Goal: Task Accomplishment & Management: Complete application form

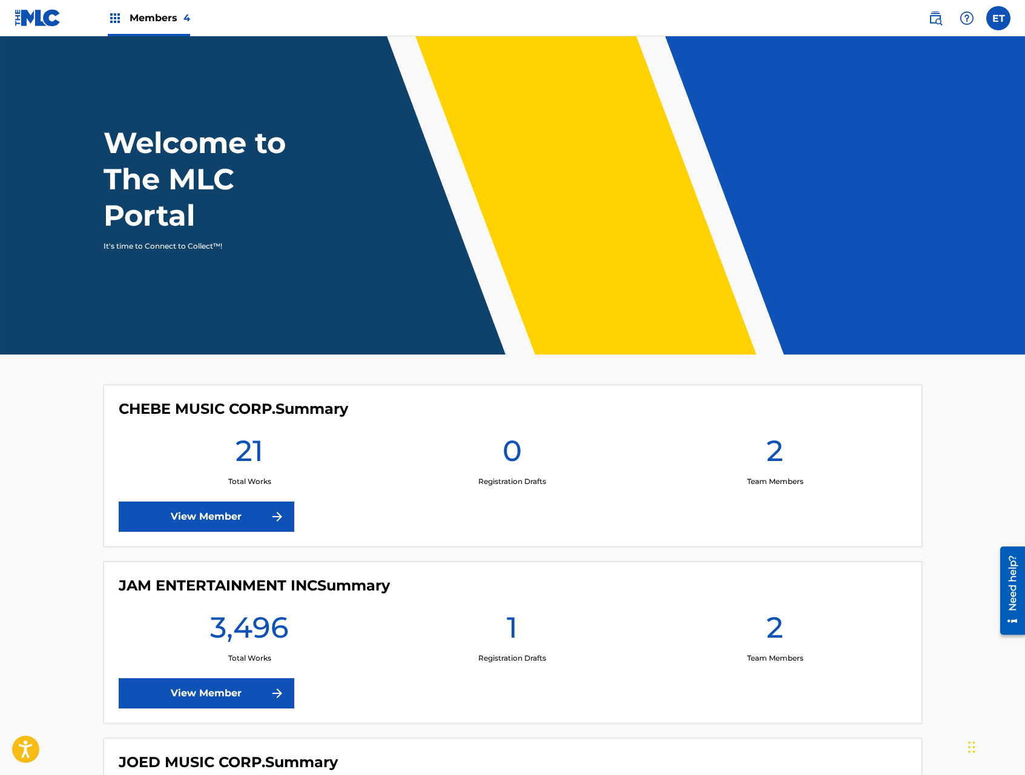
click at [249, 709] on div "JAM ENTERTAINMENT INC Summary 3,496 Total Works 1 Registration Drafts 2 Team Me…" at bounding box center [512, 643] width 818 height 162
click at [245, 707] on link "View Member" at bounding box center [207, 693] width 176 height 30
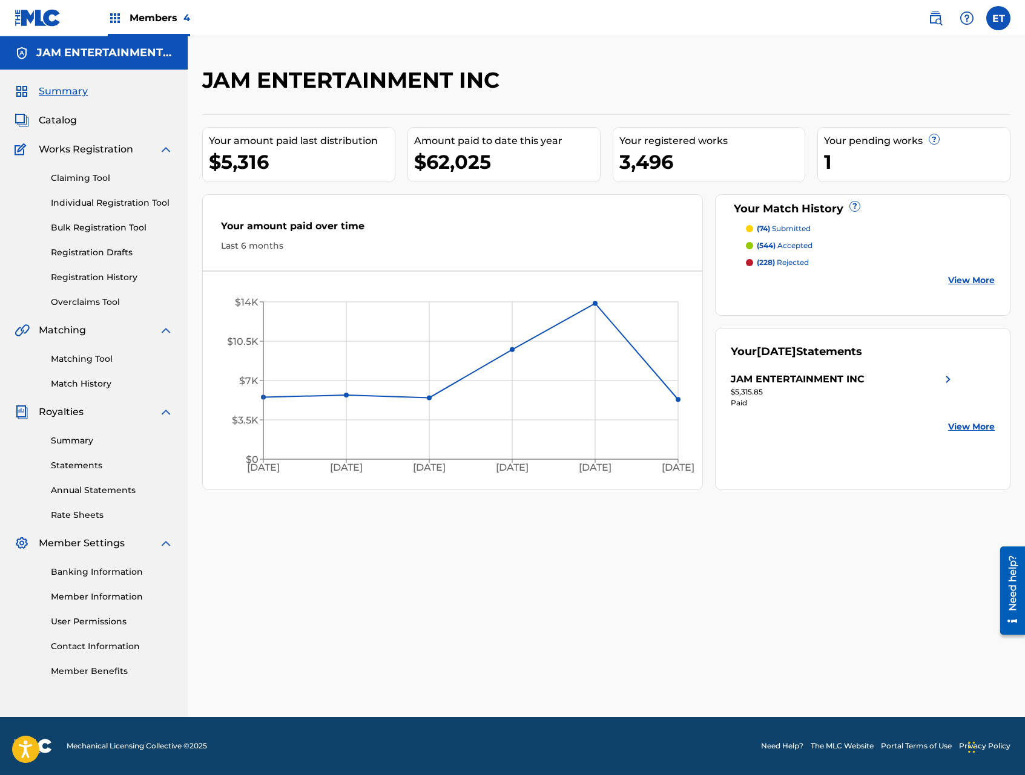
click at [149, 11] on span "Members 4" at bounding box center [160, 18] width 61 height 14
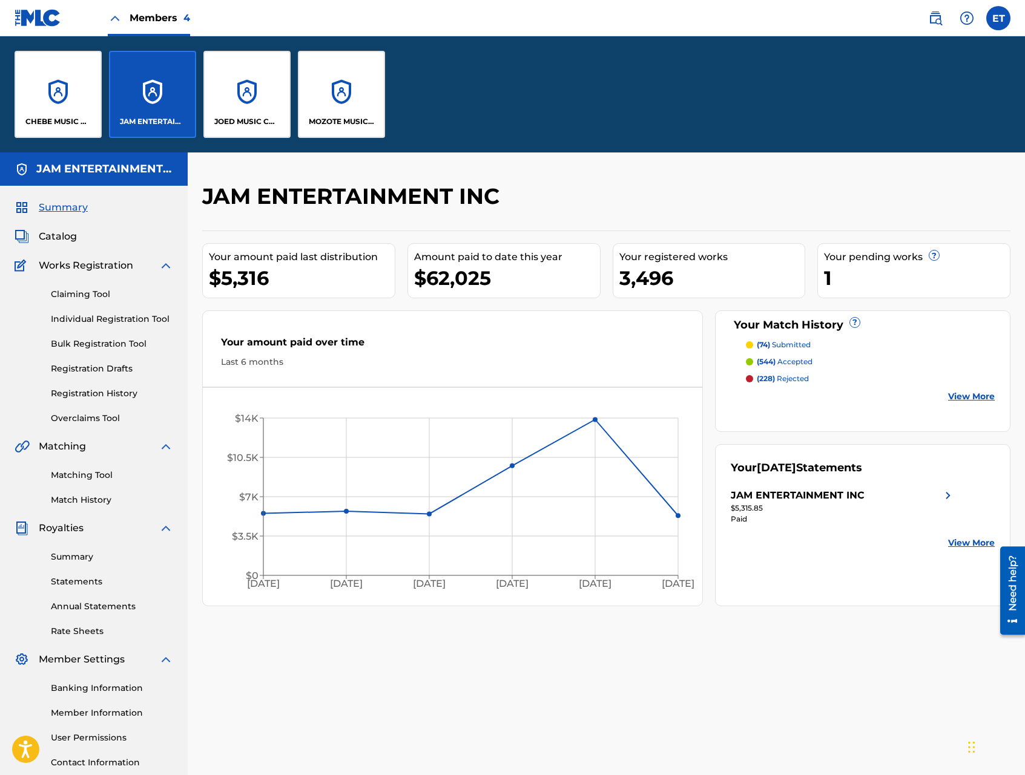
click at [232, 91] on div "JOED MUSIC CORP." at bounding box center [246, 94] width 87 height 87
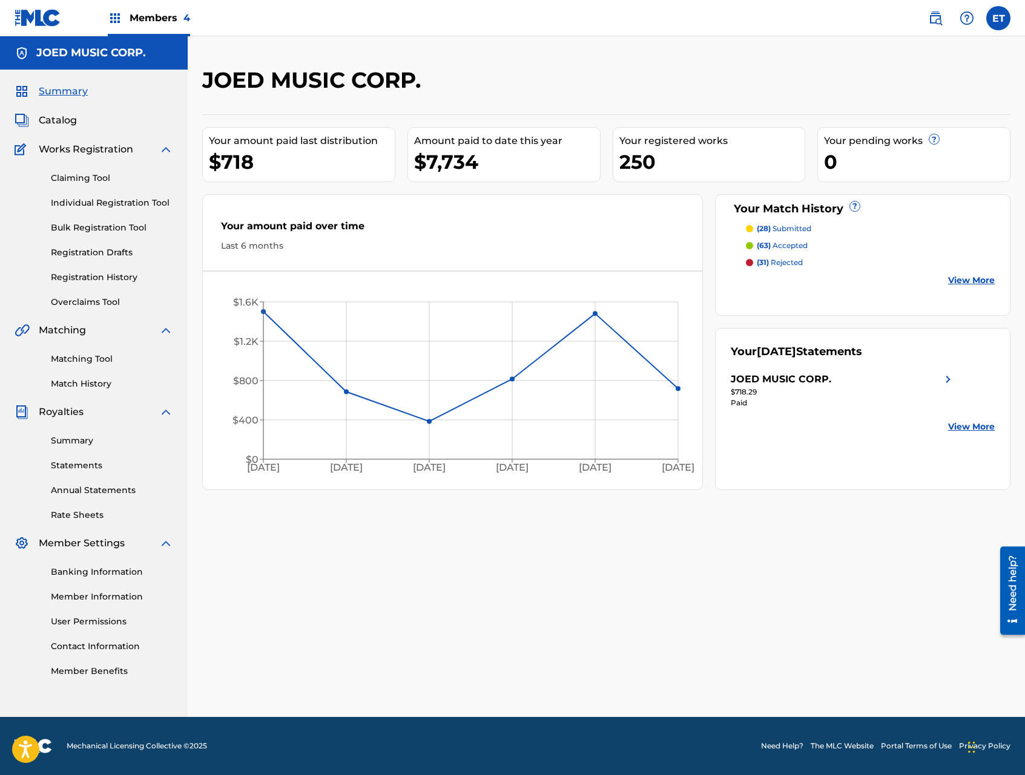
click at [88, 203] on link "Individual Registration Tool" at bounding box center [112, 203] width 122 height 13
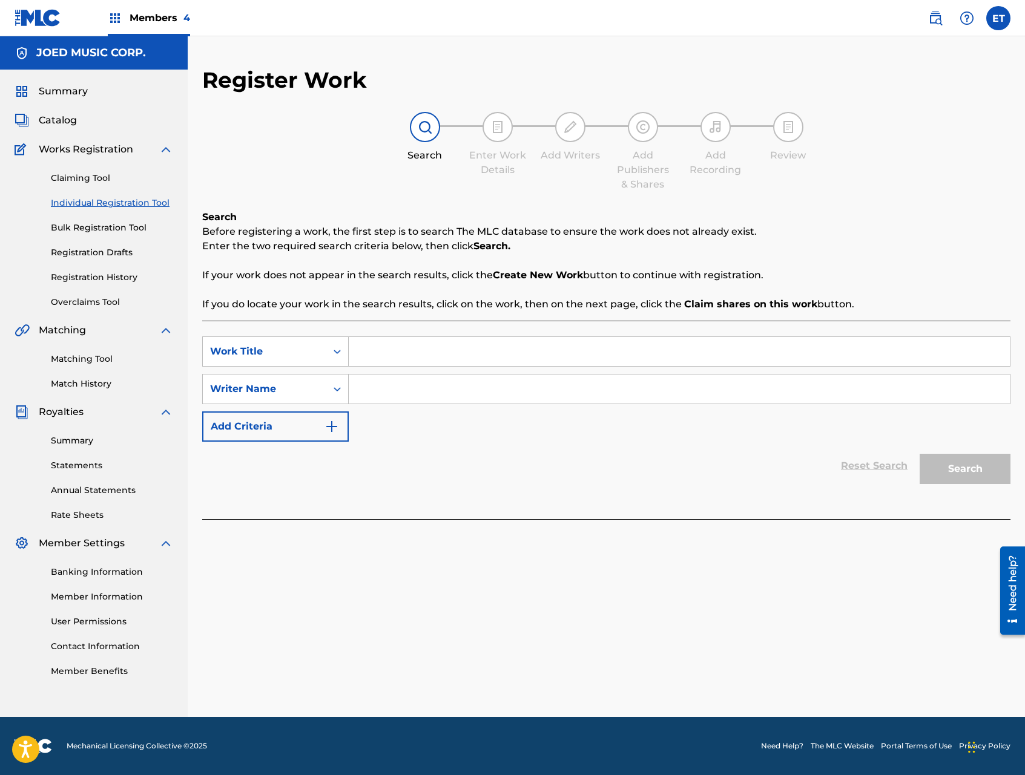
click at [416, 345] on input "Search Form" at bounding box center [679, 351] width 661 height 29
paste input "DELIRIO"
type input "DELIRIO"
click at [401, 386] on input "Search Form" at bounding box center [679, 389] width 661 height 29
type input "CASTRO"
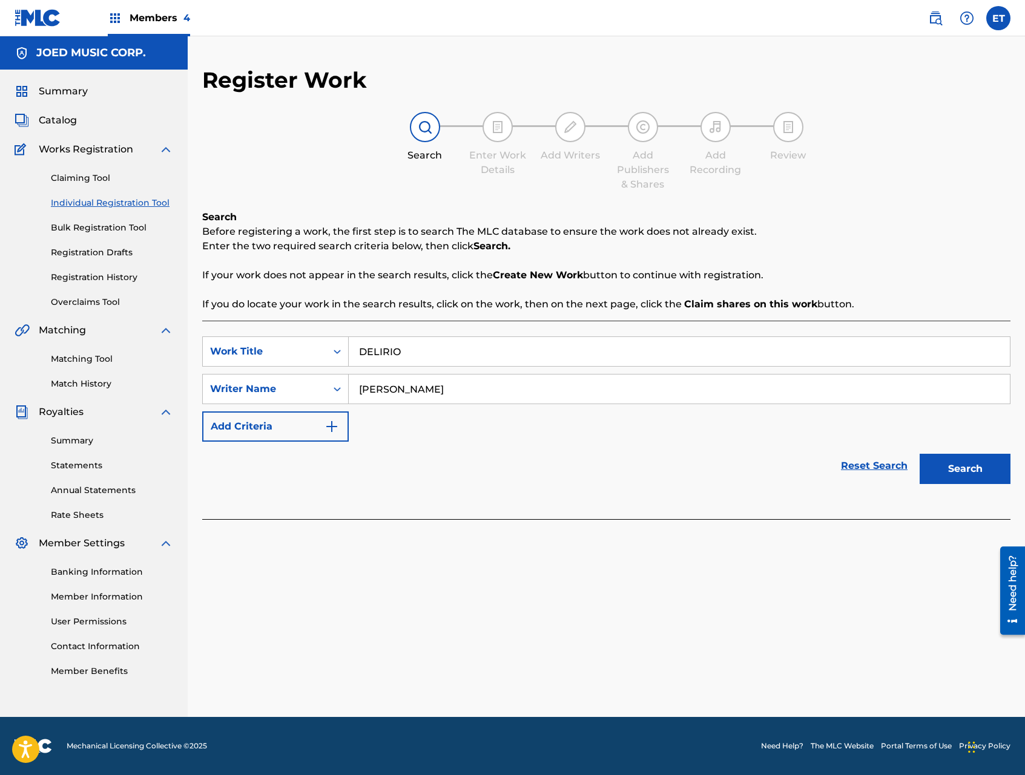
click at [919, 454] on button "Search" at bounding box center [964, 469] width 91 height 30
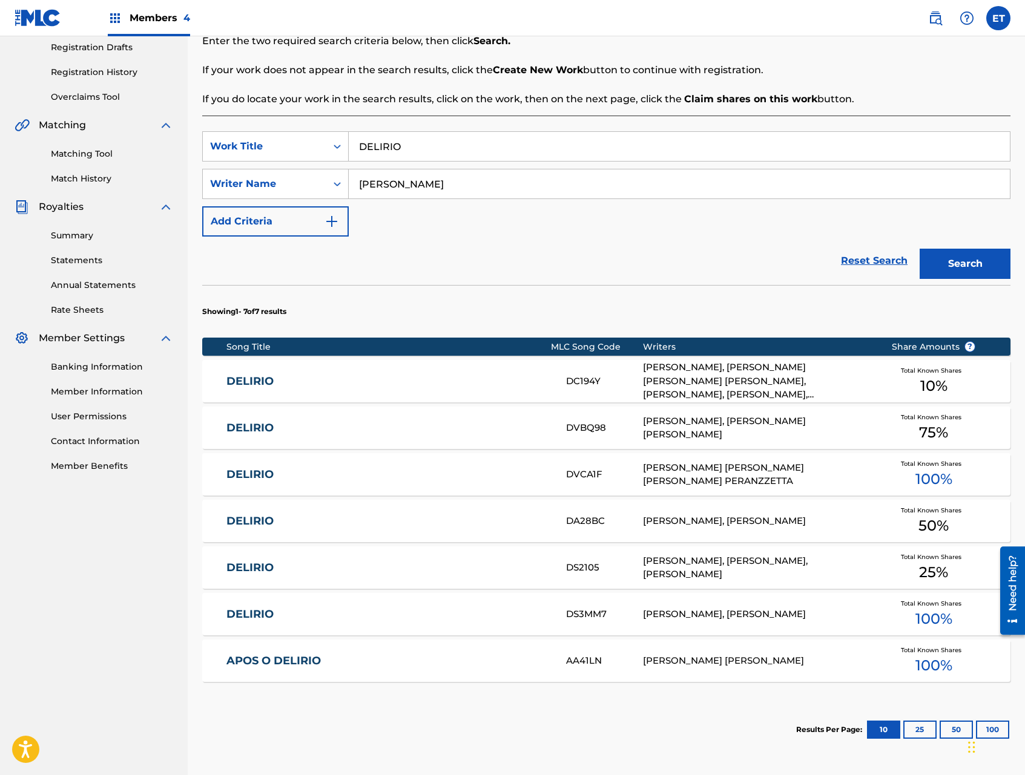
scroll to position [206, 0]
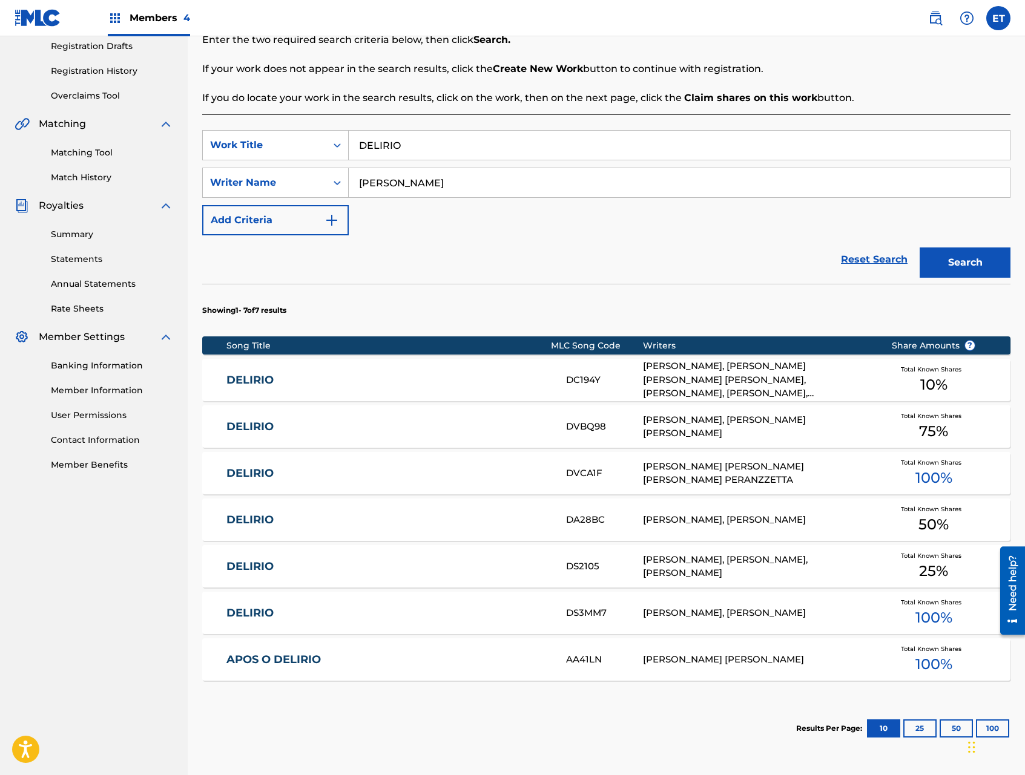
click at [471, 623] on div "DELIRIO DS3MM7 ALEX DIVIER VELASQUEZ CUADRADO, KEVIN ENRIQUE CASTRO HERRERA Tot…" at bounding box center [606, 613] width 808 height 42
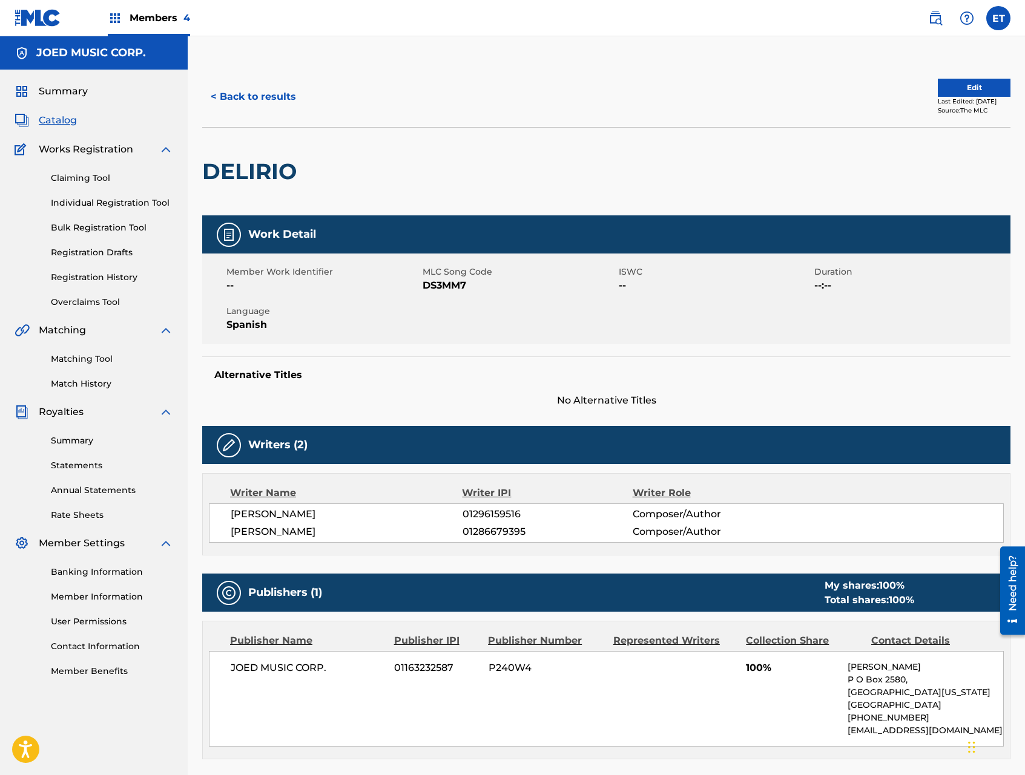
click at [76, 355] on link "Matching Tool" at bounding box center [112, 359] width 122 height 13
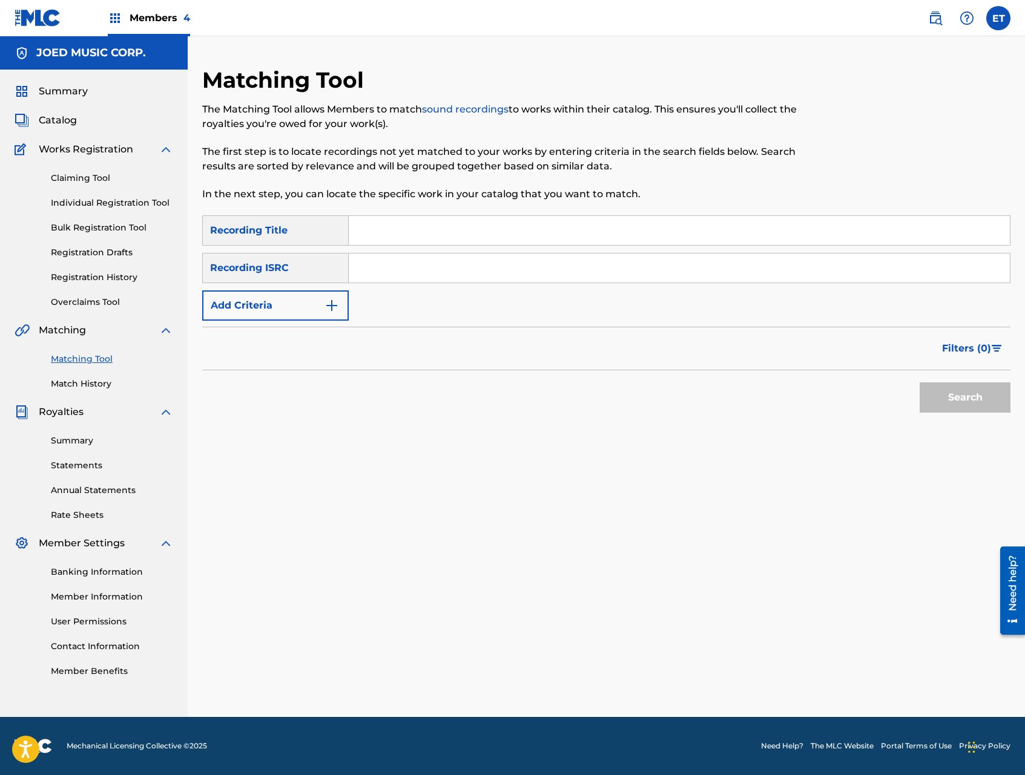
click at [395, 234] on input "Search Form" at bounding box center [679, 230] width 661 height 29
paste input "DELIRIO"
type input "DELIRIO"
click at [309, 307] on button "Add Criteria" at bounding box center [275, 305] width 146 height 30
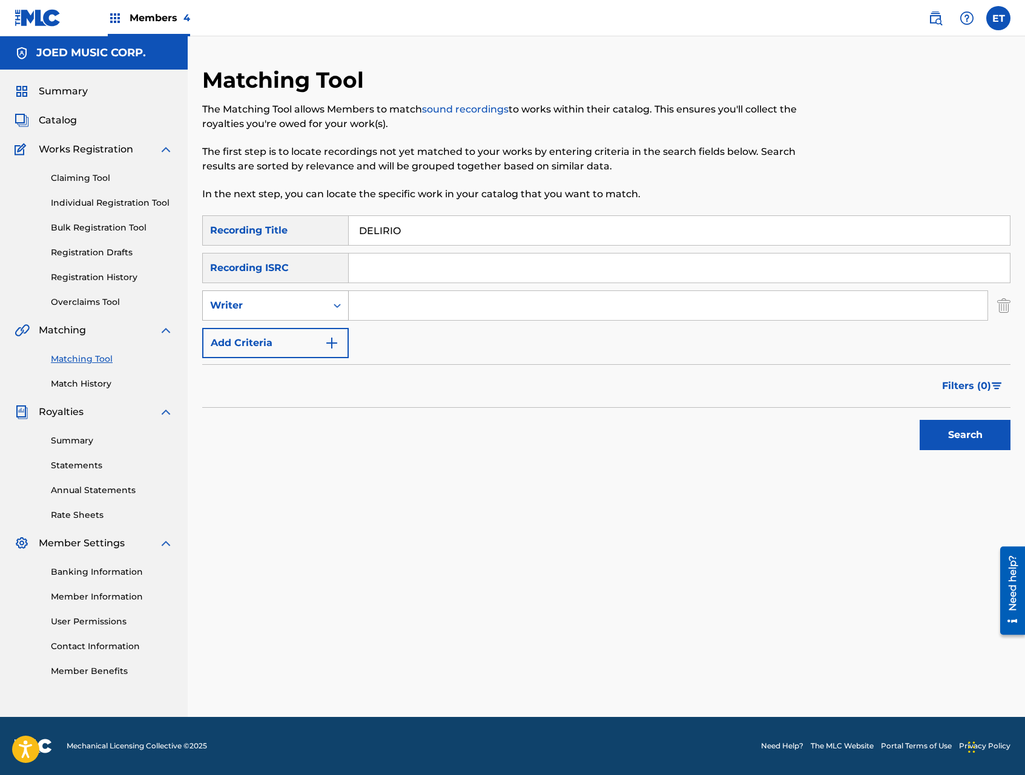
click at [305, 310] on div "Writer" at bounding box center [264, 305] width 109 height 15
click at [298, 350] on div "Recording Artist" at bounding box center [275, 336] width 145 height 30
click at [377, 306] on input "Search Form" at bounding box center [668, 305] width 638 height 29
type input "TIAGO"
click at [919, 420] on button "Search" at bounding box center [964, 435] width 91 height 30
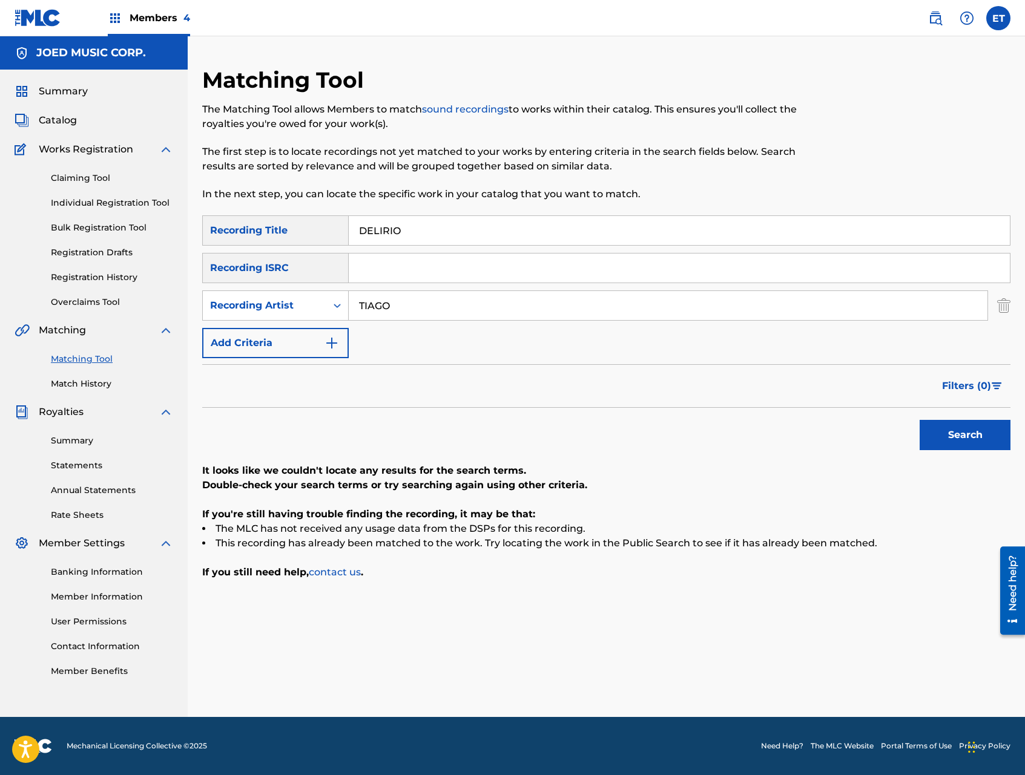
click at [954, 432] on button "Search" at bounding box center [964, 435] width 91 height 30
click at [105, 202] on link "Individual Registration Tool" at bounding box center [112, 203] width 122 height 13
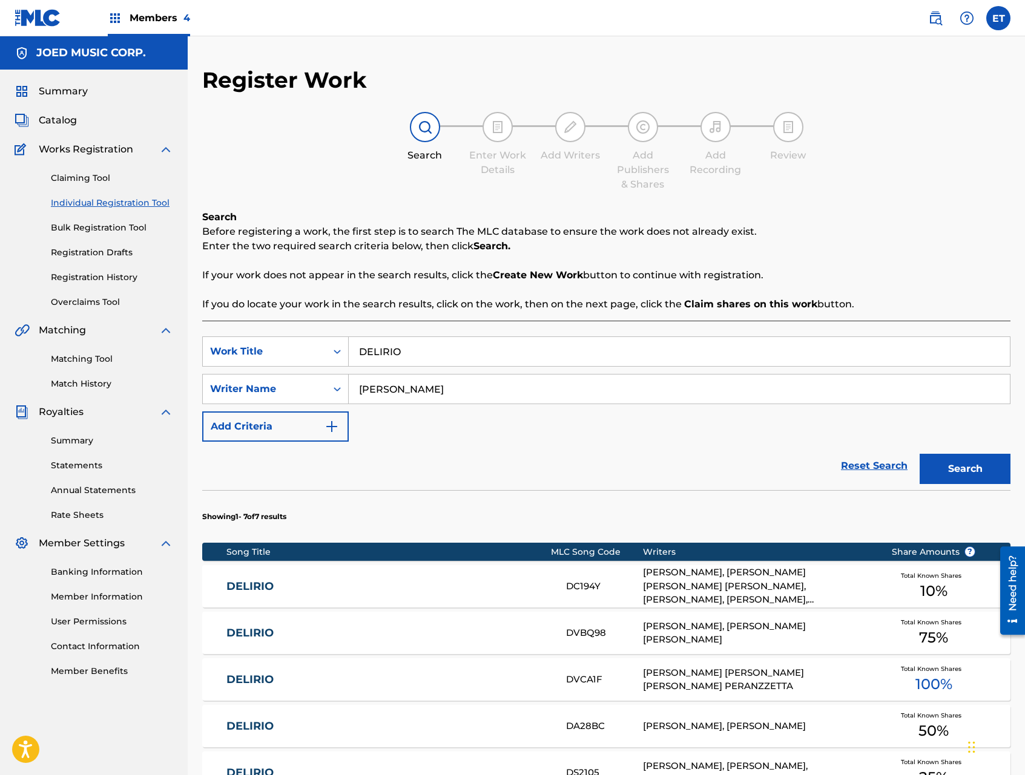
click at [465, 355] on input "DELIRIO" at bounding box center [679, 351] width 661 height 29
paste input "IMPULS"
click at [919, 454] on button "Search" at bounding box center [964, 469] width 91 height 30
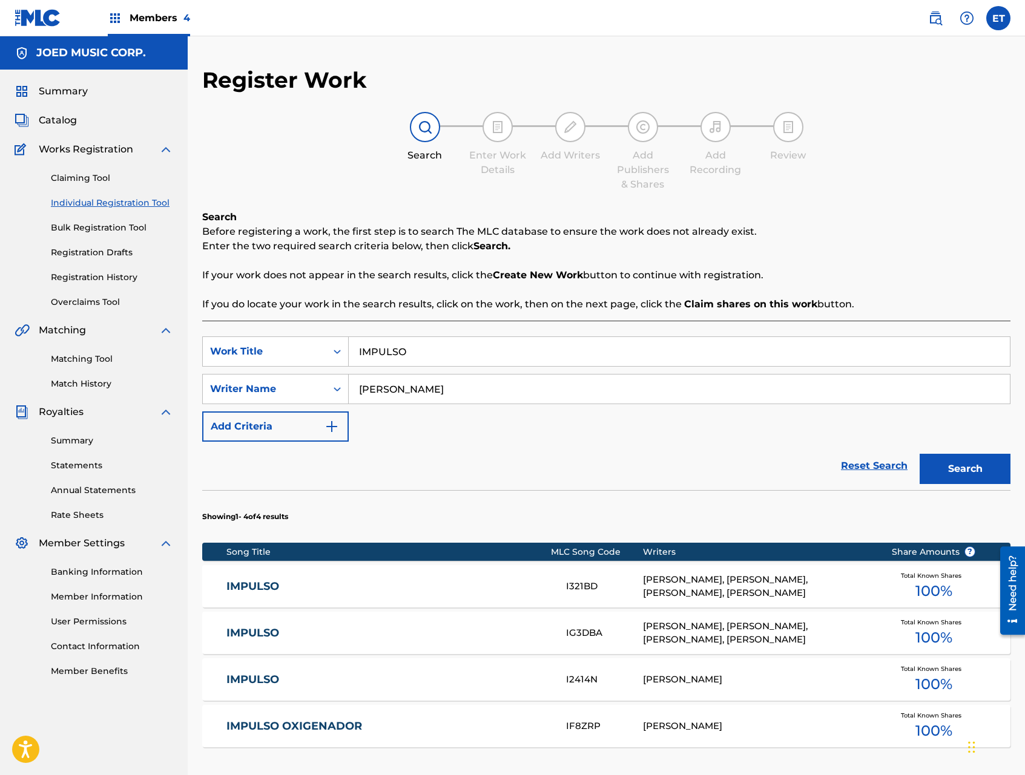
click at [459, 346] on input "IMPULSO" at bounding box center [679, 351] width 661 height 29
paste input "IV"
type input "IMPULSIVO"
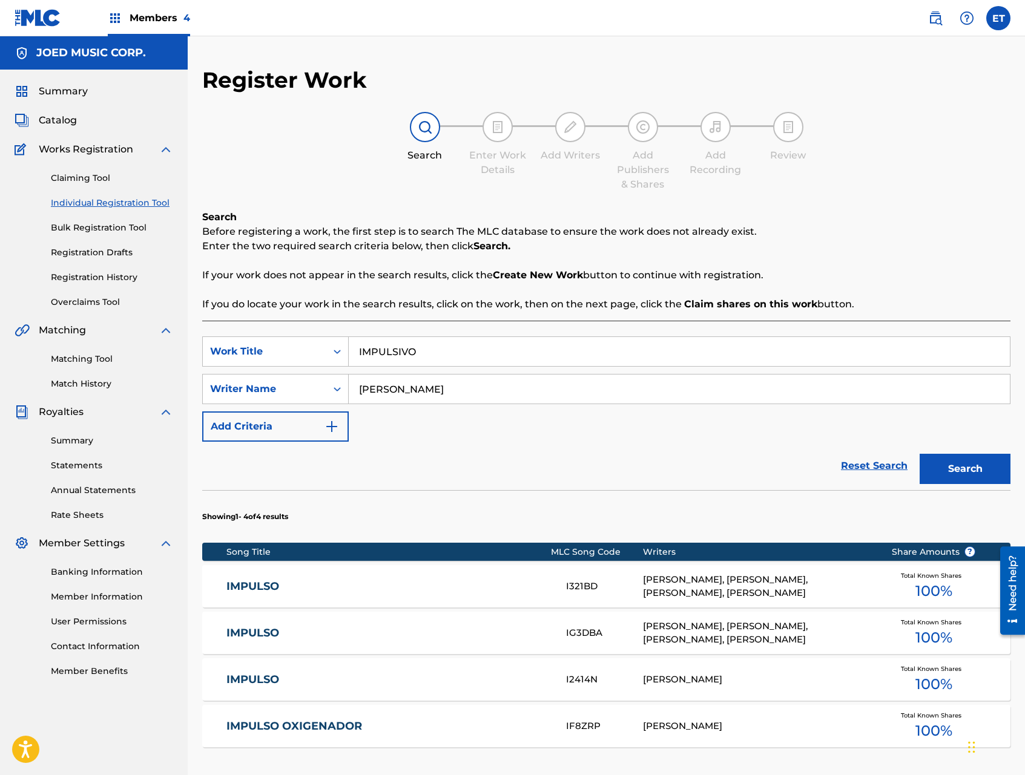
click at [919, 454] on button "Search" at bounding box center [964, 469] width 91 height 30
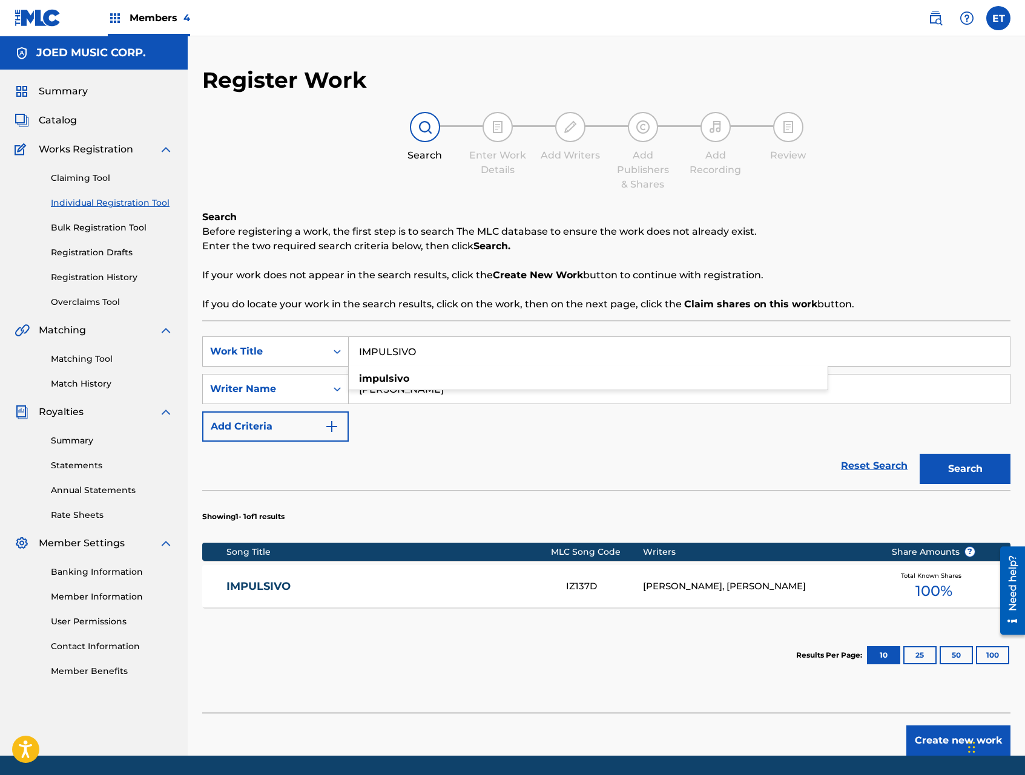
click at [459, 588] on link "IMPULSIVO" at bounding box center [387, 587] width 323 height 14
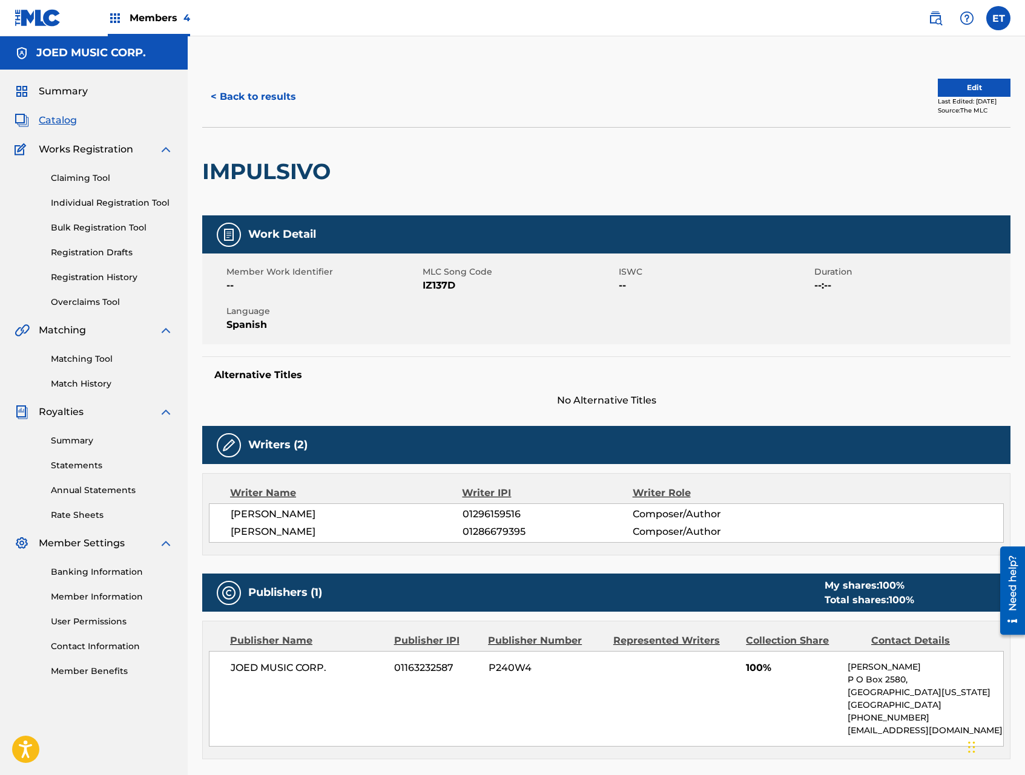
scroll to position [186, 0]
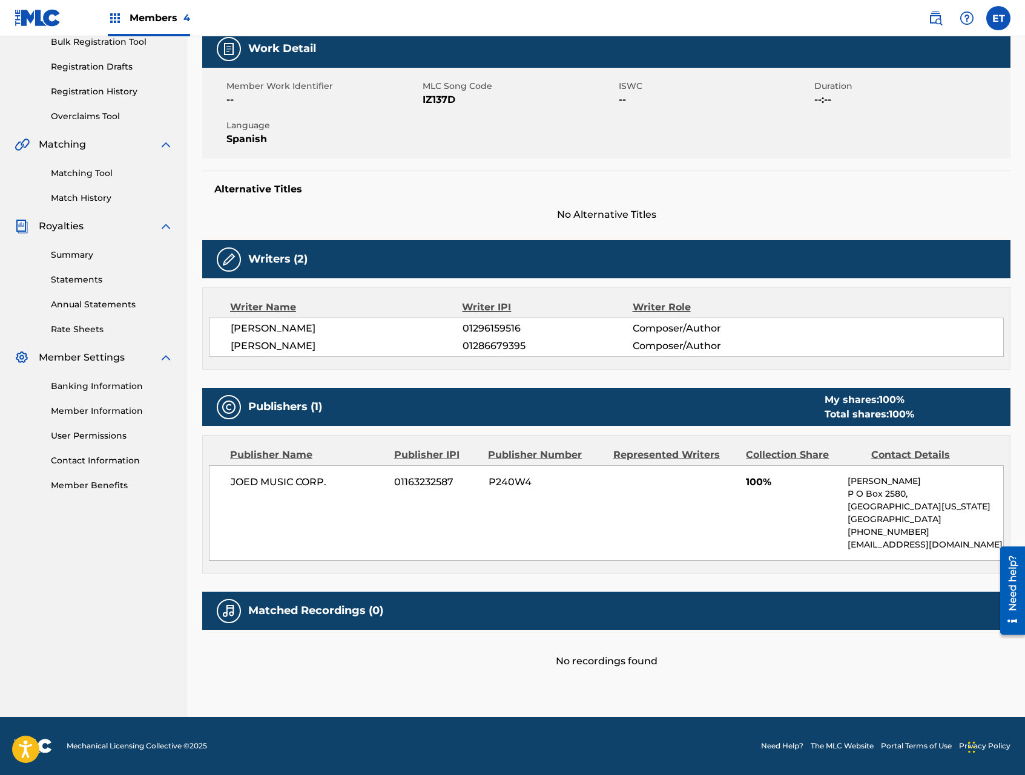
click at [79, 177] on link "Matching Tool" at bounding box center [112, 173] width 122 height 13
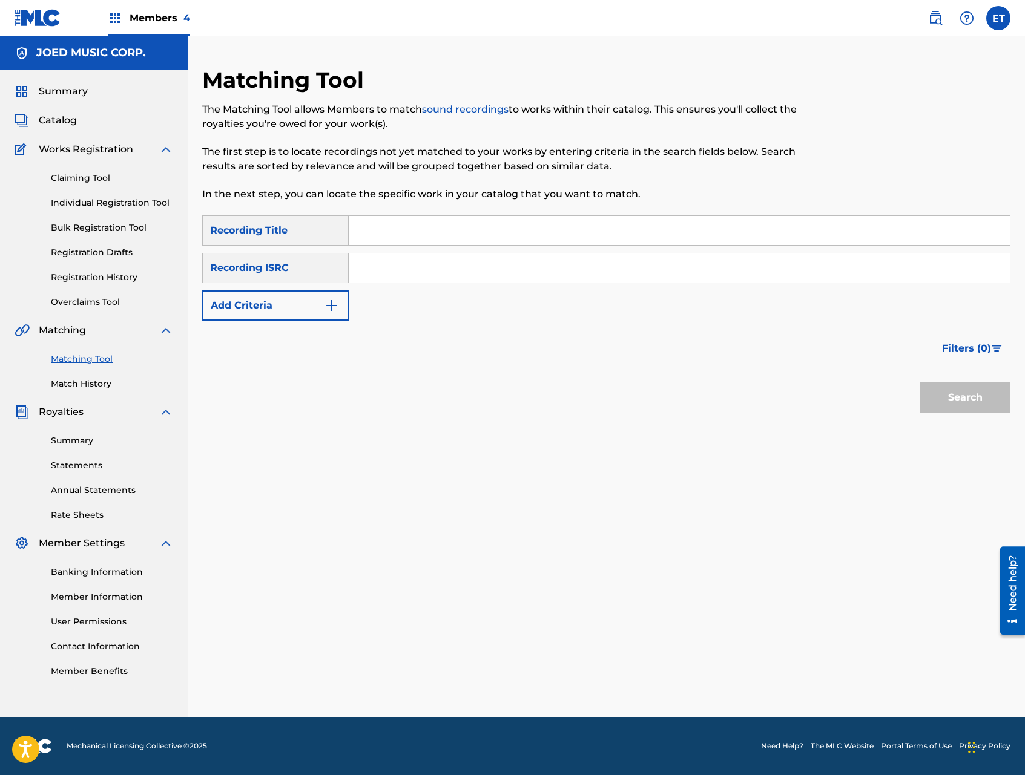
click at [394, 232] on input "Search Form" at bounding box center [679, 230] width 661 height 29
paste input "IMPULSIVO"
type input "IMPULSIVO"
click at [919, 382] on button "Search" at bounding box center [964, 397] width 91 height 30
click at [333, 307] on img "Search Form" at bounding box center [331, 305] width 15 height 15
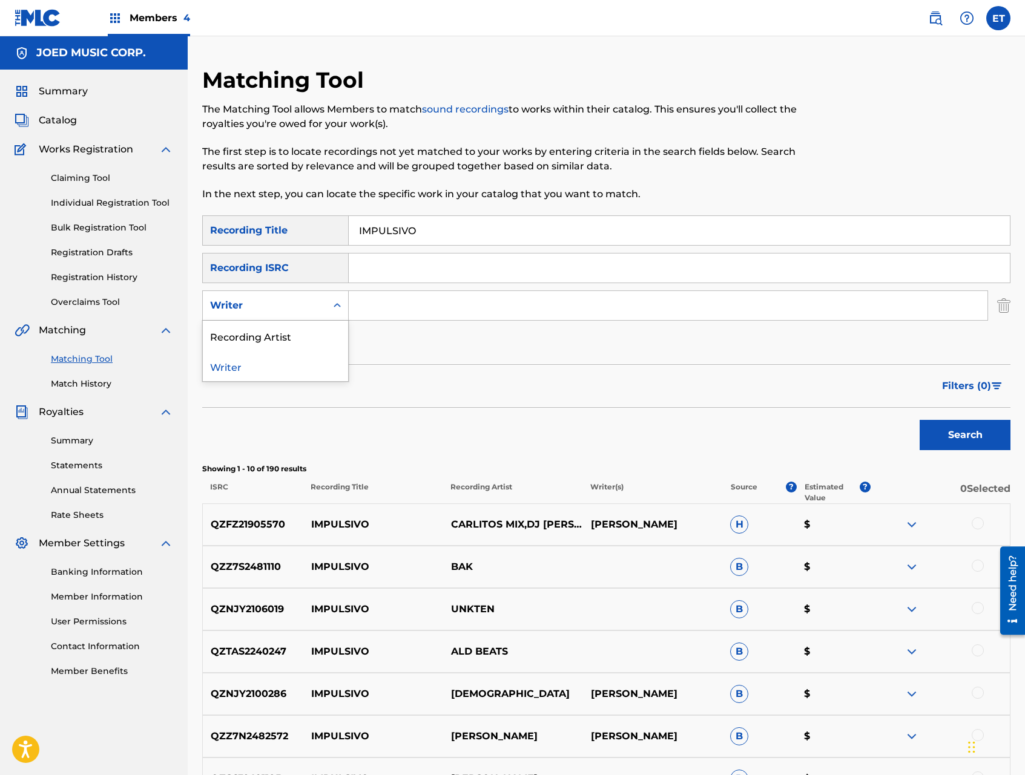
click at [314, 311] on div "Writer" at bounding box center [264, 305] width 109 height 15
drag, startPoint x: 317, startPoint y: 334, endPoint x: 403, endPoint y: 289, distance: 97.4
click at [317, 334] on div "Recording Artist" at bounding box center [275, 336] width 145 height 30
click at [404, 289] on div "SearchWithCriteriaab521b01-8356-41bb-8974-5bb9df5d85d1 Recording Title IMPULSIV…" at bounding box center [606, 286] width 808 height 143
click at [398, 307] on input "Search Form" at bounding box center [668, 305] width 638 height 29
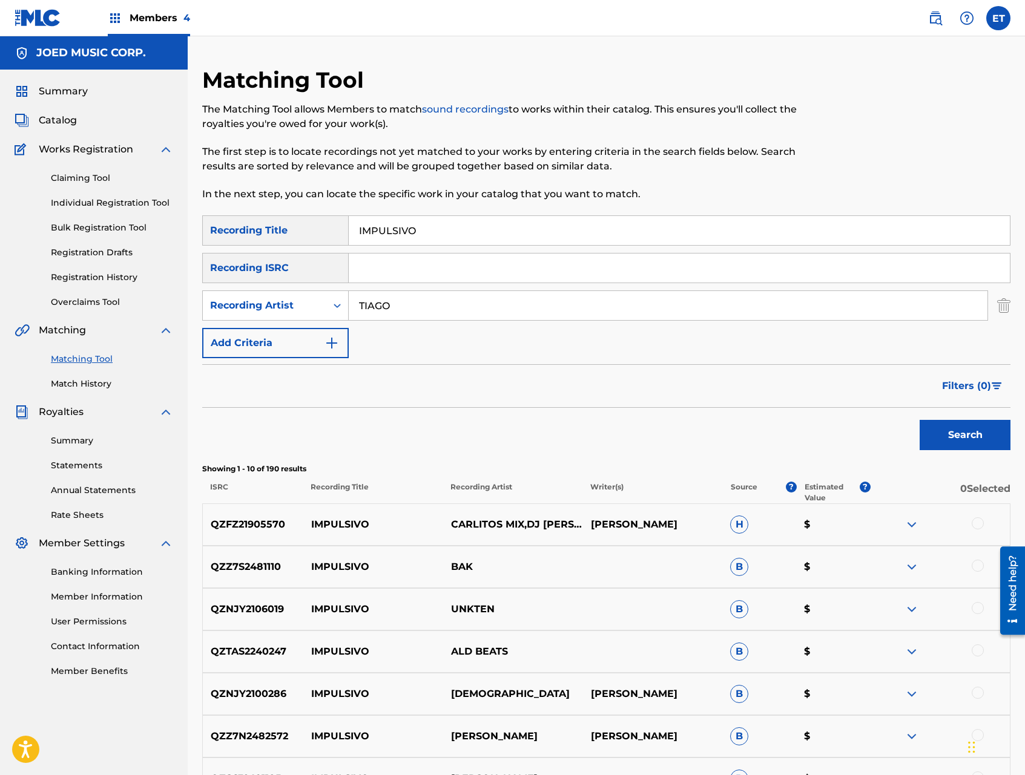
type input "TIAGO"
click at [919, 420] on button "Search" at bounding box center [964, 435] width 91 height 30
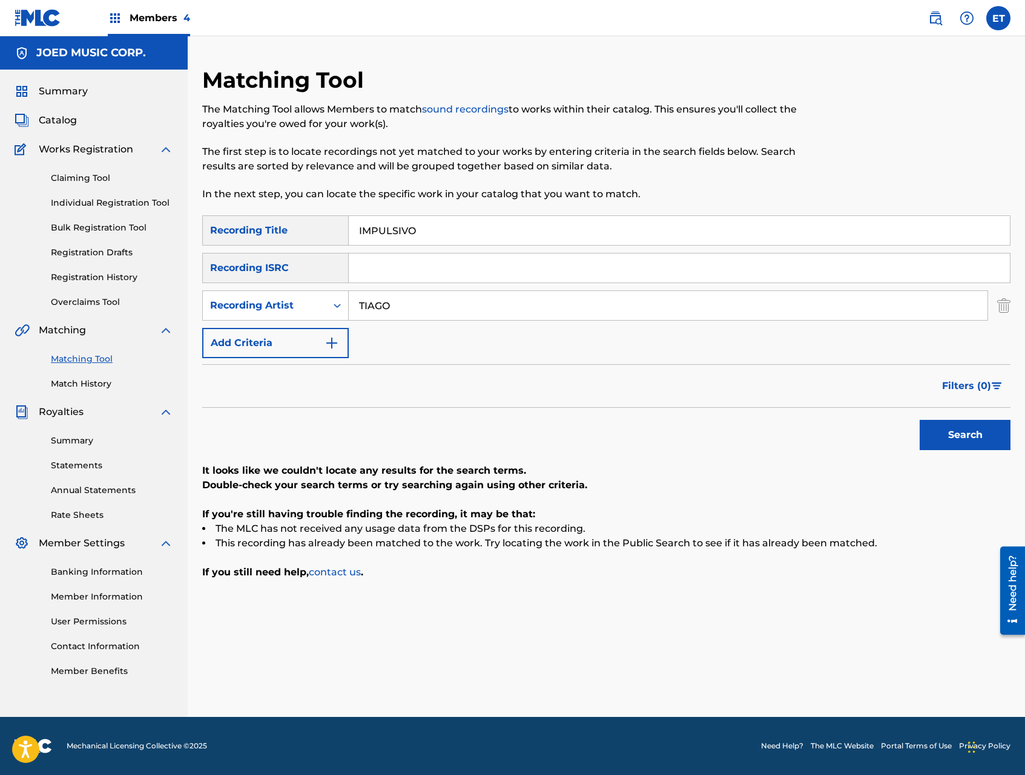
click at [147, 16] on span "Members 4" at bounding box center [160, 18] width 61 height 14
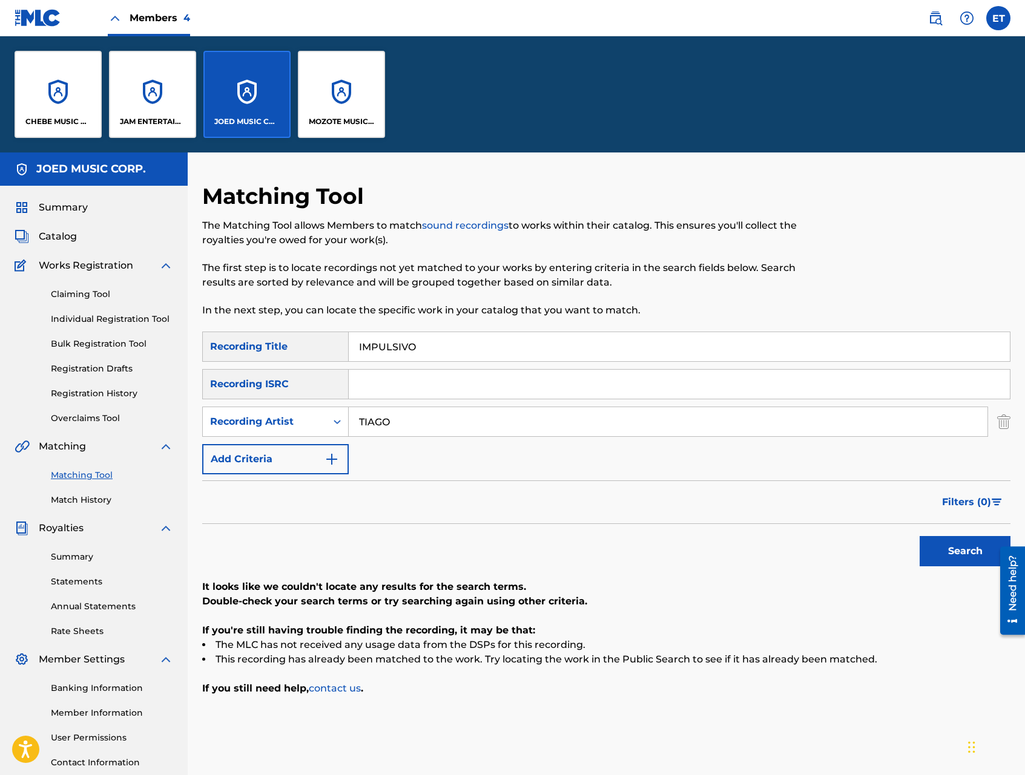
click at [143, 99] on div "JAM ENTERTAINMENT INC" at bounding box center [152, 94] width 87 height 87
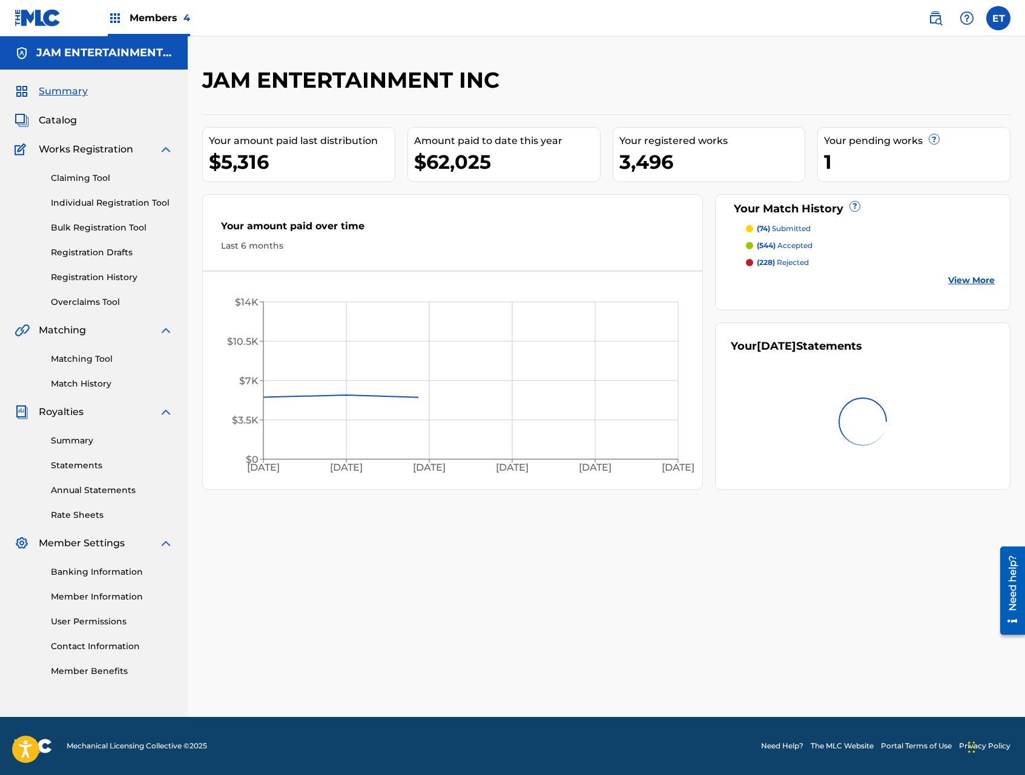
click at [92, 209] on div "Claiming Tool Individual Registration Tool Bulk Registration Tool Registration …" at bounding box center [94, 233] width 159 height 152
click at [108, 201] on link "Individual Registration Tool" at bounding box center [112, 203] width 122 height 13
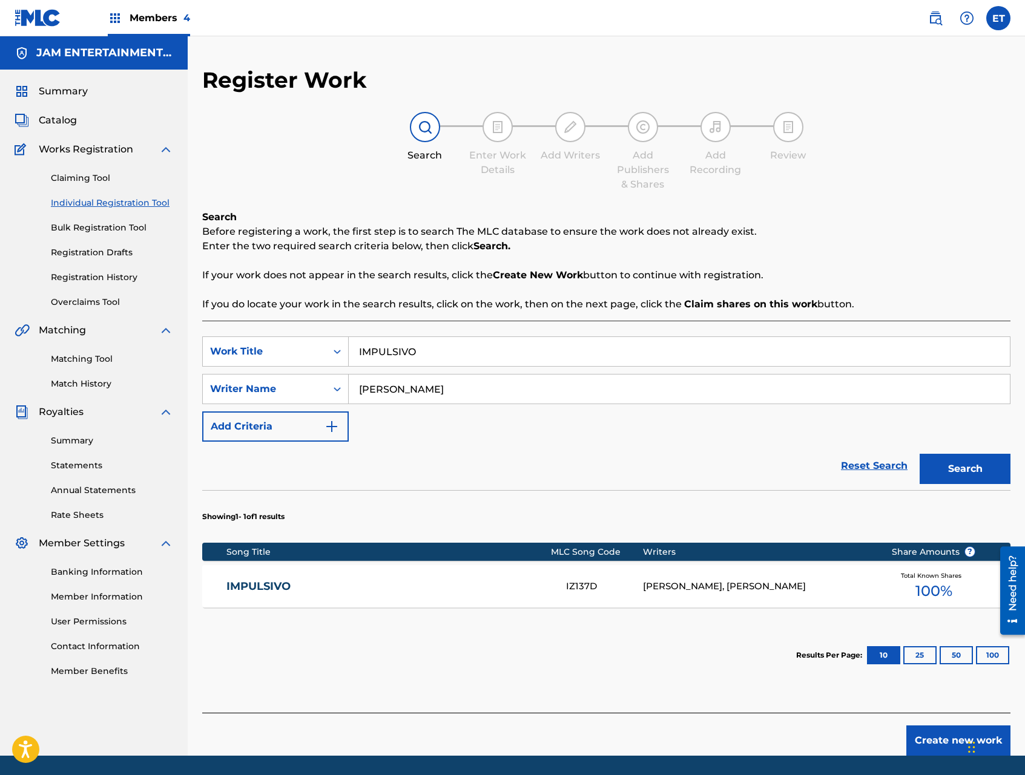
click at [440, 362] on input "IMPULSIVO" at bounding box center [679, 351] width 661 height 29
paste input "NO ES POR TI"
click at [423, 387] on input "CASTRO" at bounding box center [679, 389] width 661 height 29
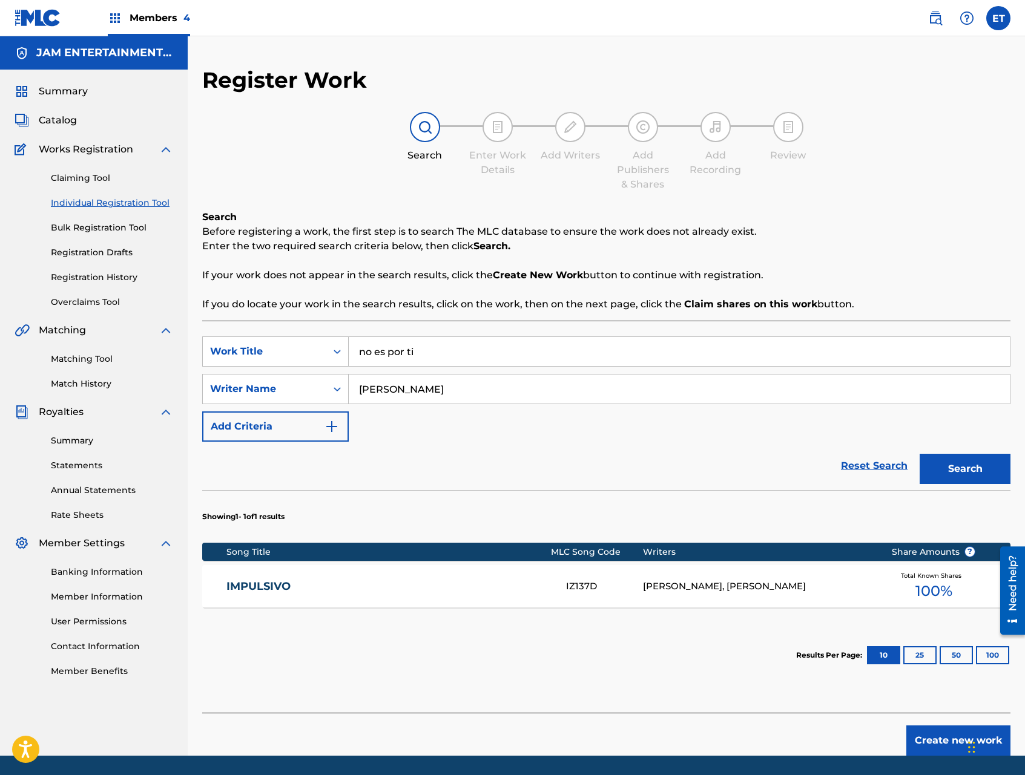
click at [423, 387] on input "CASTRO" at bounding box center [679, 389] width 661 height 29
click at [447, 361] on input "no es por ti" at bounding box center [679, 351] width 661 height 29
paste input "NO ES POR TI"
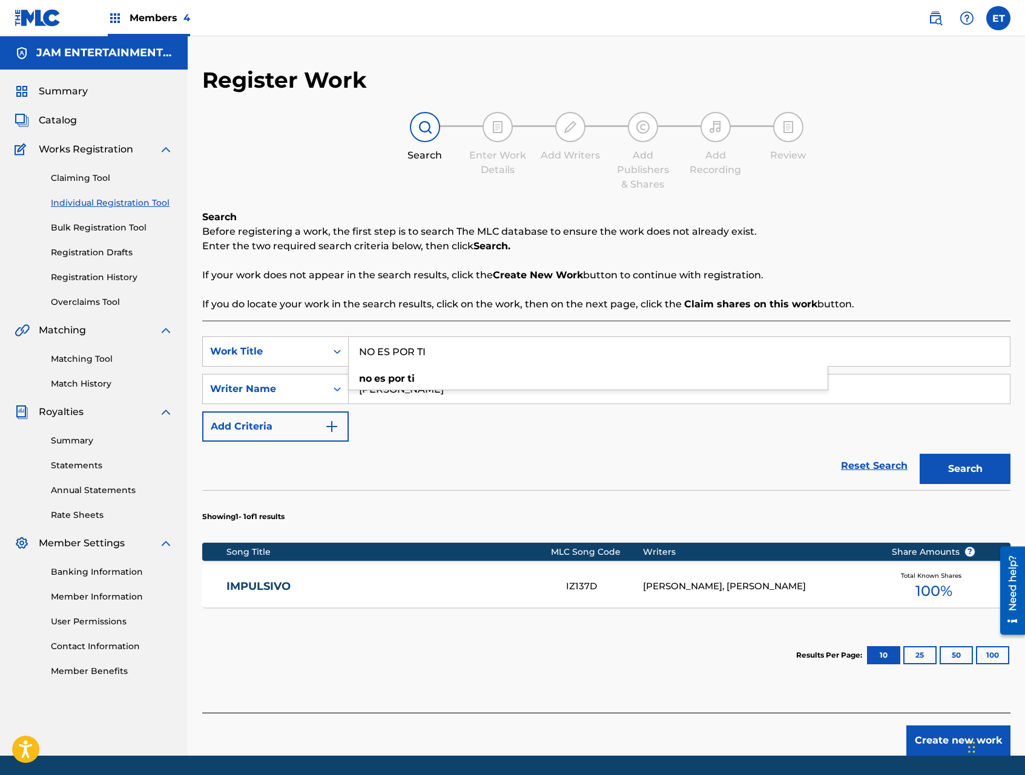
type input "NO ES POR TI"
drag, startPoint x: 491, startPoint y: 495, endPoint x: 422, endPoint y: 414, distance: 106.9
click at [491, 495] on section "Showing 1 - 1 of 1 results" at bounding box center [606, 513] width 808 height 47
click at [417, 396] on input "CASTRO" at bounding box center [679, 389] width 661 height 29
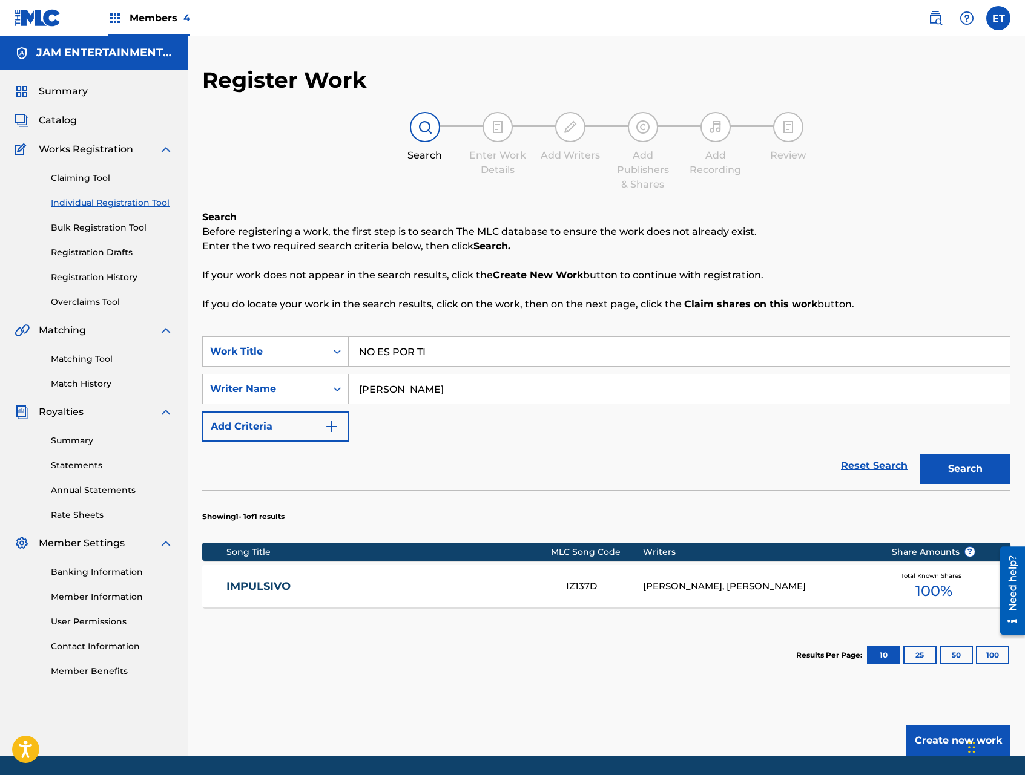
click at [417, 396] on input "CASTRO" at bounding box center [679, 389] width 661 height 29
type input "ALFONSO"
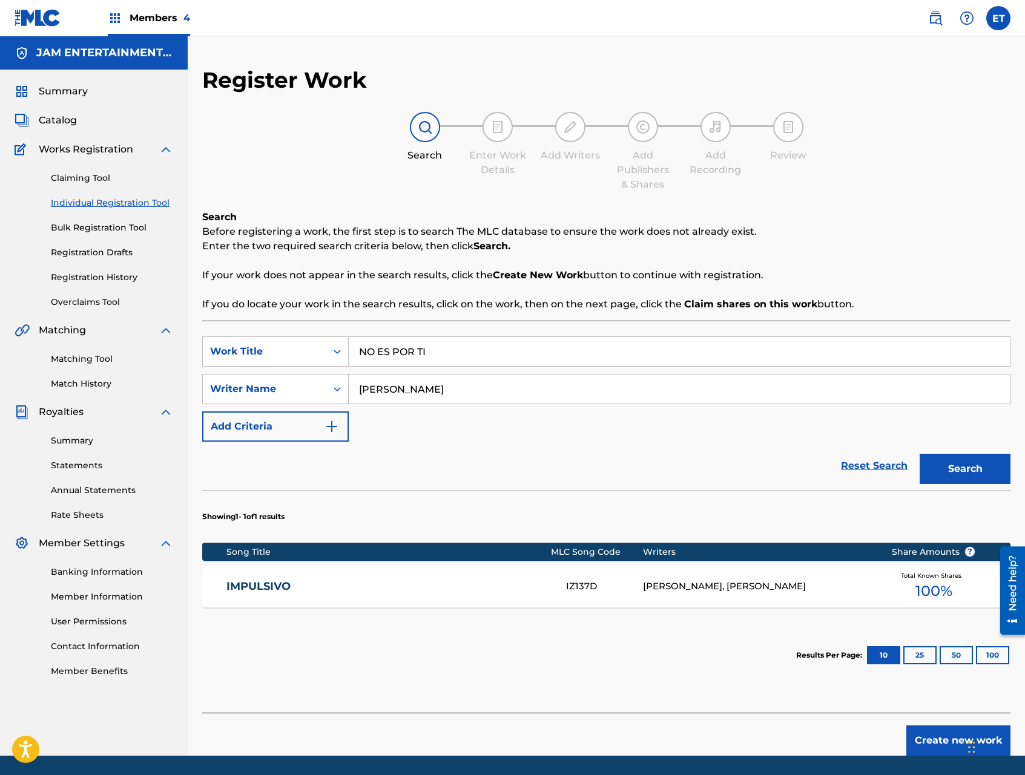
click at [919, 454] on button "Search" at bounding box center [964, 469] width 91 height 30
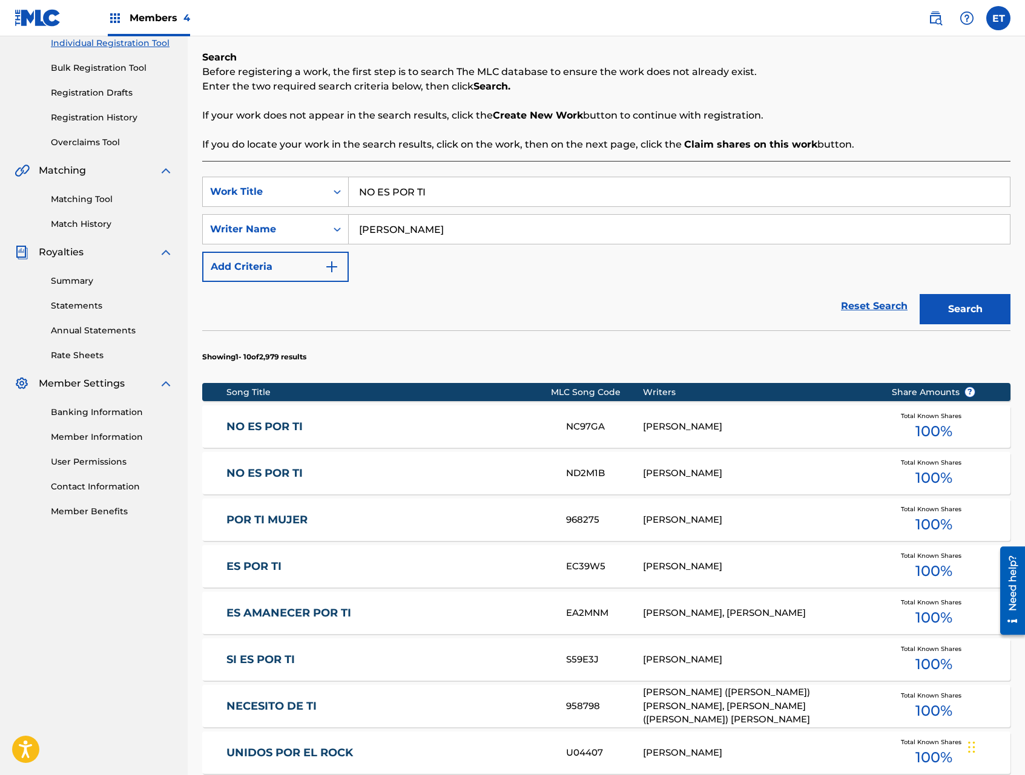
scroll to position [163, 0]
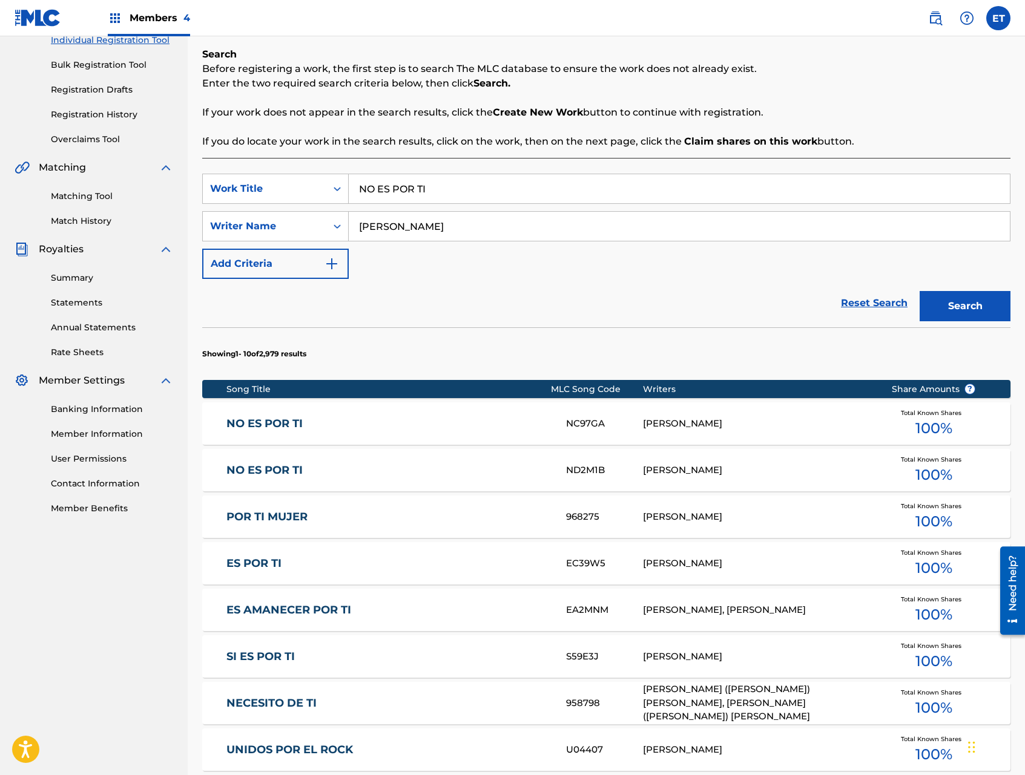
click at [374, 474] on link "NO ES POR TI" at bounding box center [387, 471] width 323 height 14
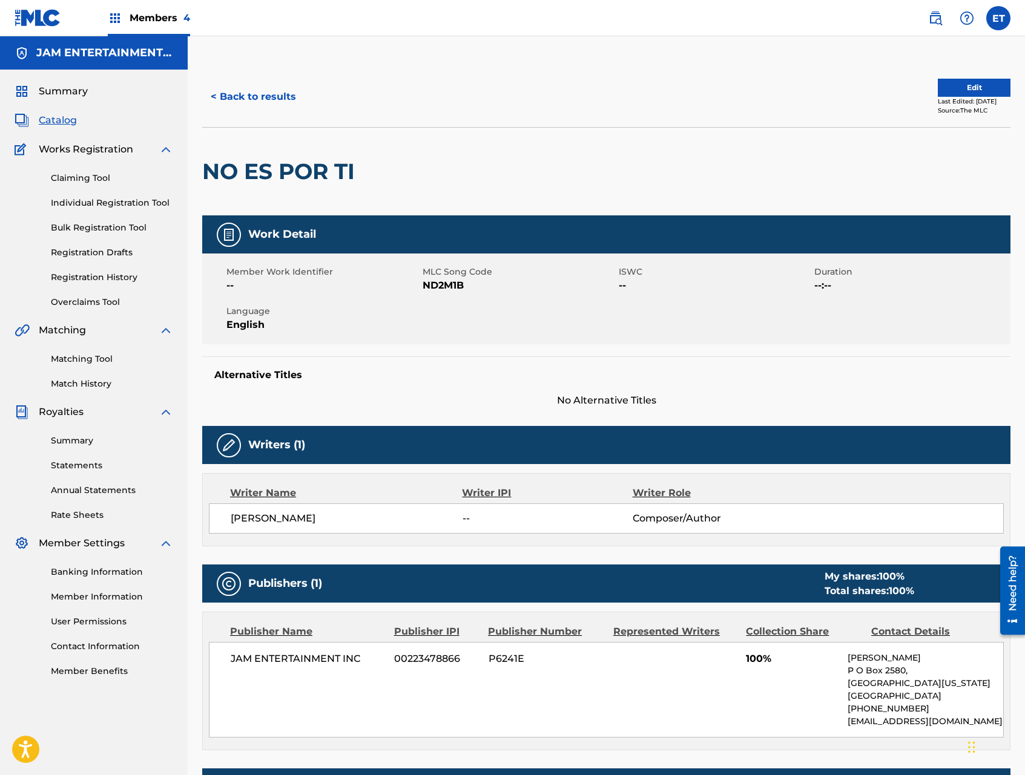
click at [235, 103] on button "< Back to results" at bounding box center [253, 97] width 102 height 30
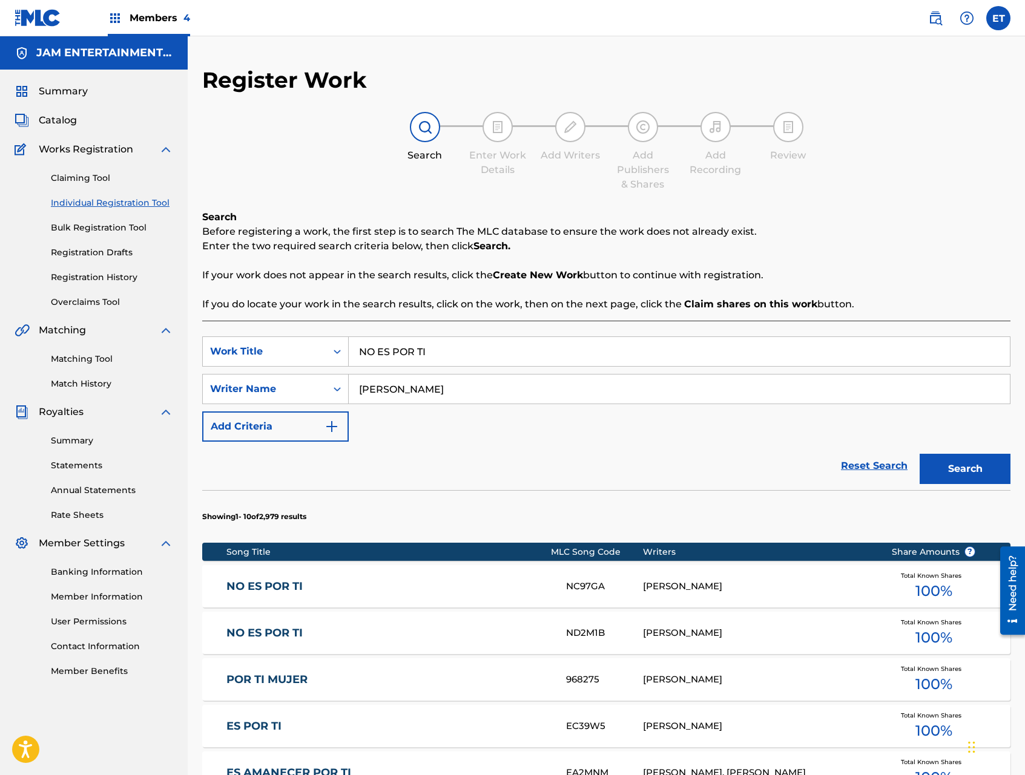
click at [485, 352] on input "NO ES POR TI" at bounding box center [679, 351] width 661 height 29
paste input "UNA CANTINA ES MI CASA"
type input "UNA CANTINA ES MI CASA"
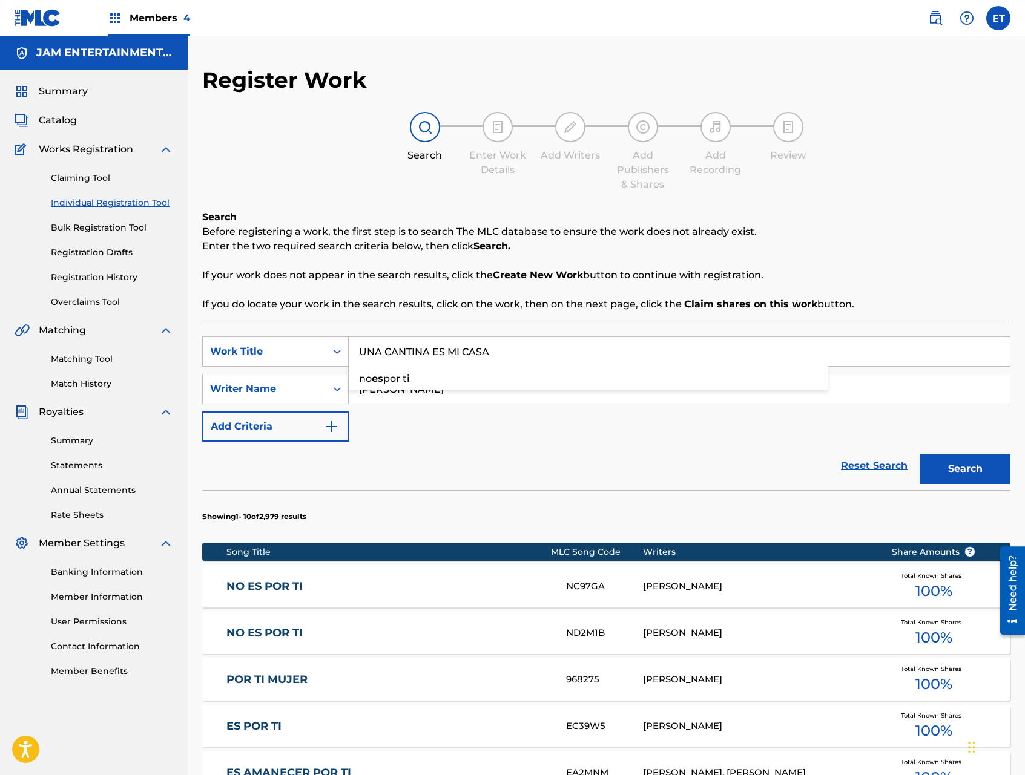
click at [919, 454] on button "Search" at bounding box center [964, 469] width 91 height 30
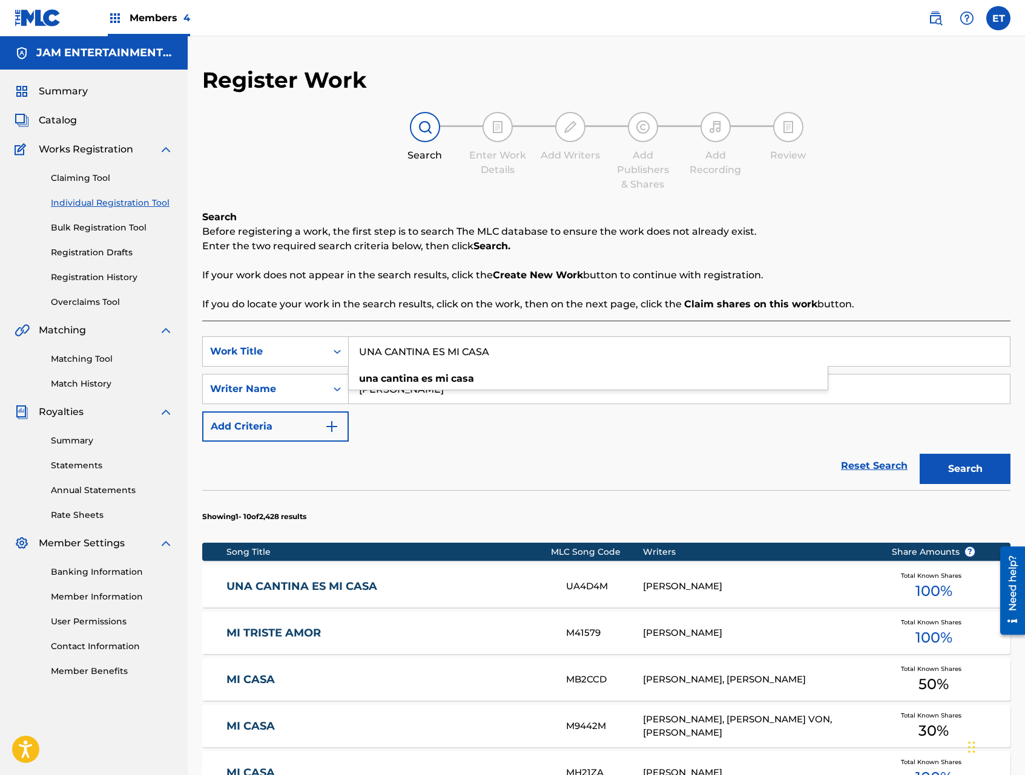
click at [312, 583] on link "UNA CANTINA ES MI CASA" at bounding box center [387, 587] width 323 height 14
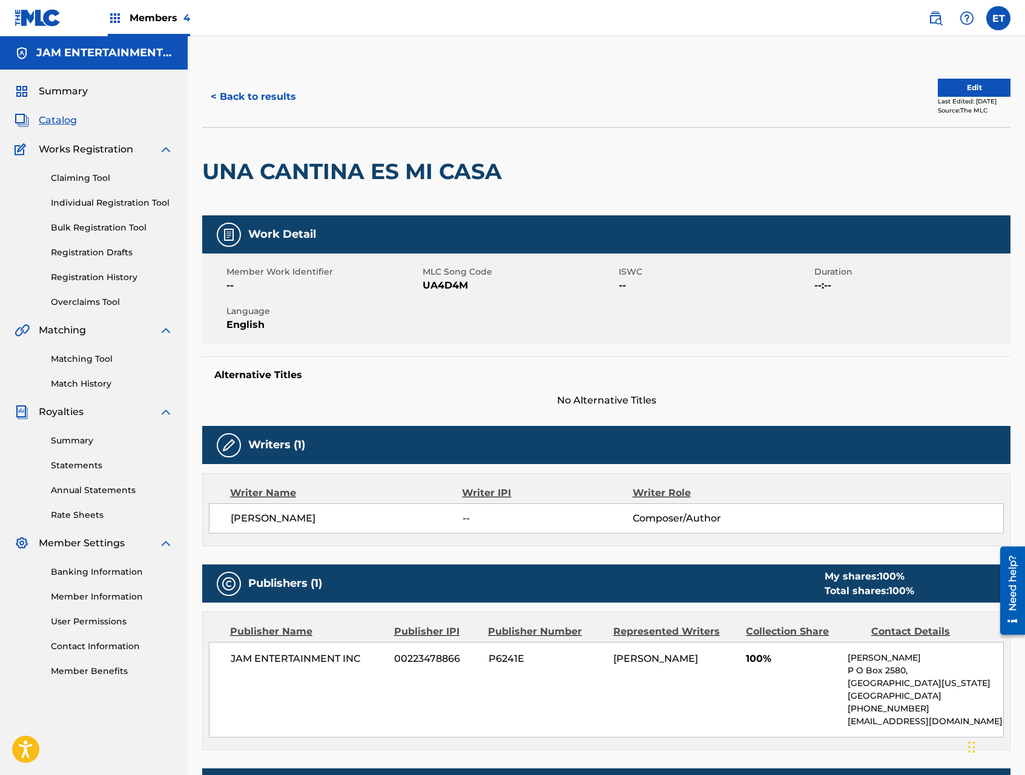
click at [79, 359] on link "Matching Tool" at bounding box center [112, 359] width 122 height 13
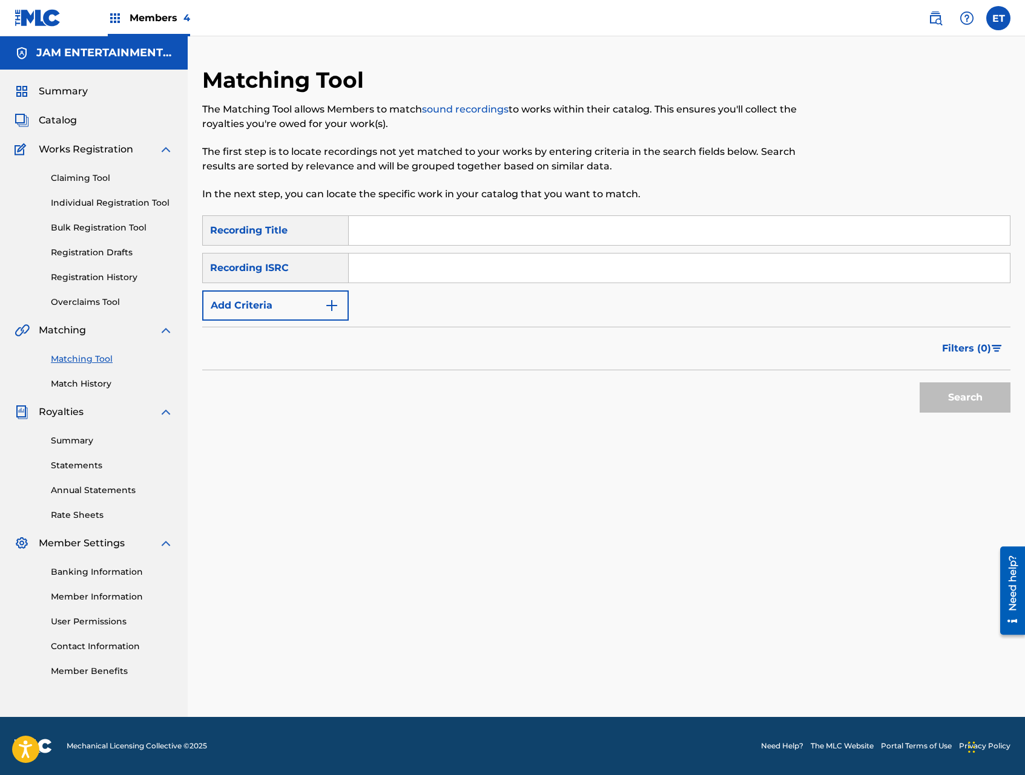
click at [407, 238] on input "Search Form" at bounding box center [679, 230] width 661 height 29
paste input "UNA CANTINA ES MI CASA"
type input "UNA CANTINA ES MI CASA"
click at [919, 382] on button "Search" at bounding box center [964, 397] width 91 height 30
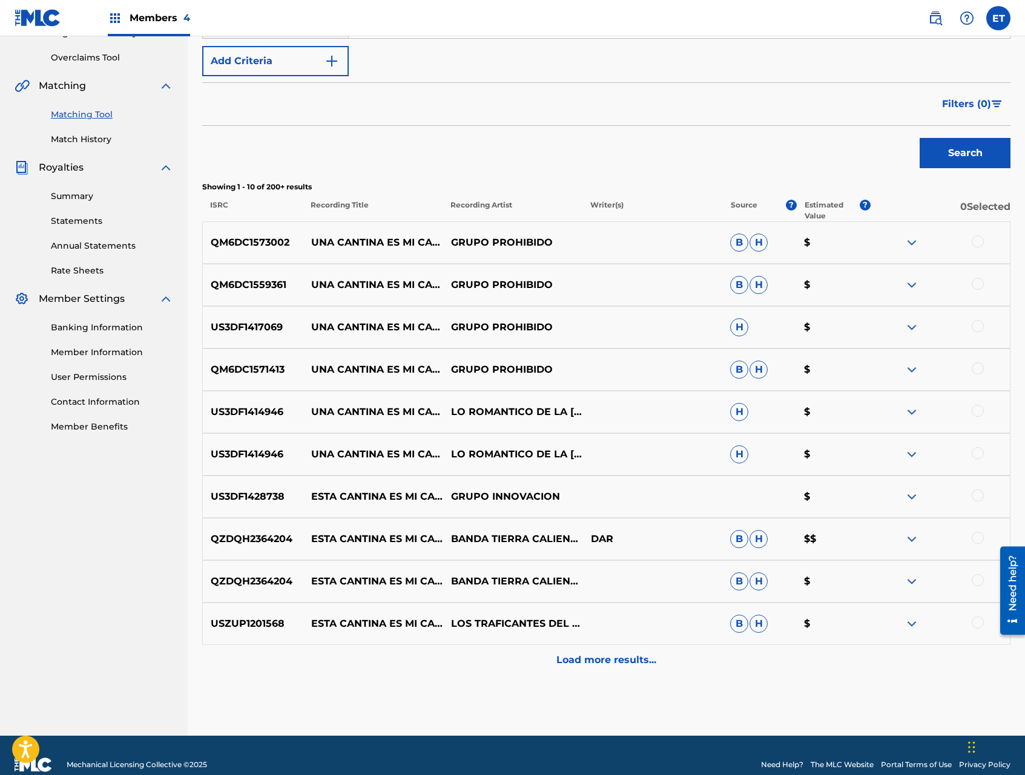
scroll to position [250, 0]
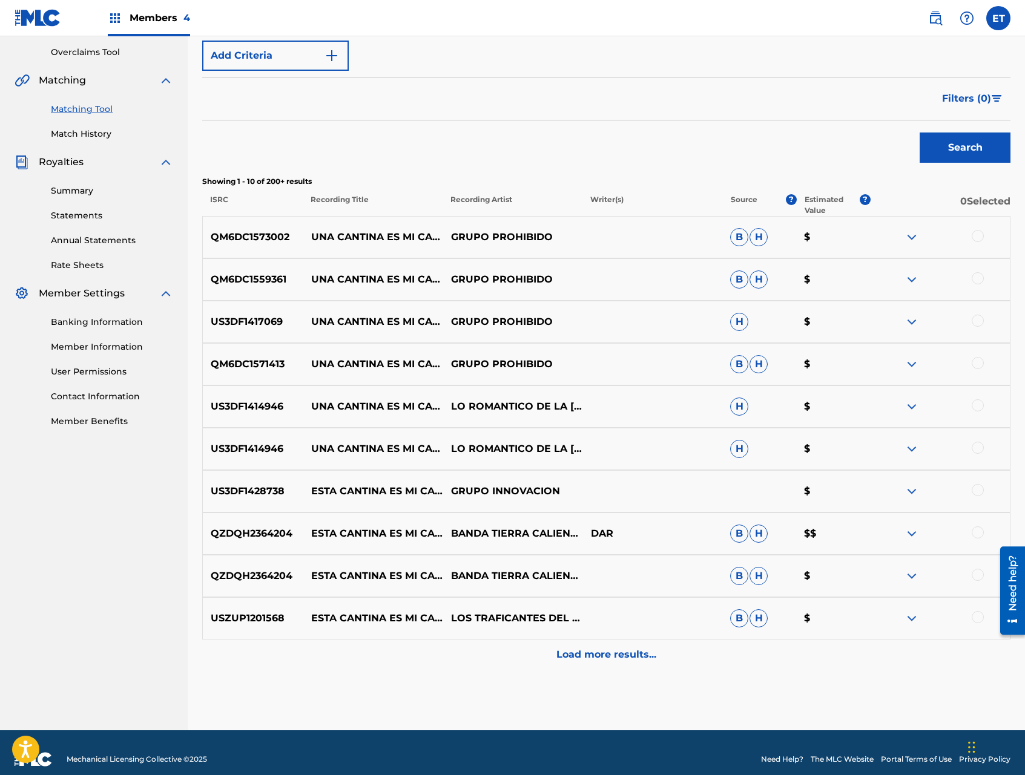
click at [910, 235] on img at bounding box center [911, 237] width 15 height 15
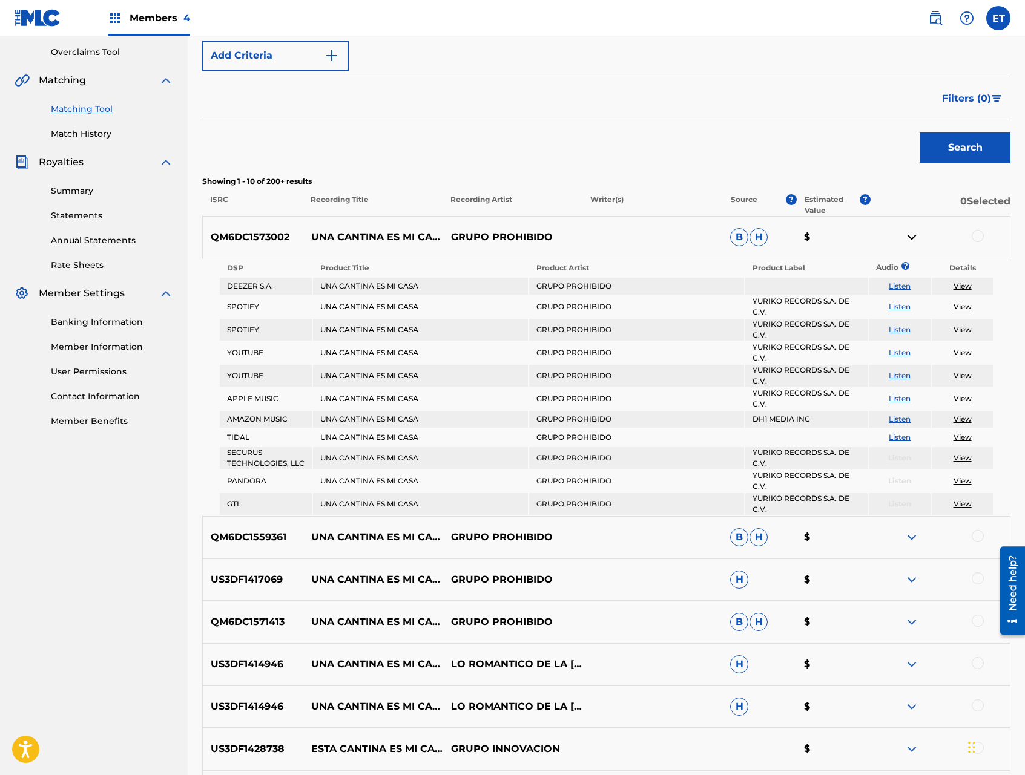
click at [905, 306] on link "Listen" at bounding box center [899, 306] width 22 height 9
click at [910, 236] on img at bounding box center [911, 237] width 15 height 15
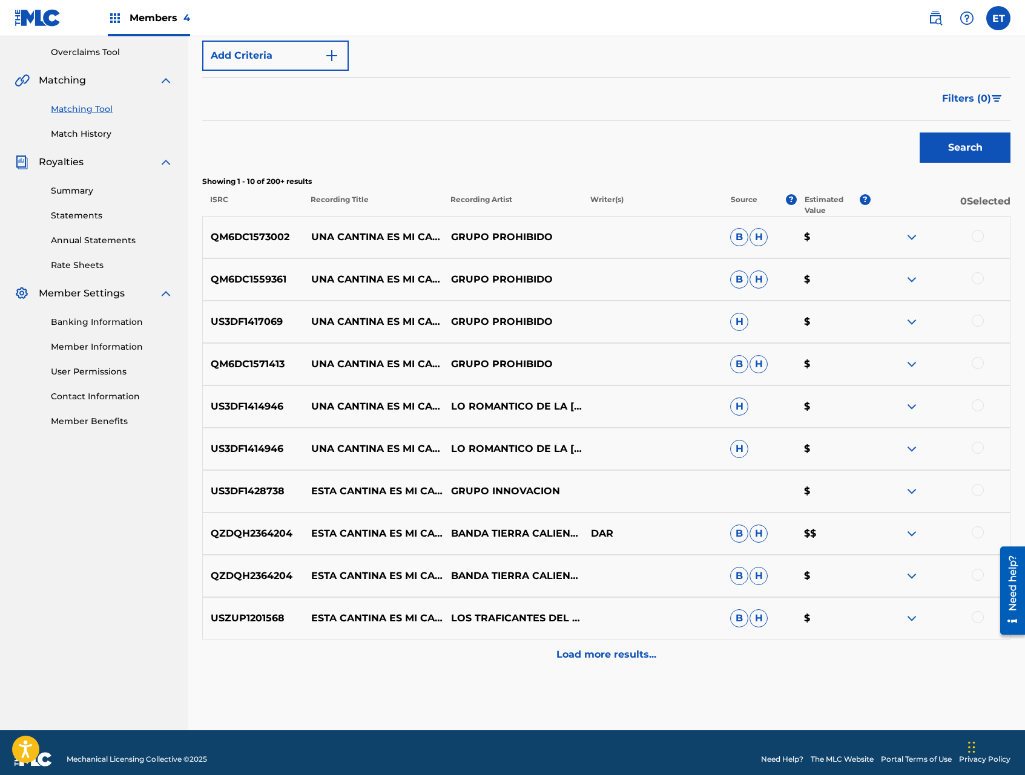
click at [911, 407] on img at bounding box center [911, 406] width 15 height 15
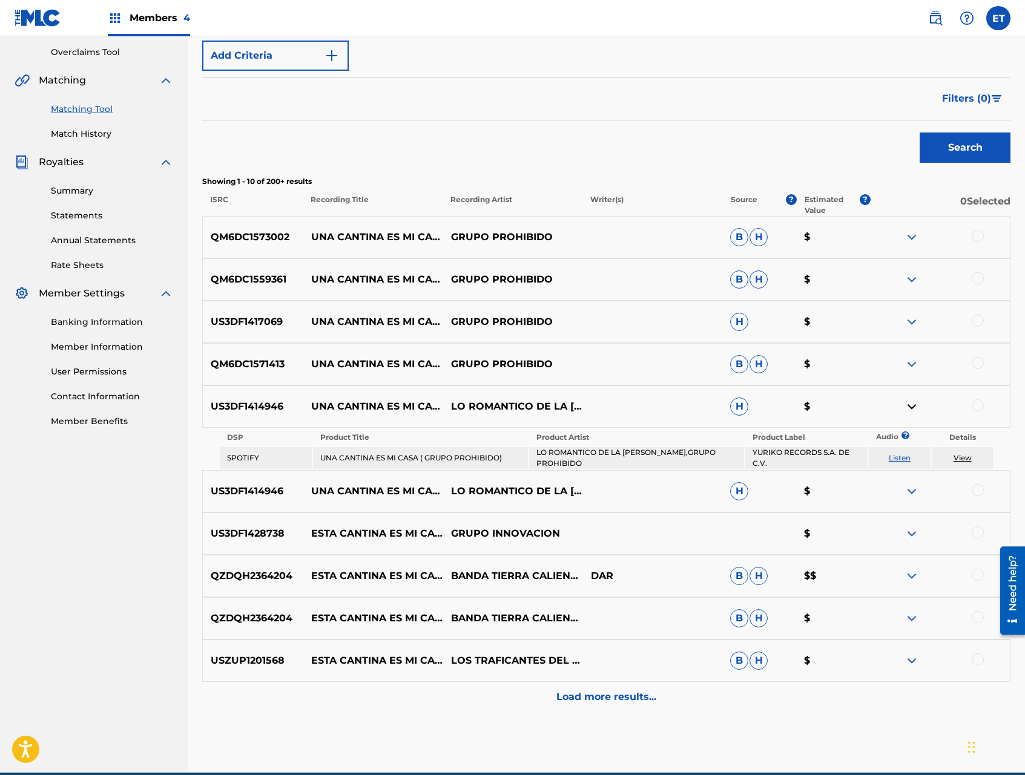
click at [901, 456] on link "Listen" at bounding box center [899, 457] width 22 height 9
drag, startPoint x: 451, startPoint y: 390, endPoint x: 527, endPoint y: 423, distance: 83.0
click at [527, 414] on p "LO ROMANTICO DE LA COSTA,GRUPO PROHIBIDO" at bounding box center [512, 406] width 140 height 15
copy p "LO ROMANTICO DE LA COSTA,GRUPO PROHIBIDO"
click at [913, 408] on img at bounding box center [911, 406] width 15 height 15
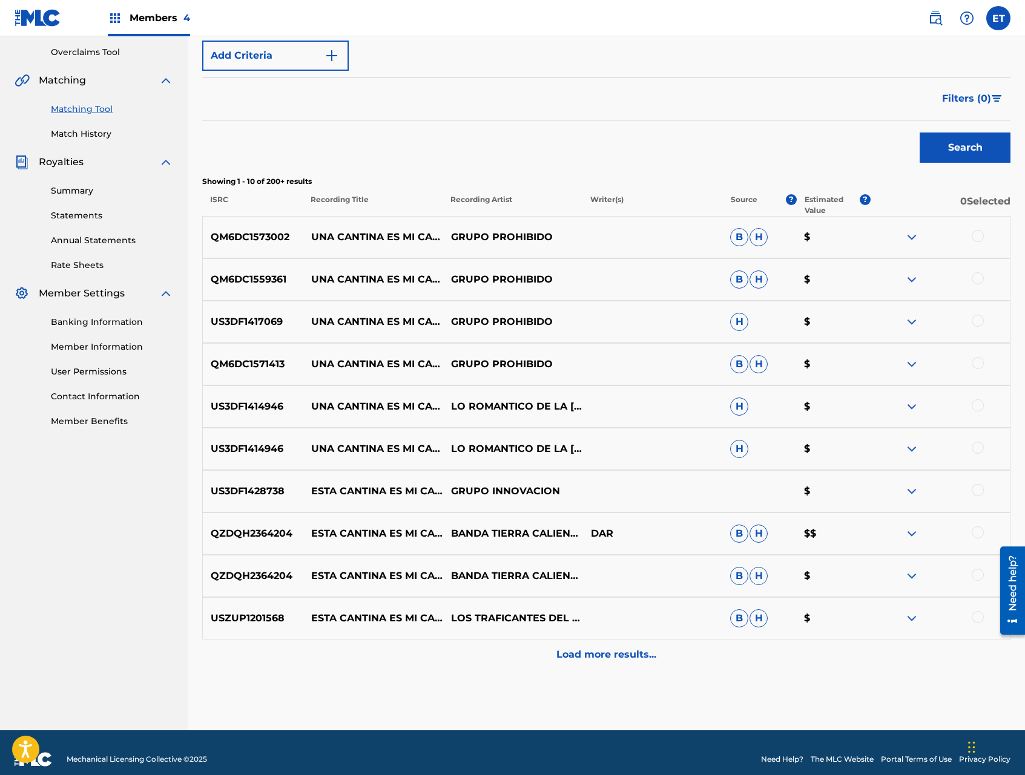
click at [983, 448] on div at bounding box center [940, 449] width 140 height 15
click at [979, 447] on div at bounding box center [977, 448] width 12 height 12
click at [976, 405] on div at bounding box center [977, 405] width 12 height 12
click at [978, 362] on div at bounding box center [977, 363] width 12 height 12
click at [973, 326] on div at bounding box center [940, 322] width 140 height 15
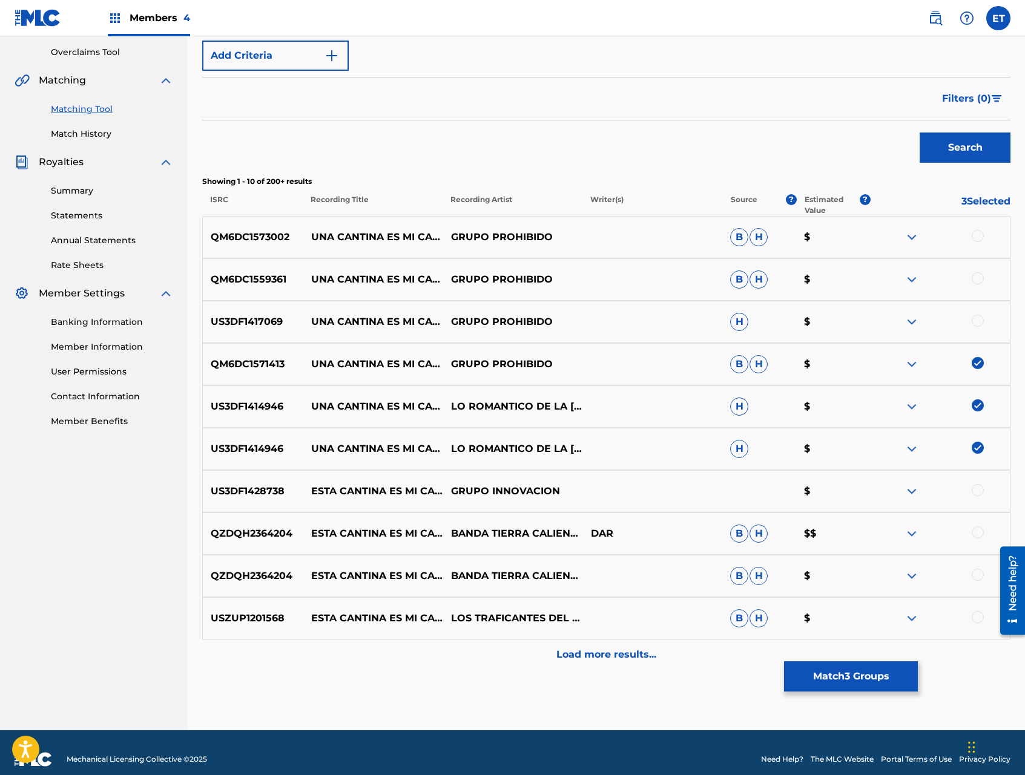
click at [979, 317] on div at bounding box center [977, 321] width 12 height 12
drag, startPoint x: 978, startPoint y: 280, endPoint x: 978, endPoint y: 256, distance: 24.2
click at [978, 280] on div at bounding box center [977, 278] width 12 height 12
click at [977, 233] on div at bounding box center [977, 236] width 12 height 12
click at [861, 675] on button "Match 6 Groups" at bounding box center [851, 676] width 134 height 30
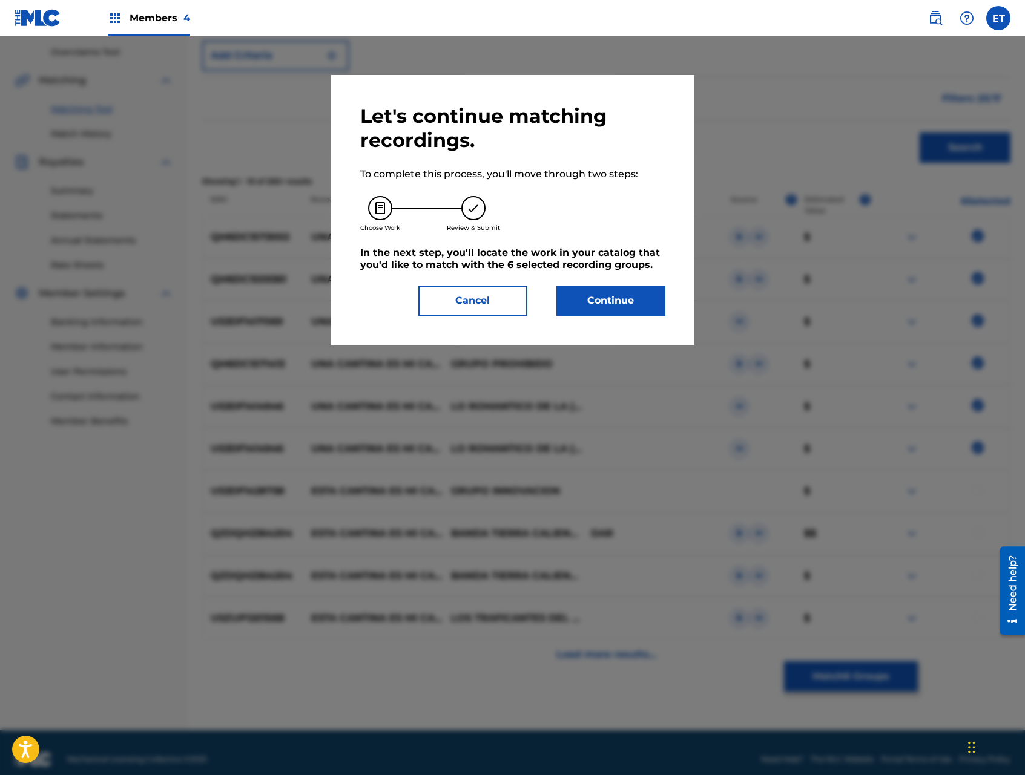
click at [597, 309] on button "Continue" at bounding box center [610, 301] width 109 height 30
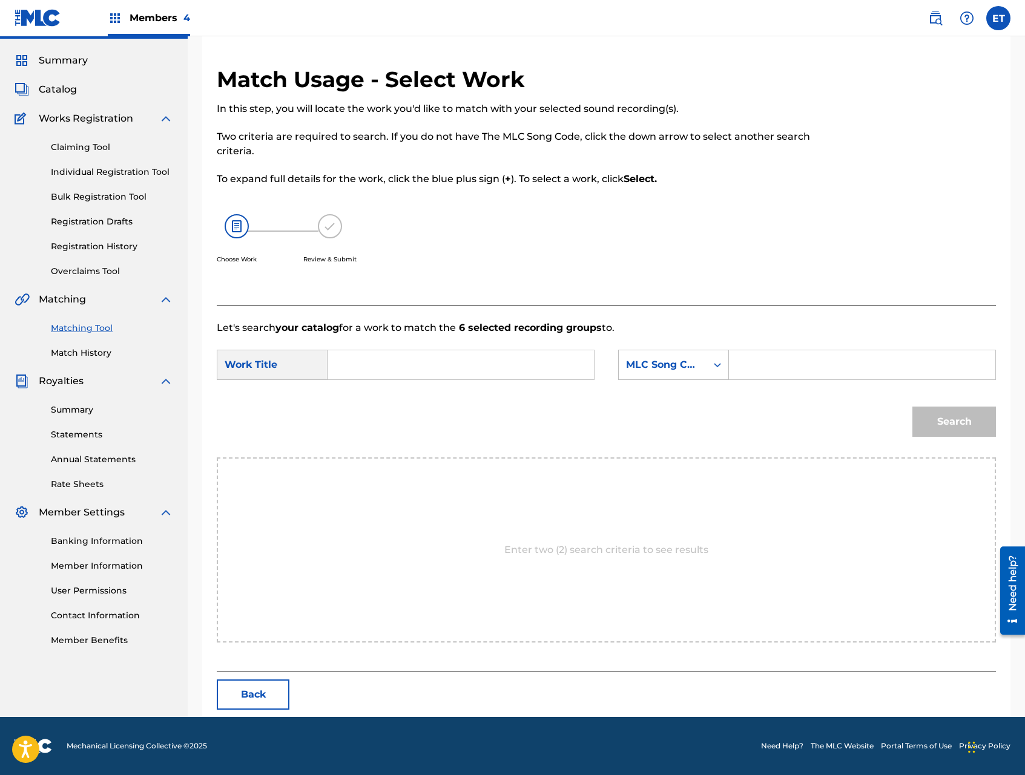
scroll to position [0, 0]
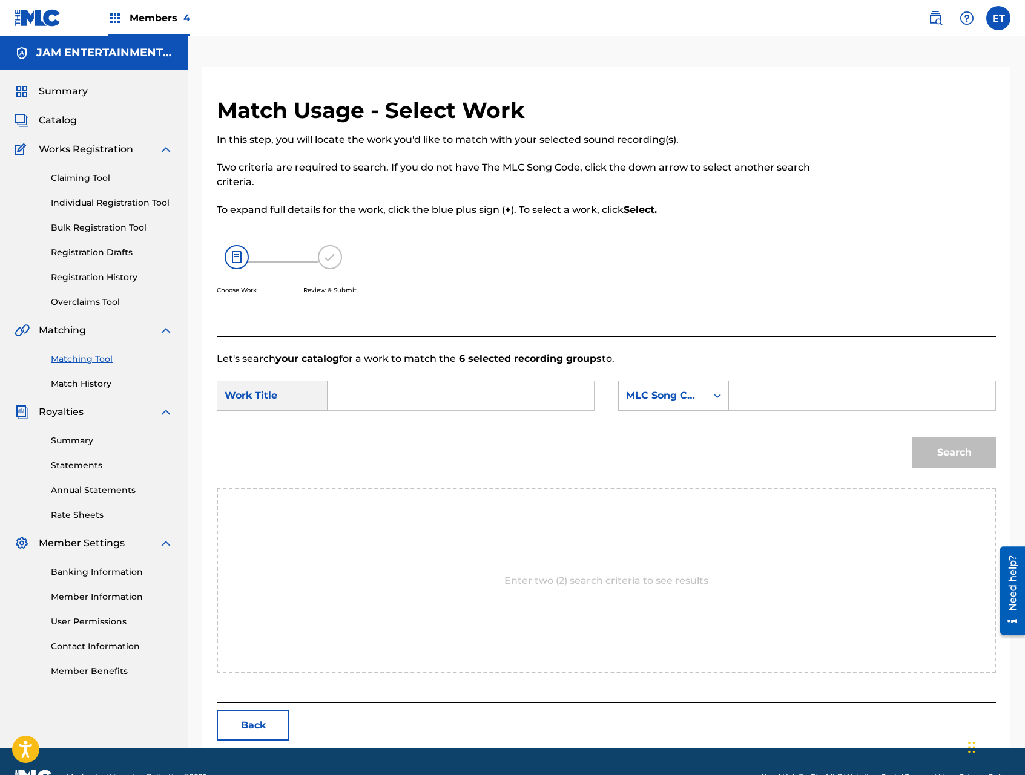
click at [440, 398] on input "Search Form" at bounding box center [461, 395] width 246 height 29
paste input "LO ROMANTICO DE LA COSTA,GRUPO PROHIBIDO"
click at [510, 401] on input "LO ROMANTICO DE LA COSTA,GRUPO PROHIBIDO" at bounding box center [461, 395] width 246 height 29
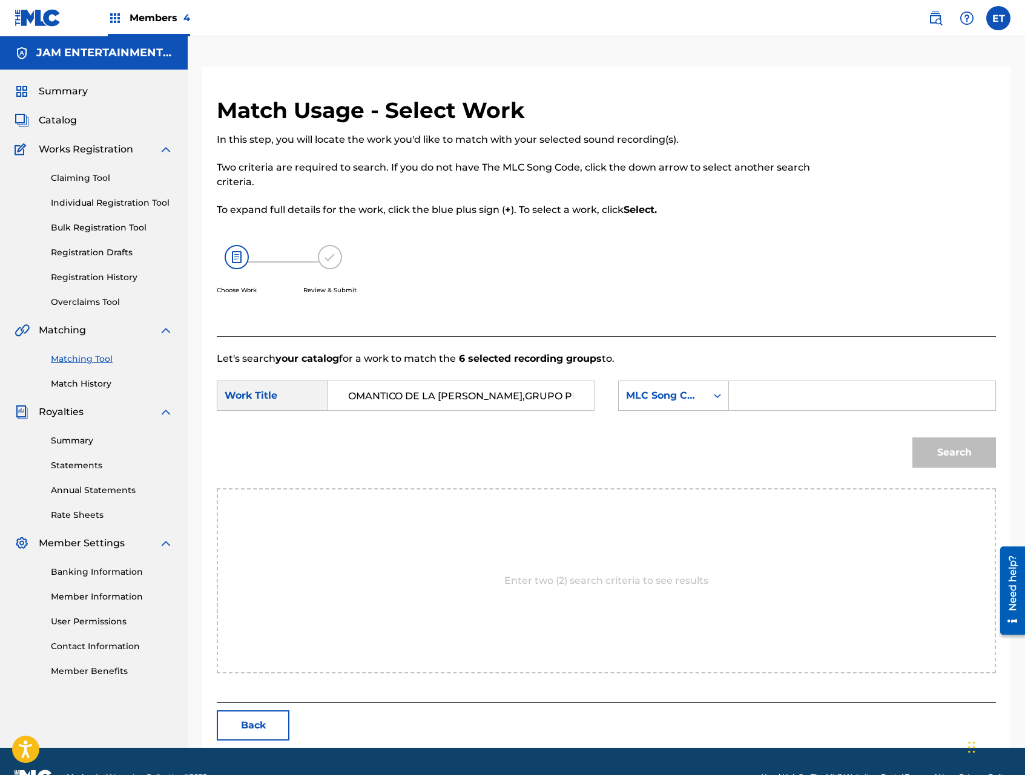
click at [510, 401] on input "LO ROMANTICO DE LA COSTA,GRUPO PROHIBIDO" at bounding box center [461, 395] width 246 height 29
type input "UNA CANTINA ES MI CASA"
click at [664, 395] on div "MLC Song Code" at bounding box center [662, 396] width 73 height 15
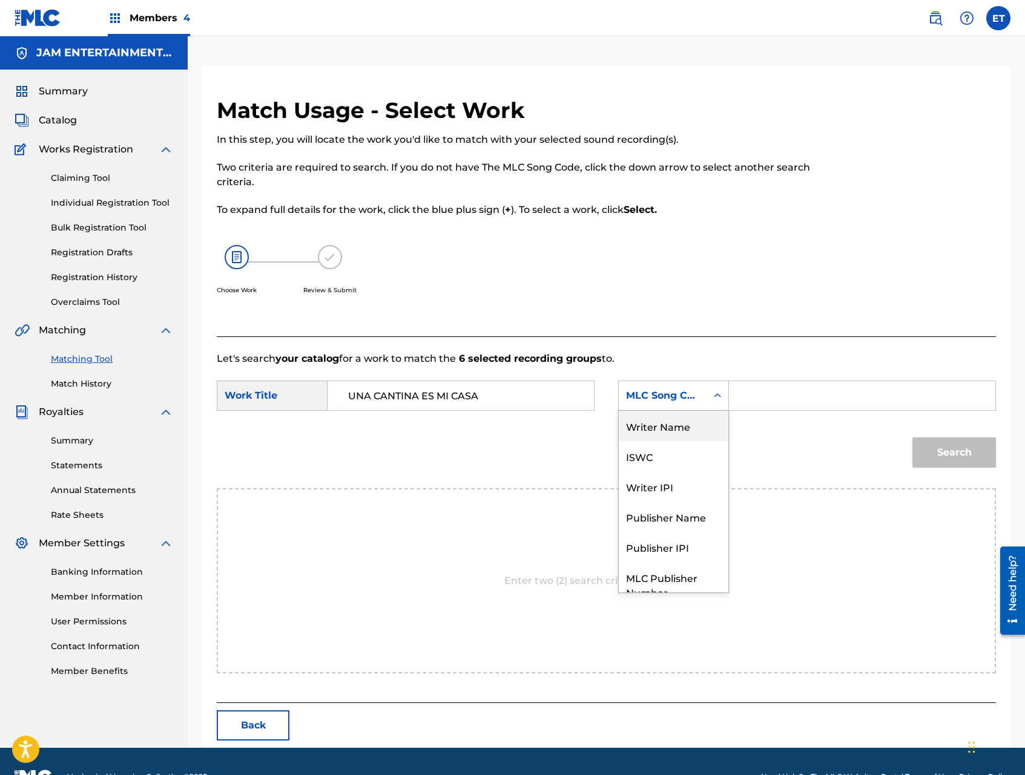
click at [670, 418] on div "Writer Name" at bounding box center [674, 426] width 110 height 30
click at [749, 395] on input "Search Form" at bounding box center [862, 395] width 246 height 29
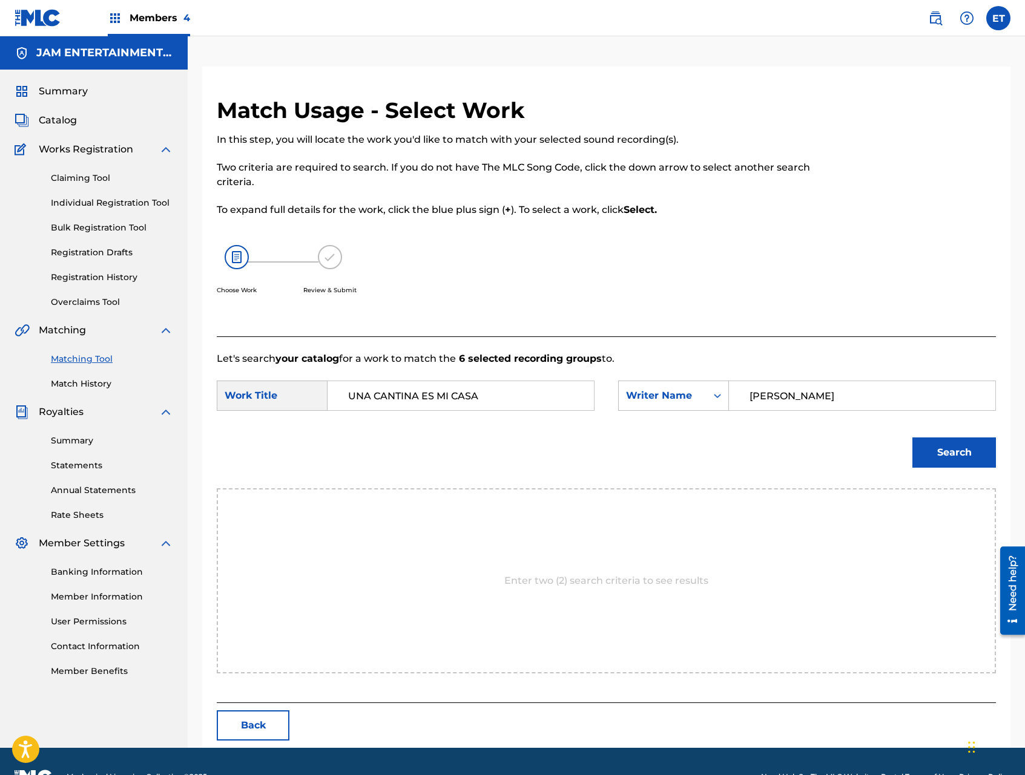
type input "ALFONSO"
click at [912, 438] on button "Search" at bounding box center [954, 453] width 84 height 30
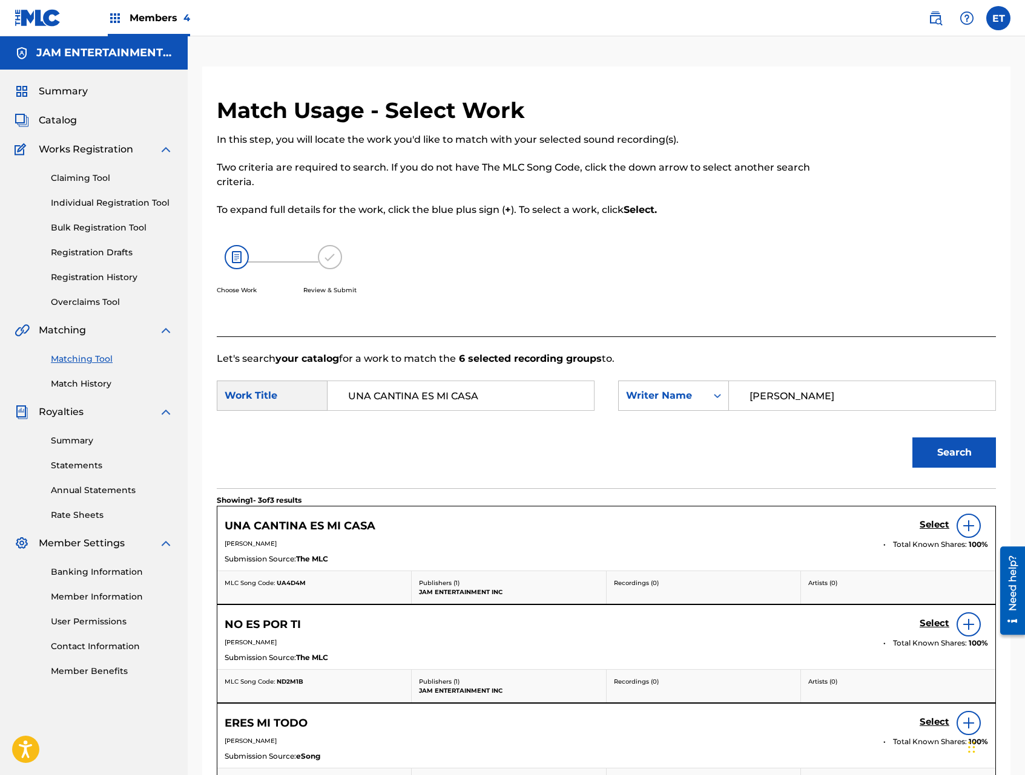
click at [929, 523] on h5 "Select" at bounding box center [934, 524] width 30 height 11
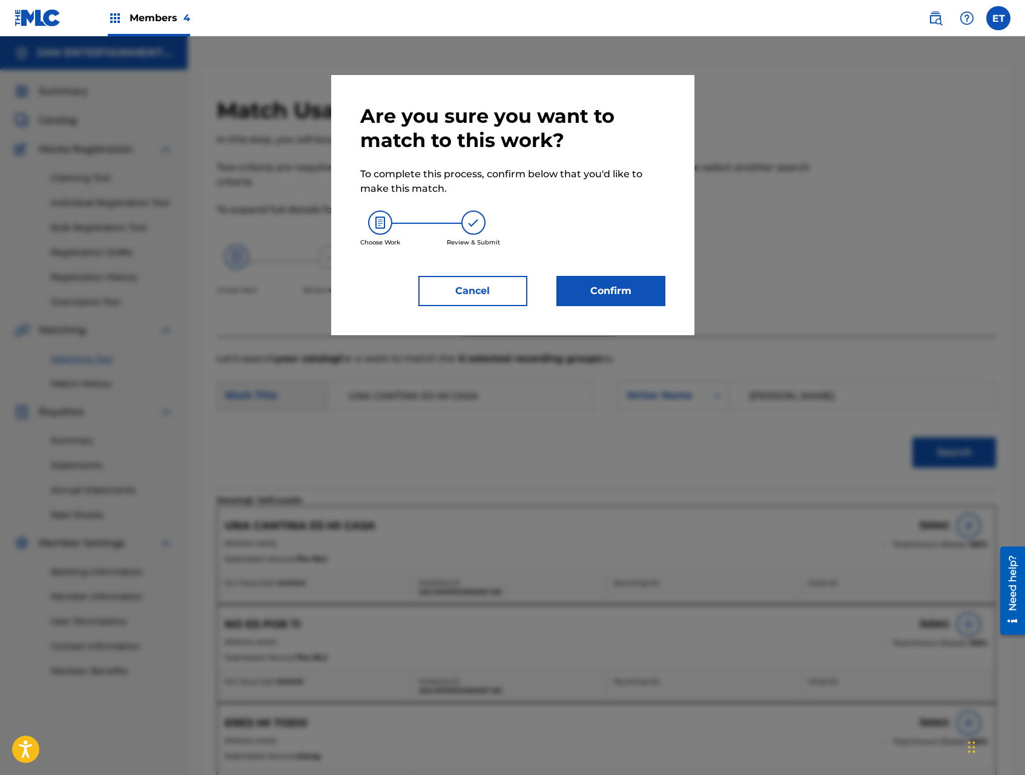
click at [619, 305] on button "Confirm" at bounding box center [610, 291] width 109 height 30
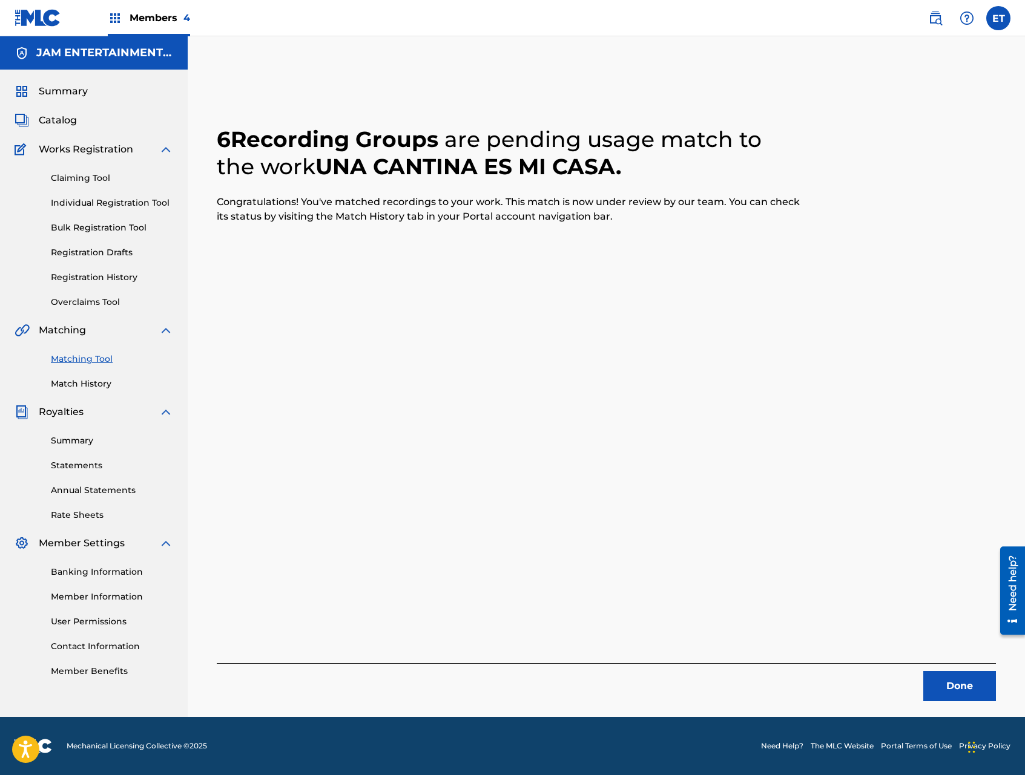
click at [946, 693] on button "Done" at bounding box center [959, 686] width 73 height 30
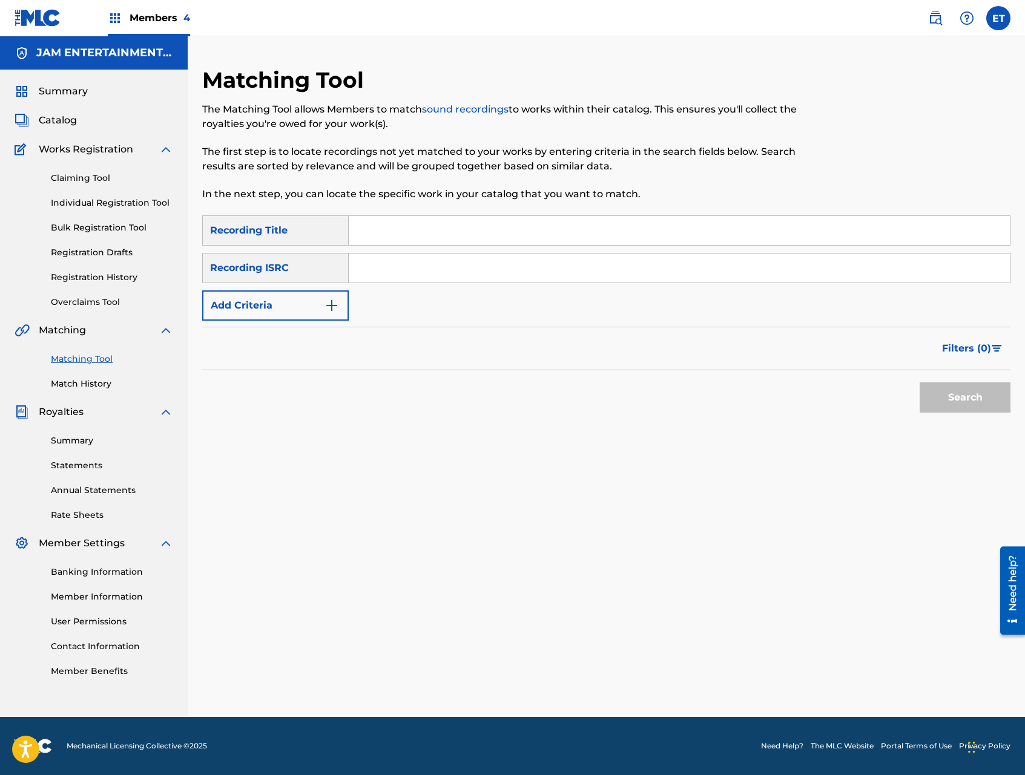
click at [98, 197] on link "Individual Registration Tool" at bounding box center [112, 203] width 122 height 13
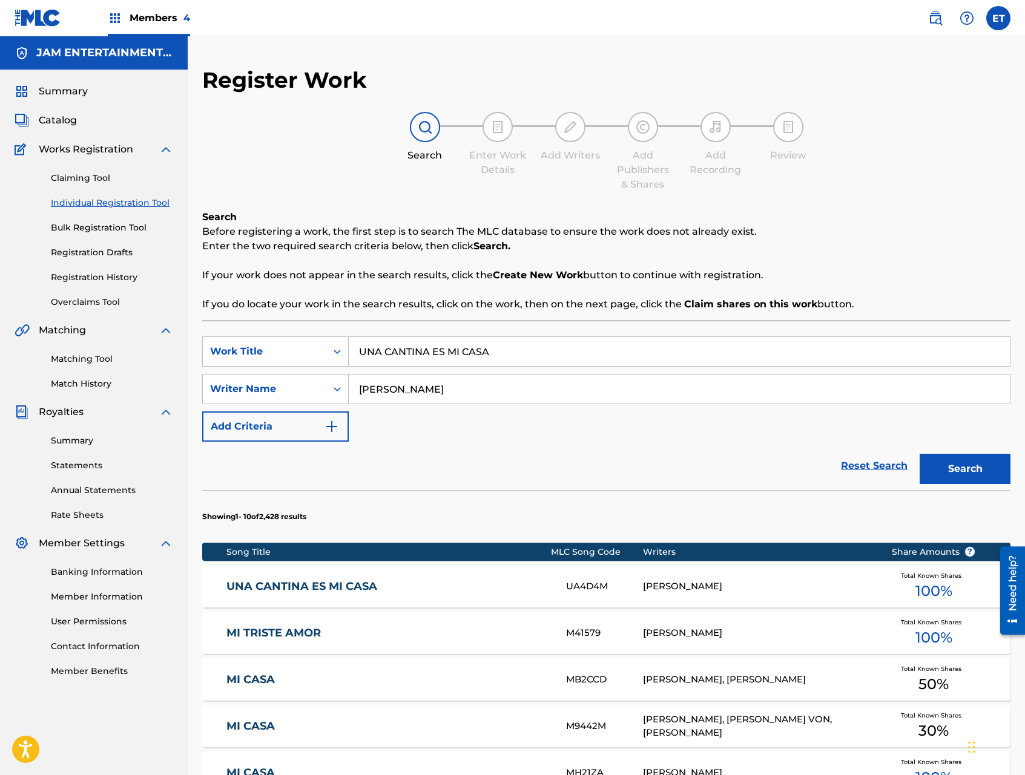
click at [443, 351] on input "UNA CANTINA ES MI CASA" at bounding box center [679, 351] width 661 height 29
paste input "SAMBUNANGO"
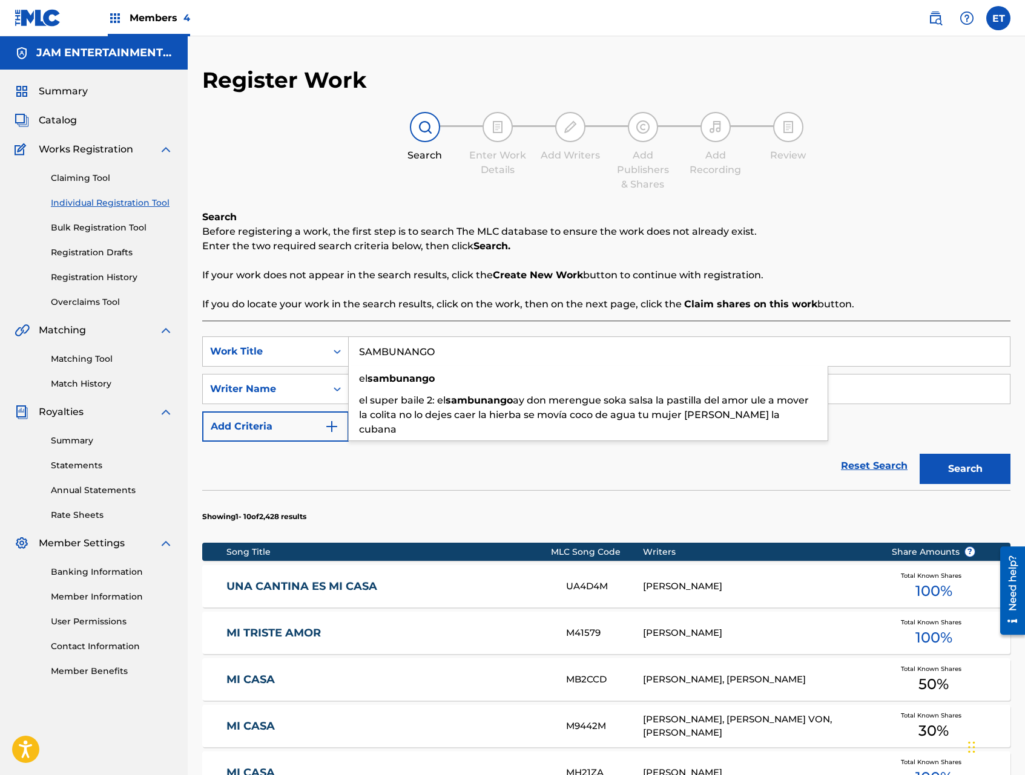
type input "SAMBUNANGO"
click at [919, 454] on button "Search" at bounding box center [964, 469] width 91 height 30
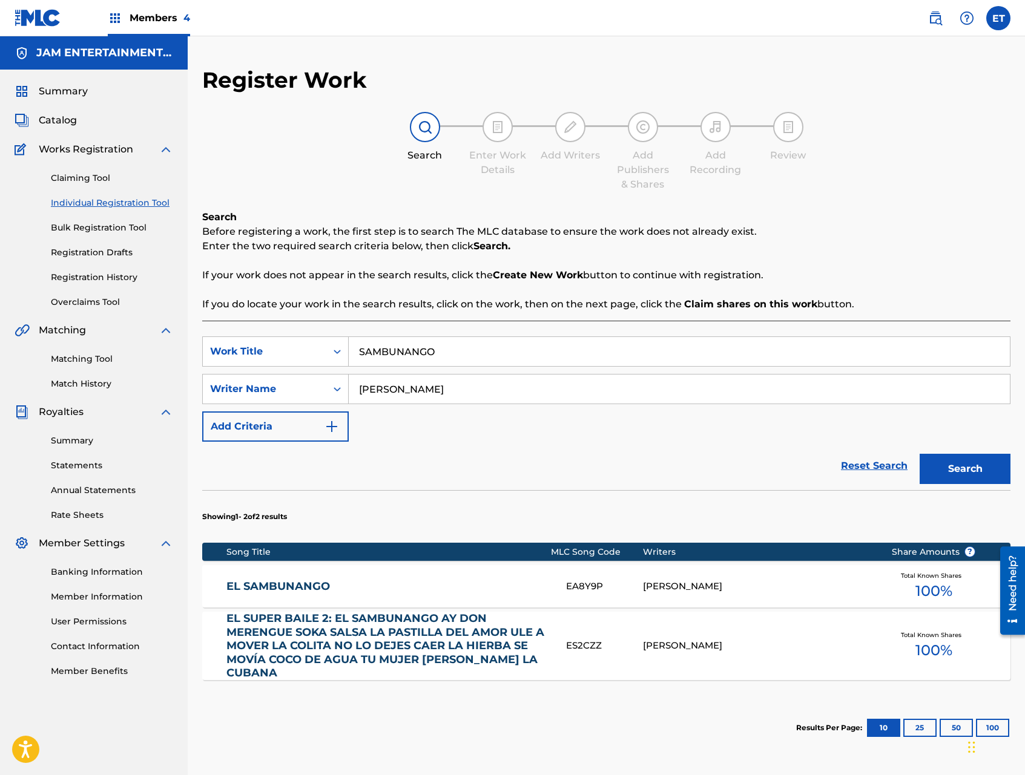
click at [430, 393] on input "ALFONSO" at bounding box center [679, 389] width 661 height 29
type input "MARIO"
click at [919, 454] on button "Search" at bounding box center [964, 469] width 91 height 30
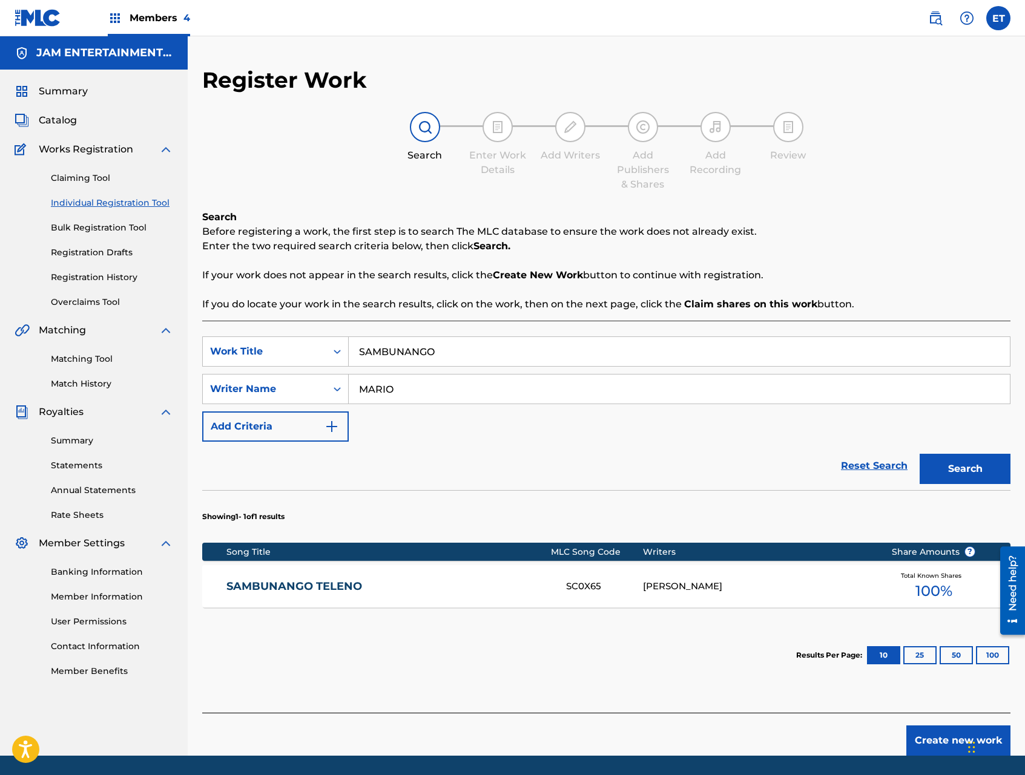
click at [367, 577] on div "SAMBUNANGO TELENO SC0X65 MARIO JAVIER COTO Total Known Shares 100 %" at bounding box center [606, 586] width 808 height 42
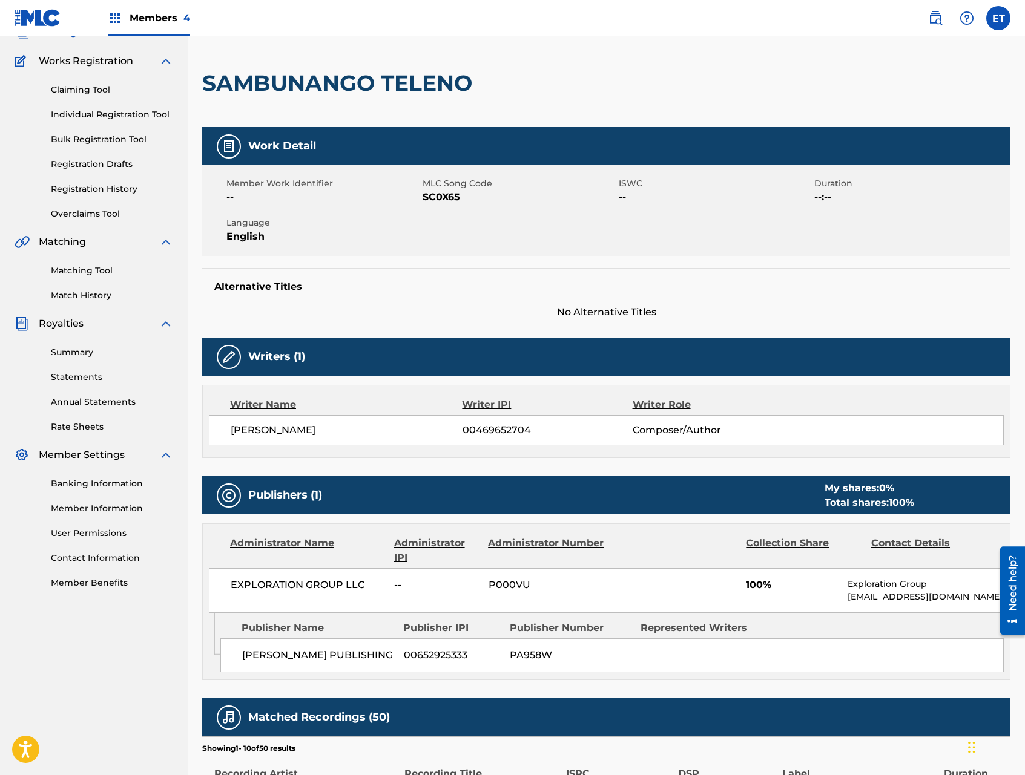
scroll to position [90, 0]
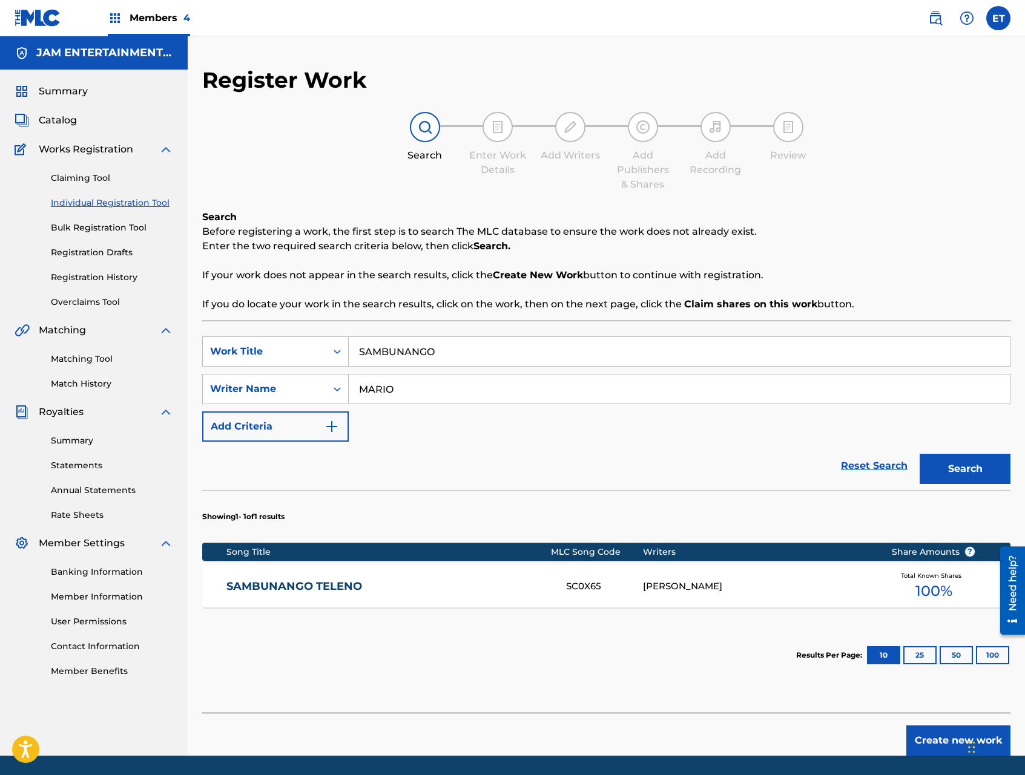
click at [96, 361] on link "Matching Tool" at bounding box center [112, 359] width 122 height 13
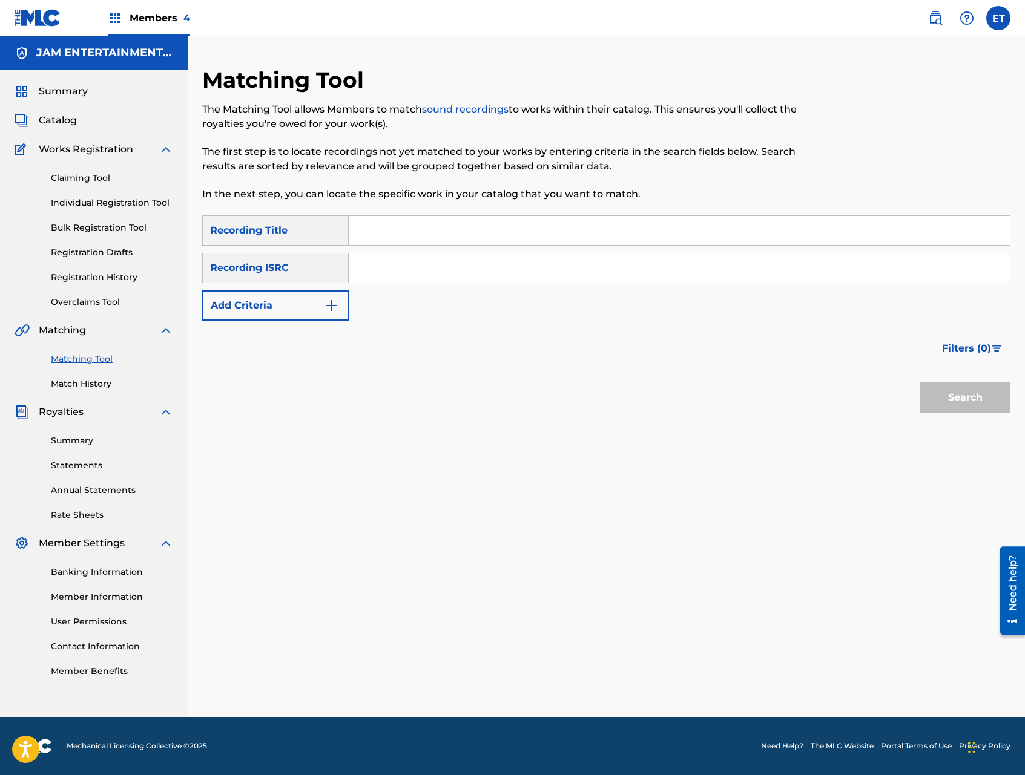
click at [388, 224] on input "Search Form" at bounding box center [679, 230] width 661 height 29
paste input "SAMBUNANGO"
type input "SAMBUNANGO"
click at [919, 382] on button "Search" at bounding box center [964, 397] width 91 height 30
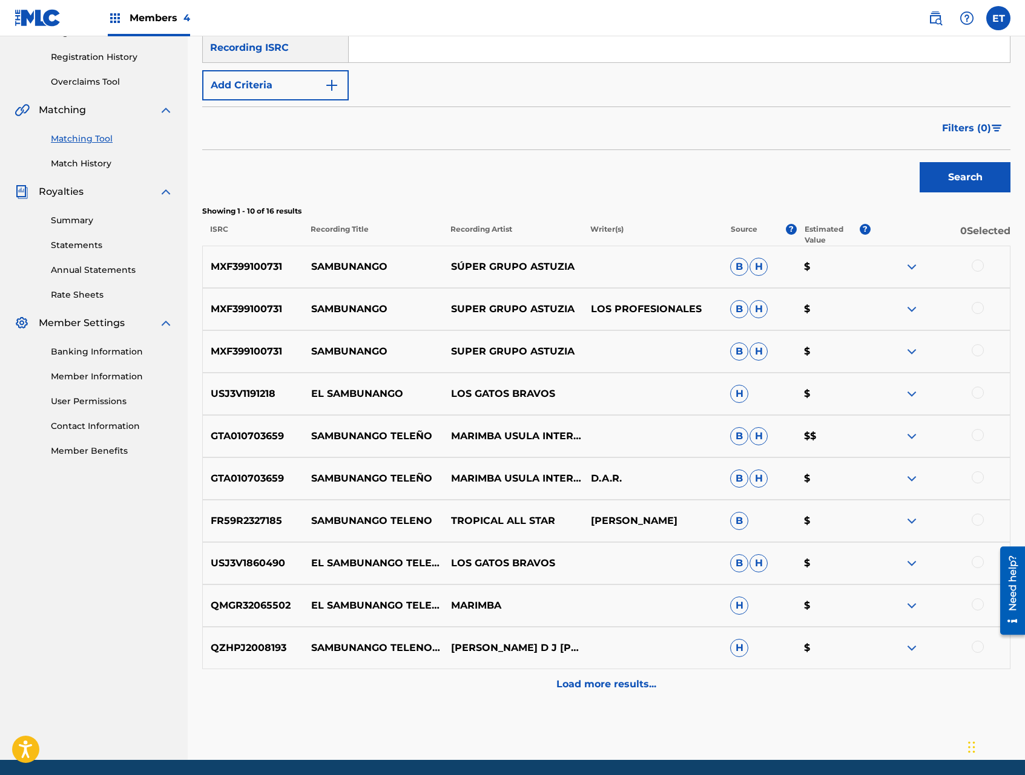
scroll to position [228, 0]
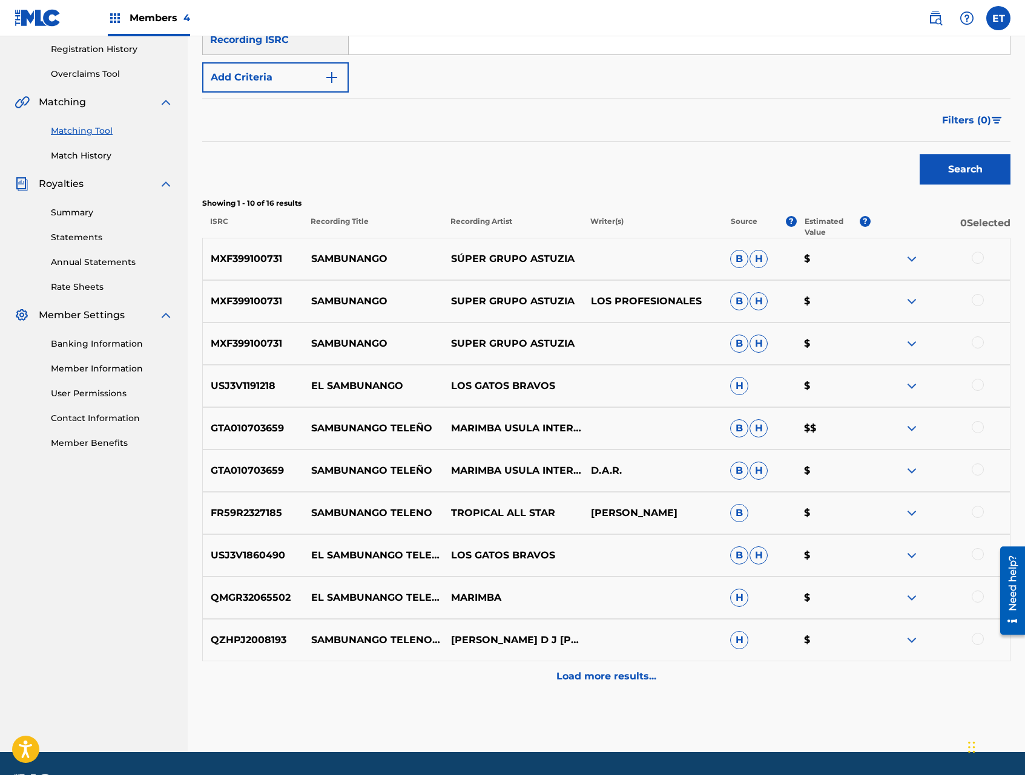
drag, startPoint x: 977, startPoint y: 255, endPoint x: 983, endPoint y: 294, distance: 38.6
click at [977, 255] on div at bounding box center [977, 258] width 12 height 12
drag, startPoint x: 980, startPoint y: 300, endPoint x: 976, endPoint y: 326, distance: 26.9
click at [980, 300] on div at bounding box center [977, 300] width 12 height 12
click at [975, 338] on div at bounding box center [977, 342] width 12 height 12
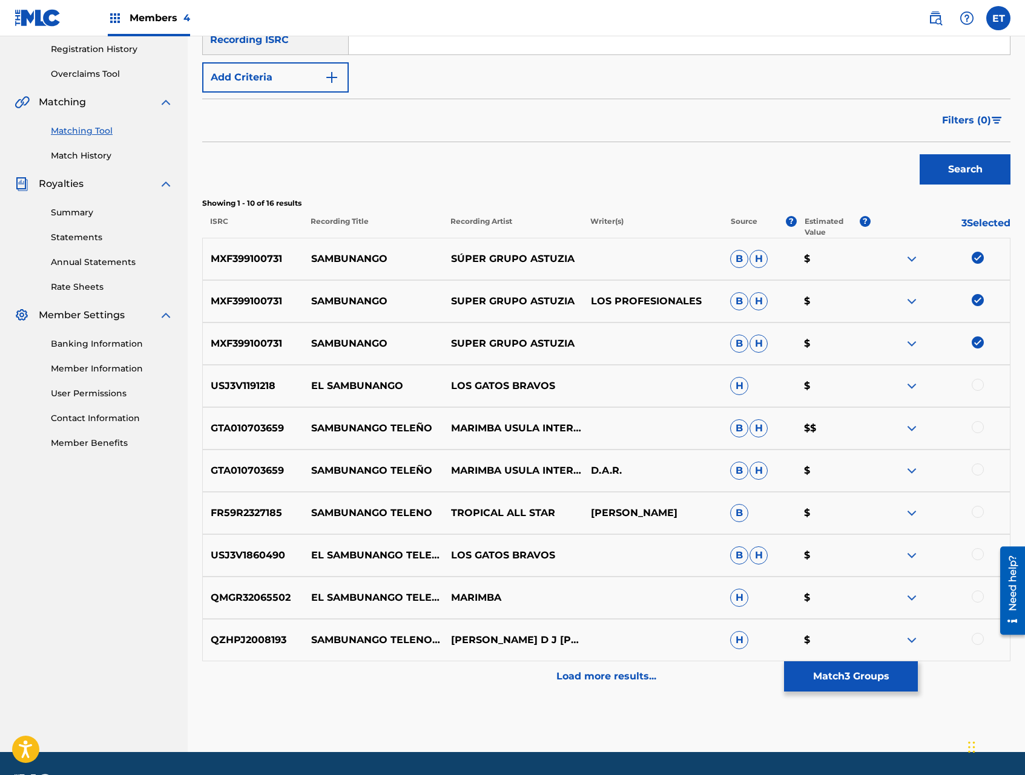
drag, startPoint x: 978, startPoint y: 384, endPoint x: 972, endPoint y: 383, distance: 6.1
click at [978, 384] on div at bounding box center [977, 385] width 12 height 12
click at [978, 428] on div at bounding box center [977, 427] width 12 height 12
drag, startPoint x: 982, startPoint y: 471, endPoint x: 981, endPoint y: 477, distance: 6.2
click at [982, 472] on div at bounding box center [977, 470] width 12 height 12
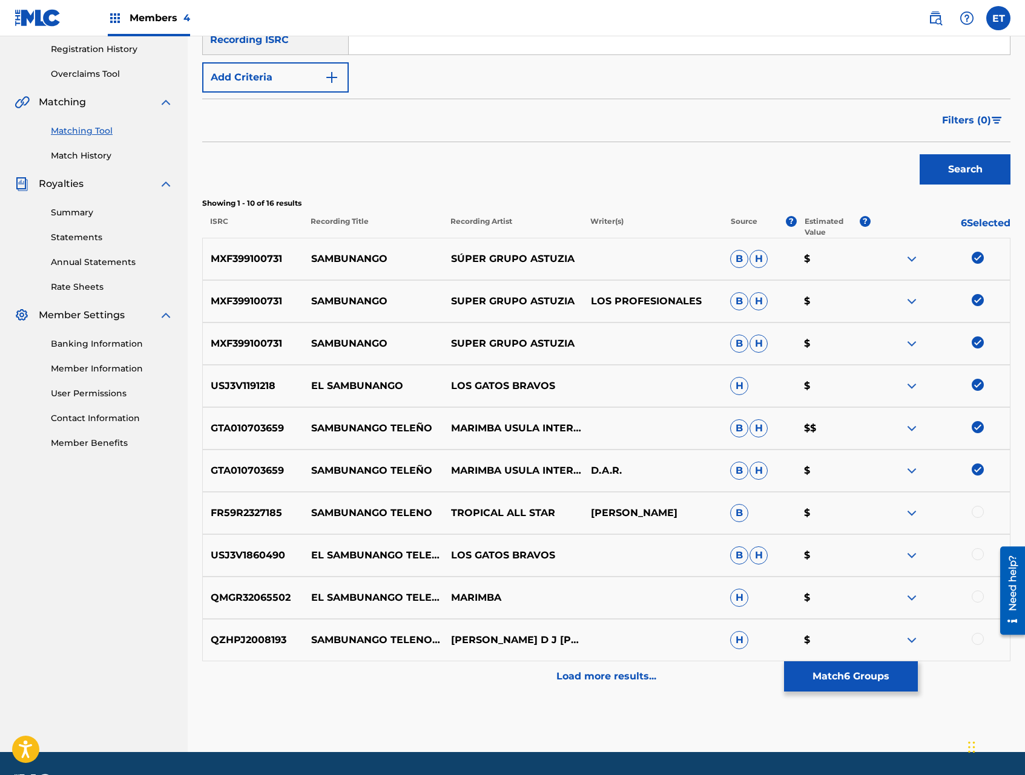
click at [977, 517] on div at bounding box center [940, 513] width 140 height 15
click at [977, 514] on div at bounding box center [977, 512] width 12 height 12
drag, startPoint x: 976, startPoint y: 554, endPoint x: 978, endPoint y: 588, distance: 33.3
click at [976, 554] on div at bounding box center [977, 554] width 12 height 12
drag, startPoint x: 977, startPoint y: 595, endPoint x: 977, endPoint y: 633, distance: 38.1
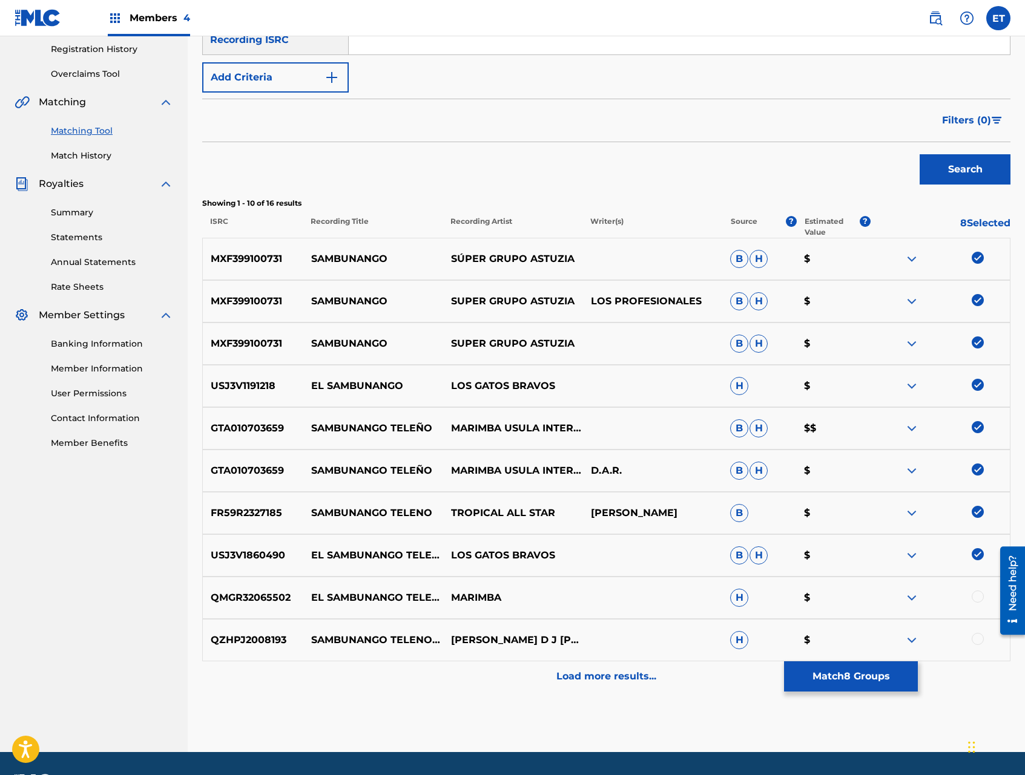
click at [977, 595] on div at bounding box center [977, 597] width 12 height 12
click at [977, 637] on div at bounding box center [977, 639] width 12 height 12
click at [600, 670] on p "Load more results..." at bounding box center [606, 676] width 100 height 15
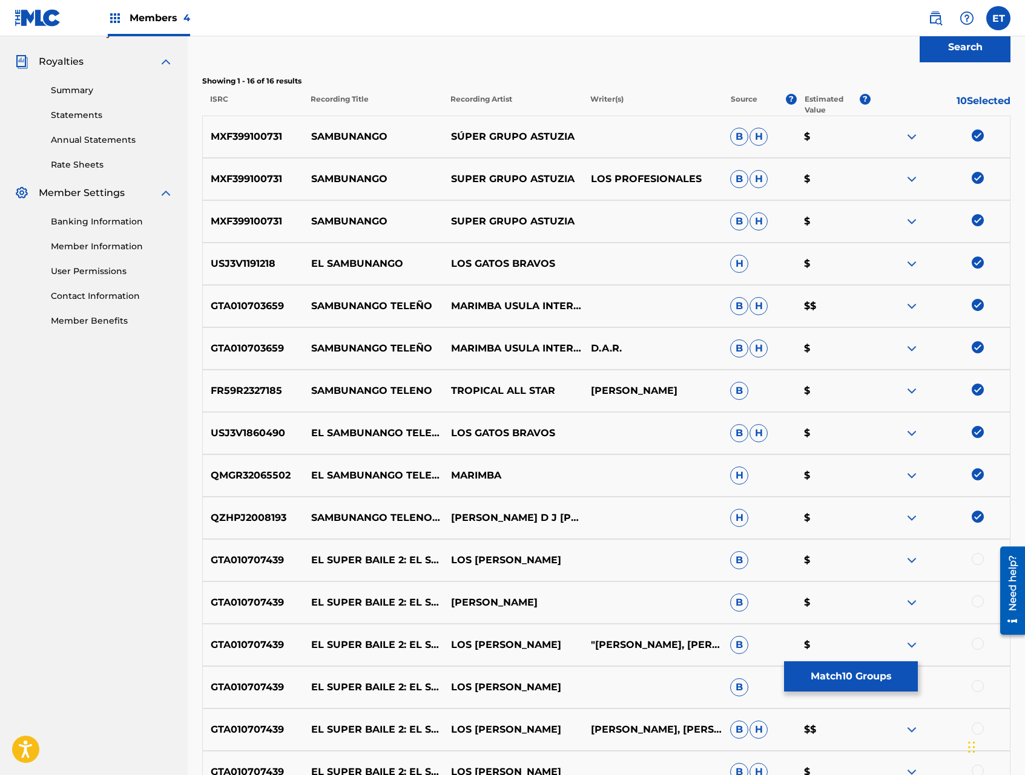
scroll to position [487, 0]
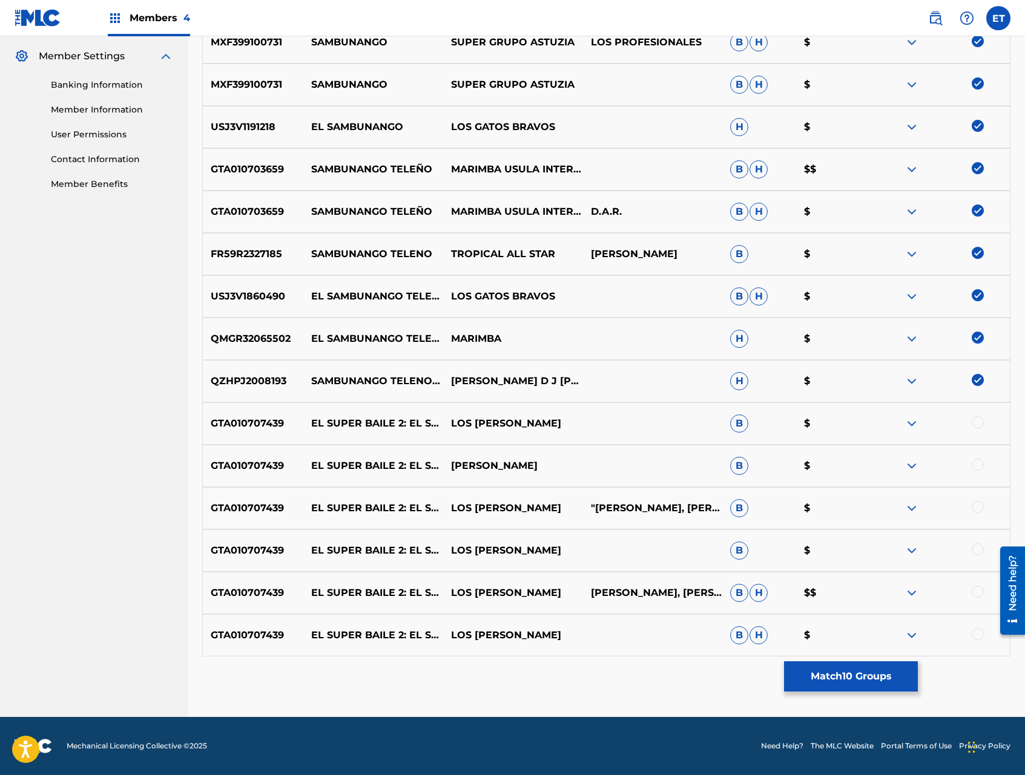
click at [841, 676] on button "Match 10 Groups" at bounding box center [851, 676] width 134 height 30
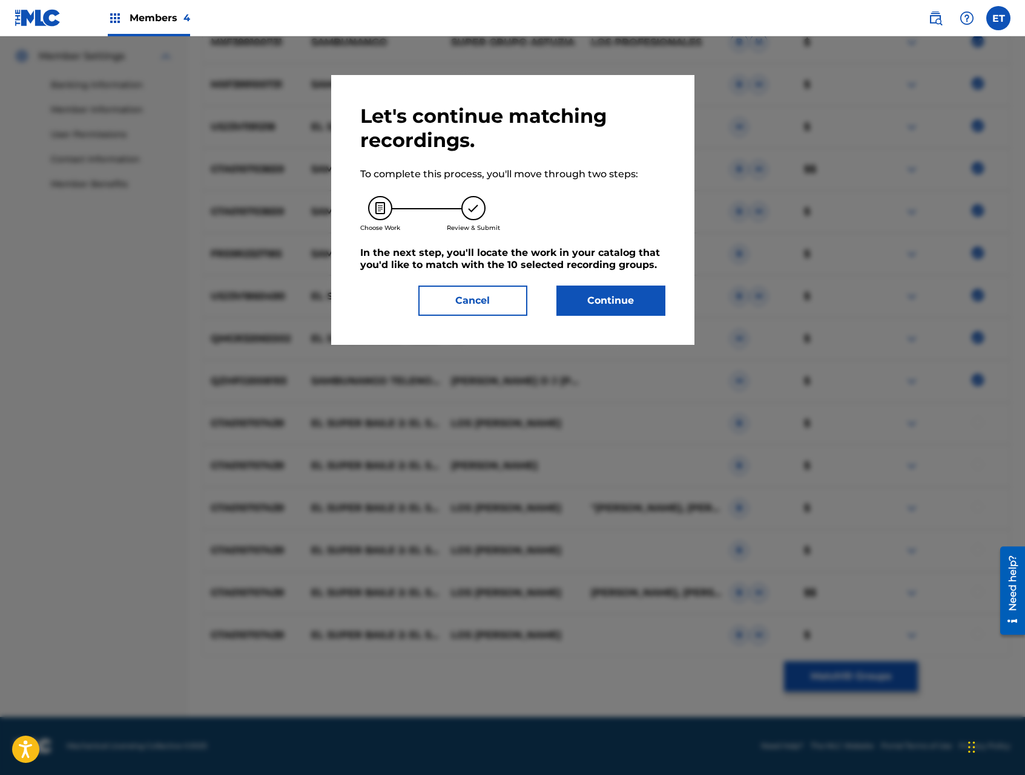
click at [629, 298] on button "Continue" at bounding box center [610, 301] width 109 height 30
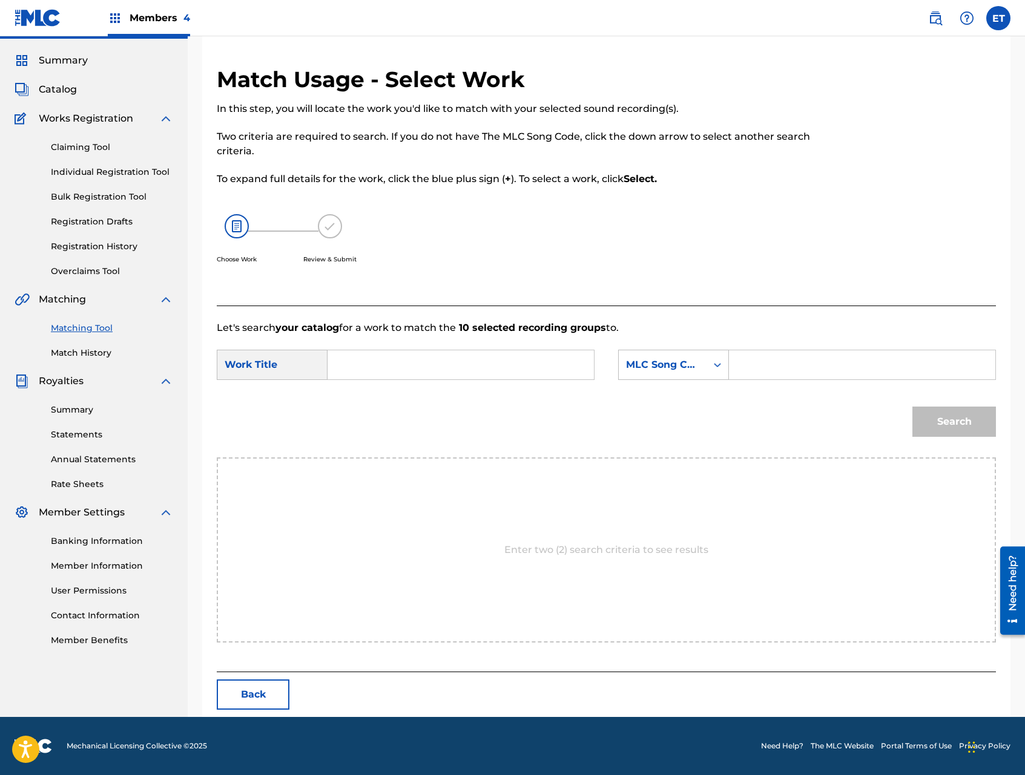
scroll to position [0, 0]
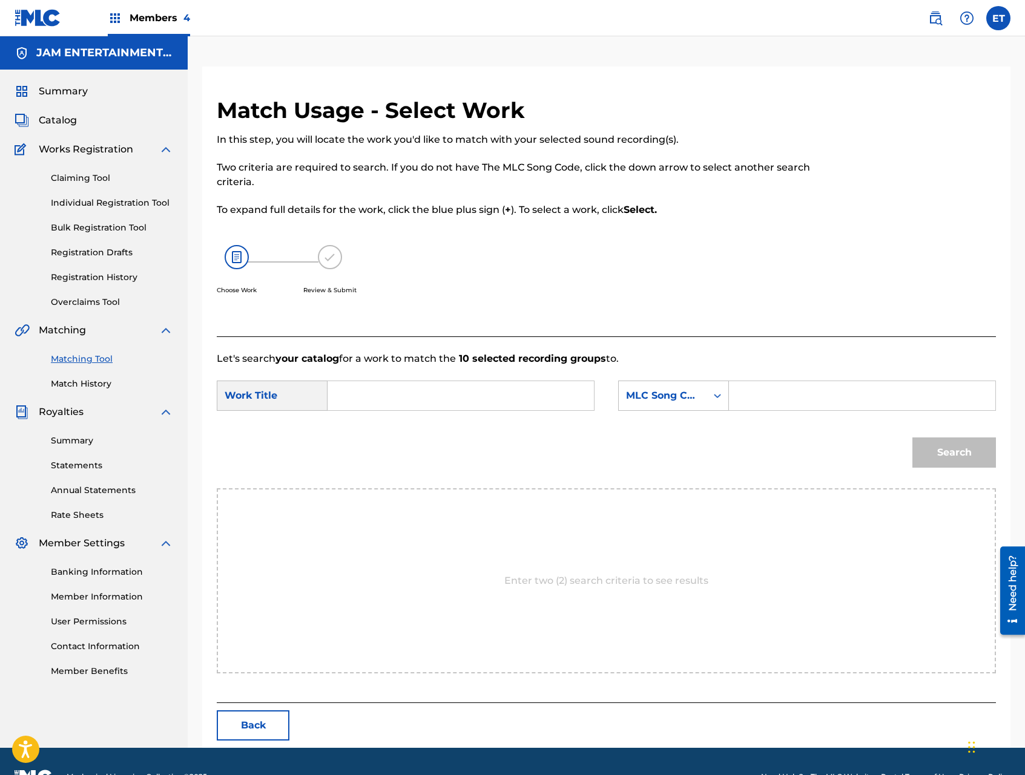
click at [416, 387] on input "Search Form" at bounding box center [461, 395] width 246 height 29
paste input "SAMBUNANGO"
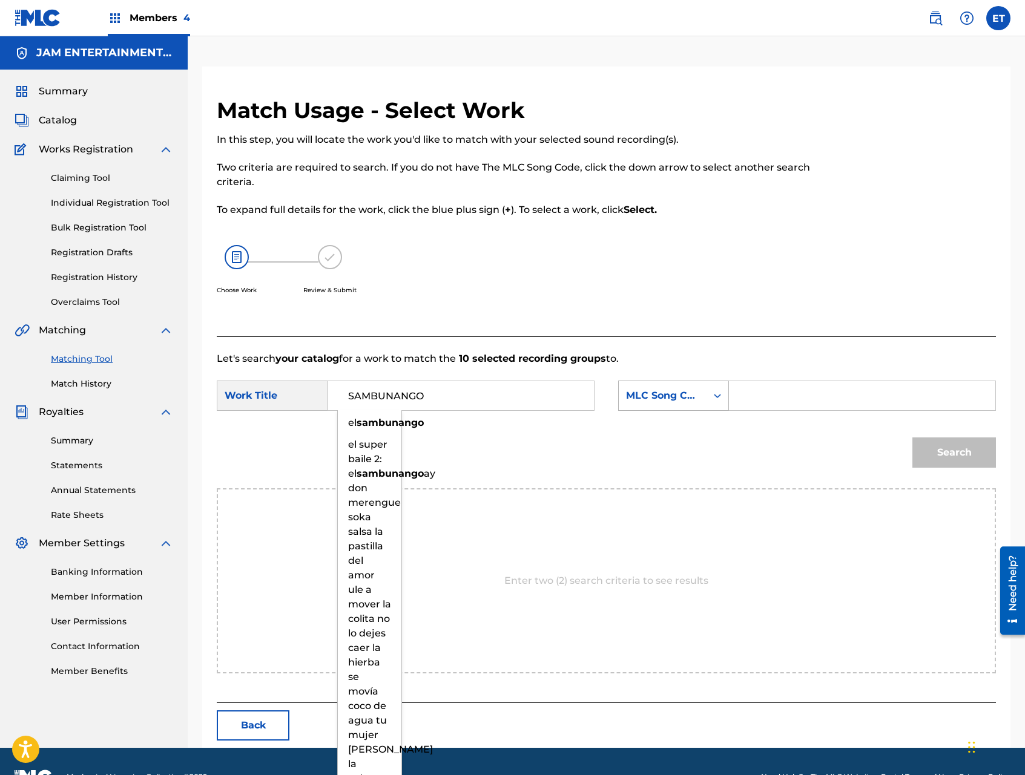
type input "SAMBUNANGO"
click at [653, 405] on div "MLC Song Code" at bounding box center [663, 395] width 88 height 23
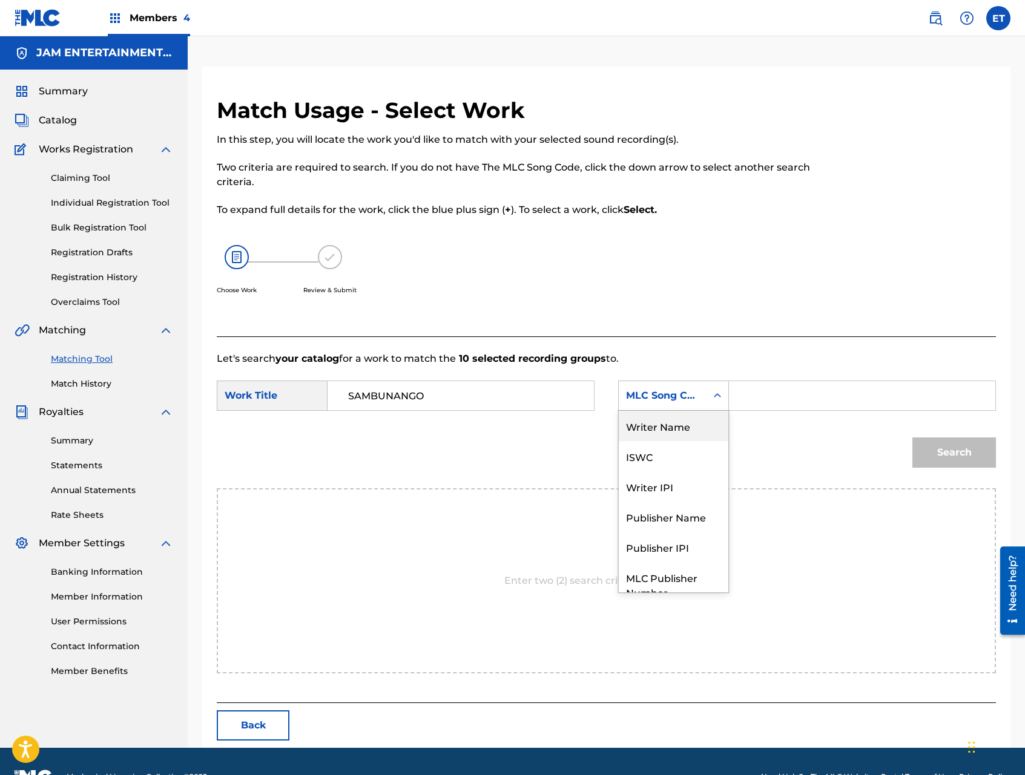
click at [690, 422] on div "Writer Name" at bounding box center [674, 426] width 110 height 30
click at [758, 398] on input "Search Form" at bounding box center [862, 395] width 246 height 29
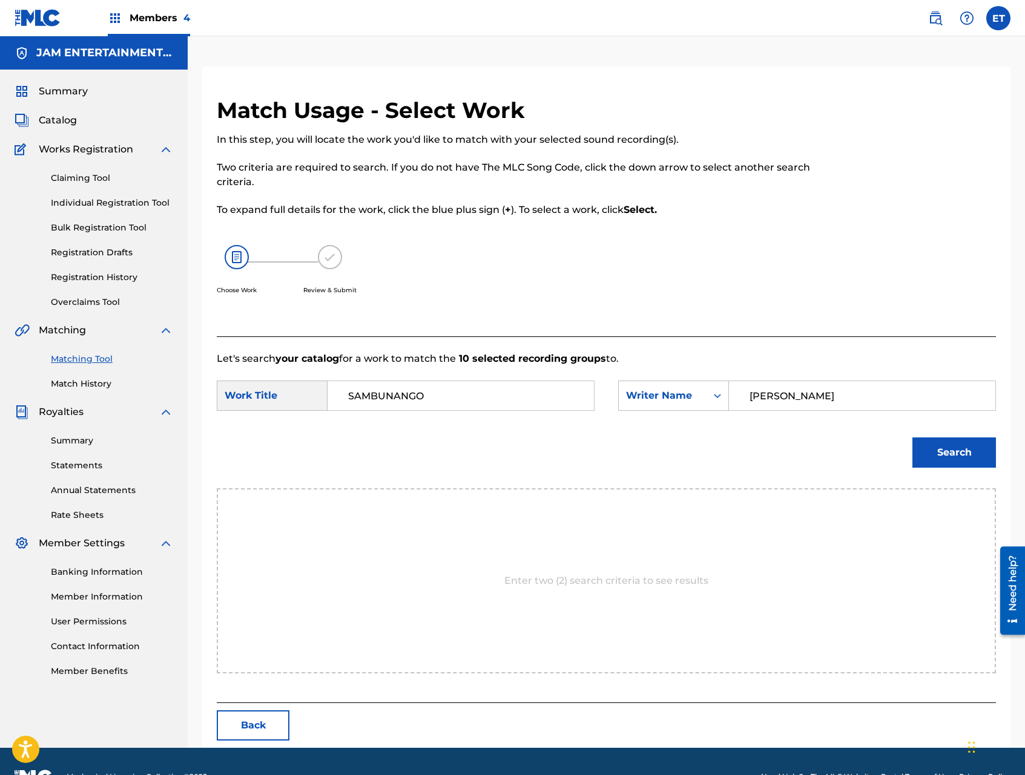
type input "ALFONSO"
click at [912, 438] on button "Search" at bounding box center [954, 453] width 84 height 30
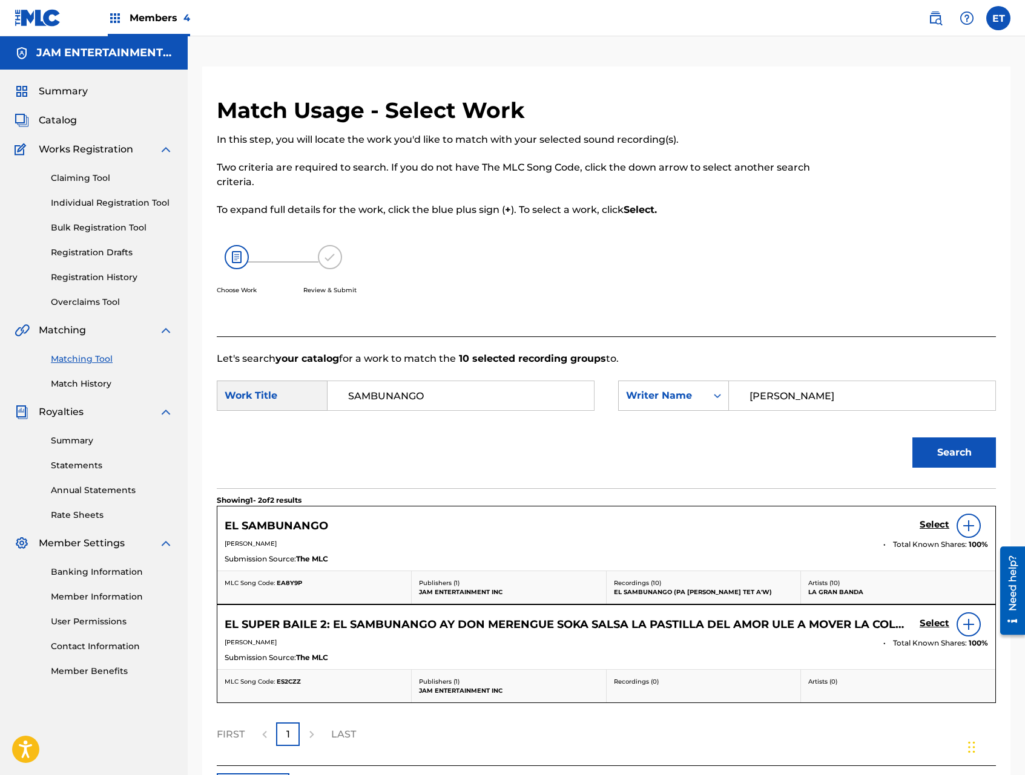
click at [935, 523] on h5 "Select" at bounding box center [934, 524] width 30 height 11
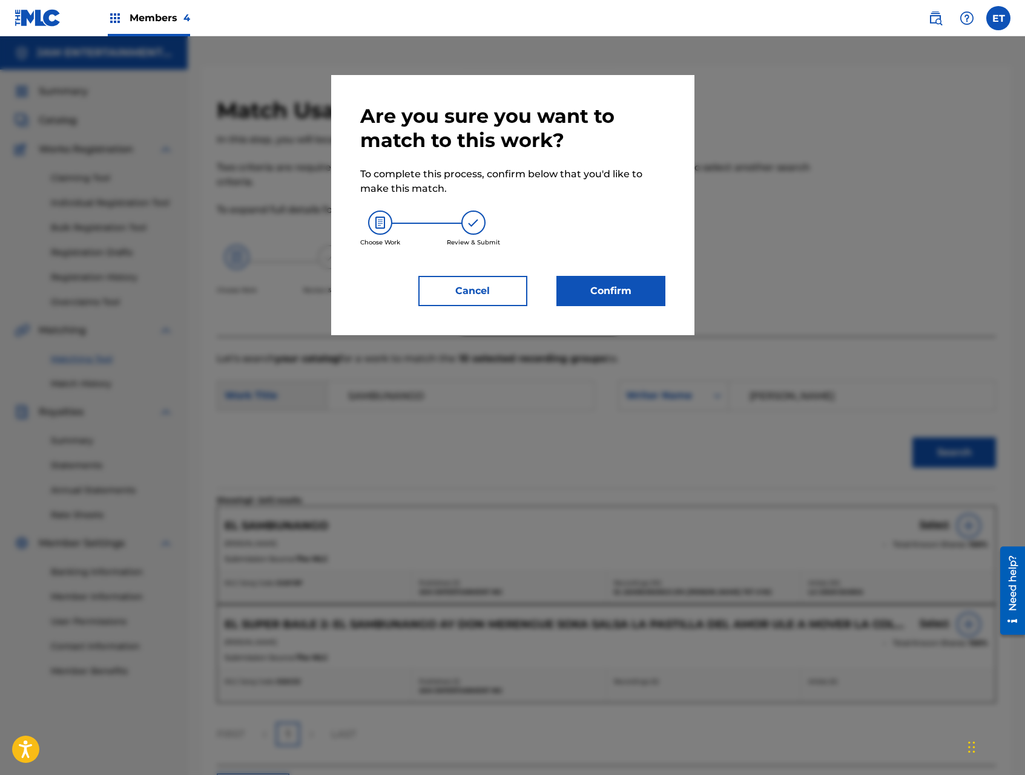
click at [619, 296] on button "Confirm" at bounding box center [610, 291] width 109 height 30
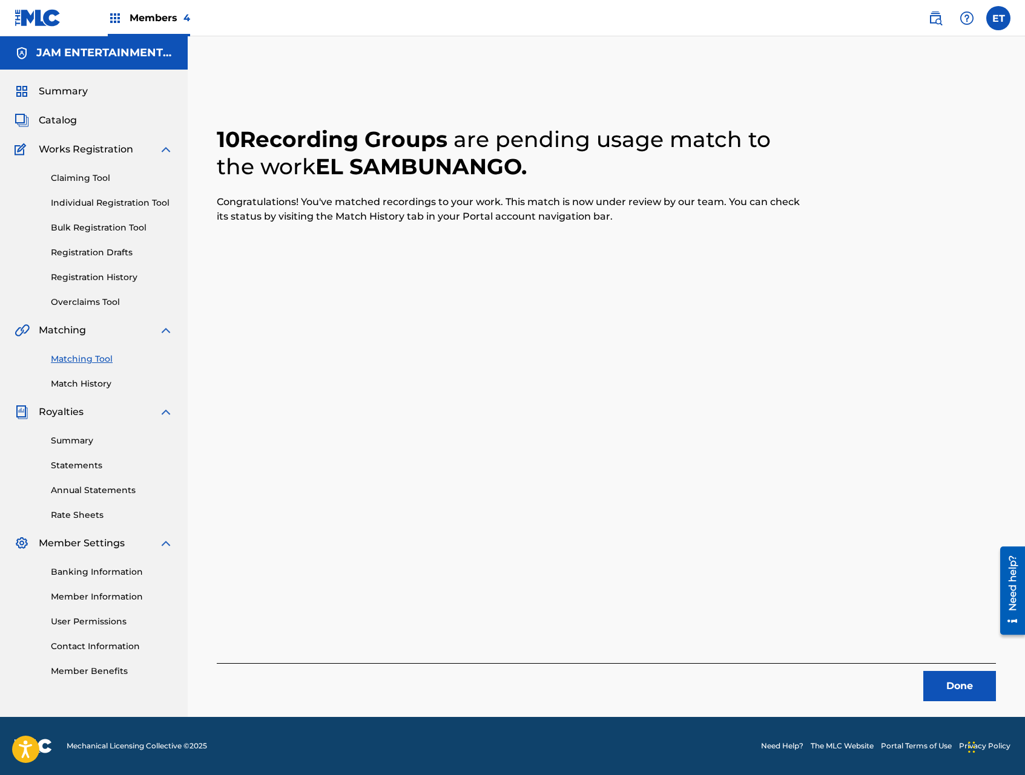
click at [962, 686] on button "Done" at bounding box center [959, 686] width 73 height 30
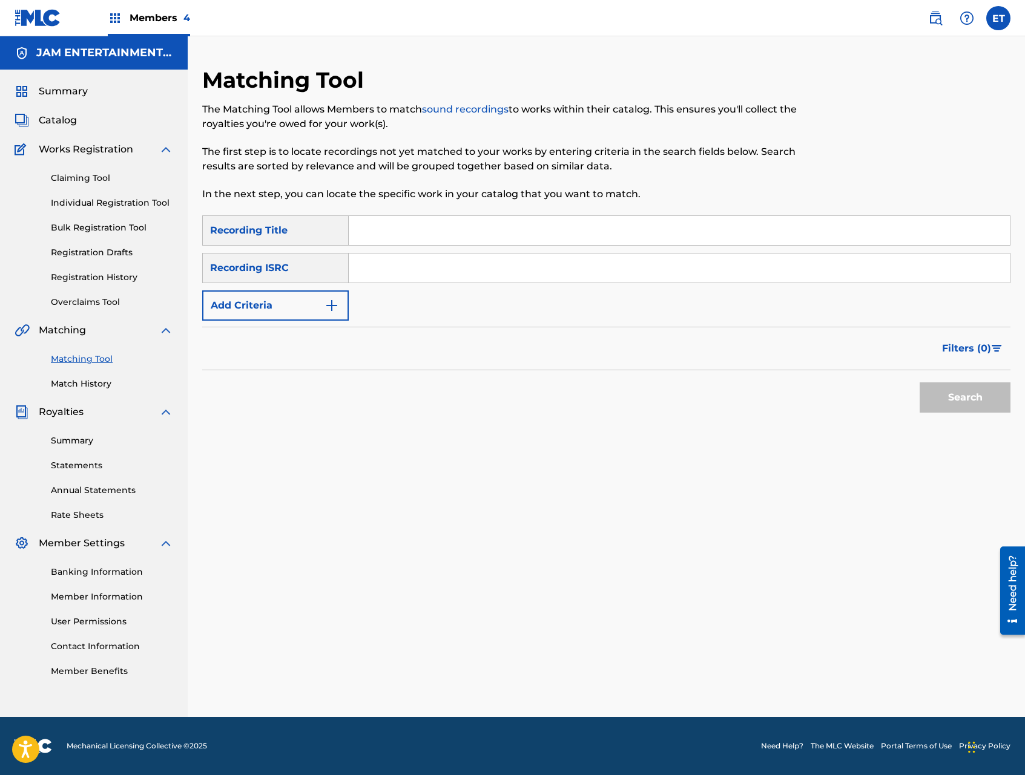
click at [381, 235] on input "Search Form" at bounding box center [679, 230] width 661 height 29
paste input "CUANTO TE QUIERO"
type input "CUANTO TE QUIERO"
click at [395, 269] on input "Search Form" at bounding box center [679, 268] width 661 height 29
type input "ALFONSO"
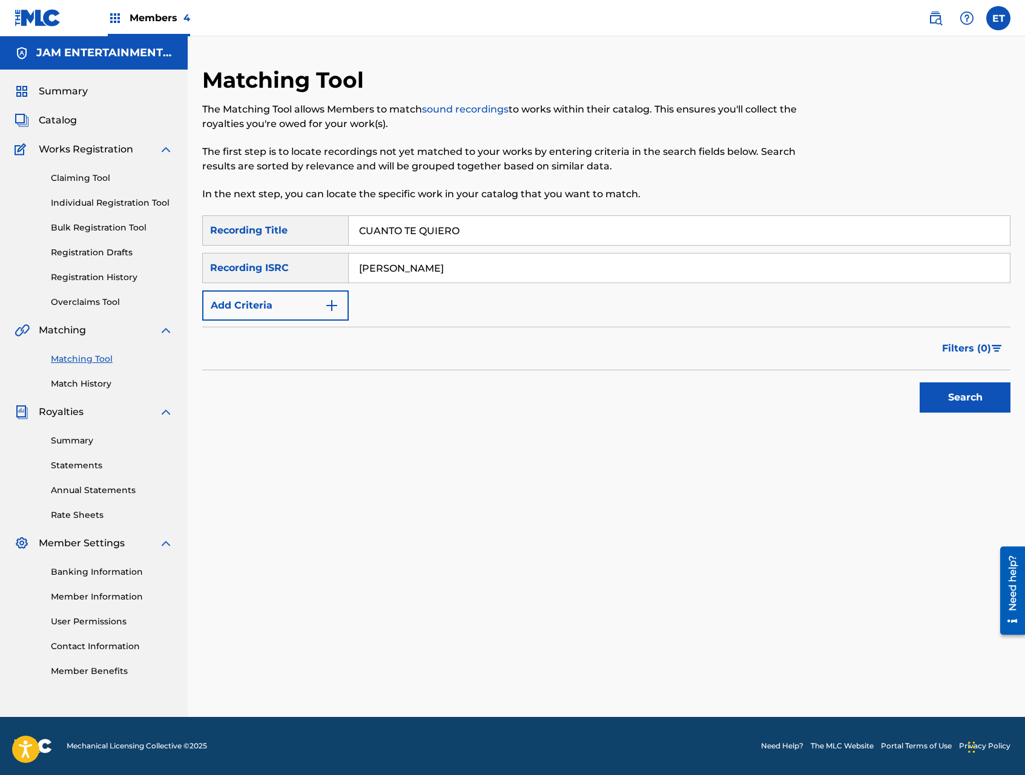
click at [919, 382] on button "Search" at bounding box center [964, 397] width 91 height 30
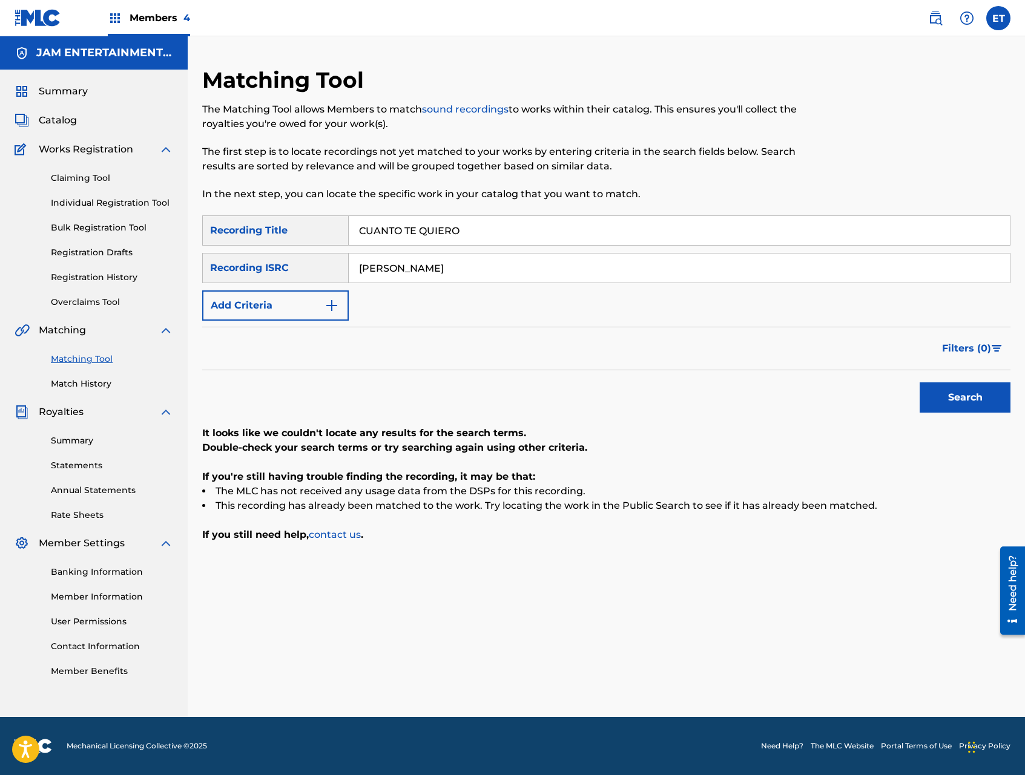
click at [120, 202] on link "Individual Registration Tool" at bounding box center [112, 203] width 122 height 13
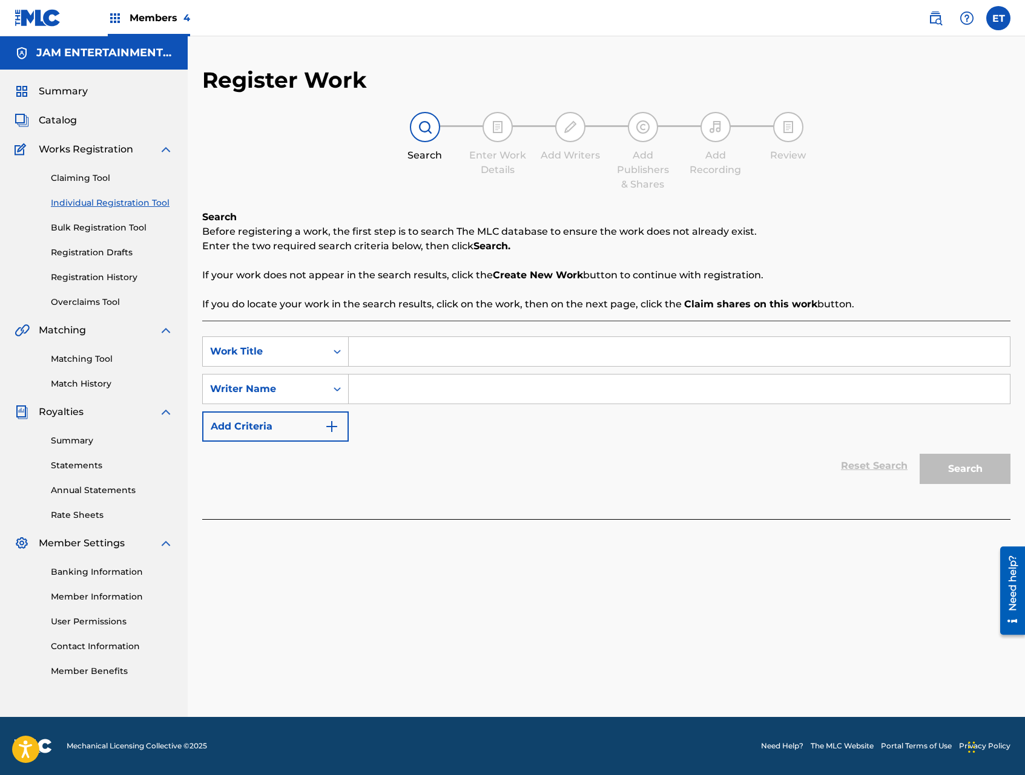
click at [393, 354] on input "Search Form" at bounding box center [679, 351] width 661 height 29
paste input "CUANTO TE QUIERO"
type input "CUANTO TE QUIERO"
type input "ALFONSO"
click at [919, 454] on button "Search" at bounding box center [964, 469] width 91 height 30
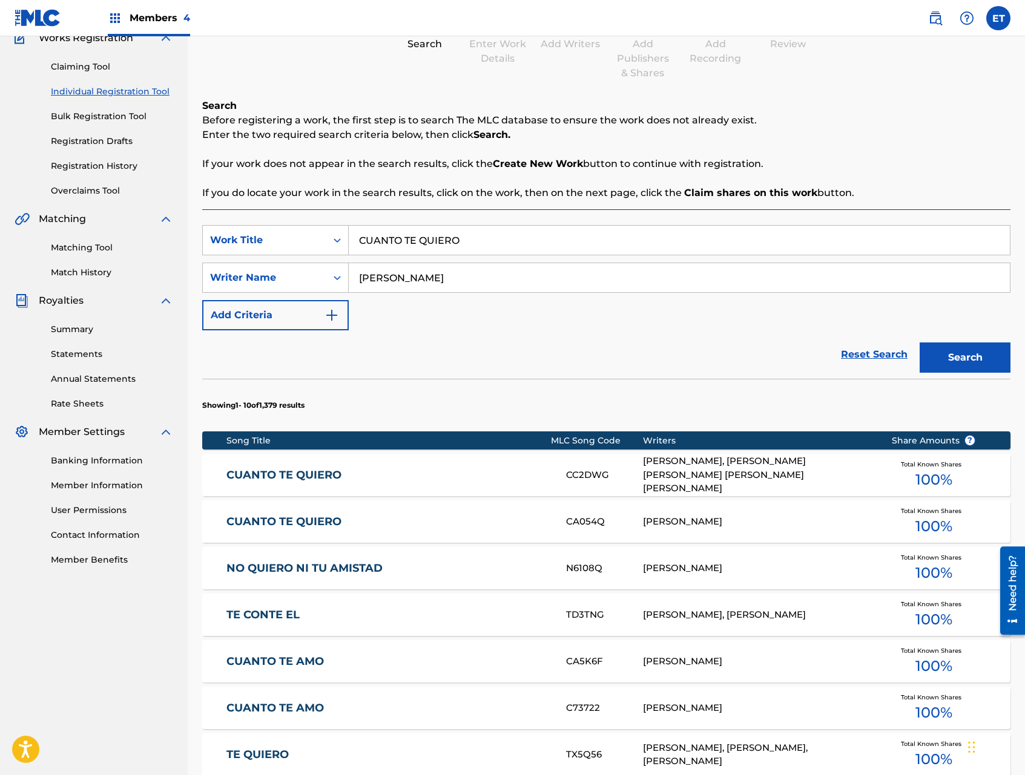
scroll to position [128, 0]
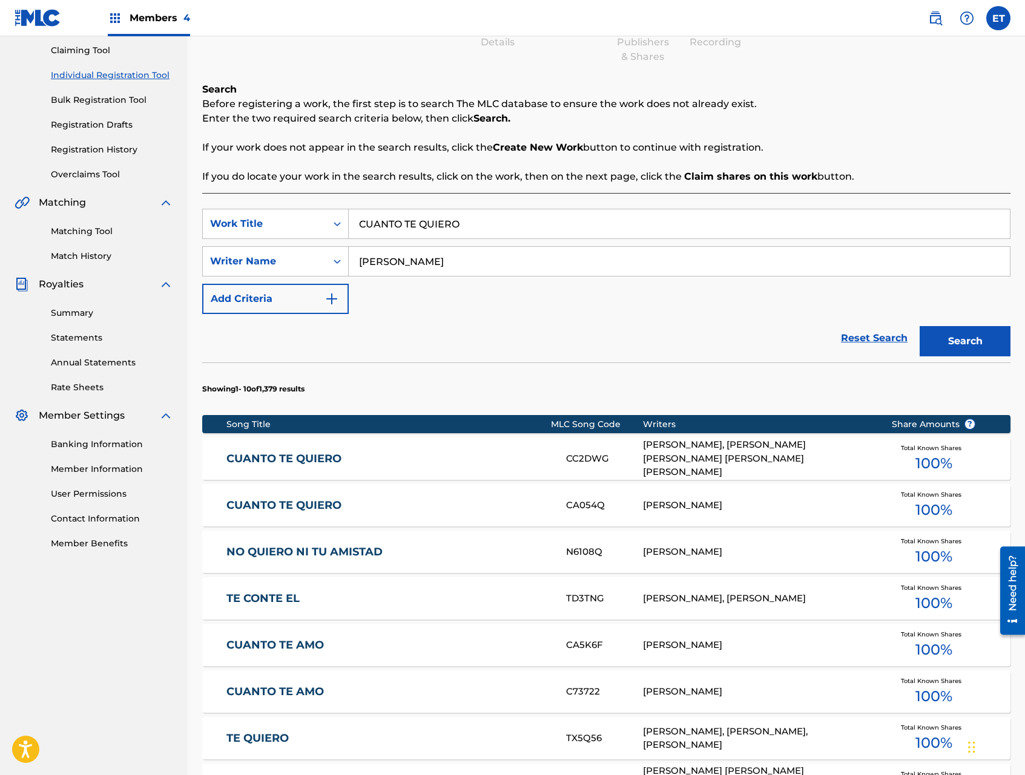
click at [340, 504] on link "CUANTO TE QUIERO" at bounding box center [387, 506] width 323 height 14
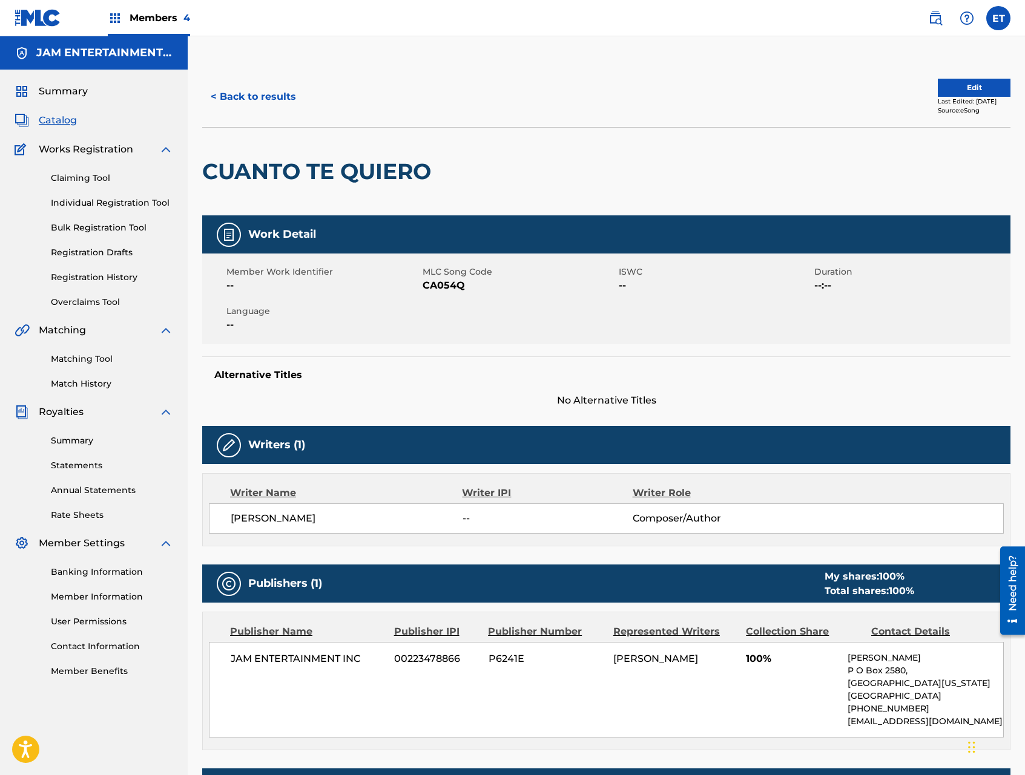
click at [249, 107] on button "< Back to results" at bounding box center [253, 97] width 102 height 30
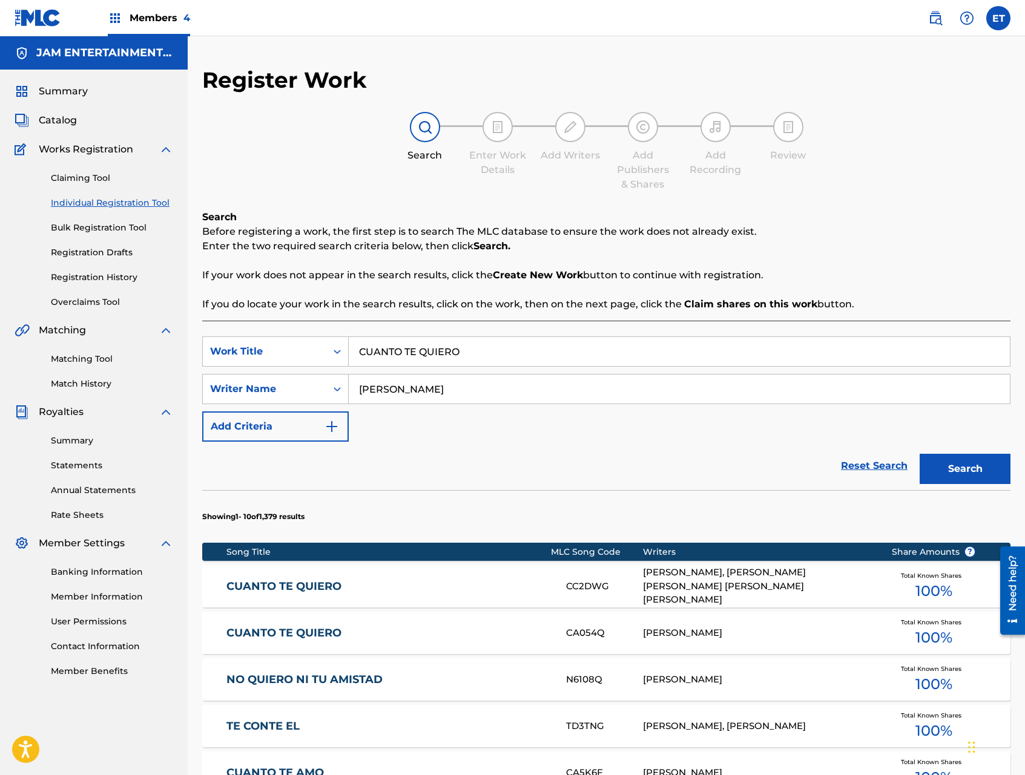
click at [455, 344] on input "CUANTO TE QUIERO" at bounding box center [679, 351] width 661 height 29
paste input "IENES ESO VALES"
type input "CUANTO TIENES ESO VALES"
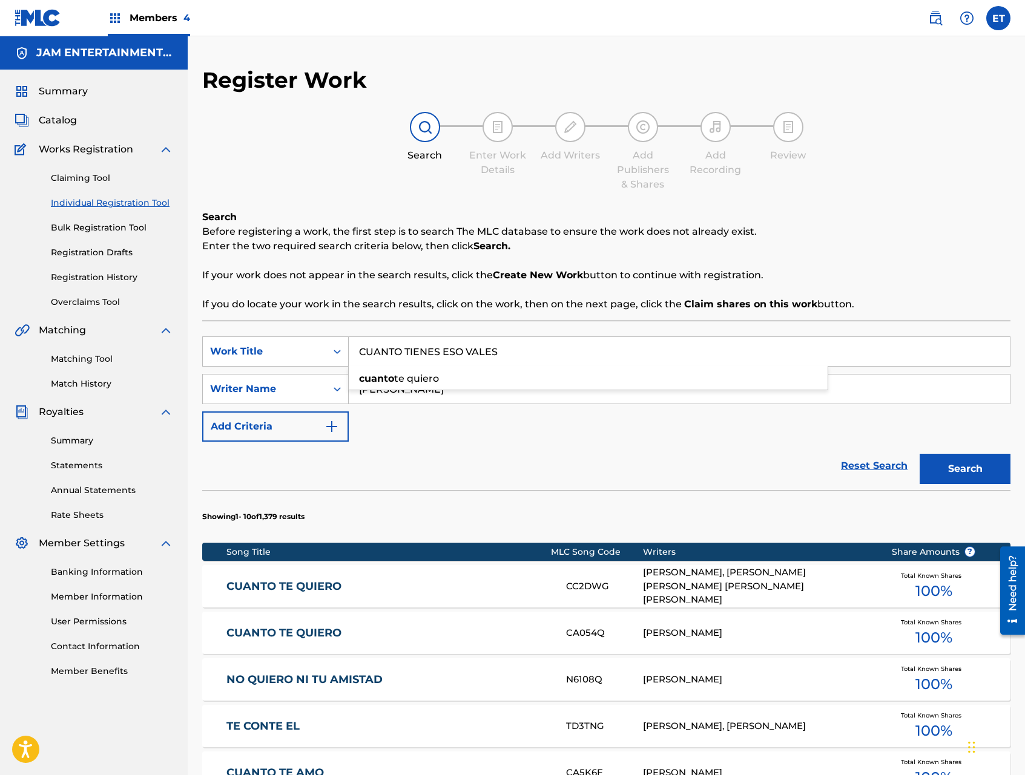
click at [919, 454] on button "Search" at bounding box center [964, 469] width 91 height 30
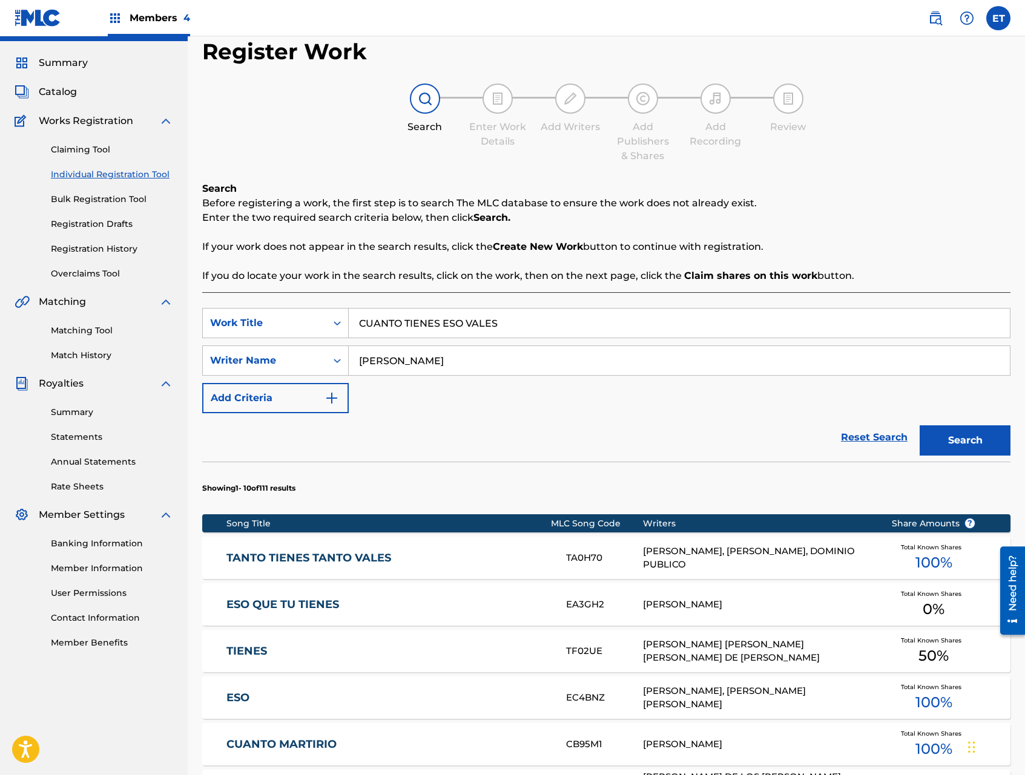
scroll to position [3, 0]
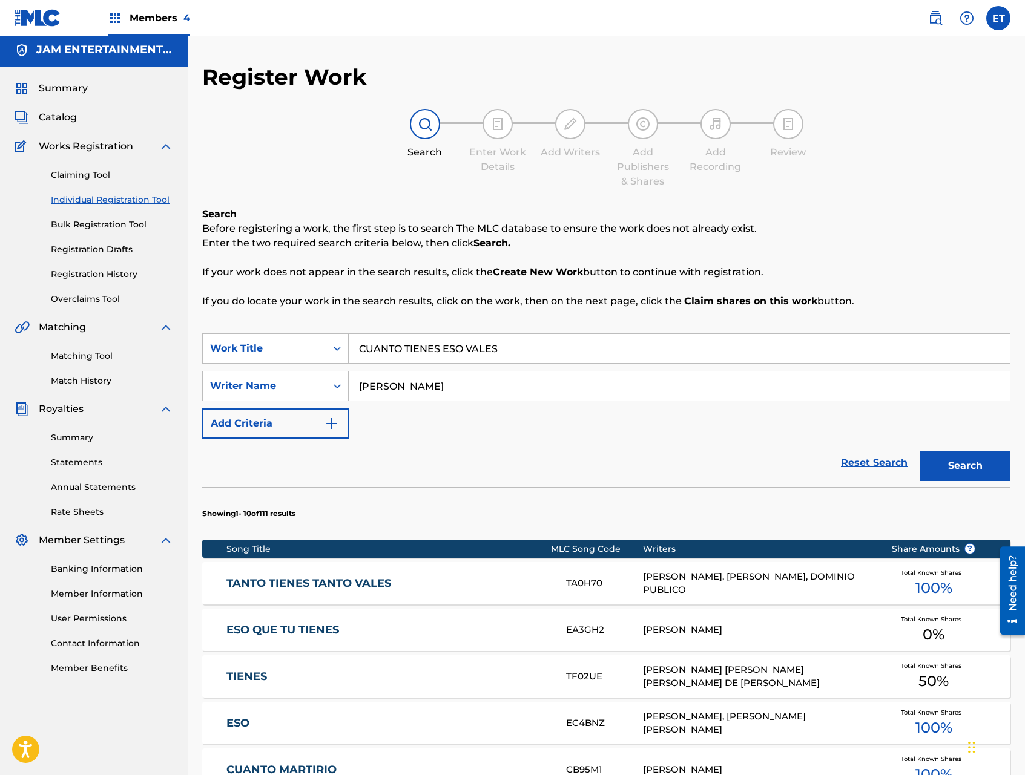
click at [462, 389] on input "ALFONSO" at bounding box center [679, 386] width 661 height 29
type input "ALFONSO COLEX"
click at [919, 451] on button "Search" at bounding box center [964, 466] width 91 height 30
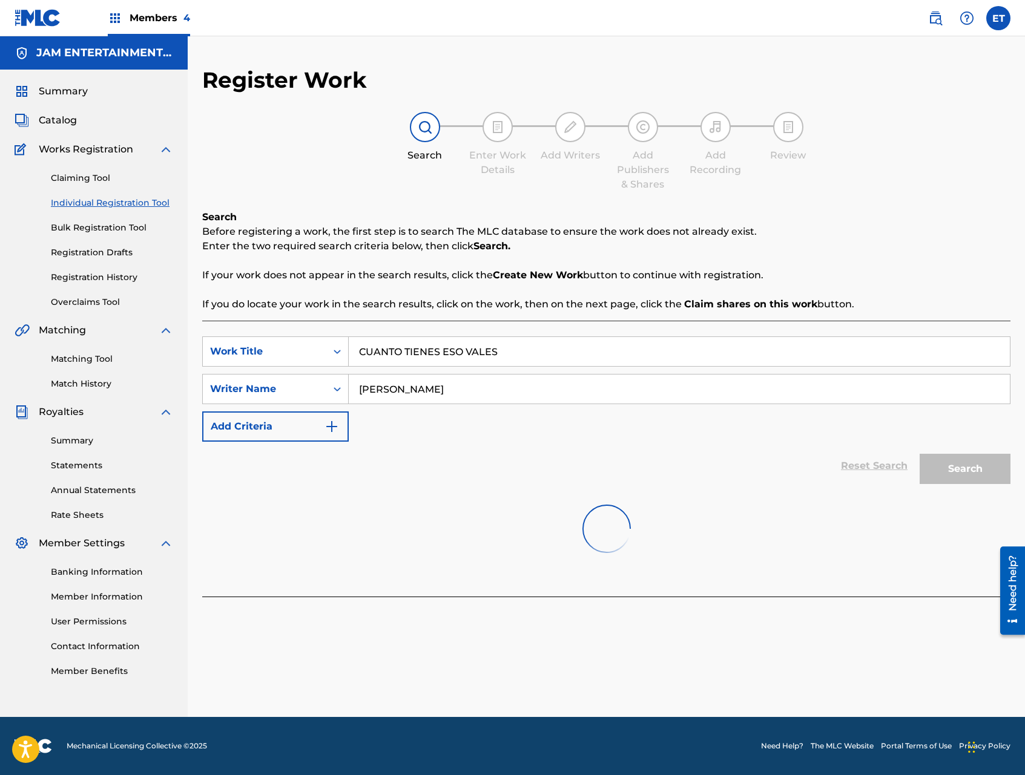
scroll to position [0, 0]
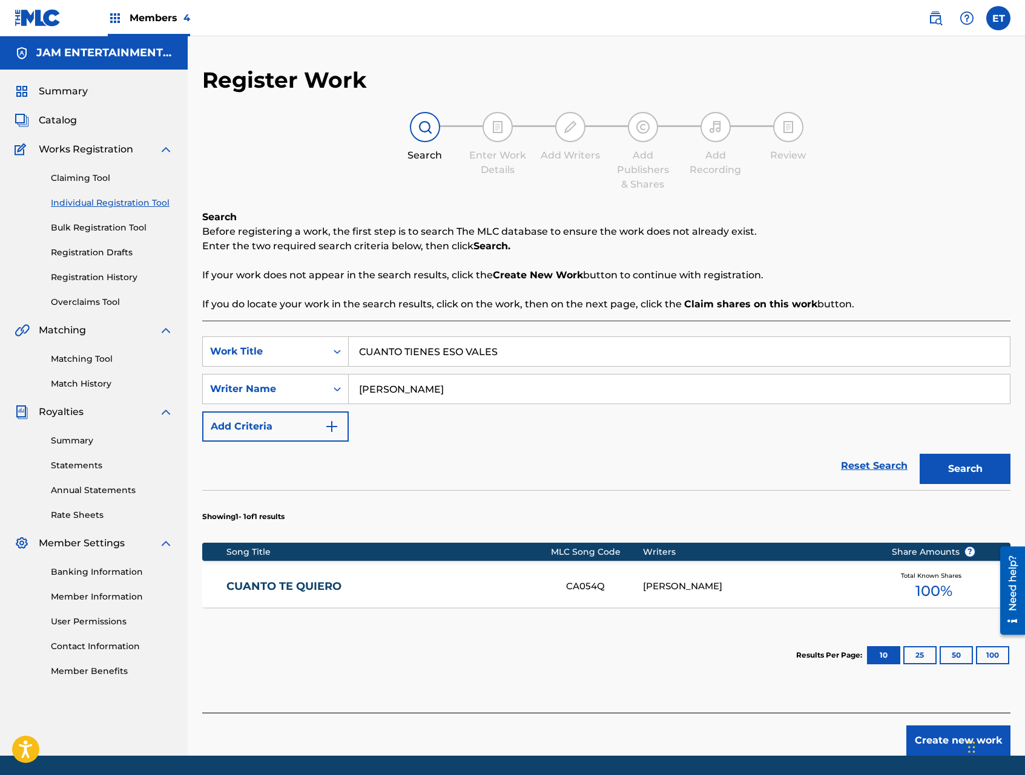
click at [354, 574] on div "CUANTO TE QUIERO CA054Q ALFONSO COLEX Total Known Shares 100 %" at bounding box center [606, 586] width 808 height 42
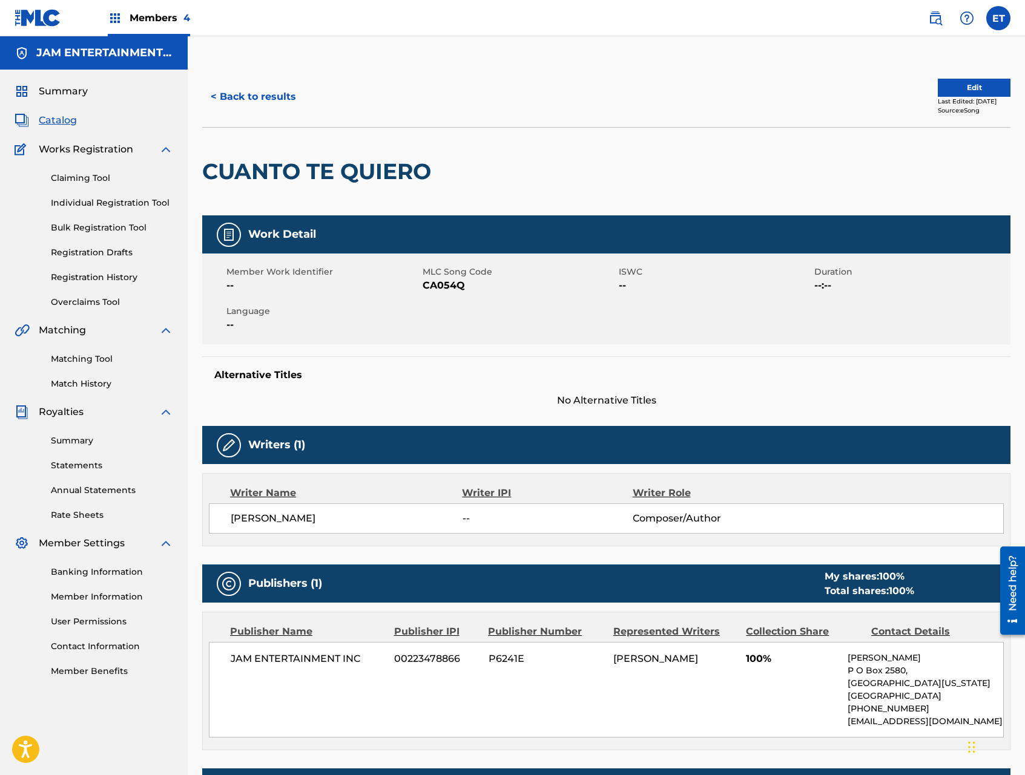
click at [258, 102] on button "< Back to results" at bounding box center [253, 97] width 102 height 30
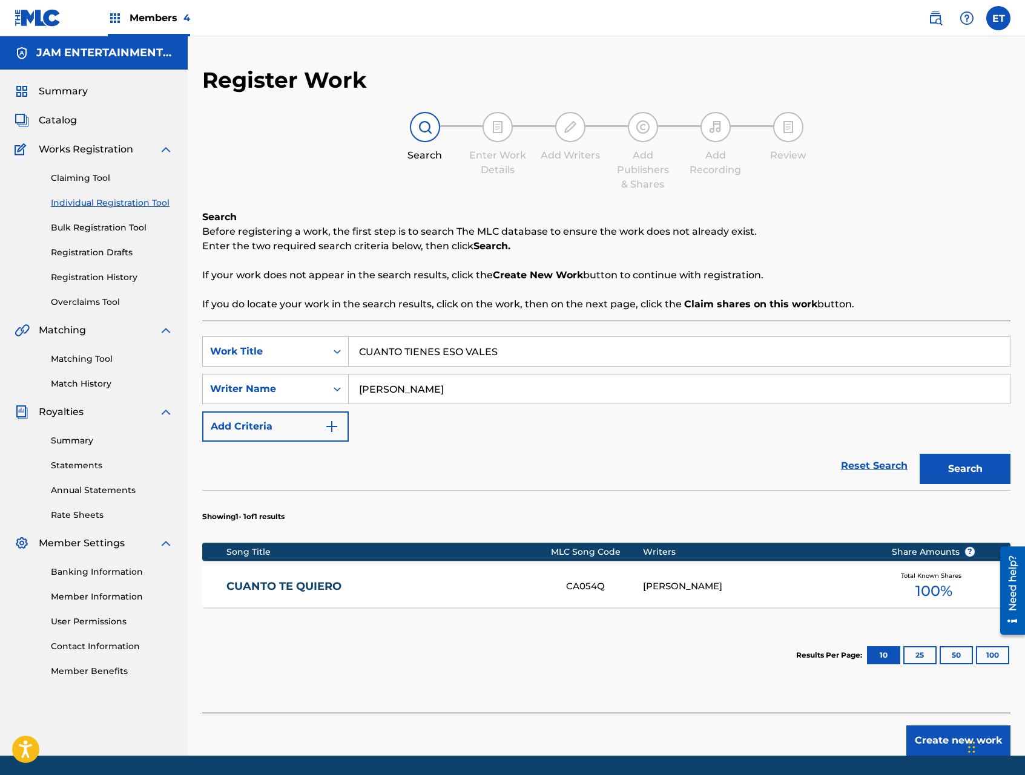
click at [958, 463] on button "Search" at bounding box center [964, 469] width 91 height 30
drag, startPoint x: 410, startPoint y: 390, endPoint x: 312, endPoint y: 384, distance: 98.9
click at [312, 384] on div "SearchWithCriteriae75f9321-44db-4a03-89cb-54ec7eec3afa Writer Name ALFONSO COLEX" at bounding box center [606, 389] width 808 height 30
type input "COLEX"
click at [919, 454] on button "Search" at bounding box center [964, 469] width 91 height 30
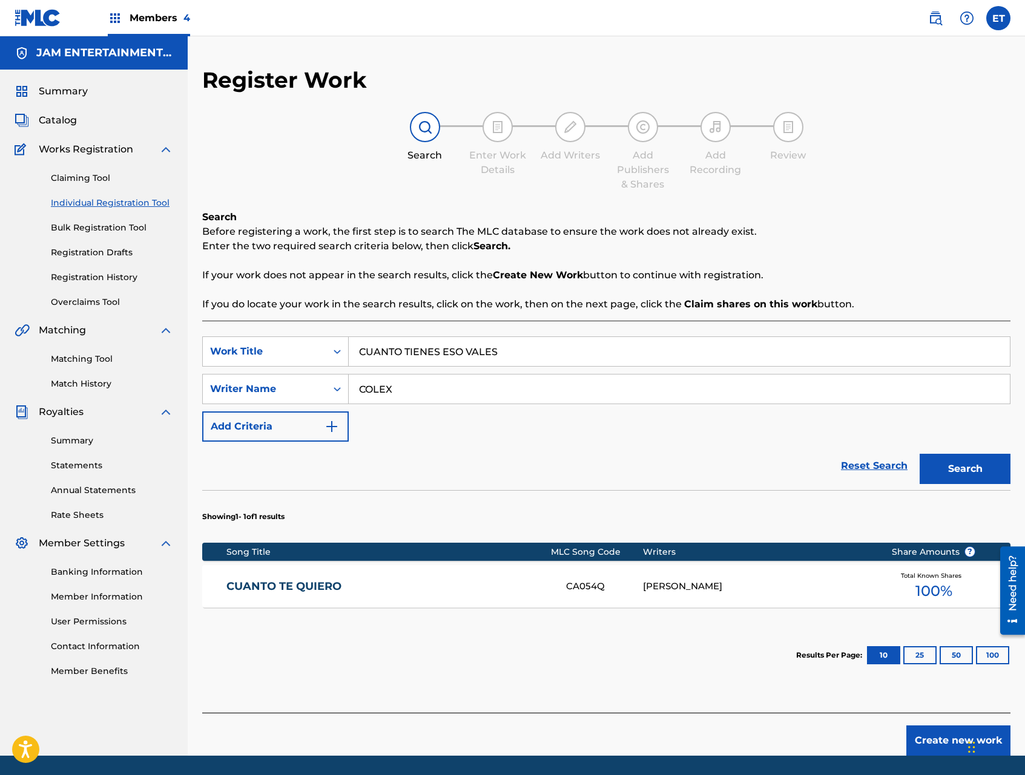
drag, startPoint x: 945, startPoint y: 743, endPoint x: 940, endPoint y: 738, distance: 6.8
click at [945, 743] on button "Create new work" at bounding box center [958, 741] width 104 height 30
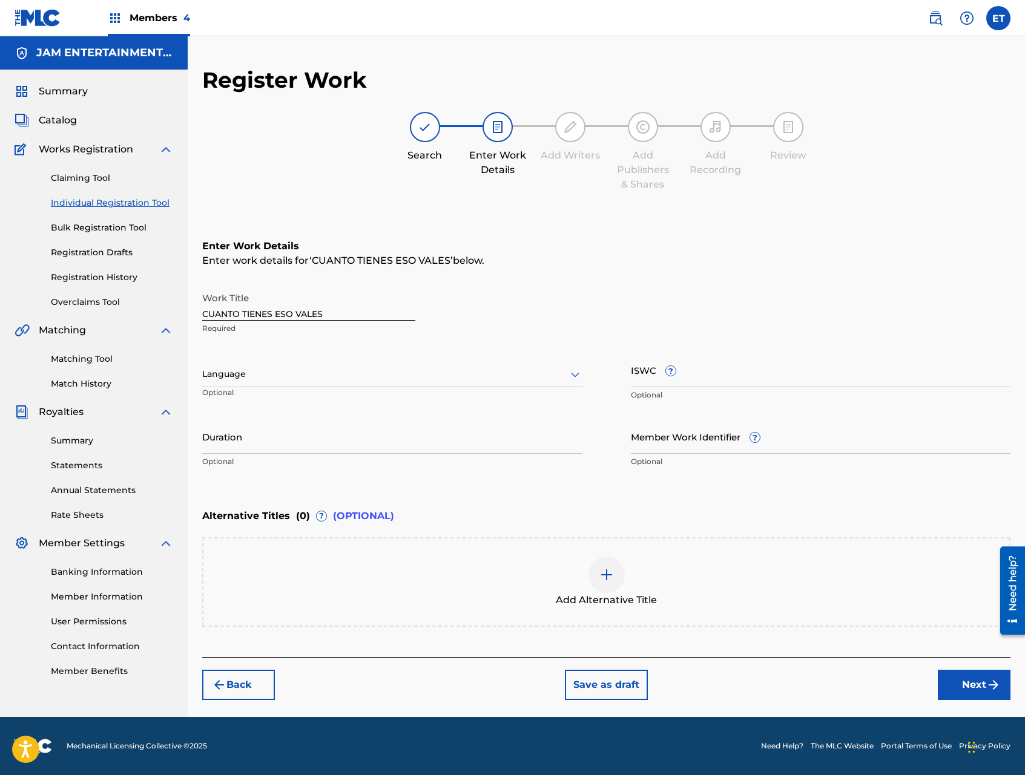
click at [358, 384] on div "Language" at bounding box center [392, 374] width 380 height 25
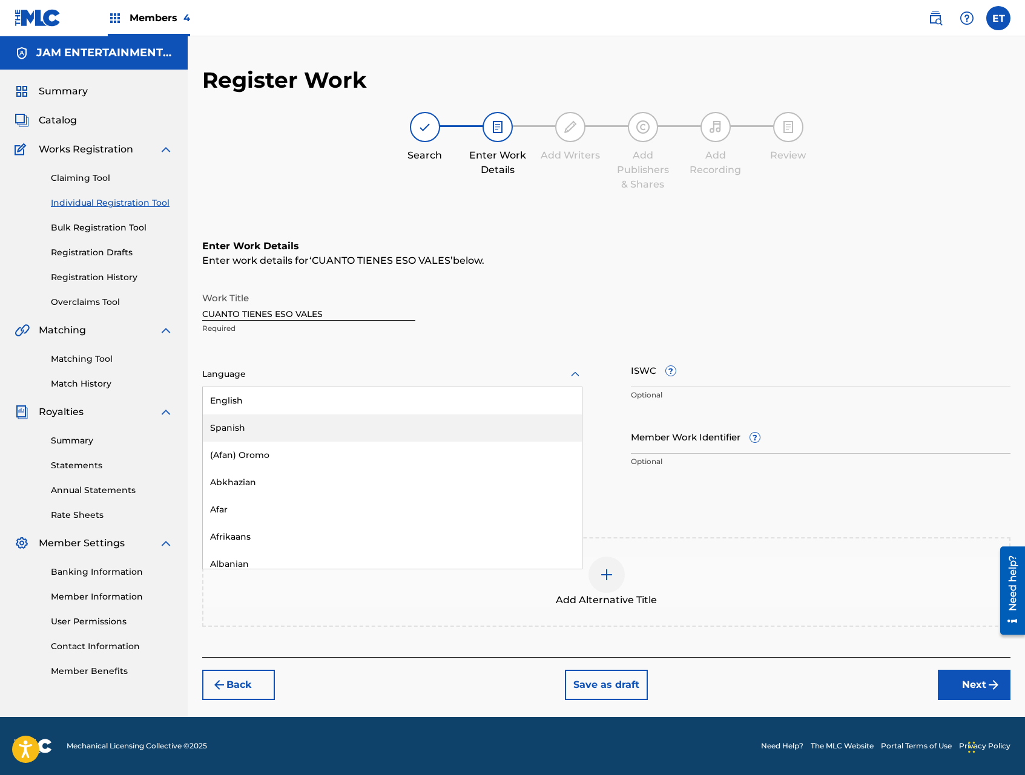
click at [336, 429] on div "Spanish" at bounding box center [392, 428] width 379 height 27
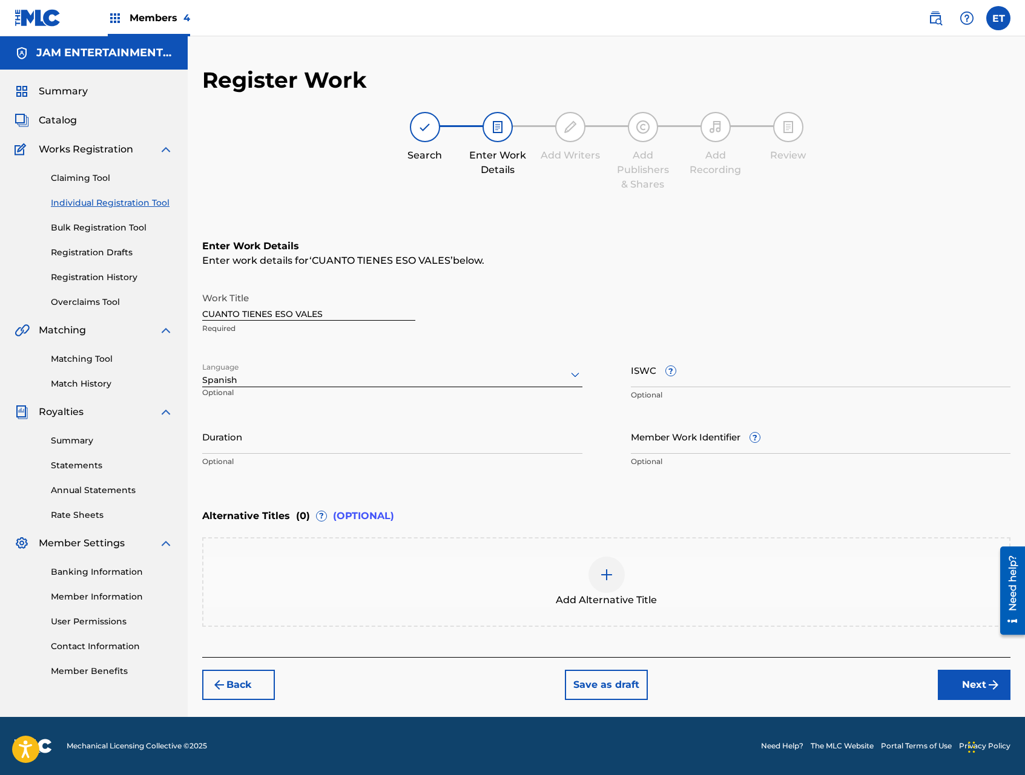
click at [971, 680] on button "Next" at bounding box center [973, 685] width 73 height 30
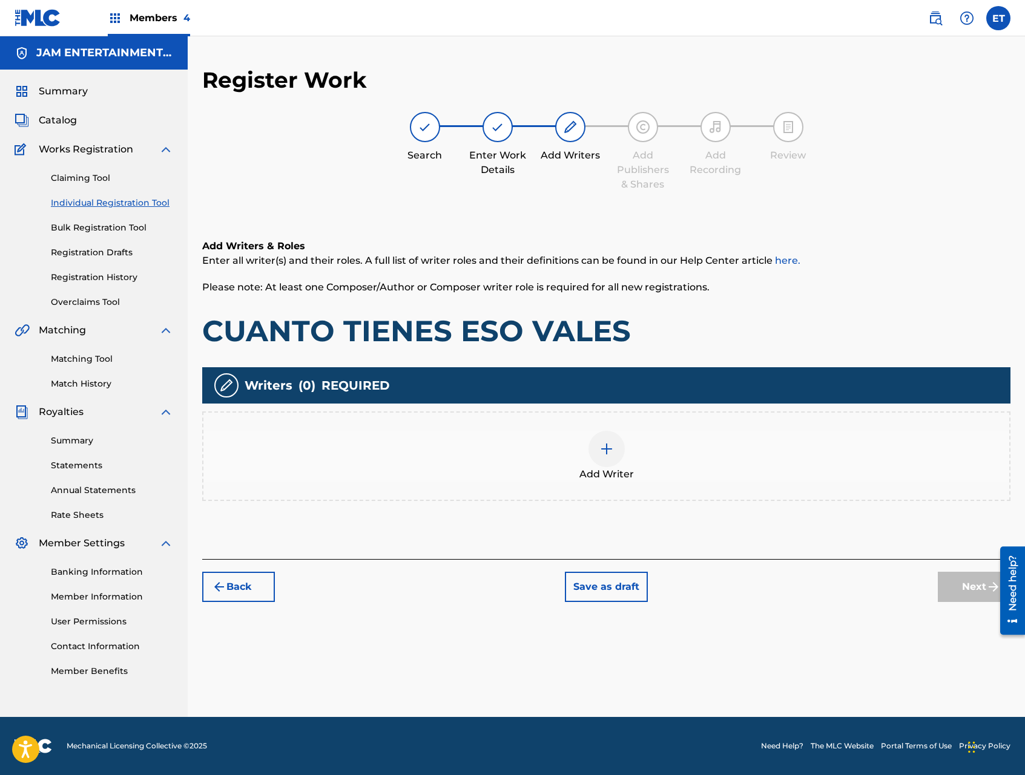
click at [660, 457] on div "Add Writer" at bounding box center [606, 456] width 806 height 51
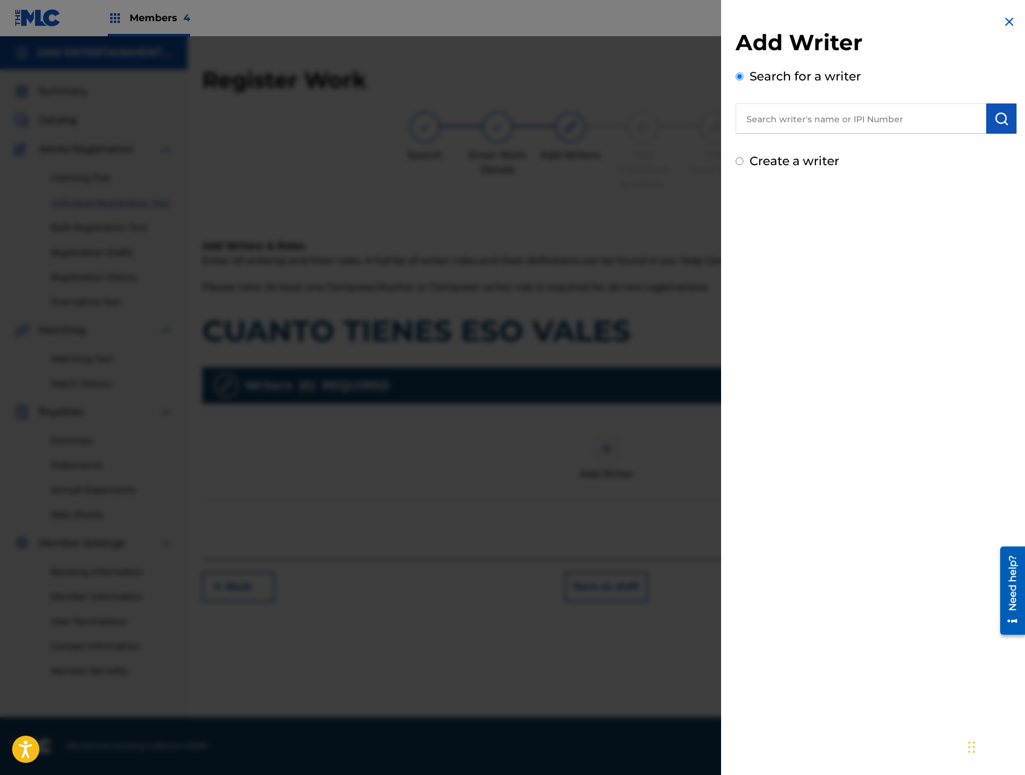
click at [847, 116] on input "text" at bounding box center [860, 118] width 251 height 30
paste input "ALFONSO HUELITL COLEX"
type input "ALFONSO HUELITL COLEX"
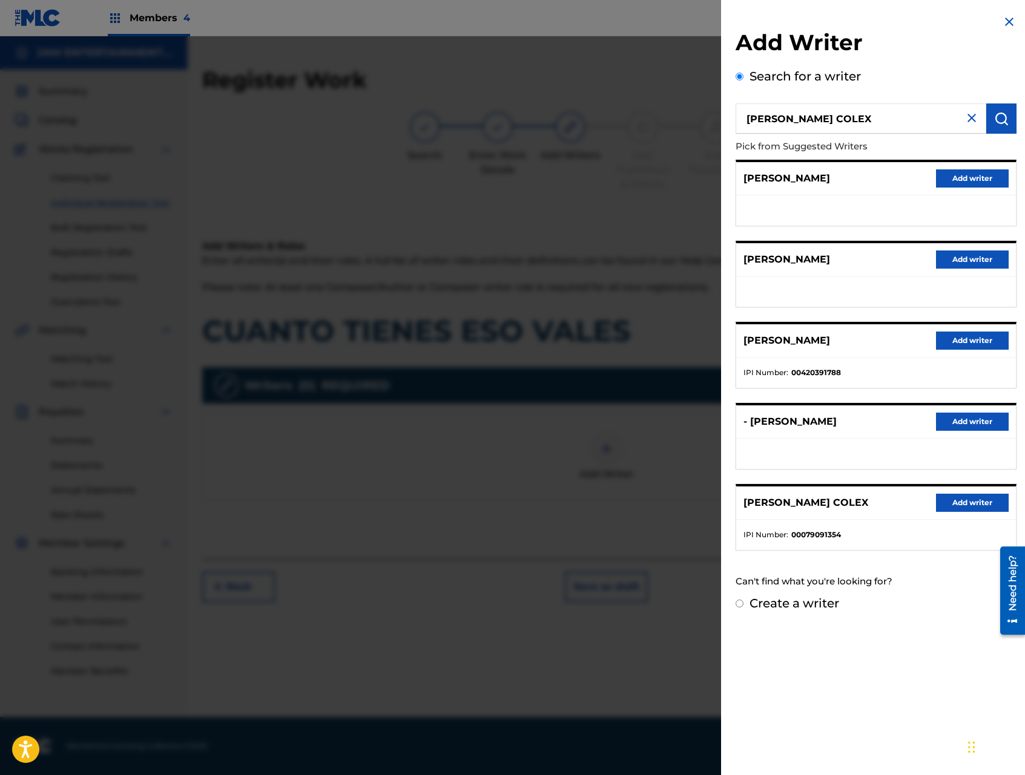
click at [955, 180] on button "Add writer" at bounding box center [972, 178] width 73 height 18
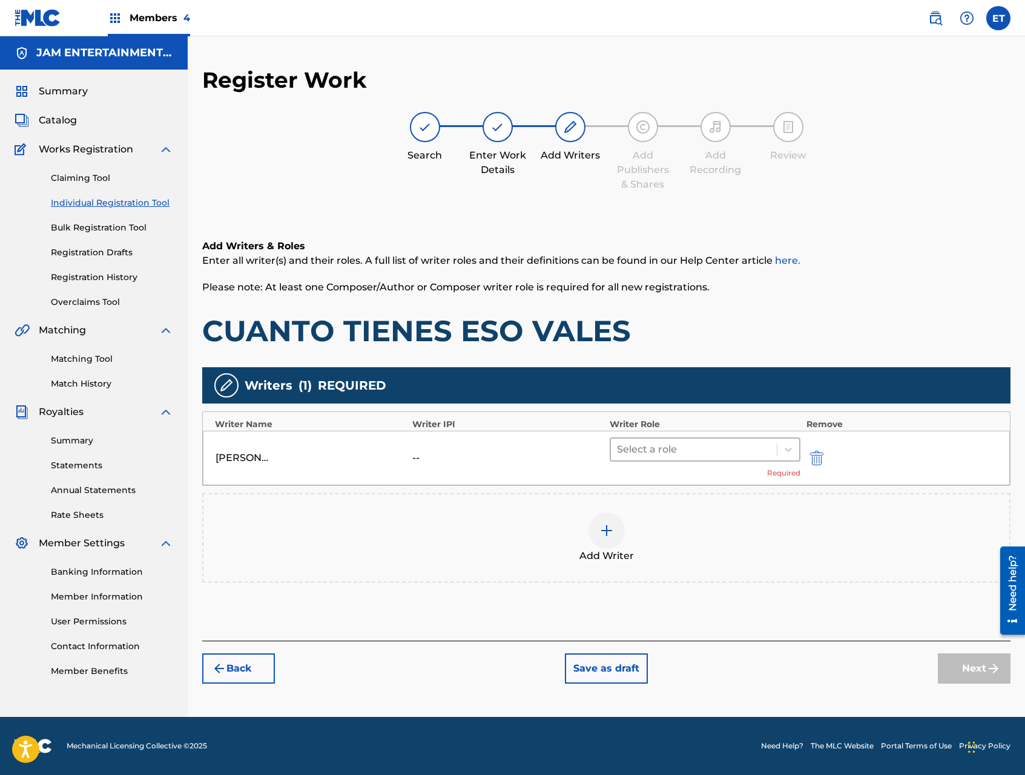
click at [679, 452] on div at bounding box center [694, 449] width 154 height 17
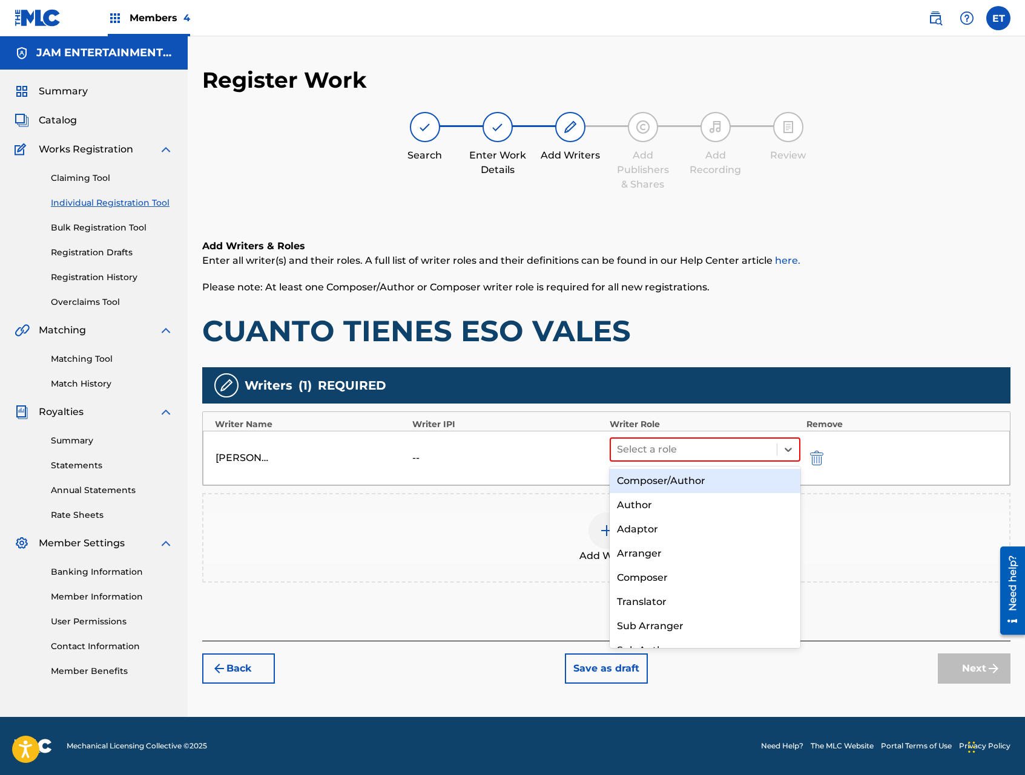
drag, startPoint x: 670, startPoint y: 481, endPoint x: 737, endPoint y: 535, distance: 86.0
click at [670, 481] on div "Composer/Author" at bounding box center [704, 481] width 191 height 24
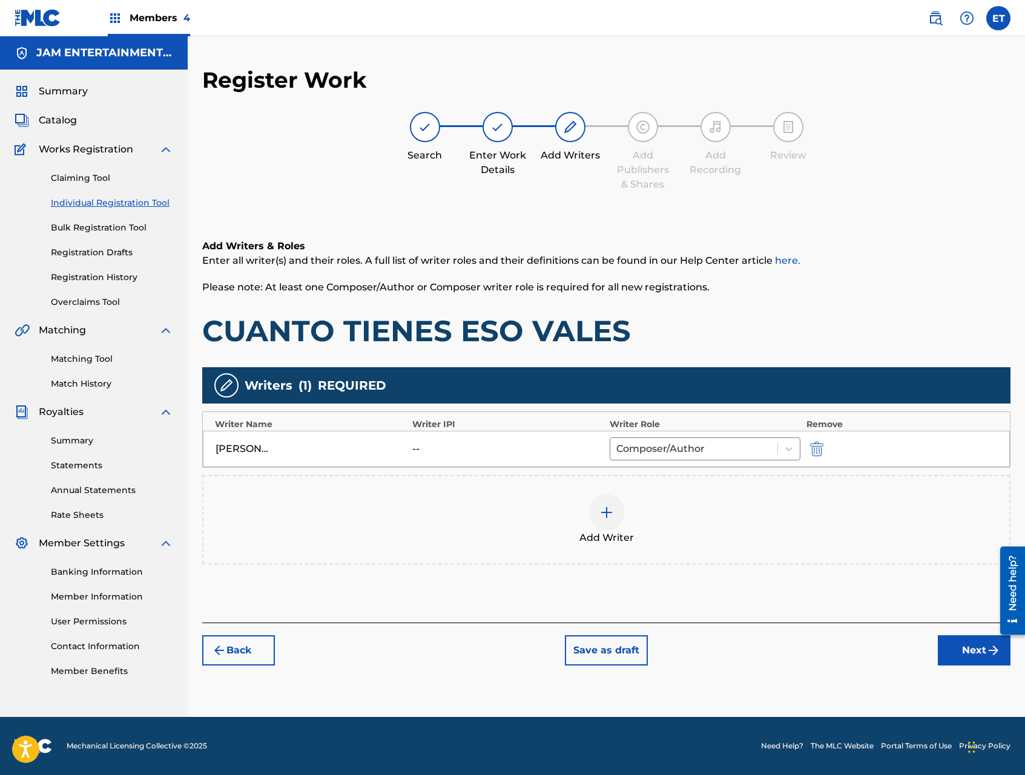
drag, startPoint x: 985, startPoint y: 648, endPoint x: 968, endPoint y: 634, distance: 21.5
click at [985, 648] on button "Next" at bounding box center [973, 650] width 73 height 30
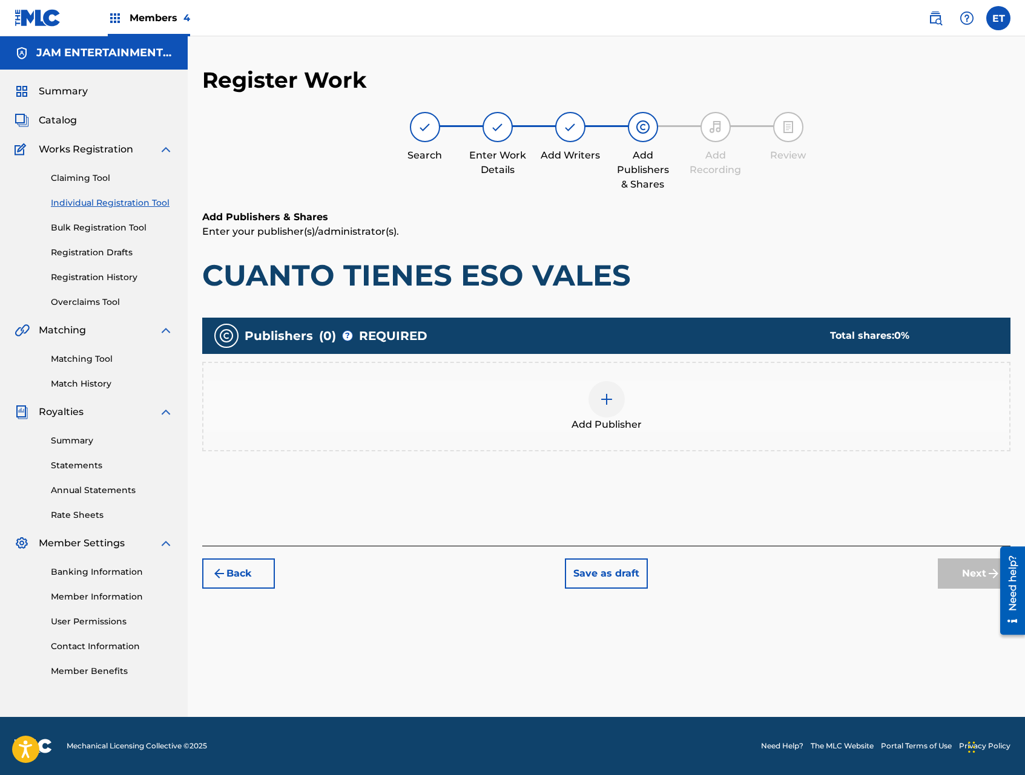
click at [575, 387] on div "Add Publisher" at bounding box center [606, 406] width 806 height 51
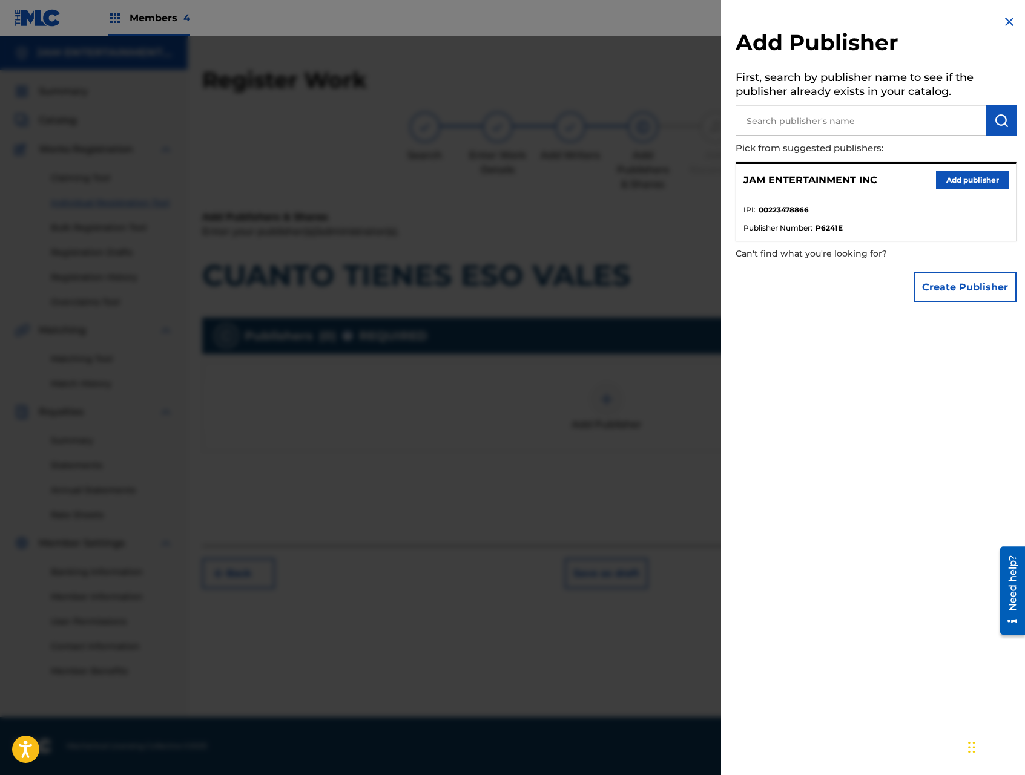
click at [967, 183] on button "Add publisher" at bounding box center [972, 180] width 73 height 18
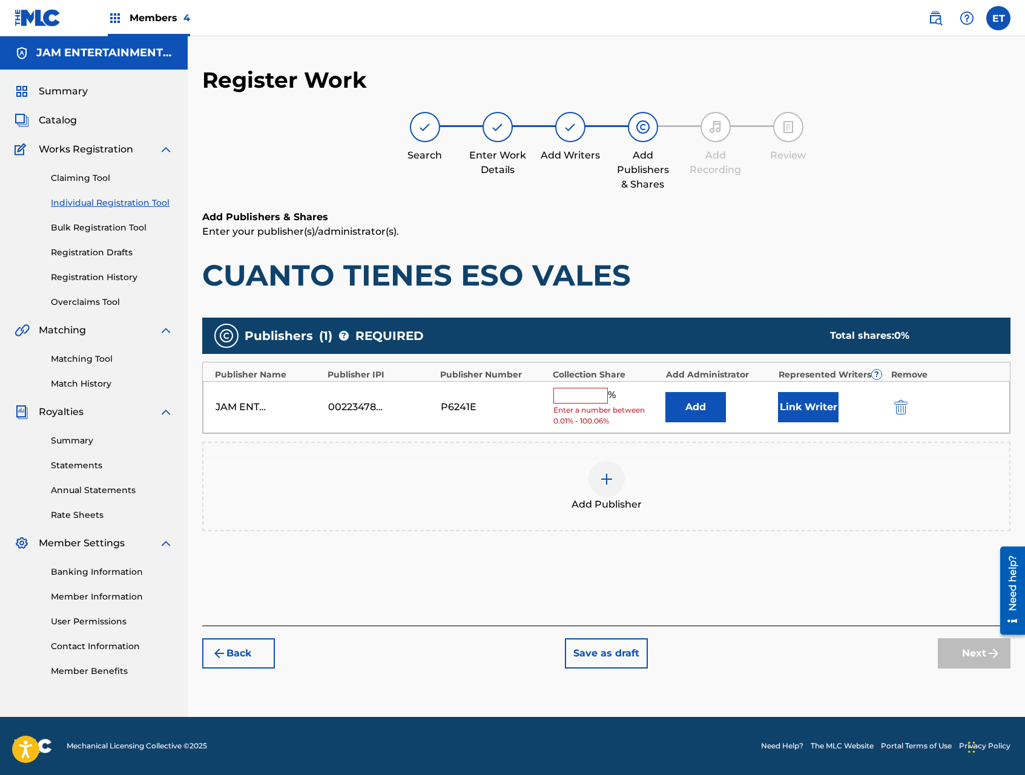
click at [575, 398] on input "text" at bounding box center [580, 396] width 54 height 16
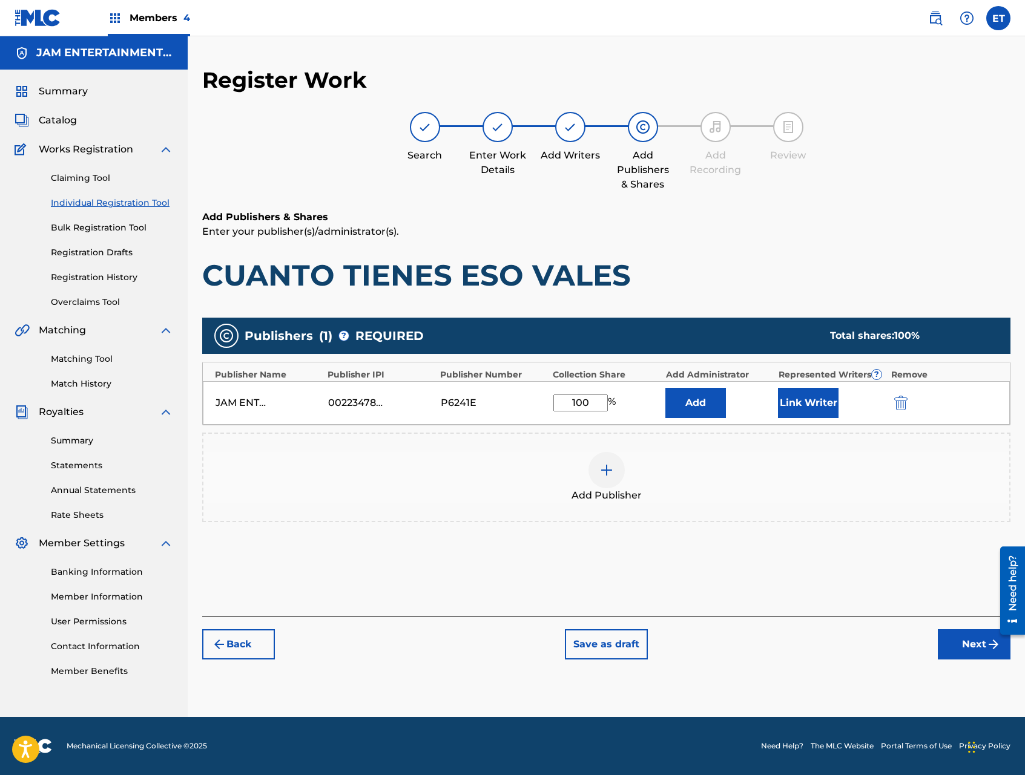
type input "100"
click at [959, 641] on button "Next" at bounding box center [973, 644] width 73 height 30
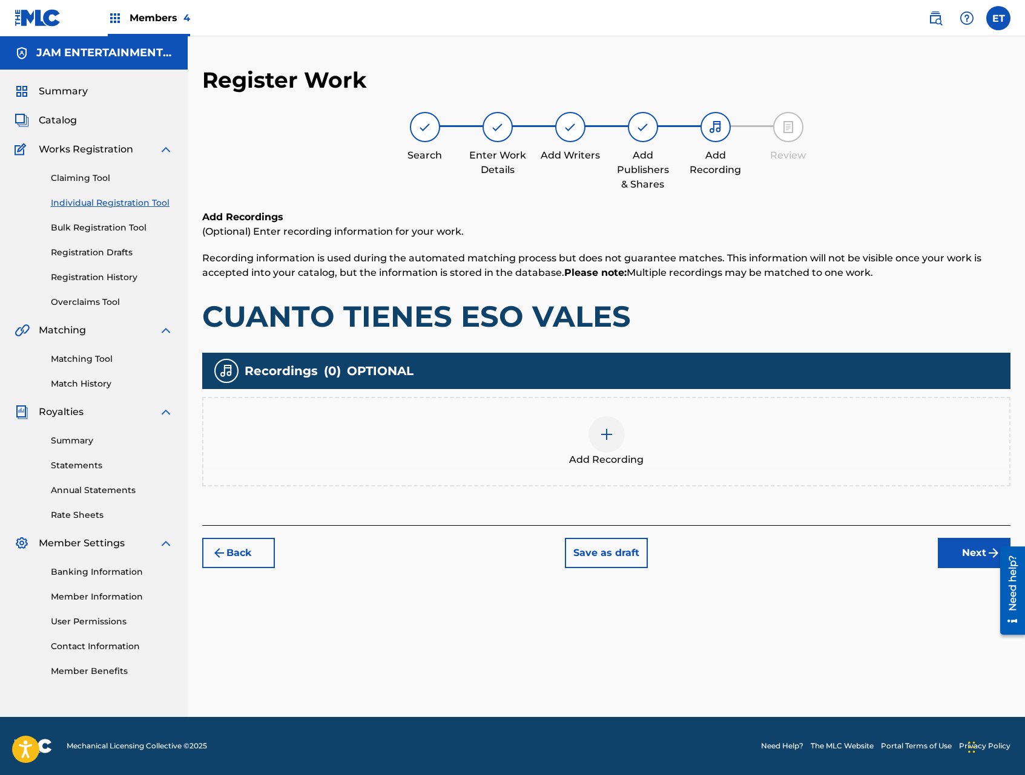
click at [645, 446] on div "Add Recording" at bounding box center [606, 441] width 806 height 51
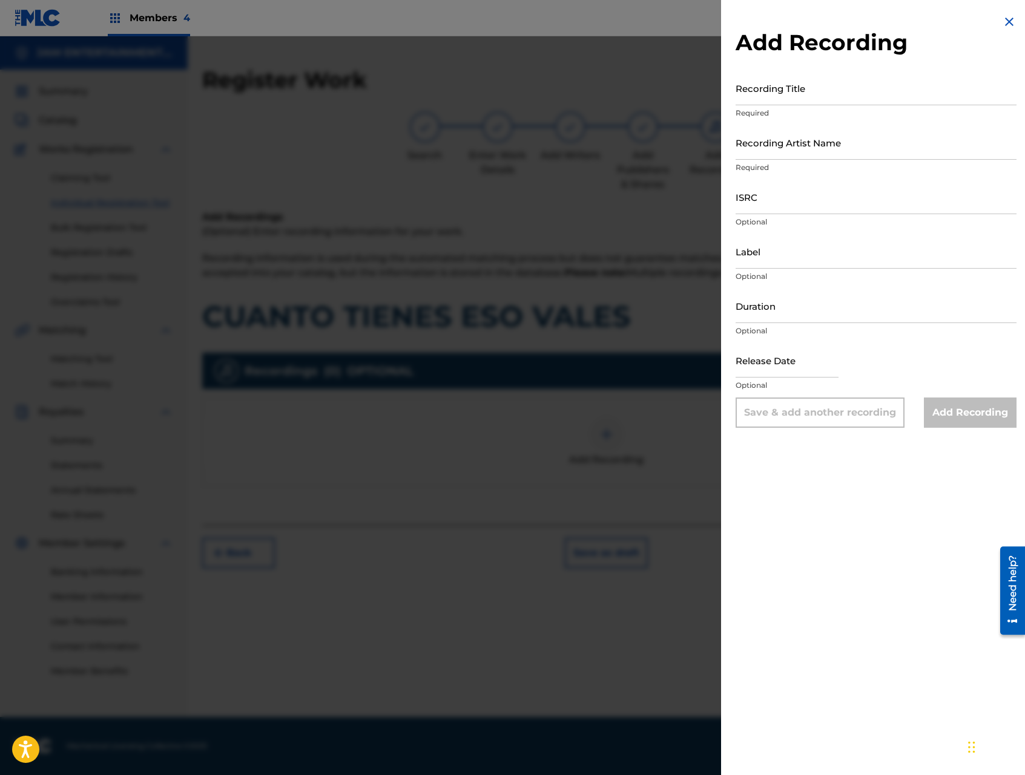
drag, startPoint x: 1002, startPoint y: 20, endPoint x: 990, endPoint y: 73, distance: 54.6
click at [1002, 20] on img at bounding box center [1009, 22] width 15 height 15
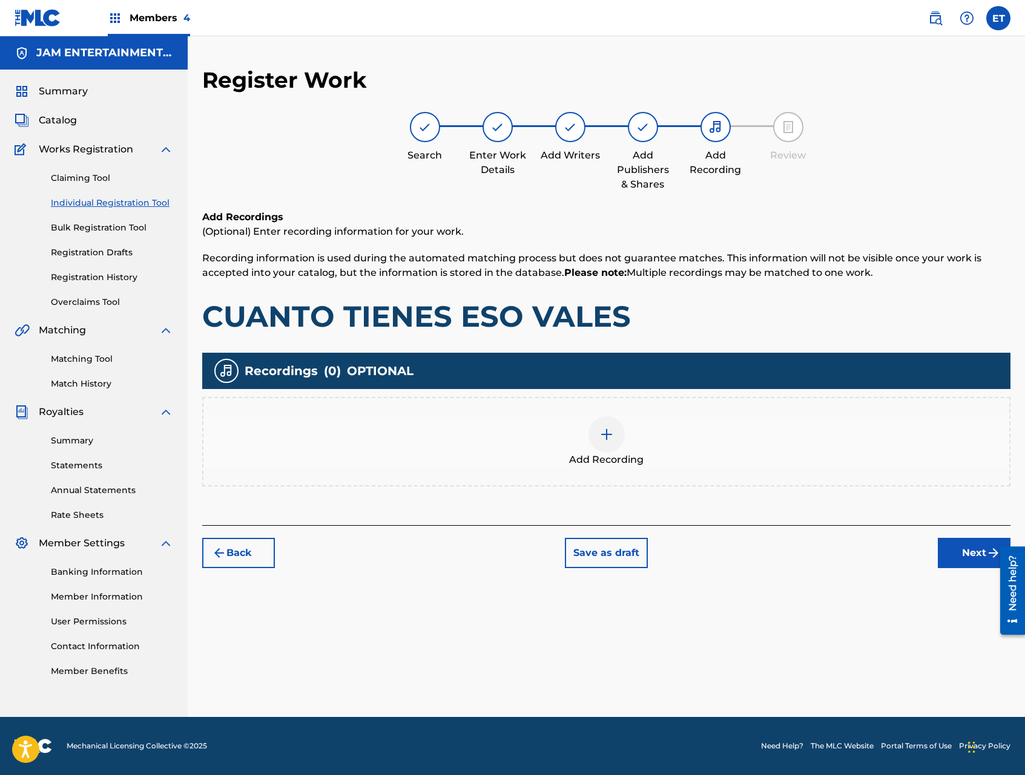
click at [970, 557] on button "Next" at bounding box center [973, 553] width 73 height 30
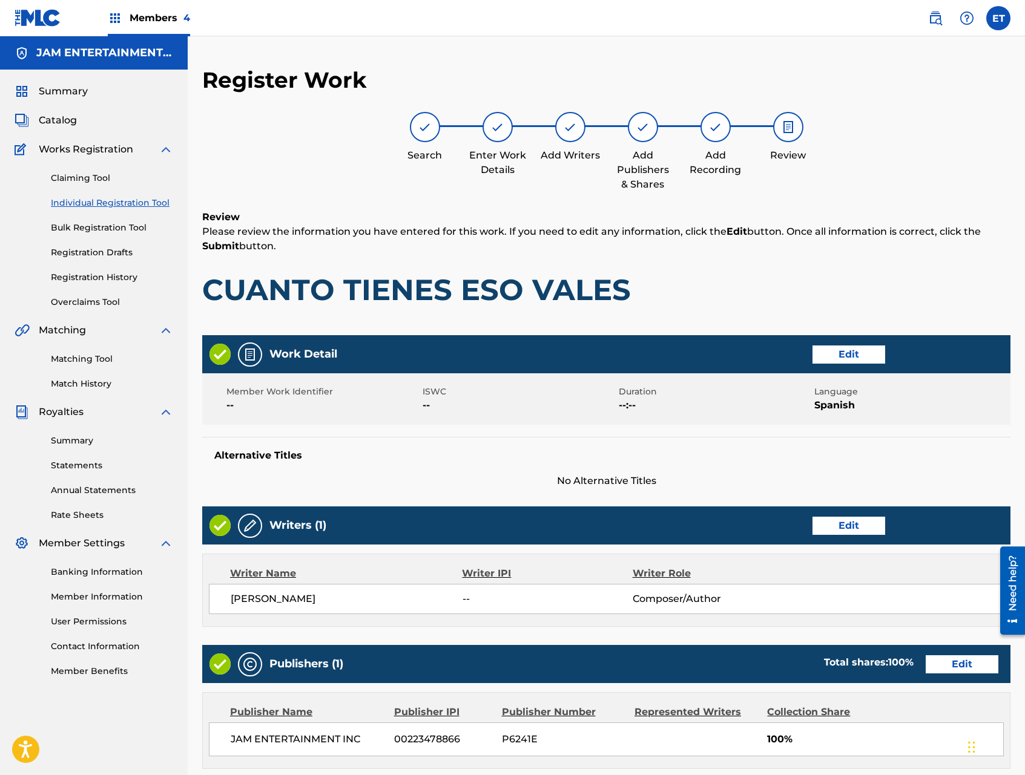
scroll to position [208, 0]
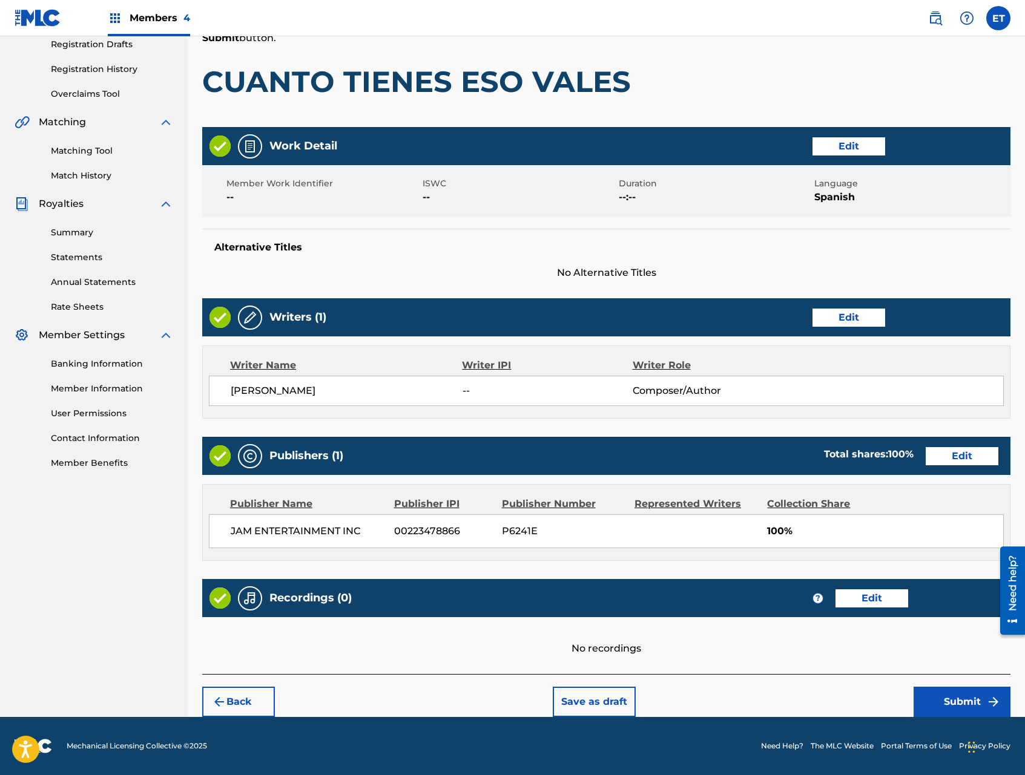
click at [983, 699] on button "Submit" at bounding box center [961, 702] width 97 height 30
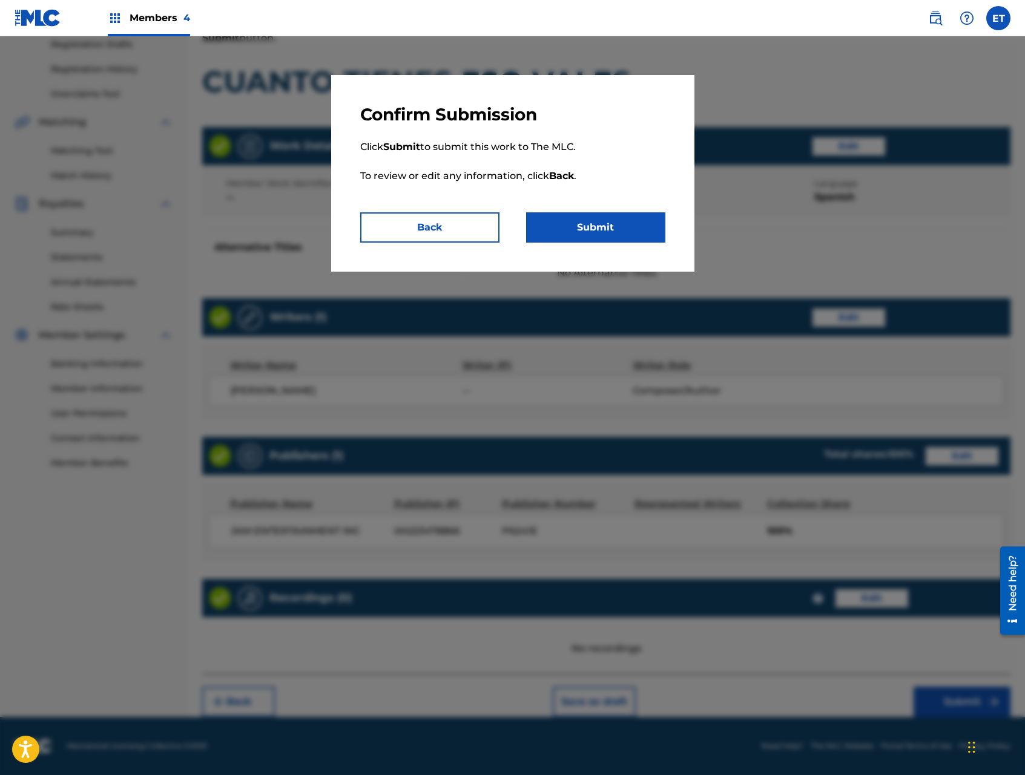
click at [612, 236] on button "Submit" at bounding box center [595, 227] width 139 height 30
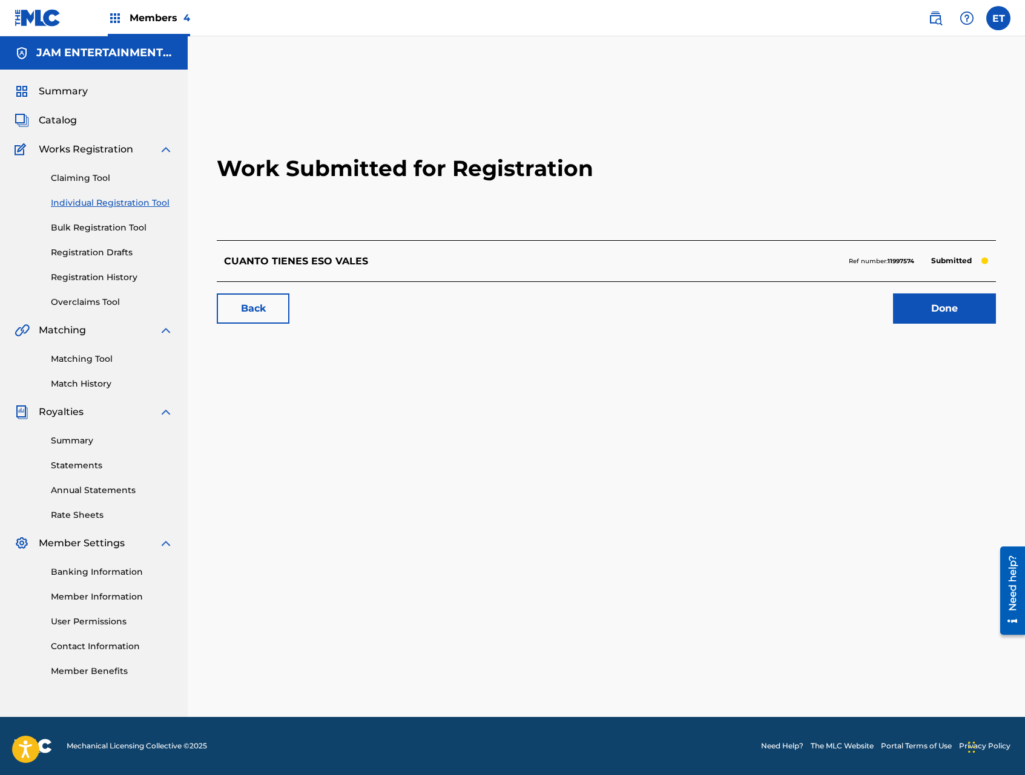
click at [99, 202] on link "Individual Registration Tool" at bounding box center [112, 203] width 122 height 13
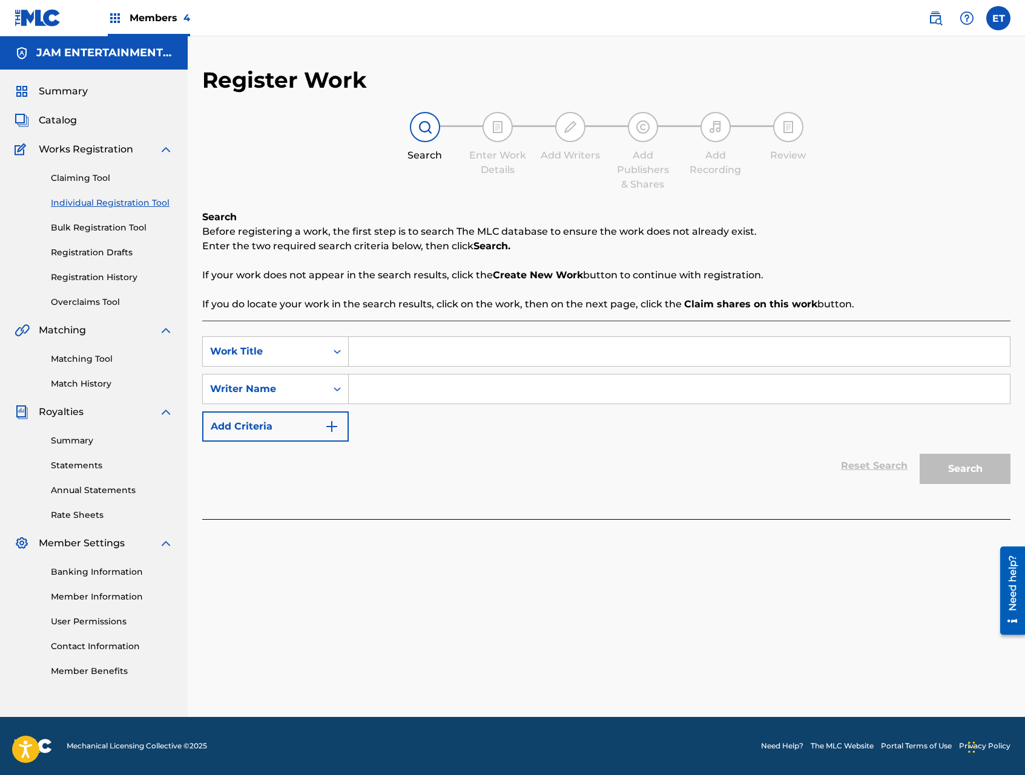
click at [403, 343] on input "Search Form" at bounding box center [679, 351] width 661 height 29
paste input "EL BRINDYS"
type input "EL BRINDYS"
click at [391, 389] on input "Search Form" at bounding box center [679, 389] width 661 height 29
type input "ALFONSO"
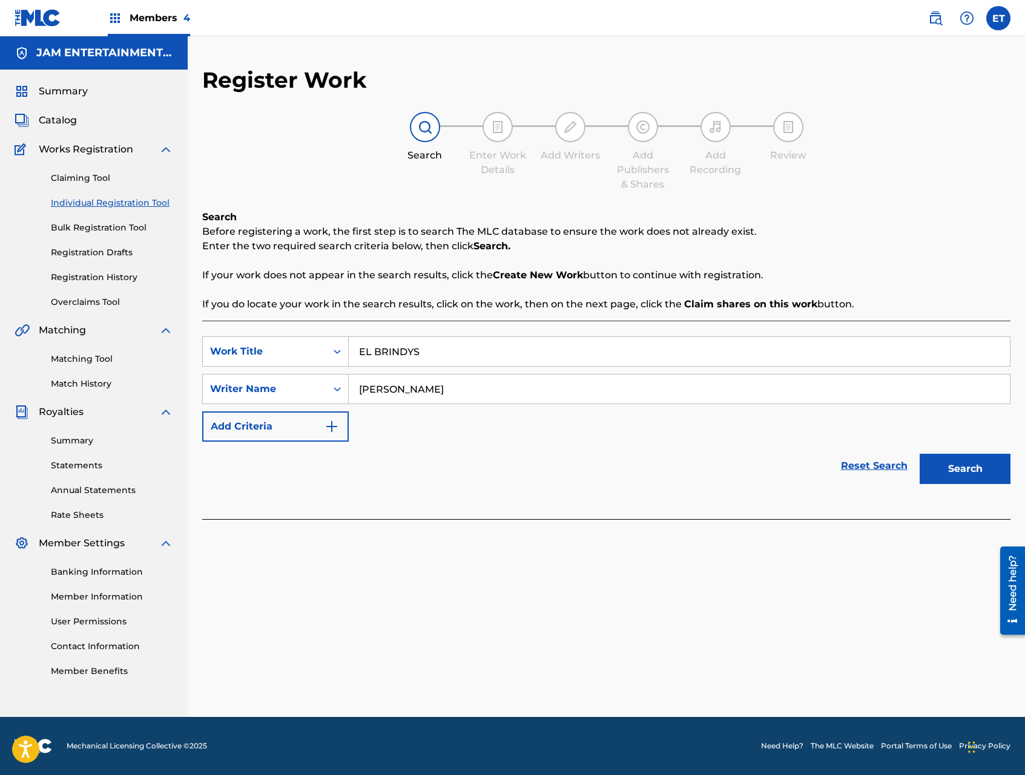
click at [919, 454] on button "Search" at bounding box center [964, 469] width 91 height 30
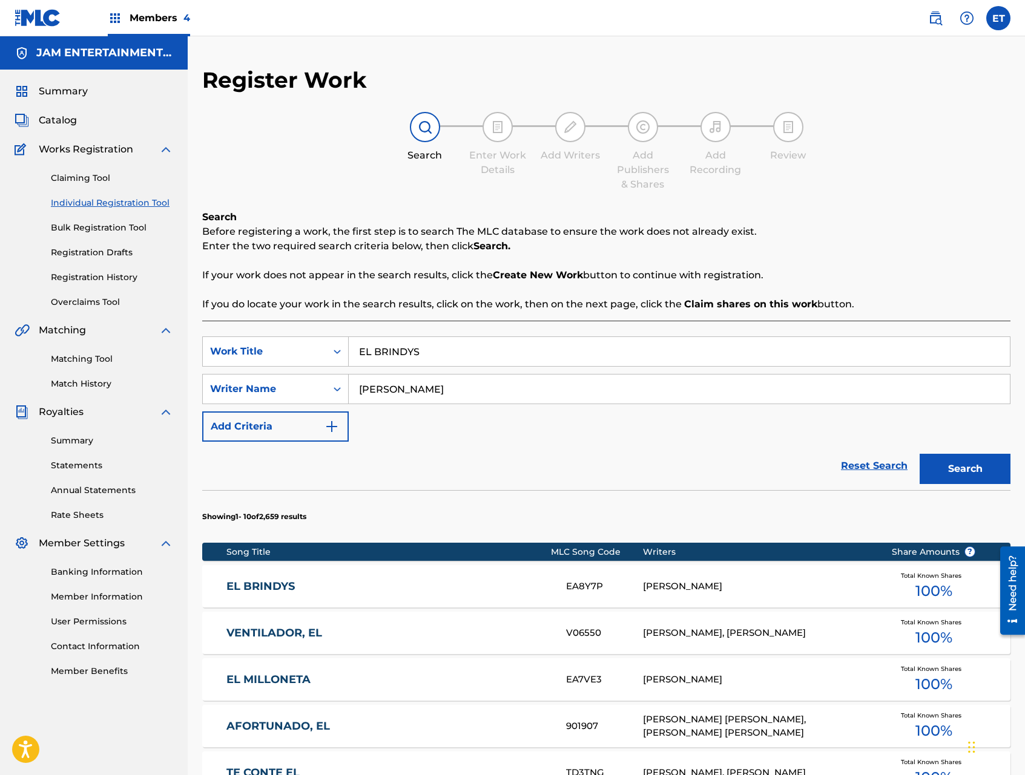
click at [292, 573] on div "EL BRINDYS EA8Y7P ALFONSO COLEX Total Known Shares 100 %" at bounding box center [606, 586] width 808 height 42
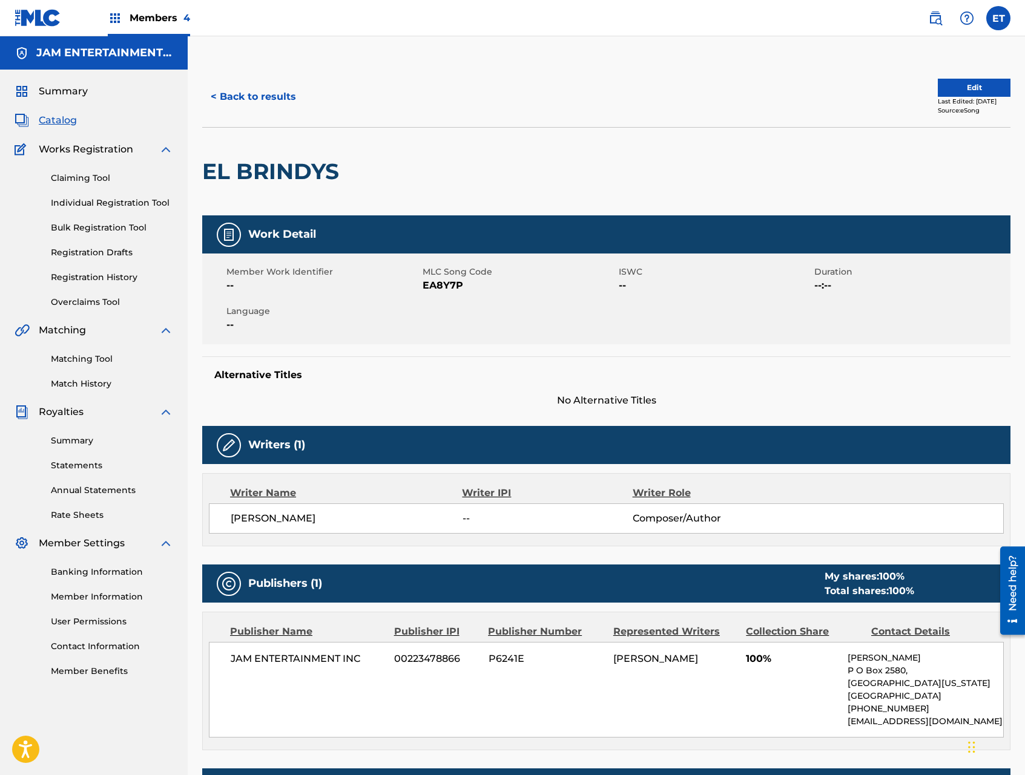
click at [85, 358] on link "Matching Tool" at bounding box center [112, 359] width 122 height 13
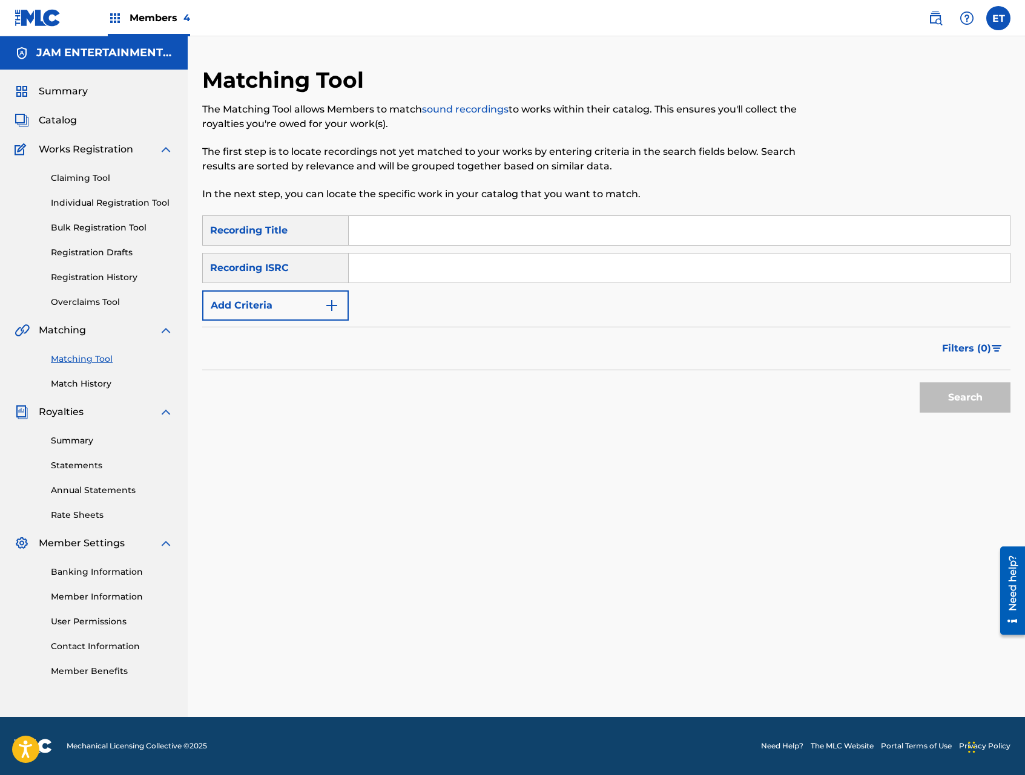
click at [416, 230] on input "Search Form" at bounding box center [679, 230] width 661 height 29
paste input "EL BRINDYS"
type input "EL BRINDYS"
click at [919, 382] on button "Search" at bounding box center [964, 397] width 91 height 30
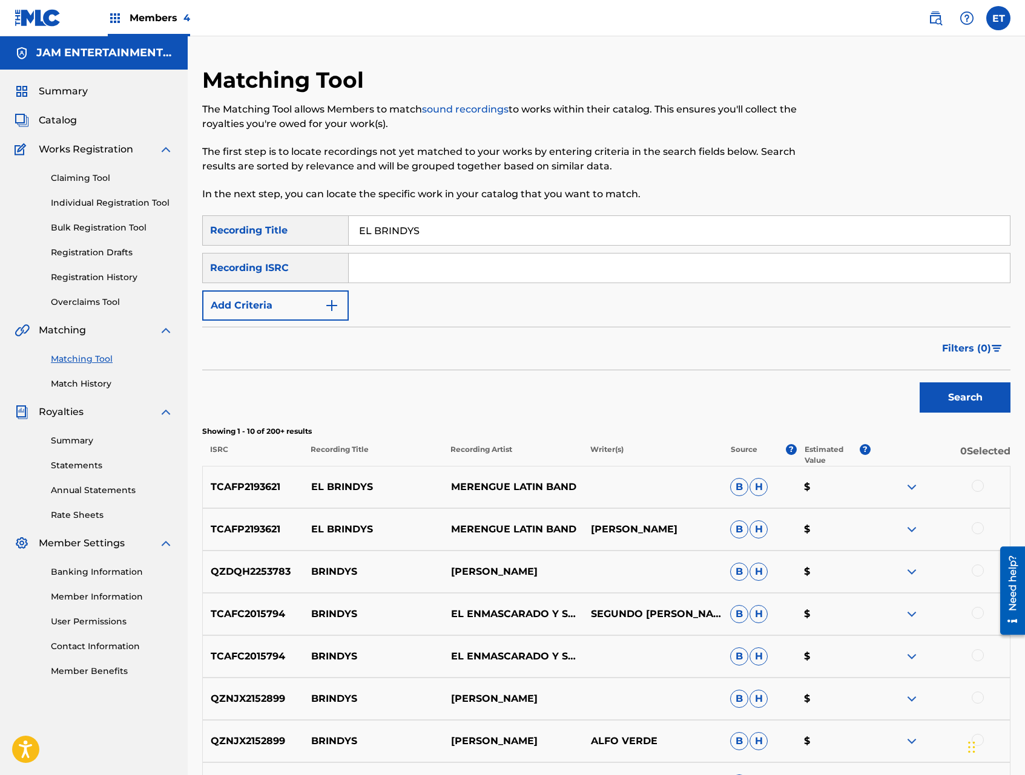
click at [975, 487] on div at bounding box center [977, 486] width 12 height 12
click at [979, 528] on div at bounding box center [977, 528] width 12 height 12
click at [846, 680] on button "Match 2 Groups" at bounding box center [851, 676] width 134 height 30
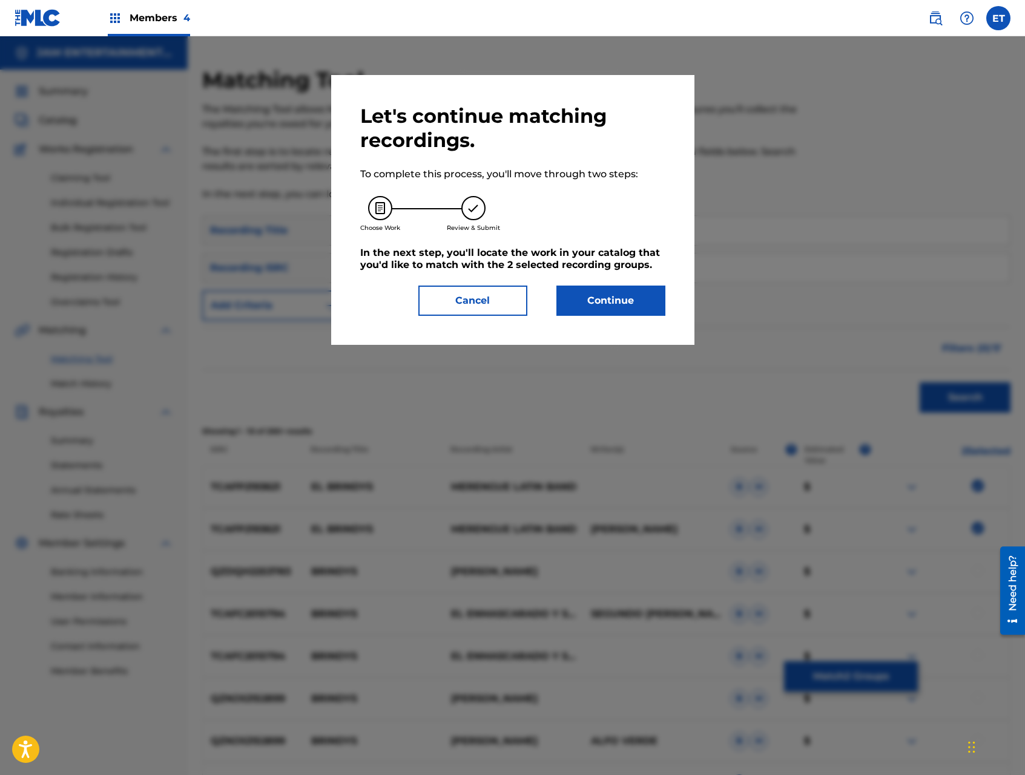
click at [614, 306] on button "Continue" at bounding box center [610, 301] width 109 height 30
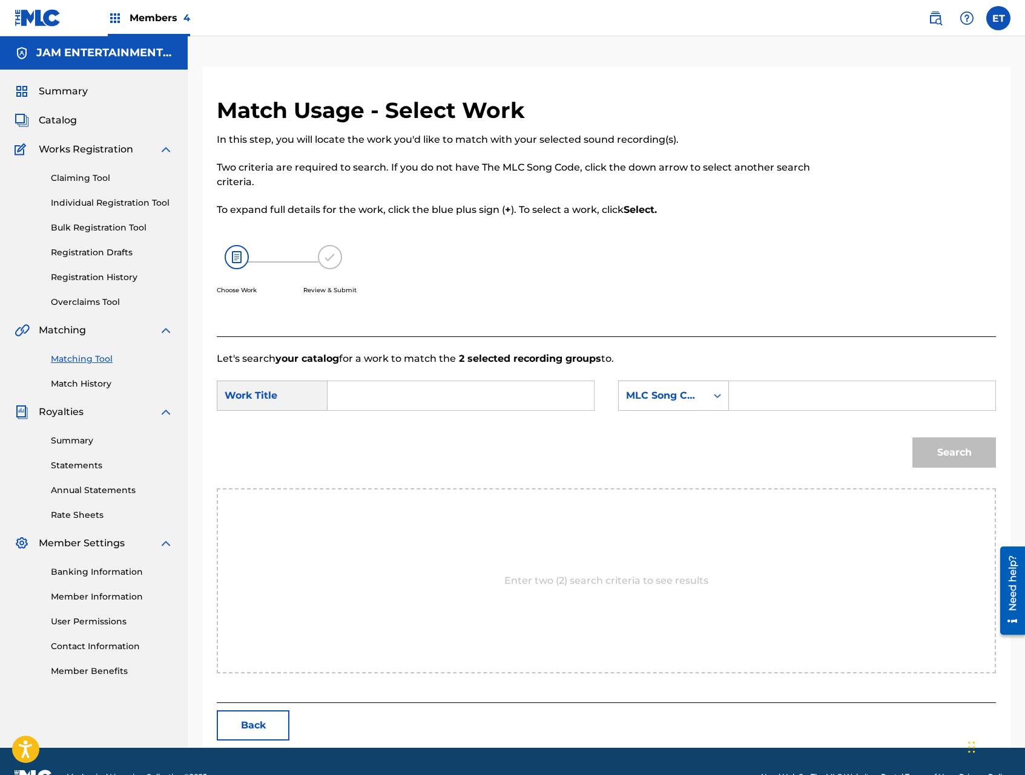
click at [432, 398] on input "Search Form" at bounding box center [461, 395] width 246 height 29
paste input "EL BRINDYS"
type input "EL BRINDYS"
click at [665, 412] on div "SearchWithCriteria215db537-2188-4af3-9958-dc01bc6ee96d Work Title EL BRINDYS Se…" at bounding box center [606, 400] width 779 height 38
click at [688, 403] on div "MLC Song Code" at bounding box center [663, 395] width 88 height 23
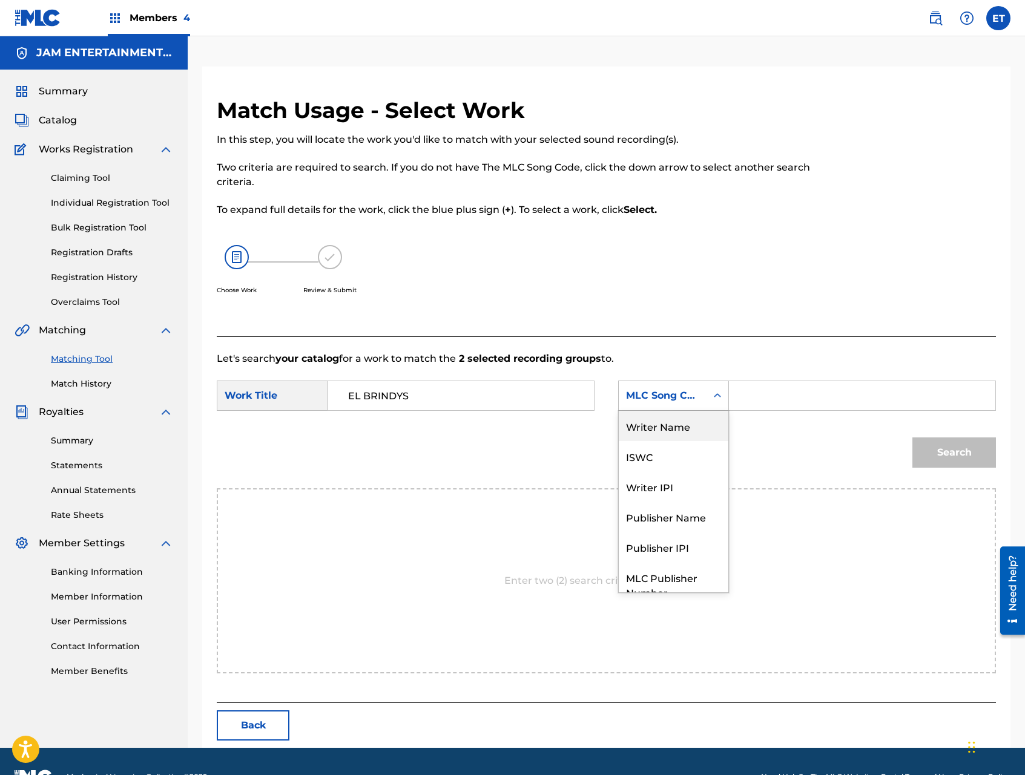
click at [688, 428] on div "Writer Name" at bounding box center [674, 426] width 110 height 30
click at [784, 396] on input "Search Form" at bounding box center [862, 395] width 246 height 29
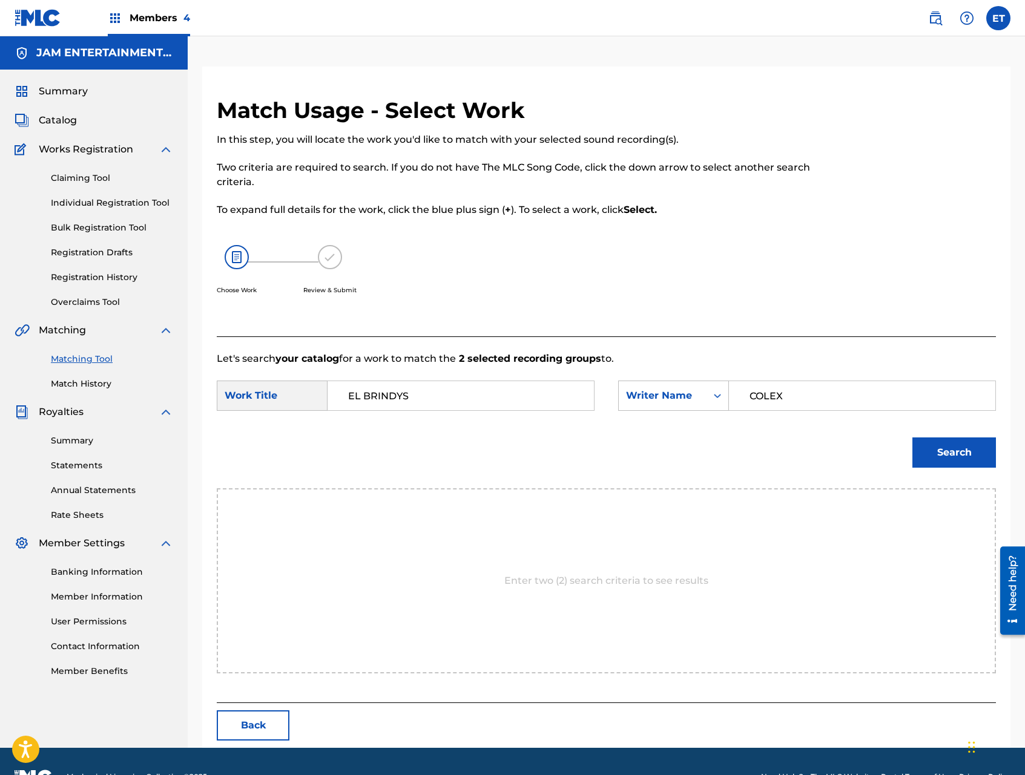
type input "COLEX"
click at [912, 438] on button "Search" at bounding box center [954, 453] width 84 height 30
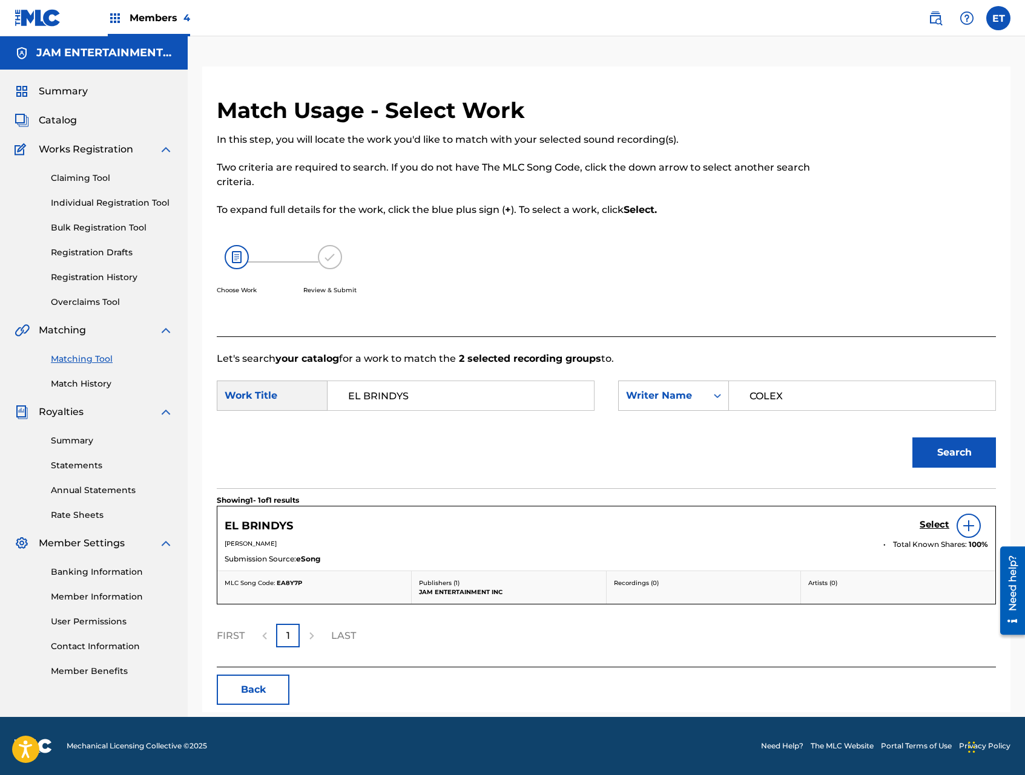
click at [935, 526] on h5 "Select" at bounding box center [934, 524] width 30 height 11
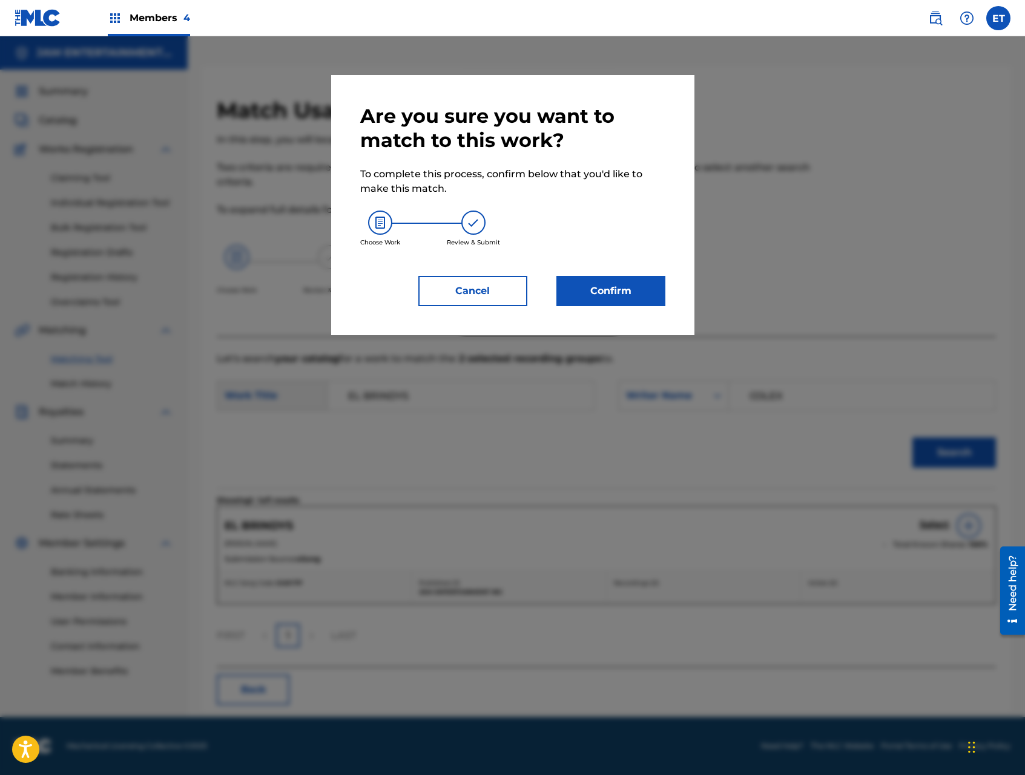
click at [610, 299] on button "Confirm" at bounding box center [610, 291] width 109 height 30
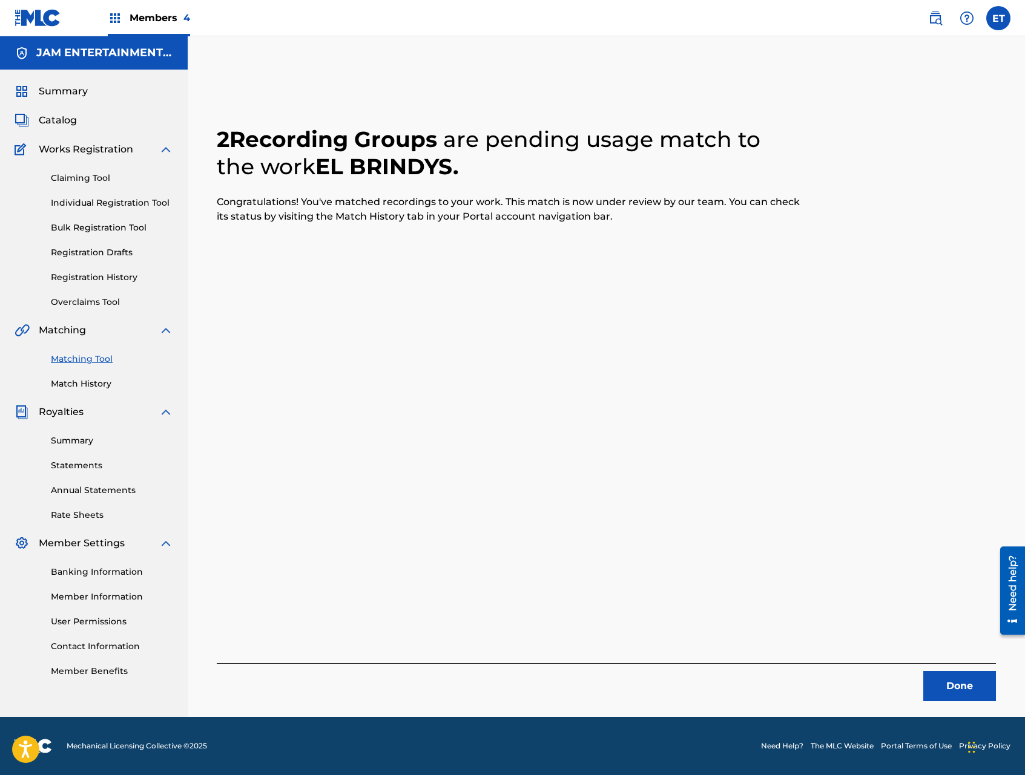
click at [116, 210] on div "Claiming Tool Individual Registration Tool Bulk Registration Tool Registration …" at bounding box center [94, 233] width 159 height 152
click at [117, 207] on link "Individual Registration Tool" at bounding box center [112, 203] width 122 height 13
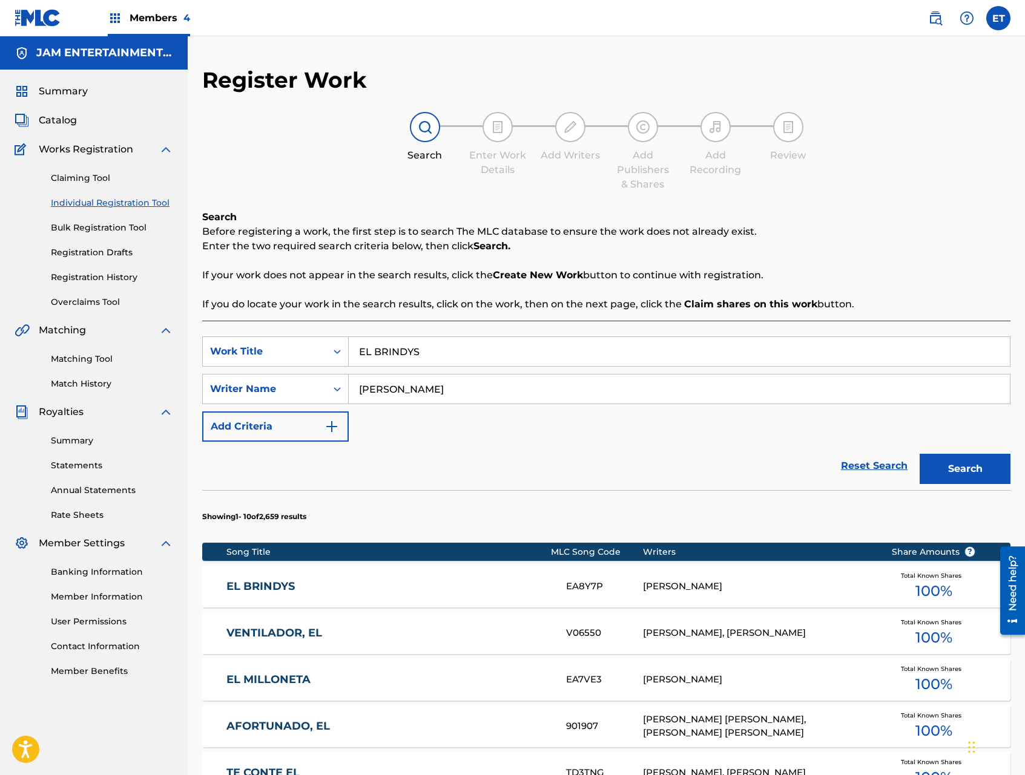
click at [441, 354] on input "EL BRINDYS" at bounding box center [679, 351] width 661 height 29
drag, startPoint x: 441, startPoint y: 354, endPoint x: 441, endPoint y: 346, distance: 8.5
click at [441, 354] on input "EL BRINDYS" at bounding box center [679, 351] width 661 height 29
paste input "N QUE FALLE"
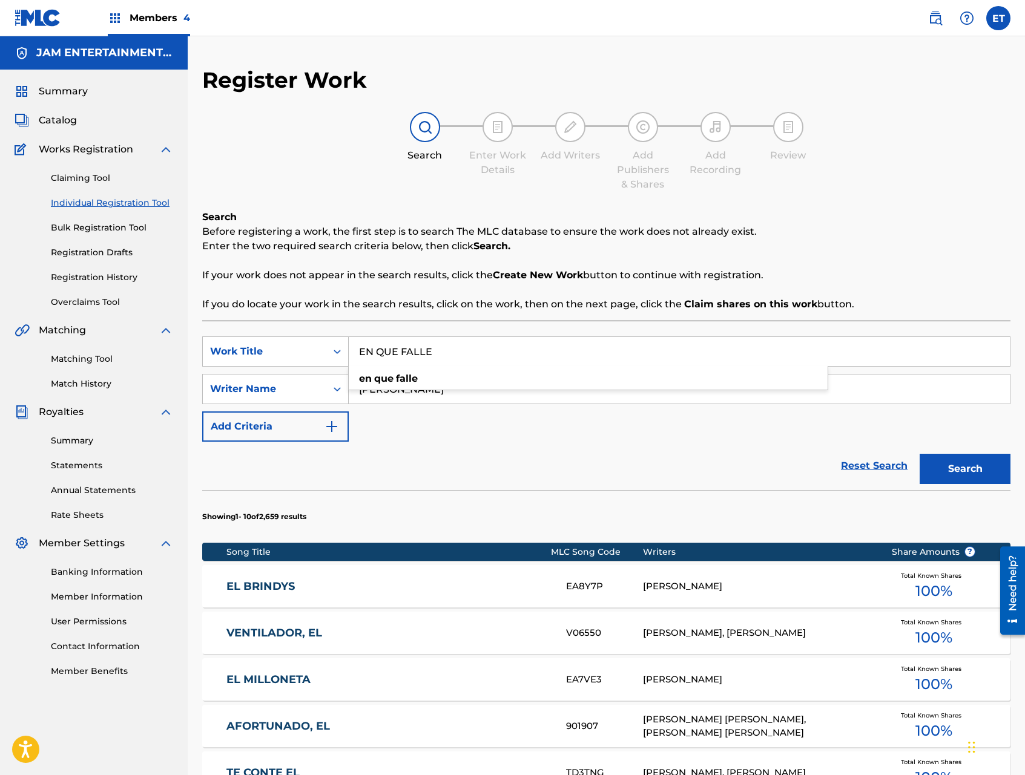
type input "EN QUE FALLE"
click at [919, 454] on button "Search" at bounding box center [964, 469] width 91 height 30
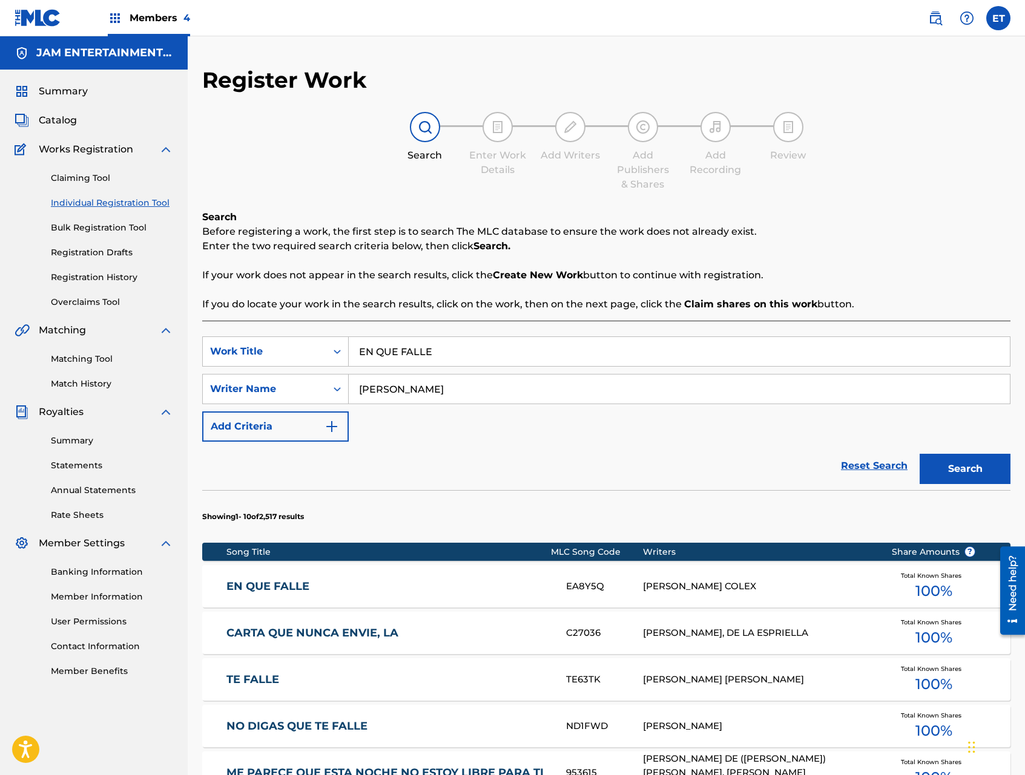
click at [287, 589] on link "EN QUE FALLE" at bounding box center [387, 587] width 323 height 14
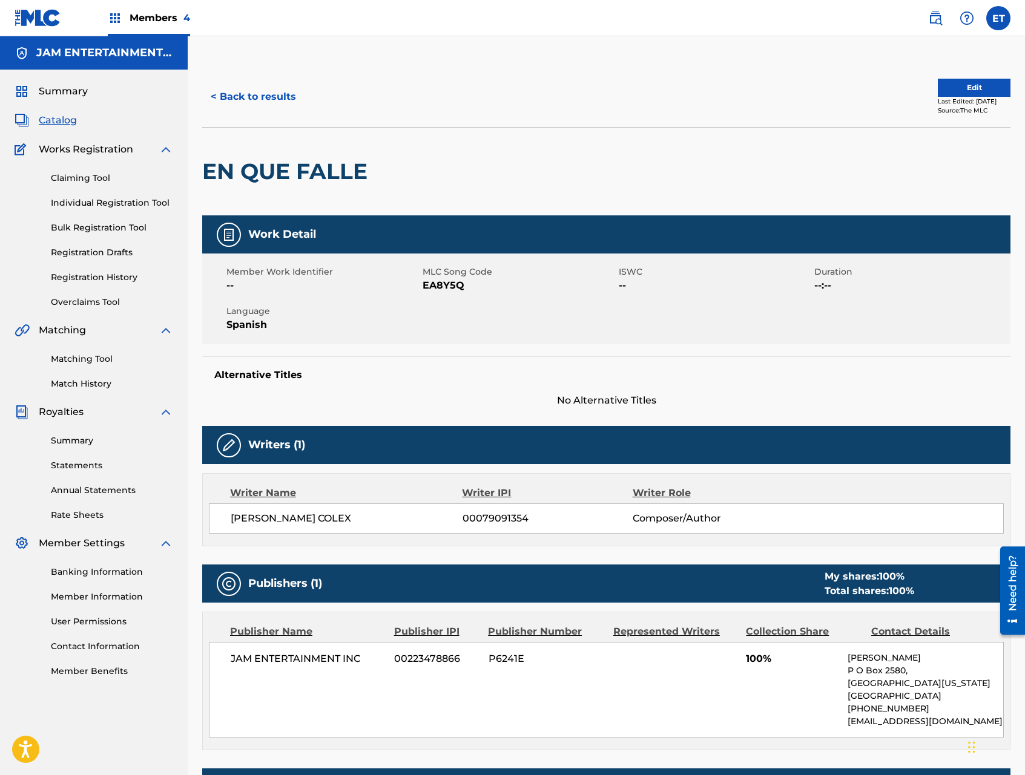
scroll to position [177, 0]
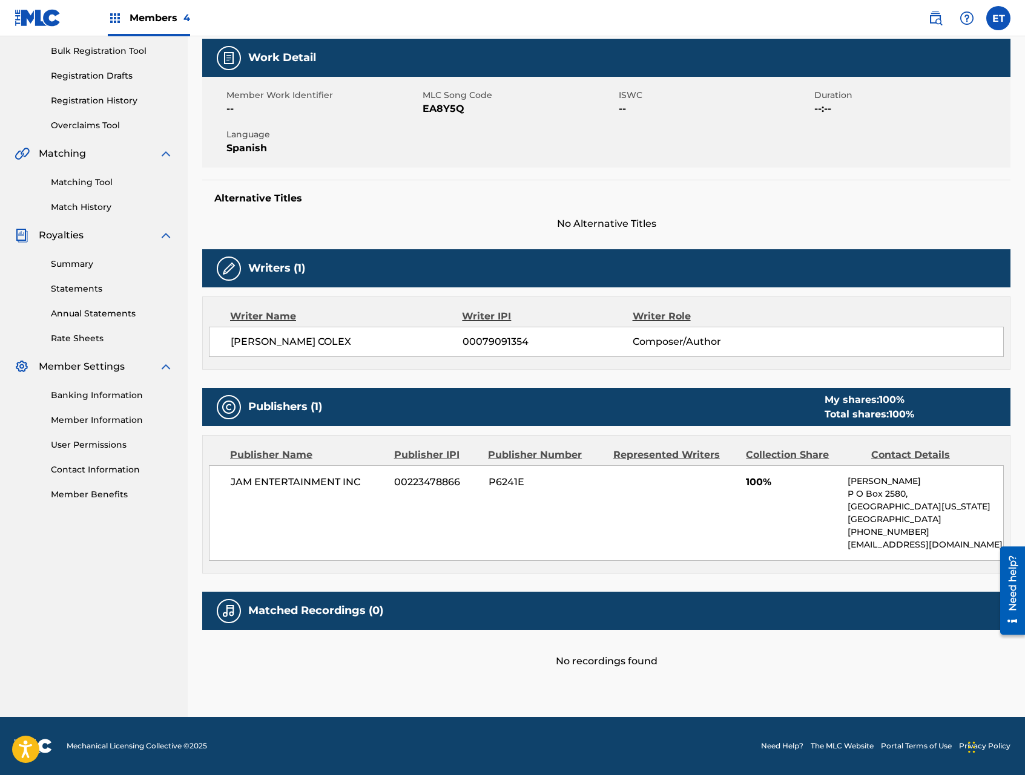
click at [79, 177] on link "Matching Tool" at bounding box center [112, 182] width 122 height 13
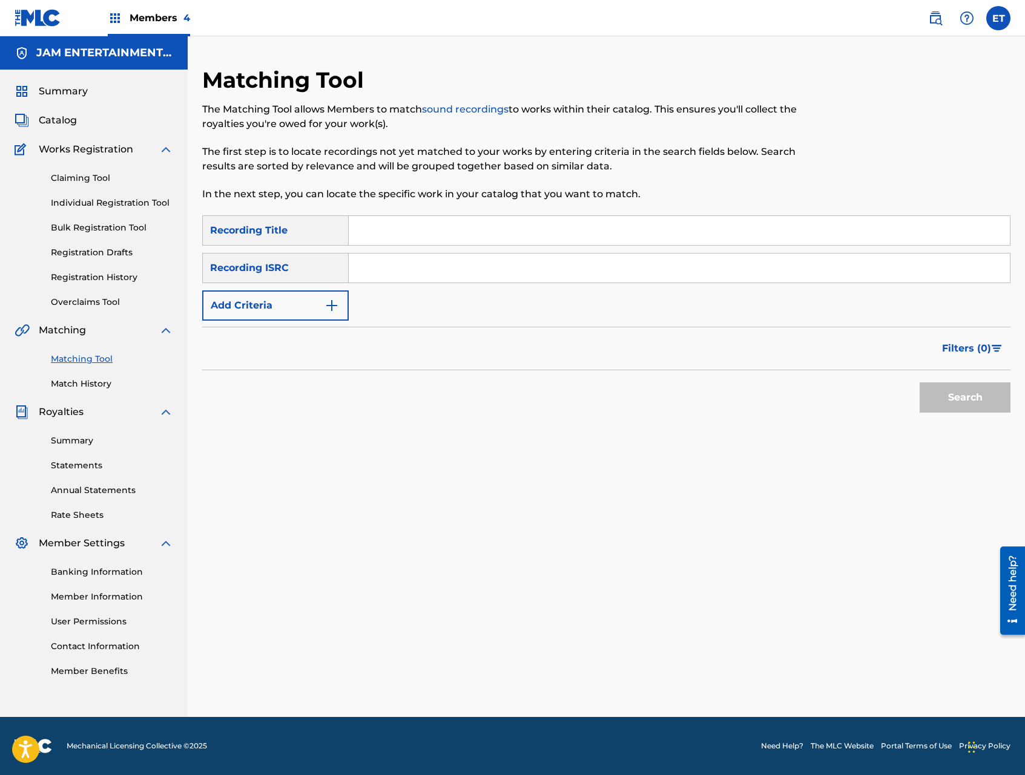
click at [458, 246] on div "SearchWithCriteriaab521b01-8356-41bb-8974-5bb9df5d85d1 Recording Title SearchWi…" at bounding box center [606, 267] width 808 height 105
click at [459, 235] on input "Search Form" at bounding box center [679, 230] width 661 height 29
paste input "EN QUE FALLE"
type input "EN QUE FALLE"
click at [919, 382] on button "Search" at bounding box center [964, 397] width 91 height 30
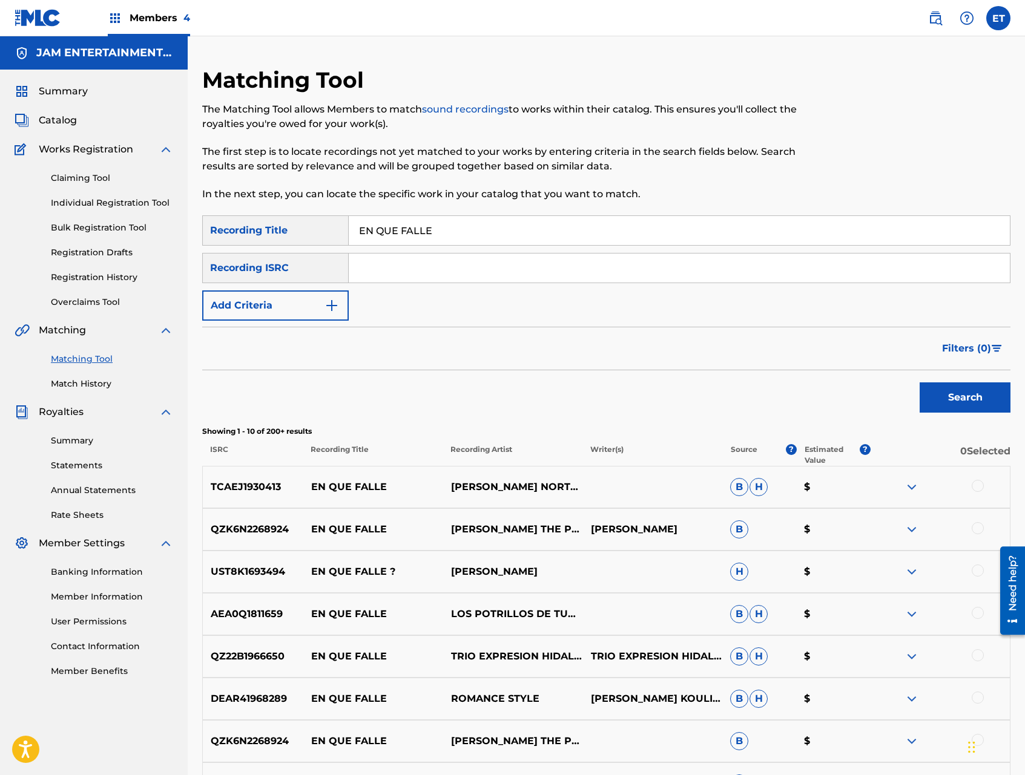
click at [322, 309] on button "Add Criteria" at bounding box center [275, 305] width 146 height 30
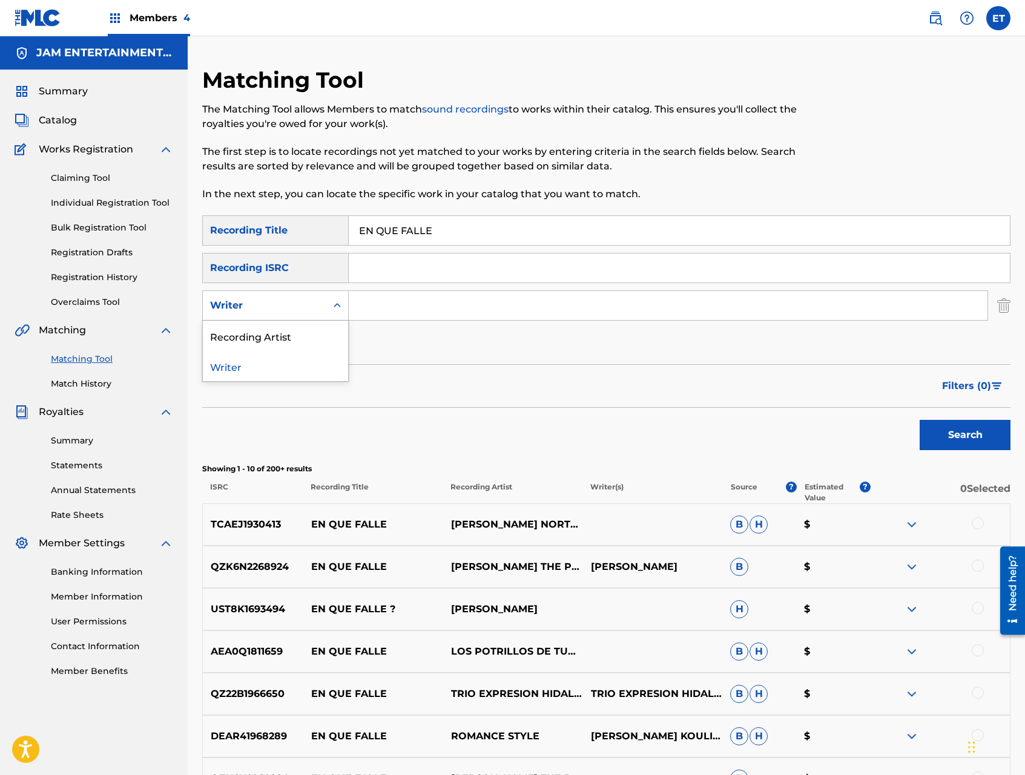
drag, startPoint x: 317, startPoint y: 313, endPoint x: 321, endPoint y: 334, distance: 20.9
click at [317, 313] on div "Writer" at bounding box center [264, 305] width 123 height 23
click at [317, 343] on div "Recording Artist" at bounding box center [275, 336] width 145 height 30
click at [365, 313] on input "Search Form" at bounding box center [668, 305] width 638 height 29
click at [919, 420] on button "Search" at bounding box center [964, 435] width 91 height 30
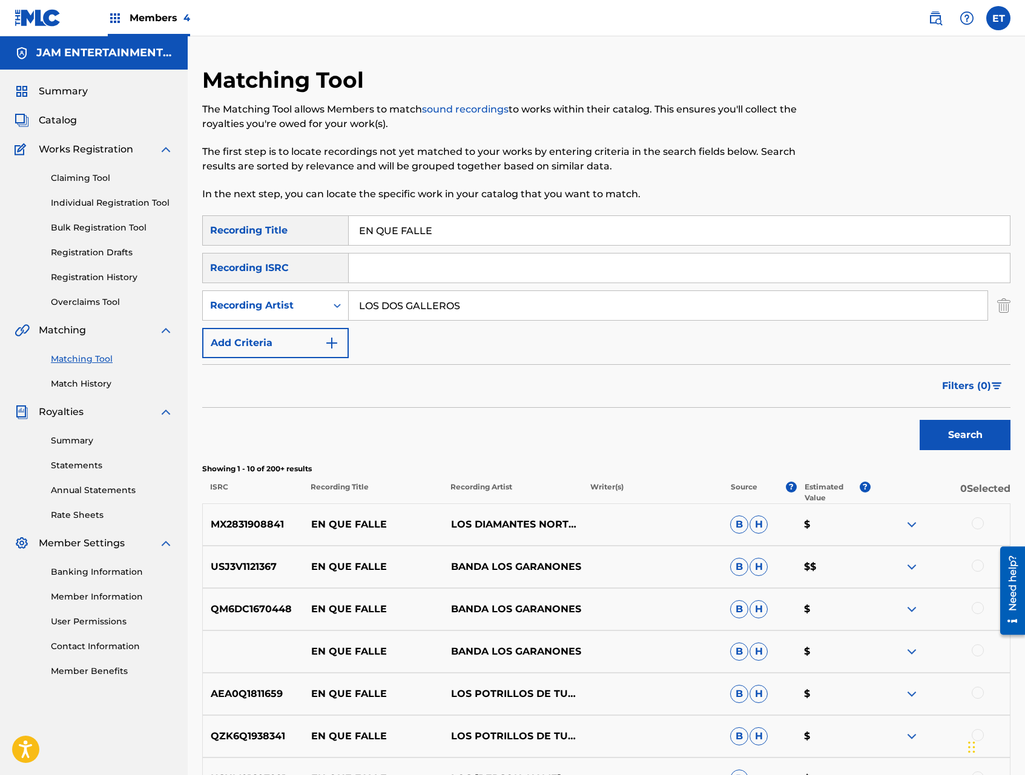
type input "LOS DOS GALLEROS"
click at [919, 420] on button "Search" at bounding box center [964, 435] width 91 height 30
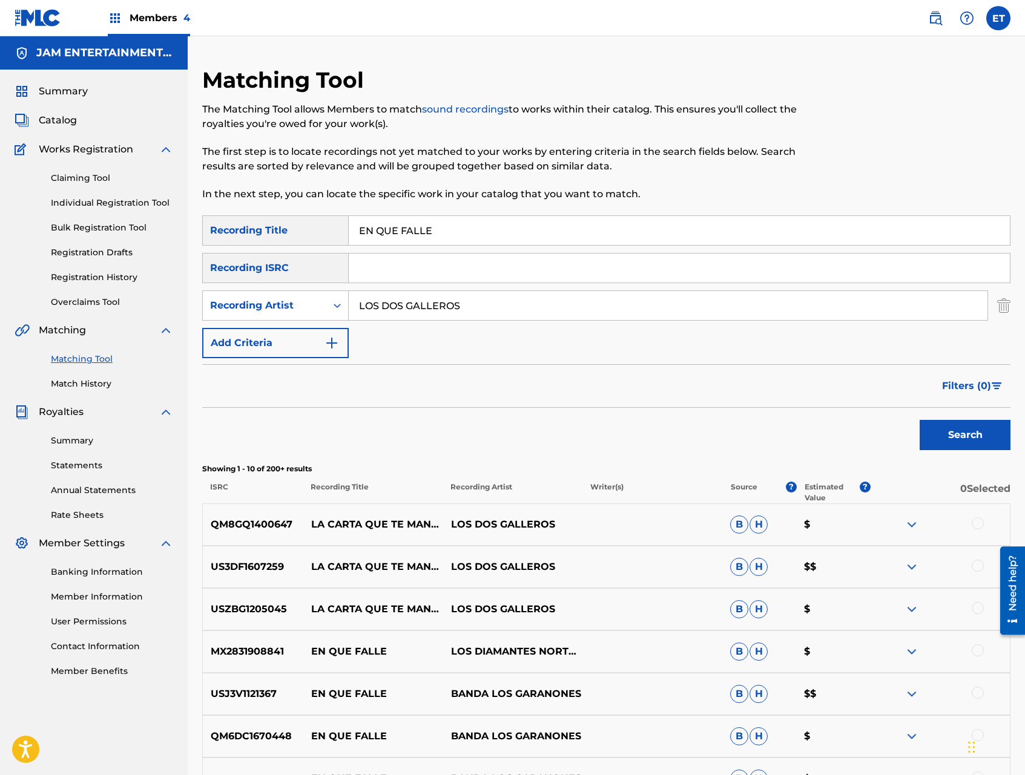
click at [82, 200] on link "Individual Registration Tool" at bounding box center [112, 203] width 122 height 13
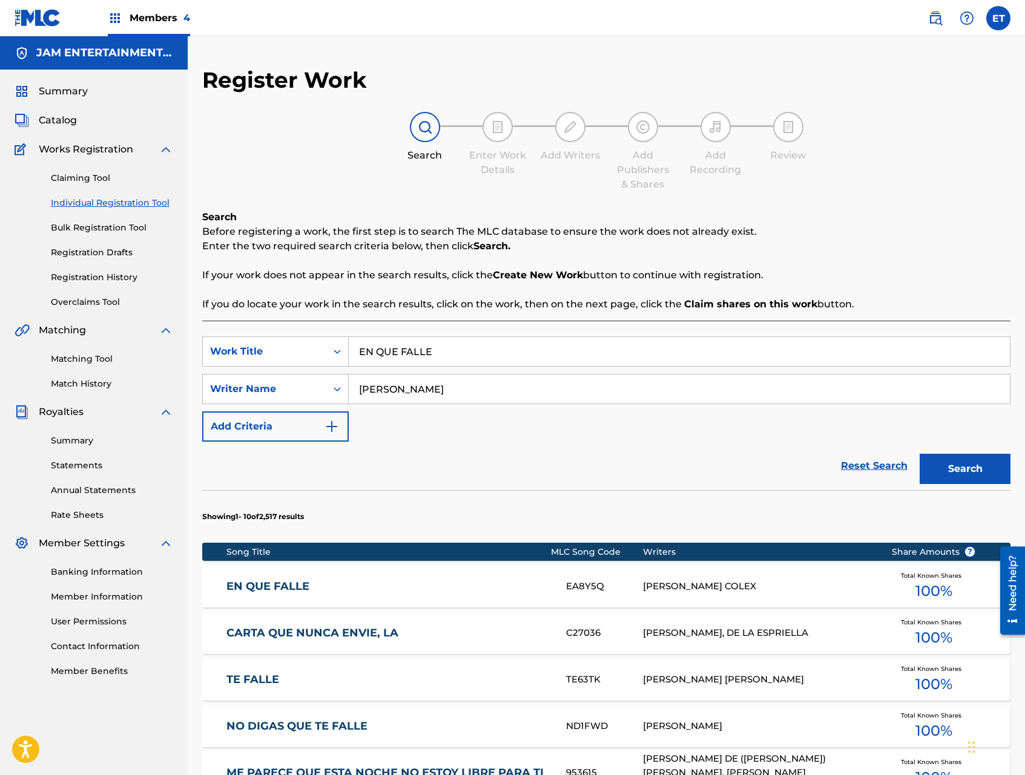
click at [473, 330] on div "SearchWithCriteria215db537-2188-4af3-9958-dc01bc6ee96d Work Title EN QUE FALLE …" at bounding box center [606, 729] width 808 height 817
click at [464, 347] on input "EN QUE FALLE" at bounding box center [679, 351] width 661 height 29
paste input "RES MI TODO"
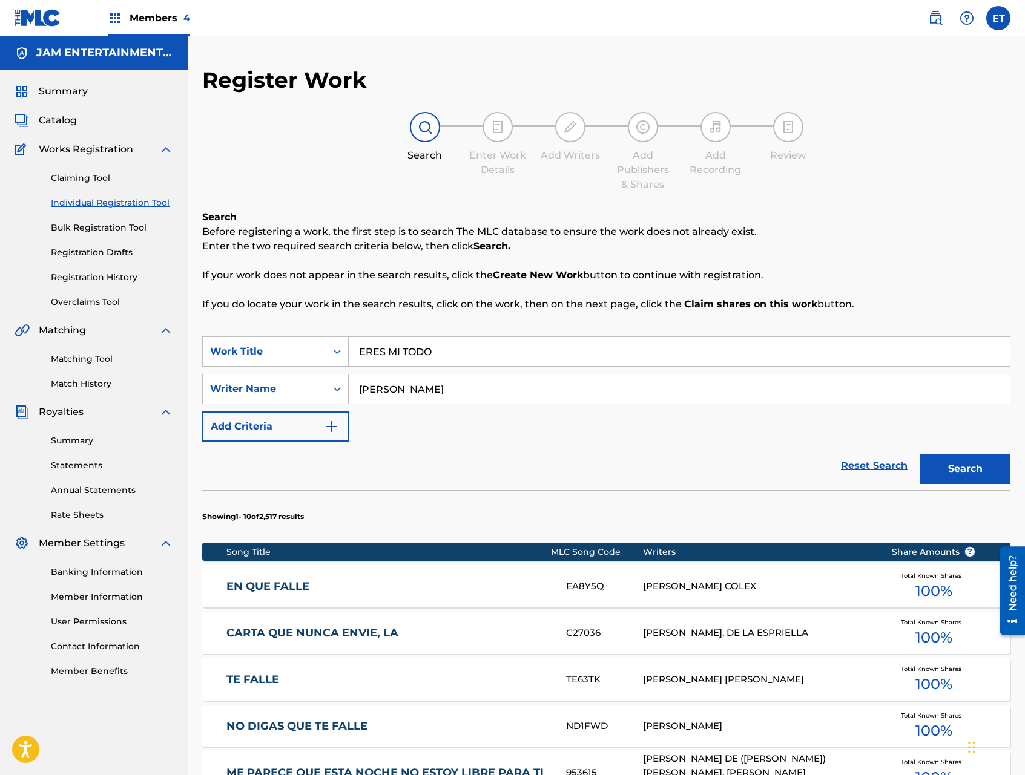
type input "ERES MI TODO"
click at [919, 454] on button "Search" at bounding box center [964, 469] width 91 height 30
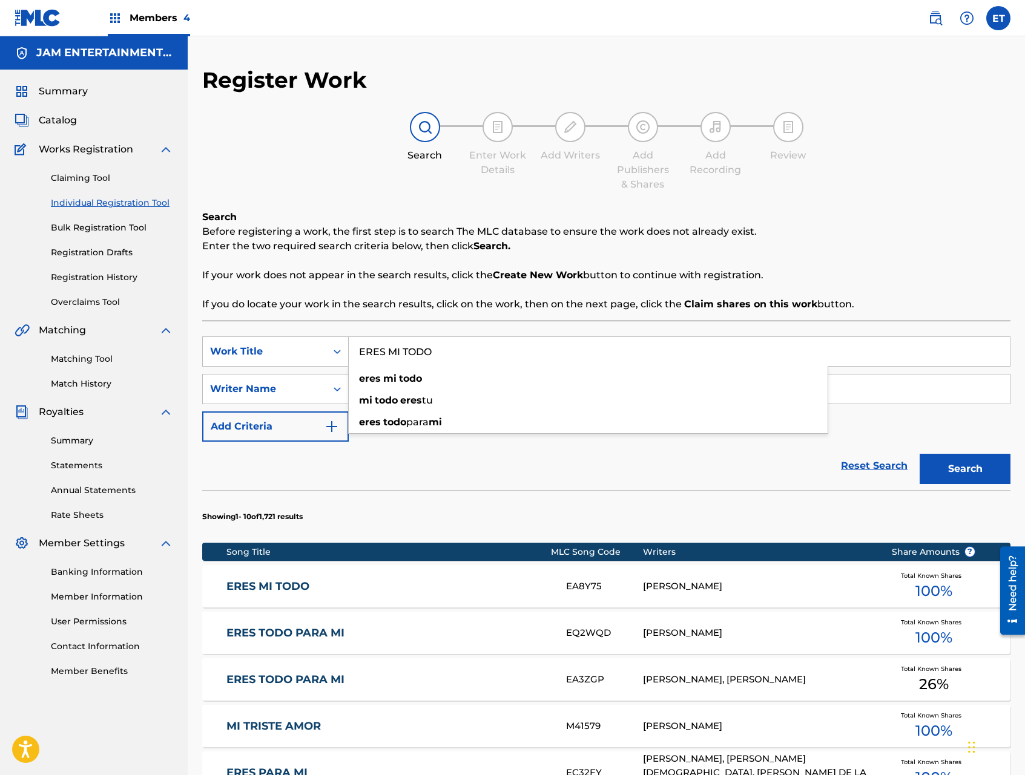
click at [254, 585] on link "ERES MI TODO" at bounding box center [387, 587] width 323 height 14
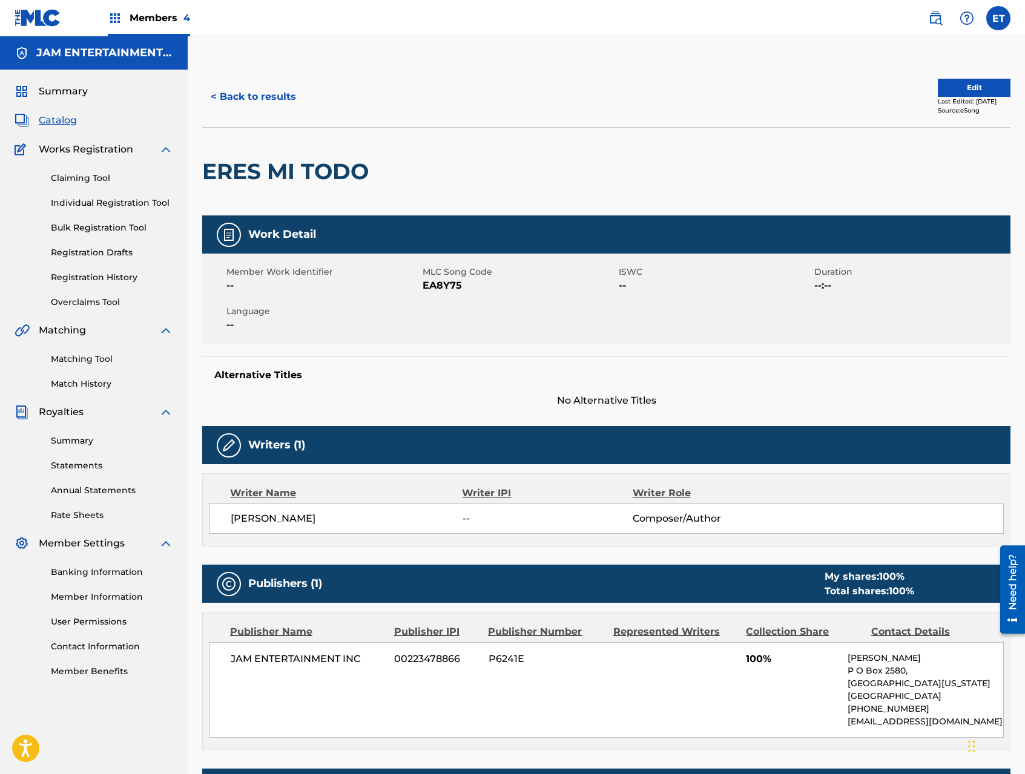
click at [261, 100] on button "< Back to results" at bounding box center [253, 97] width 102 height 30
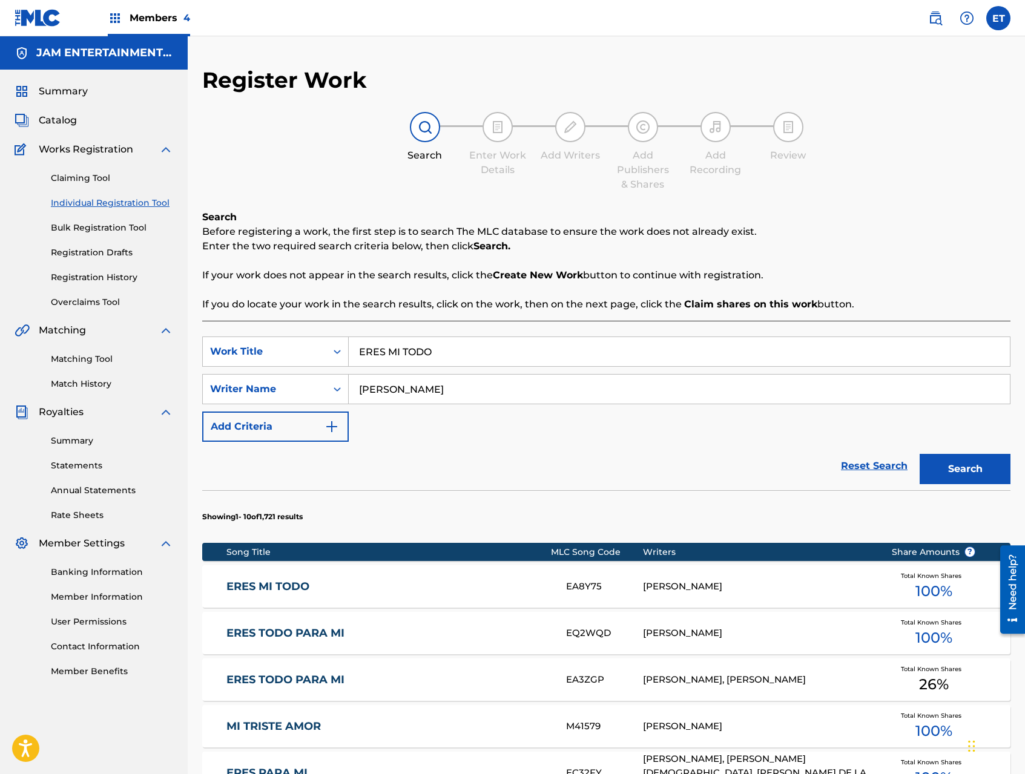
click at [428, 347] on input "ERES MI TODO" at bounding box center [679, 351] width 661 height 29
paste input "ME DEJAS DE HABLAR"
type input "ME DEJAS DE HABLAR"
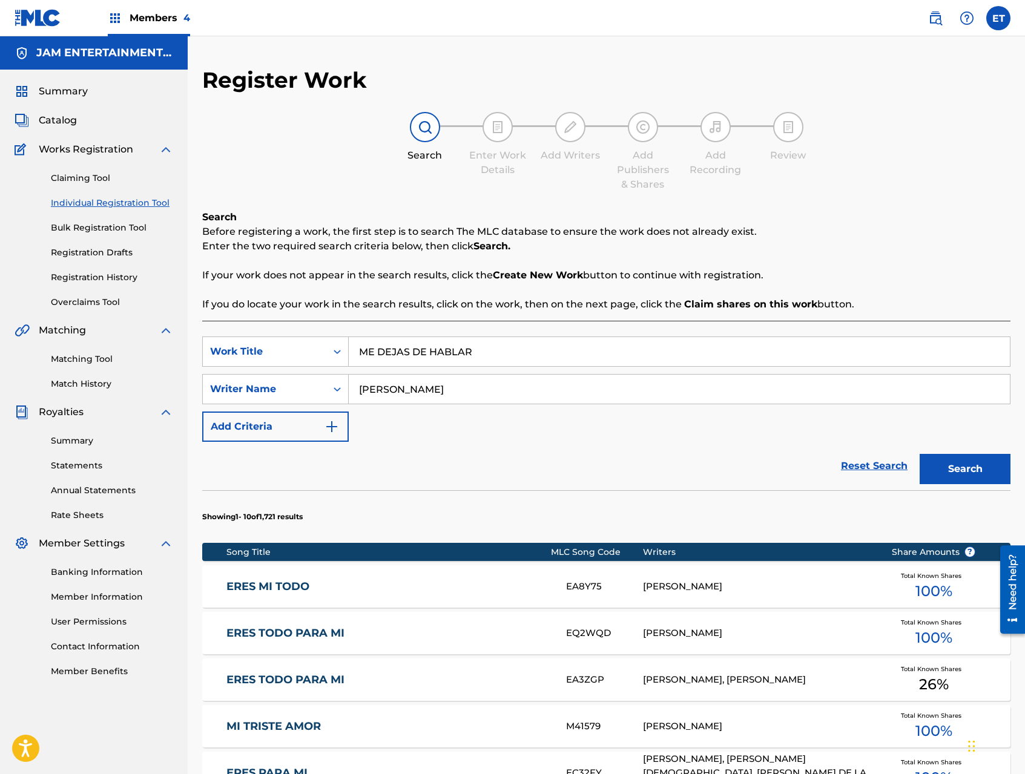
click at [919, 454] on button "Search" at bounding box center [964, 469] width 91 height 30
click at [343, 576] on div "ME DEJAS HABLAR MA3P5H ALFONSO COLEX Total Known Shares 100 %" at bounding box center [606, 586] width 808 height 42
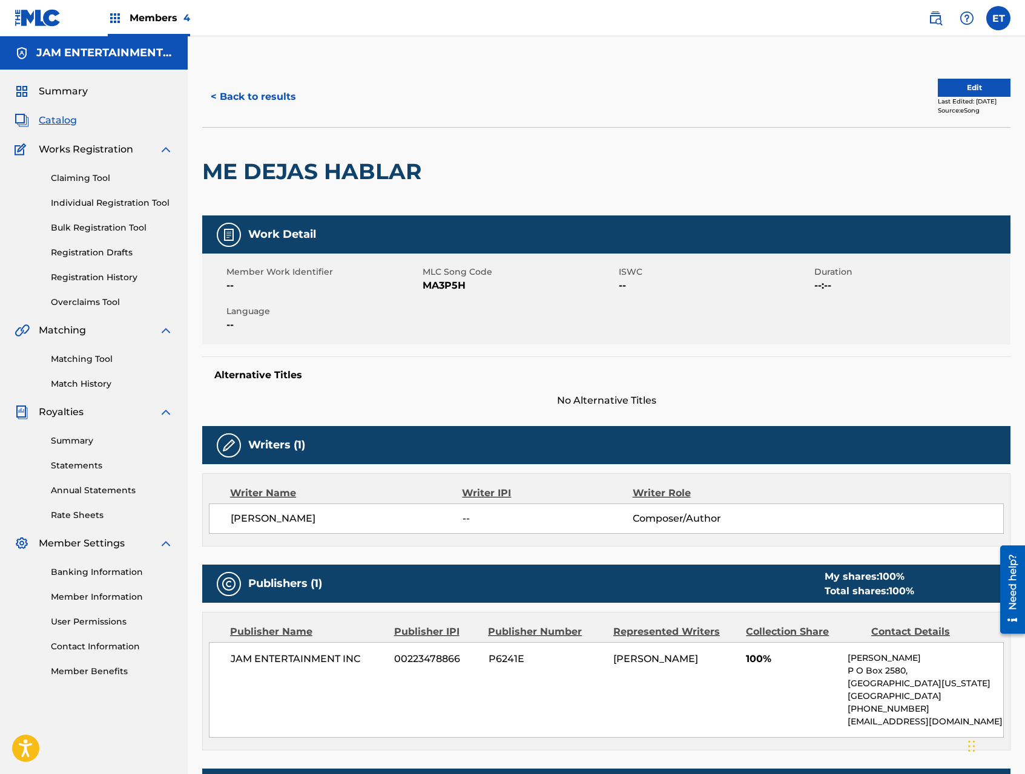
click at [85, 354] on link "Matching Tool" at bounding box center [112, 359] width 122 height 13
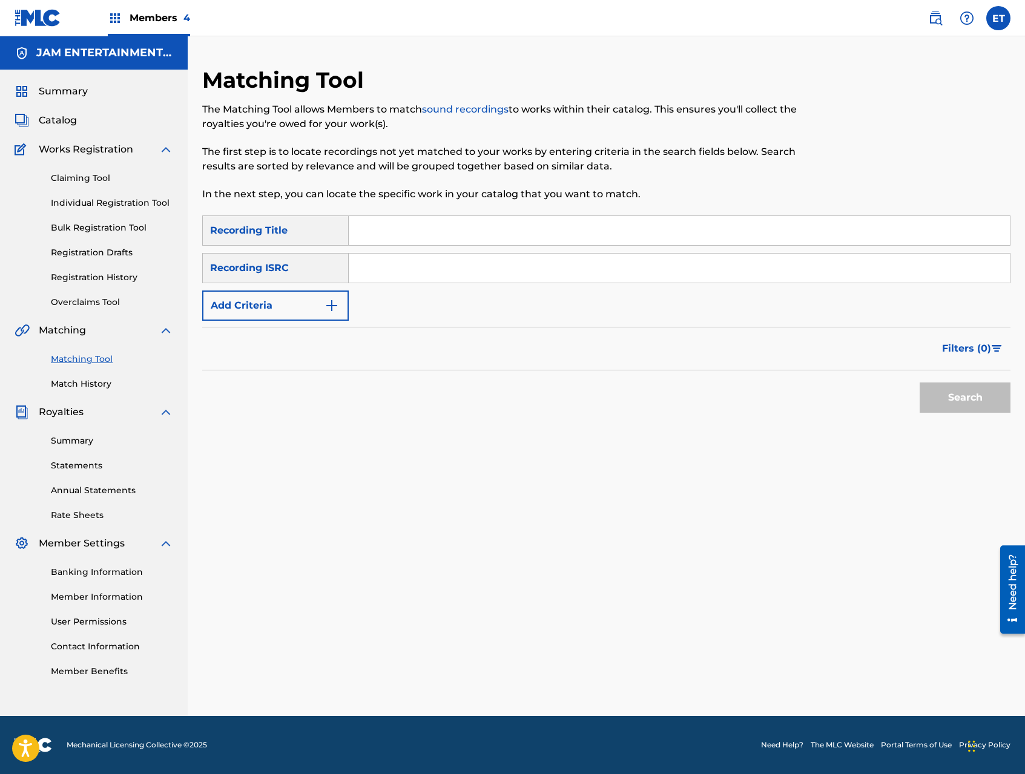
click at [404, 228] on input "Search Form" at bounding box center [679, 230] width 661 height 29
paste input "ME DEJAS DE HABLAR"
type input "ME DEJAS DE HABLAR"
click at [919, 382] on button "Search" at bounding box center [964, 397] width 91 height 30
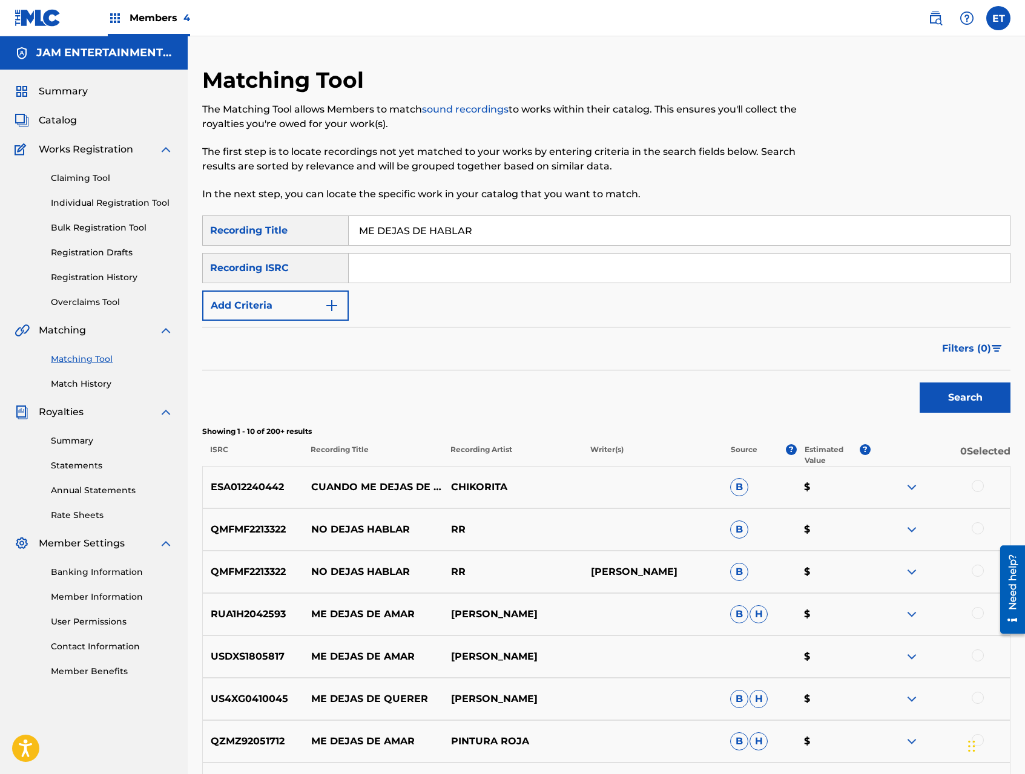
click at [122, 207] on link "Individual Registration Tool" at bounding box center [112, 203] width 122 height 13
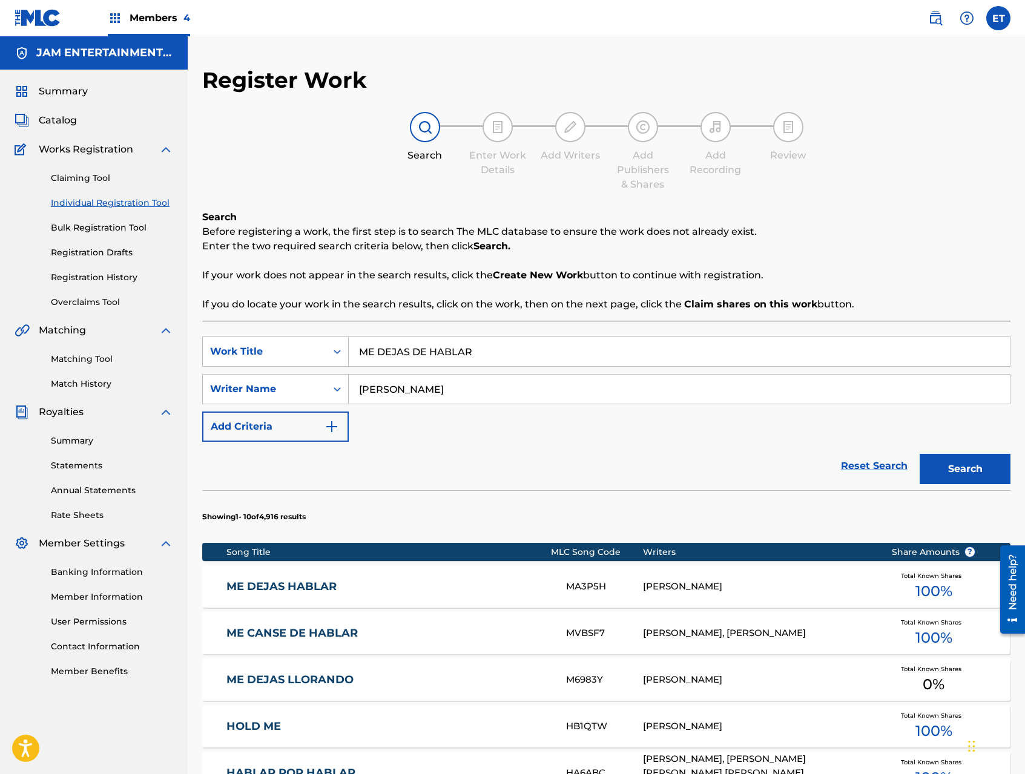
click at [502, 352] on input "ME DEJAS DE HABLAR" at bounding box center [679, 351] width 661 height 29
paste input "NO VEO MOTIVO"
type input "NO VEO MOTIVO"
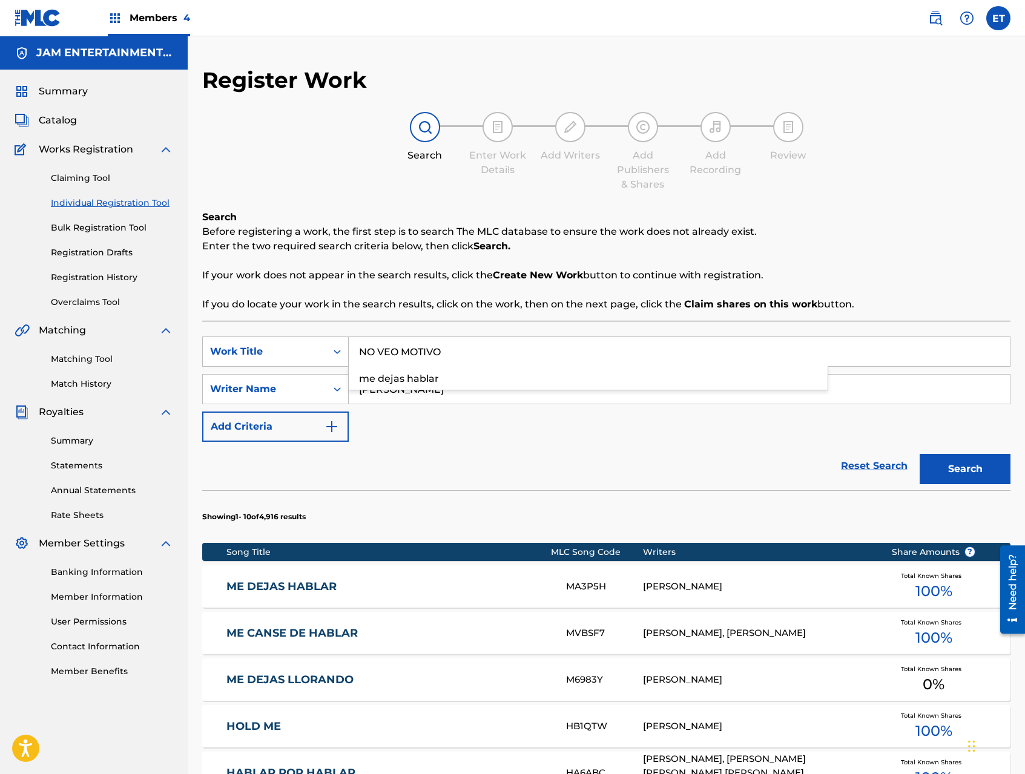
click at [919, 454] on button "Search" at bounding box center [964, 469] width 91 height 30
click at [248, 586] on link "NO VEO MOTIVO" at bounding box center [387, 587] width 323 height 14
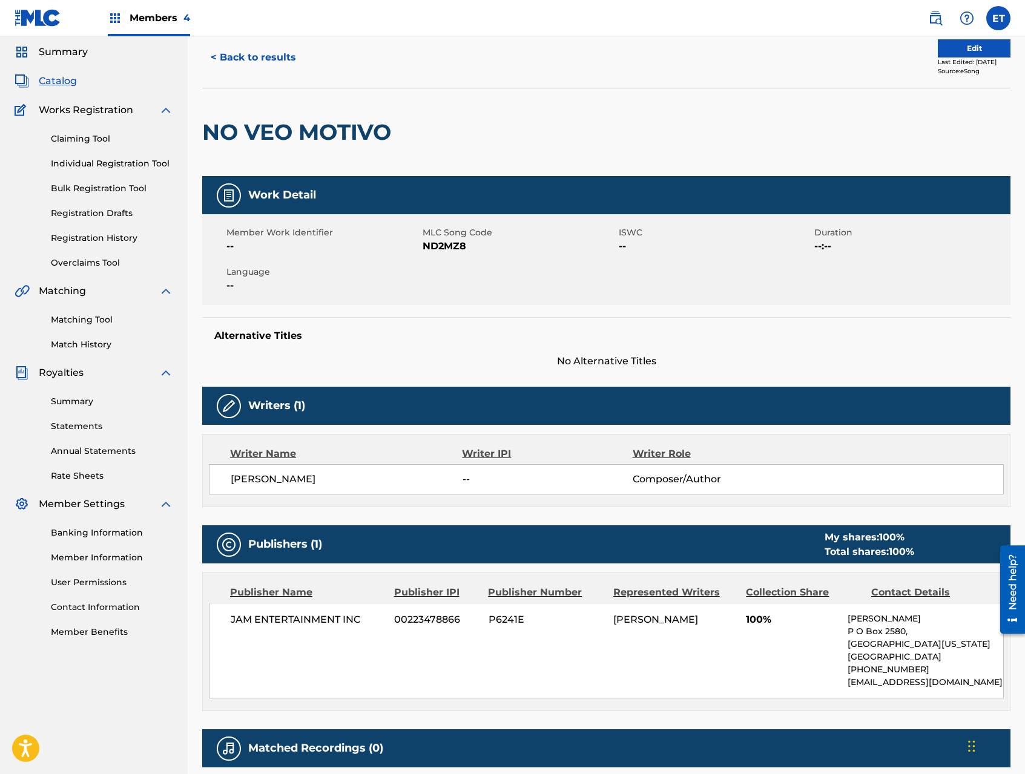
scroll to position [1, 0]
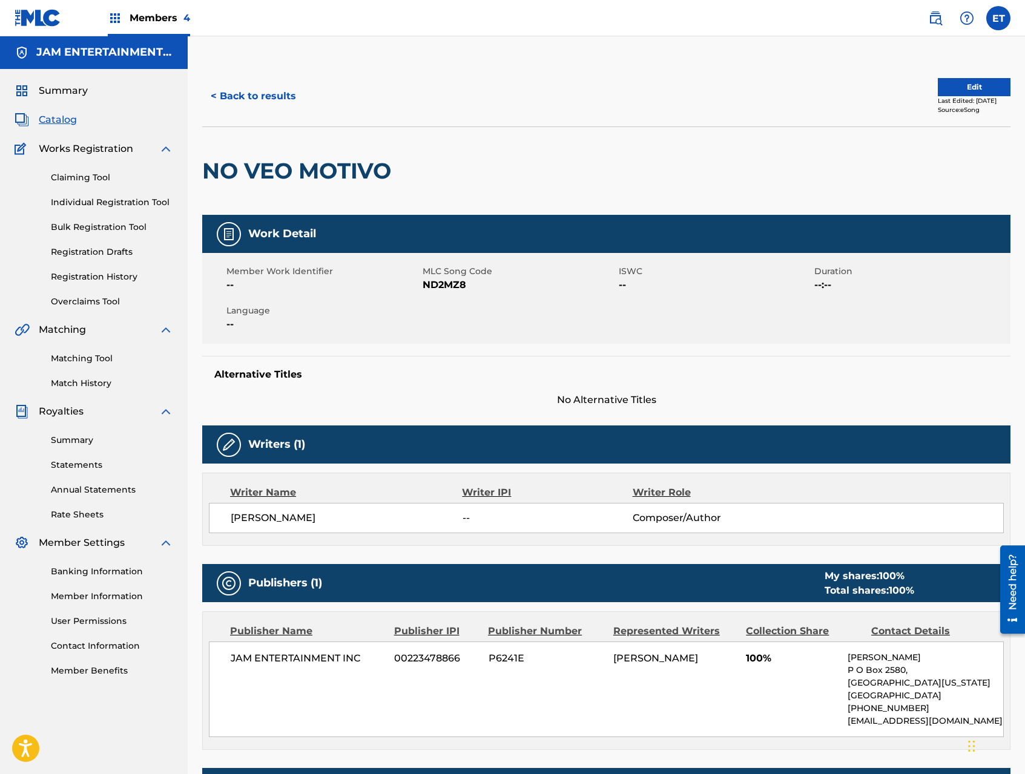
click at [256, 91] on button "< Back to results" at bounding box center [253, 96] width 102 height 30
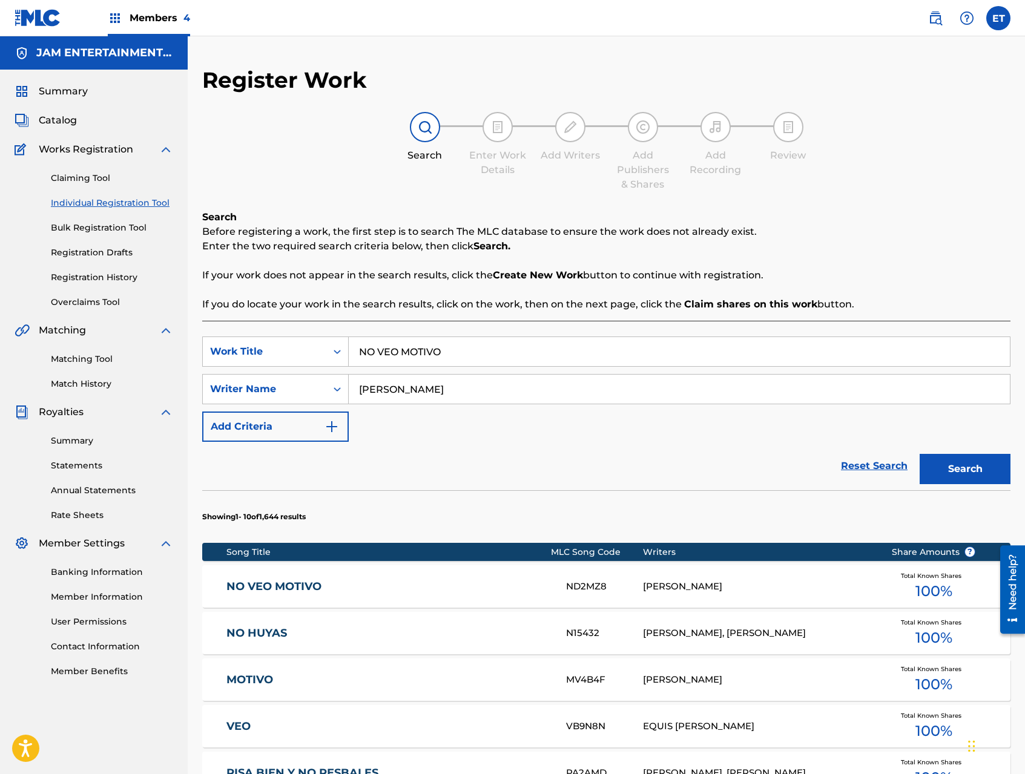
click at [456, 354] on input "NO VEO MOTIVO" at bounding box center [679, 351] width 661 height 29
paste input "POR SIEMPRE"
type input "POR SIEMPRE"
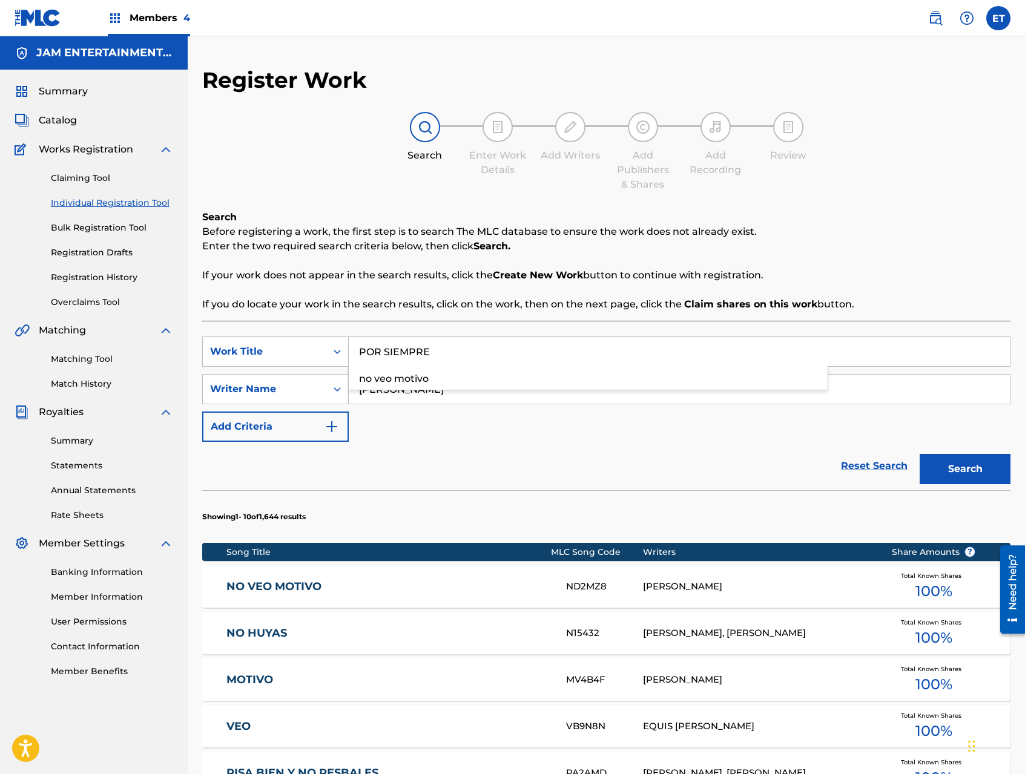
click at [919, 454] on button "Search" at bounding box center [964, 469] width 91 height 30
click at [555, 443] on div "Reset Search Search" at bounding box center [606, 466] width 808 height 48
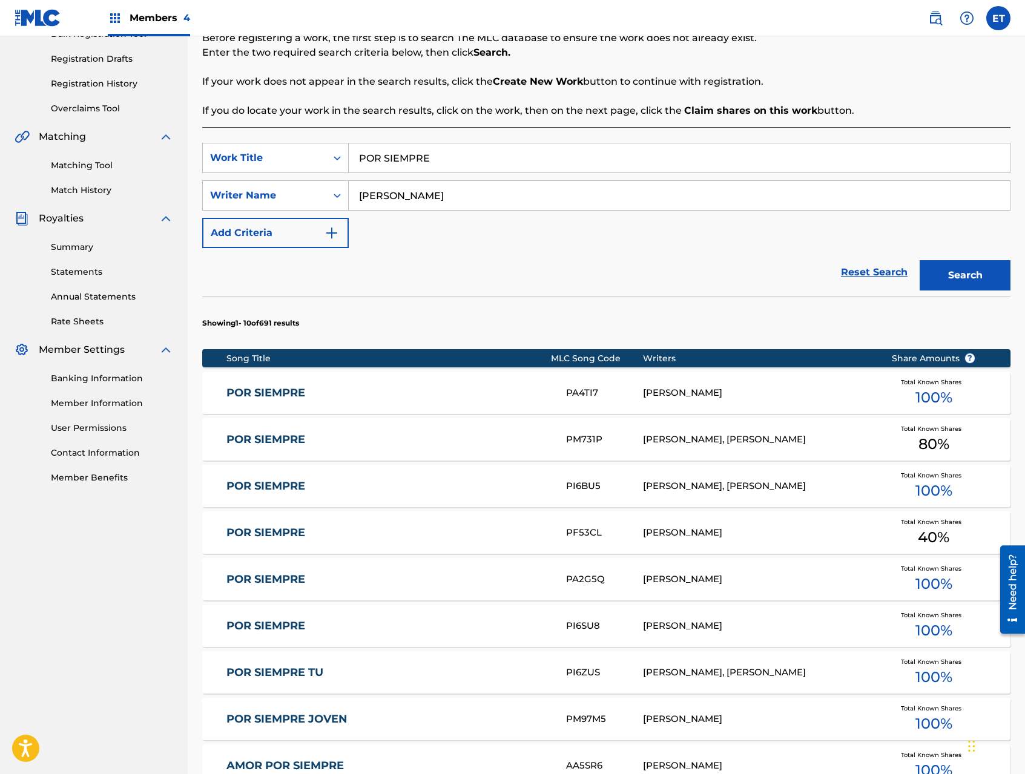
scroll to position [195, 0]
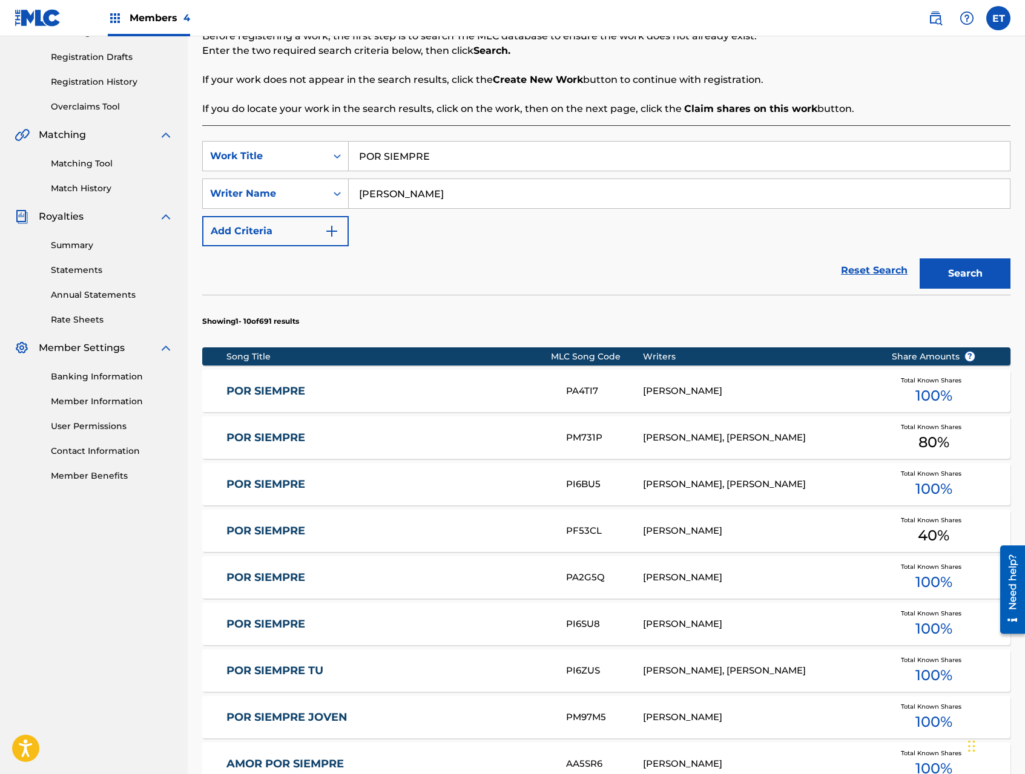
click at [410, 576] on link "POR SIEMPRE" at bounding box center [387, 578] width 323 height 14
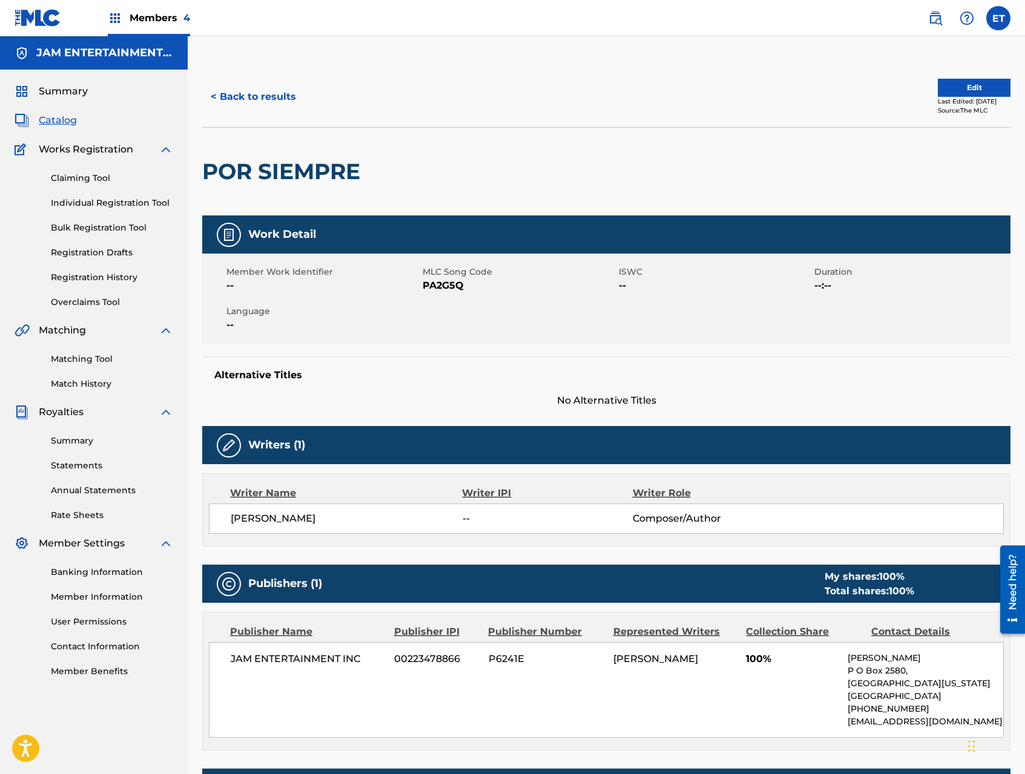
click at [208, 87] on button "< Back to results" at bounding box center [253, 97] width 102 height 30
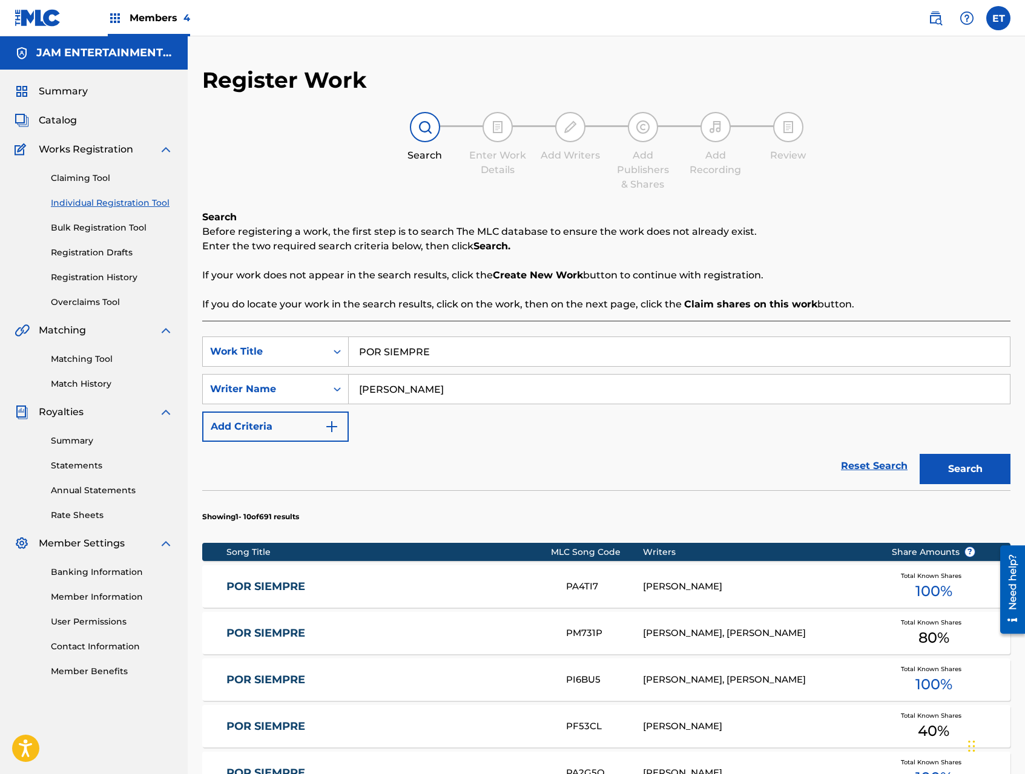
click at [457, 348] on input "POR SIEMPRE" at bounding box center [679, 351] width 661 height 29
paste input "SI TU SUPIERAS"
type input "SI TU SUPIERAS"
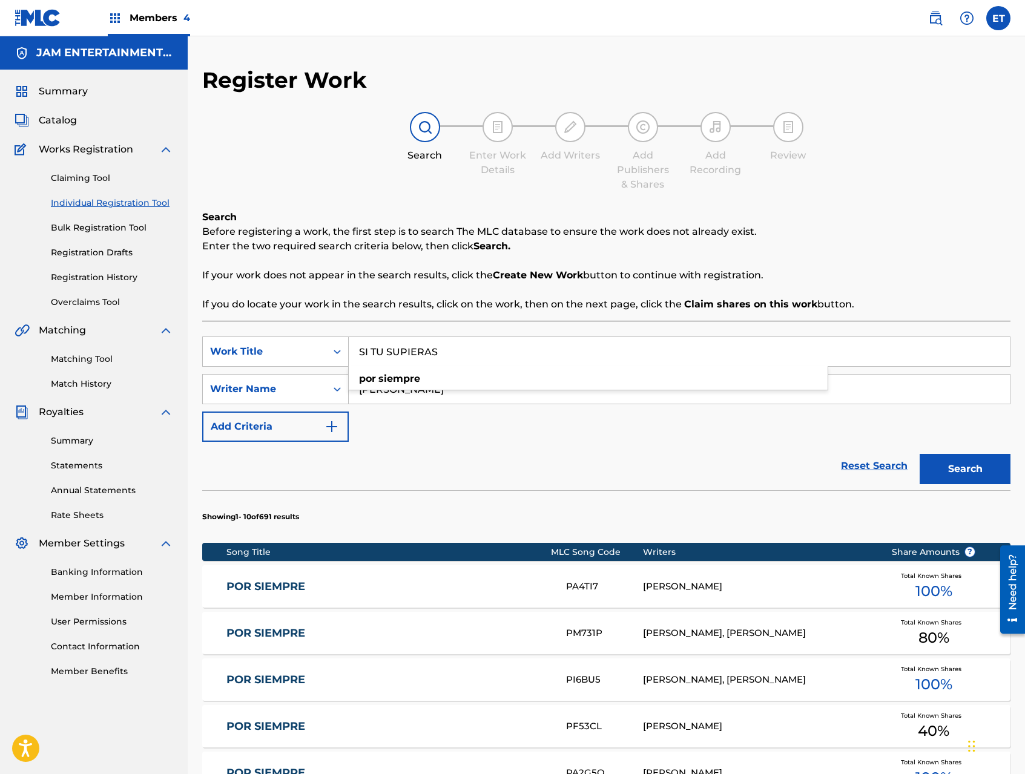
click at [919, 454] on button "Search" at bounding box center [964, 469] width 91 height 30
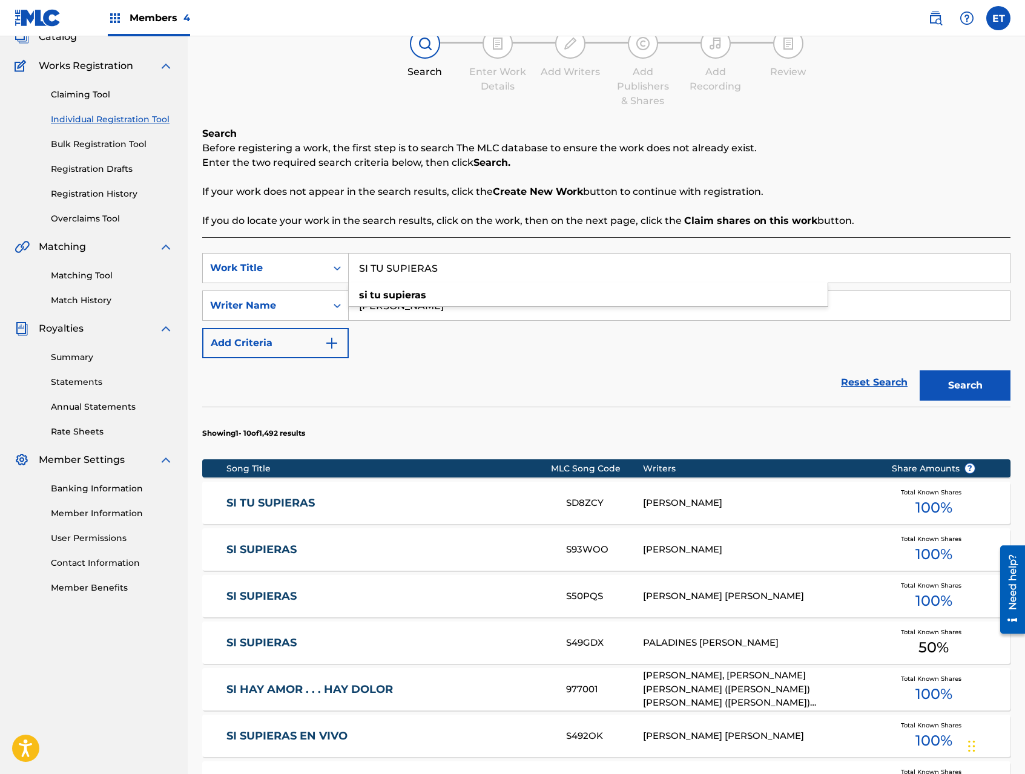
scroll to position [87, 0]
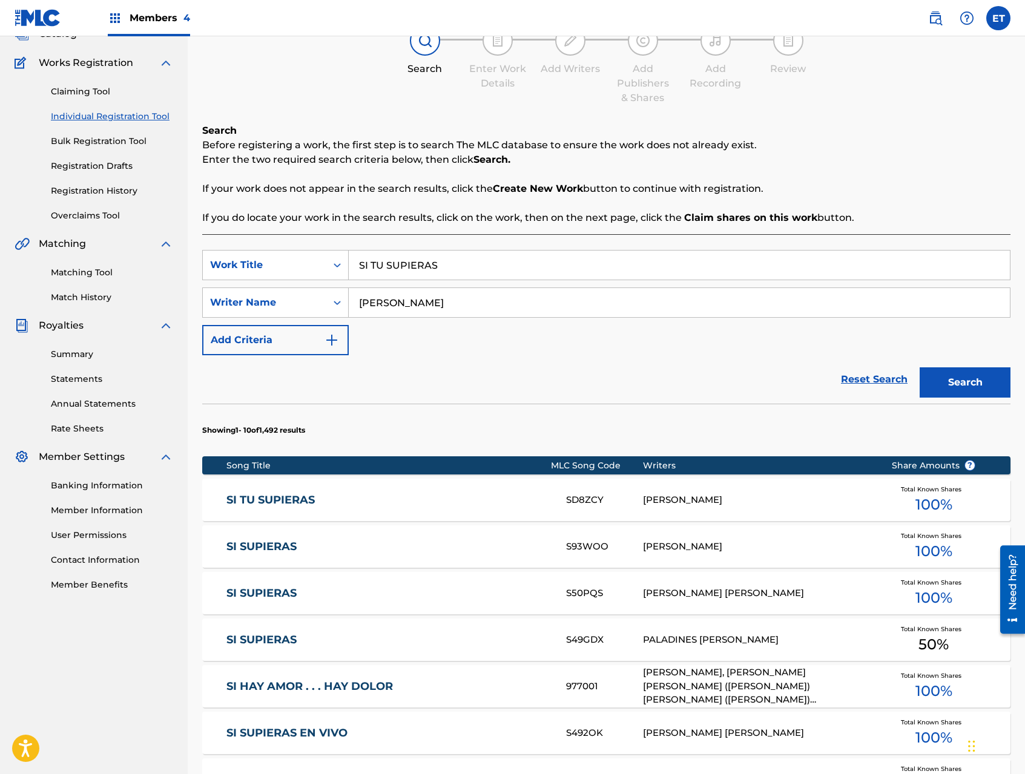
click at [279, 490] on div "SI TU SUPIERAS SD8ZCY ALFONSO COLEX Total Known Shares 100 %" at bounding box center [606, 500] width 808 height 42
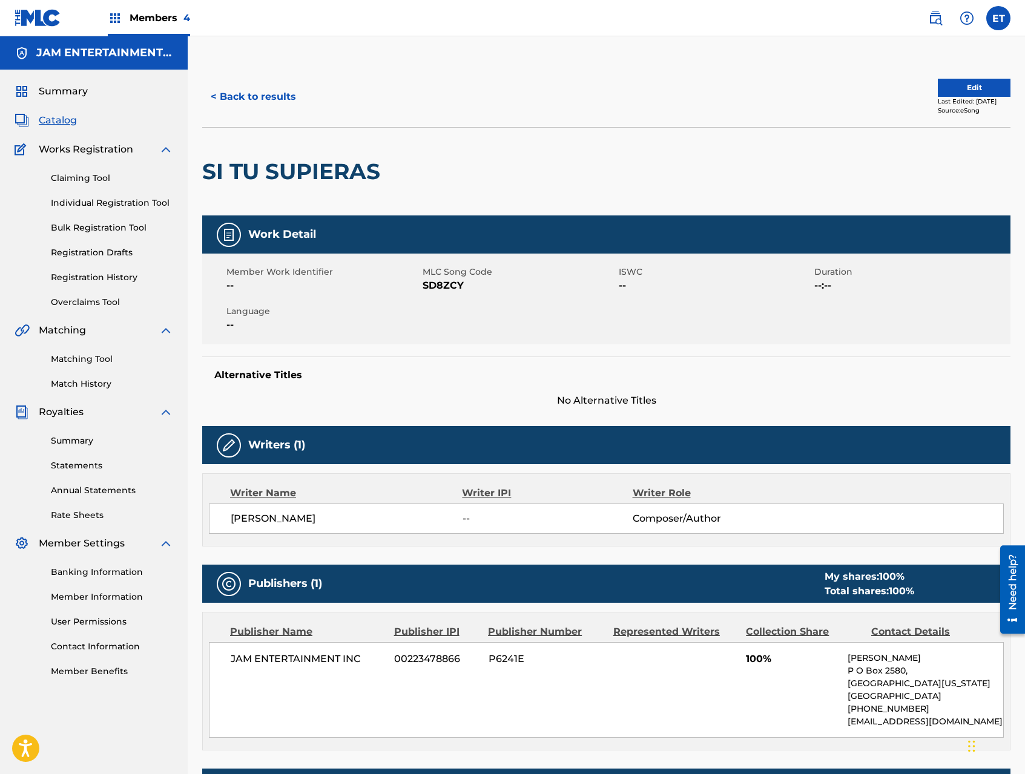
click at [258, 96] on button "< Back to results" at bounding box center [253, 97] width 102 height 30
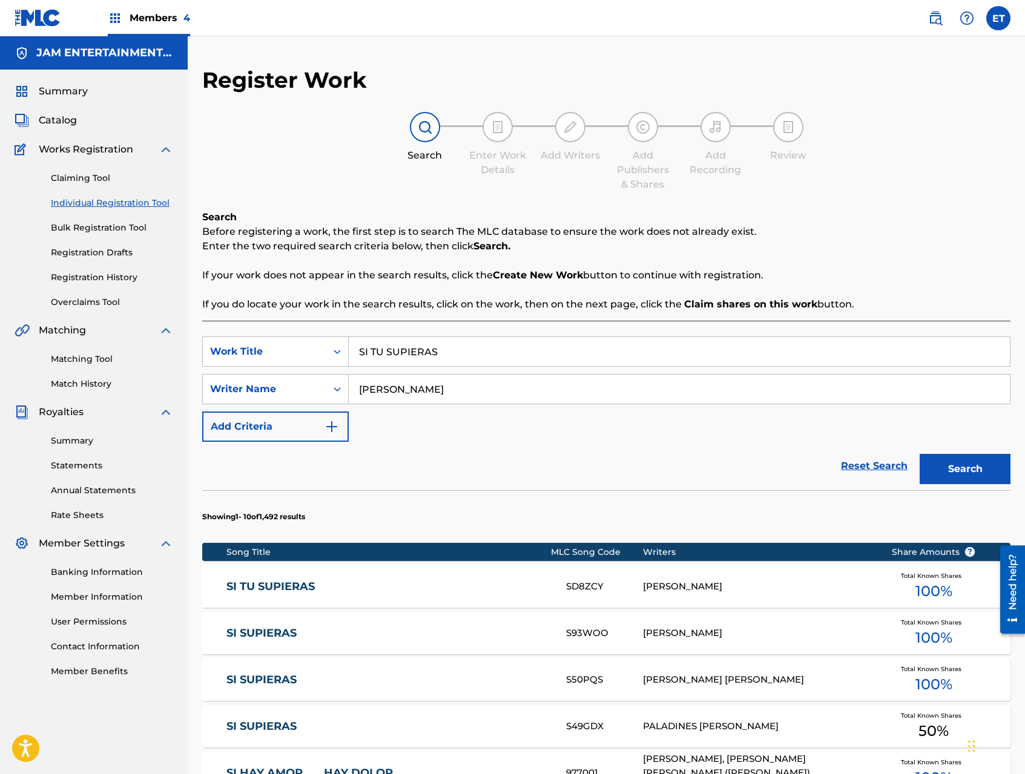
click at [460, 347] on input "SI TU SUPIERAS" at bounding box center [679, 351] width 661 height 29
paste input "VENGO A PEDIRTE"
type input "VENGO A PEDIRTE"
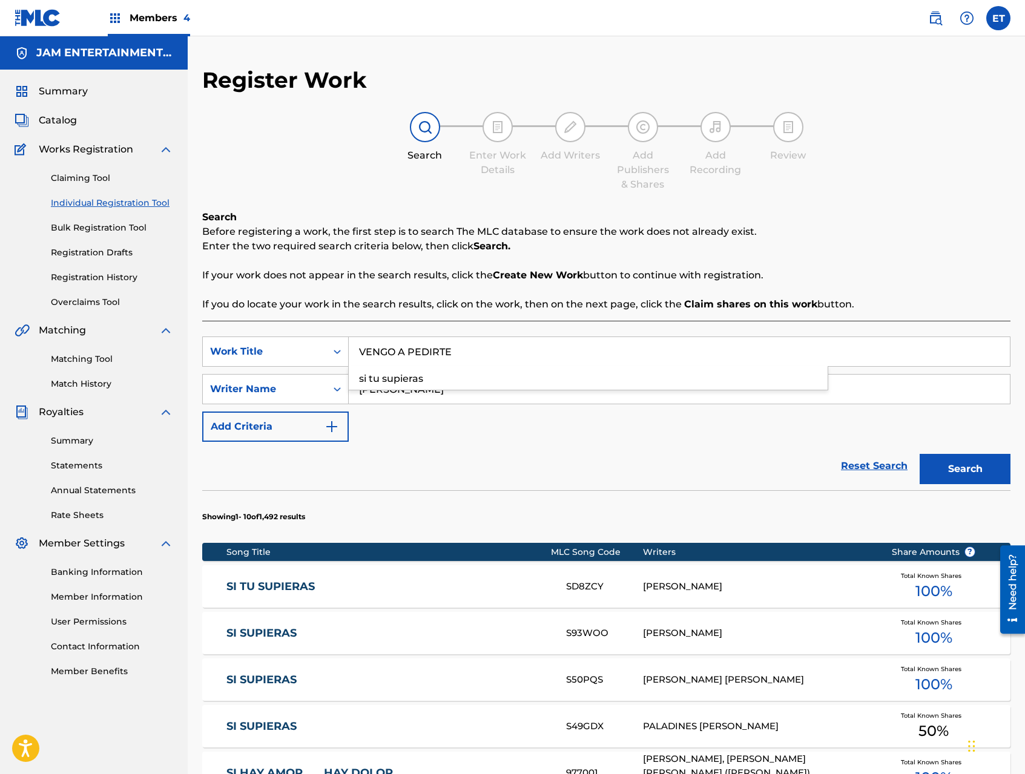
click at [919, 454] on button "Search" at bounding box center [964, 469] width 91 height 30
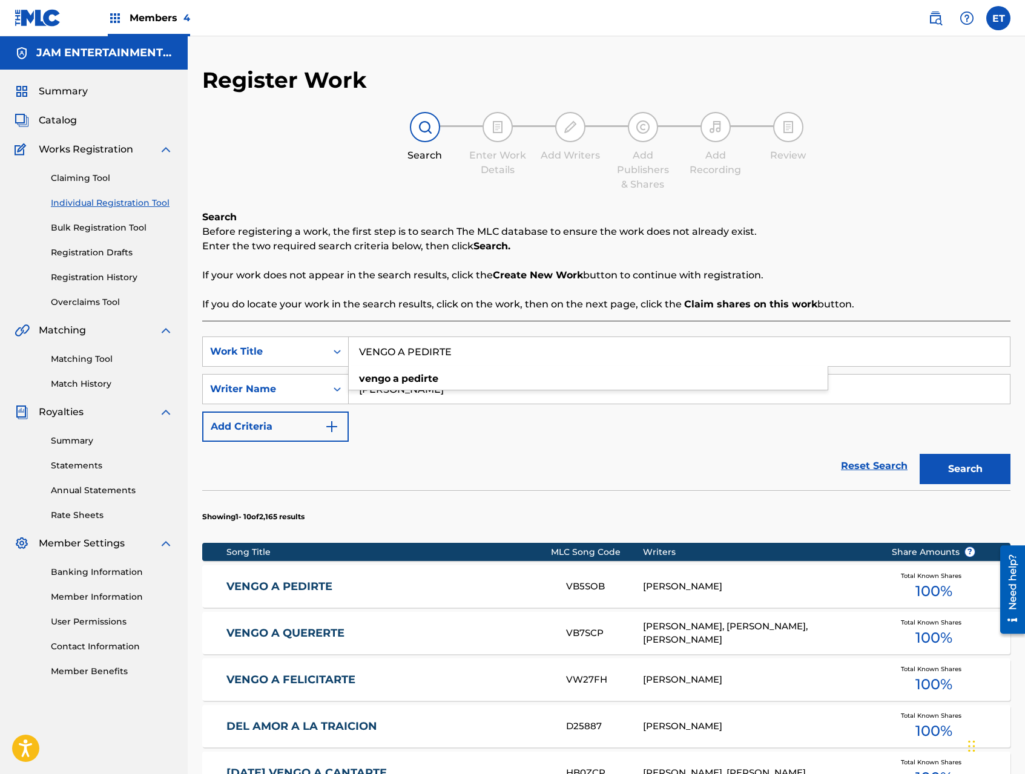
click at [292, 584] on link "VENGO A PEDIRTE" at bounding box center [387, 587] width 323 height 14
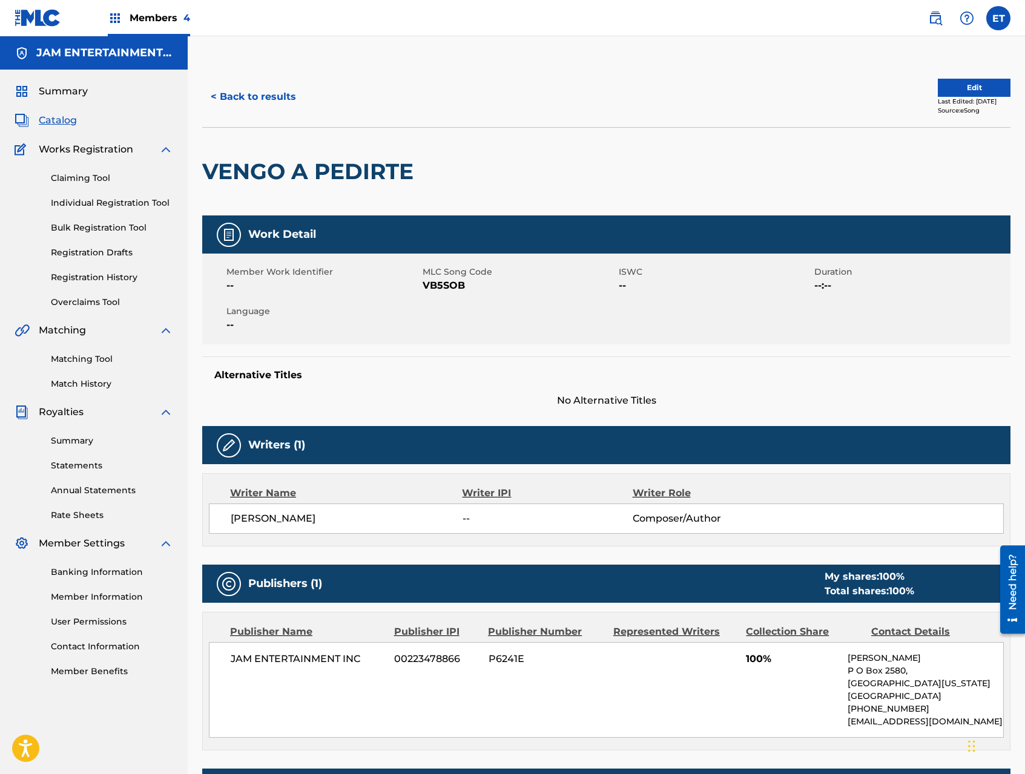
click at [241, 104] on button "< Back to results" at bounding box center [253, 97] width 102 height 30
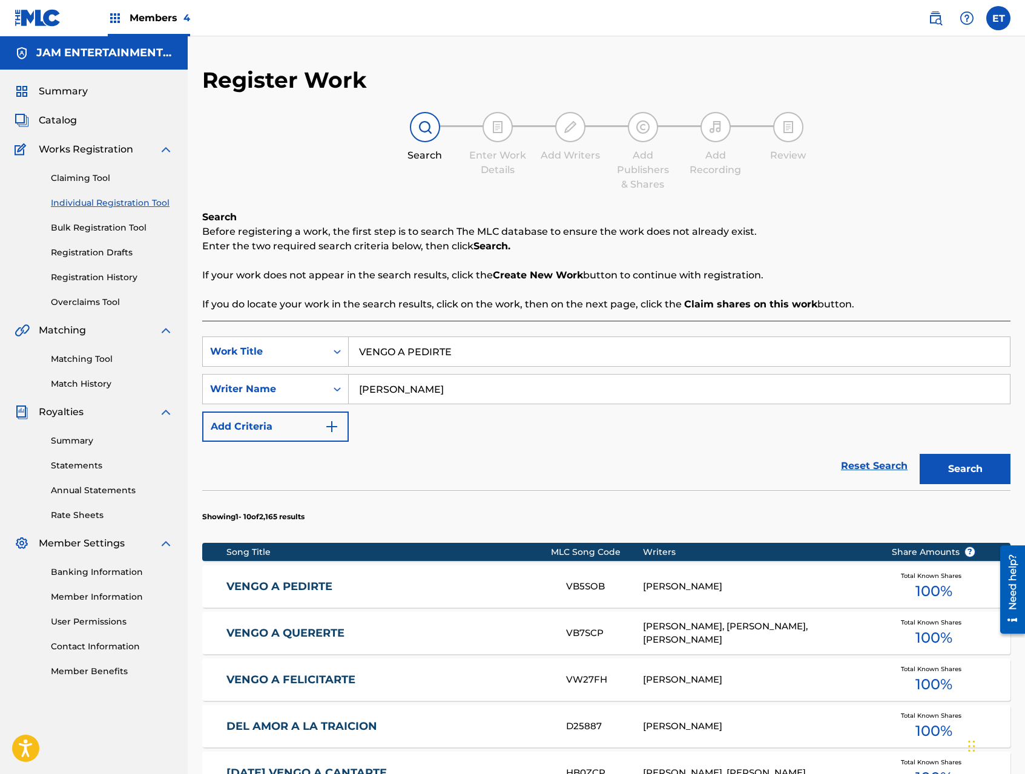
click at [475, 341] on input "VENGO A PEDIRTE" at bounding box center [679, 351] width 661 height 29
paste input "EL NACO JR"
type input "EL NACO JR"
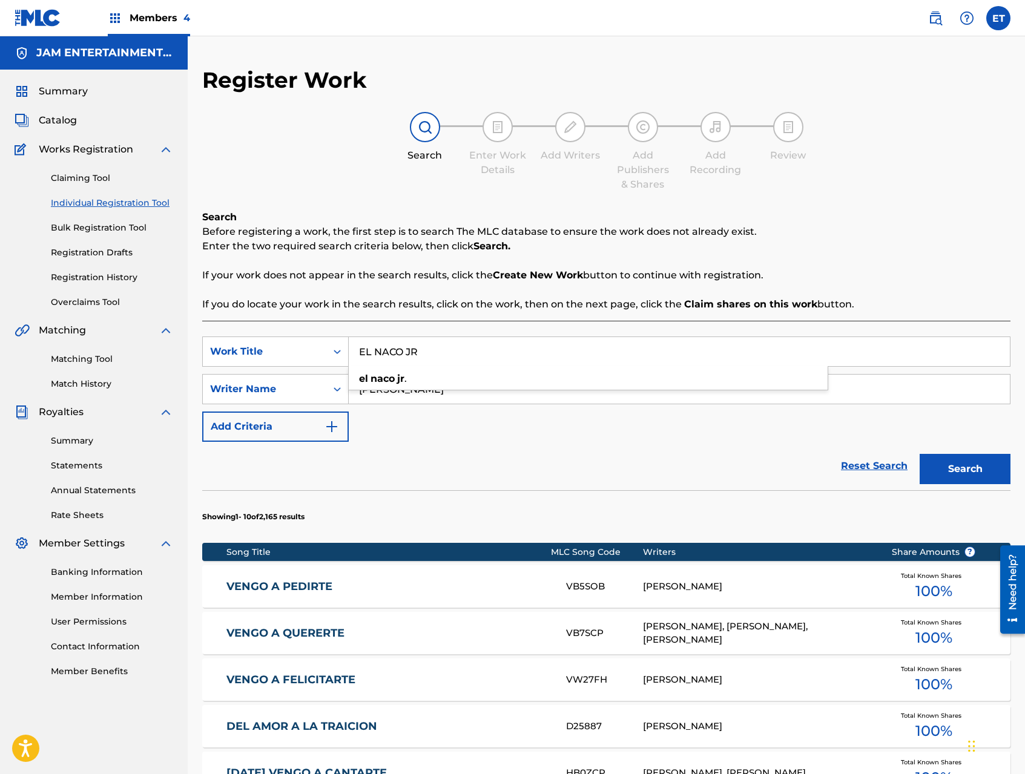
click at [919, 454] on button "Search" at bounding box center [964, 469] width 91 height 30
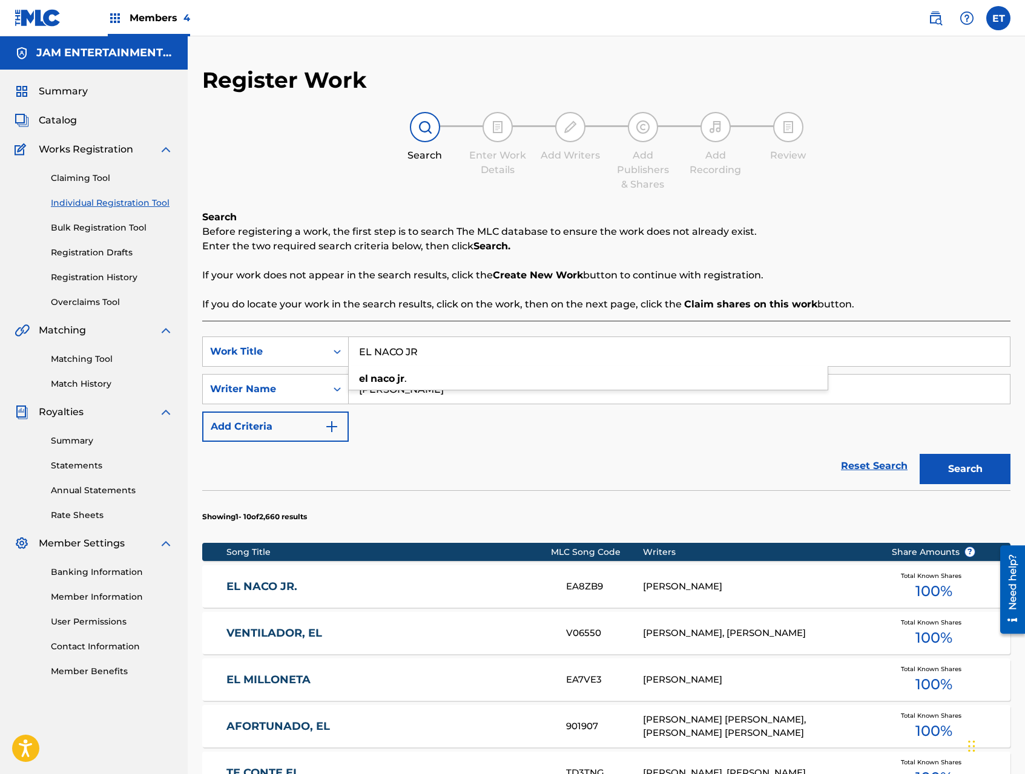
click at [271, 574] on div "EL NACO JR. EA8ZB9 ALFONSO VALENZUELA Total Known Shares 100 %" at bounding box center [606, 586] width 808 height 42
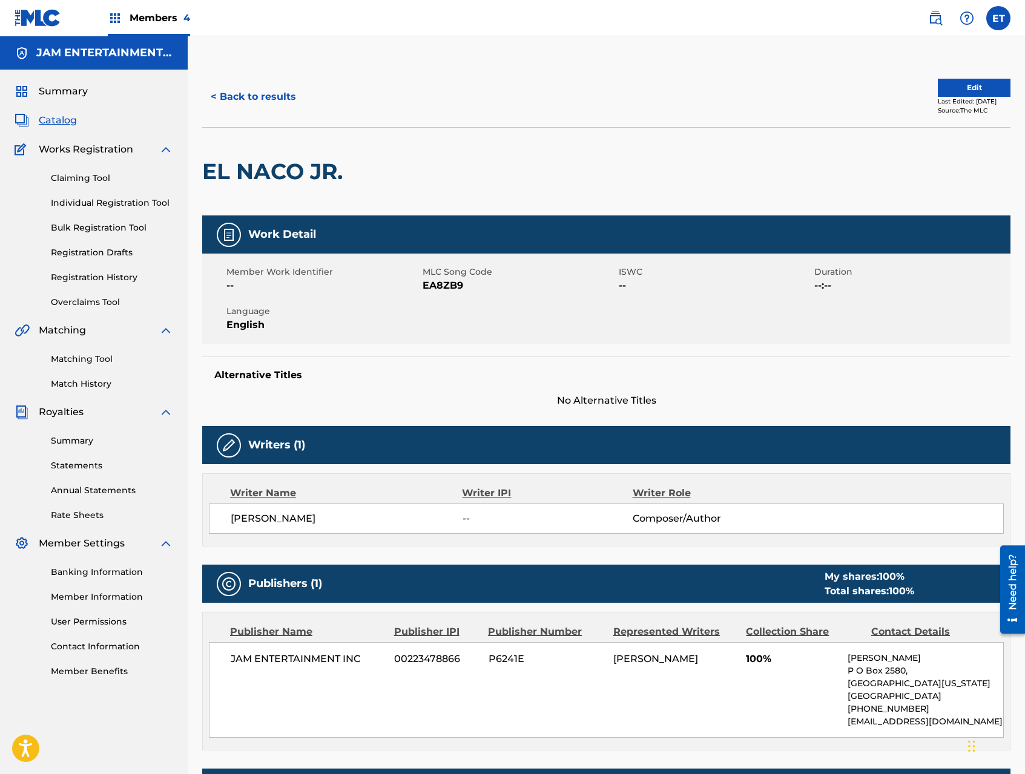
click at [84, 363] on link "Matching Tool" at bounding box center [112, 359] width 122 height 13
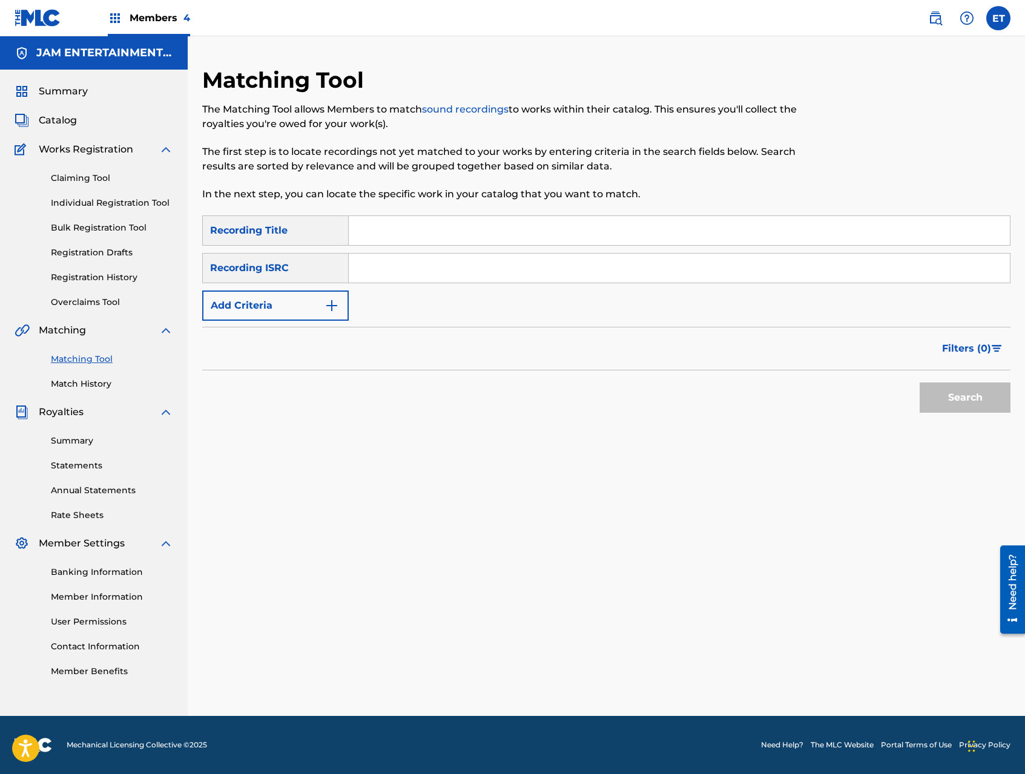
click at [398, 216] on input "Search Form" at bounding box center [679, 230] width 661 height 29
paste input "EL NACO JR"
type input "EL NACO JR"
click at [919, 382] on button "Search" at bounding box center [964, 397] width 91 height 30
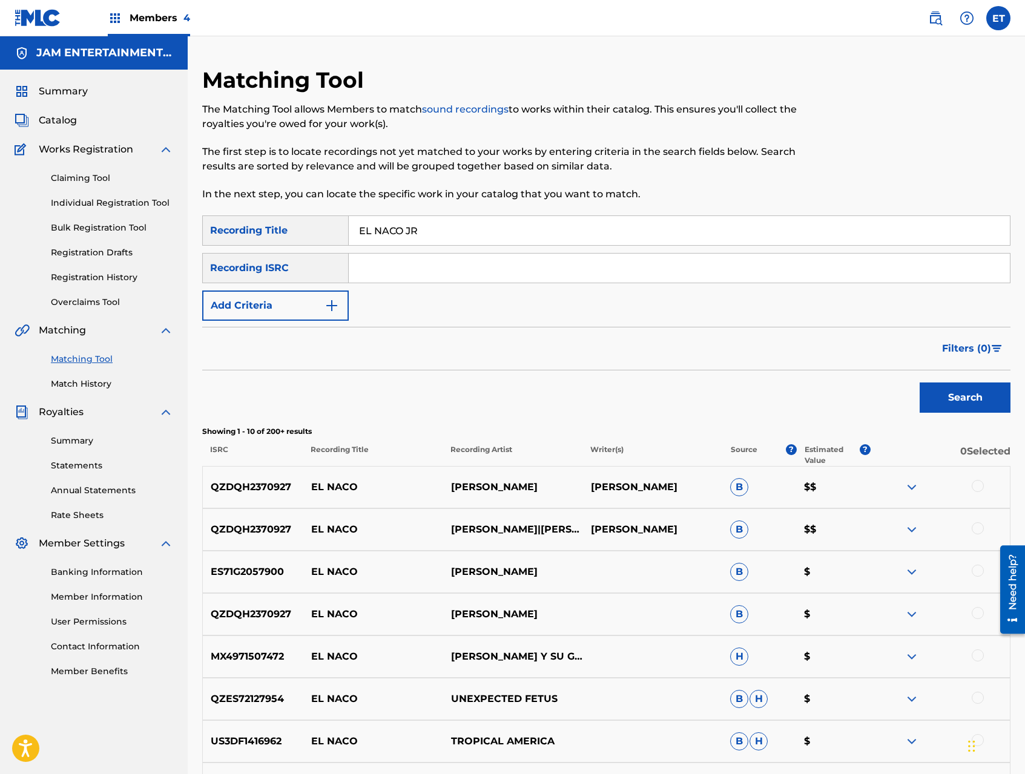
click at [84, 197] on link "Individual Registration Tool" at bounding box center [112, 203] width 122 height 13
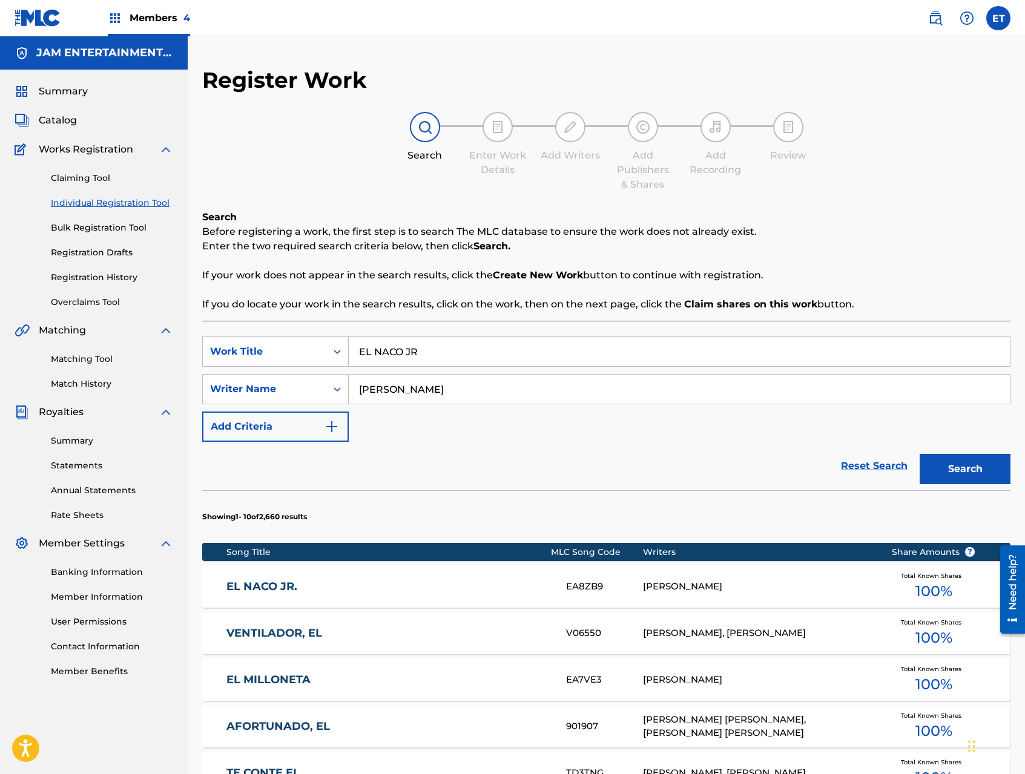
click at [448, 349] on input "EL NACO JR" at bounding box center [679, 351] width 661 height 29
paste input "QUIEN SEPA"
type input "QUIEN SEPA"
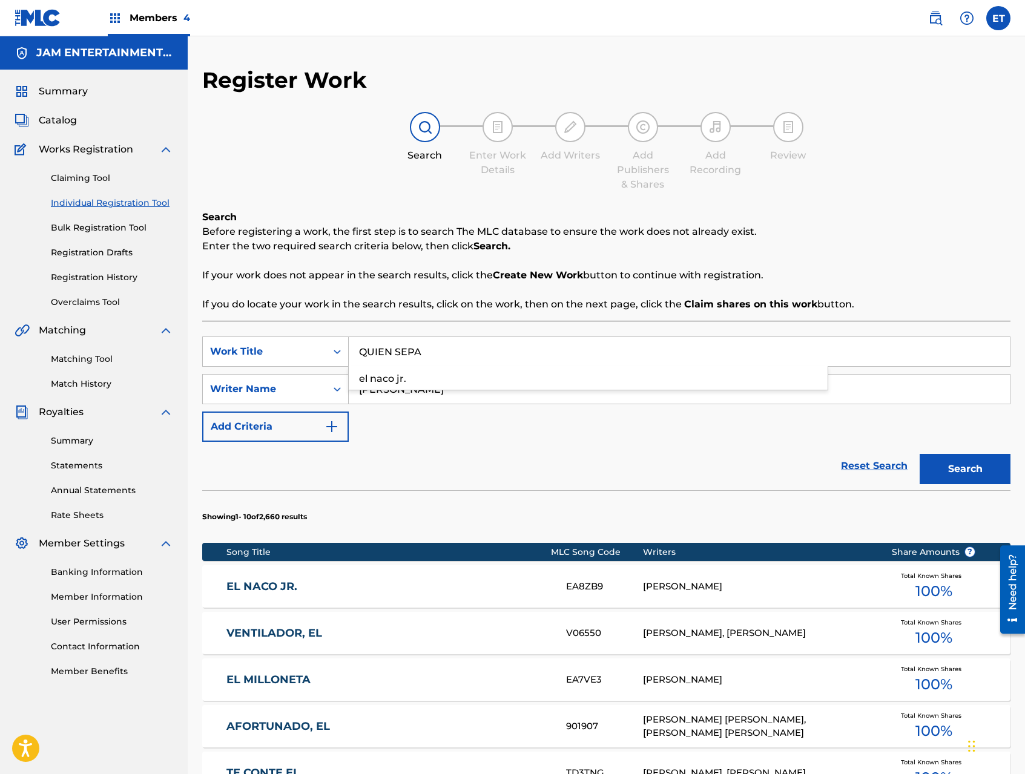
click at [919, 454] on button "Search" at bounding box center [964, 469] width 91 height 30
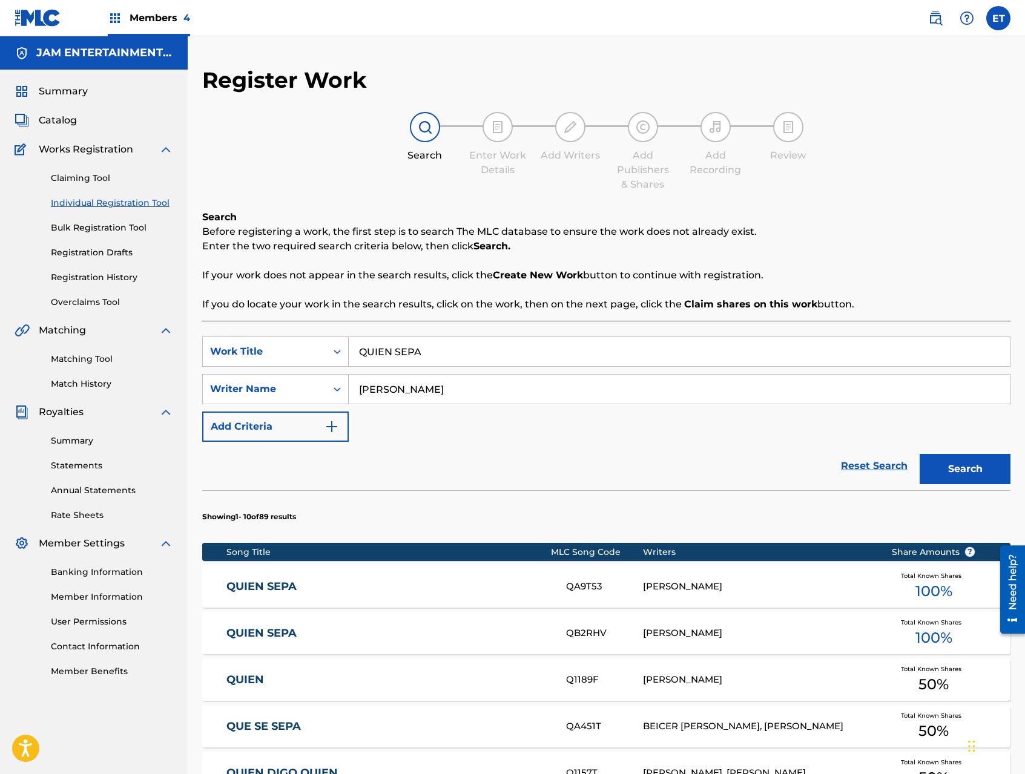
drag, startPoint x: 271, startPoint y: 594, endPoint x: 308, endPoint y: 569, distance: 45.0
click at [271, 594] on div "QUIEN SEPA QA9T53 ALFONSO VALENZUELA Total Known Shares 100 %" at bounding box center [606, 586] width 808 height 42
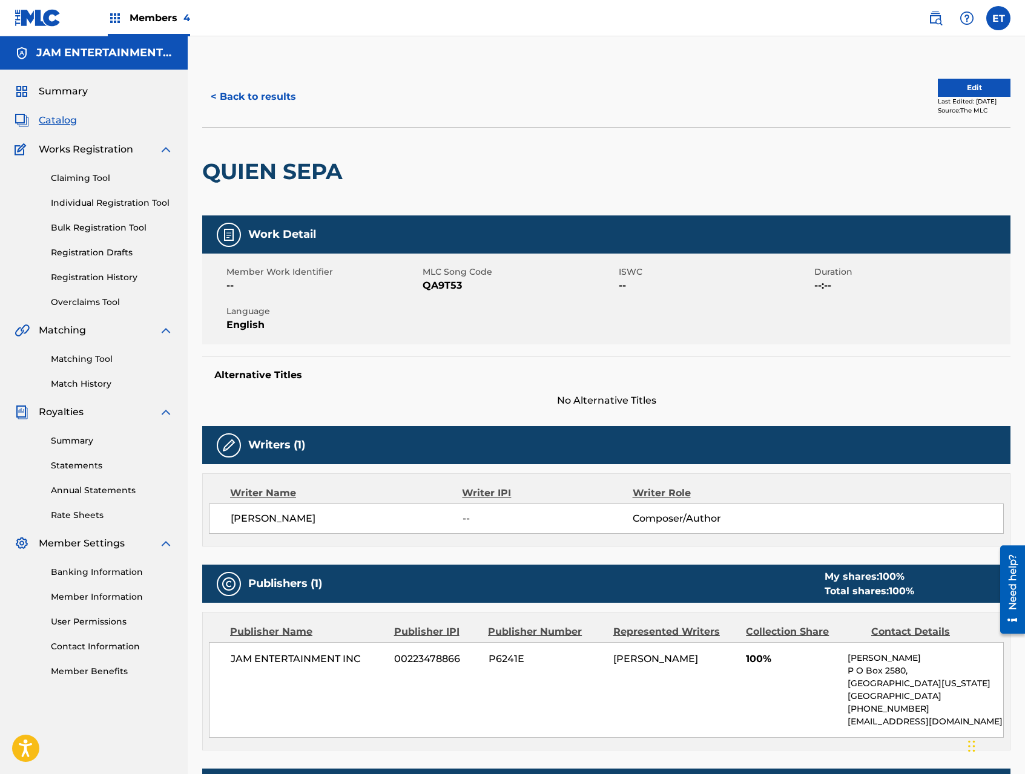
click at [233, 93] on button "< Back to results" at bounding box center [253, 97] width 102 height 30
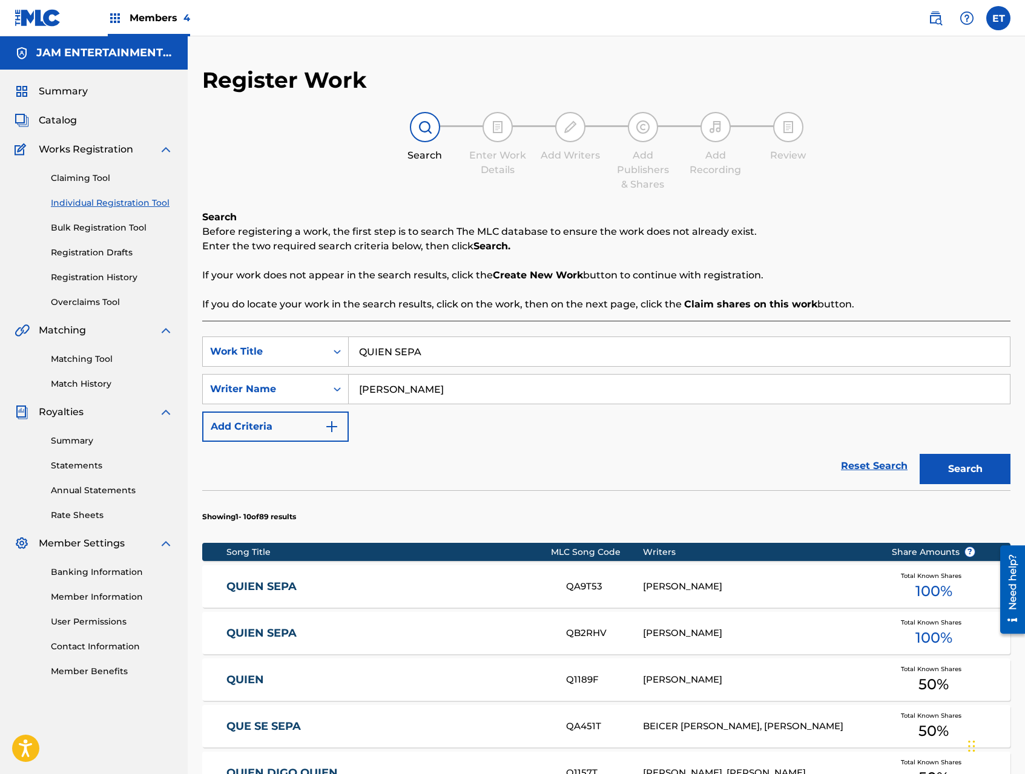
click at [444, 352] on input "QUIEN SEPA" at bounding box center [679, 351] width 661 height 29
paste input "YO IBA A CASARME CONTIGO"
type input "YO IBA A CASARME CONTIGO"
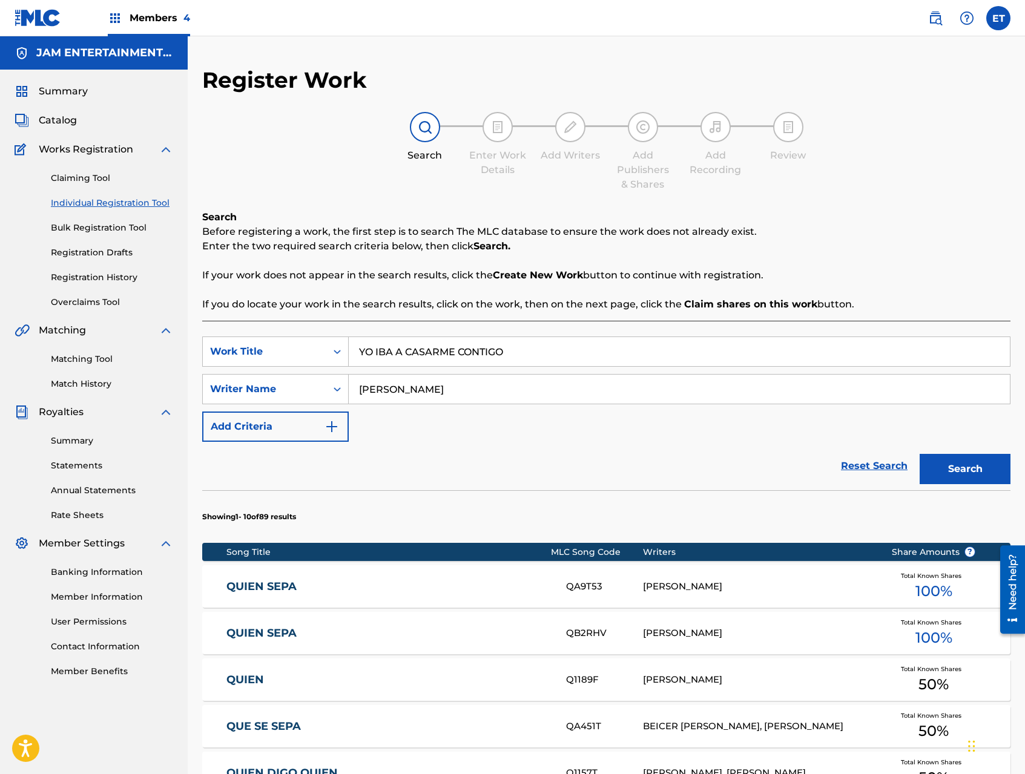
click at [947, 462] on button "Search" at bounding box center [964, 469] width 91 height 30
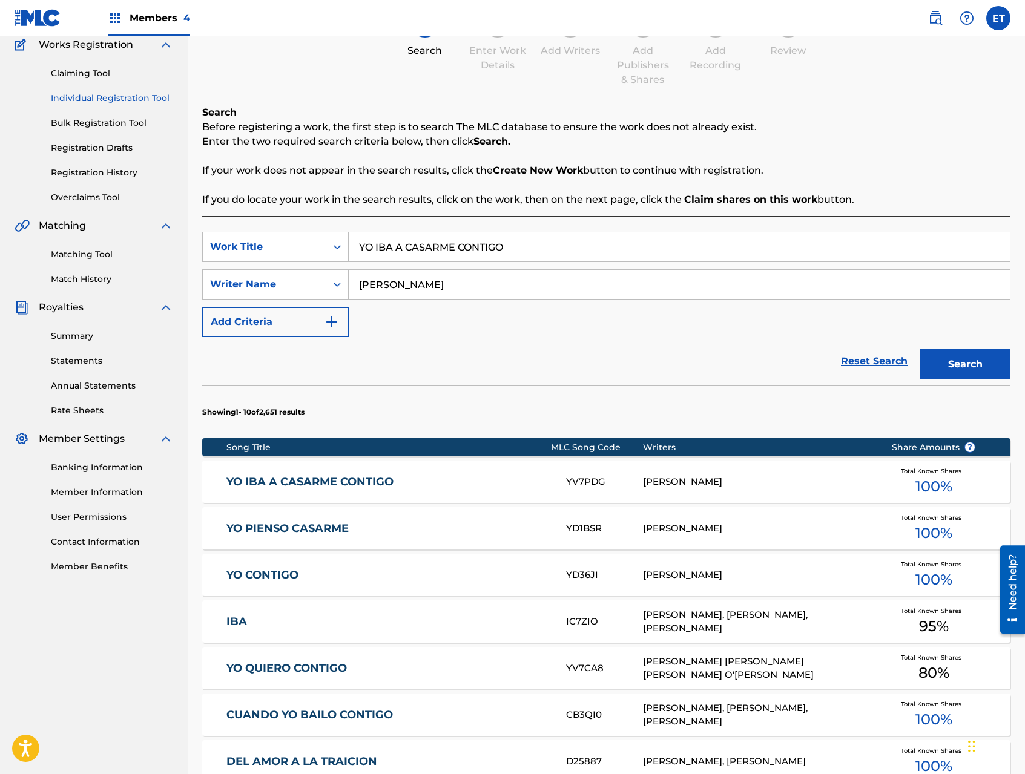
scroll to position [114, 0]
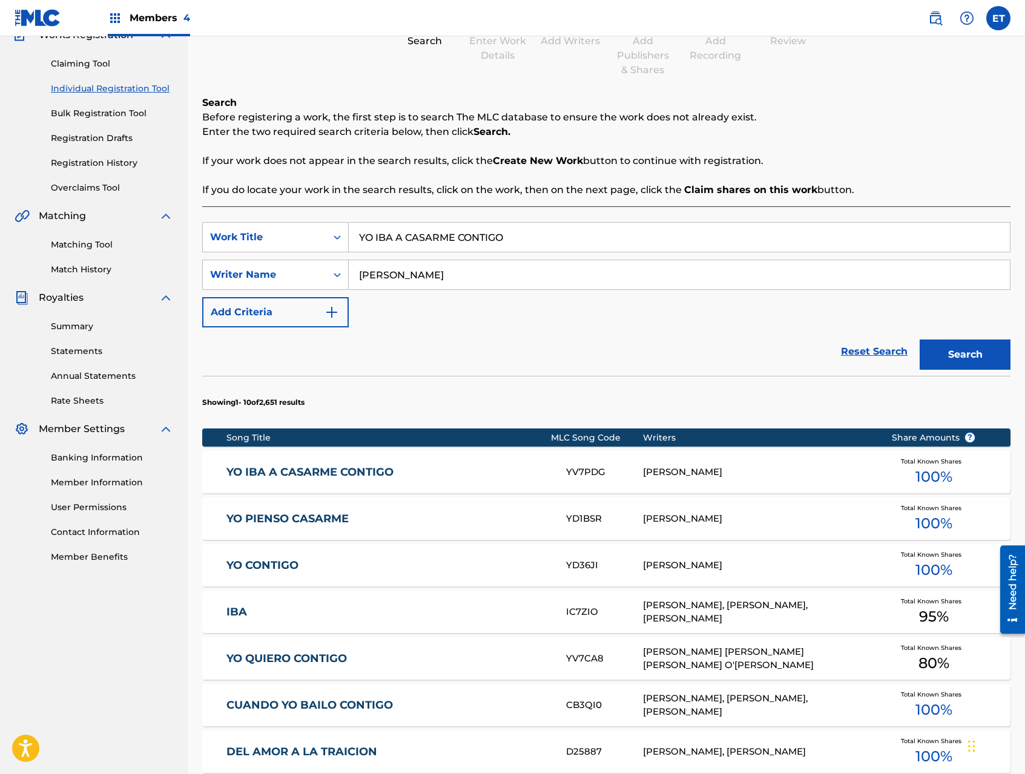
click at [355, 470] on link "YO IBA A CASARME CONTIGO" at bounding box center [387, 472] width 323 height 14
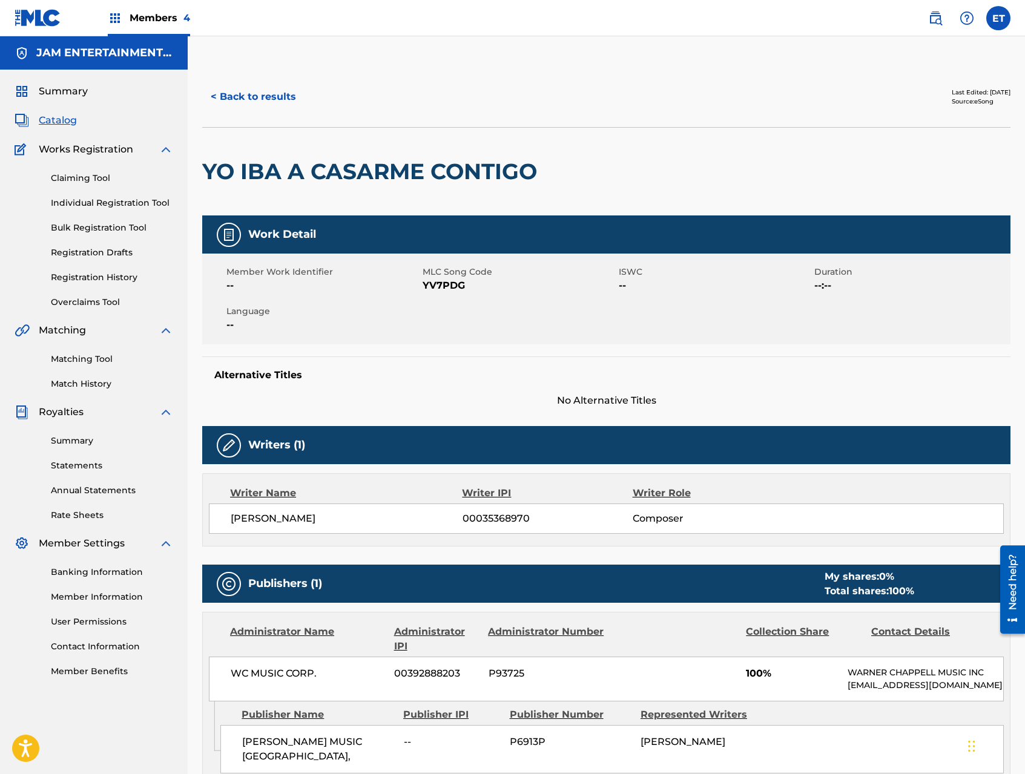
click at [251, 97] on button "< Back to results" at bounding box center [253, 97] width 102 height 30
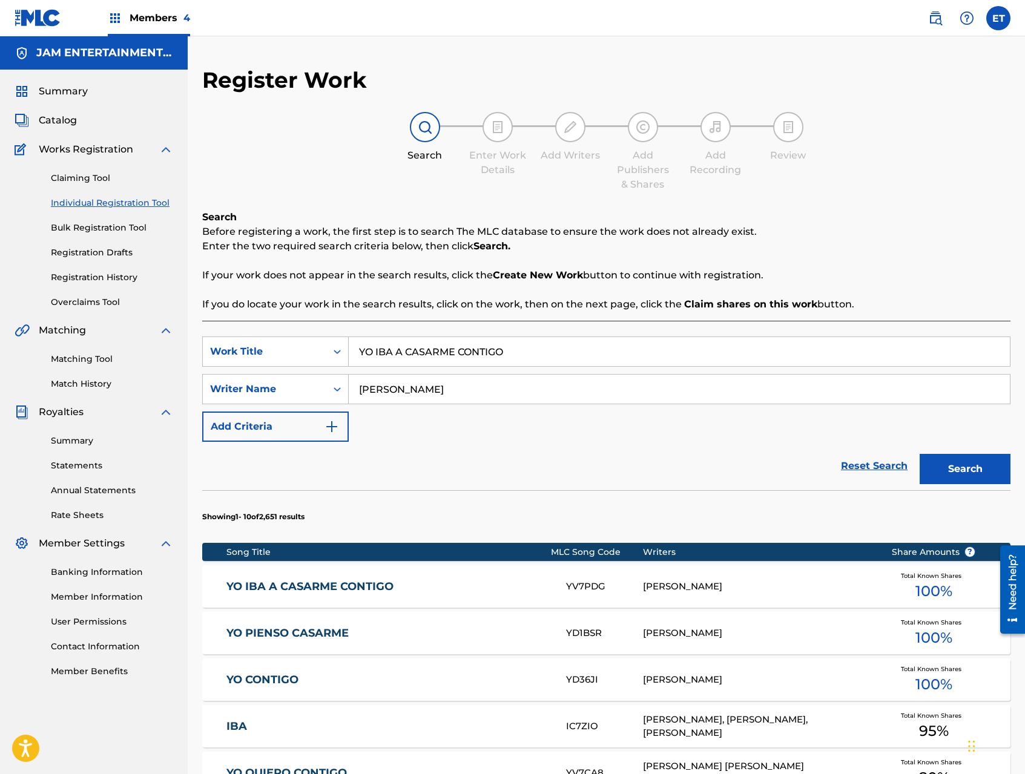
click at [412, 348] on input "YO IBA A CASARME CONTIGO" at bounding box center [679, 351] width 661 height 29
paste input "AL LLEGAR A MICHOACAN"
type input "AL LLEGAR A MICHOACAN"
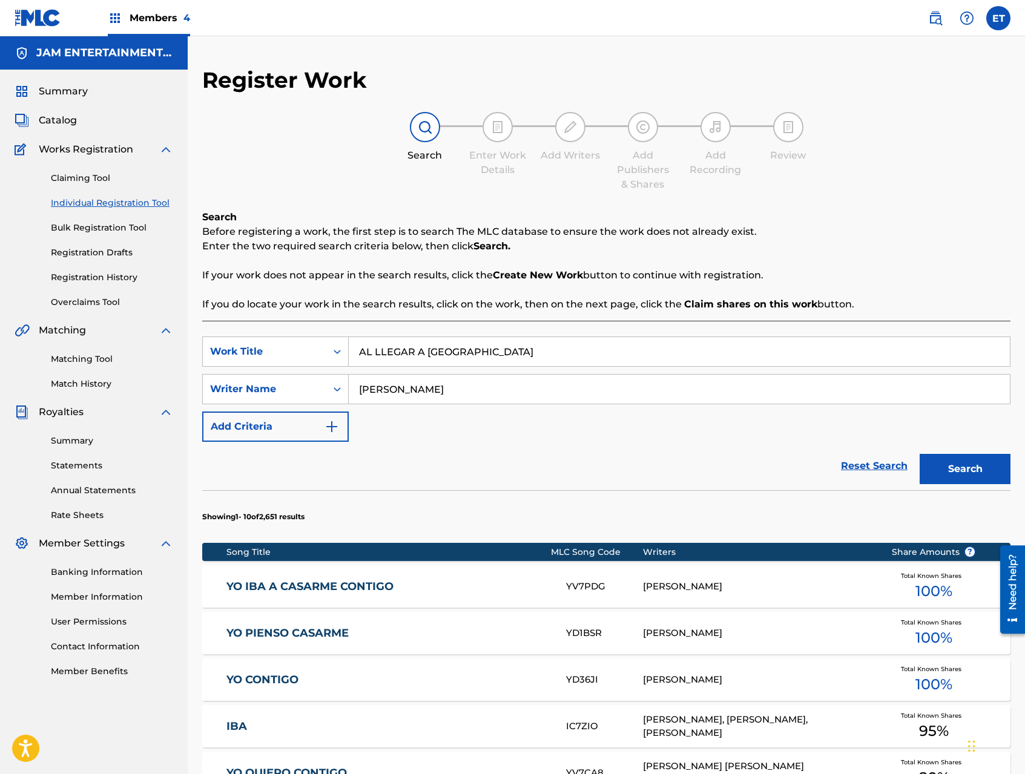
click at [462, 381] on input "ALFONSO" at bounding box center [679, 389] width 661 height 29
type input "ALFREDO"
click at [919, 454] on button "Search" at bounding box center [964, 469] width 91 height 30
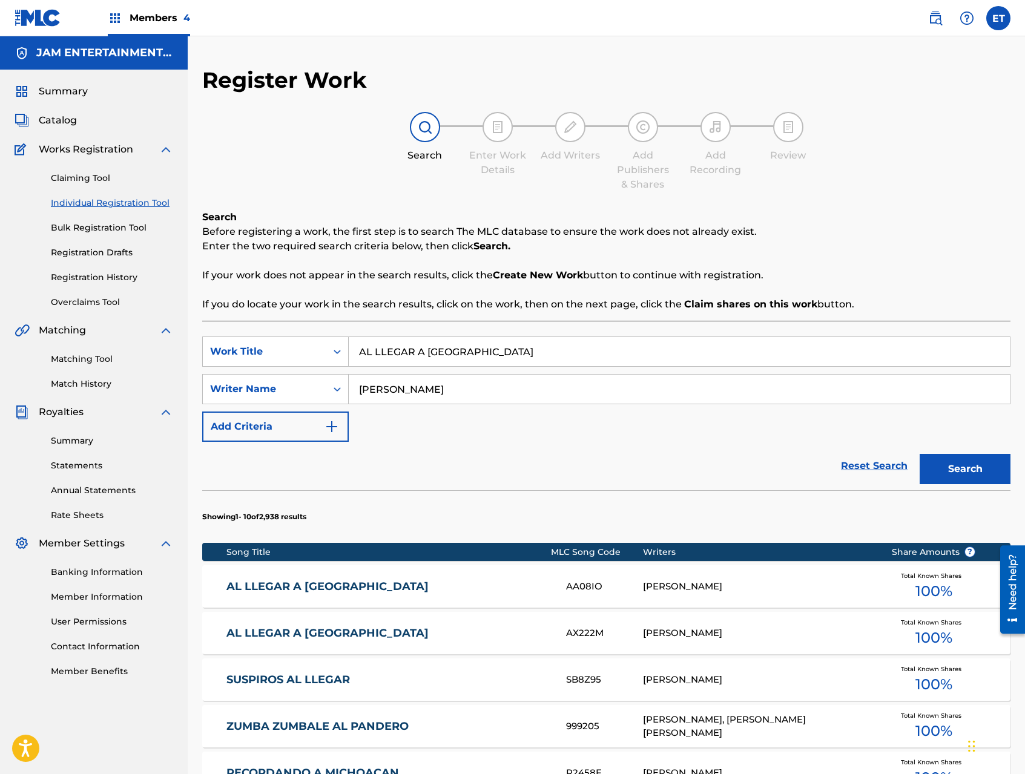
click at [425, 349] on input "AL LLEGAR A MICHOACAN" at bounding box center [679, 351] width 661 height 29
paste input "LA FERIA DEL CAFETAL"
type input "LA FERIA DEL CAFETAL"
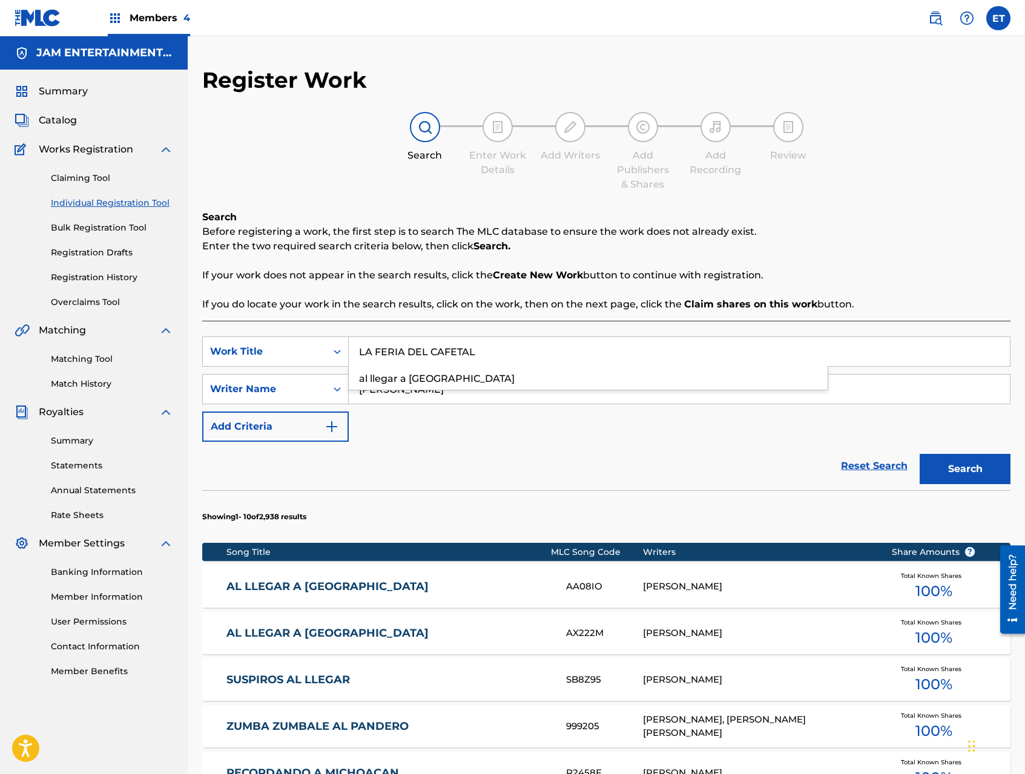
click at [919, 454] on button "Search" at bounding box center [964, 469] width 91 height 30
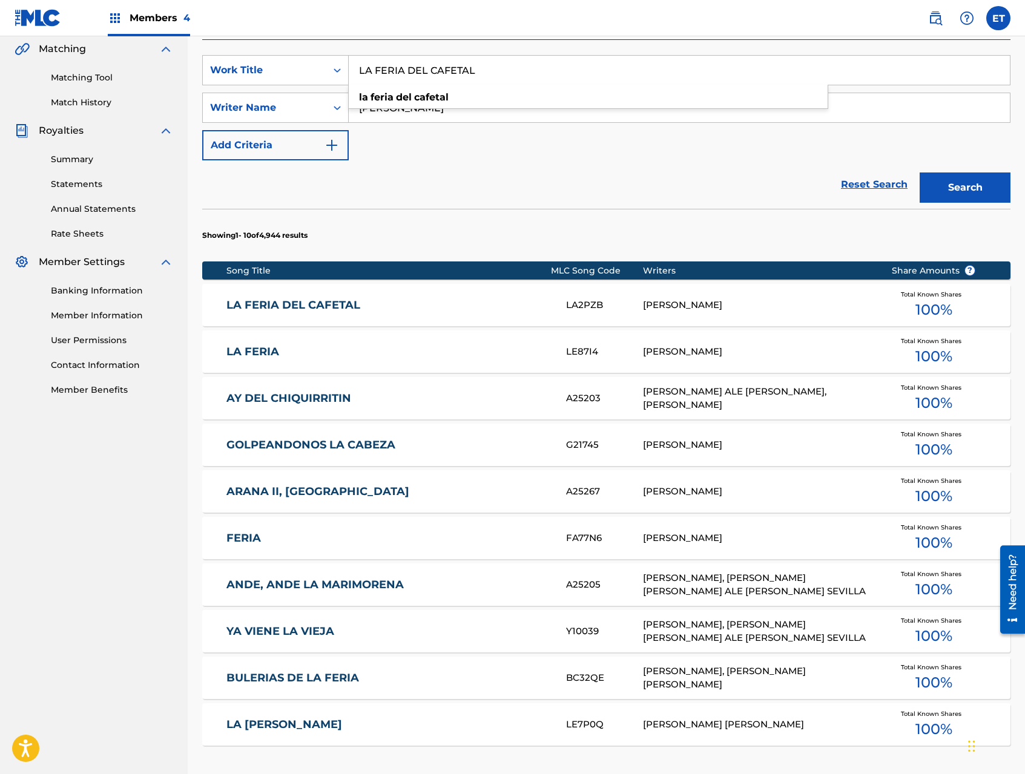
scroll to position [338, 0]
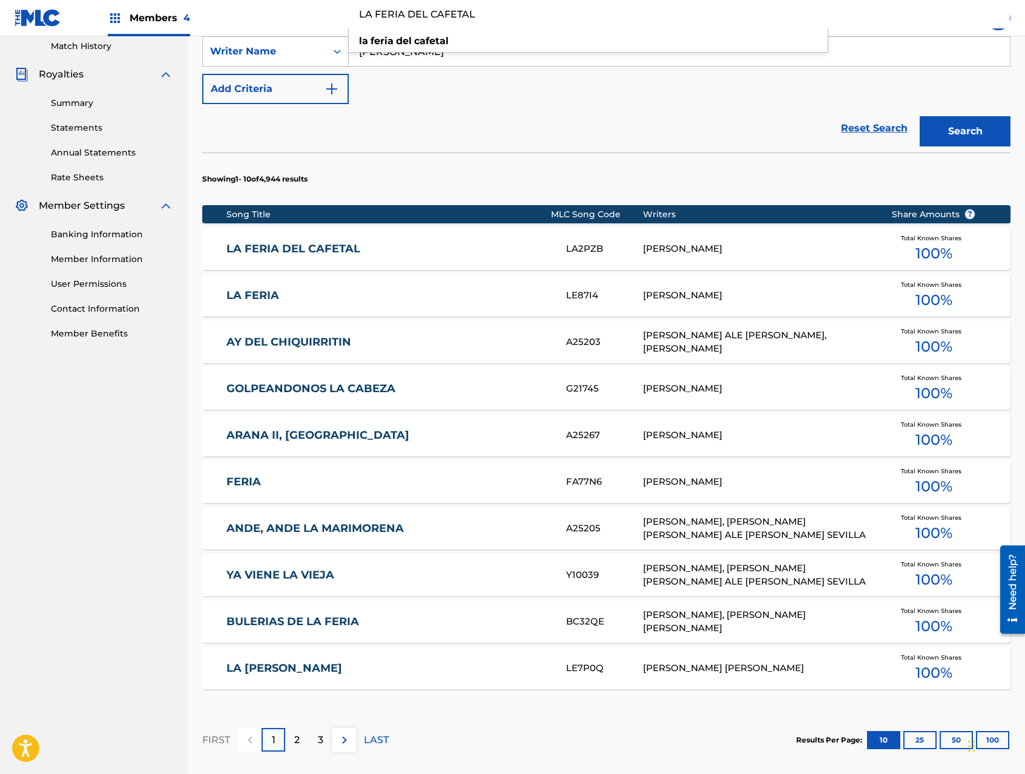
click at [334, 244] on link "LA FERIA DEL CAFETAL" at bounding box center [387, 249] width 323 height 14
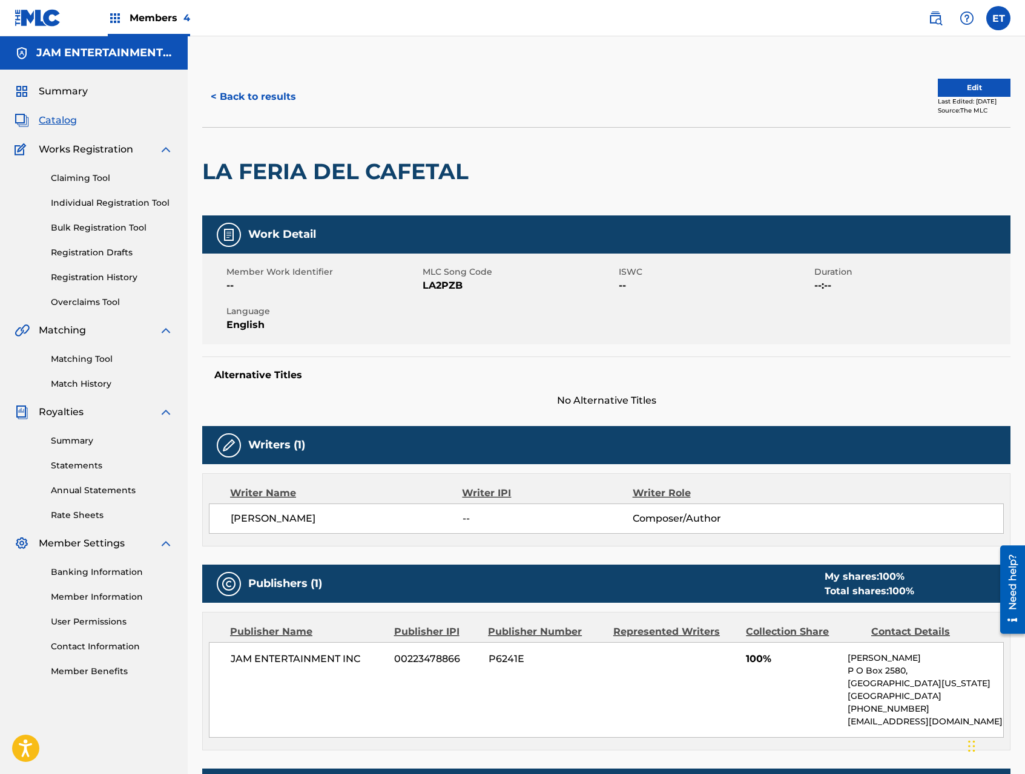
click at [243, 91] on button "< Back to results" at bounding box center [253, 97] width 102 height 30
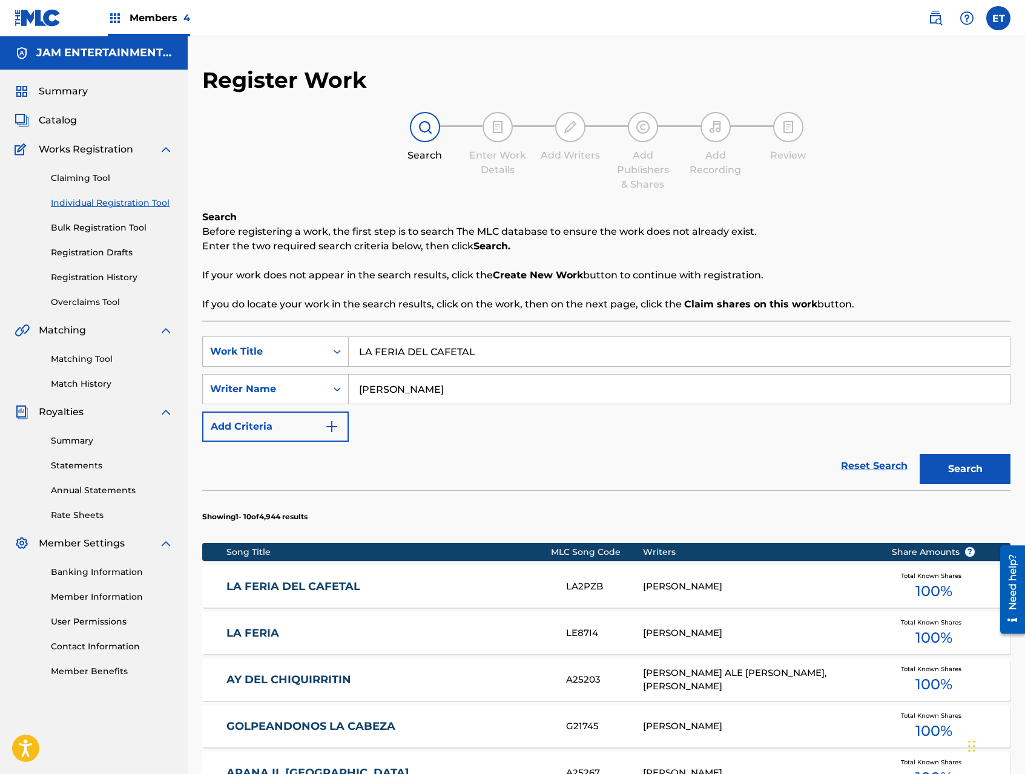
click at [465, 348] on input "LA FERIA DEL CAFETAL" at bounding box center [679, 351] width 661 height 29
paste input "CINCO MULAS"
type input "CINCO MULAS"
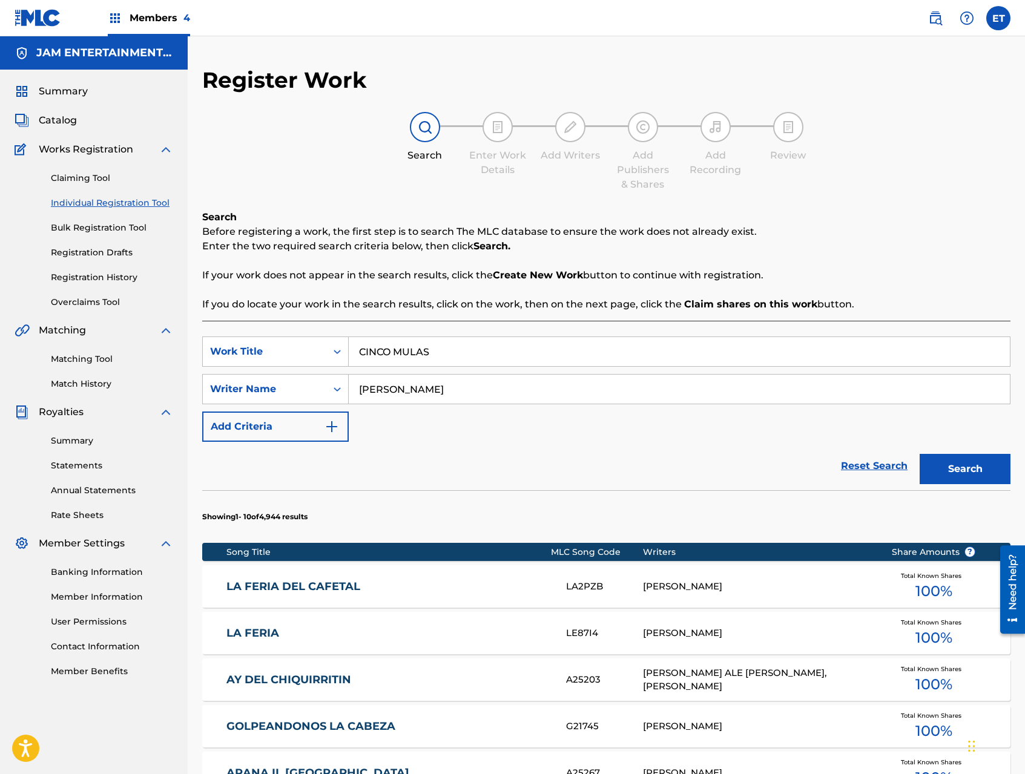
type input "ALVARADO"
click at [919, 454] on button "Search" at bounding box center [964, 469] width 91 height 30
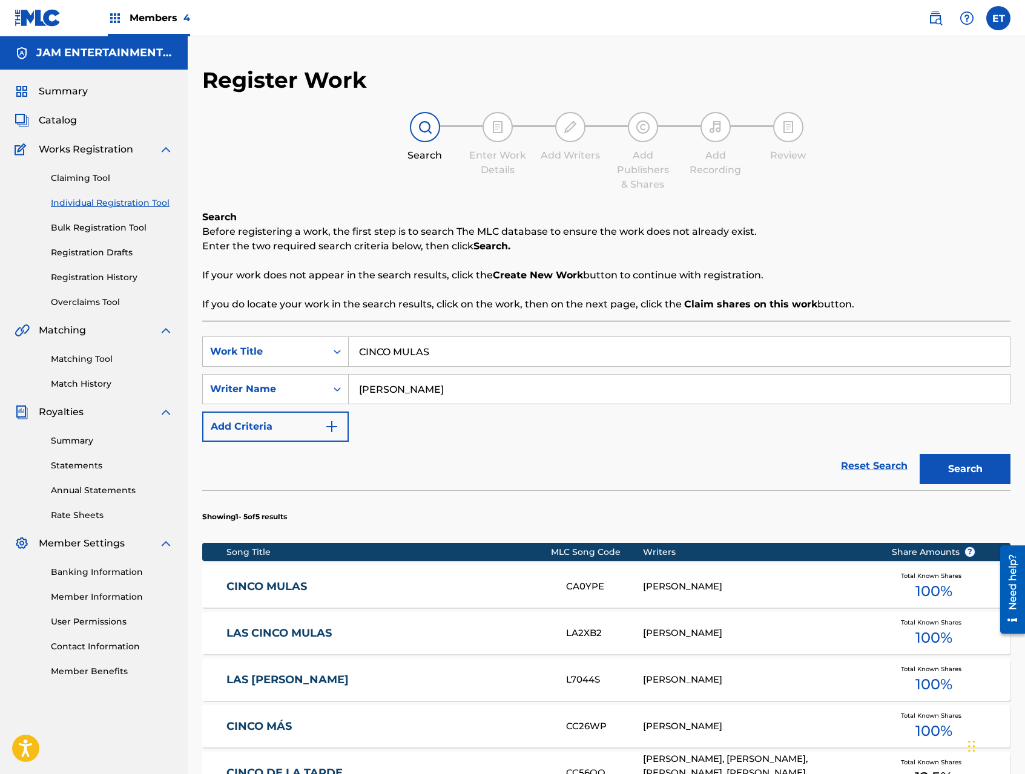
click at [286, 584] on link "CINCO MULAS" at bounding box center [387, 587] width 323 height 14
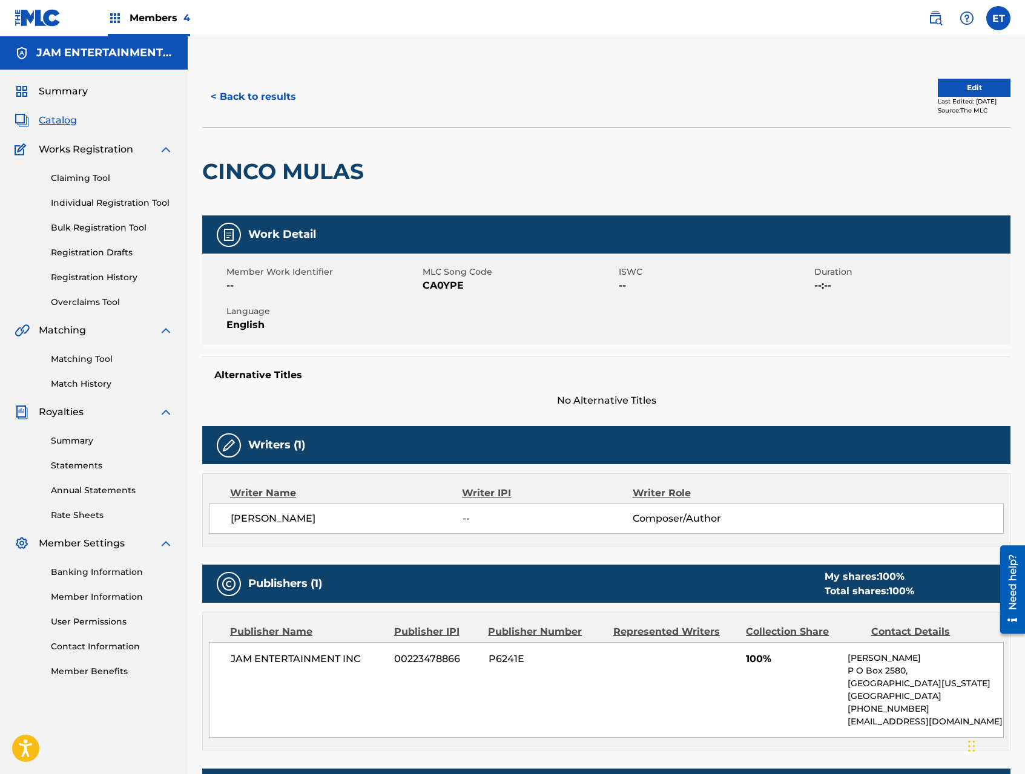
click at [243, 96] on button "< Back to results" at bounding box center [253, 97] width 102 height 30
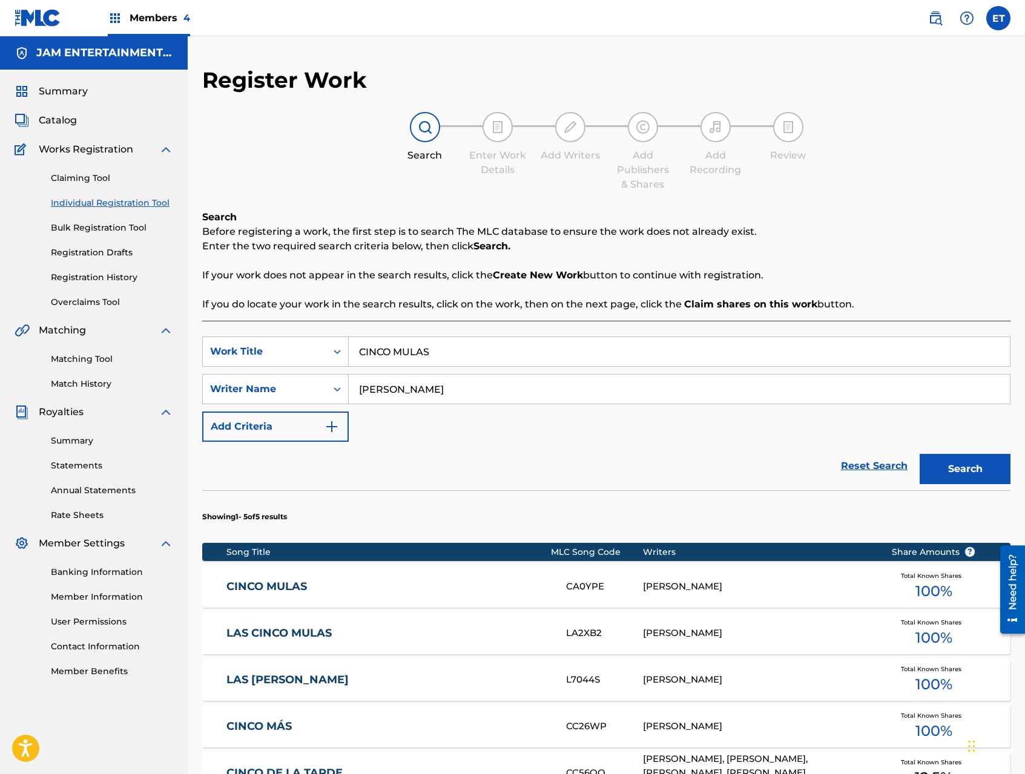
click at [79, 358] on link "Matching Tool" at bounding box center [112, 359] width 122 height 13
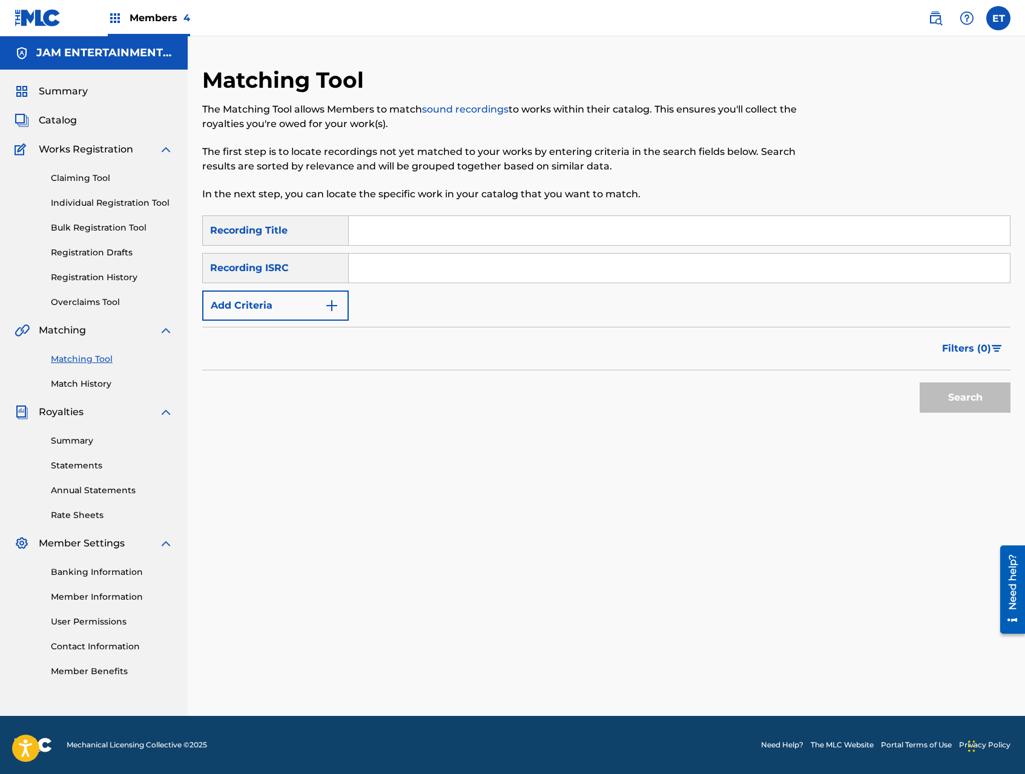
click at [422, 240] on input "Search Form" at bounding box center [679, 230] width 661 height 29
paste input "CINCO MULAS"
type input "CINCO MULAS"
click at [919, 382] on button "Search" at bounding box center [964, 397] width 91 height 30
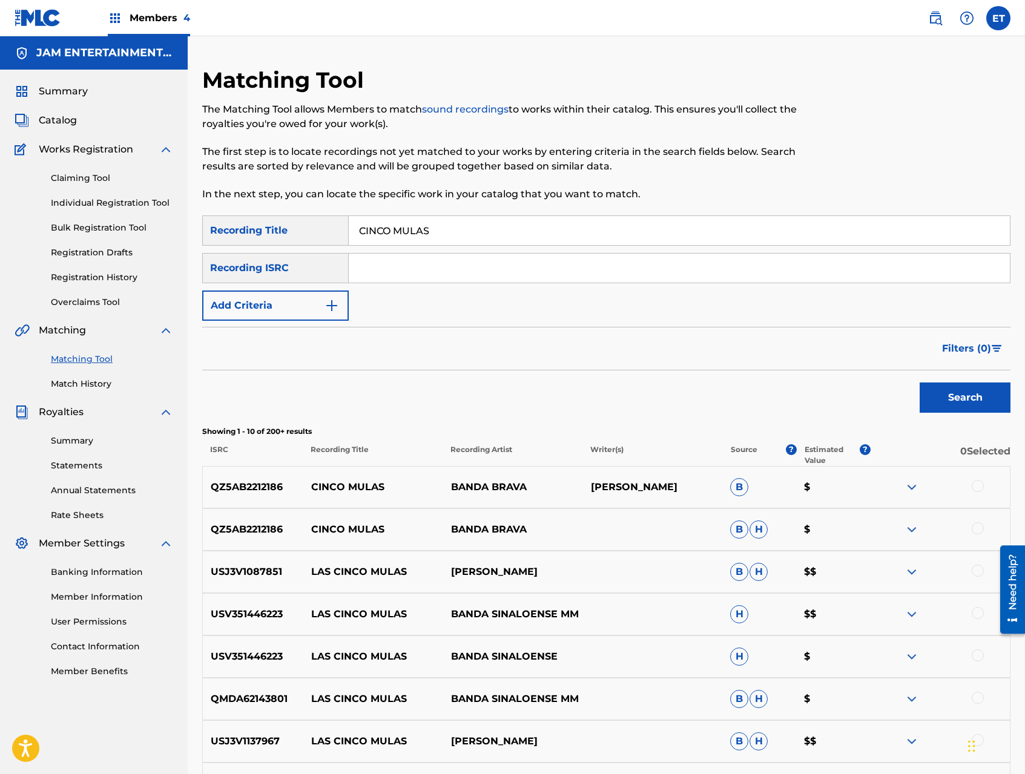
click at [89, 205] on link "Individual Registration Tool" at bounding box center [112, 203] width 122 height 13
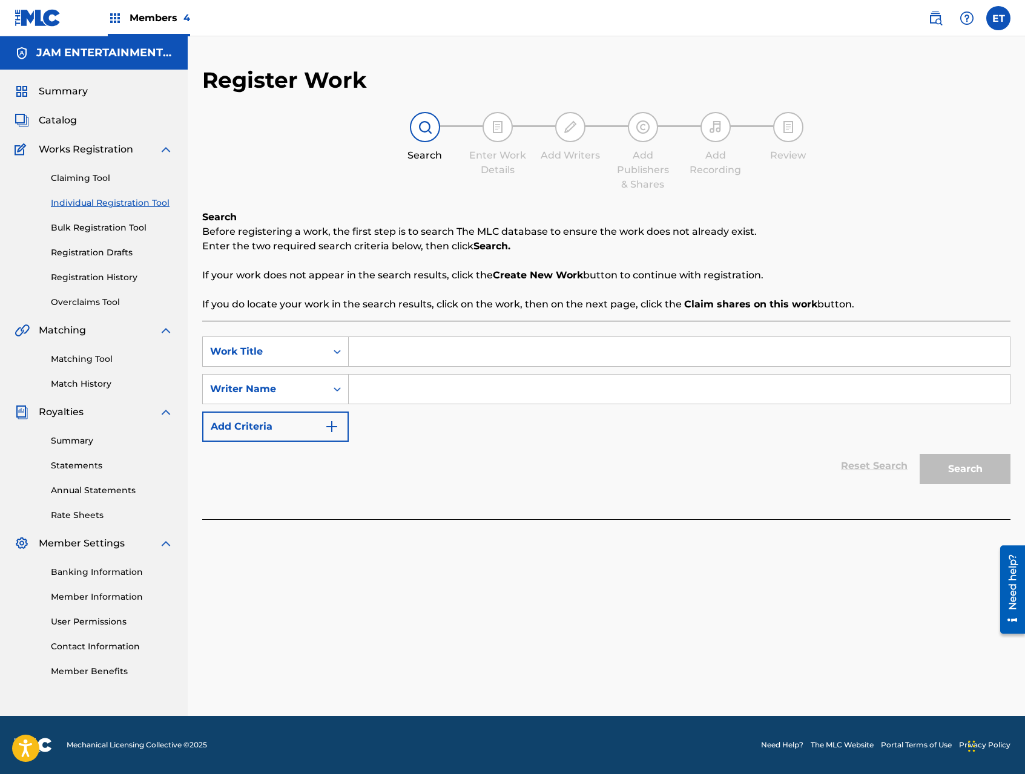
click at [406, 359] on input "Search Form" at bounding box center [679, 351] width 661 height 29
paste input "LAS CINCO MULAS"
type input "LAS CINCO MULAS"
type input "ALVARADO"
click at [919, 454] on button "Search" at bounding box center [964, 469] width 91 height 30
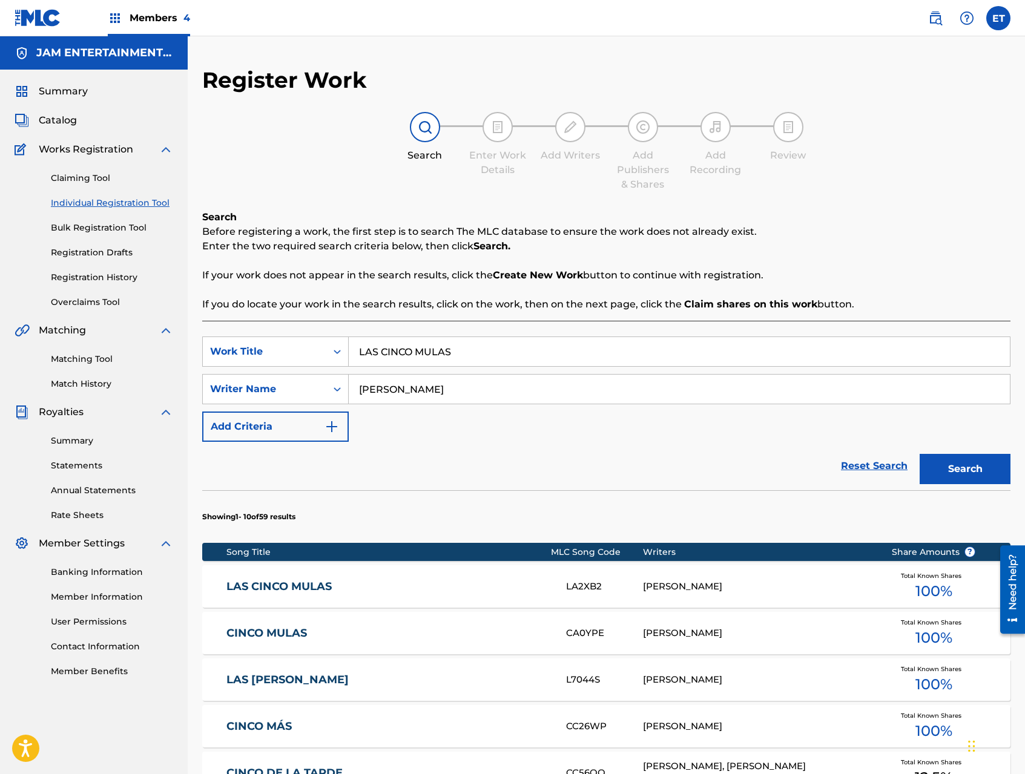
scroll to position [37, 0]
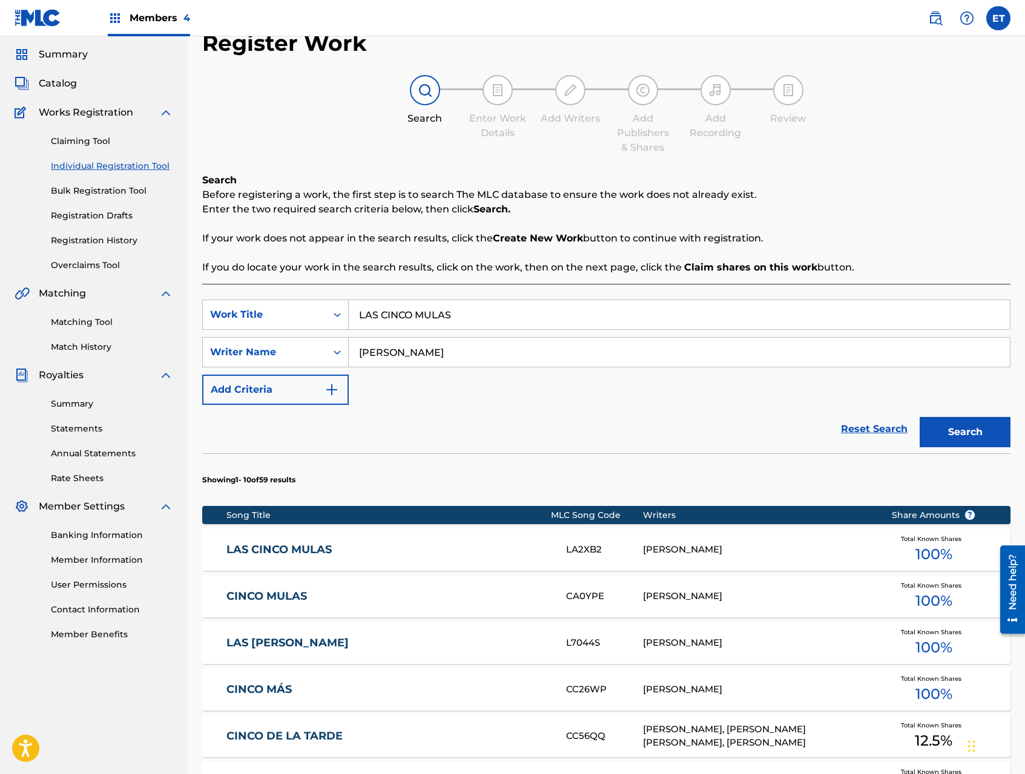
drag, startPoint x: 330, startPoint y: 545, endPoint x: 398, endPoint y: 511, distance: 76.6
click at [330, 545] on link "LAS CINCO MULAS" at bounding box center [387, 550] width 323 height 14
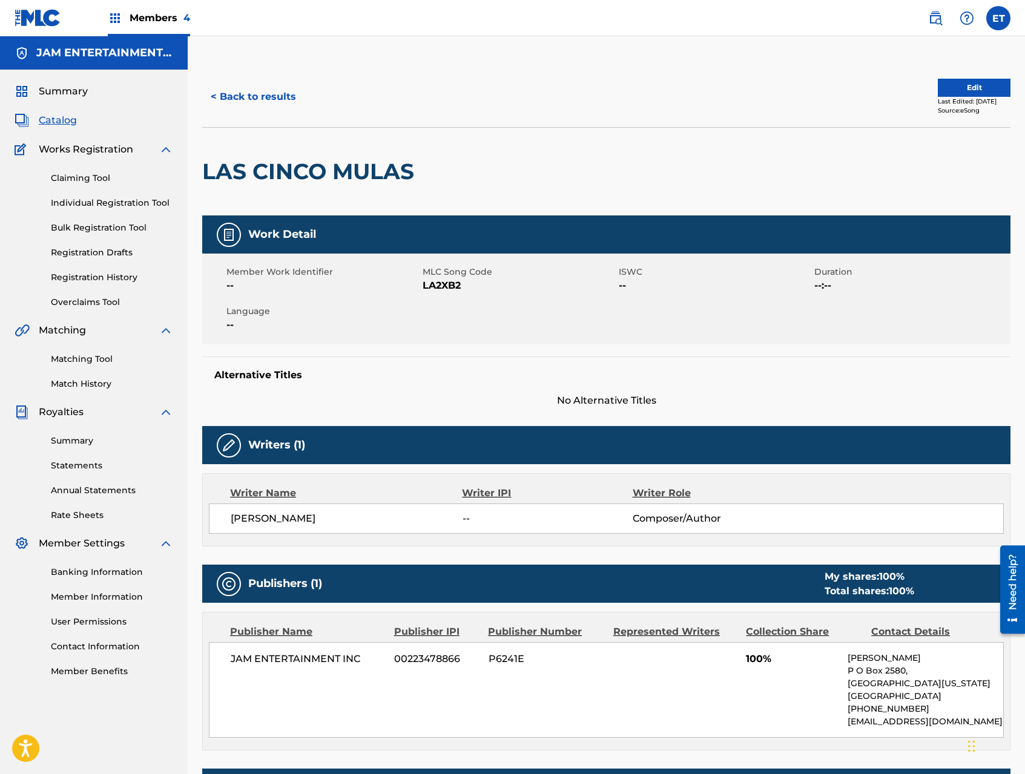
click at [85, 355] on link "Matching Tool" at bounding box center [112, 359] width 122 height 13
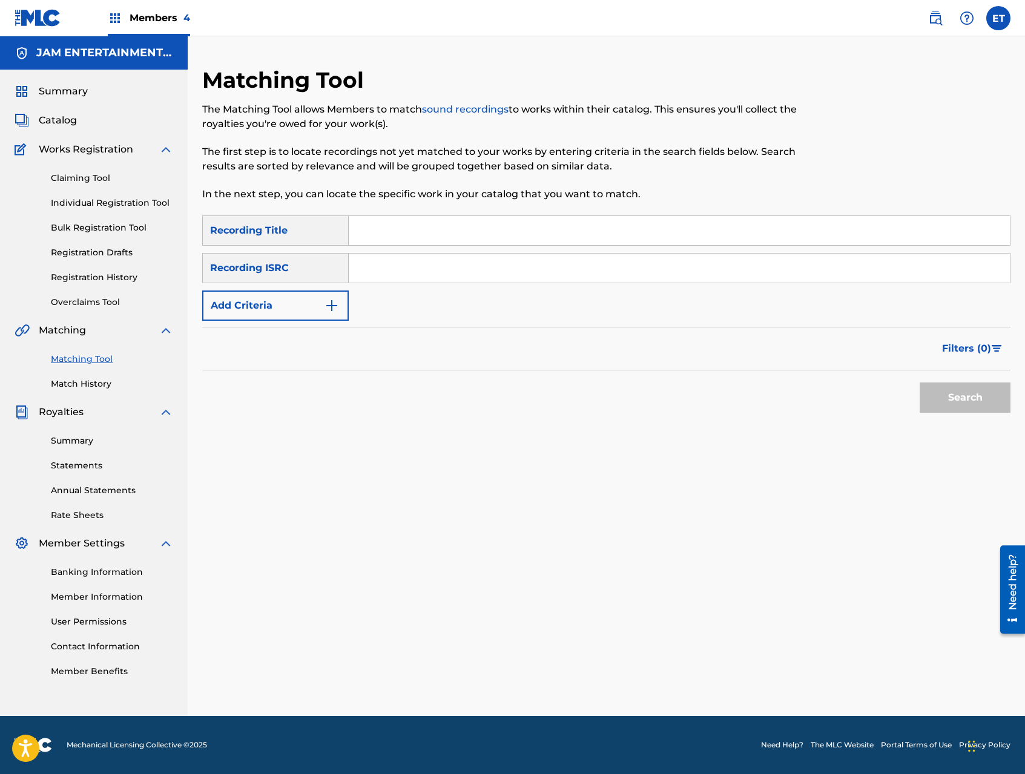
click at [398, 235] on input "Search Form" at bounding box center [679, 230] width 661 height 29
type input "L"
type input "CINCO MULAS"
click at [919, 382] on button "Search" at bounding box center [964, 397] width 91 height 30
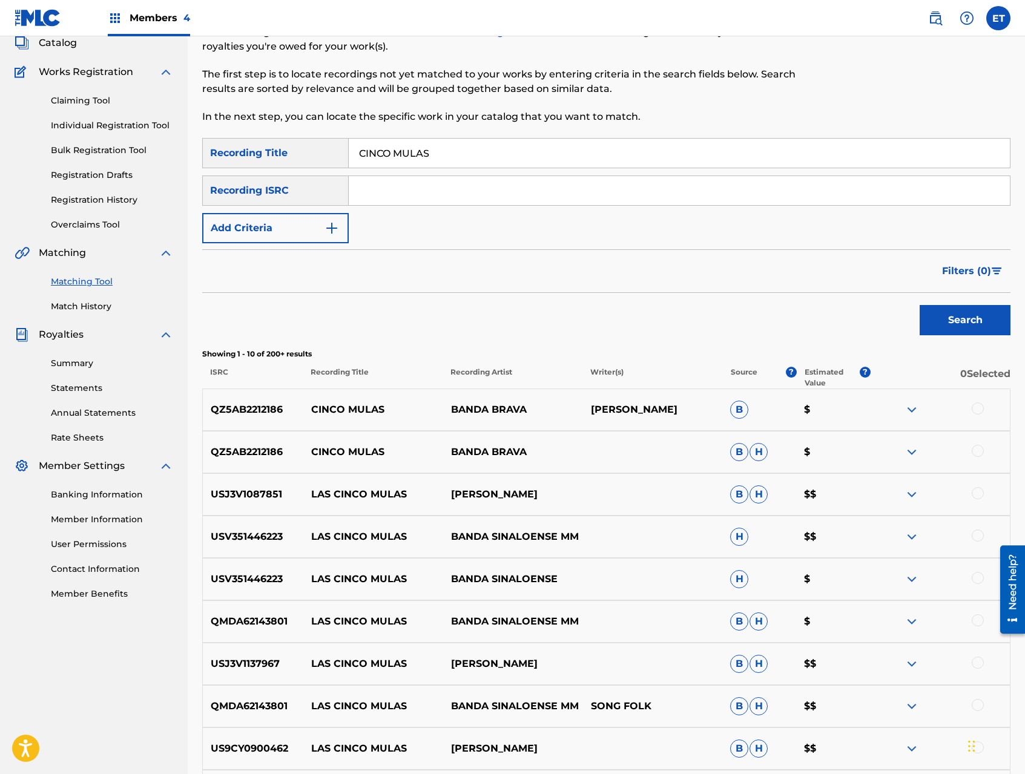
scroll to position [78, 0]
click at [976, 408] on div at bounding box center [977, 408] width 12 height 12
click at [976, 452] on div at bounding box center [977, 450] width 12 height 12
click at [870, 675] on button "Match 2 Groups" at bounding box center [851, 675] width 134 height 30
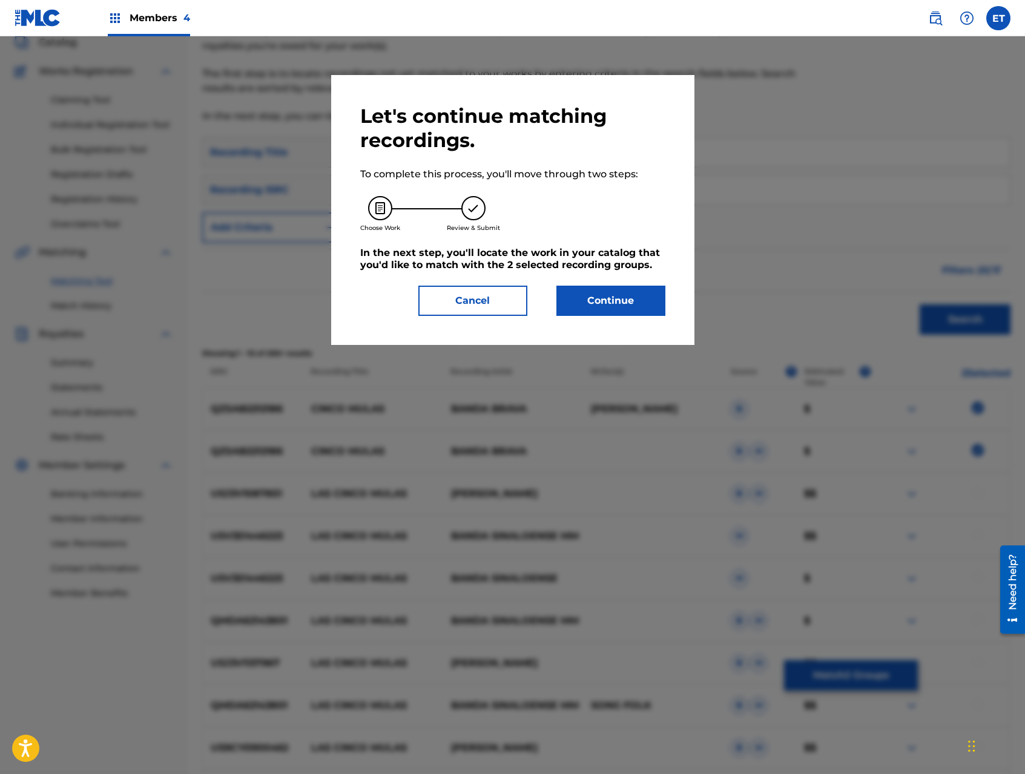
click at [641, 313] on button "Continue" at bounding box center [610, 301] width 109 height 30
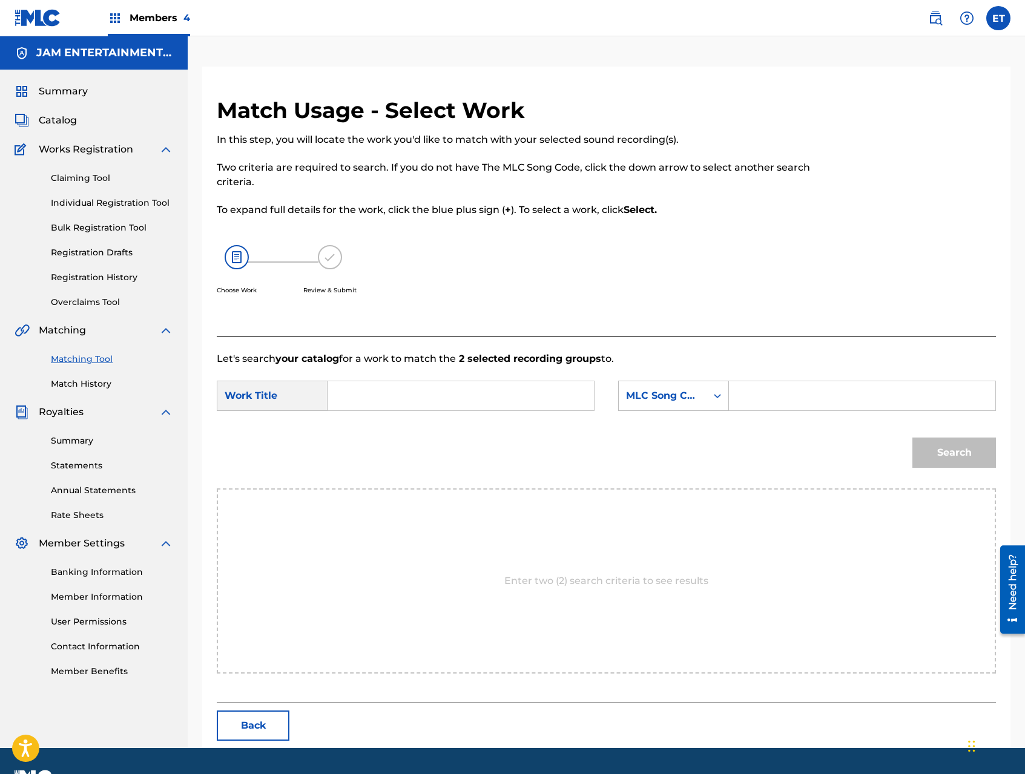
click at [427, 391] on input "Search Form" at bounding box center [461, 395] width 246 height 29
paste input "LAS CINCO MULAS"
type input "LAS CINCO MULAS"
click at [681, 399] on div "MLC Song Code" at bounding box center [662, 396] width 73 height 15
click at [689, 425] on div "Writer Name" at bounding box center [674, 426] width 110 height 30
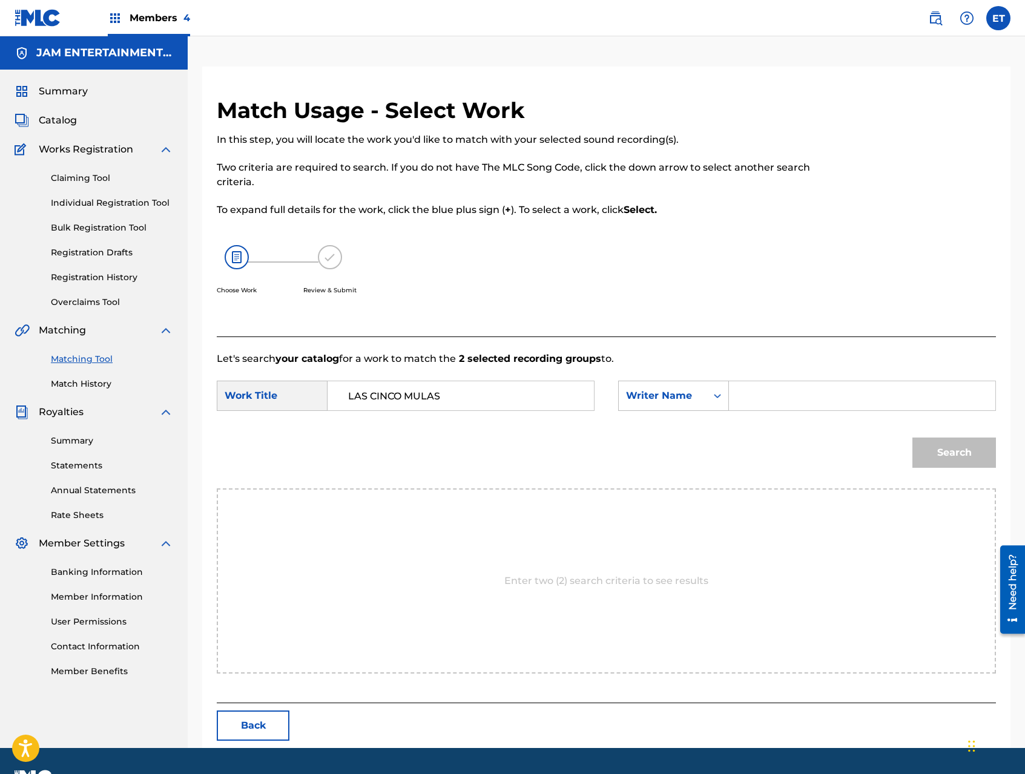
click at [738, 403] on div "Search Form" at bounding box center [862, 396] width 267 height 30
click at [758, 401] on input "Search Form" at bounding box center [862, 395] width 246 height 29
type input "ALVARADO"
click at [912, 438] on button "Search" at bounding box center [954, 453] width 84 height 30
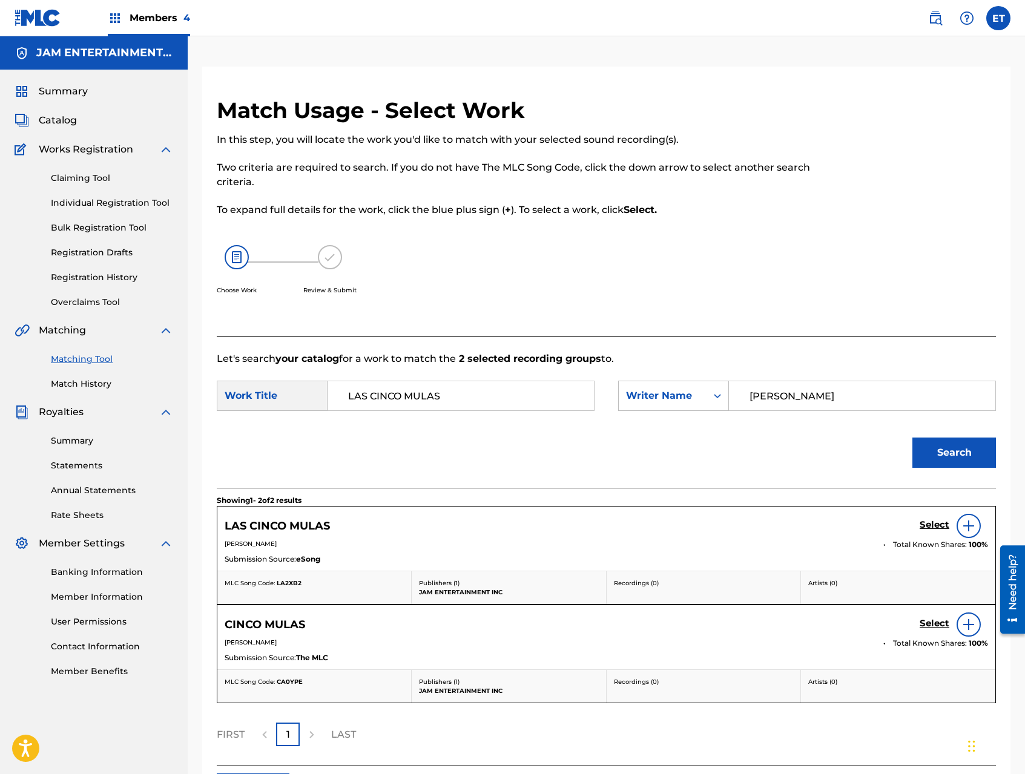
click at [928, 619] on h5 "Select" at bounding box center [934, 623] width 30 height 11
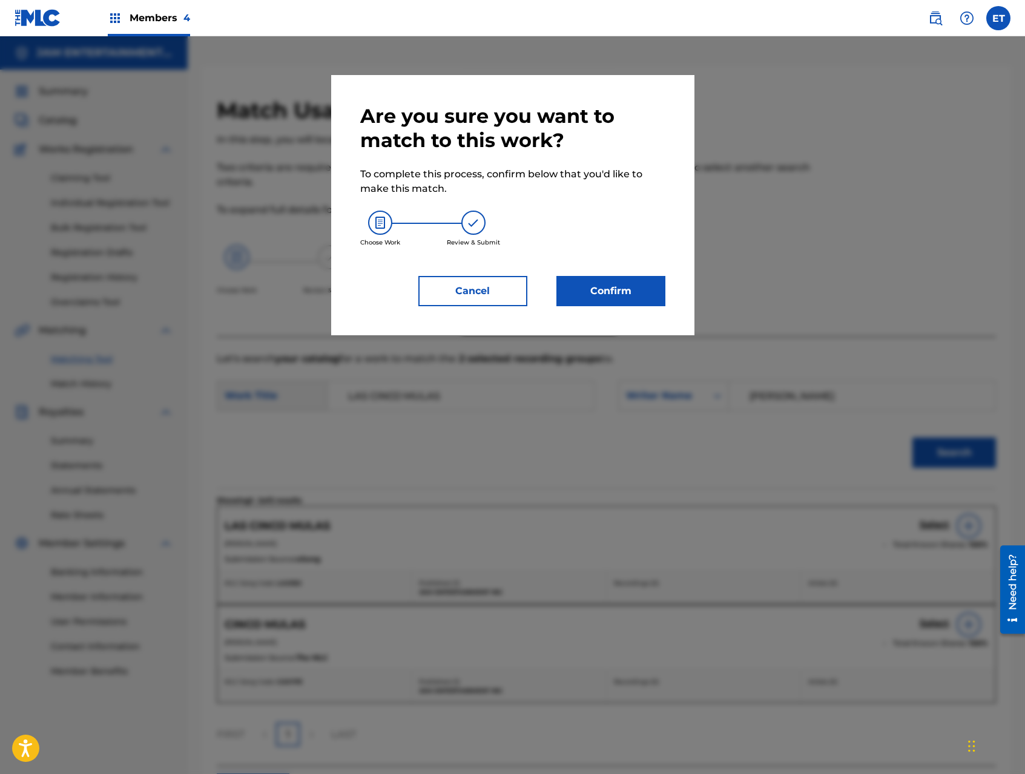
click at [618, 291] on button "Confirm" at bounding box center [610, 291] width 109 height 30
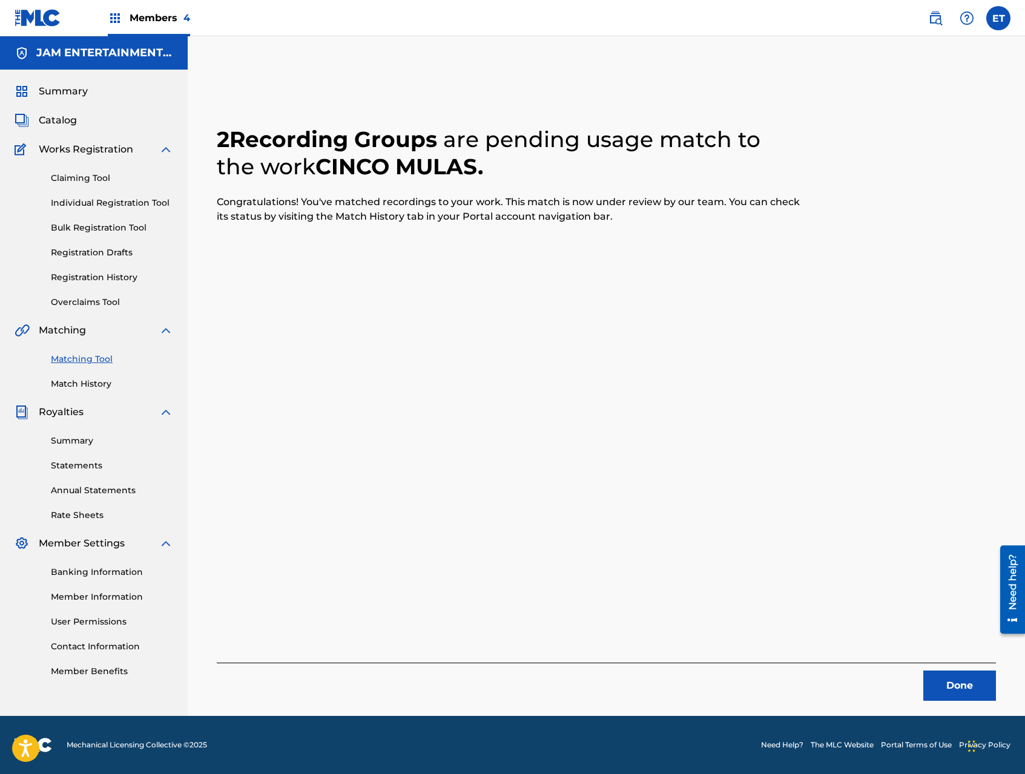
click at [931, 683] on button "Done" at bounding box center [959, 686] width 73 height 30
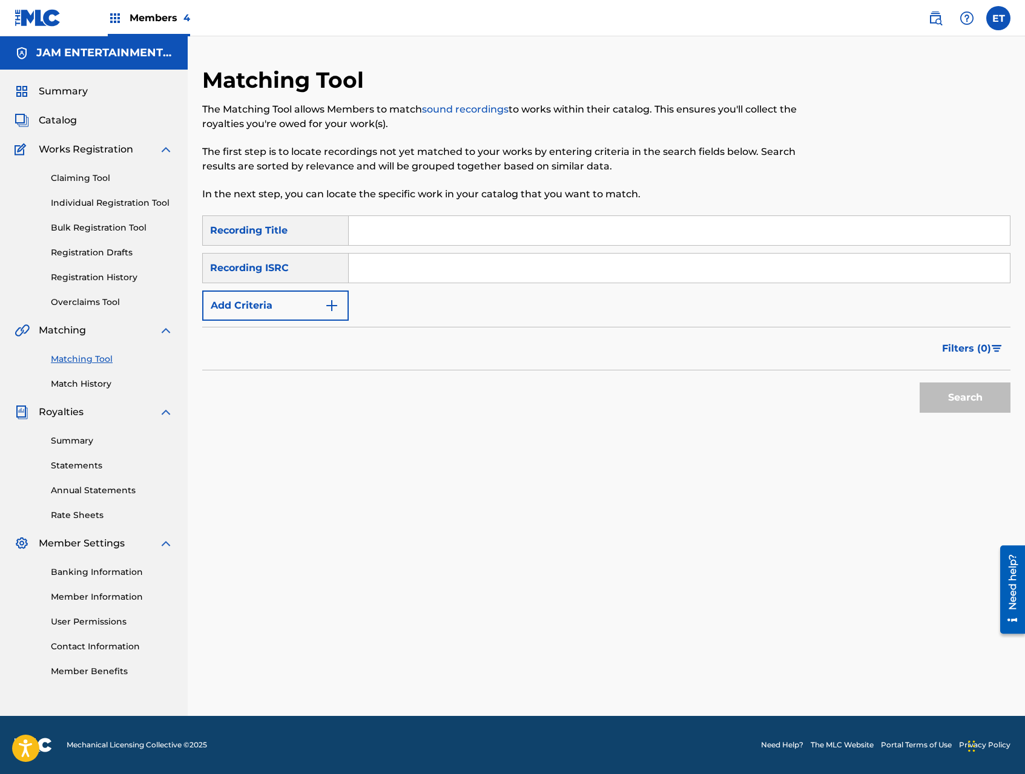
click at [390, 234] on input "Search Form" at bounding box center [679, 230] width 661 height 29
type input "CINCO MULAS"
click at [919, 382] on button "Search" at bounding box center [964, 397] width 91 height 30
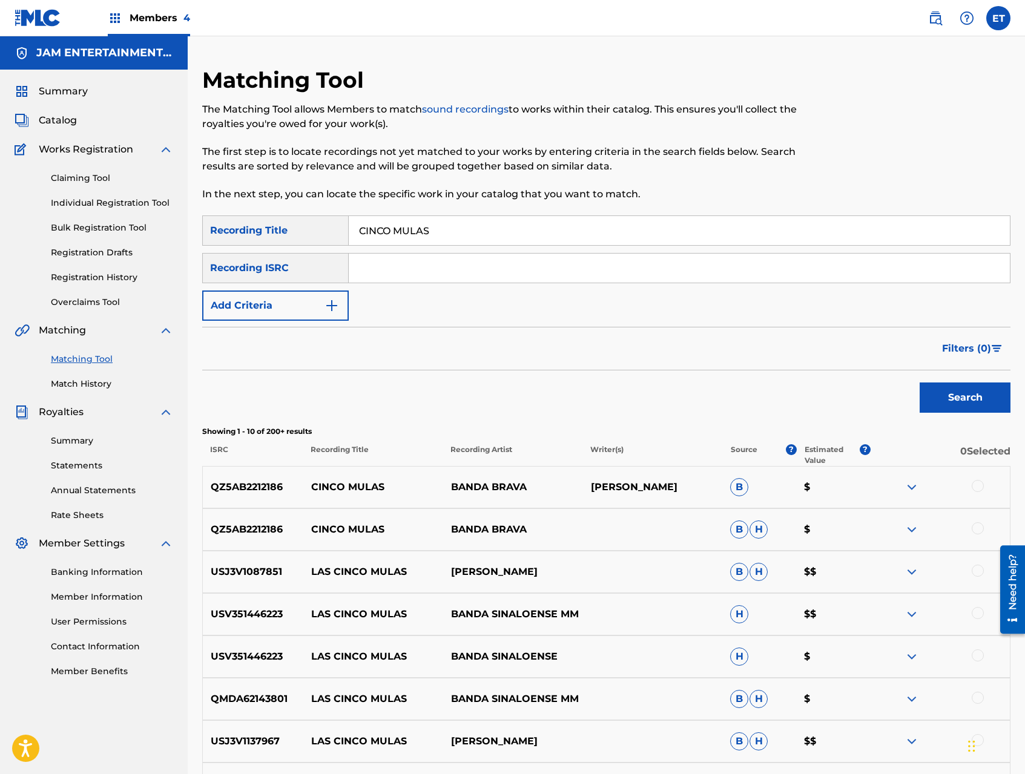
click at [912, 484] on img at bounding box center [911, 487] width 15 height 15
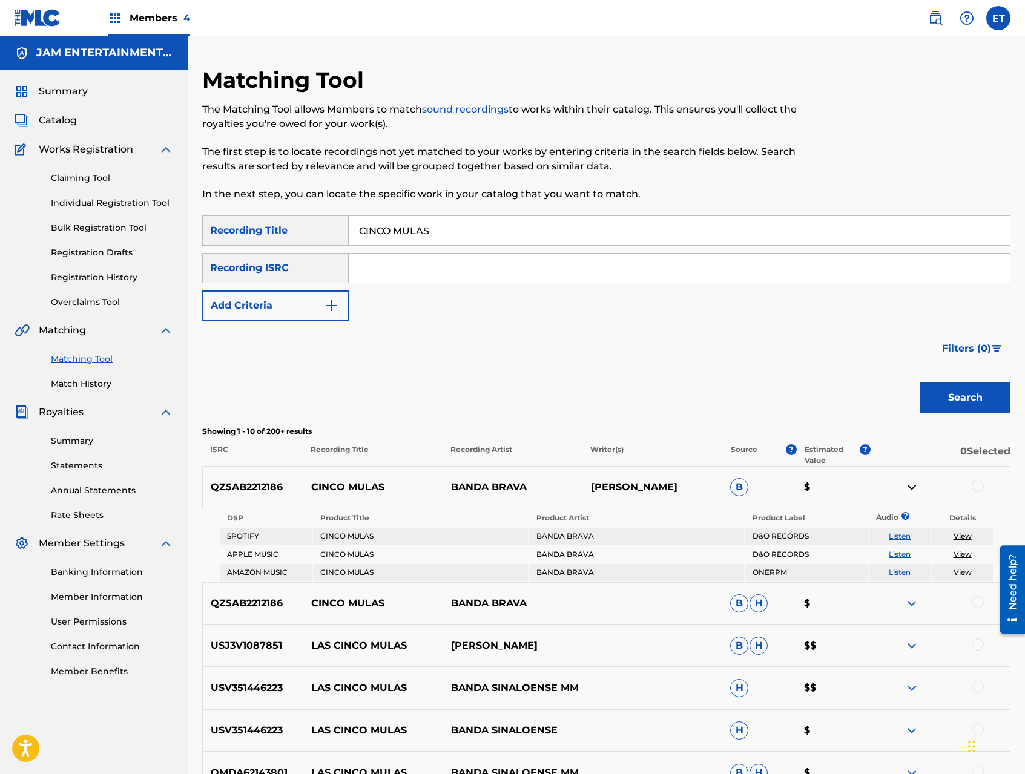
click at [911, 602] on img at bounding box center [911, 603] width 15 height 15
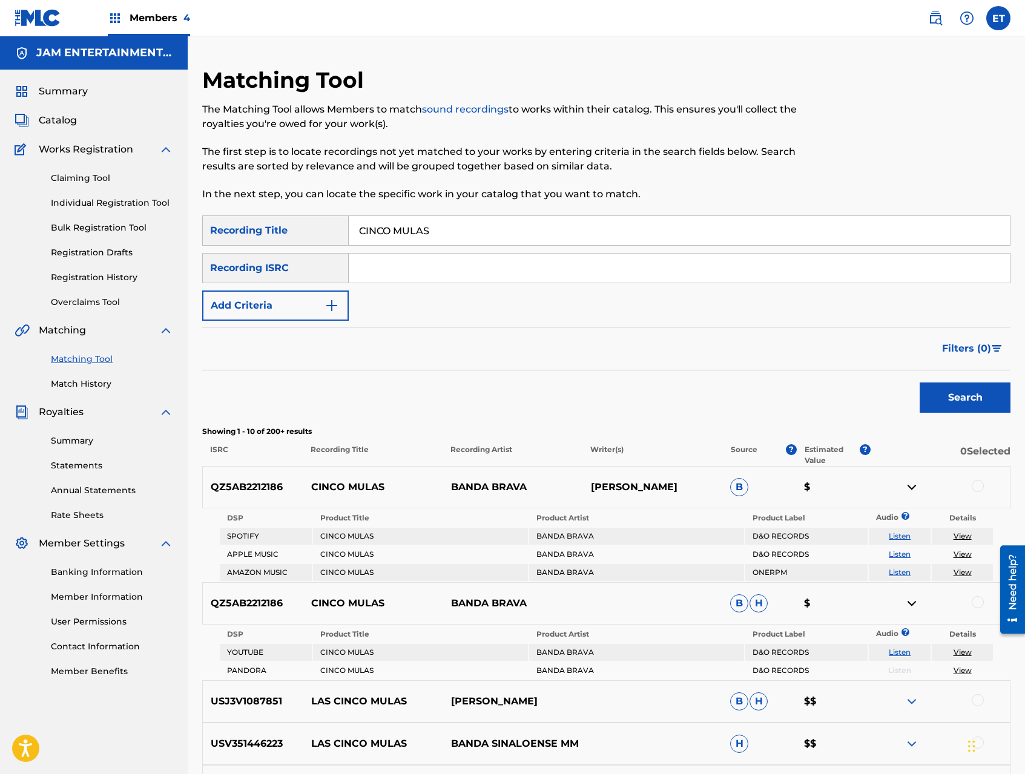
click at [899, 651] on link "Listen" at bounding box center [899, 652] width 22 height 9
click at [902, 536] on link "Listen" at bounding box center [899, 535] width 22 height 9
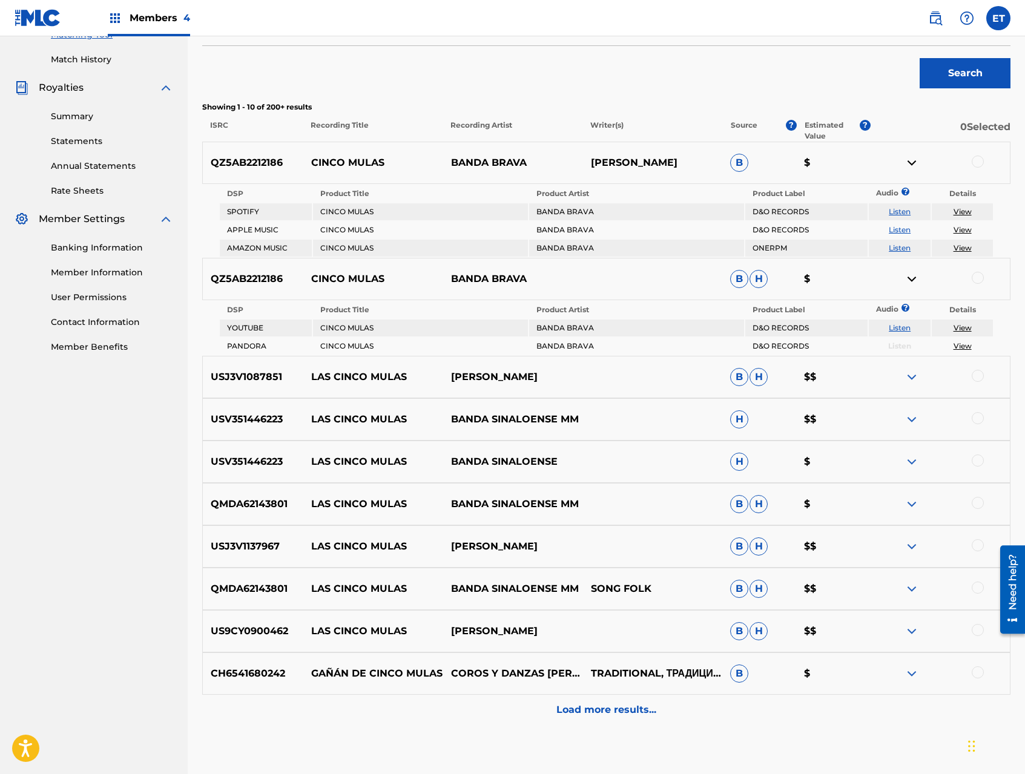
scroll to position [394, 0]
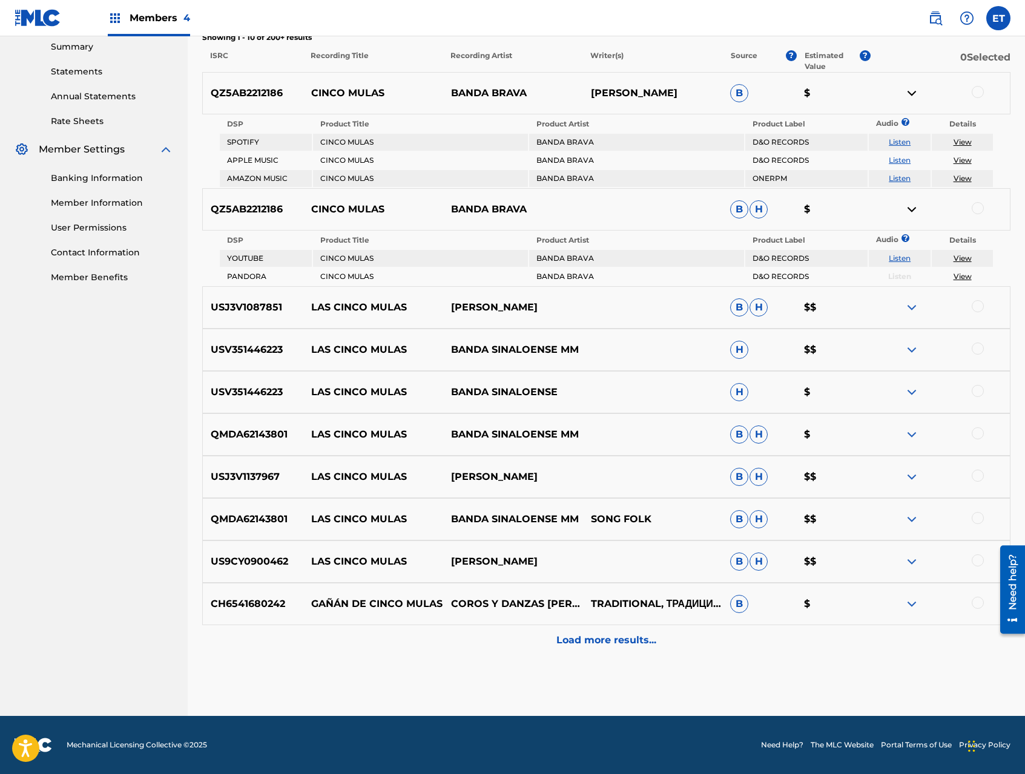
click at [976, 88] on div at bounding box center [977, 92] width 12 height 12
click at [973, 208] on div at bounding box center [977, 208] width 12 height 12
click at [836, 689] on button "Match 2 Groups" at bounding box center [851, 675] width 134 height 30
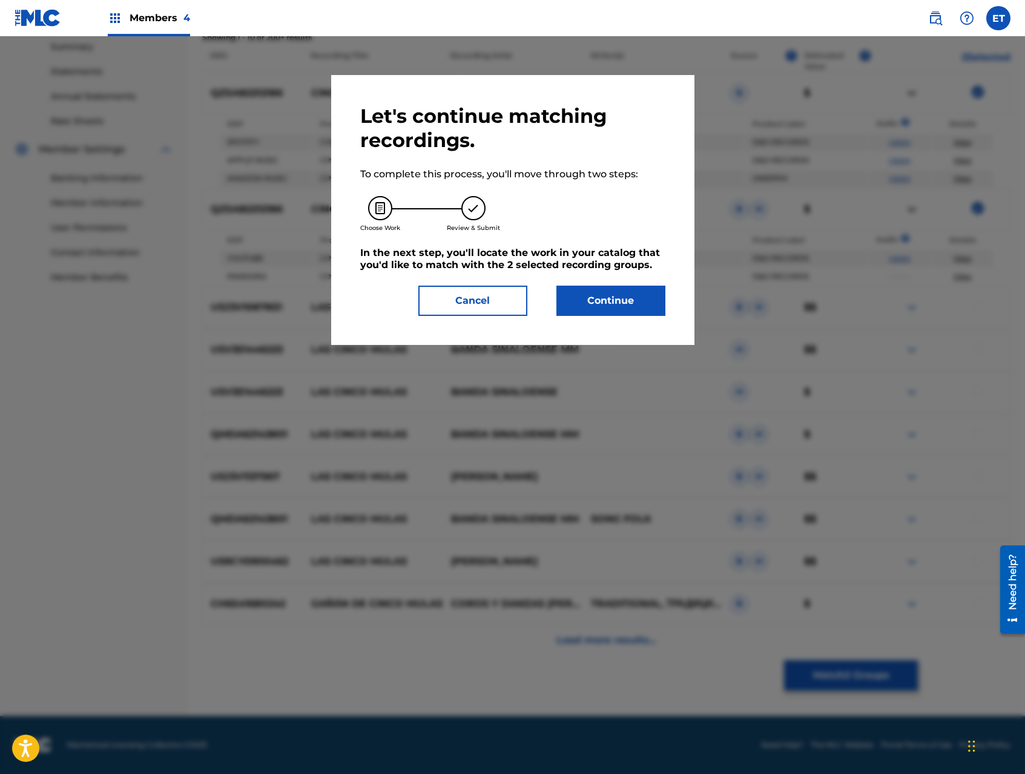
click at [617, 310] on button "Continue" at bounding box center [610, 301] width 109 height 30
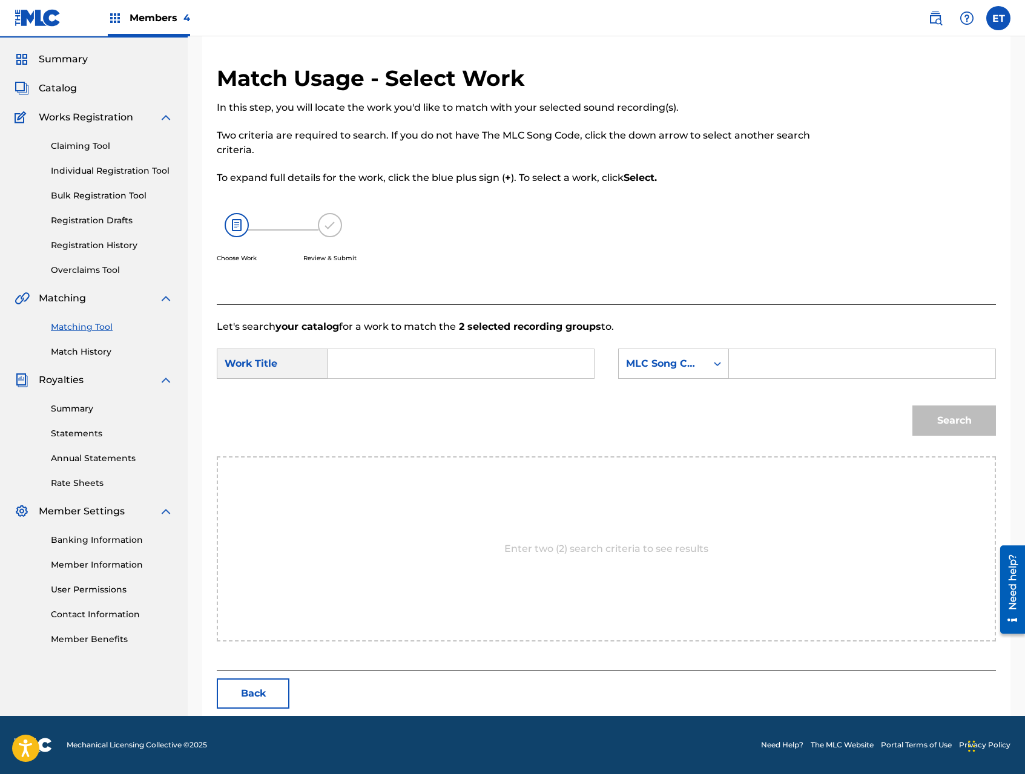
scroll to position [0, 0]
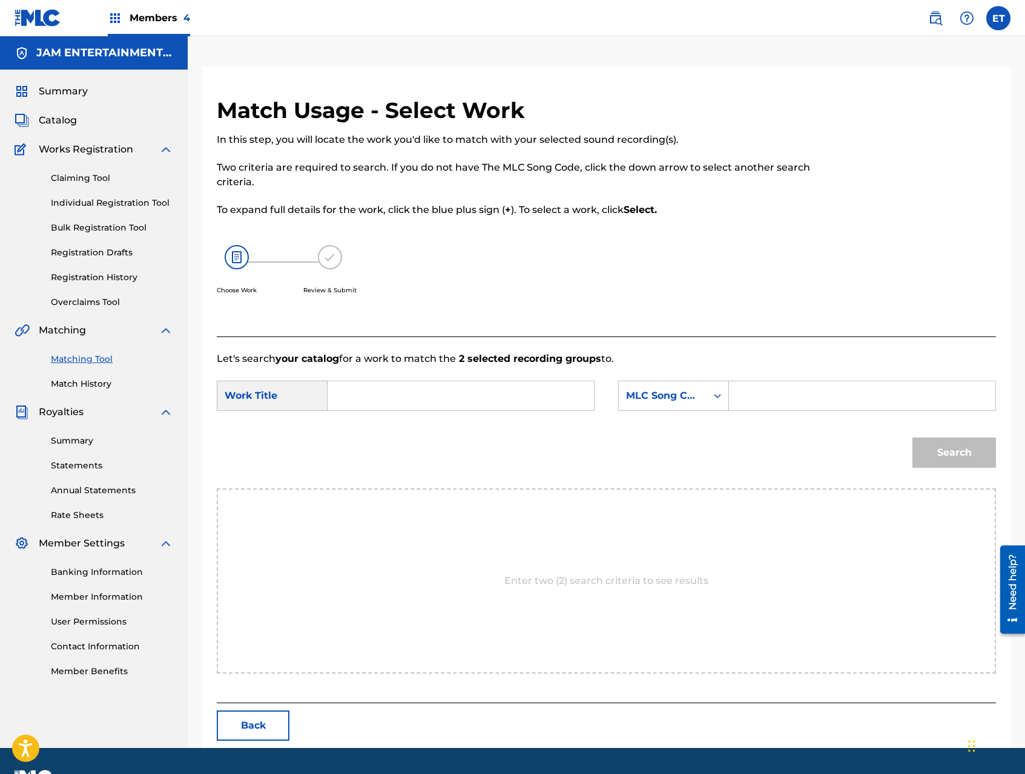
click at [415, 393] on input "Search Form" at bounding box center [461, 395] width 246 height 29
type input "CINCO MULAS"
click at [650, 393] on div "MLC Song Code" at bounding box center [662, 396] width 73 height 15
click at [663, 427] on div "Writer Name" at bounding box center [674, 426] width 110 height 30
click at [778, 396] on input "Search Form" at bounding box center [862, 395] width 246 height 29
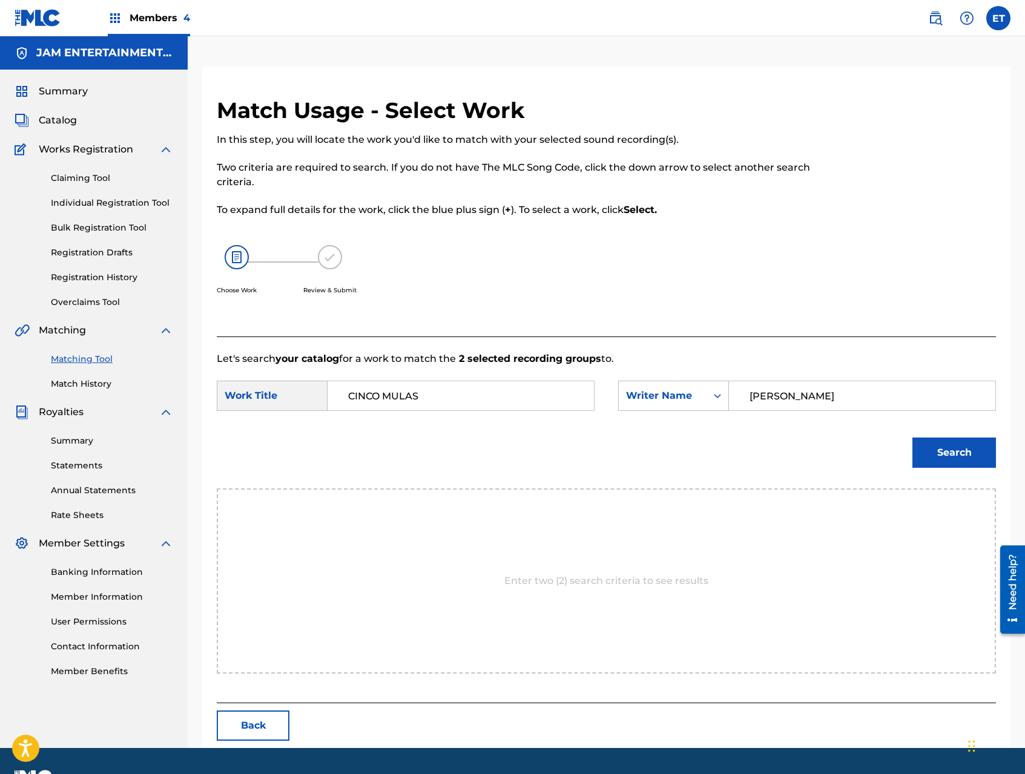
type input "ALVARADO"
click at [912, 438] on button "Search" at bounding box center [954, 453] width 84 height 30
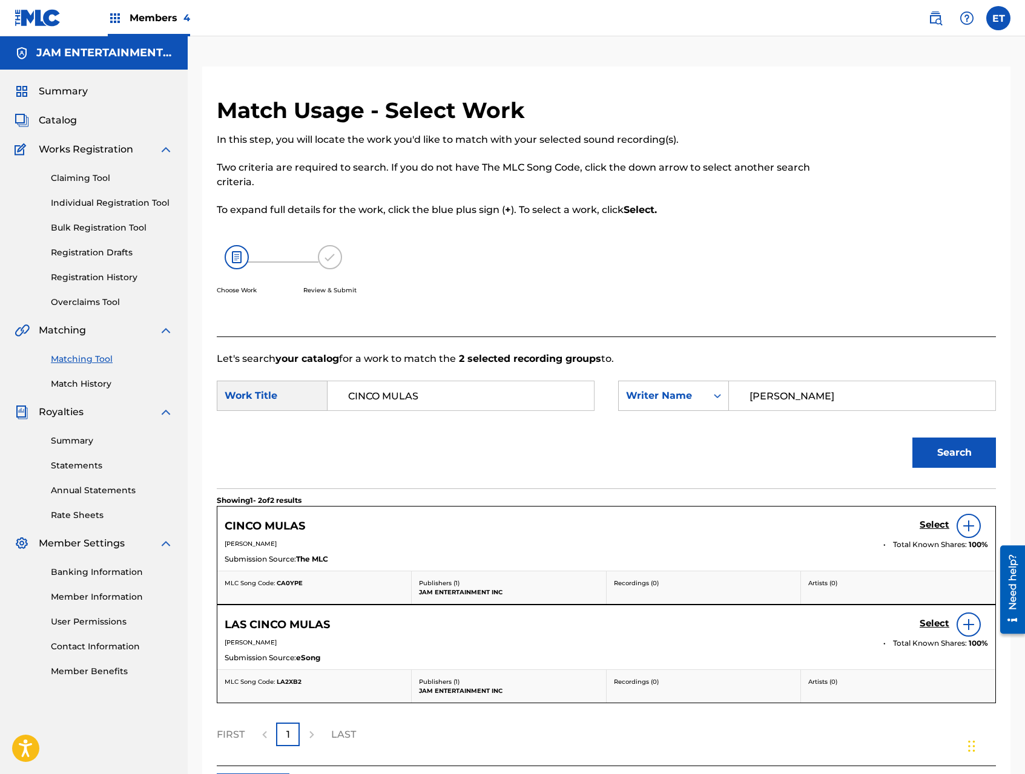
click at [936, 522] on h5 "Select" at bounding box center [934, 524] width 30 height 11
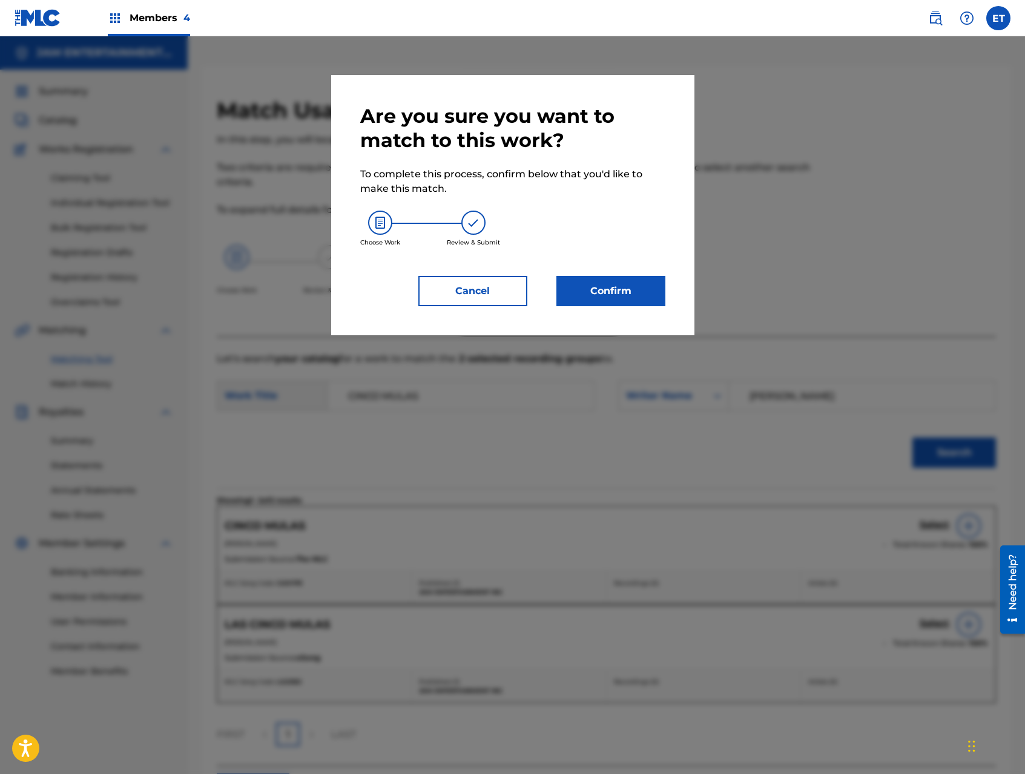
click at [634, 293] on button "Confirm" at bounding box center [610, 291] width 109 height 30
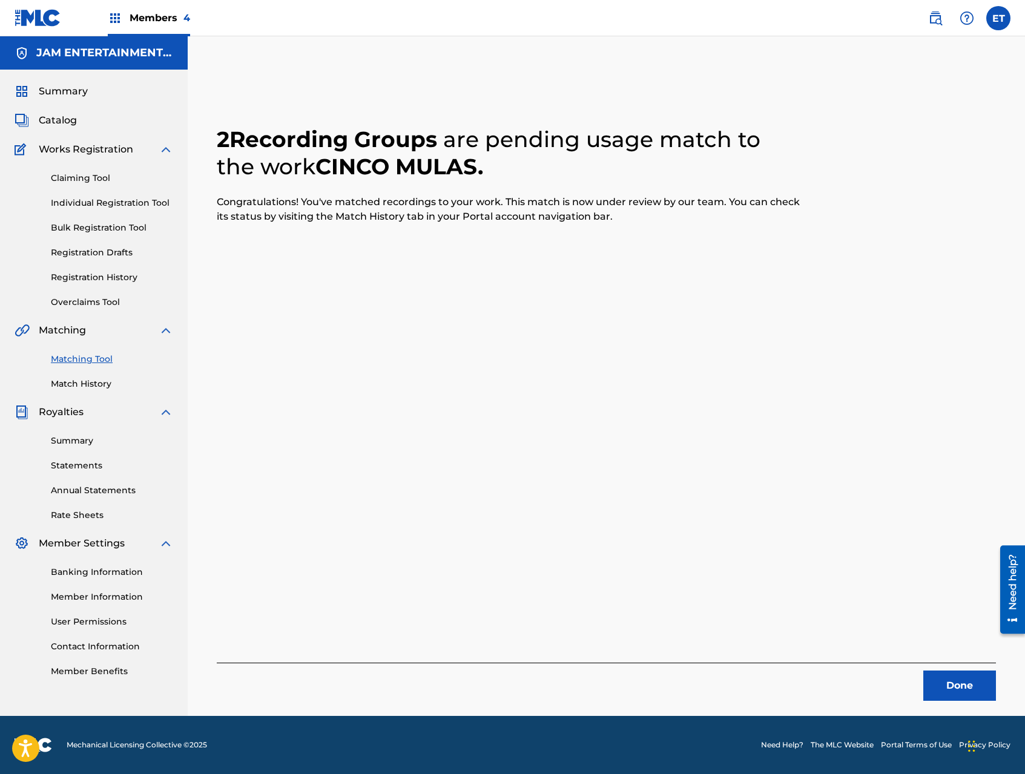
click at [955, 683] on button "Done" at bounding box center [959, 686] width 73 height 30
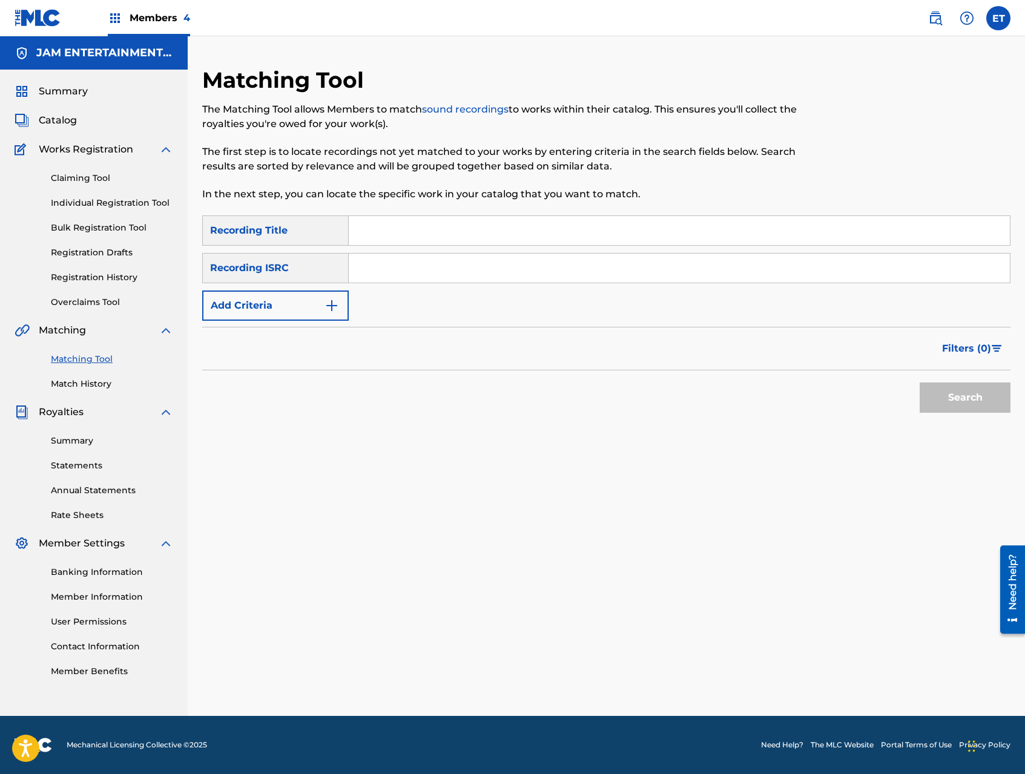
click at [414, 238] on input "Search Form" at bounding box center [679, 230] width 661 height 29
type input "LAS CINCO MULAS"
click at [919, 382] on button "Search" at bounding box center [964, 397] width 91 height 30
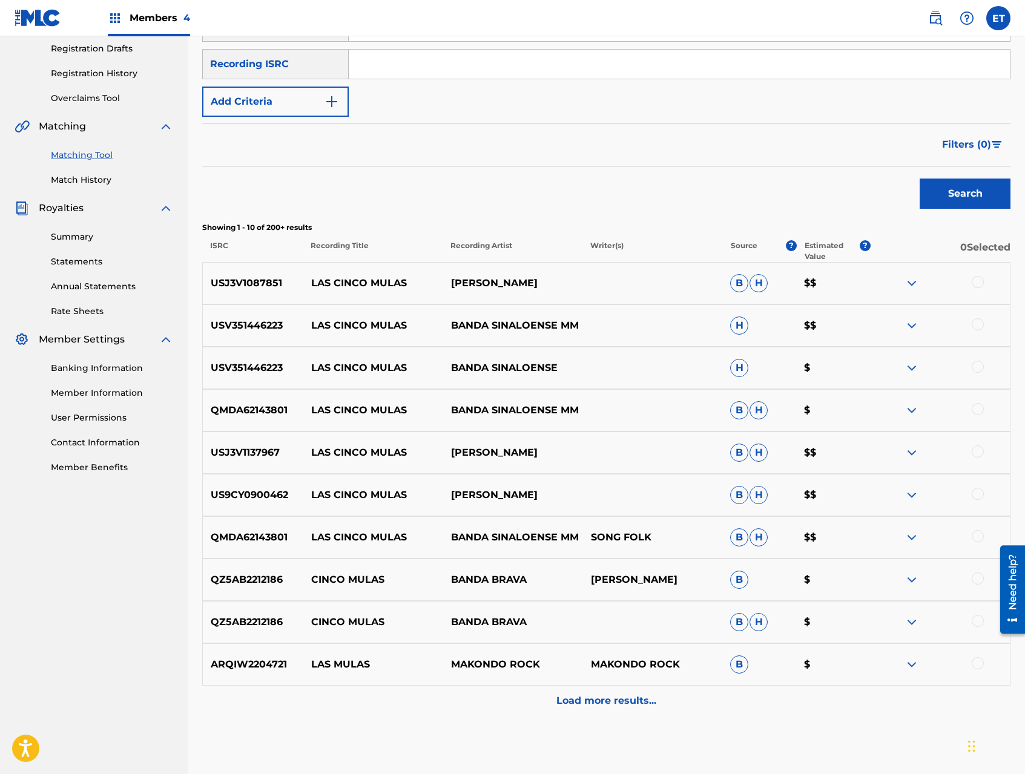
scroll to position [215, 0]
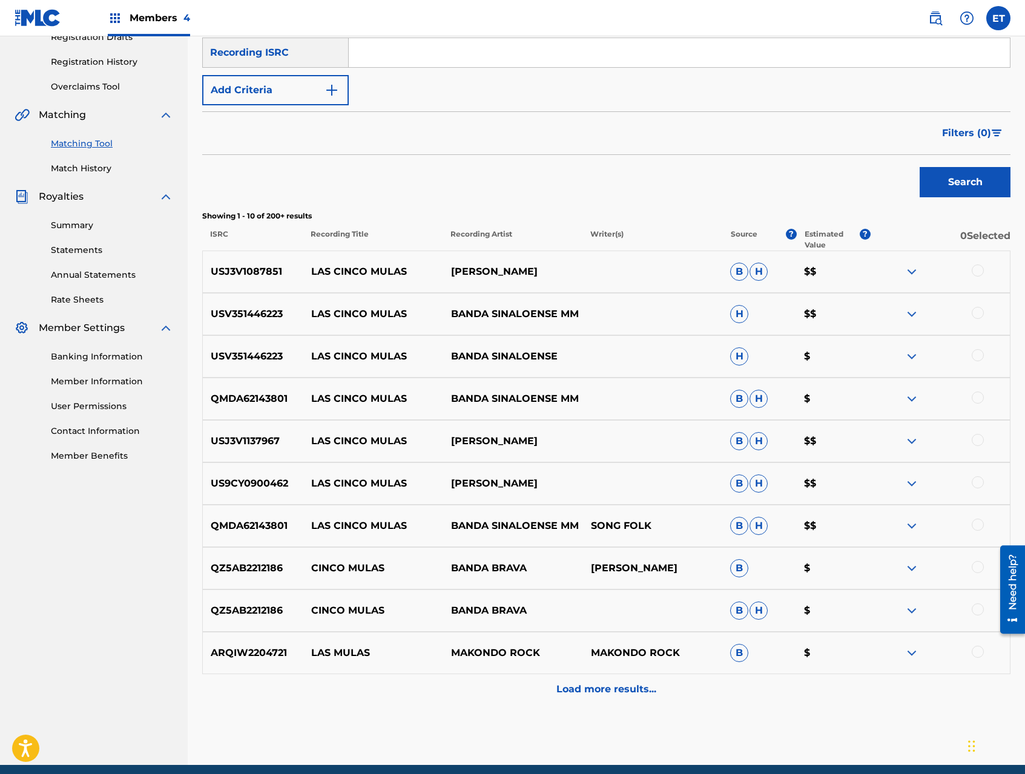
click at [985, 272] on div at bounding box center [940, 271] width 140 height 15
click at [974, 269] on div at bounding box center [977, 270] width 12 height 12
click at [979, 316] on div at bounding box center [977, 313] width 12 height 12
drag, startPoint x: 979, startPoint y: 352, endPoint x: 977, endPoint y: 378, distance: 26.1
click at [979, 352] on div at bounding box center [977, 355] width 12 height 12
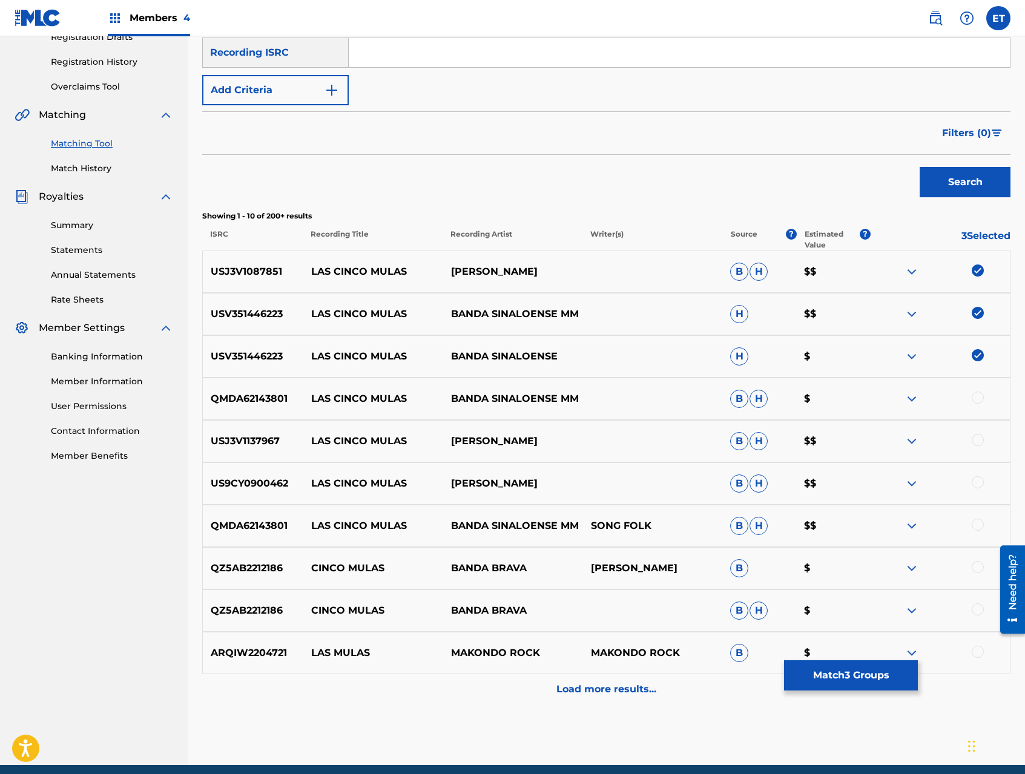
click at [978, 401] on div at bounding box center [977, 398] width 12 height 12
click at [977, 435] on div at bounding box center [977, 440] width 12 height 12
click at [977, 480] on div at bounding box center [977, 482] width 12 height 12
click at [974, 525] on div at bounding box center [977, 525] width 12 height 12
click at [838, 668] on button "Match 7 Groups" at bounding box center [851, 675] width 134 height 30
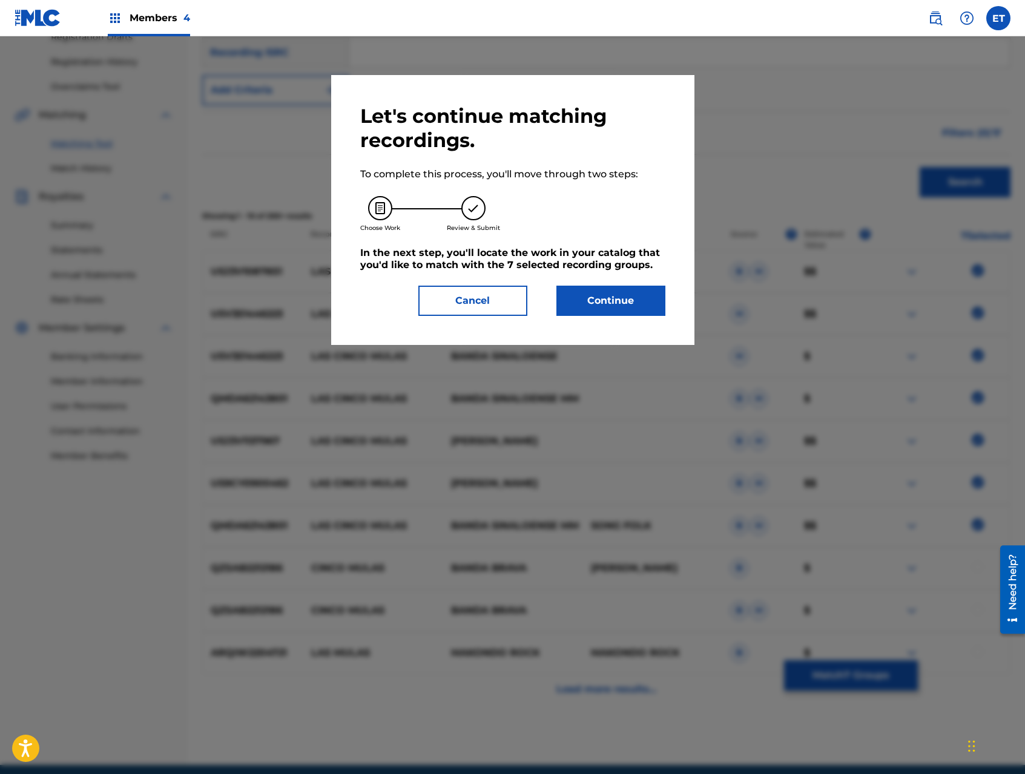
click at [645, 298] on button "Continue" at bounding box center [610, 301] width 109 height 30
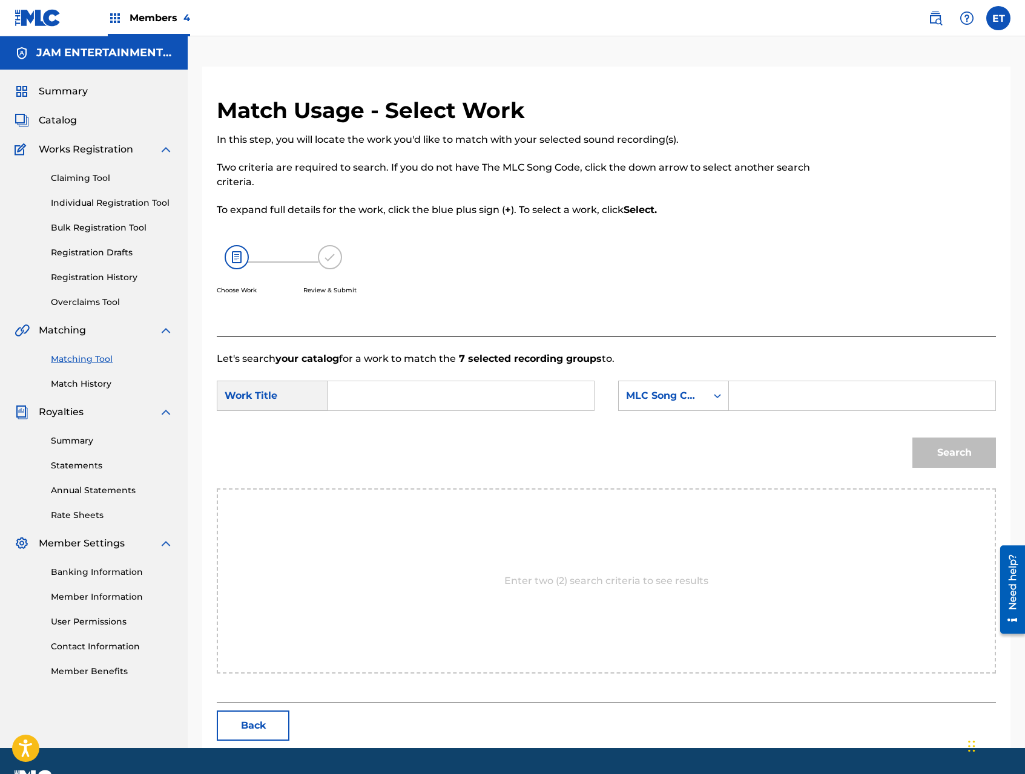
click at [436, 389] on input "Search Form" at bounding box center [461, 395] width 246 height 29
paste input "LAS CINCO MULAS"
type input "LAS CINCO MULAS"
click at [663, 398] on div "MLC Song Code" at bounding box center [662, 396] width 73 height 15
click at [671, 427] on div "Writer Name" at bounding box center [674, 426] width 110 height 30
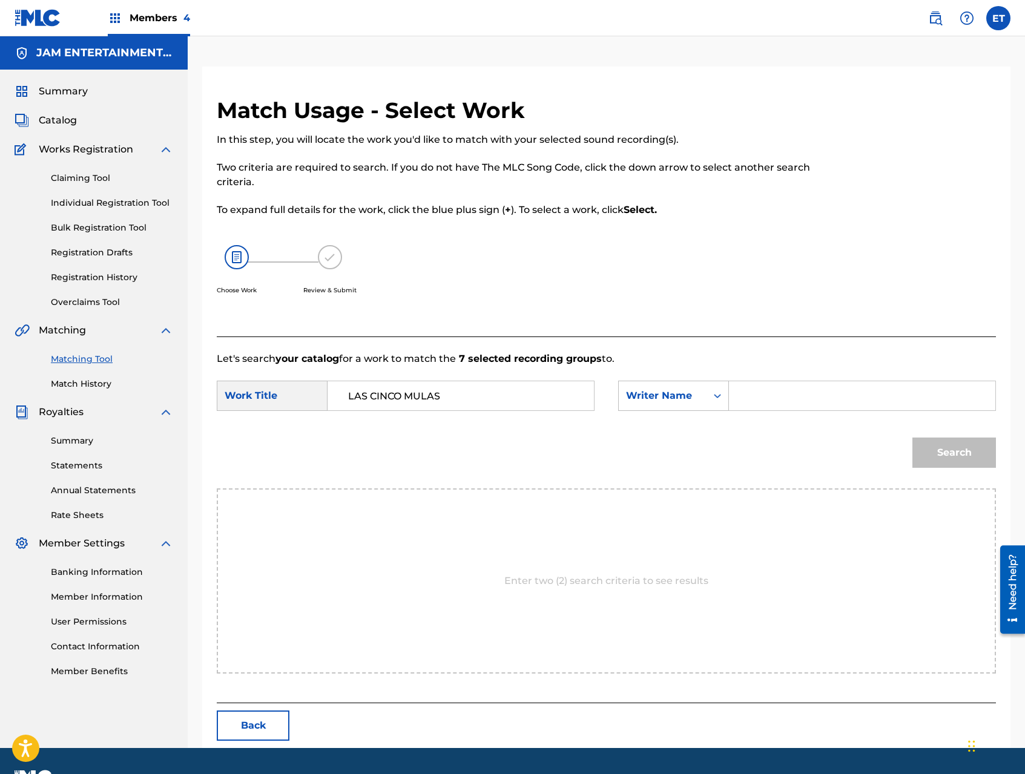
click at [743, 393] on input "Search Form" at bounding box center [862, 395] width 246 height 29
type input "ALVARADO"
click at [912, 438] on button "Search" at bounding box center [954, 453] width 84 height 30
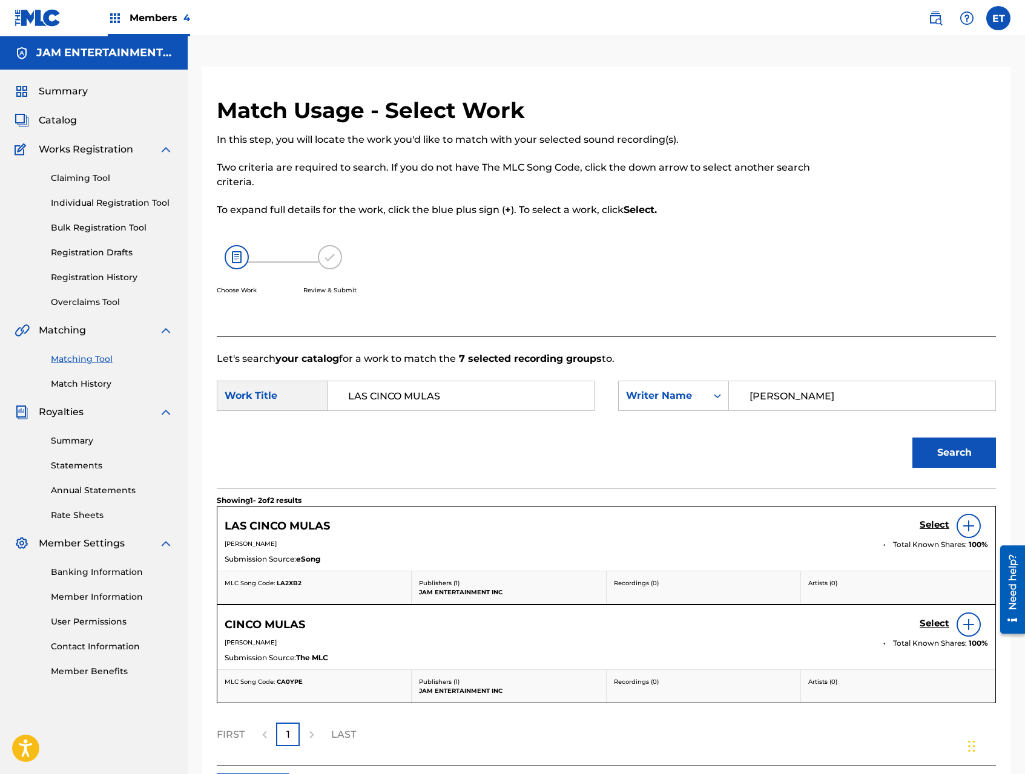
click at [933, 525] on h5 "Select" at bounding box center [934, 524] width 30 height 11
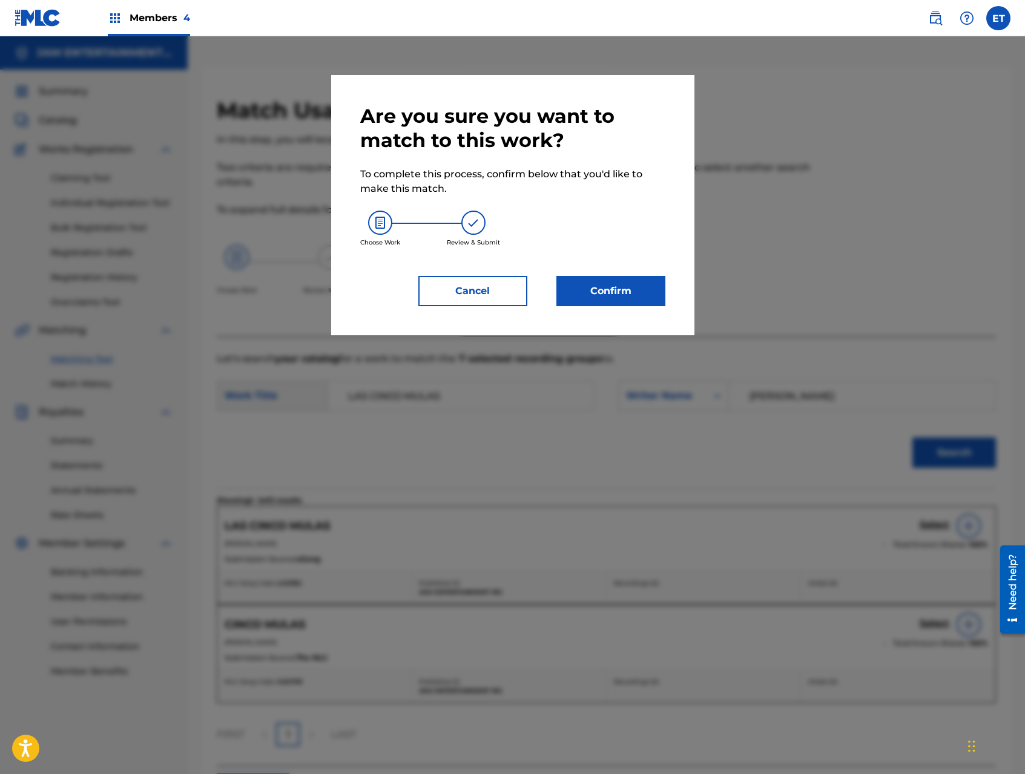
click at [619, 287] on button "Confirm" at bounding box center [610, 291] width 109 height 30
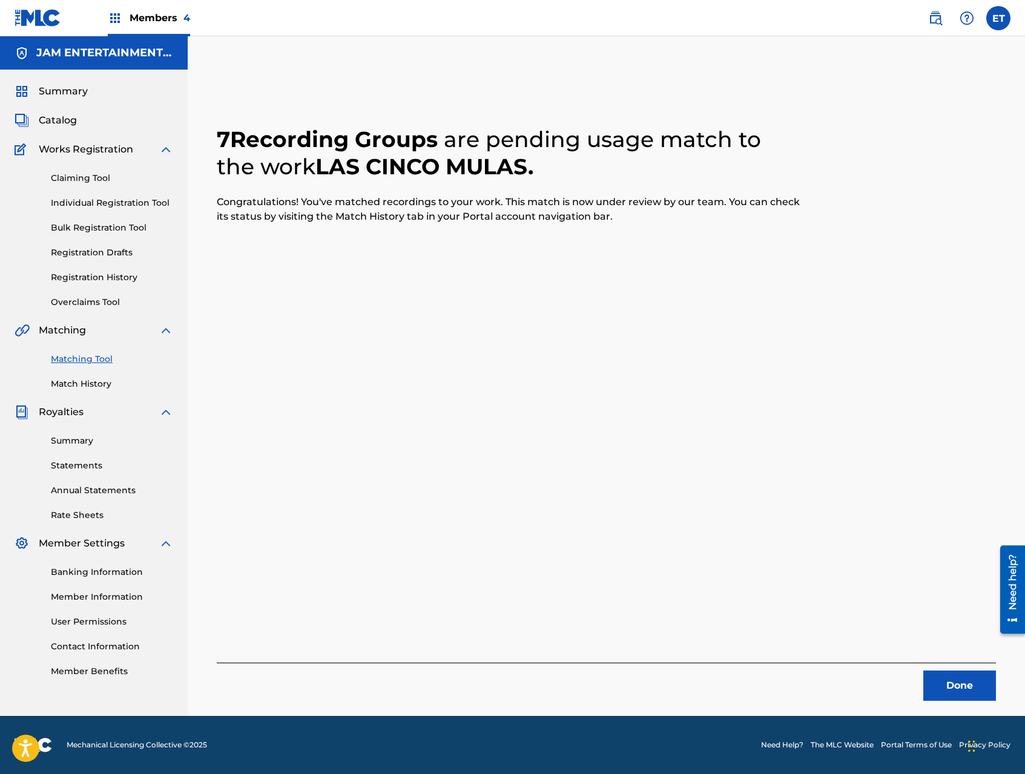
click at [111, 205] on link "Individual Registration Tool" at bounding box center [112, 203] width 122 height 13
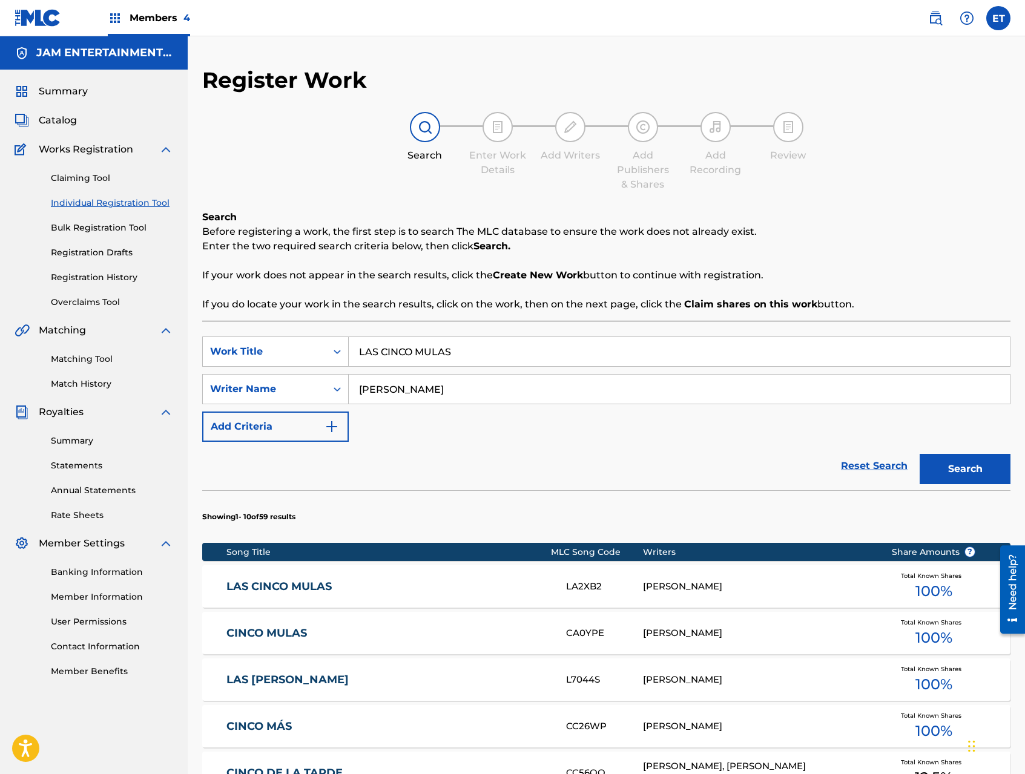
click at [453, 341] on input "LAS CINCO MULAS" at bounding box center [679, 351] width 661 height 29
paste input "COMO ACAPULCO NO HAY DO"
type input "COMO ACAPULCO NO HAY DOS"
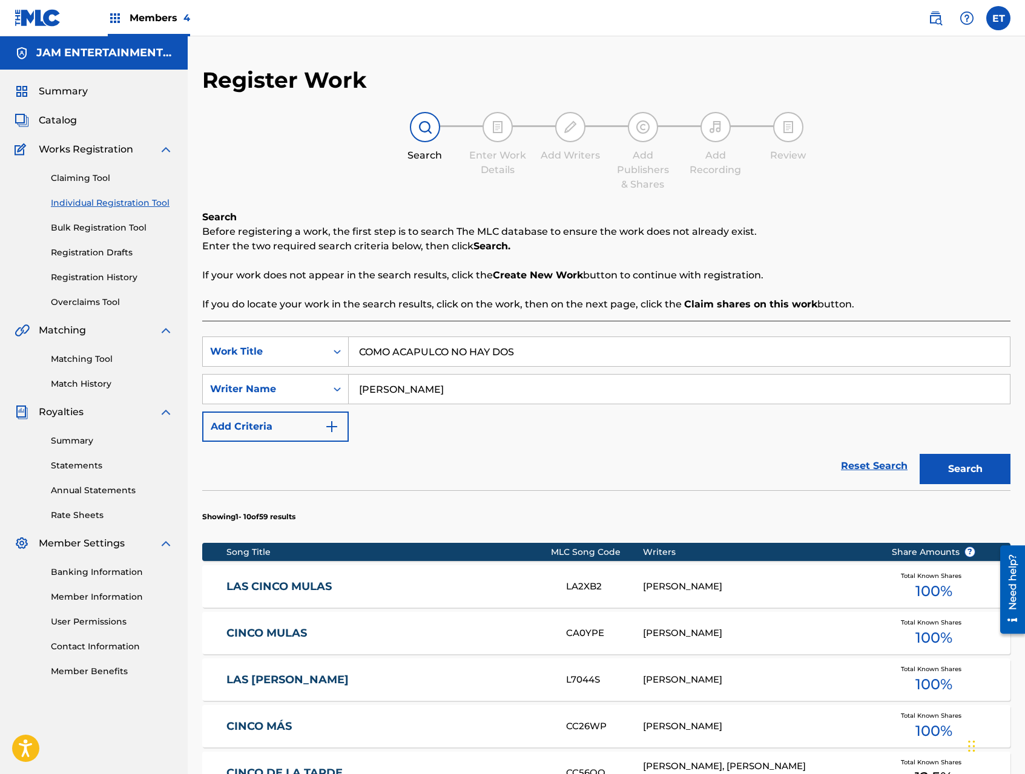
click at [919, 454] on button "Search" at bounding box center [964, 469] width 91 height 30
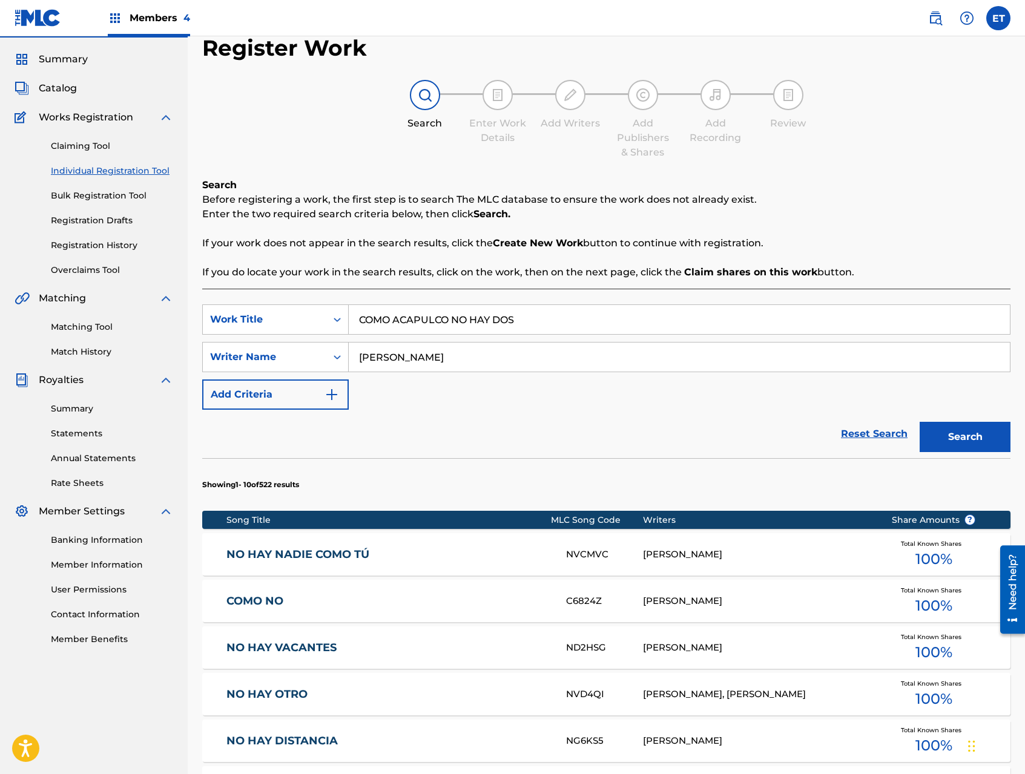
scroll to position [34, 0]
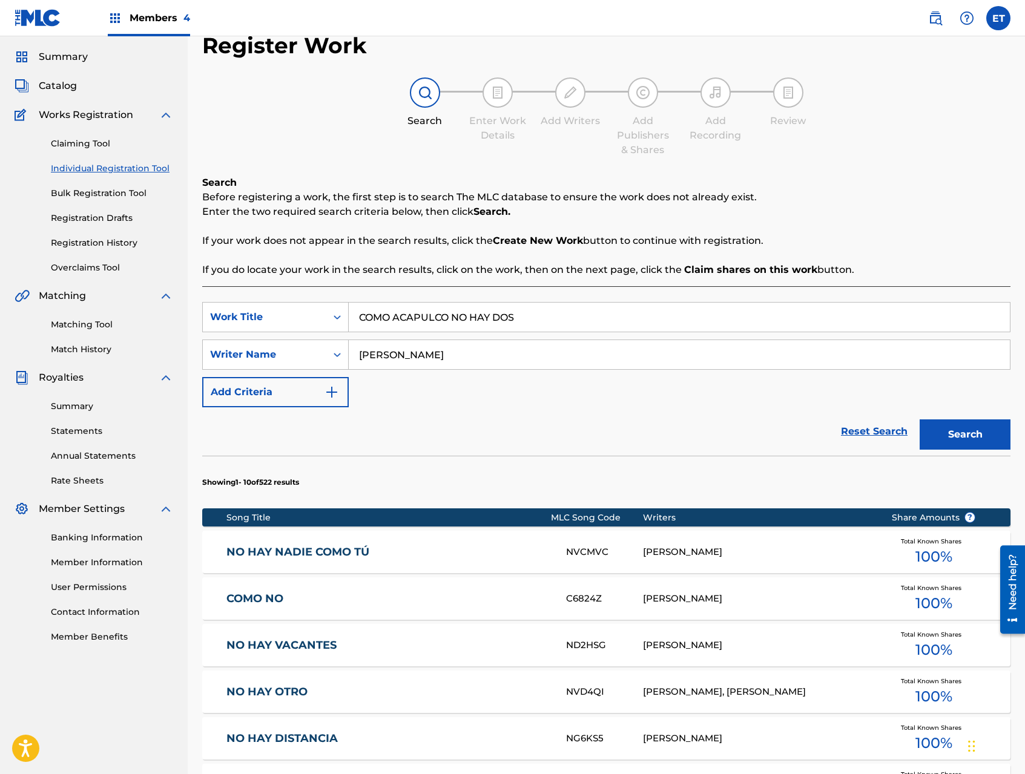
click at [431, 350] on input "ALVARADO" at bounding box center [679, 354] width 661 height 29
type input "ALVARO"
click at [919, 419] on button "Search" at bounding box center [964, 434] width 91 height 30
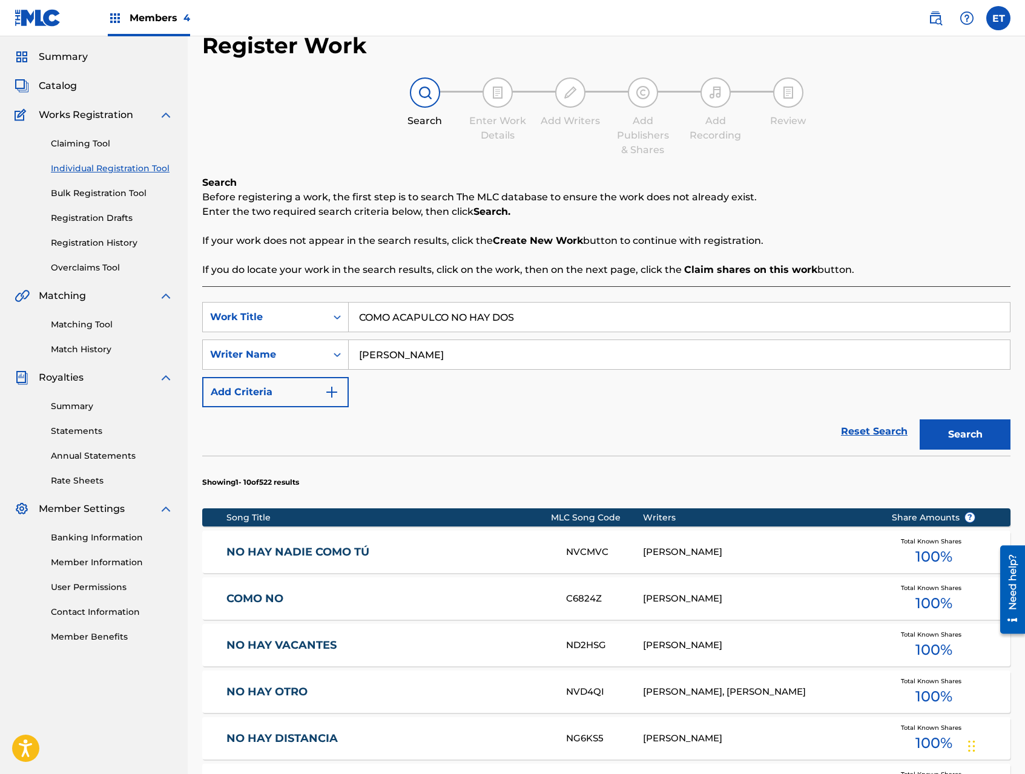
scroll to position [0, 0]
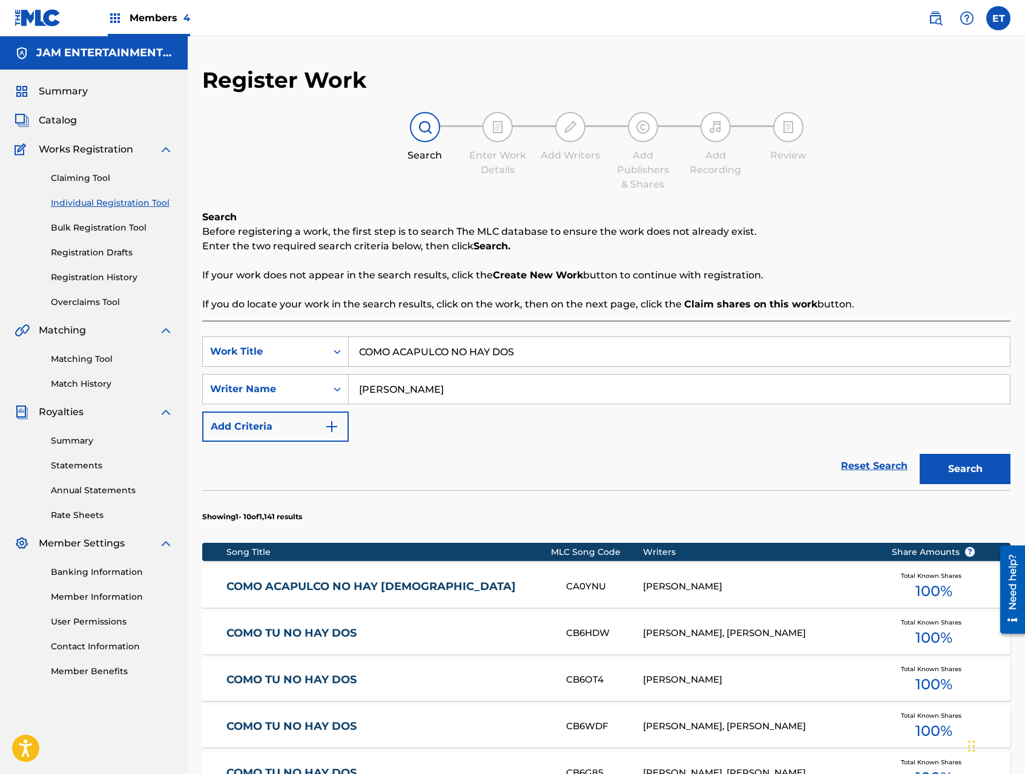
click at [388, 585] on link "COMO ACAPULCO NO HAY DIOS" at bounding box center [387, 587] width 323 height 14
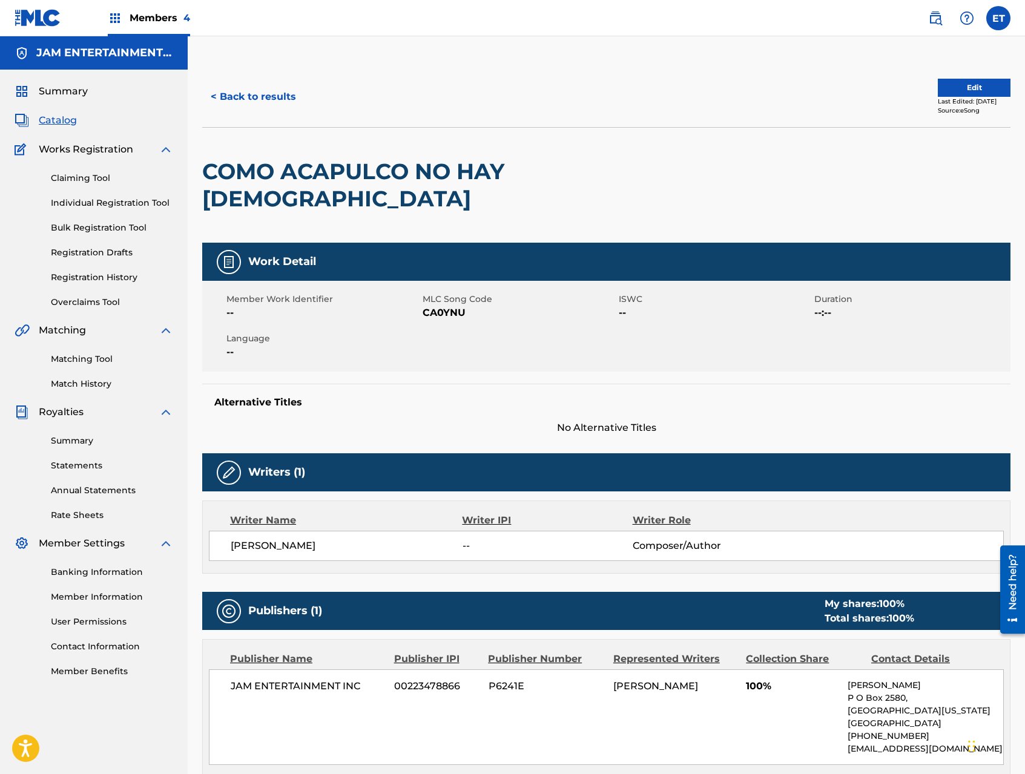
click at [79, 363] on link "Matching Tool" at bounding box center [112, 359] width 122 height 13
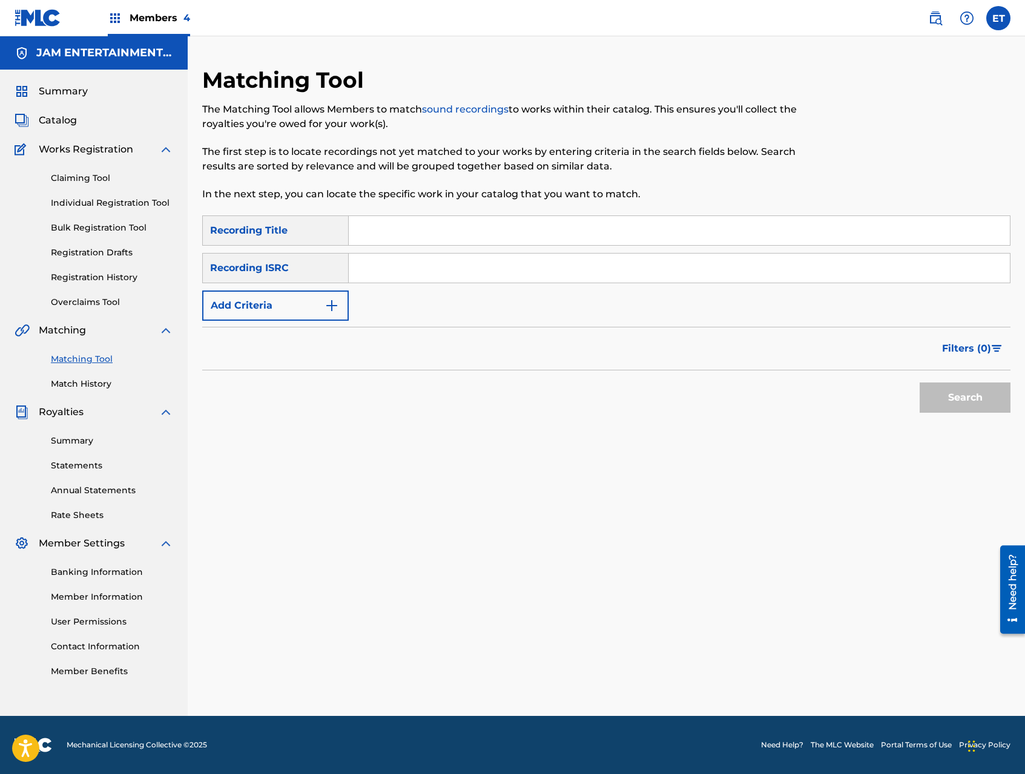
click at [428, 238] on input "Search Form" at bounding box center [679, 230] width 661 height 29
paste input "COMO ACAPULCO NO HAY DOS"
type input "COMO ACAPULCO NO HAY DOS"
click at [919, 382] on button "Search" at bounding box center [964, 397] width 91 height 30
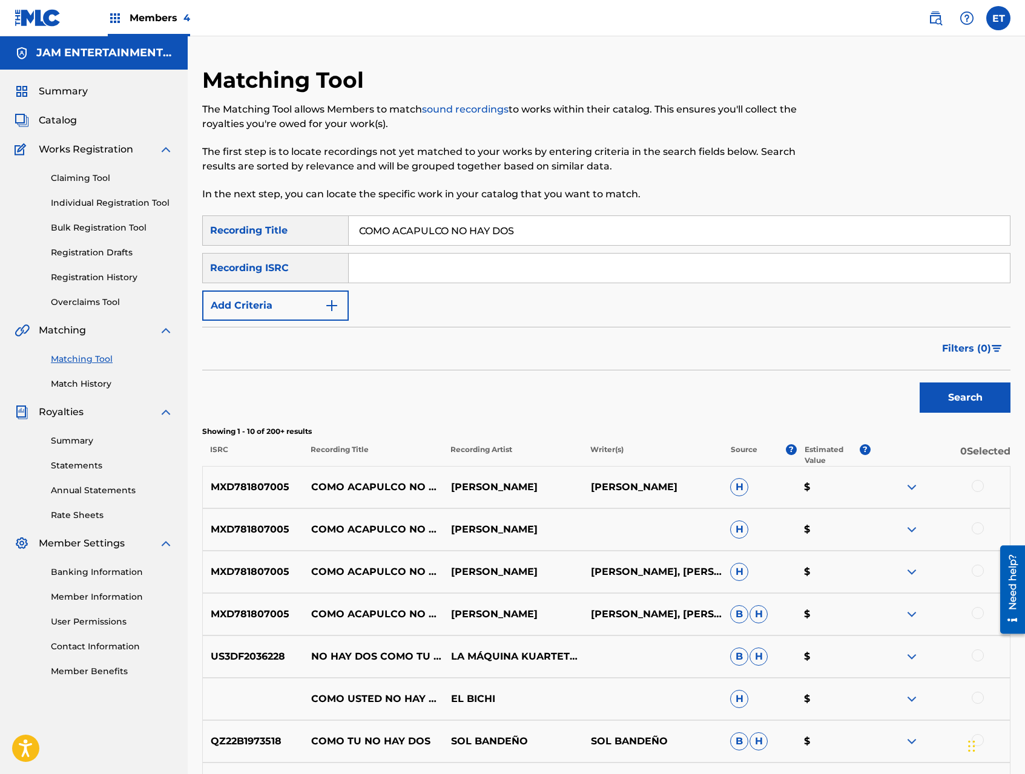
click at [320, 307] on button "Add Criteria" at bounding box center [275, 305] width 146 height 30
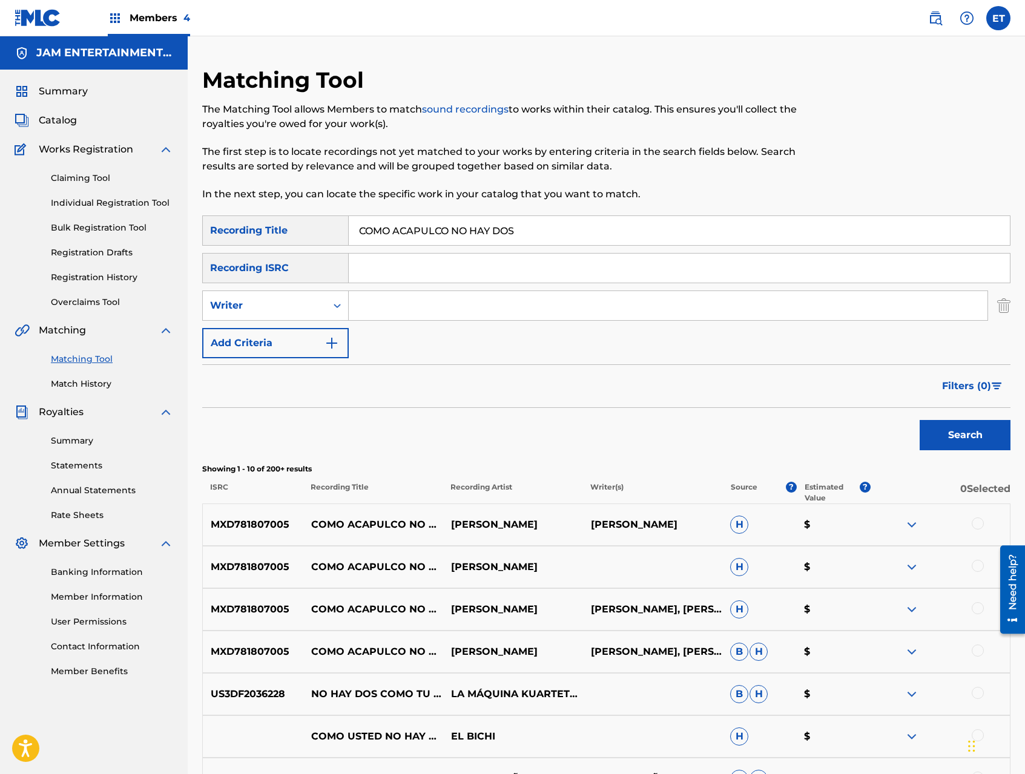
click at [314, 306] on div "Writer" at bounding box center [264, 305] width 109 height 15
click at [300, 336] on div "Recording Artist" at bounding box center [275, 336] width 145 height 30
click at [379, 305] on input "Search Form" at bounding box center [668, 305] width 638 height 29
type input "FEDERICO"
click at [919, 420] on button "Search" at bounding box center [964, 435] width 91 height 30
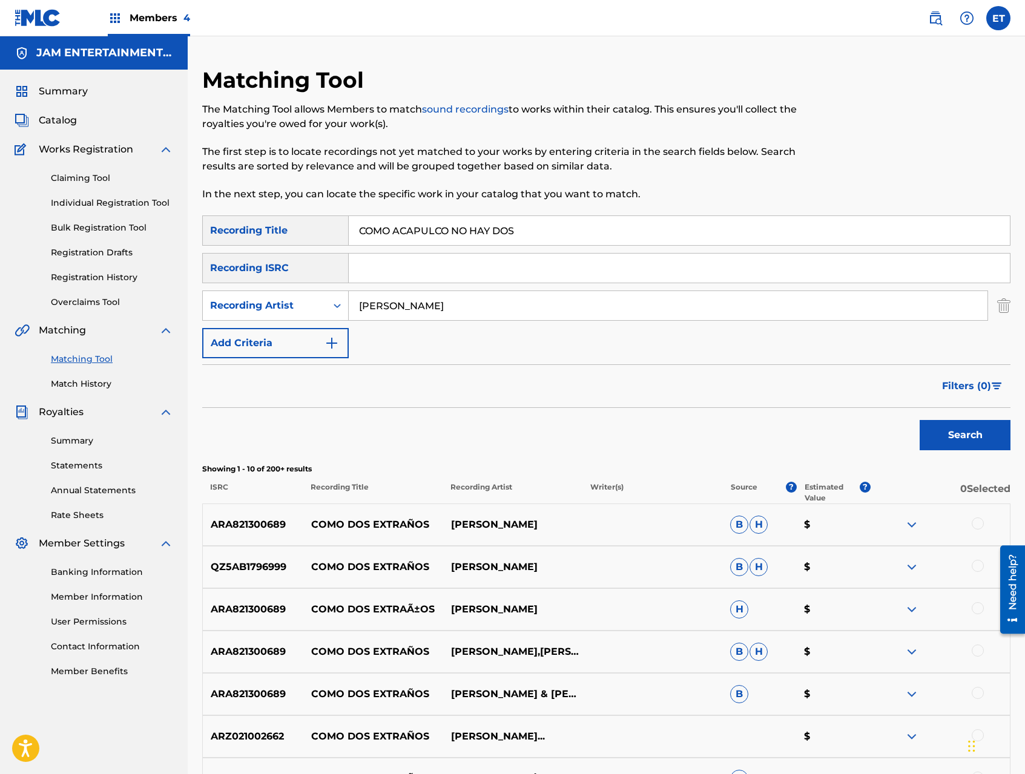
click at [396, 226] on input "COMO ACAPULCO NO HAY DOS" at bounding box center [679, 230] width 661 height 29
click at [132, 201] on link "Individual Registration Tool" at bounding box center [112, 203] width 122 height 13
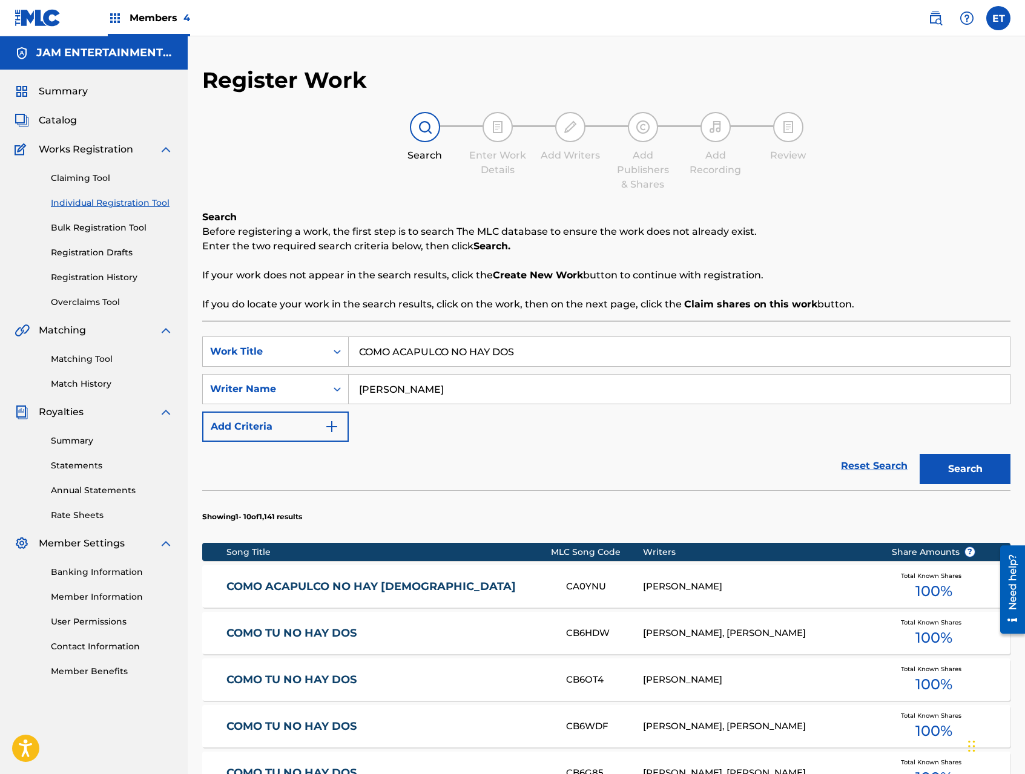
click at [453, 356] on input "COMO ACAPULCO NO HAY DOS" at bounding box center [679, 351] width 661 height 29
paste input "EL CODO"
type input "EL CODO"
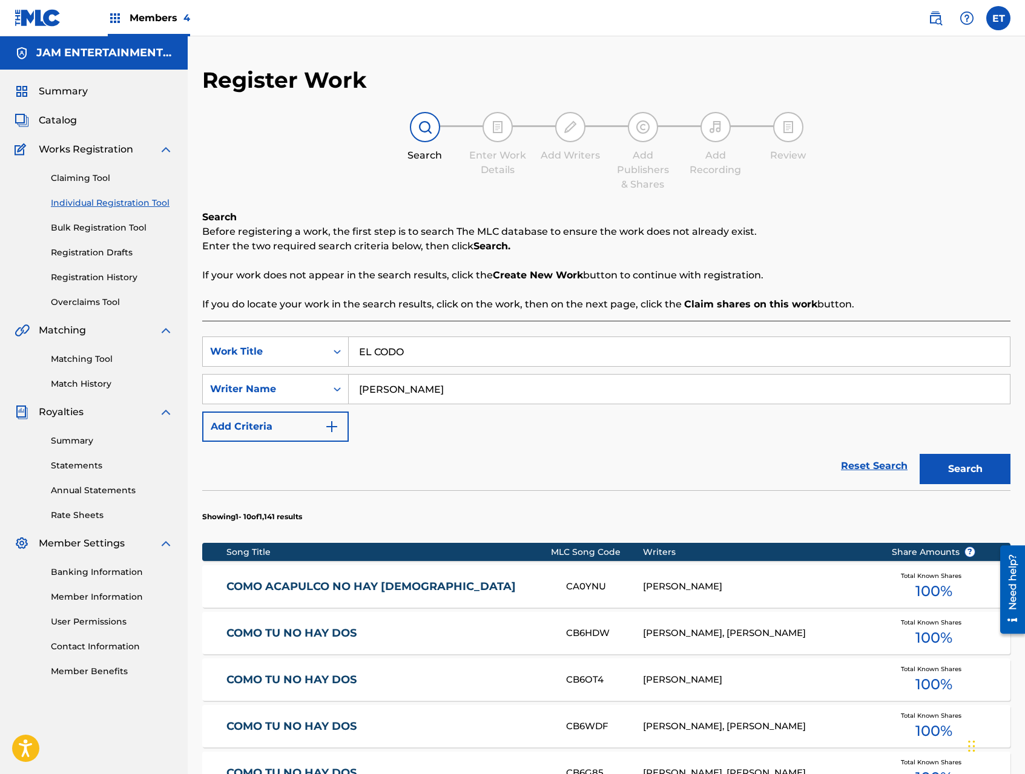
type input "AMADEO"
click at [919, 454] on button "Search" at bounding box center [964, 469] width 91 height 30
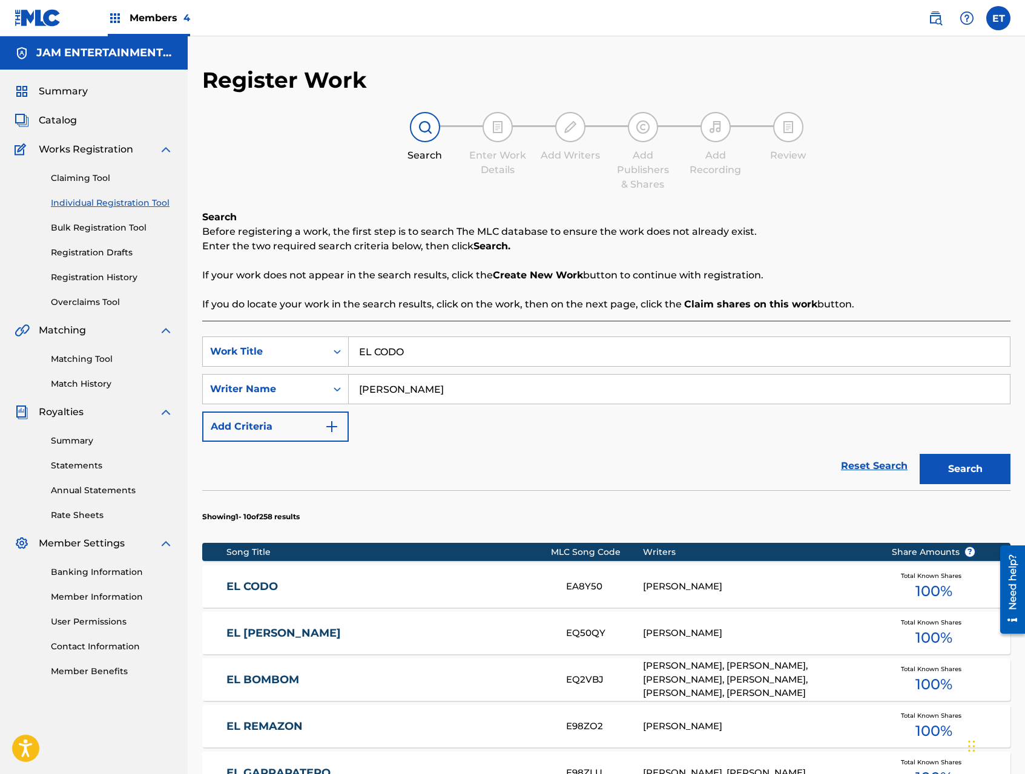
click at [266, 580] on link "EL CODO" at bounding box center [387, 587] width 323 height 14
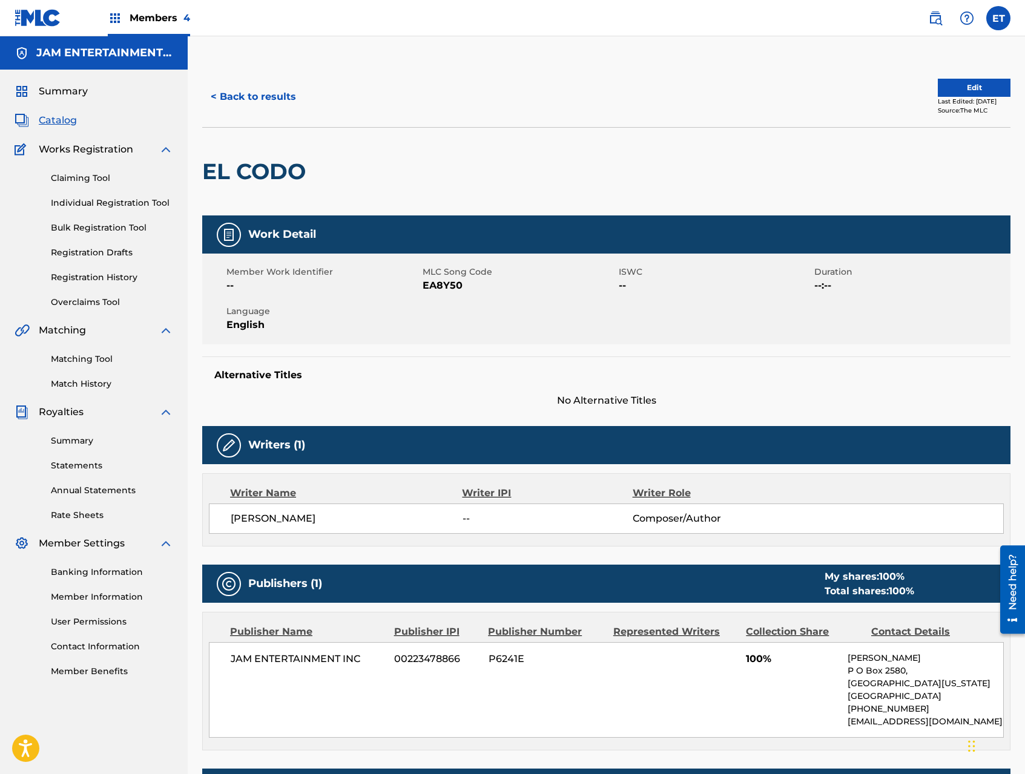
click at [269, 99] on button "< Back to results" at bounding box center [253, 97] width 102 height 30
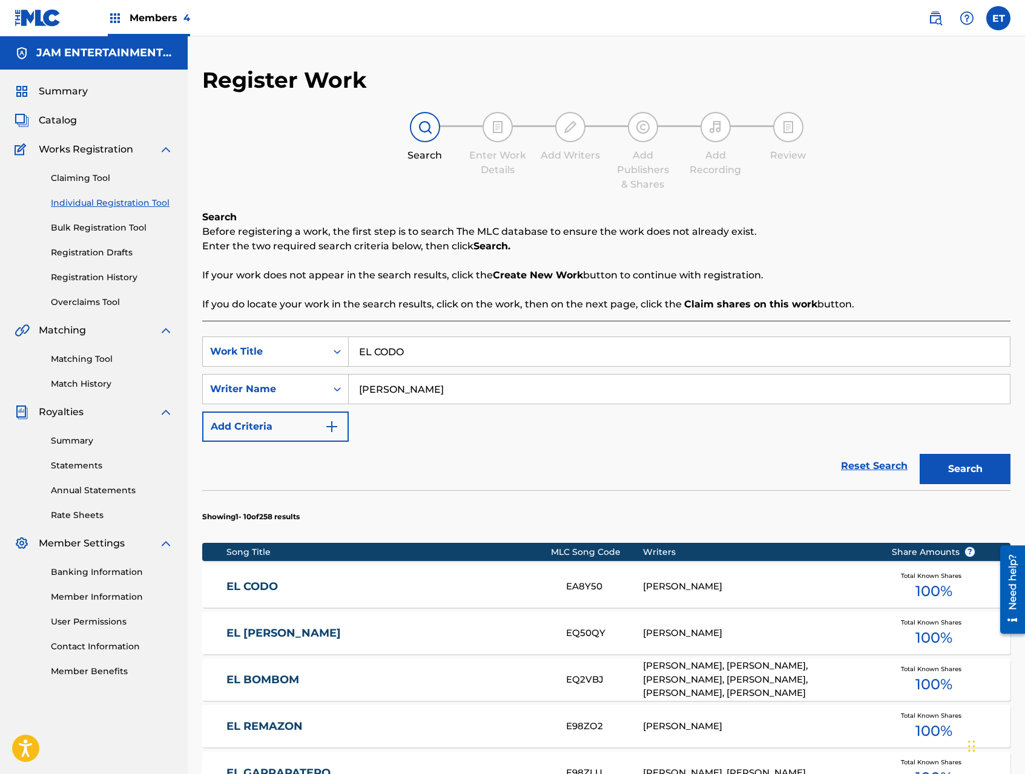
click at [453, 358] on input "EL CODO" at bounding box center [679, 351] width 661 height 29
paste input "S DIFICIL OLVIDARTE"
type input "ES DIFICIL OLVIDARTE"
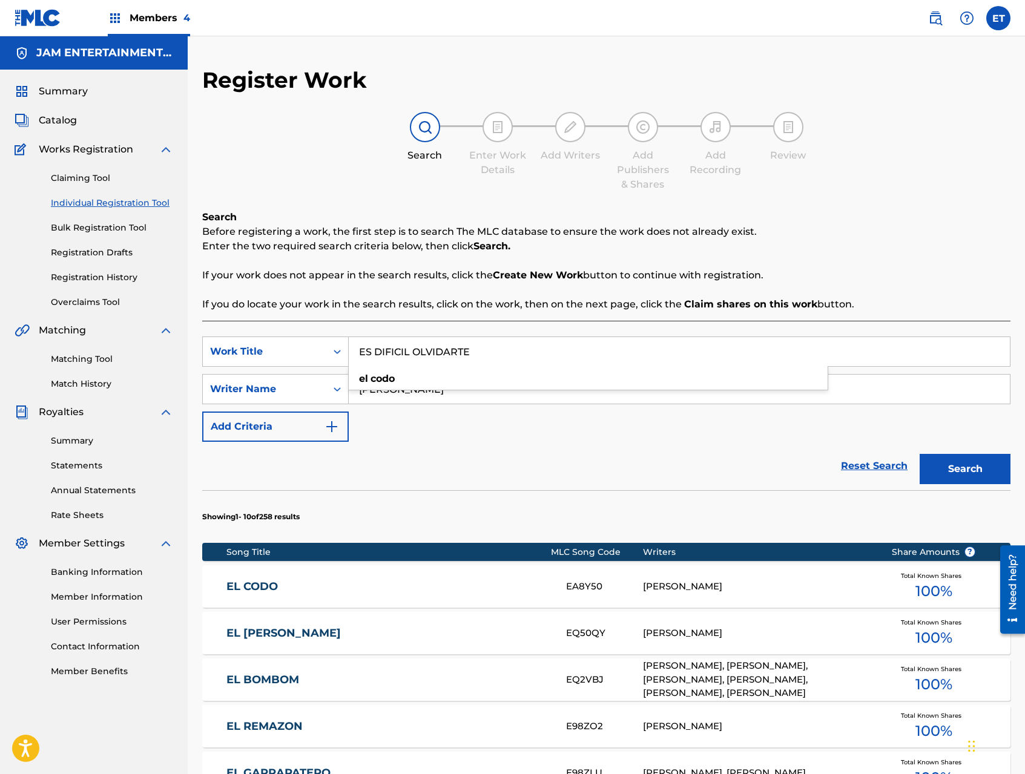
click at [919, 454] on button "Search" at bounding box center [964, 469] width 91 height 30
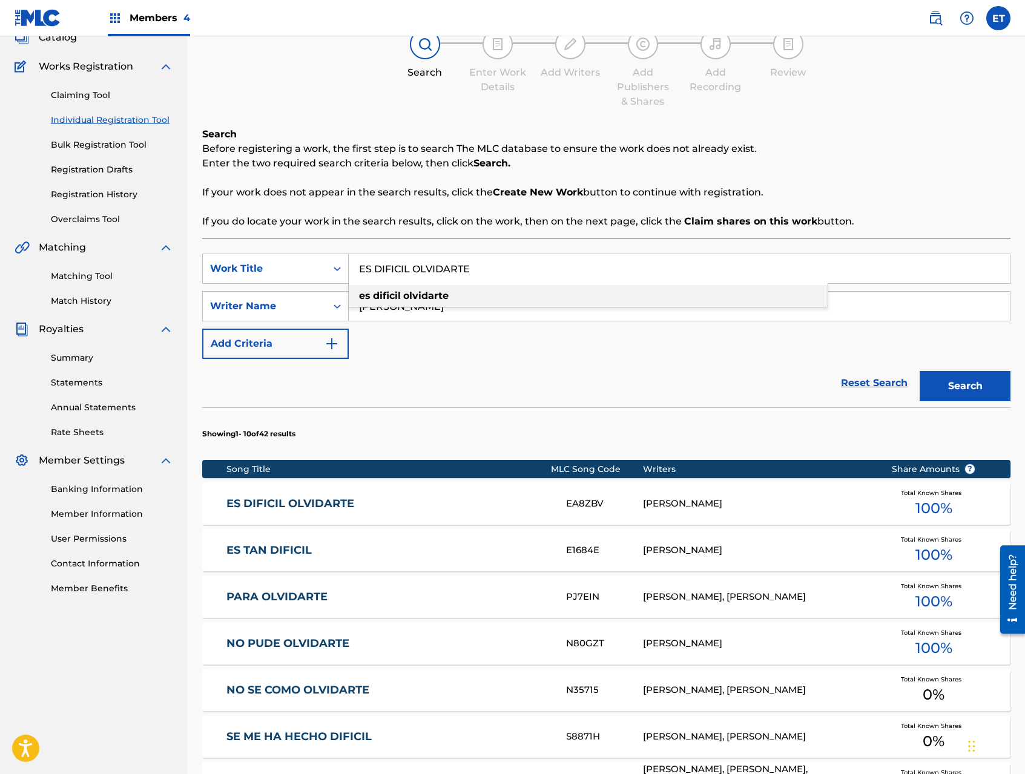
scroll to position [85, 0]
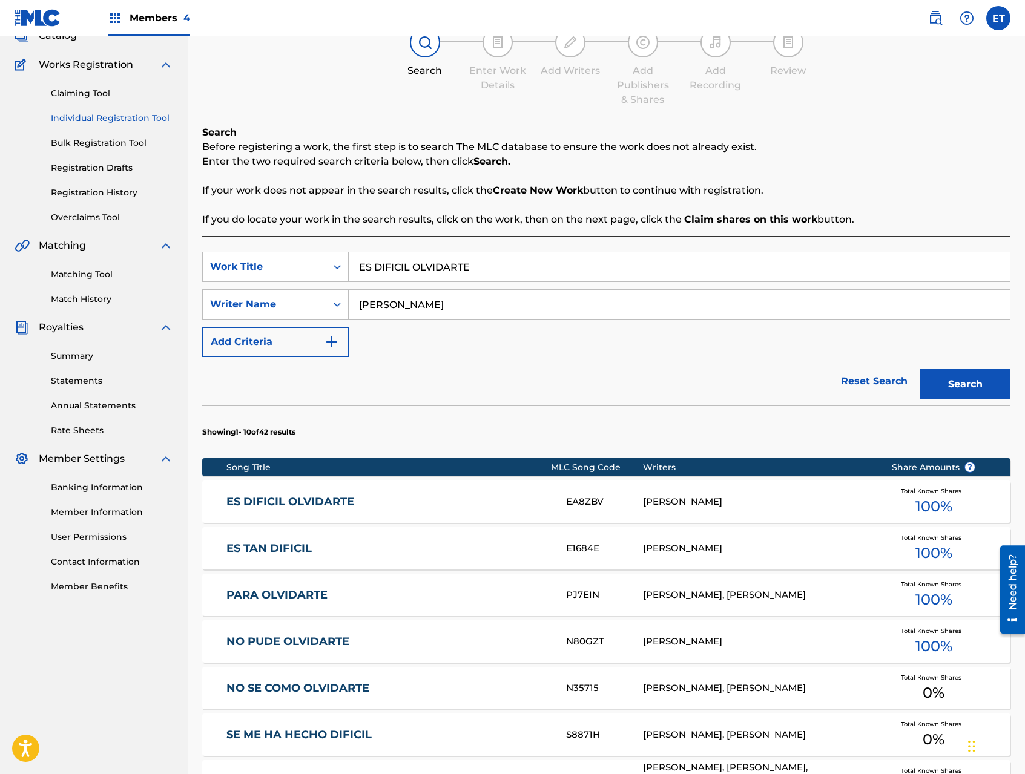
click at [333, 502] on link "ES DIFICIL OLVIDARTE" at bounding box center [387, 502] width 323 height 14
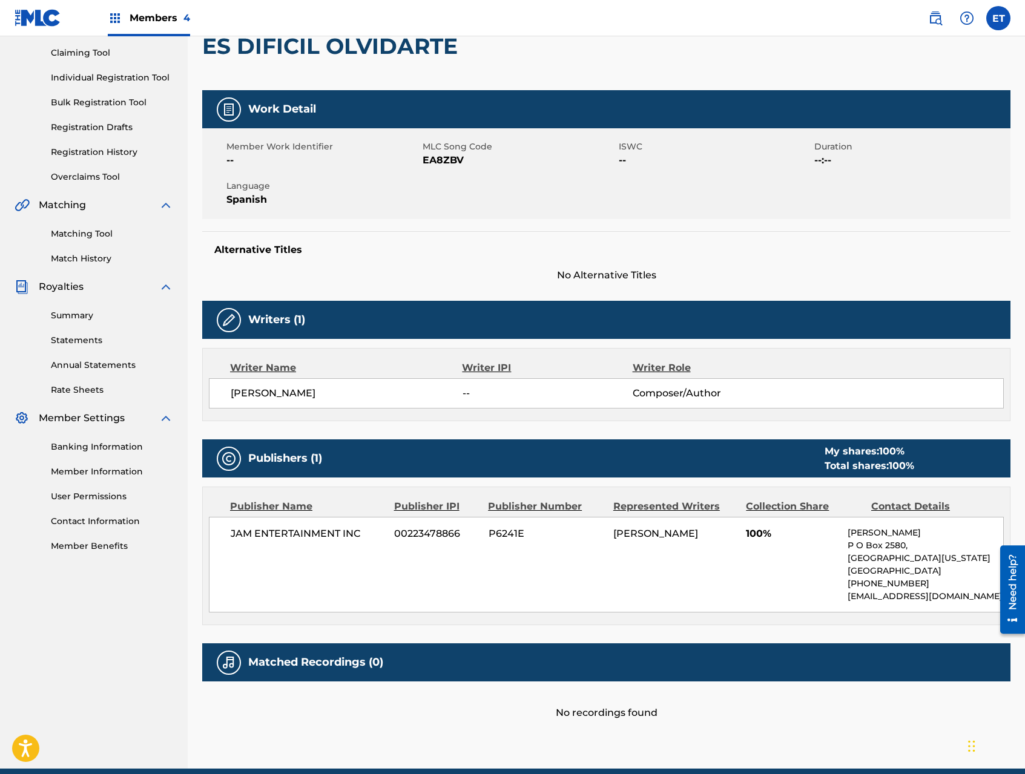
scroll to position [178, 0]
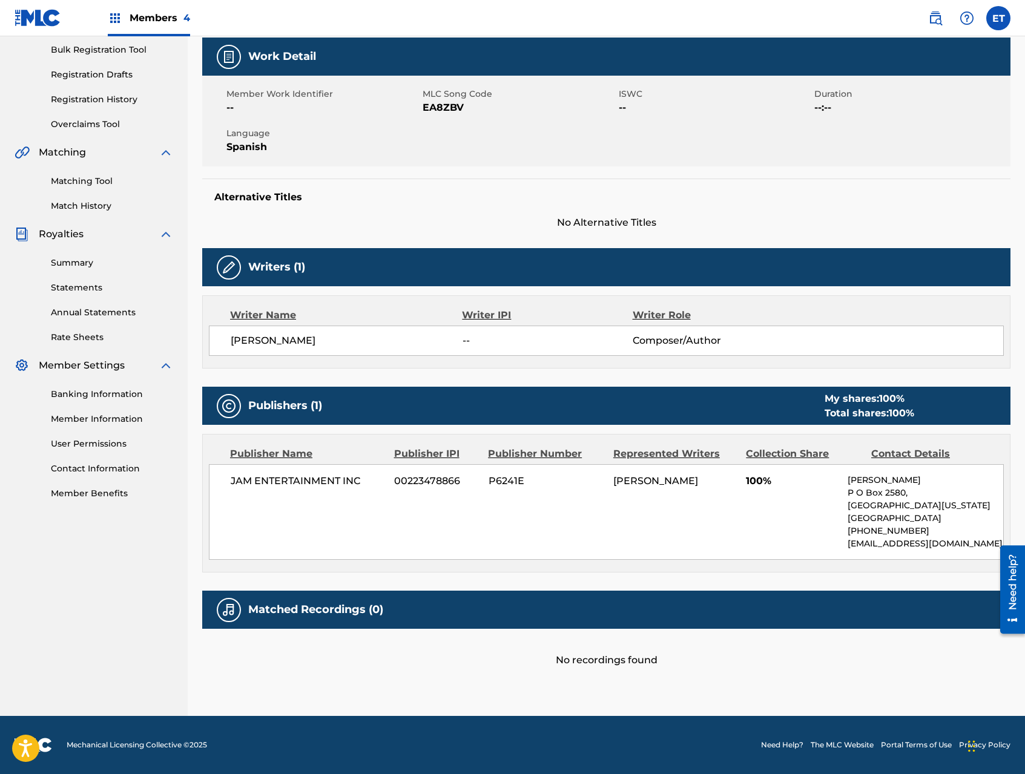
click at [68, 188] on div "Matching Tool Match History" at bounding box center [94, 186] width 159 height 53
click at [71, 184] on link "Matching Tool" at bounding box center [112, 181] width 122 height 13
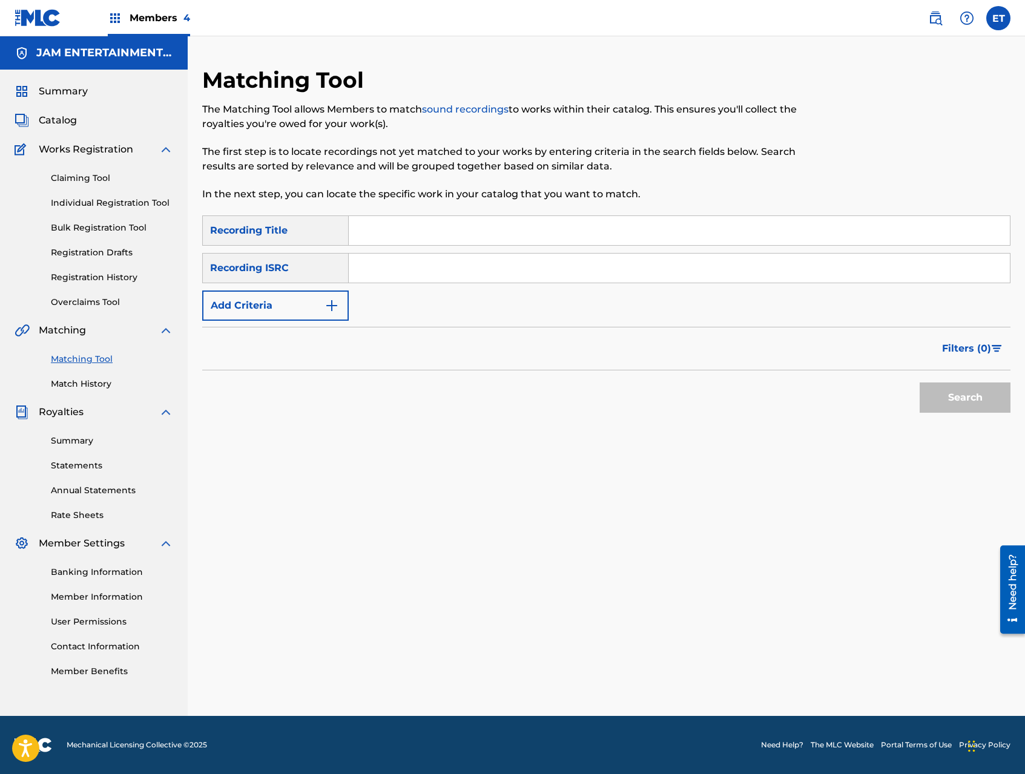
click at [438, 240] on input "Search Form" at bounding box center [679, 230] width 661 height 29
paste input "ES DIFICIL OLVIDARTE"
type input "ES DIFICIL OLVIDARTE"
click at [919, 382] on button "Search" at bounding box center [964, 397] width 91 height 30
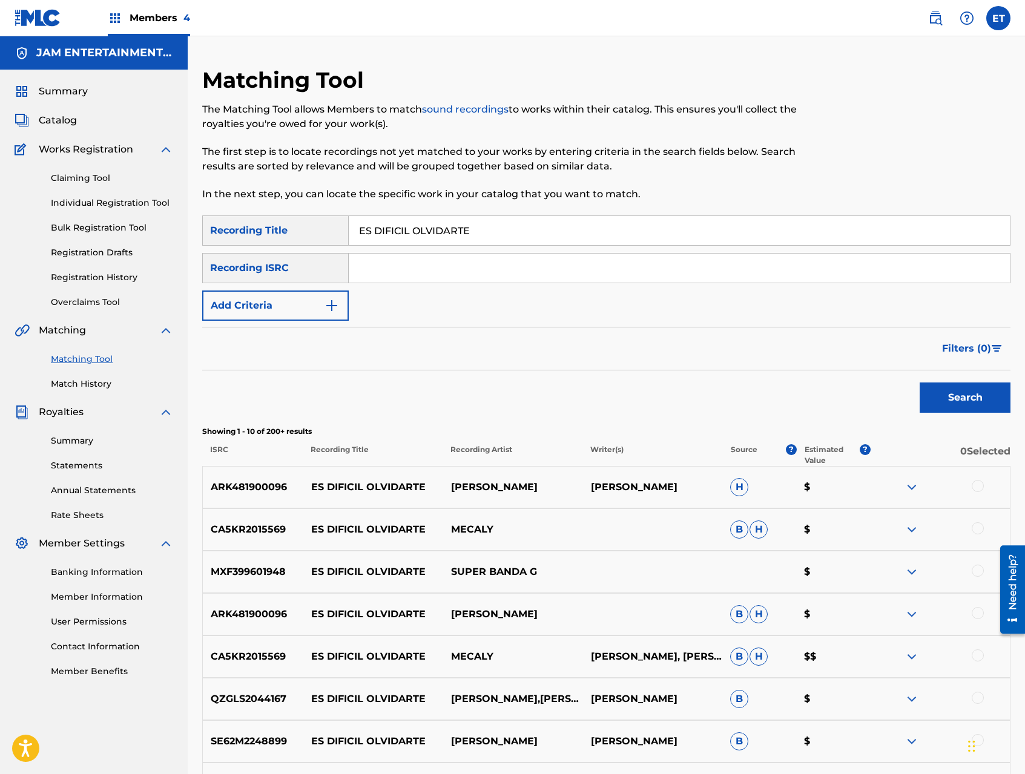
click at [322, 306] on button "Add Criteria" at bounding box center [275, 305] width 146 height 30
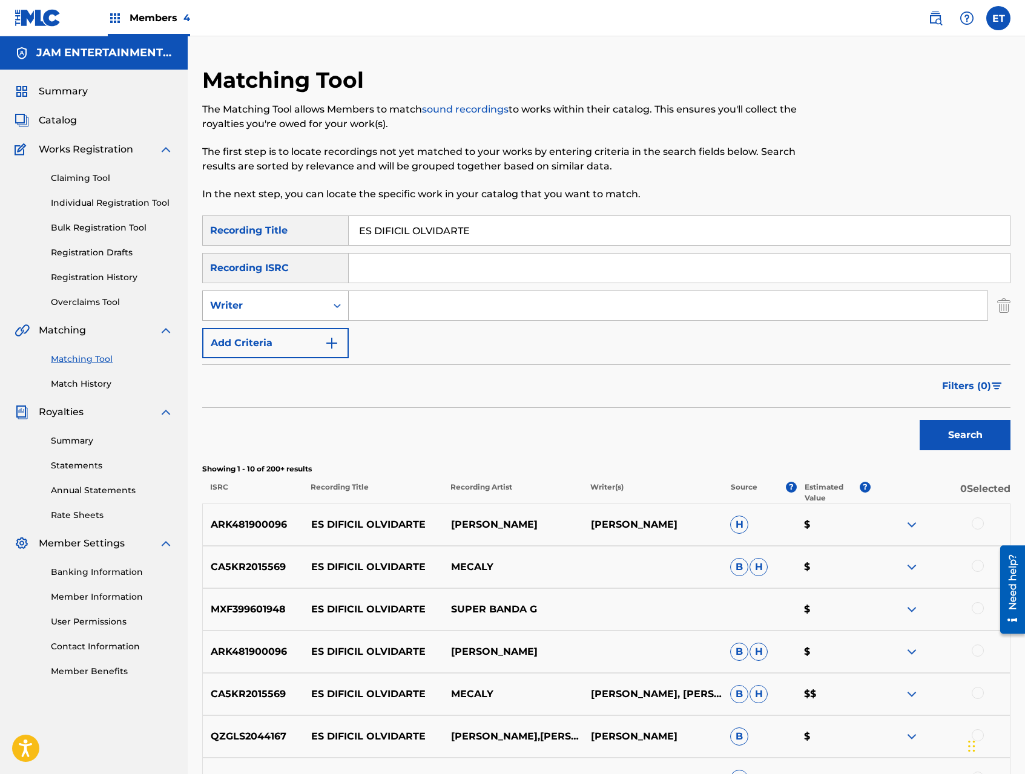
click at [317, 304] on div "Writer" at bounding box center [264, 305] width 109 height 15
click at [299, 332] on div "Recording Artist" at bounding box center [275, 336] width 145 height 30
click at [386, 309] on input "Search Form" at bounding box center [668, 305] width 638 height 29
click at [919, 420] on button "Search" at bounding box center [964, 435] width 91 height 30
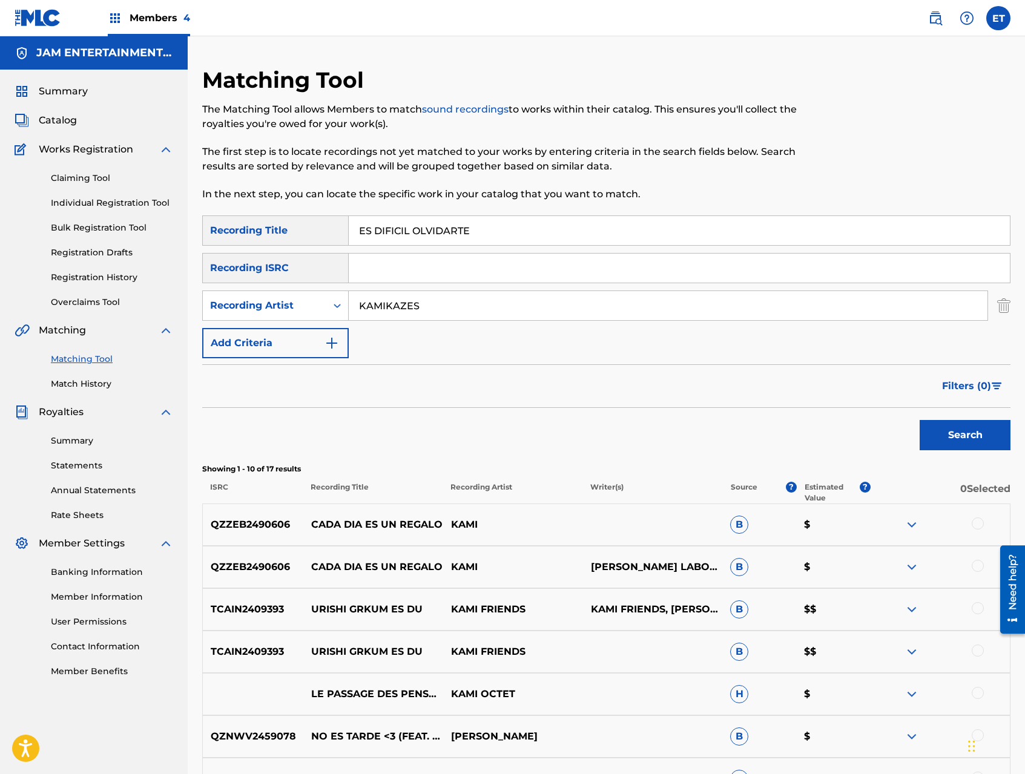
type input "KAMIKAZES"
click at [919, 420] on button "Search" at bounding box center [964, 435] width 91 height 30
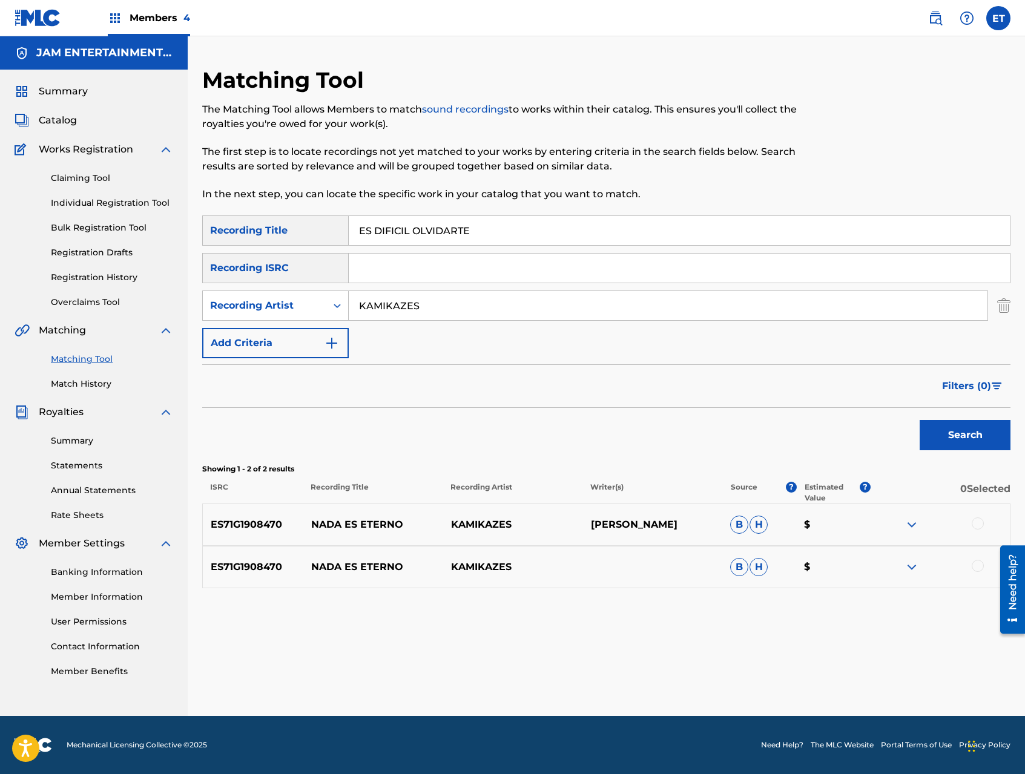
click at [445, 237] on input "ES DIFICIL OLVIDARTE" at bounding box center [679, 230] width 661 height 29
paste input "LAS MANAS DE JUAN"
type input "LAS MANAS DE JUAN"
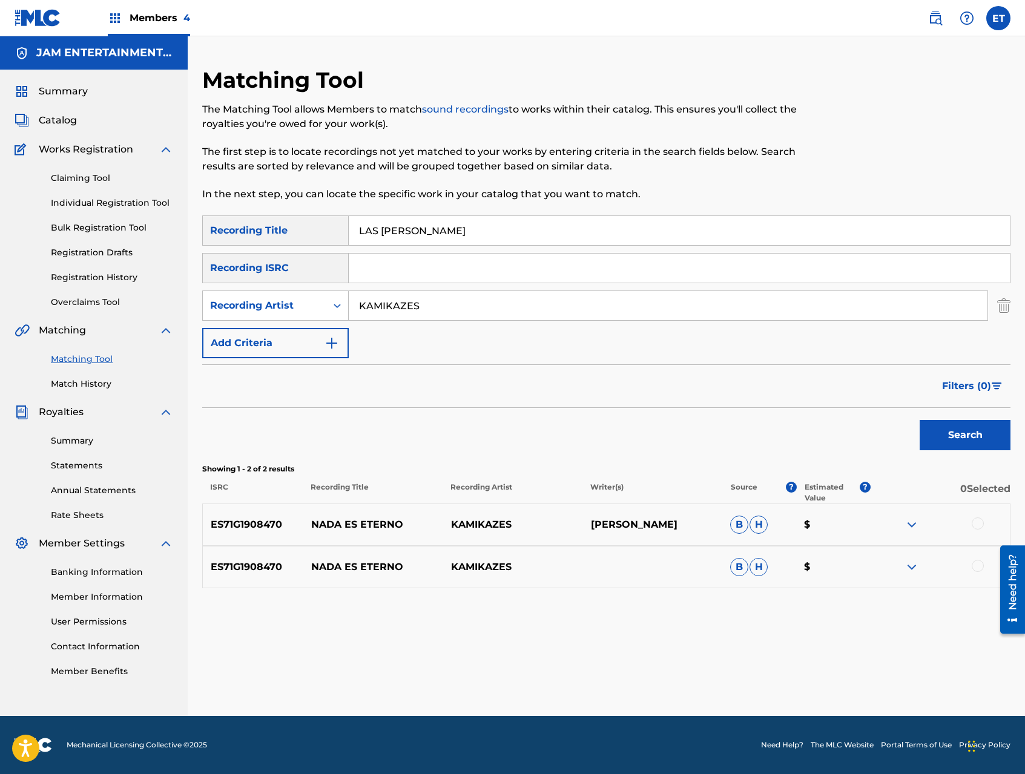
click at [100, 203] on link "Individual Registration Tool" at bounding box center [112, 203] width 122 height 13
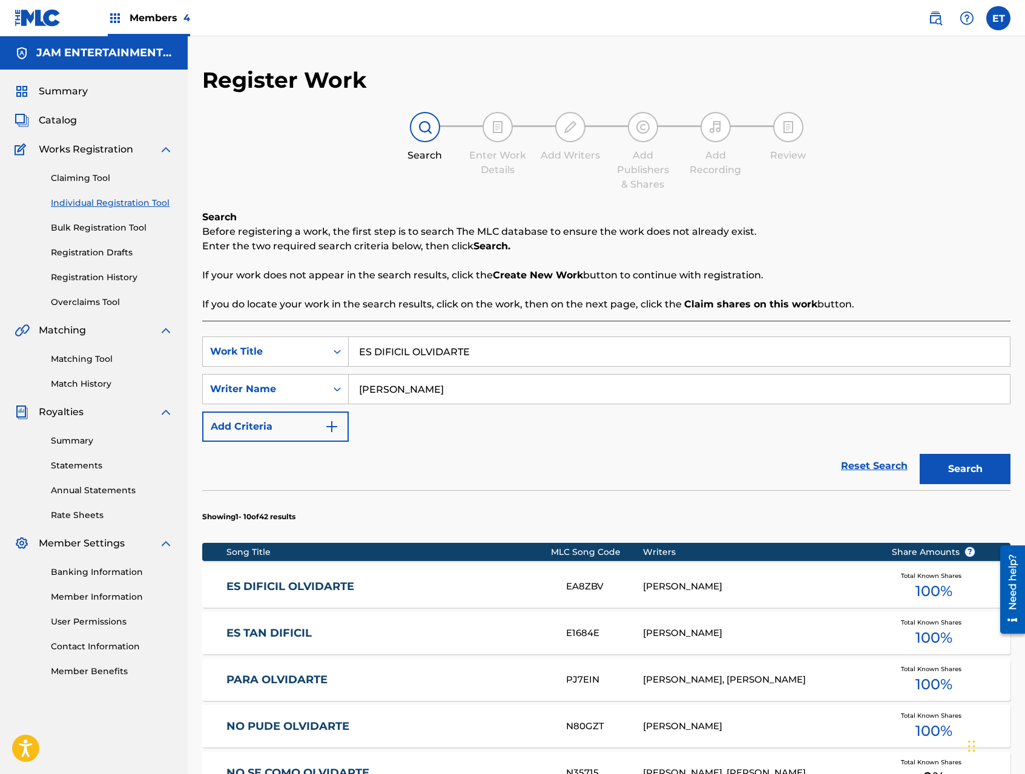
click at [452, 350] on input "ES DIFICIL OLVIDARTE" at bounding box center [679, 351] width 661 height 29
paste input "LAS MANAS DE JUAN"
type input "LAS MANAS DE JUAN"
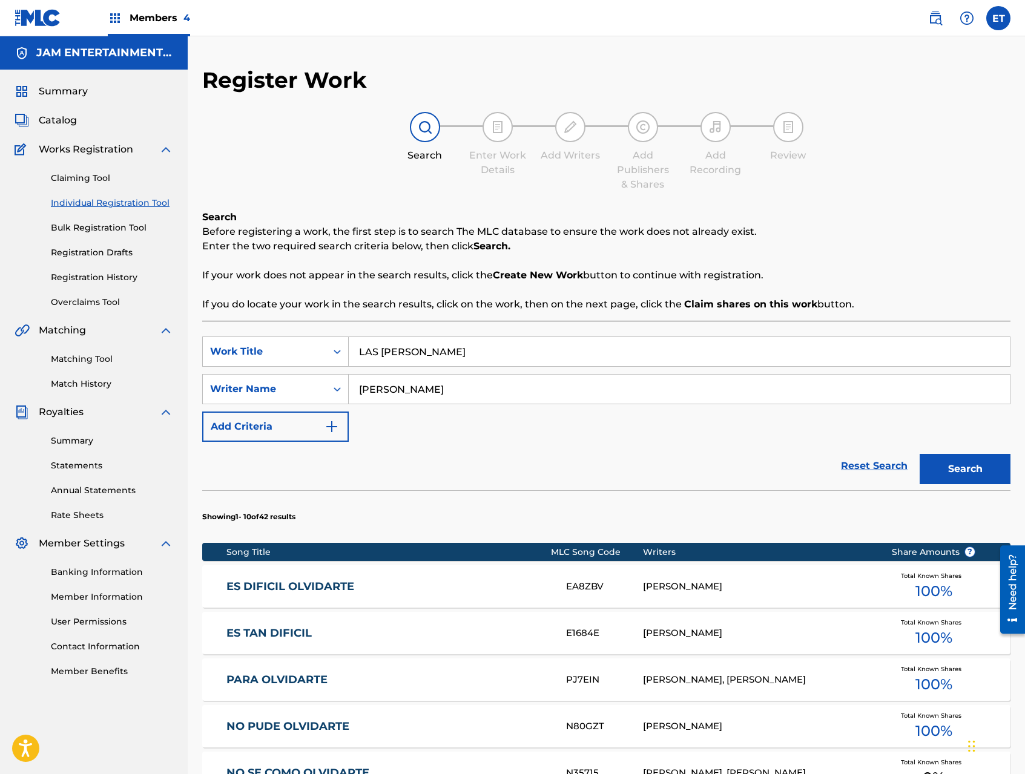
click at [919, 454] on button "Search" at bounding box center [964, 469] width 91 height 30
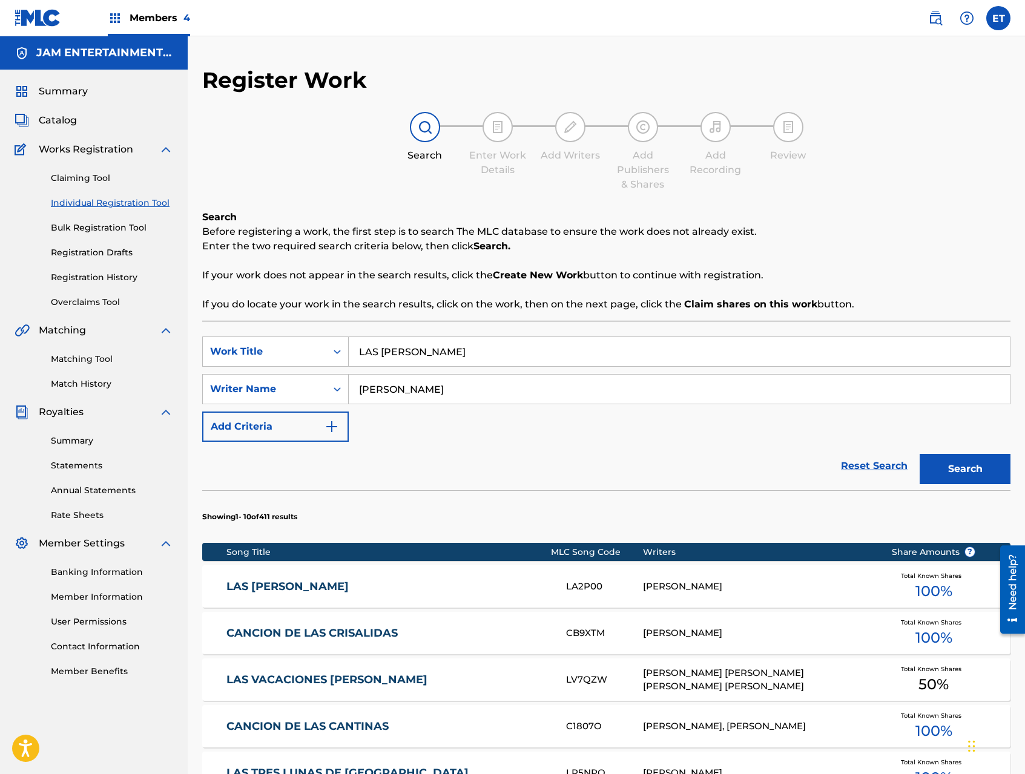
click at [294, 594] on div "LAS MAÑAS DE JUAN LA2P00 AMADEO BURGOS Total Known Shares 100 %" at bounding box center [606, 586] width 808 height 42
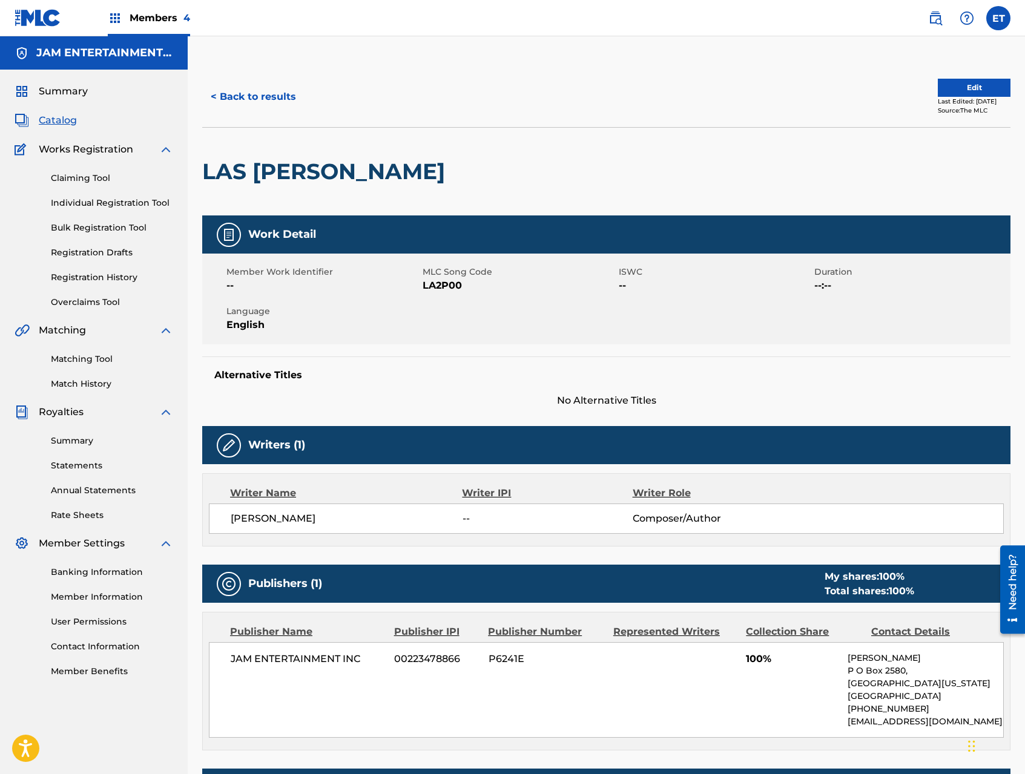
click at [84, 359] on link "Matching Tool" at bounding box center [112, 359] width 122 height 13
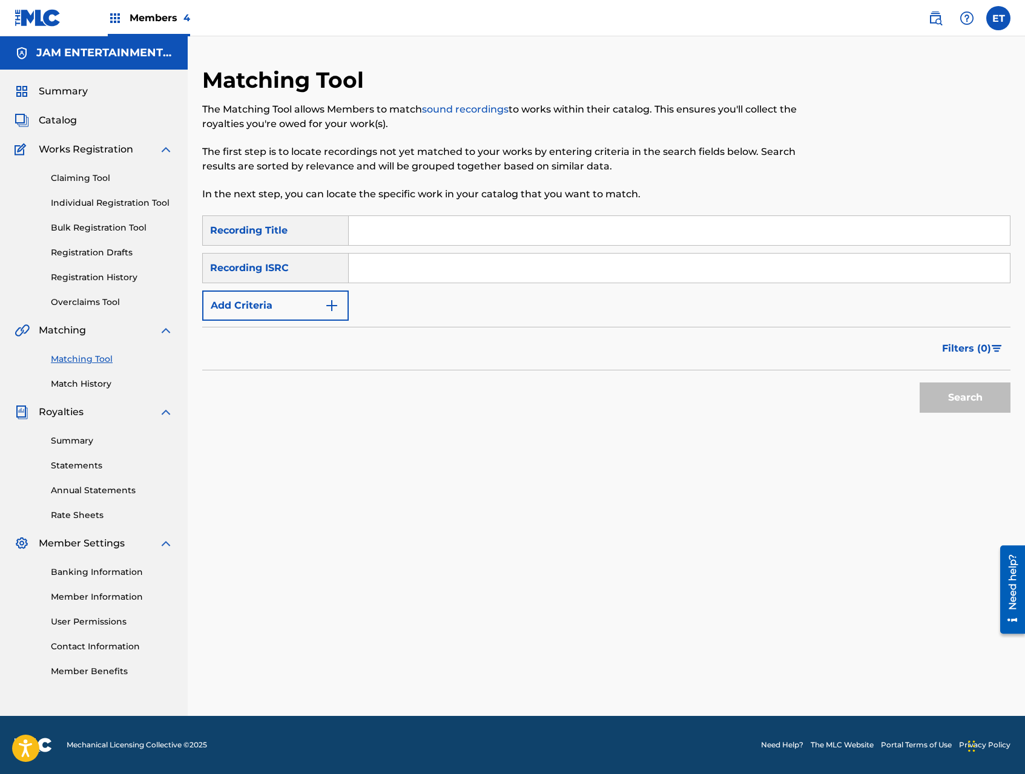
click at [458, 237] on input "Search Form" at bounding box center [679, 230] width 661 height 29
paste input "LAS MANAS DE JUAN"
type input "LAS MANAS DE JUAN"
click at [919, 382] on button "Search" at bounding box center [964, 397] width 91 height 30
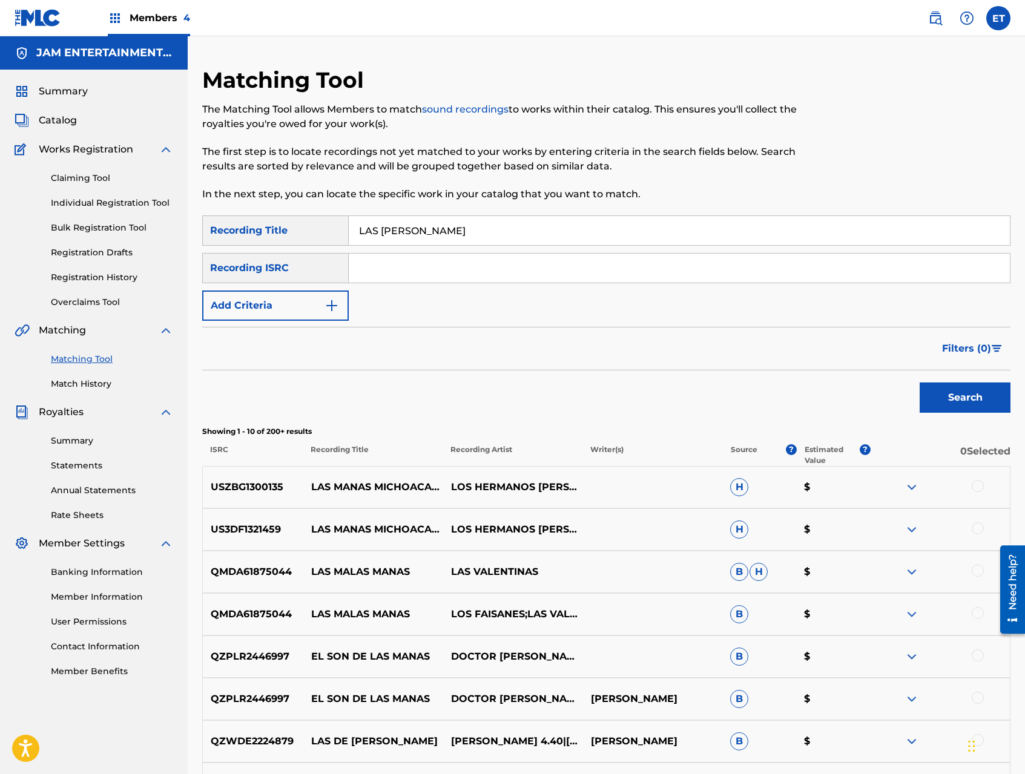
click at [77, 197] on link "Individual Registration Tool" at bounding box center [112, 203] width 122 height 13
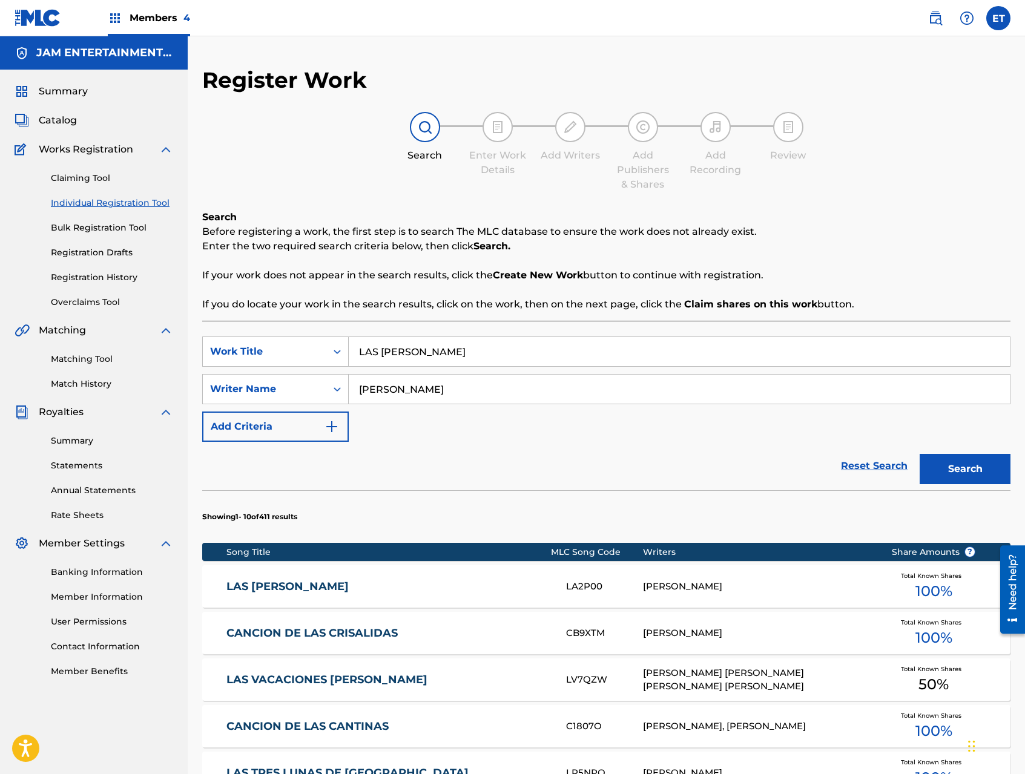
click at [416, 347] on input "LAS MANAS DE JUAN" at bounding box center [679, 351] width 661 height 29
paste input "POR MIS ESPUELAS"
type input "POR MIS ESPUELAS"
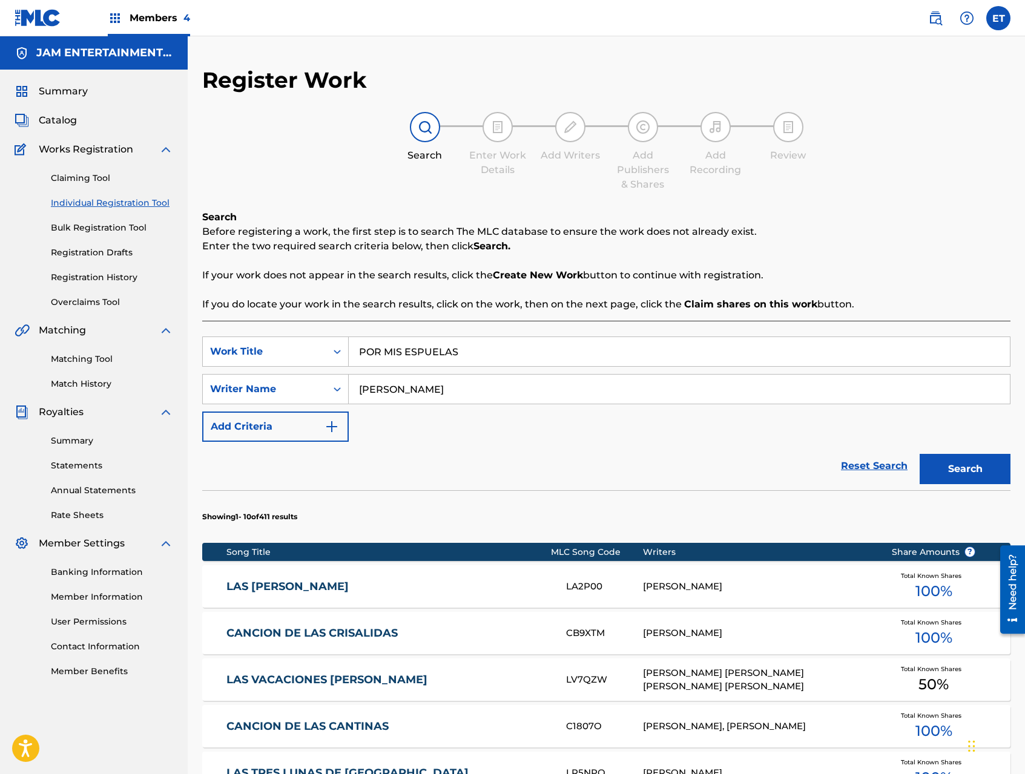
click at [919, 454] on button "Search" at bounding box center [964, 469] width 91 height 30
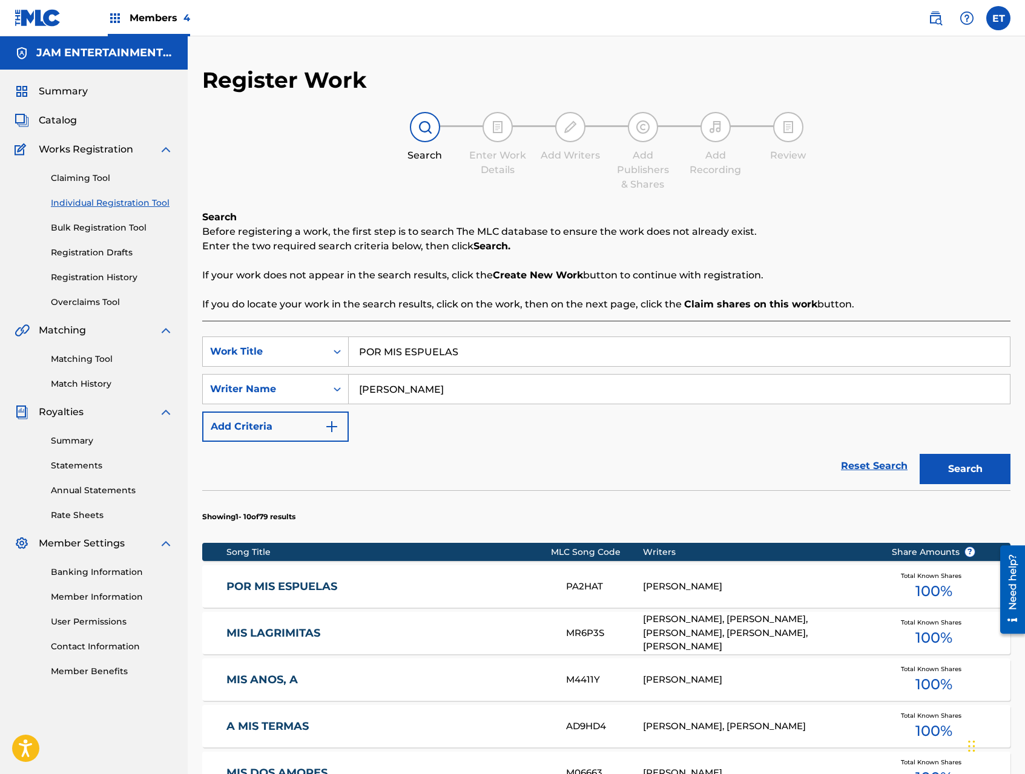
drag, startPoint x: 260, startPoint y: 587, endPoint x: 293, endPoint y: 561, distance: 41.8
click at [260, 587] on link "POR MIS ESPUELAS" at bounding box center [387, 587] width 323 height 14
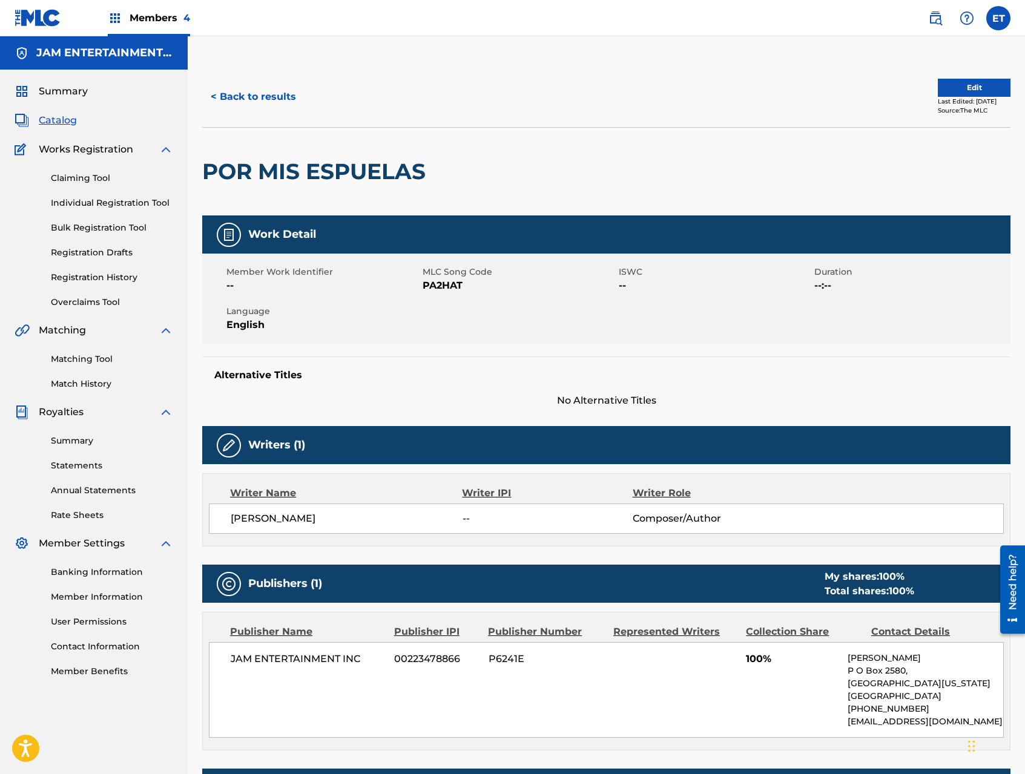
click at [82, 357] on link "Matching Tool" at bounding box center [112, 359] width 122 height 13
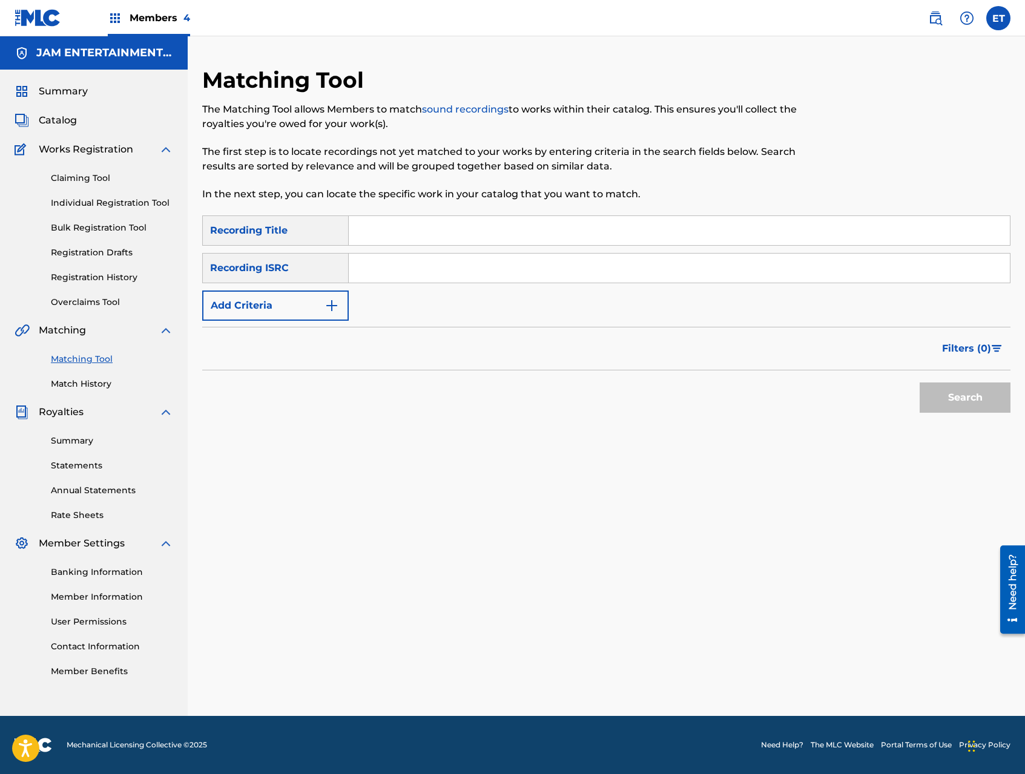
click at [416, 236] on input "Search Form" at bounding box center [679, 230] width 661 height 29
paste input "POR MIS ESPUELAS"
type input "POR MIS ESPUELAS"
click at [919, 382] on button "Search" at bounding box center [964, 397] width 91 height 30
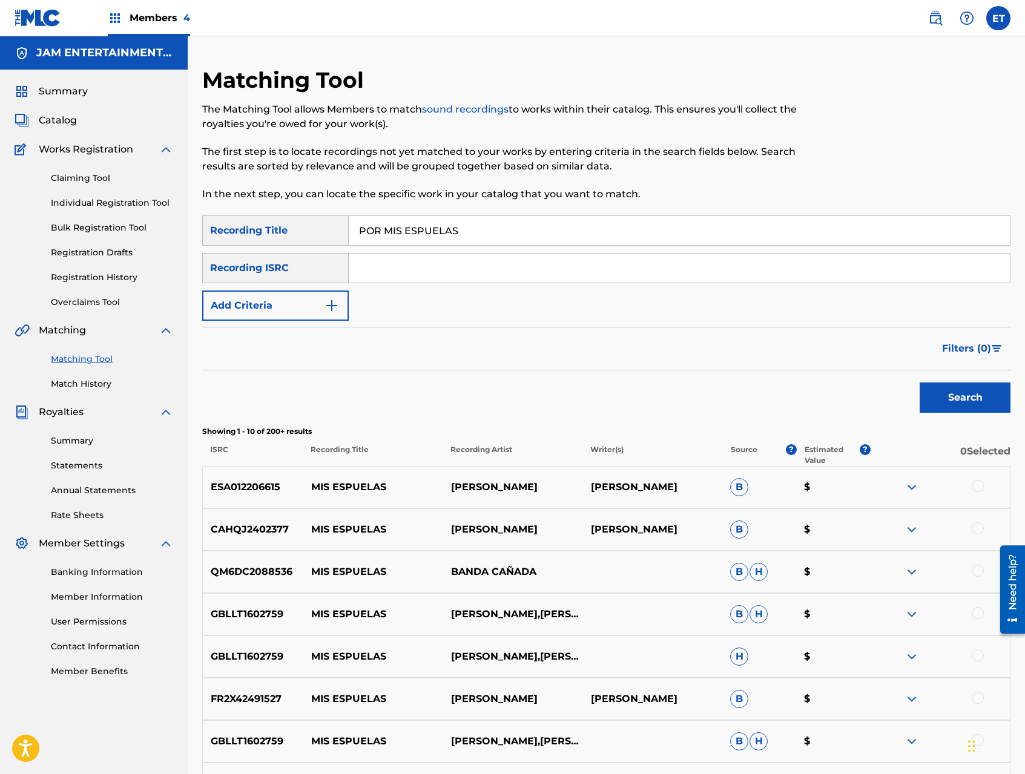
click at [85, 203] on link "Individual Registration Tool" at bounding box center [112, 203] width 122 height 13
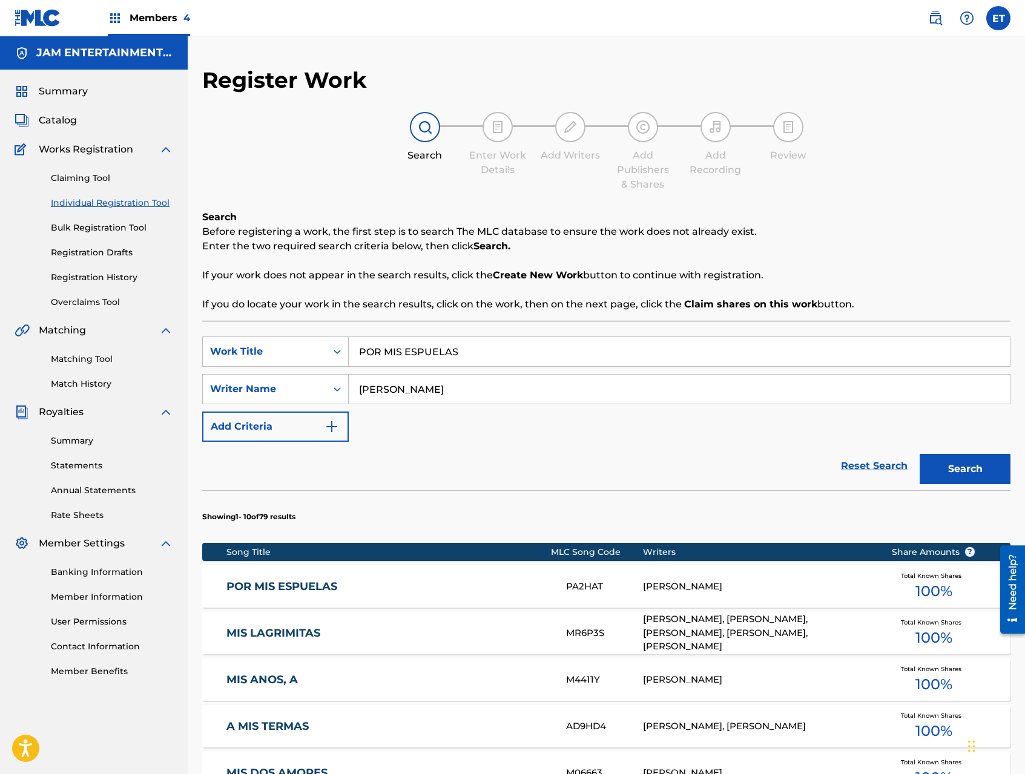
click at [470, 349] on input "POR MIS ESPUELAS" at bounding box center [679, 351] width 661 height 29
paste input "SOLO TU"
type input "SOLO TU"
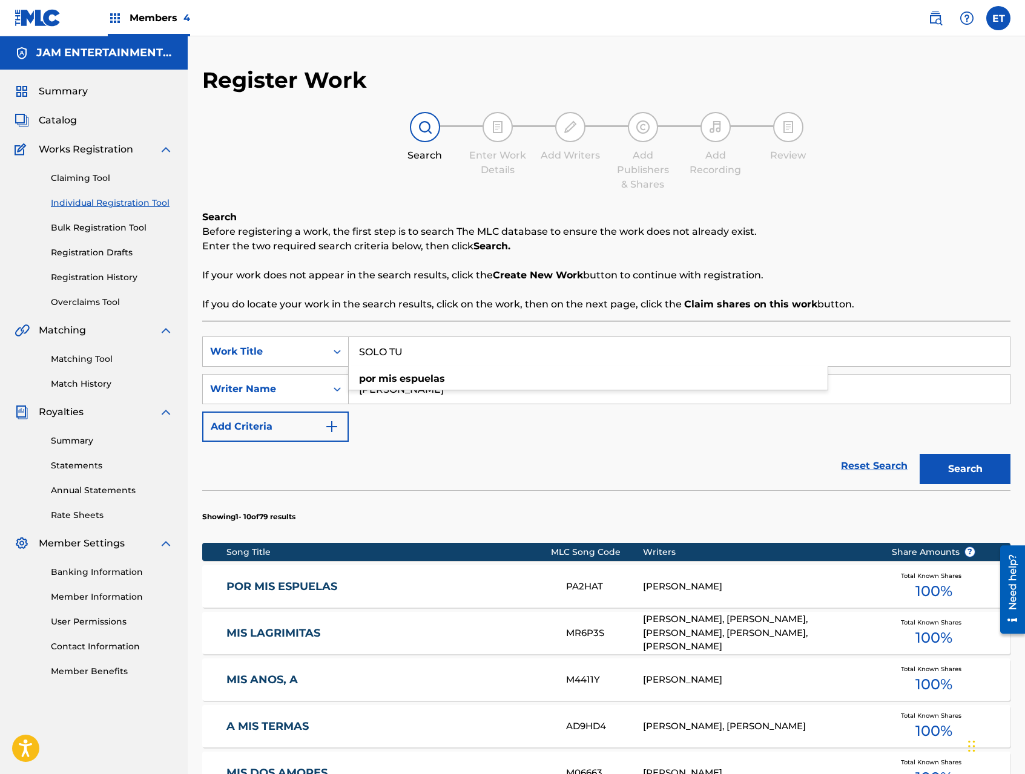
click at [919, 454] on button "Search" at bounding box center [964, 469] width 91 height 30
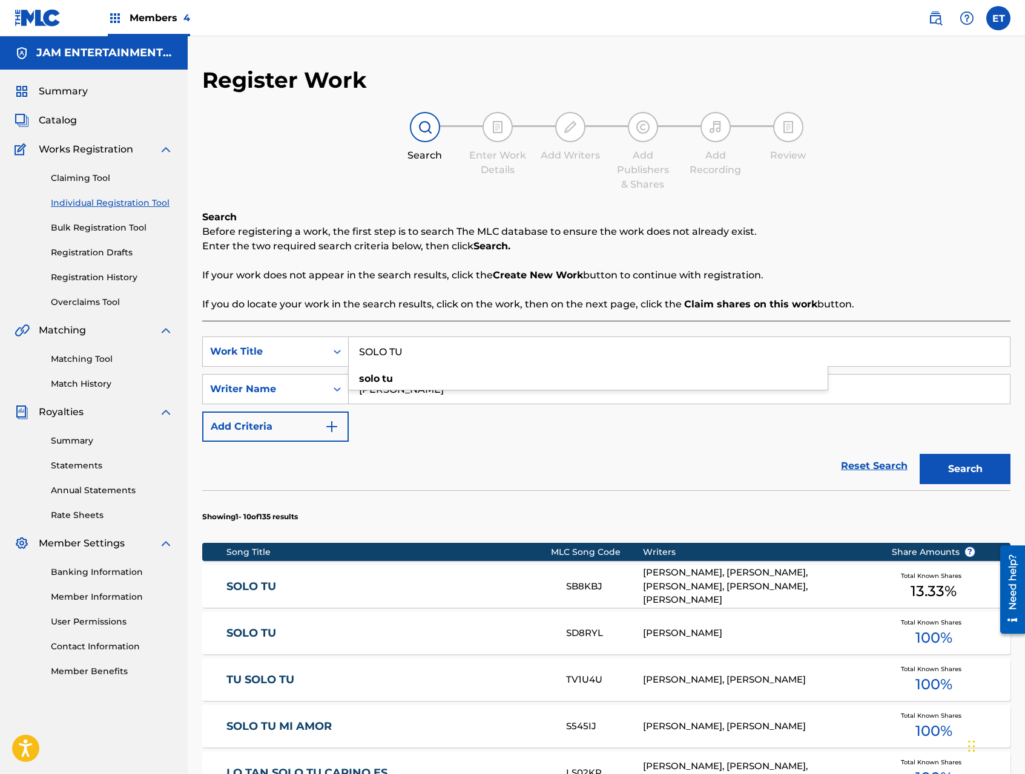
click at [310, 642] on div "SOLO TU SD8RYL AMADEO BURGOS Total Known Shares 100 %" at bounding box center [606, 633] width 808 height 42
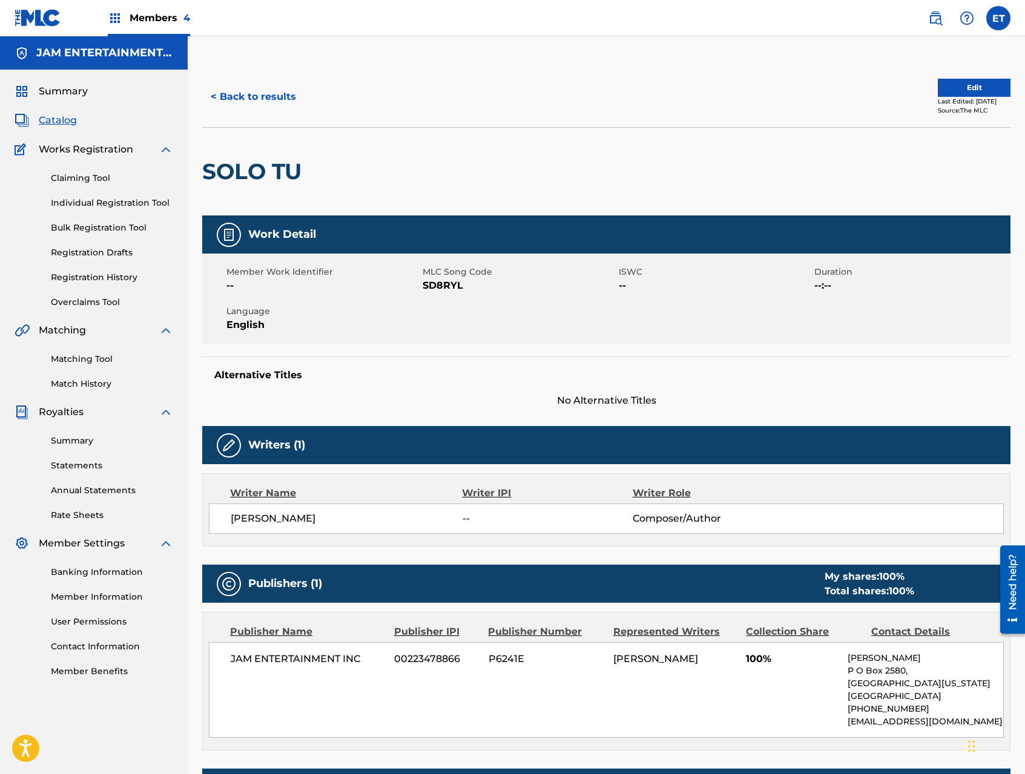
click at [84, 203] on link "Individual Registration Tool" at bounding box center [112, 203] width 122 height 13
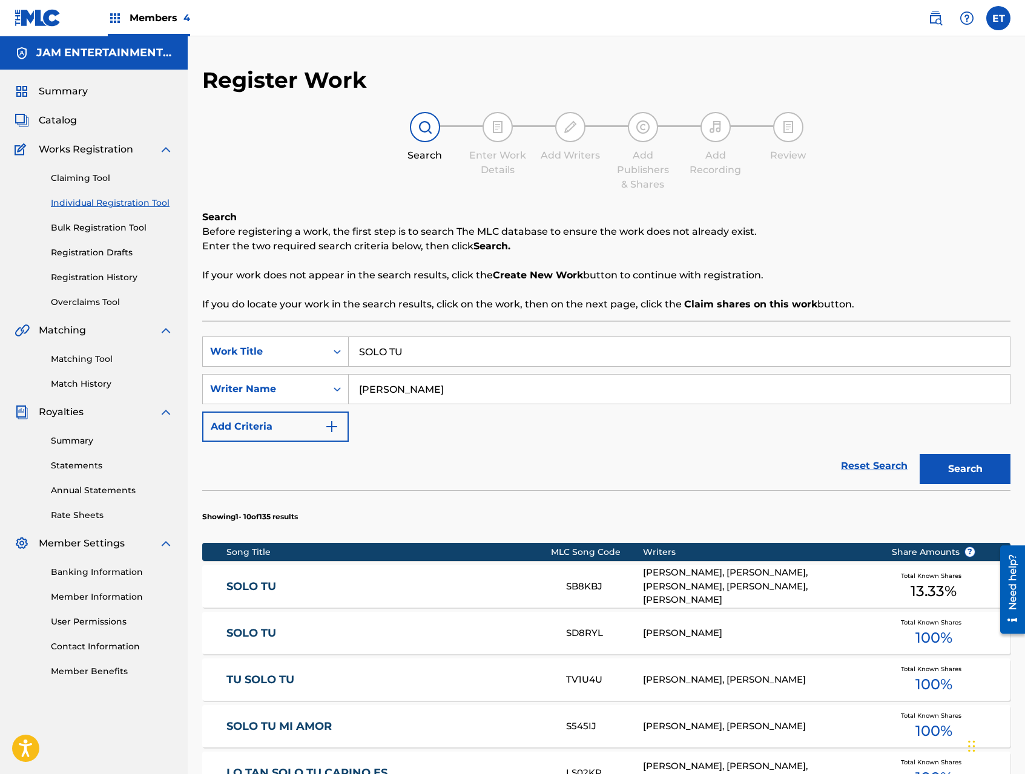
click at [82, 356] on link "Matching Tool" at bounding box center [112, 359] width 122 height 13
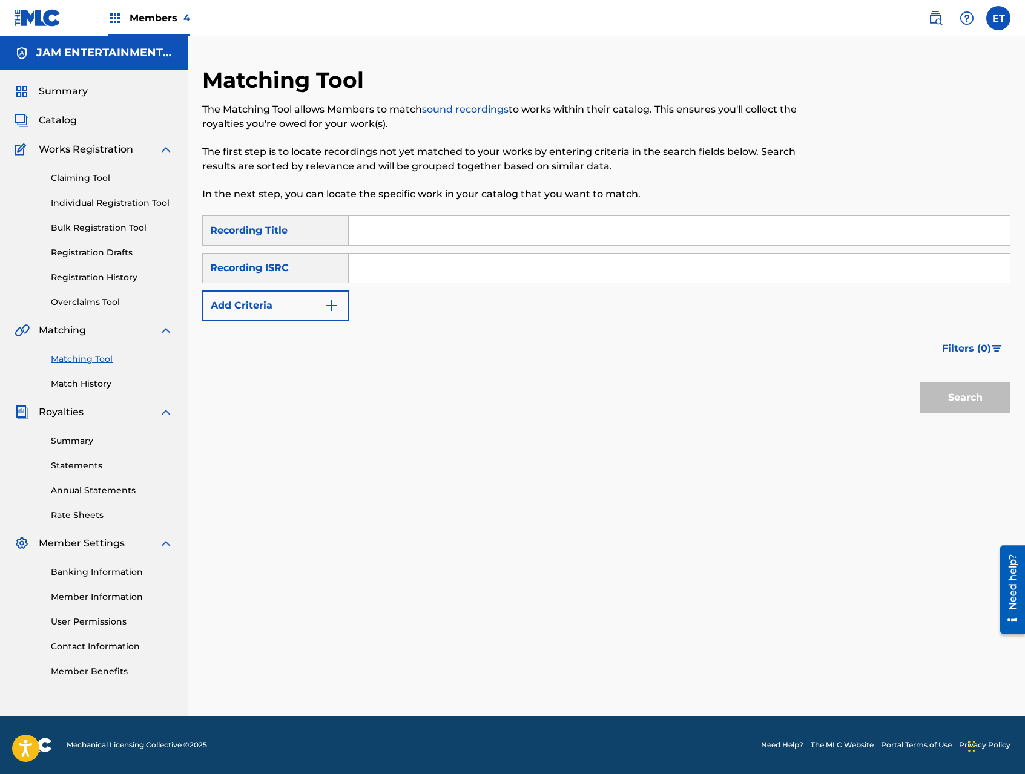
click at [415, 227] on input "Search Form" at bounding box center [679, 230] width 661 height 29
paste input "SOLO TU"
type input "SOLO TU"
click at [919, 382] on button "Search" at bounding box center [964, 397] width 91 height 30
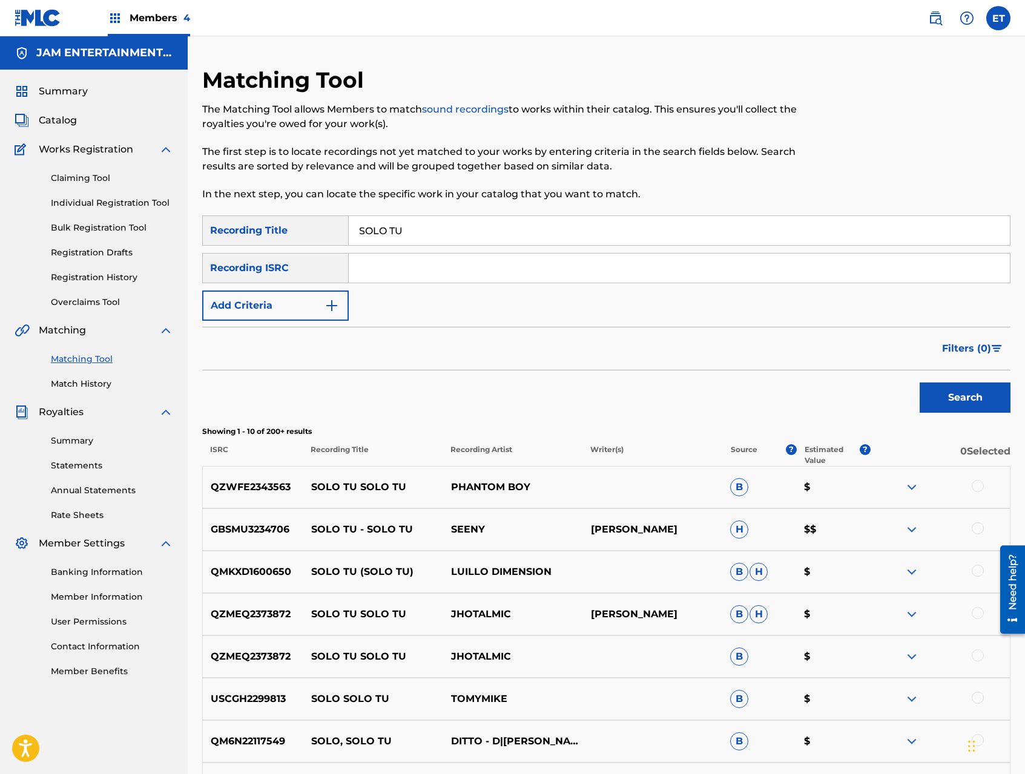
click at [310, 302] on button "Add Criteria" at bounding box center [275, 305] width 146 height 30
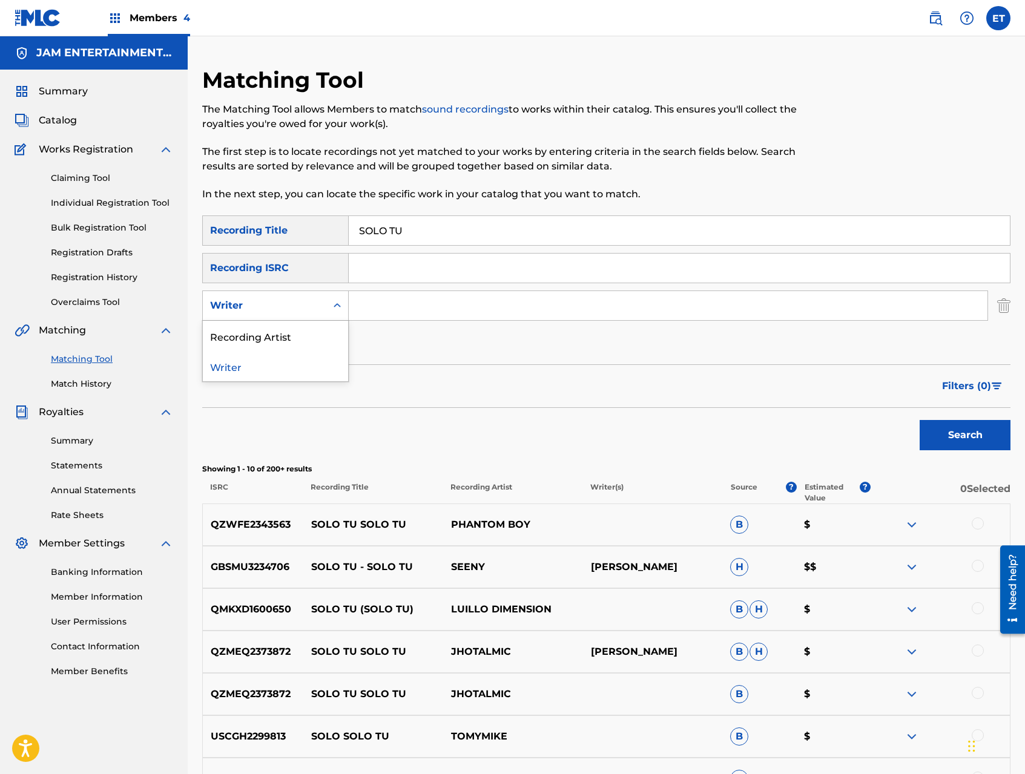
click at [307, 304] on div "Writer" at bounding box center [264, 305] width 109 height 15
click at [303, 336] on div "Recording Artist" at bounding box center [275, 336] width 145 height 30
click at [373, 297] on input "Search Form" at bounding box center [668, 305] width 638 height 29
click at [919, 420] on button "Search" at bounding box center [964, 435] width 91 height 30
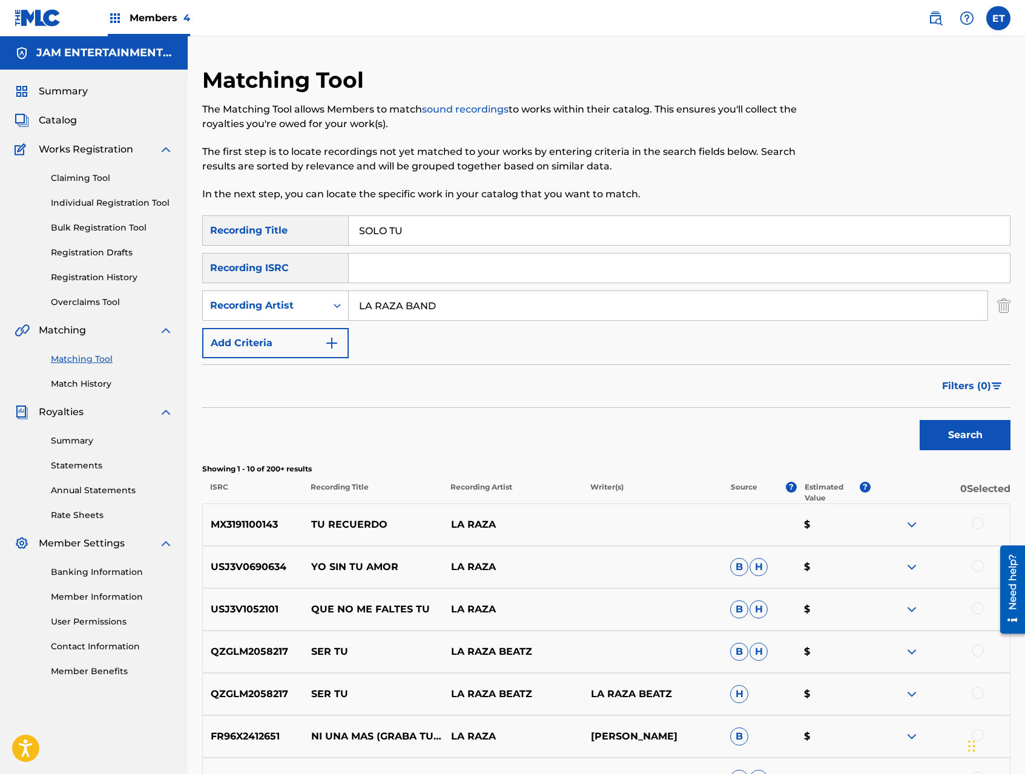
type input "LA RAZA BAND"
click at [919, 420] on button "Search" at bounding box center [964, 435] width 91 height 30
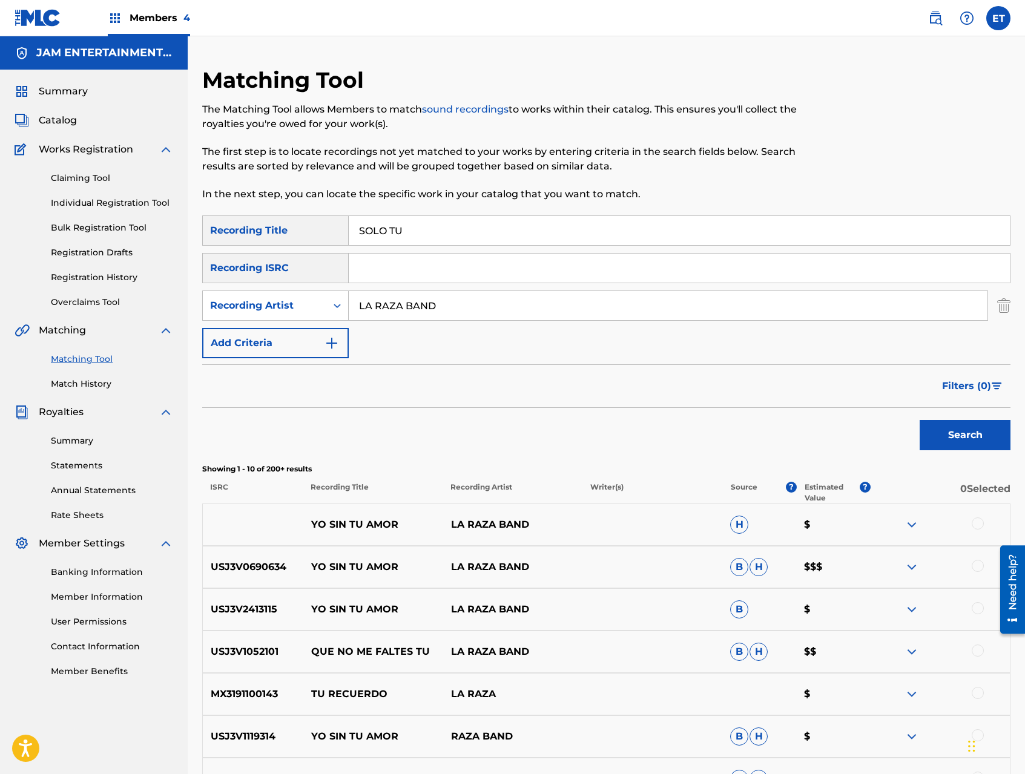
click at [416, 230] on input "SOLO TU" at bounding box center [679, 230] width 661 height 29
paste input "UAVECITO"
type input "SUAVECITO"
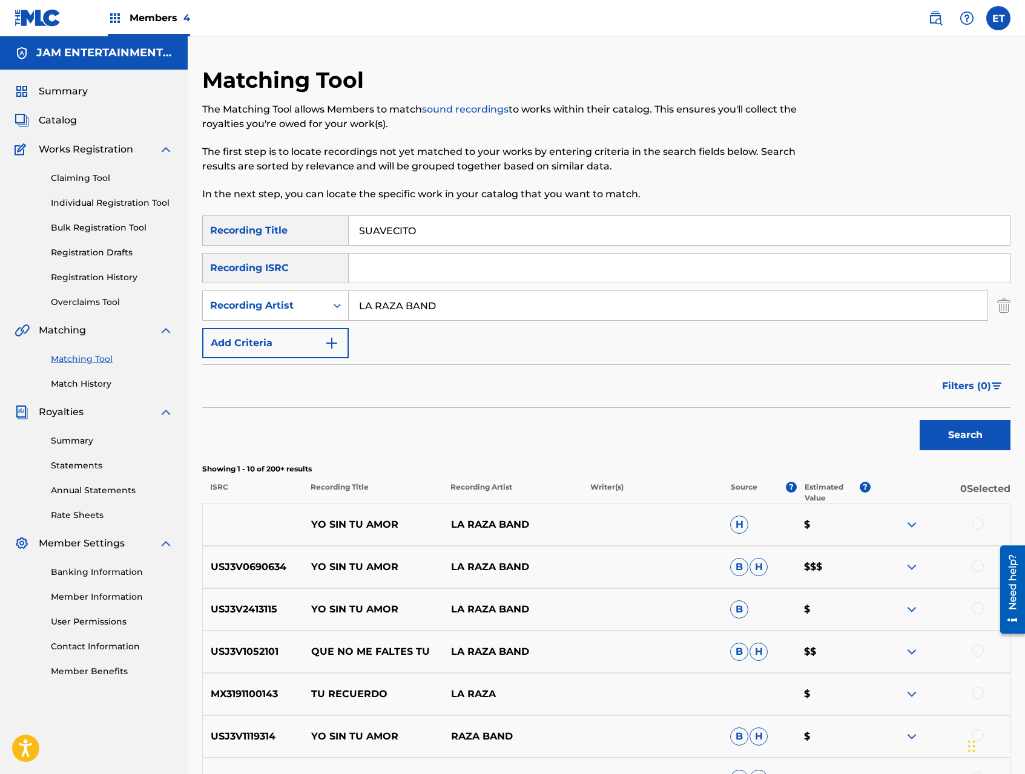
click at [89, 200] on link "Individual Registration Tool" at bounding box center [112, 203] width 122 height 13
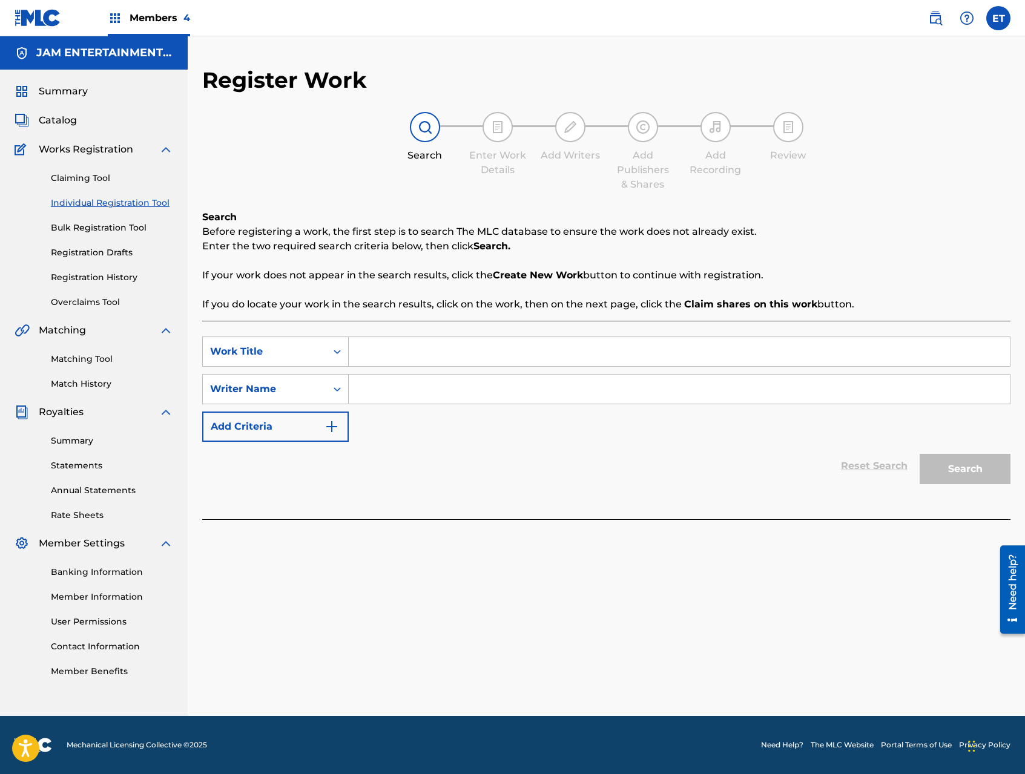
click at [405, 349] on input "Search Form" at bounding box center [679, 351] width 661 height 29
paste input "SUAVECITO"
type input "SUAVECITO"
click at [413, 394] on input "Search Form" at bounding box center [679, 389] width 661 height 29
type input "AMADEO"
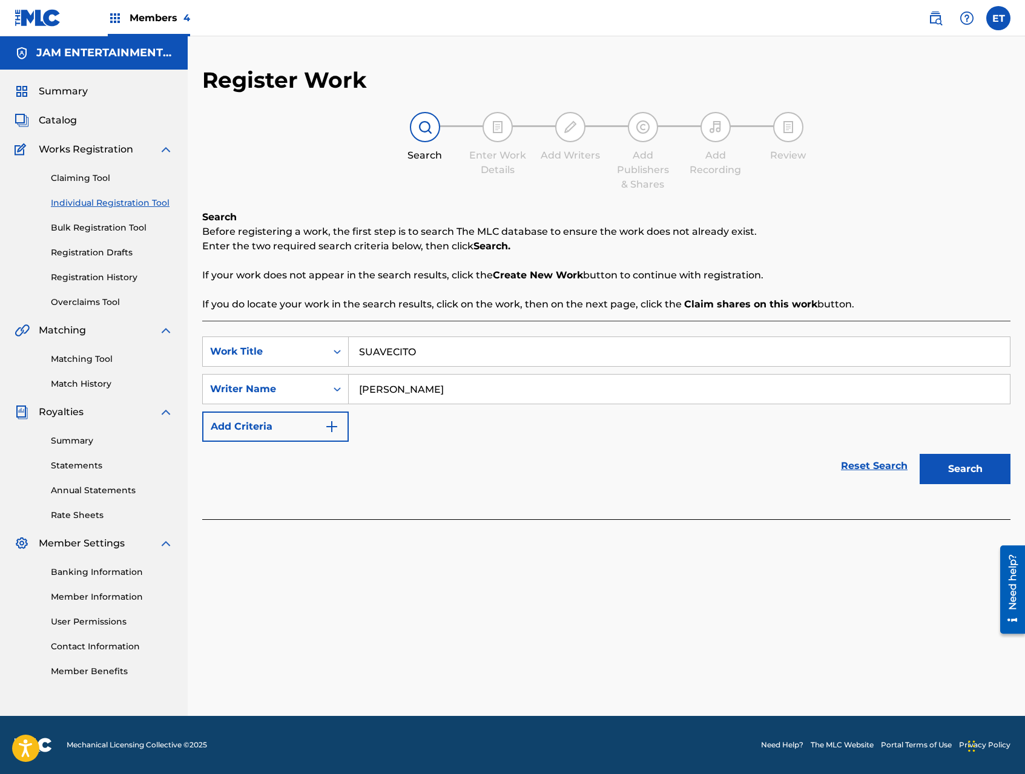
click at [919, 454] on button "Search" at bounding box center [964, 469] width 91 height 30
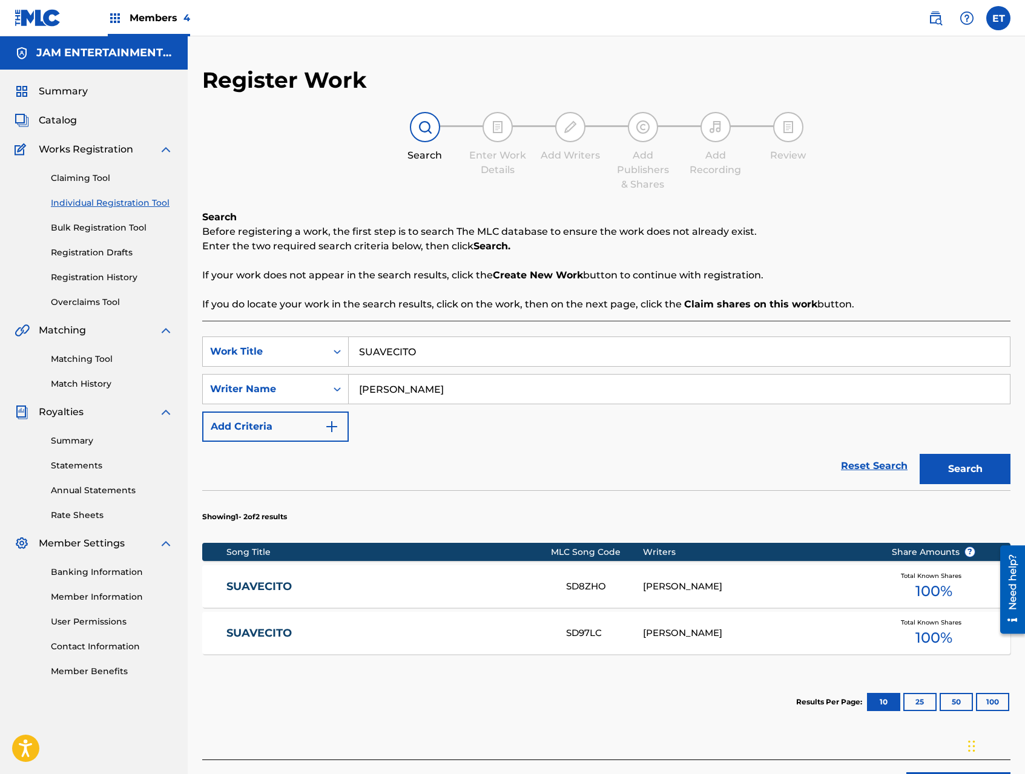
click at [399, 351] on input "SUAVECITO" at bounding box center [679, 351] width 661 height 29
paste input "YO SOY AQUEL"
type input "YO SOY AQUEL"
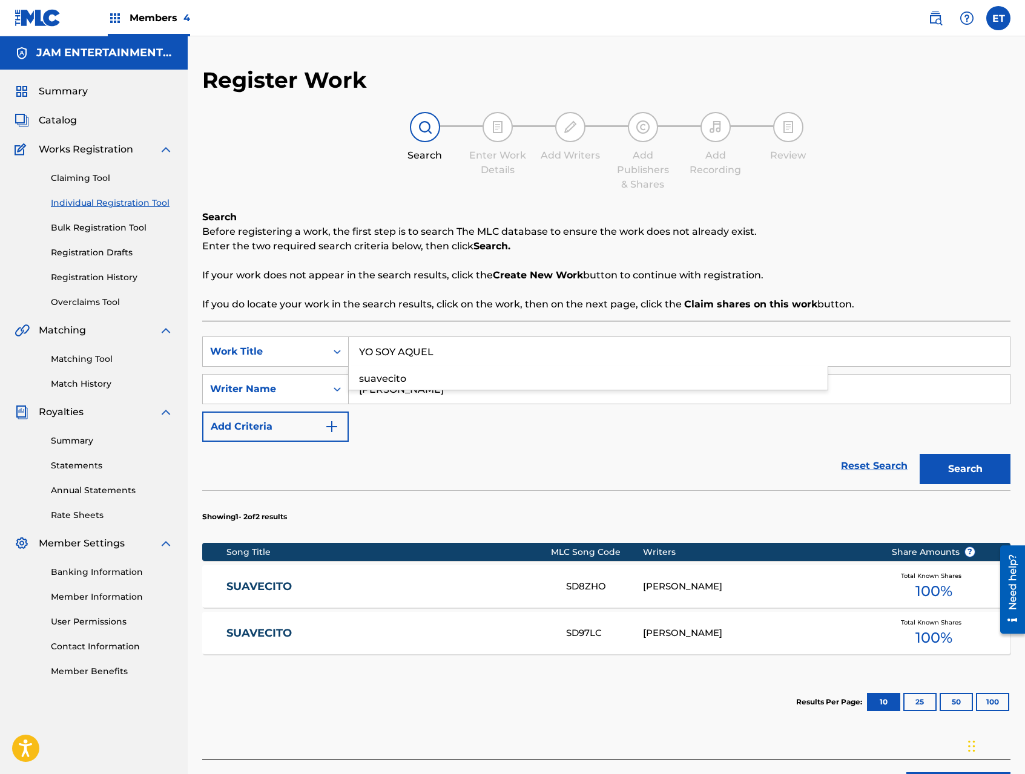
click at [919, 454] on button "Search" at bounding box center [964, 469] width 91 height 30
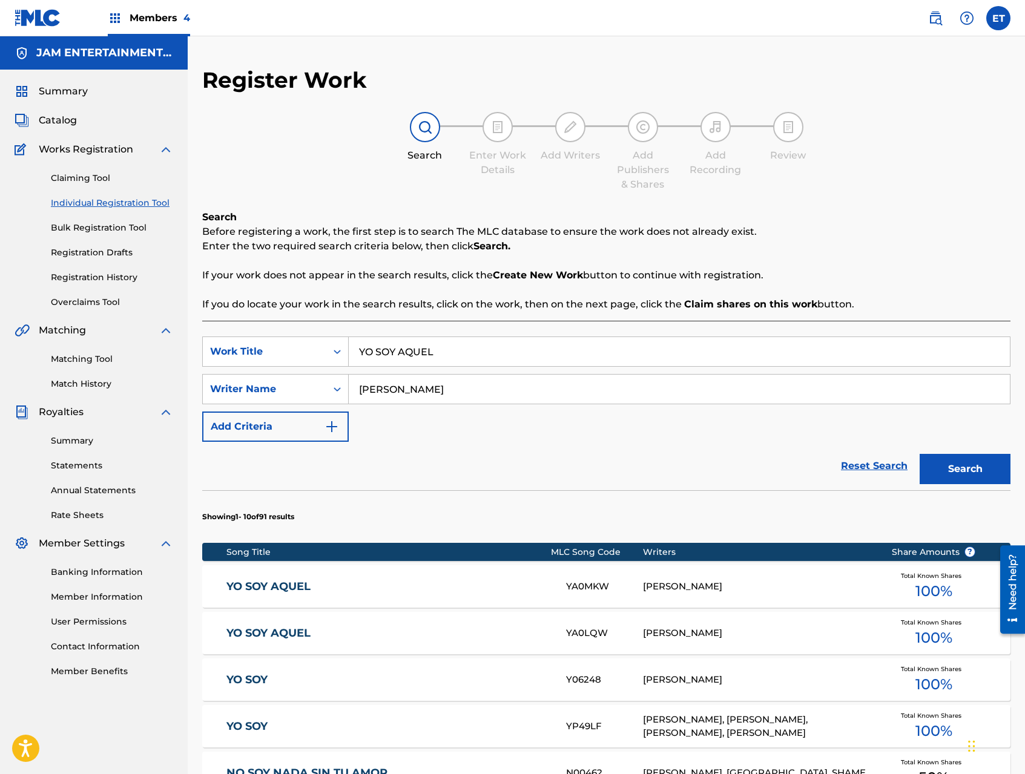
click at [298, 586] on link "YO SOY AQUEL" at bounding box center [387, 587] width 323 height 14
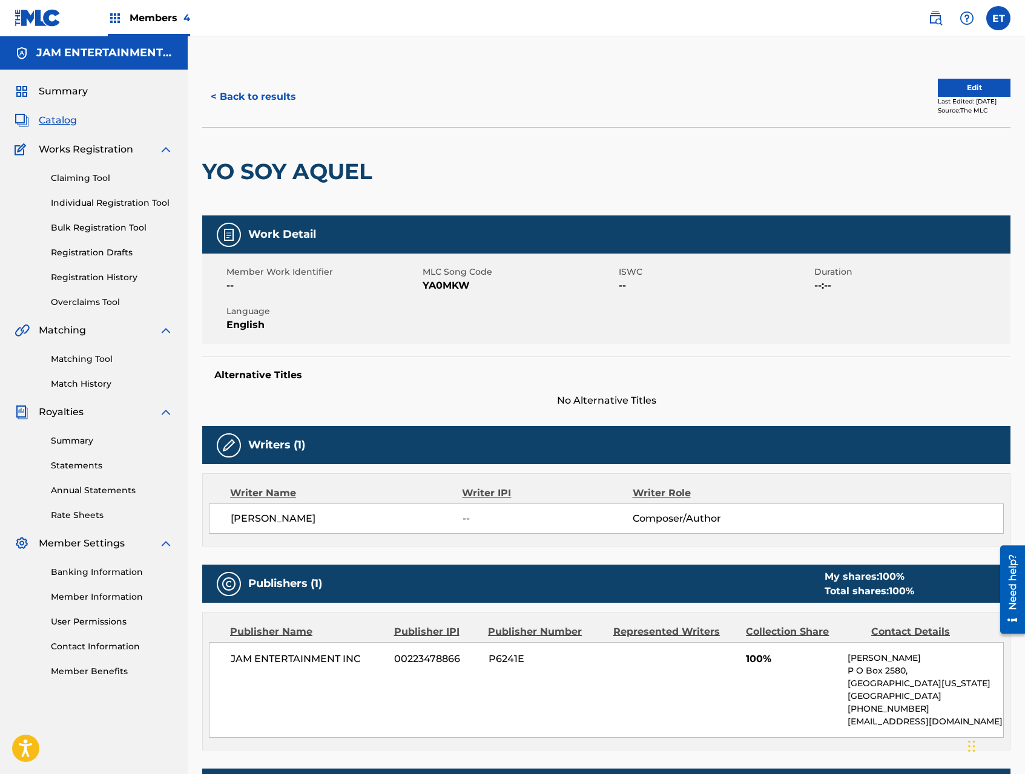
click at [259, 90] on button "< Back to results" at bounding box center [253, 97] width 102 height 30
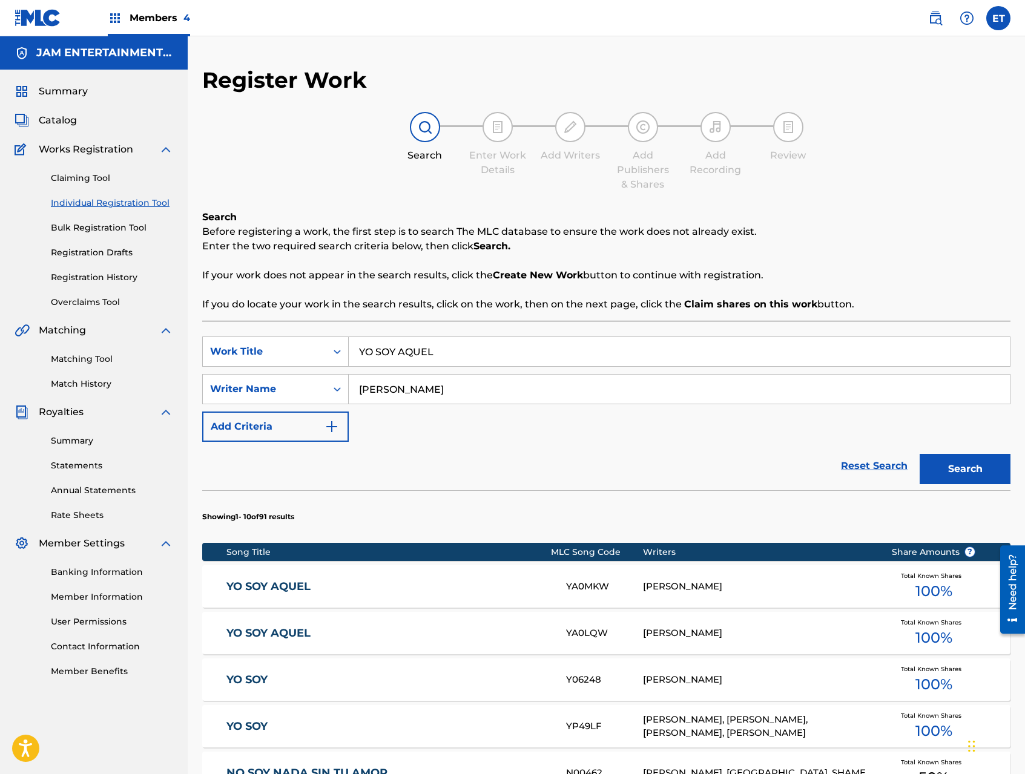
click at [383, 619] on div "YO SOY AQUEL YA0LQW AMADEO BUSTOS HERNANDEZ Total Known Shares 100 %" at bounding box center [606, 633] width 808 height 42
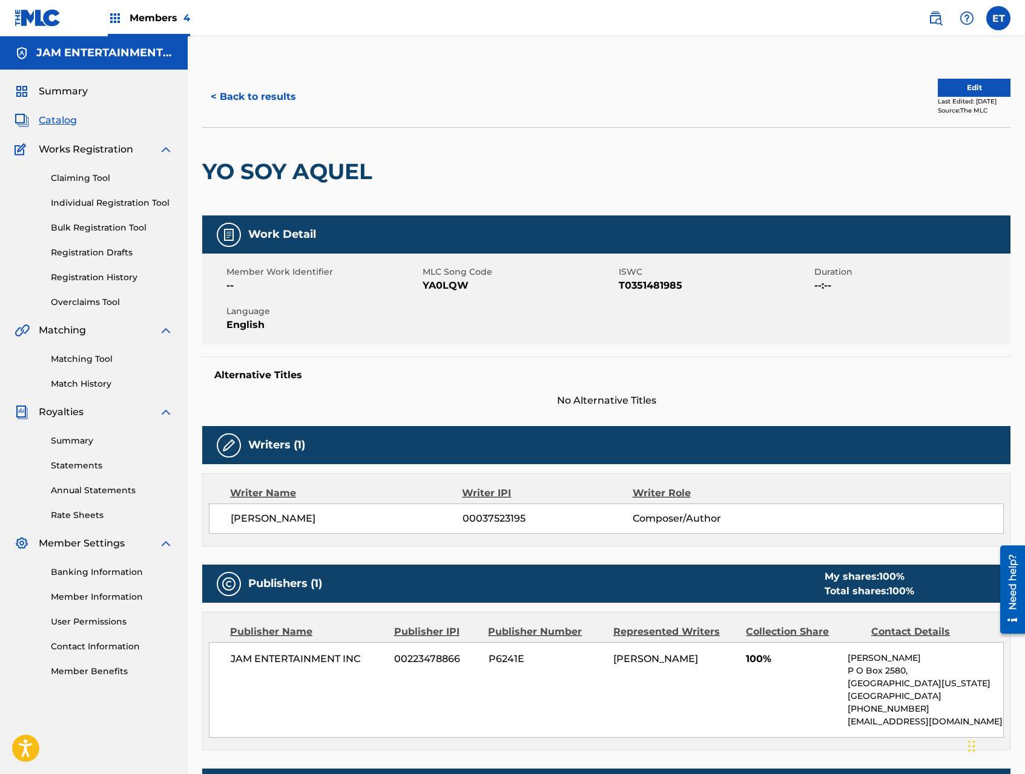
click at [73, 357] on link "Matching Tool" at bounding box center [112, 359] width 122 height 13
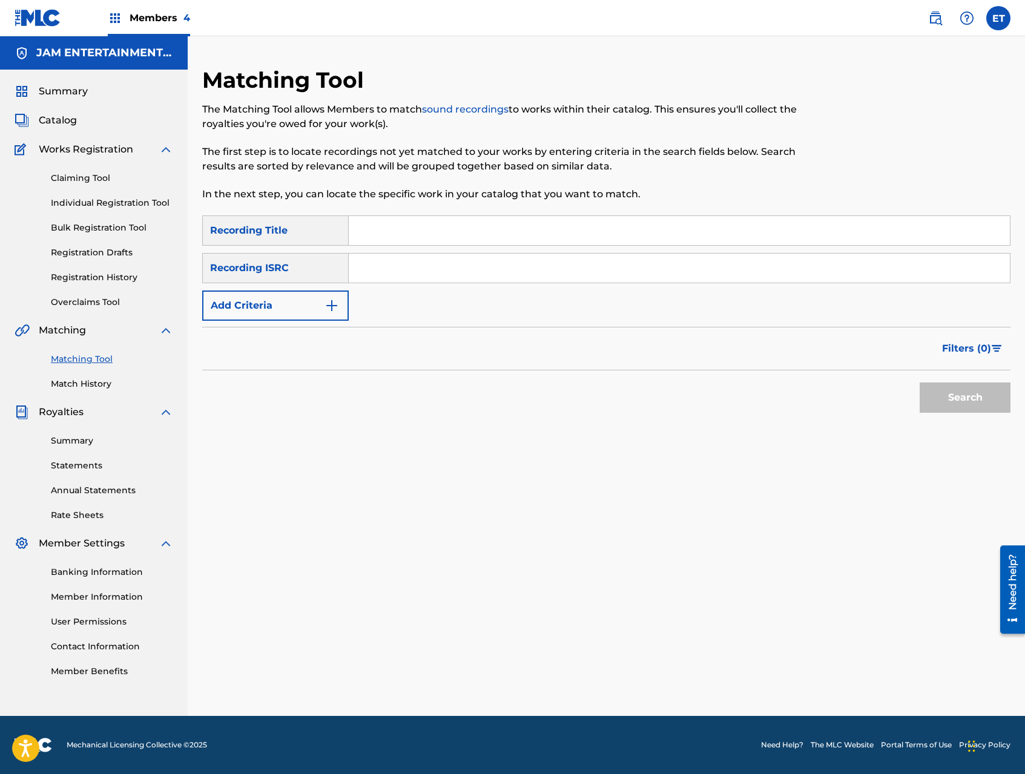
click at [398, 218] on input "Search Form" at bounding box center [679, 230] width 661 height 29
paste input "YO SOY AQUEL"
type input "YO SOY AQUEL"
click at [919, 382] on button "Search" at bounding box center [964, 397] width 91 height 30
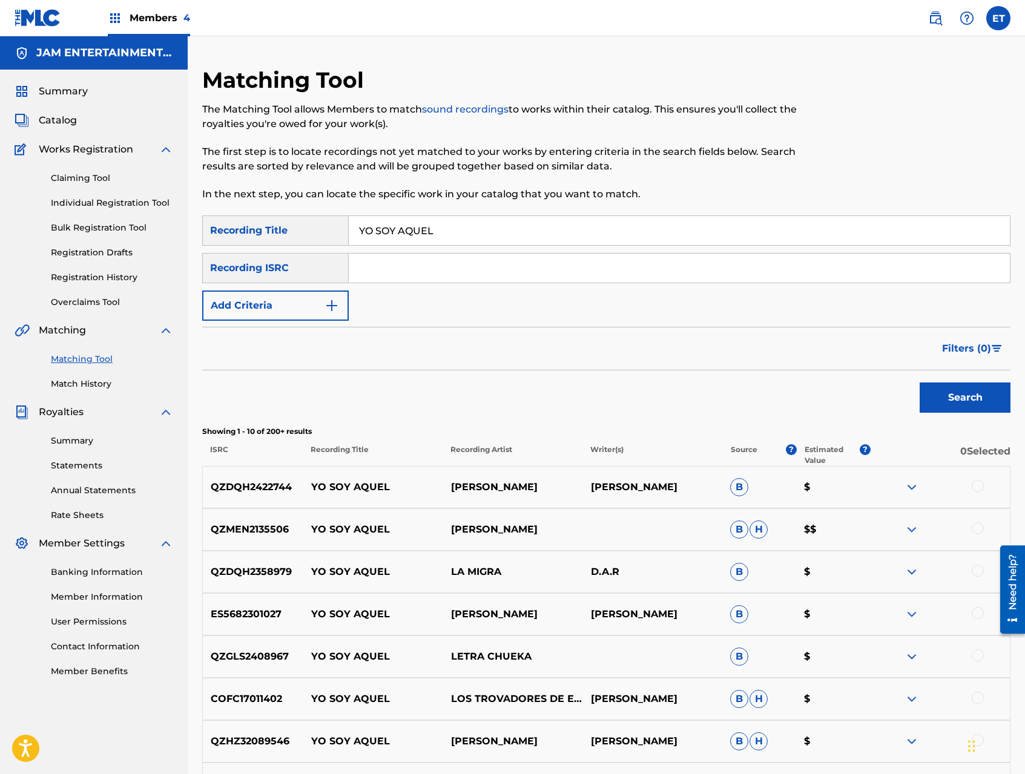
click at [335, 308] on img "Search Form" at bounding box center [331, 305] width 15 height 15
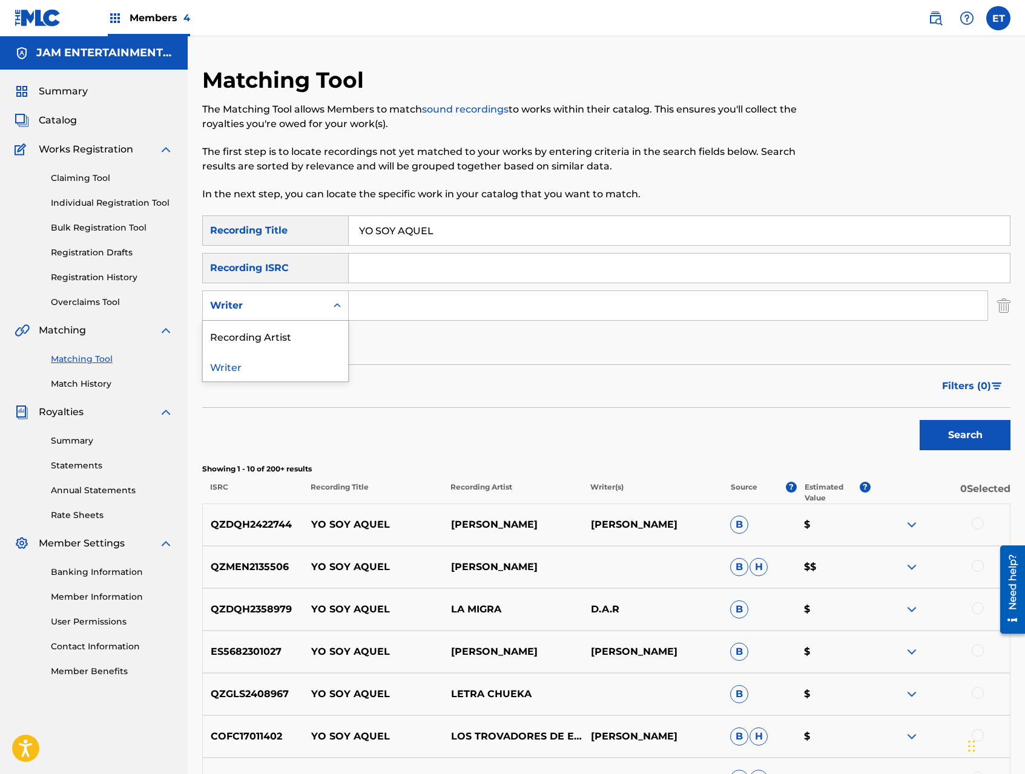
drag, startPoint x: 325, startPoint y: 299, endPoint x: 317, endPoint y: 312, distance: 15.5
click at [325, 300] on div "Writer" at bounding box center [264, 305] width 123 height 23
click at [308, 328] on div "Recording Artist" at bounding box center [275, 336] width 145 height 30
click at [378, 301] on input "Search Form" at bounding box center [668, 305] width 638 height 29
click at [919, 420] on button "Search" at bounding box center [964, 435] width 91 height 30
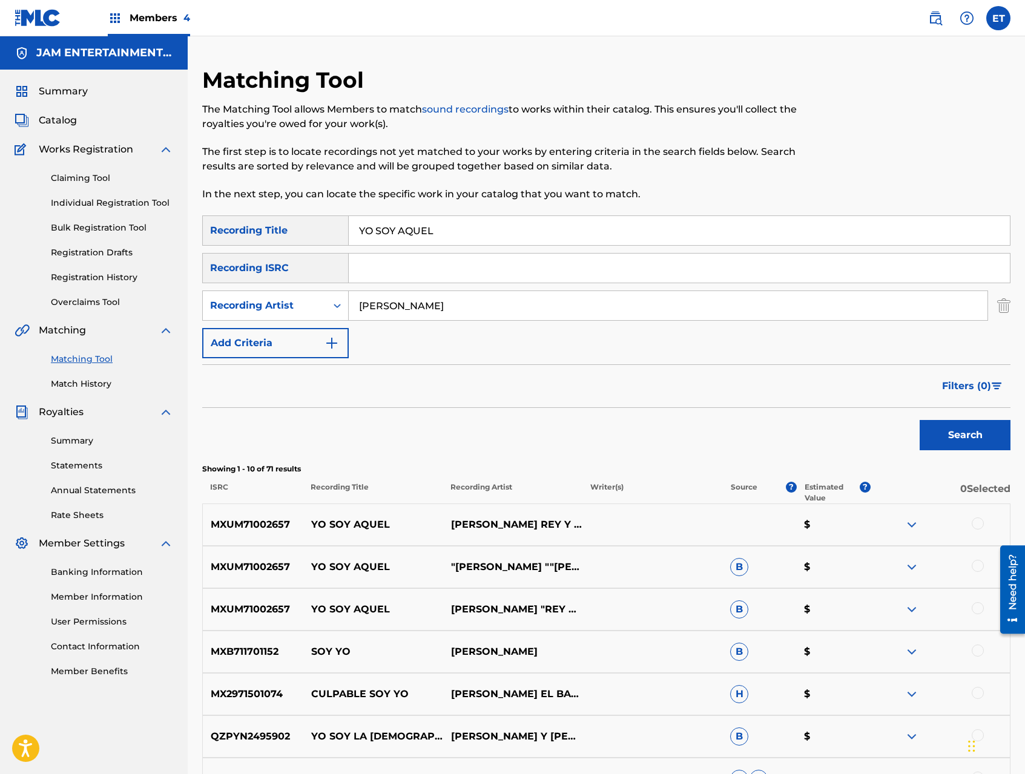
click at [979, 605] on div at bounding box center [977, 608] width 12 height 12
click at [977, 566] on div at bounding box center [977, 566] width 12 height 12
click at [979, 523] on div at bounding box center [977, 523] width 12 height 12
click at [415, 296] on input "ARNULFO" at bounding box center [668, 305] width 638 height 29
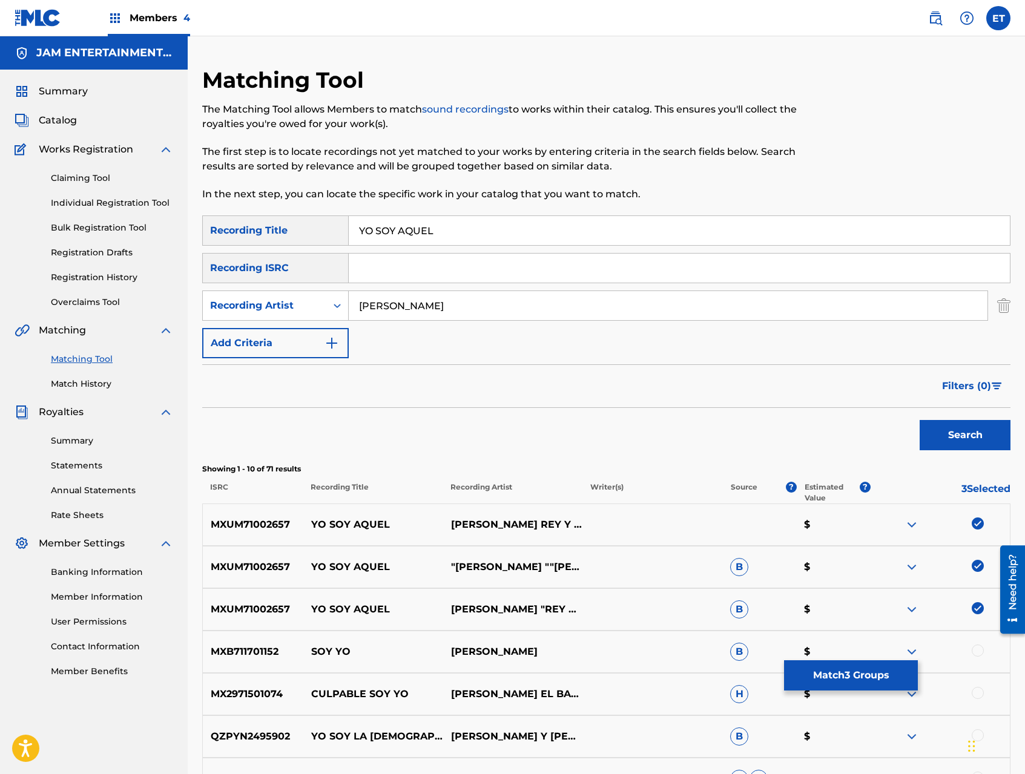
click at [415, 296] on input "ARNULFO" at bounding box center [668, 305] width 638 height 29
click at [919, 420] on button "Search" at bounding box center [964, 435] width 91 height 30
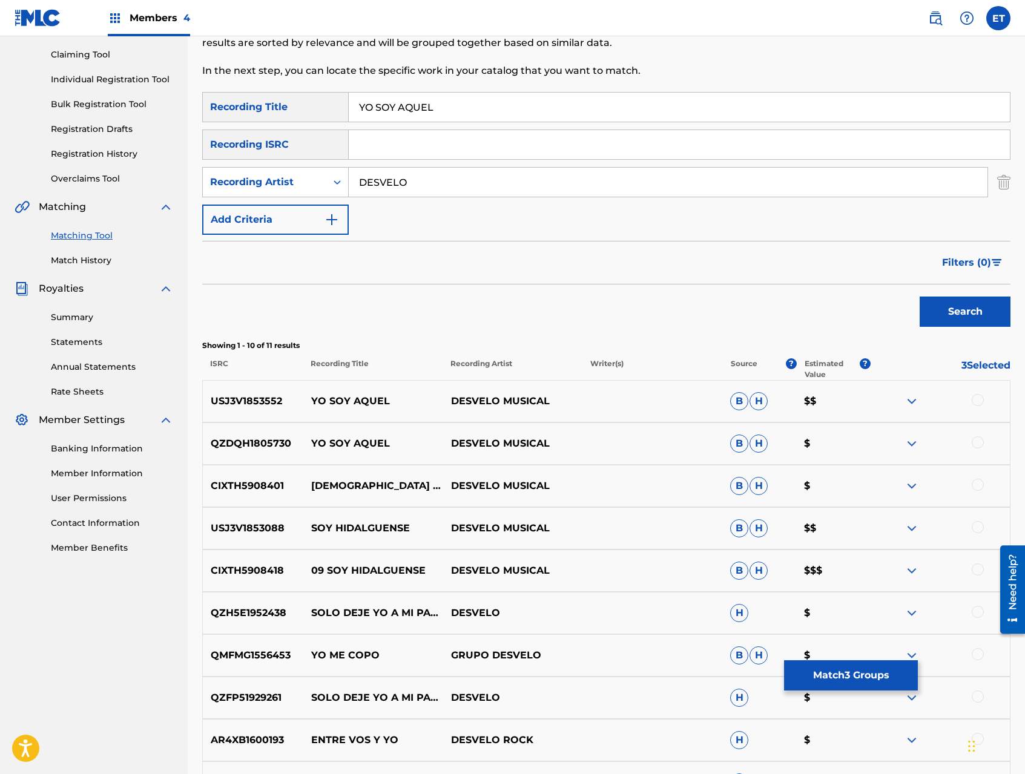
scroll to position [125, 0]
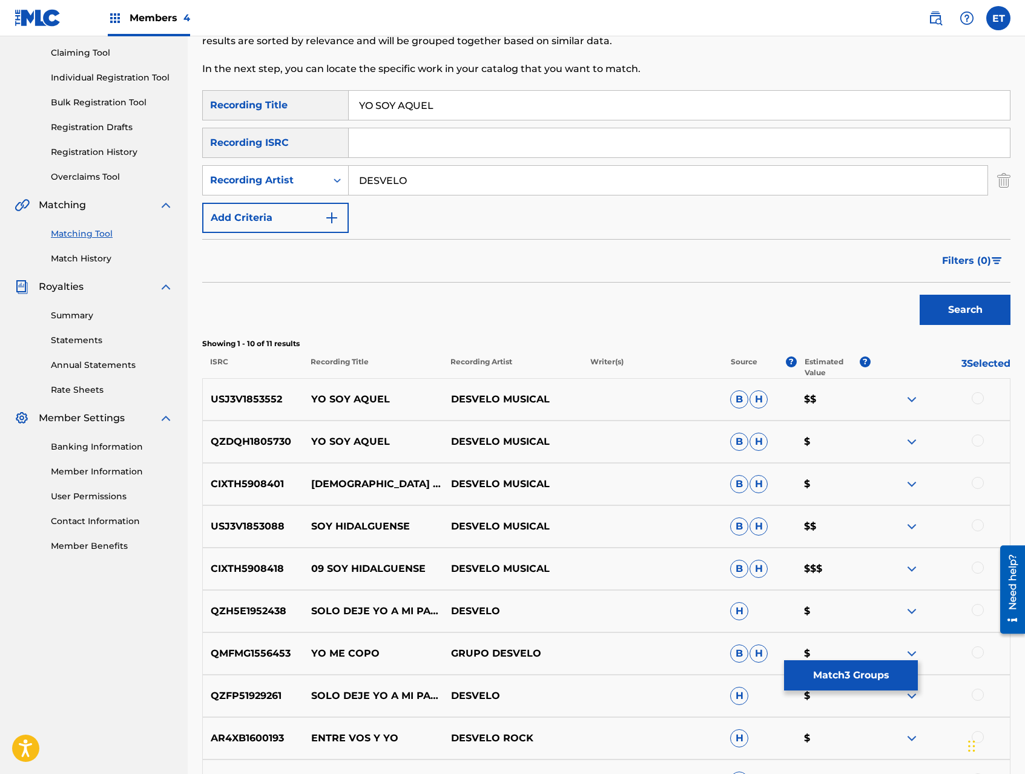
click at [977, 482] on div at bounding box center [977, 483] width 12 height 12
click at [978, 439] on div at bounding box center [977, 441] width 12 height 12
drag, startPoint x: 976, startPoint y: 398, endPoint x: 934, endPoint y: 394, distance: 42.0
click at [976, 398] on div at bounding box center [977, 398] width 12 height 12
click at [914, 397] on img at bounding box center [911, 399] width 15 height 15
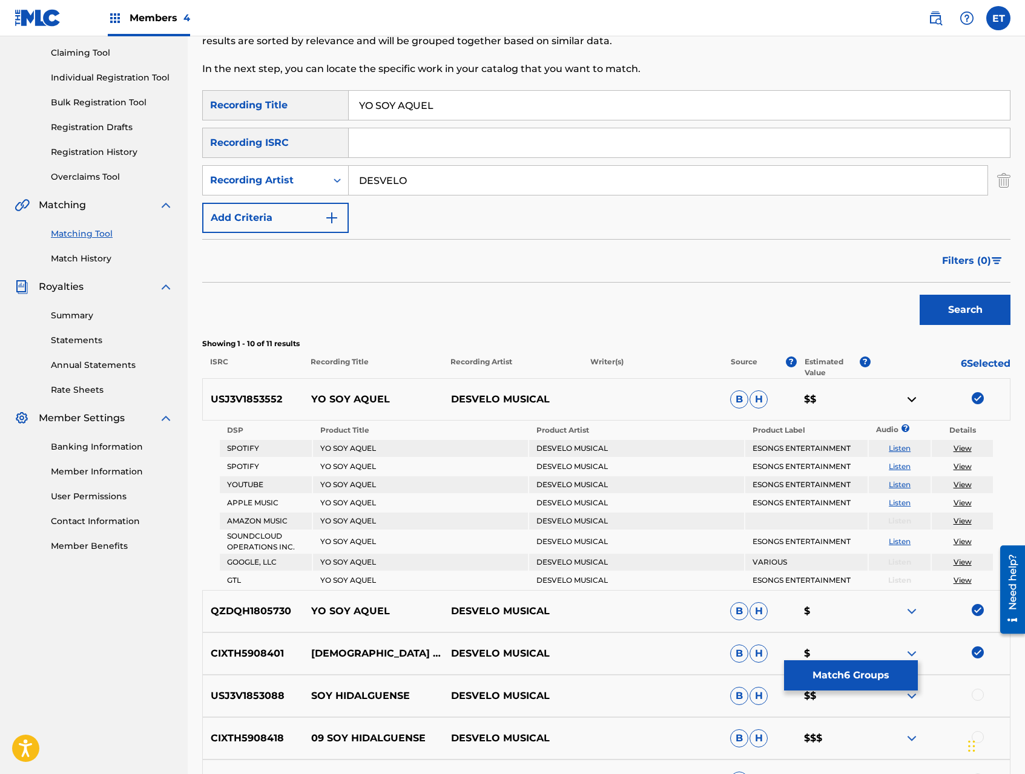
click at [896, 449] on link "Listen" at bounding box center [899, 448] width 22 height 9
click at [447, 180] on input "DESVELO" at bounding box center [668, 180] width 638 height 29
type input "ARNULFO"
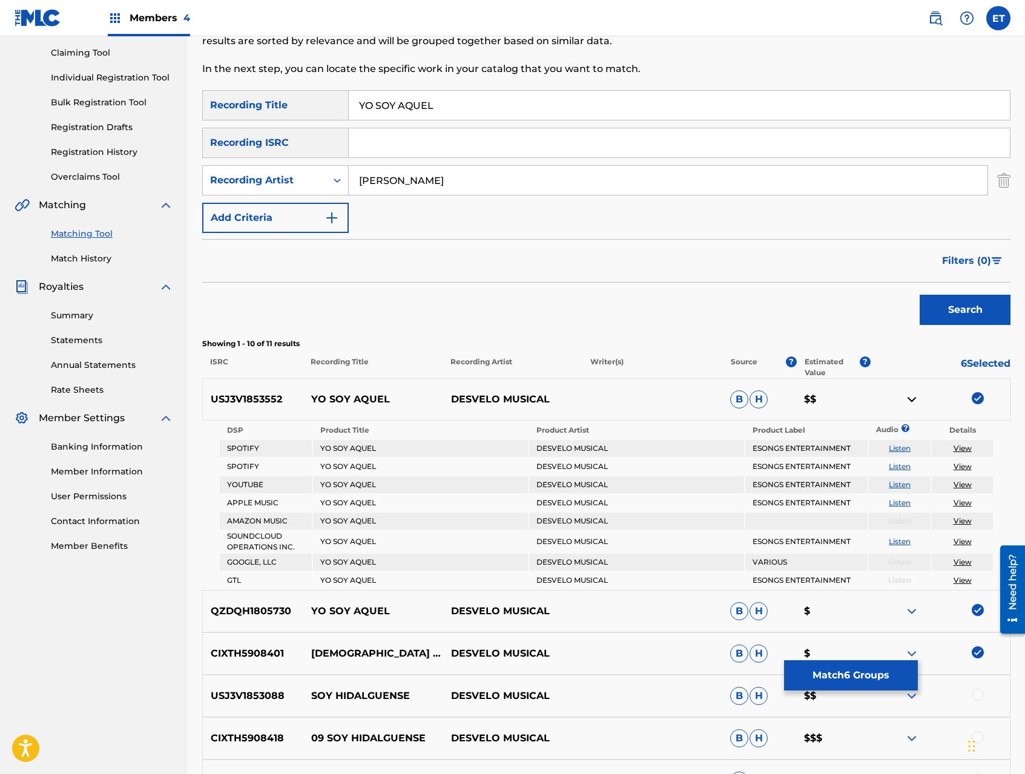
click at [919, 295] on button "Search" at bounding box center [964, 310] width 91 height 30
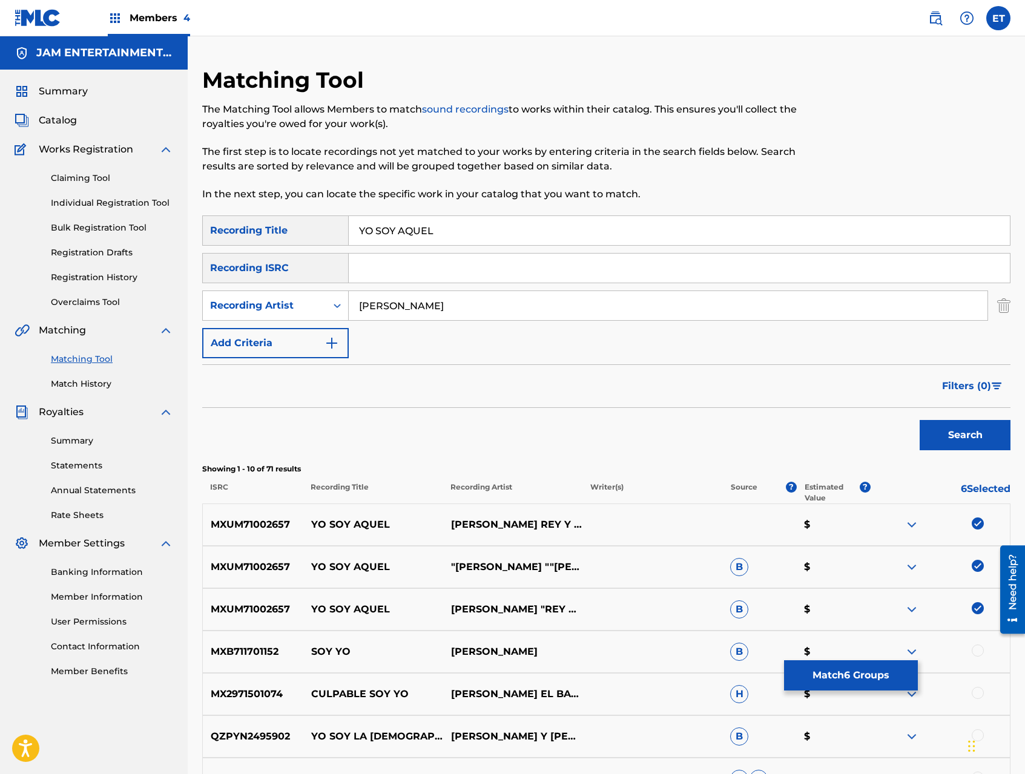
click at [909, 525] on img at bounding box center [911, 524] width 15 height 15
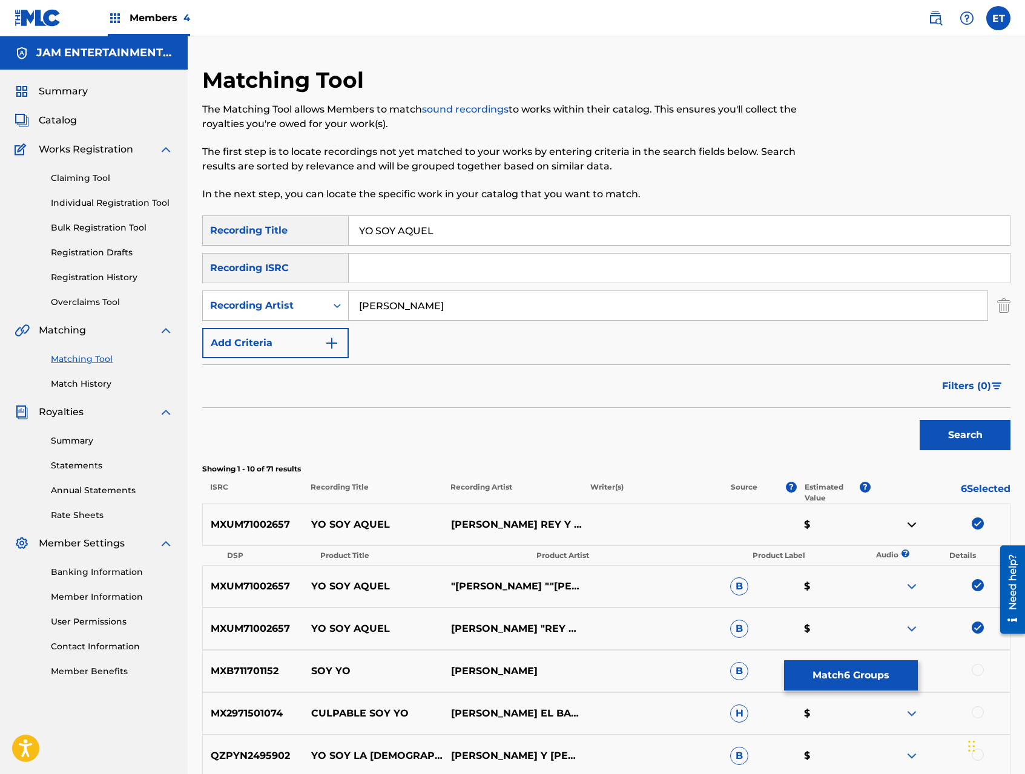
click at [909, 525] on img at bounding box center [911, 524] width 15 height 15
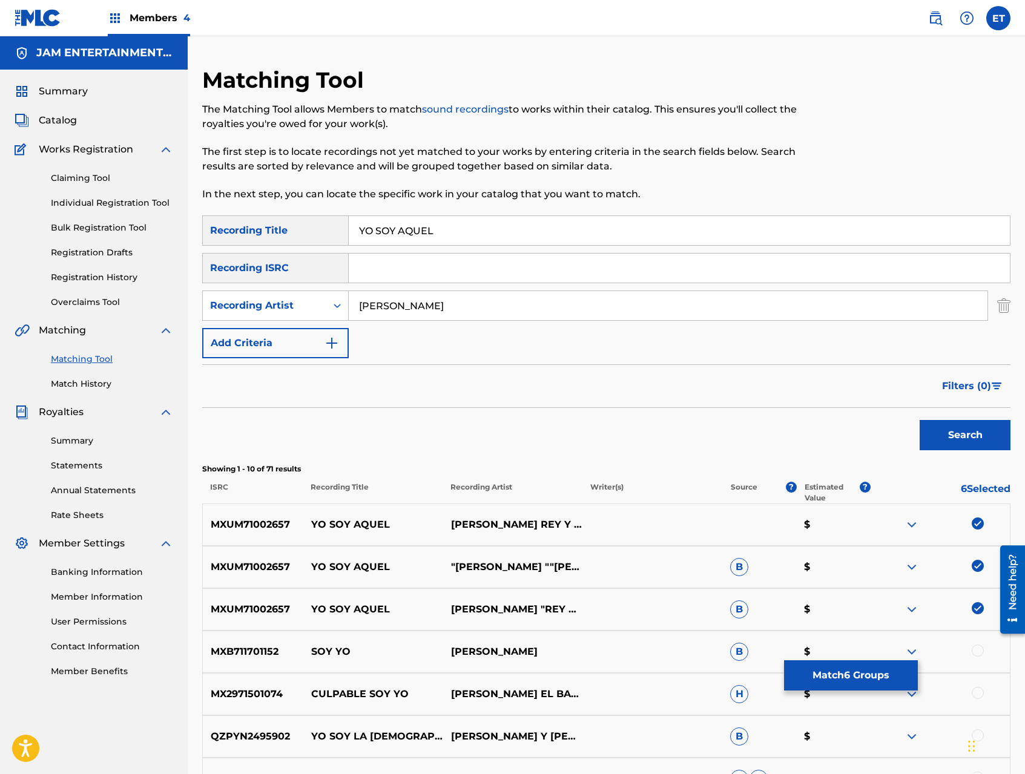
click at [913, 564] on img at bounding box center [911, 567] width 15 height 15
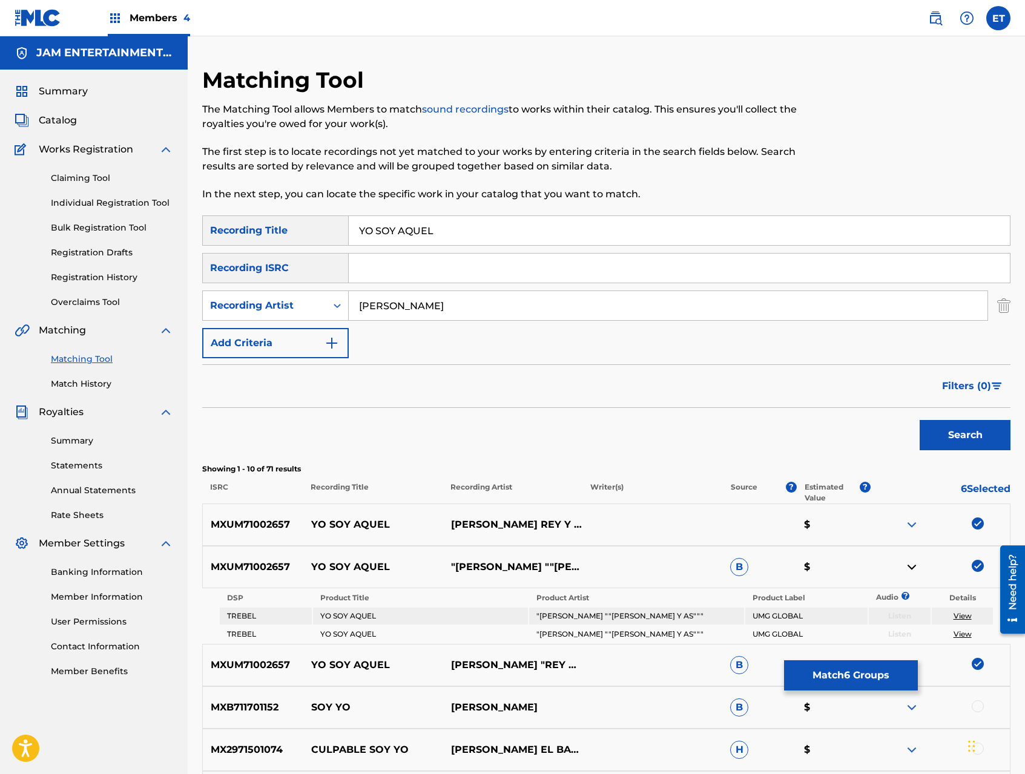
click at [913, 564] on img at bounding box center [911, 567] width 15 height 15
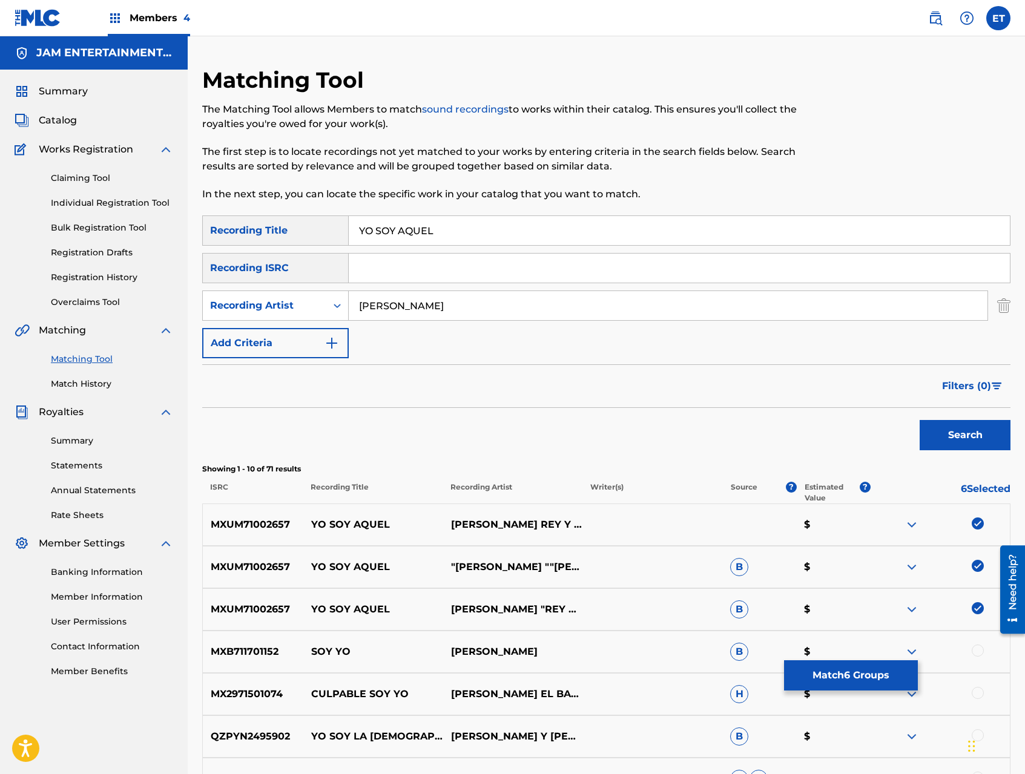
click at [910, 606] on img at bounding box center [911, 609] width 15 height 15
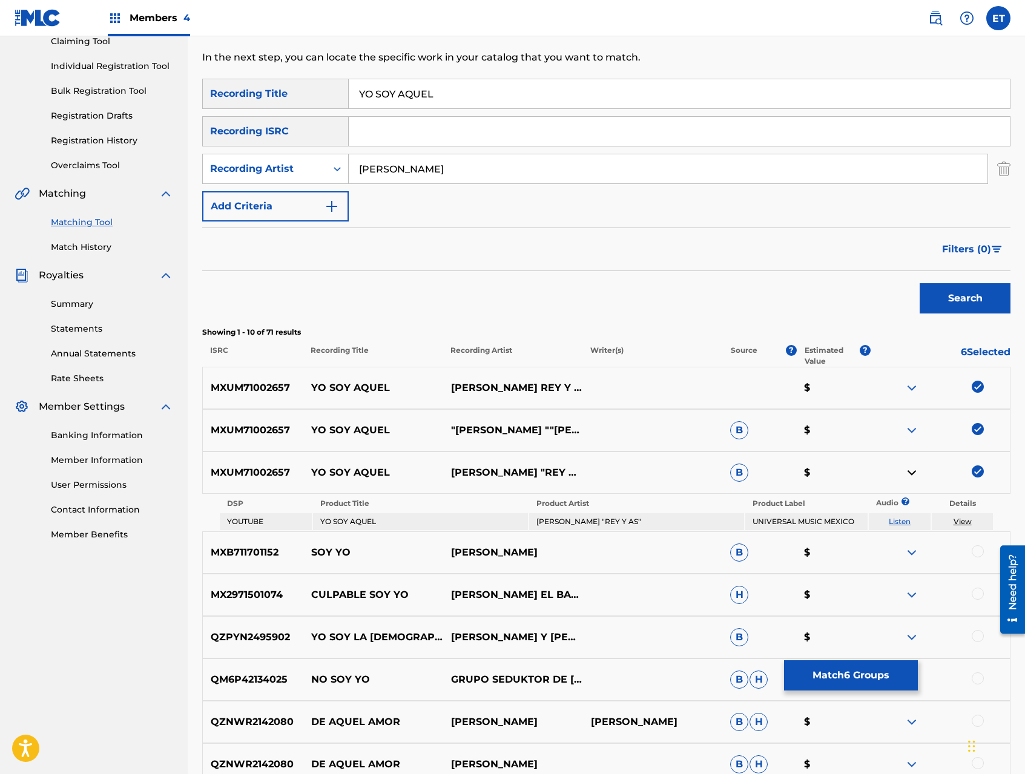
scroll to position [206, 0]
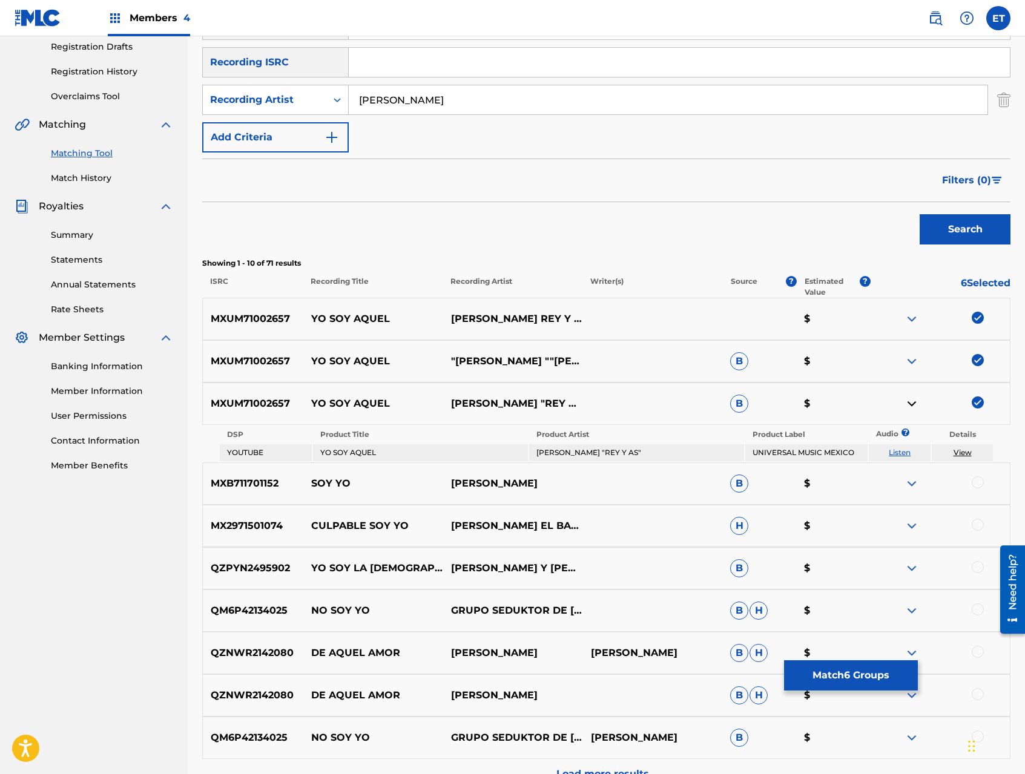
click at [898, 451] on link "Listen" at bounding box center [899, 452] width 22 height 9
click at [867, 672] on button "Match 6 Groups" at bounding box center [851, 675] width 134 height 30
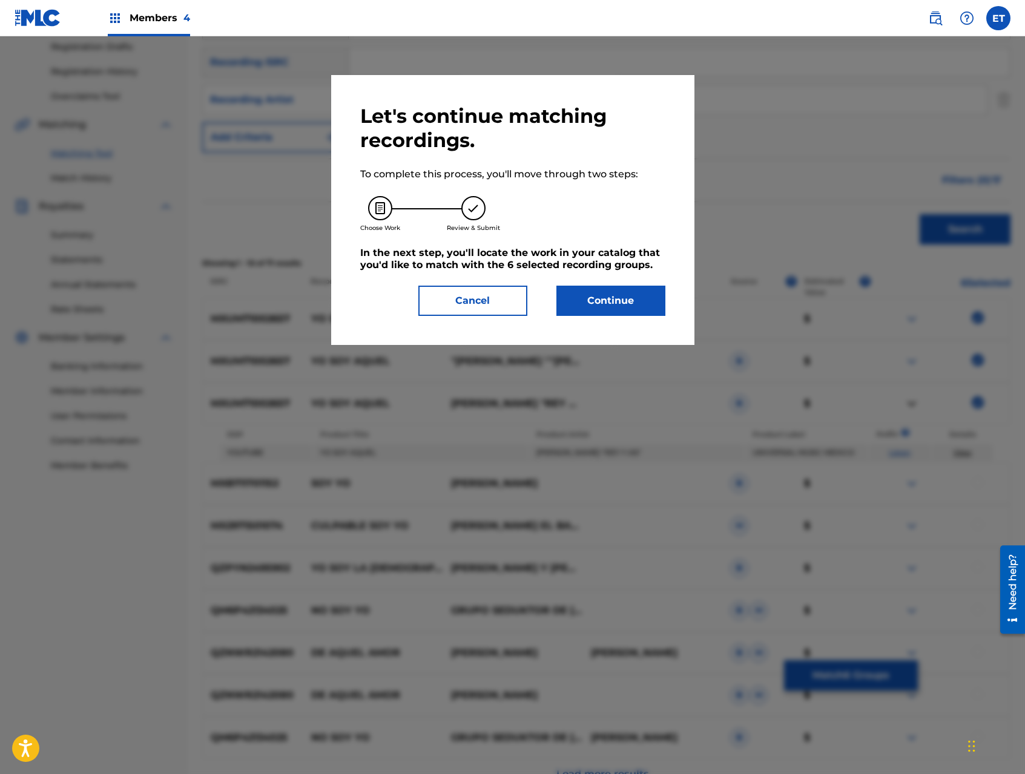
click at [606, 305] on button "Continue" at bounding box center [610, 301] width 109 height 30
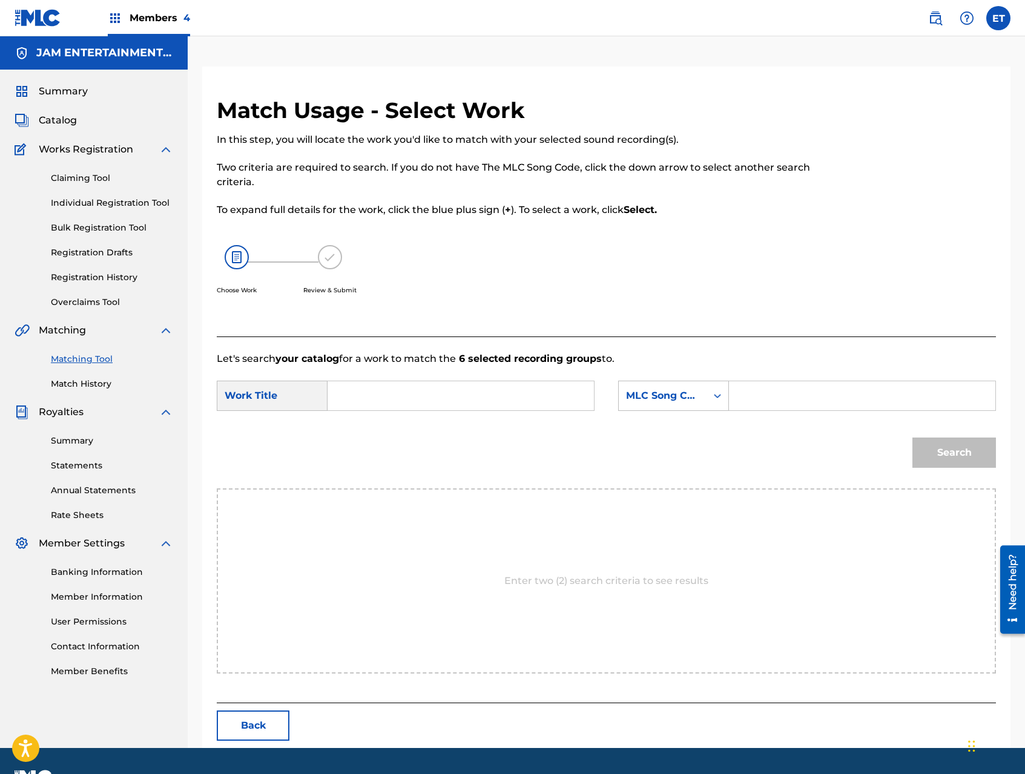
click at [428, 395] on input "Search Form" at bounding box center [461, 395] width 246 height 29
paste input "YO SOY AQUEL"
type input "YO SOY AQUEL"
click at [652, 395] on div "MLC Song Code" at bounding box center [662, 396] width 73 height 15
click at [686, 421] on div "Writer Name" at bounding box center [674, 426] width 110 height 30
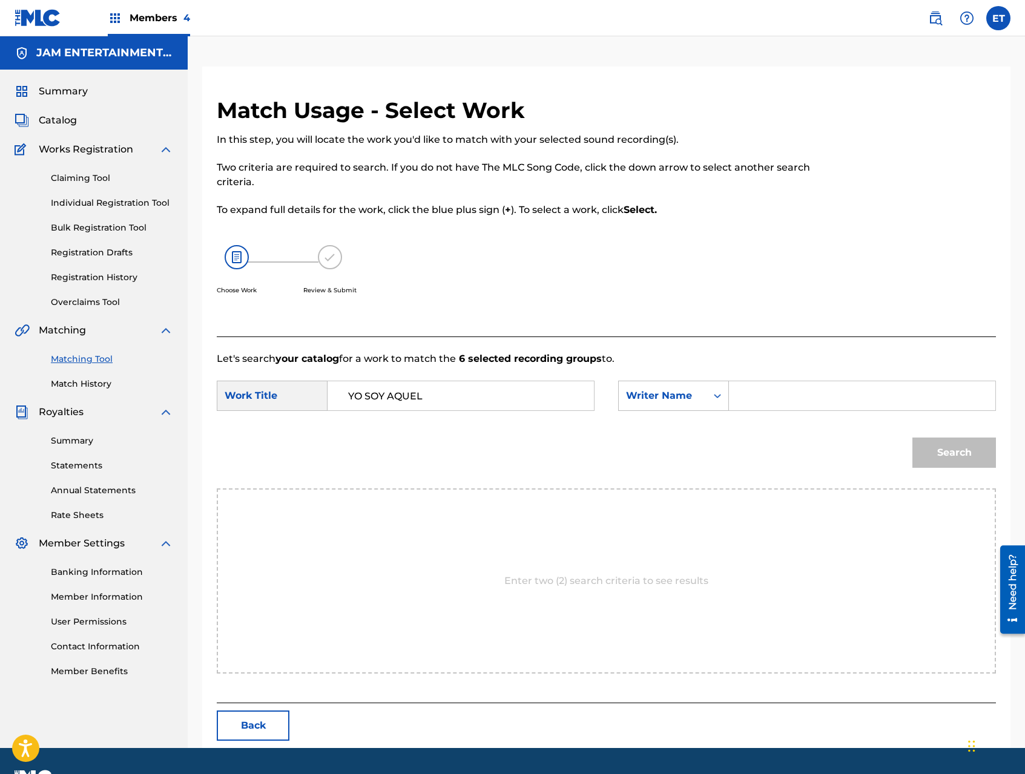
click at [755, 402] on input "Search Form" at bounding box center [862, 395] width 246 height 29
type input "BUSTOS"
click at [912, 438] on button "Search" at bounding box center [954, 453] width 84 height 30
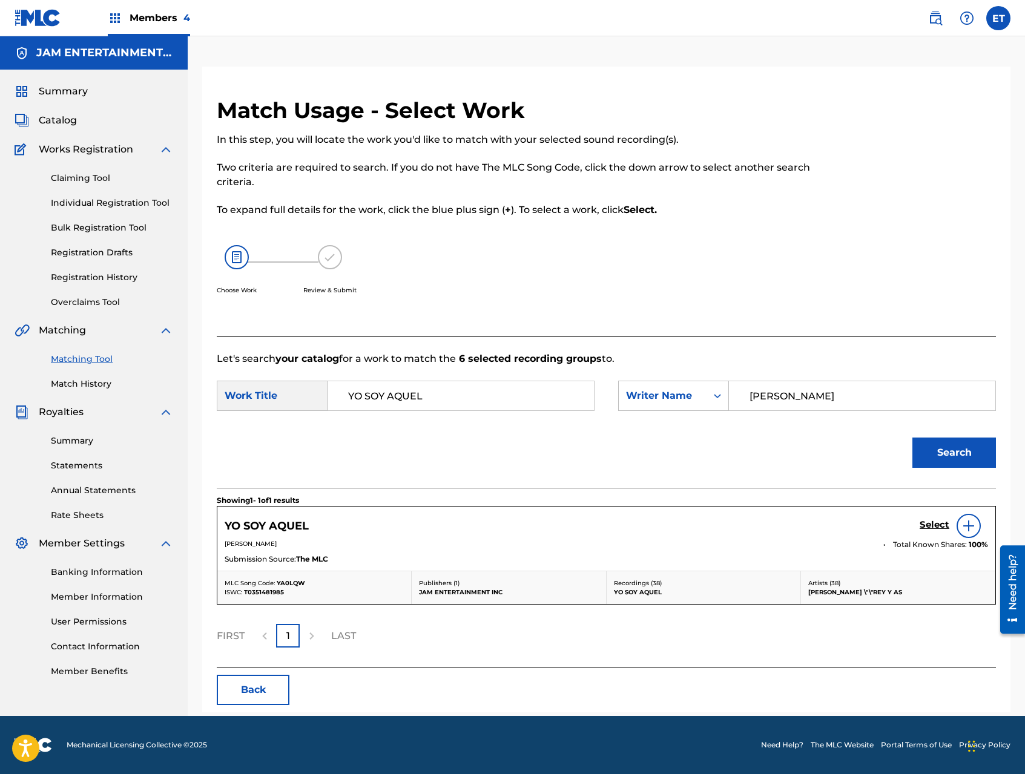
click at [928, 525] on h5 "Select" at bounding box center [934, 524] width 30 height 11
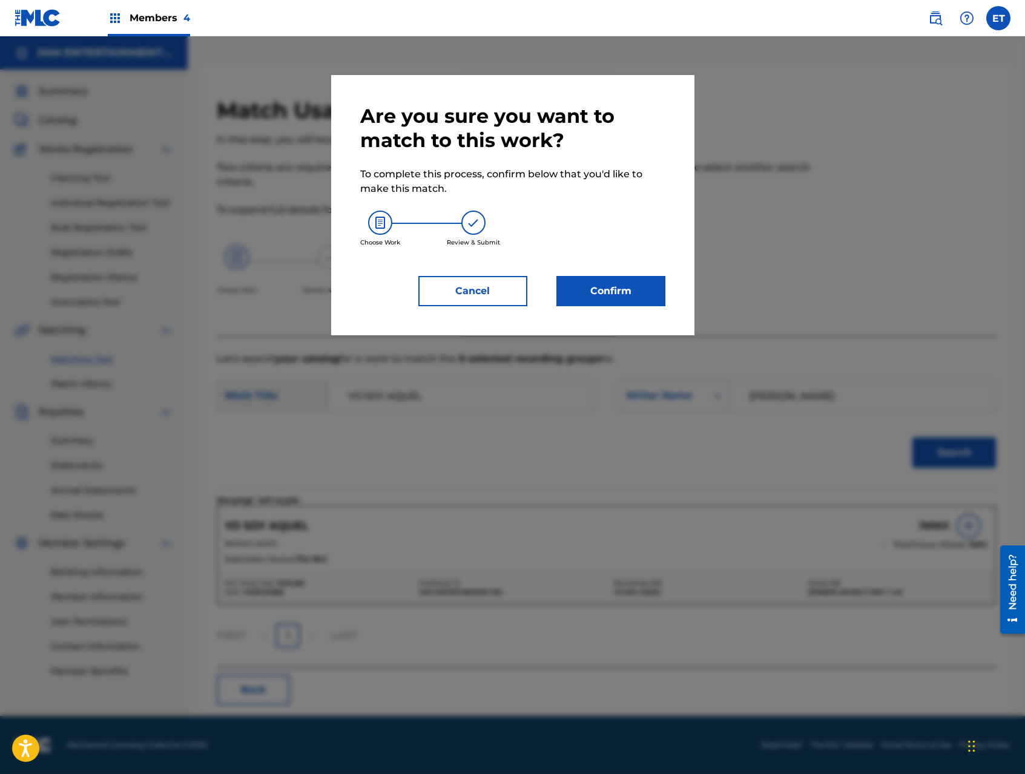
click at [575, 283] on button "Confirm" at bounding box center [610, 291] width 109 height 30
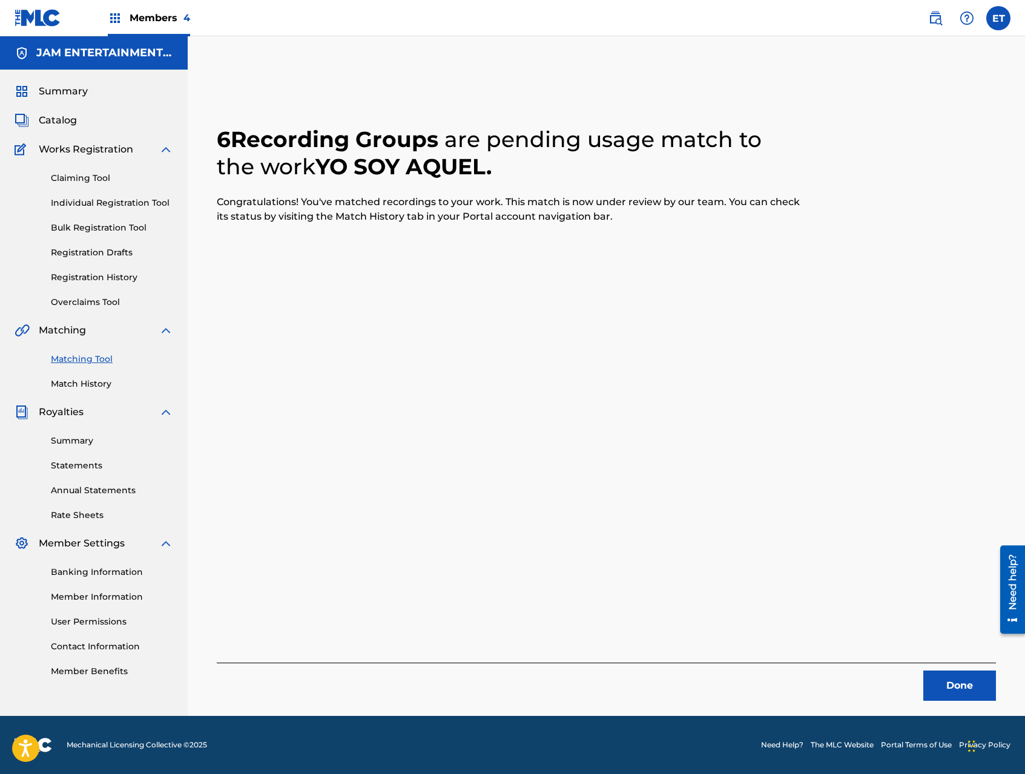
click at [105, 205] on link "Individual Registration Tool" at bounding box center [112, 203] width 122 height 13
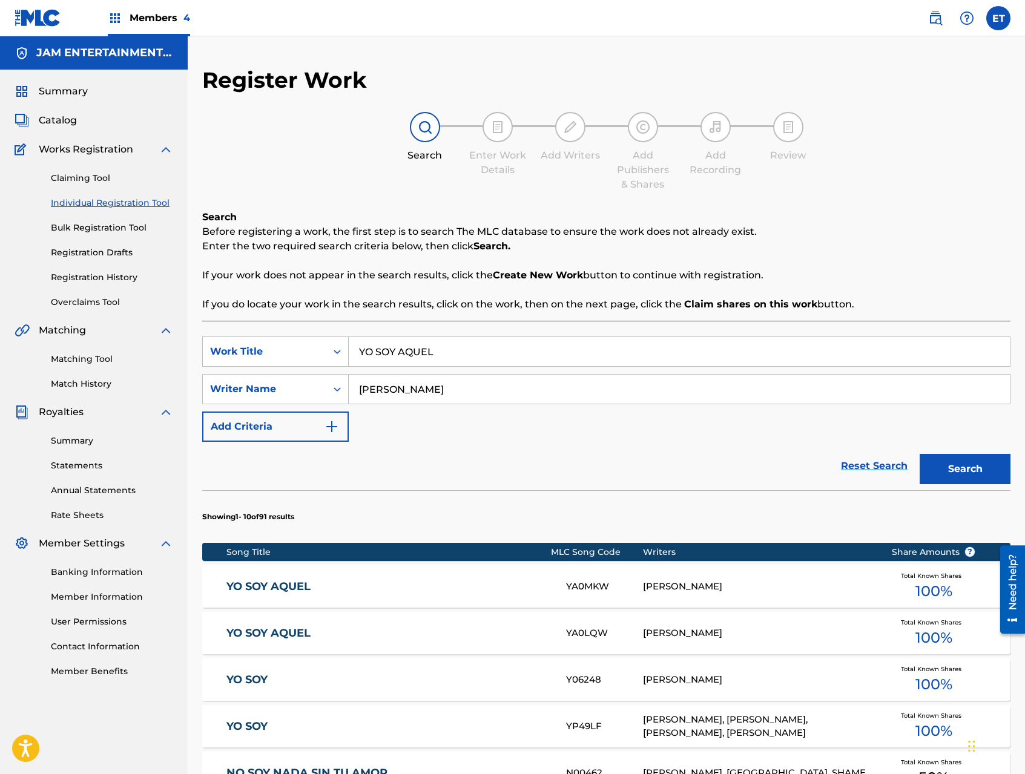
click at [481, 359] on input "YO SOY AQUEL" at bounding box center [679, 351] width 661 height 29
paste input "ASI"
type input "ASI"
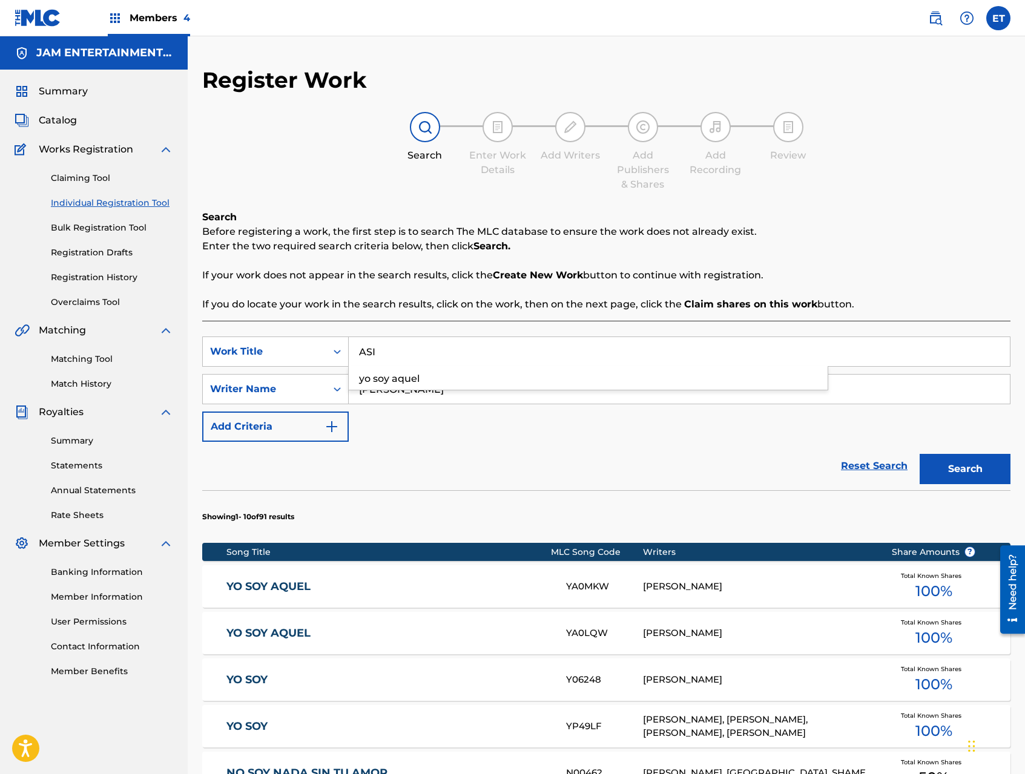
click at [919, 454] on button "Search" at bounding box center [964, 469] width 91 height 30
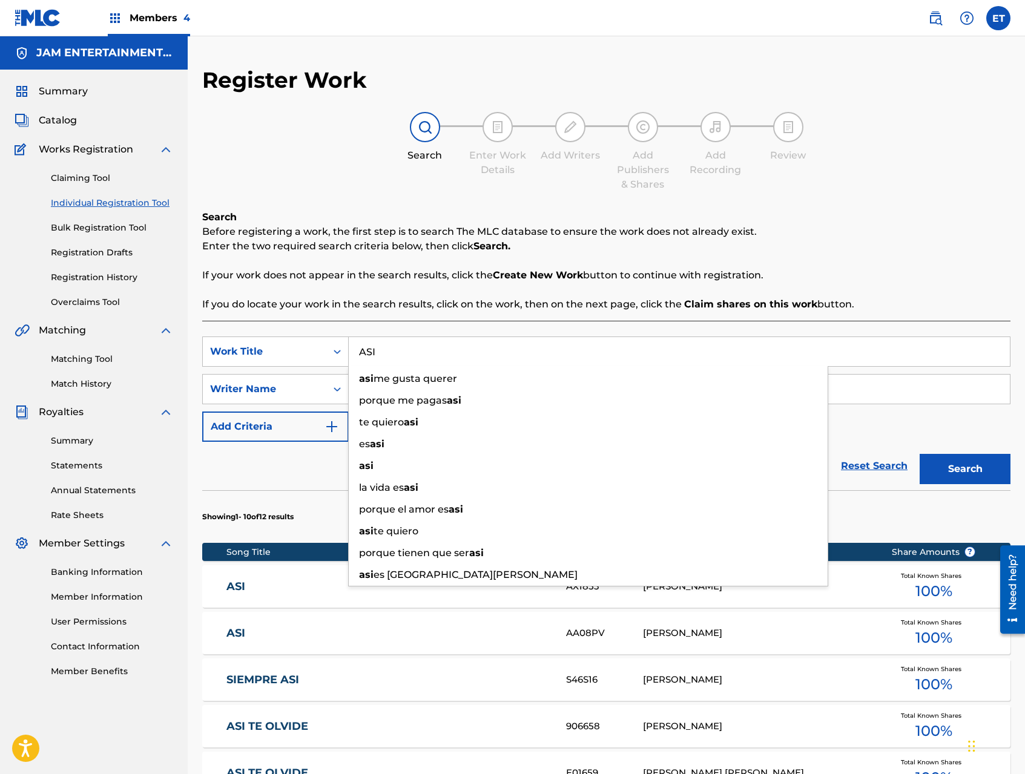
click at [623, 244] on p "Enter the two required search criteria below, then click Search." at bounding box center [606, 246] width 808 height 15
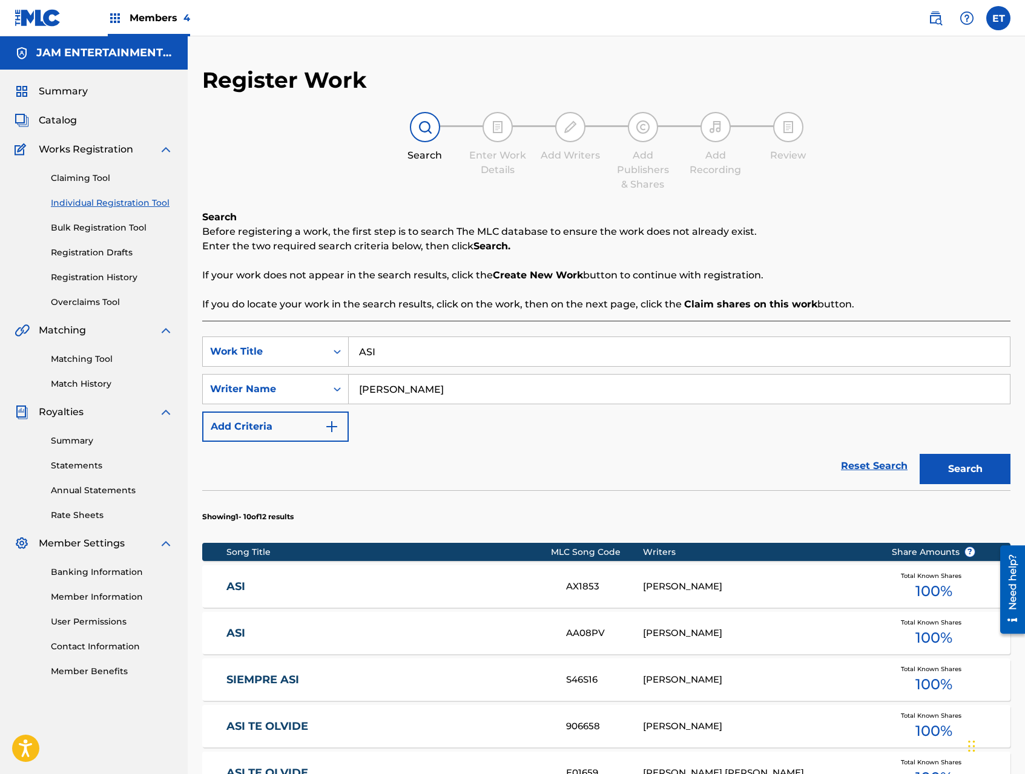
click at [275, 632] on link "ASI" at bounding box center [387, 633] width 323 height 14
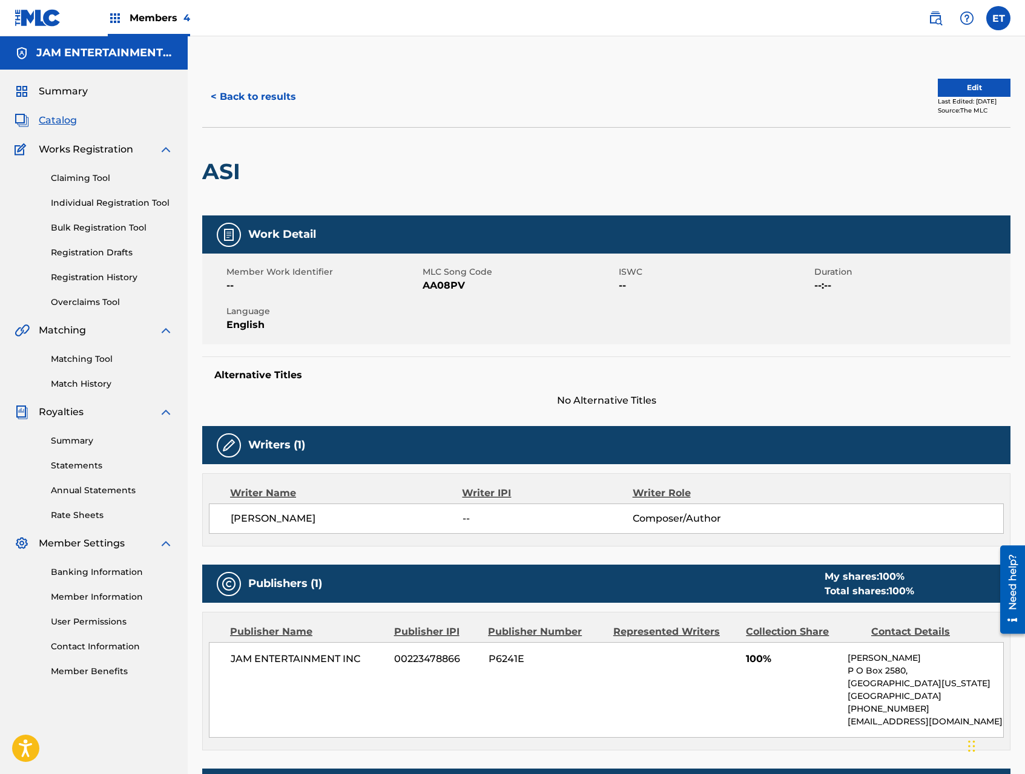
click at [266, 100] on button "< Back to results" at bounding box center [253, 97] width 102 height 30
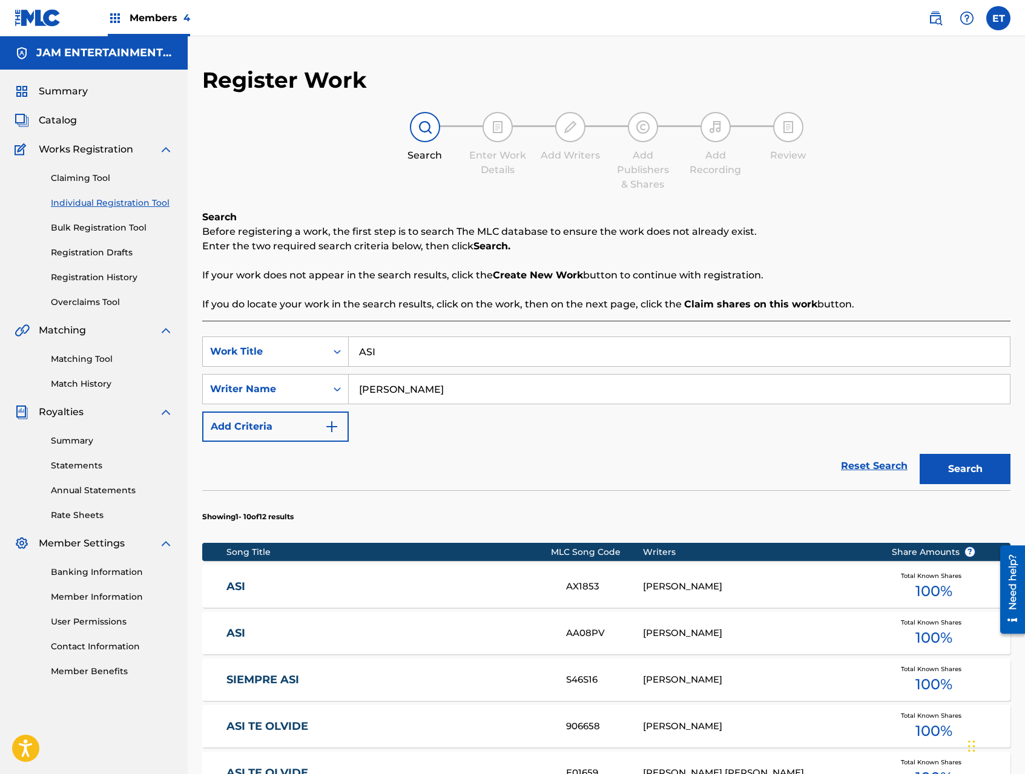
click at [422, 349] on input "ASI" at bounding box center [679, 351] width 661 height 29
paste input "UNQUE MUERA A PUNALADAS"
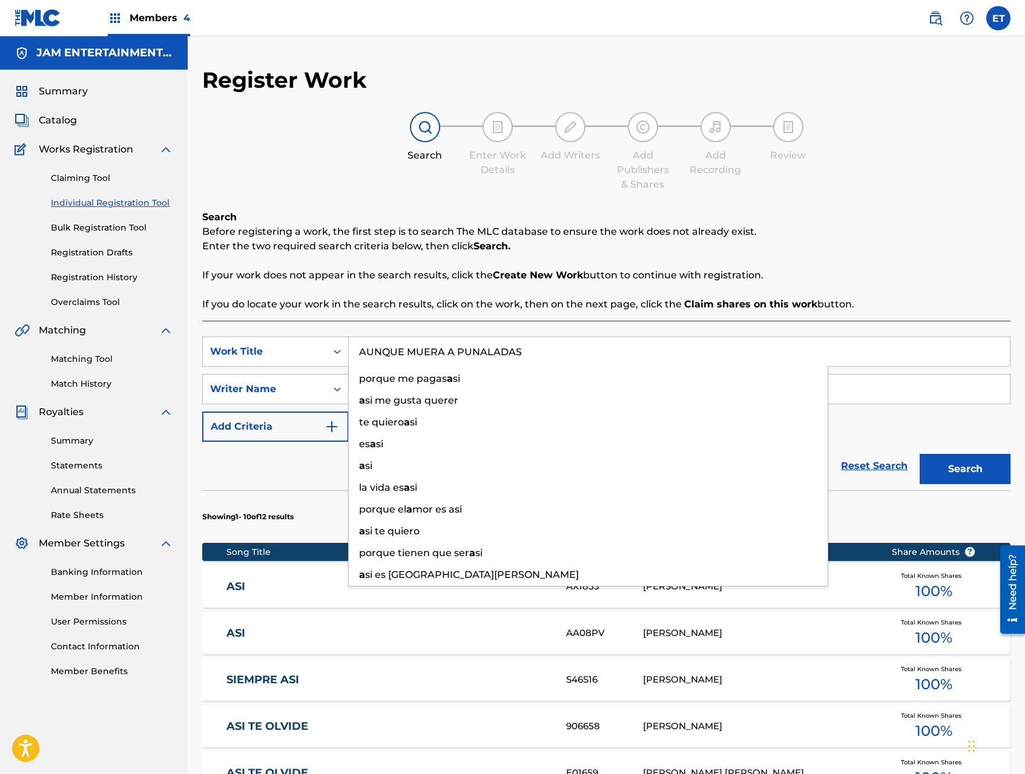
type input "AUNQUE MUERA A PUNALADAS"
click at [919, 454] on button "Search" at bounding box center [964, 469] width 91 height 30
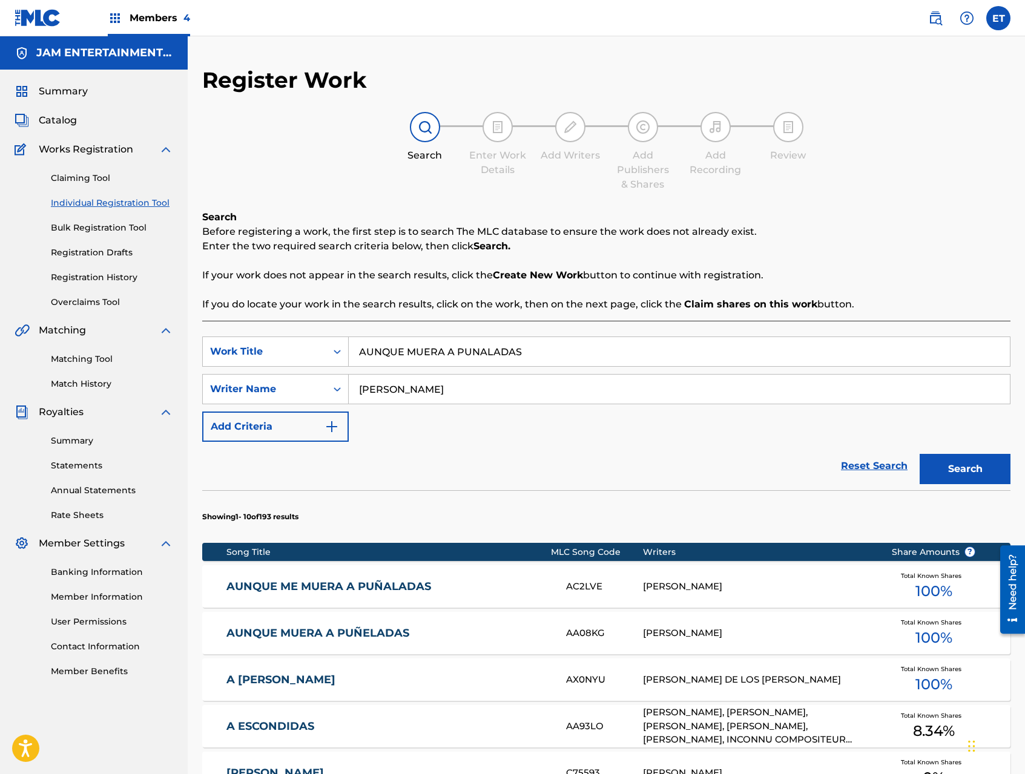
click at [377, 588] on link "AUNQUE ME MUERA A PUÑALADAS" at bounding box center [387, 587] width 323 height 14
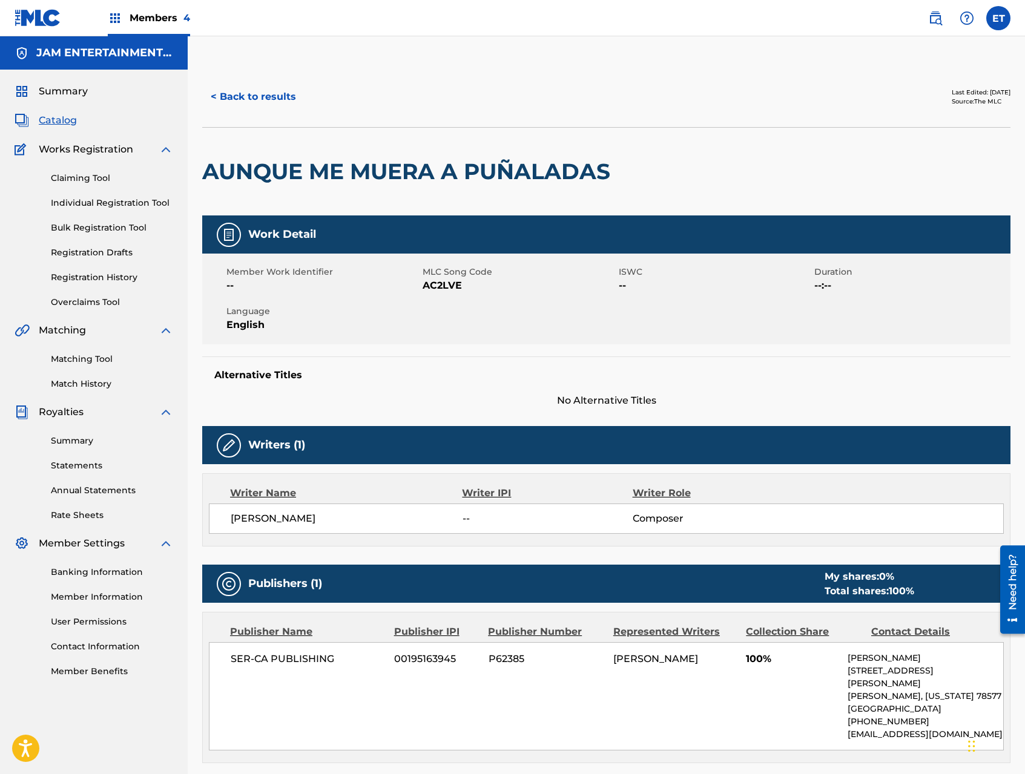
click at [246, 99] on button "< Back to results" at bounding box center [253, 97] width 102 height 30
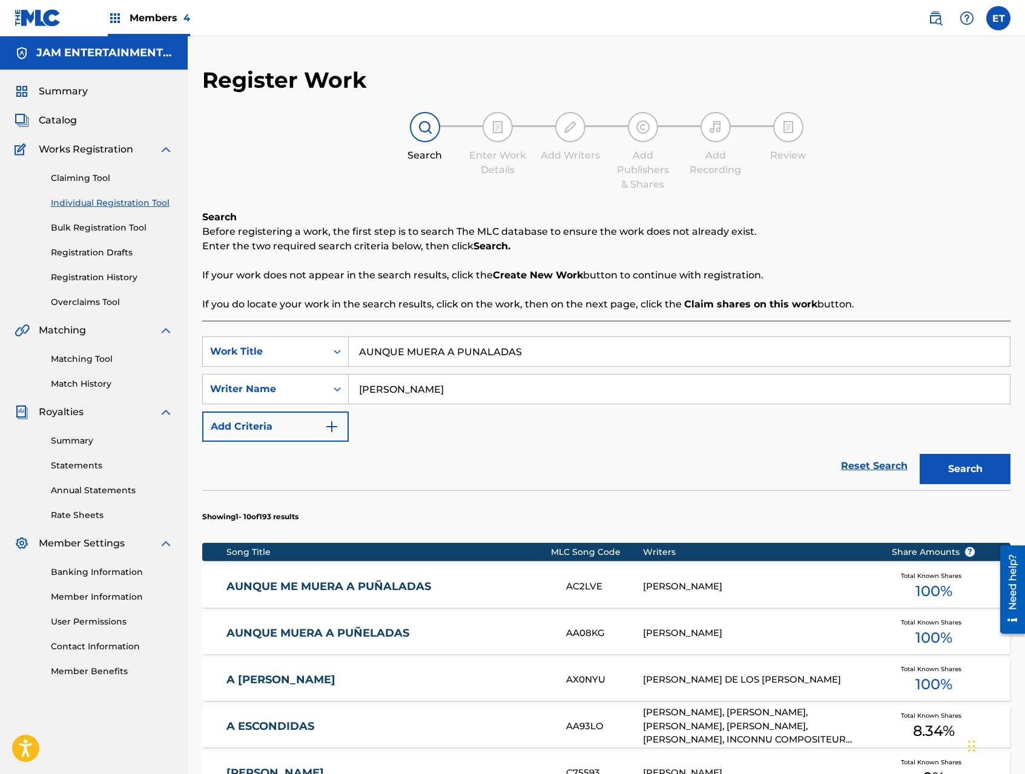
click at [355, 628] on link "AUNQUE MUERA A PUÑELADAS" at bounding box center [387, 633] width 323 height 14
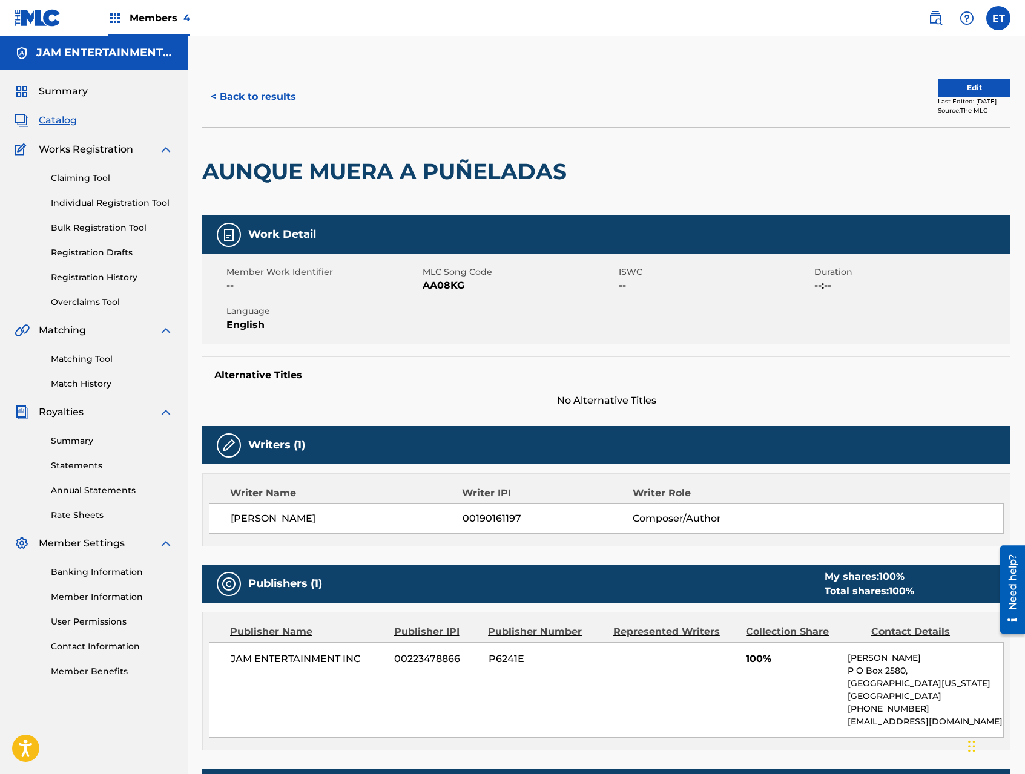
click at [232, 99] on button "< Back to results" at bounding box center [253, 97] width 102 height 30
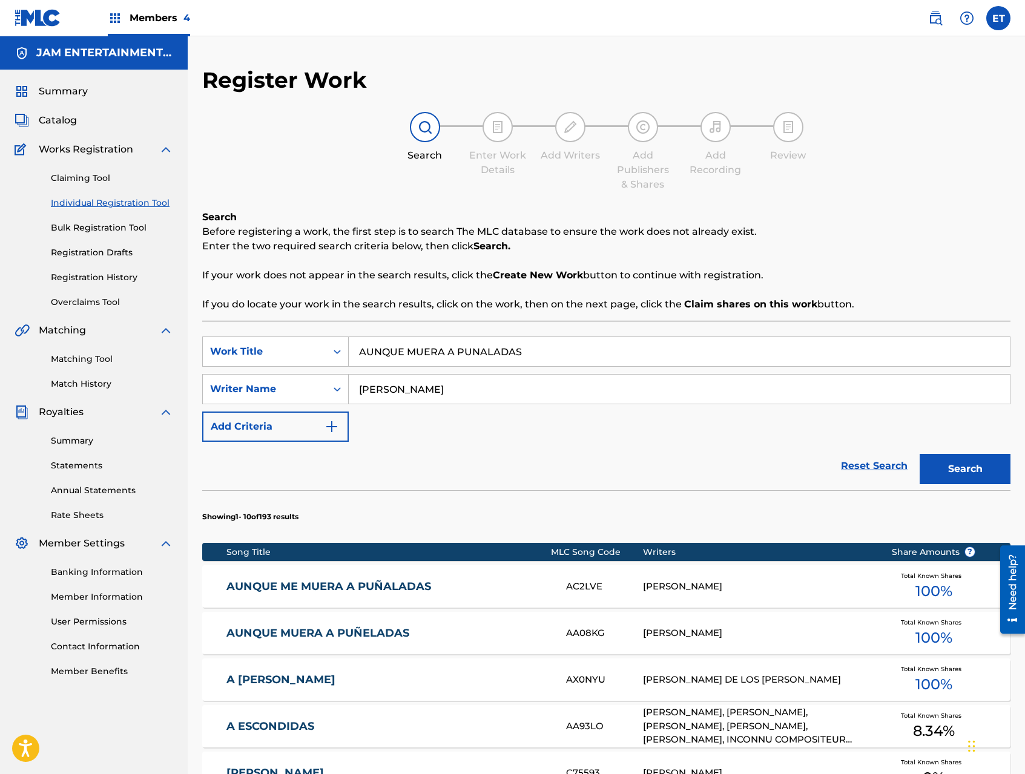
click at [336, 586] on link "AUNQUE ME MUERA A PUÑALADAS" at bounding box center [387, 587] width 323 height 14
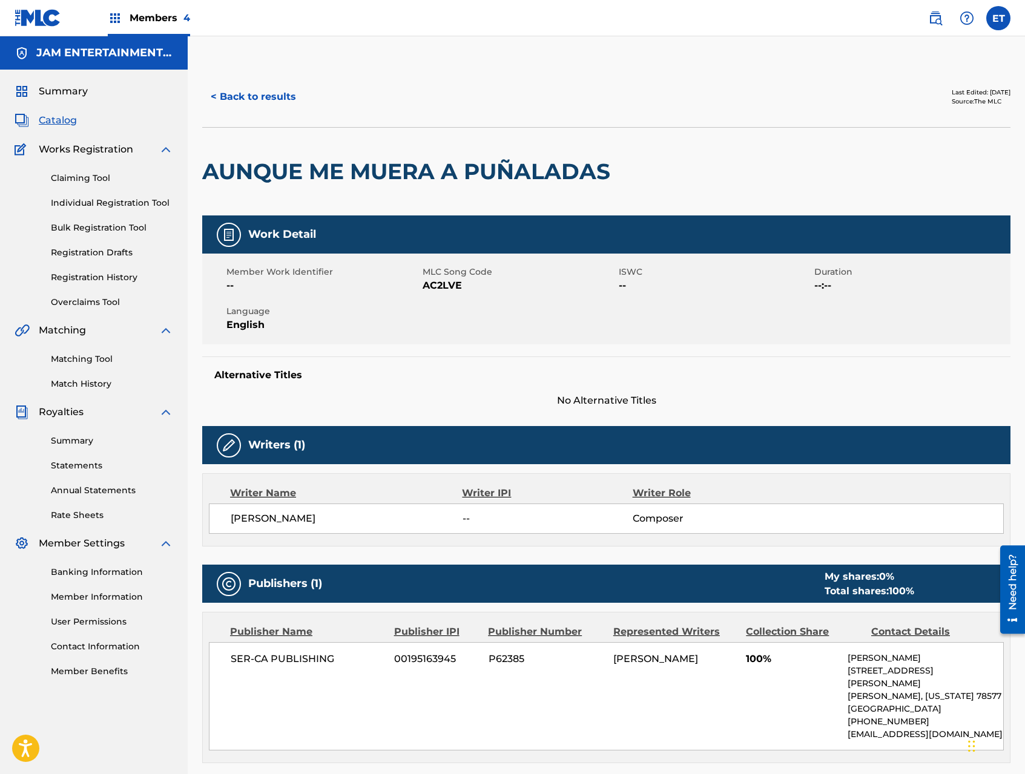
click at [226, 96] on button "< Back to results" at bounding box center [253, 97] width 102 height 30
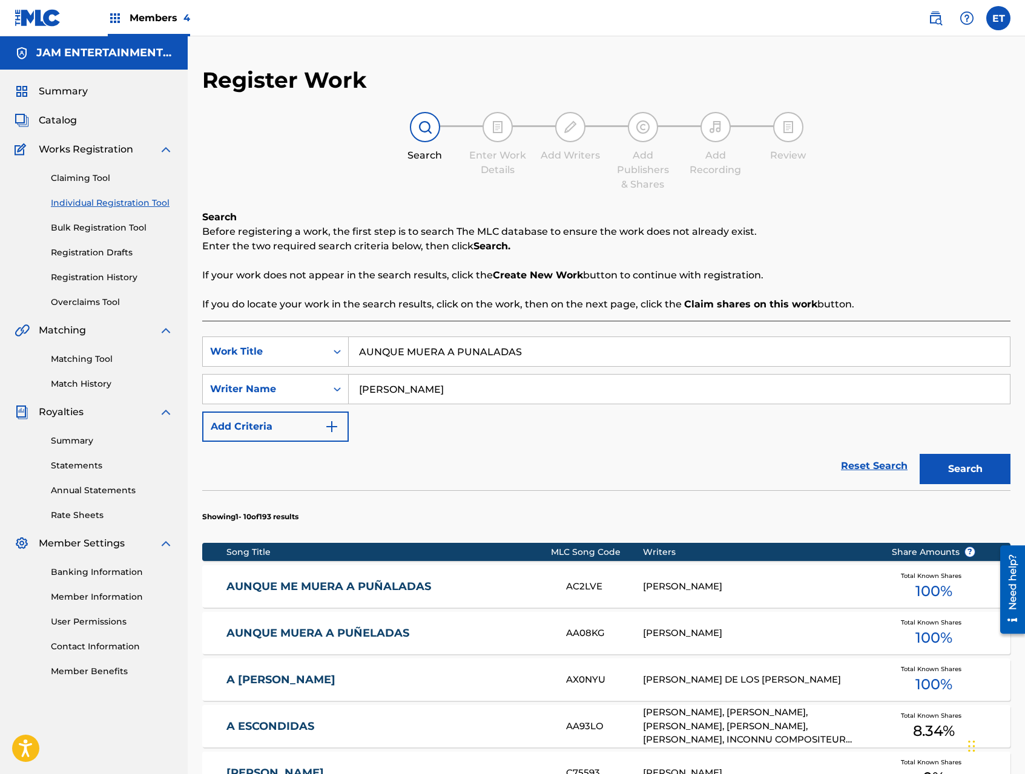
click at [691, 633] on div "AMADEO BUSTOS BURGOS" at bounding box center [758, 633] width 230 height 14
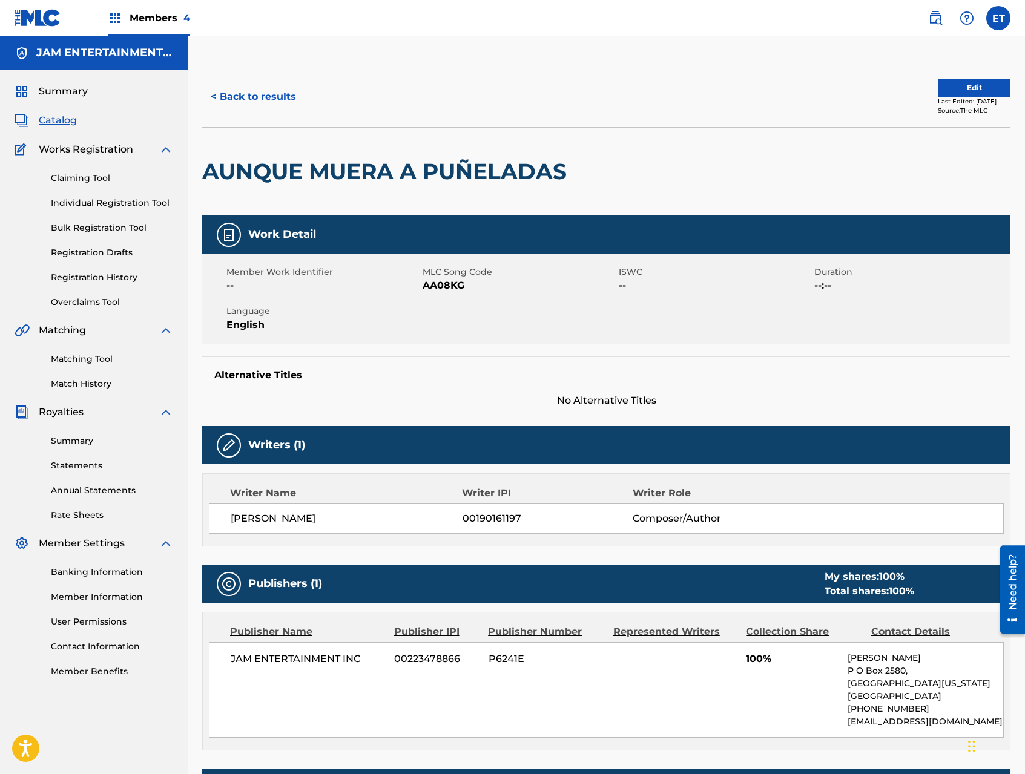
click at [246, 94] on button "< Back to results" at bounding box center [253, 97] width 102 height 30
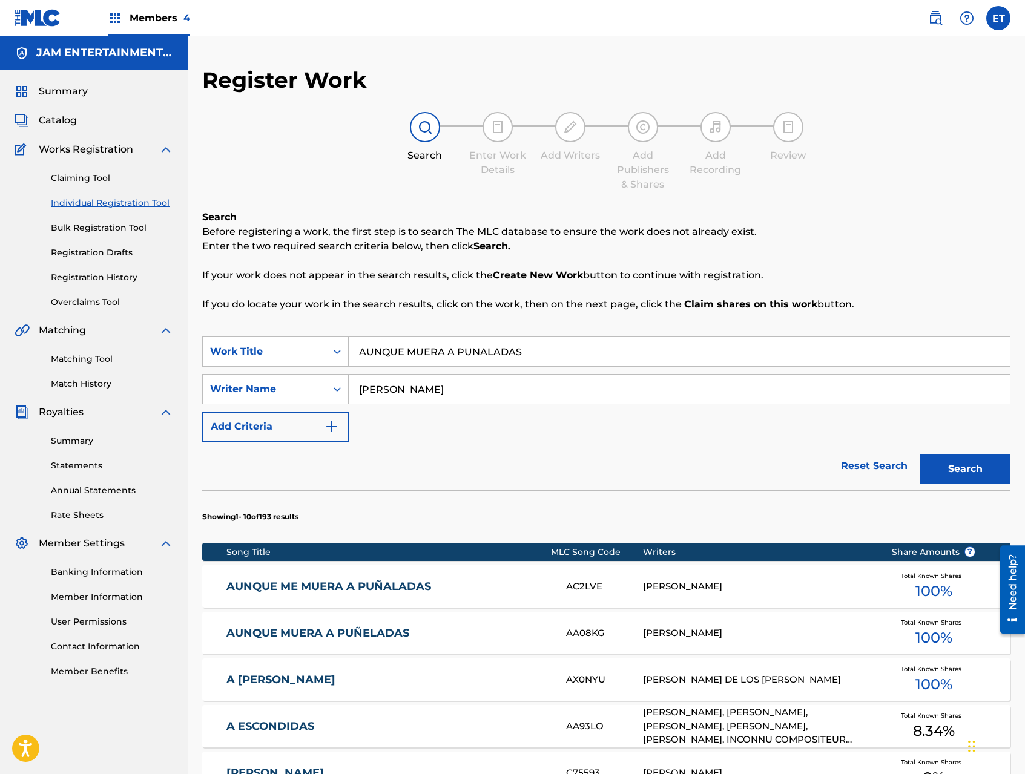
click at [357, 631] on link "AUNQUE MUERA A PUÑELADAS" at bounding box center [387, 633] width 323 height 14
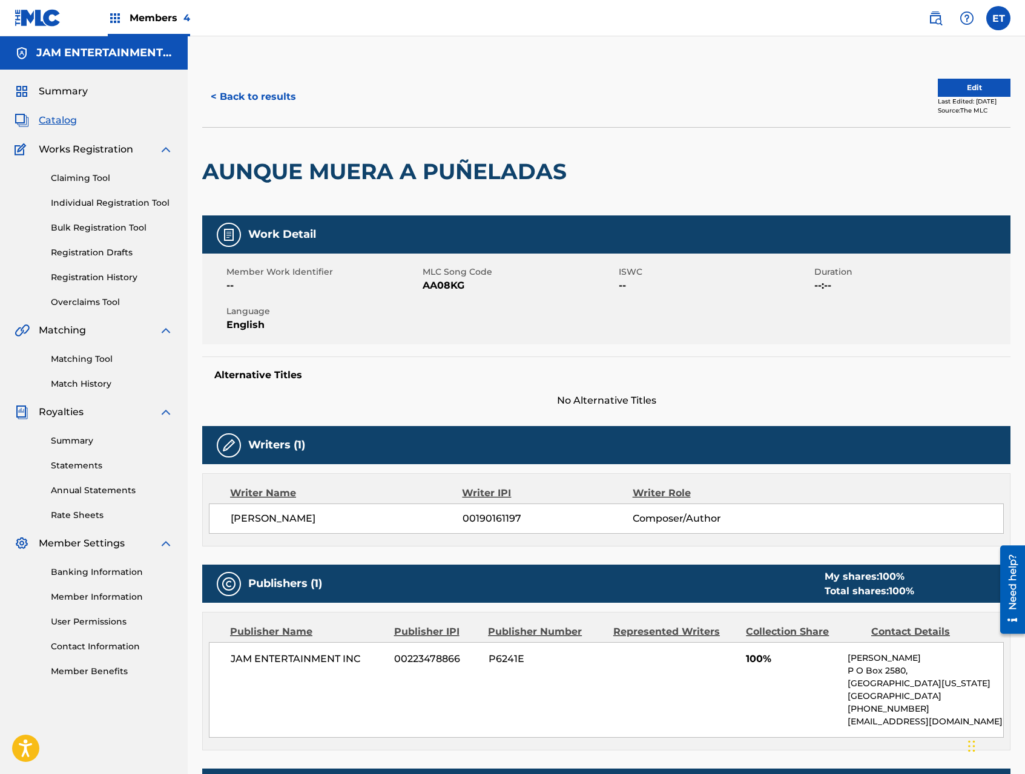
click at [939, 93] on button "Edit" at bounding box center [973, 88] width 73 height 18
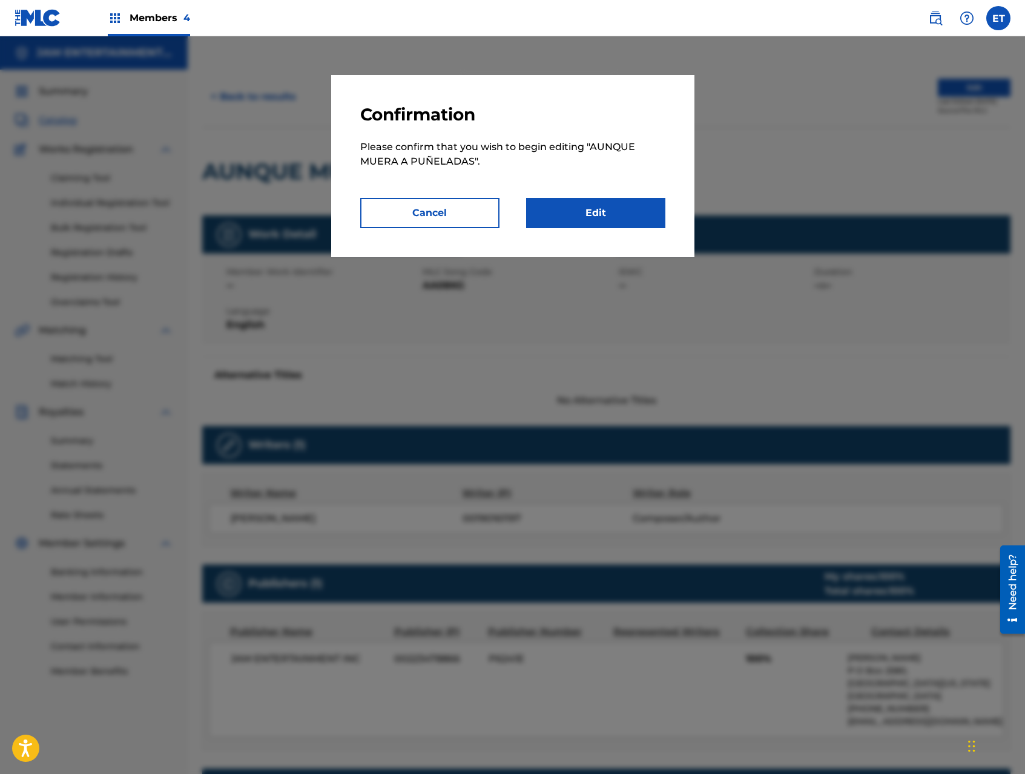
click at [618, 207] on link "Edit" at bounding box center [595, 213] width 139 height 30
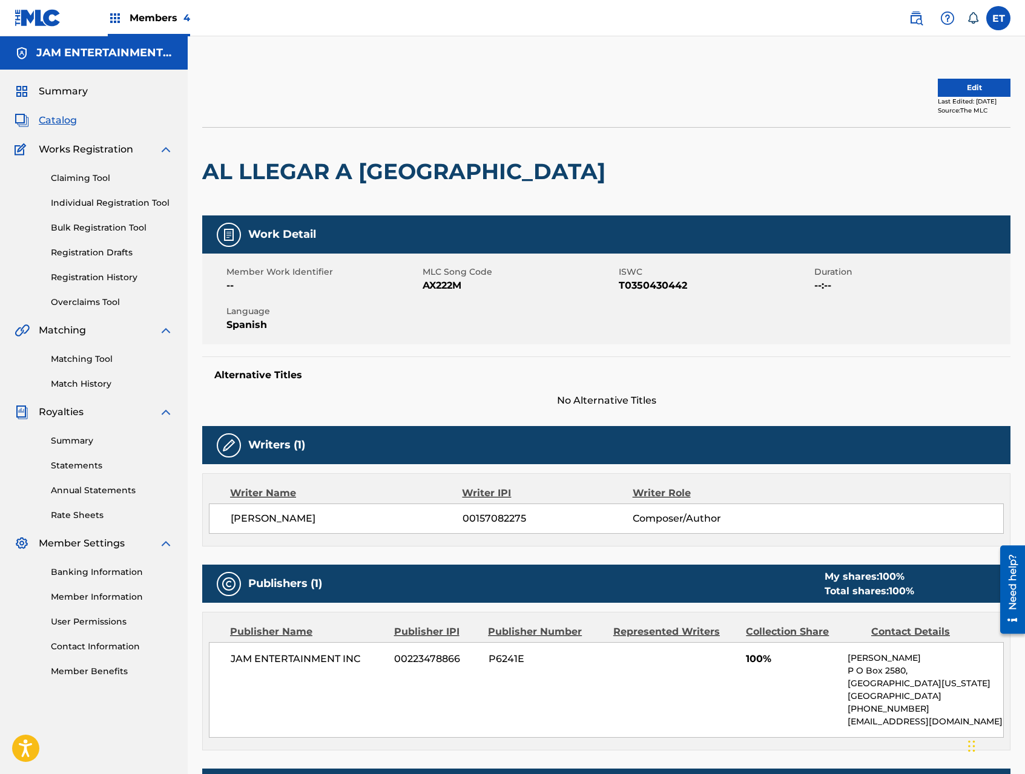
click at [77, 357] on link "Matching Tool" at bounding box center [112, 359] width 122 height 13
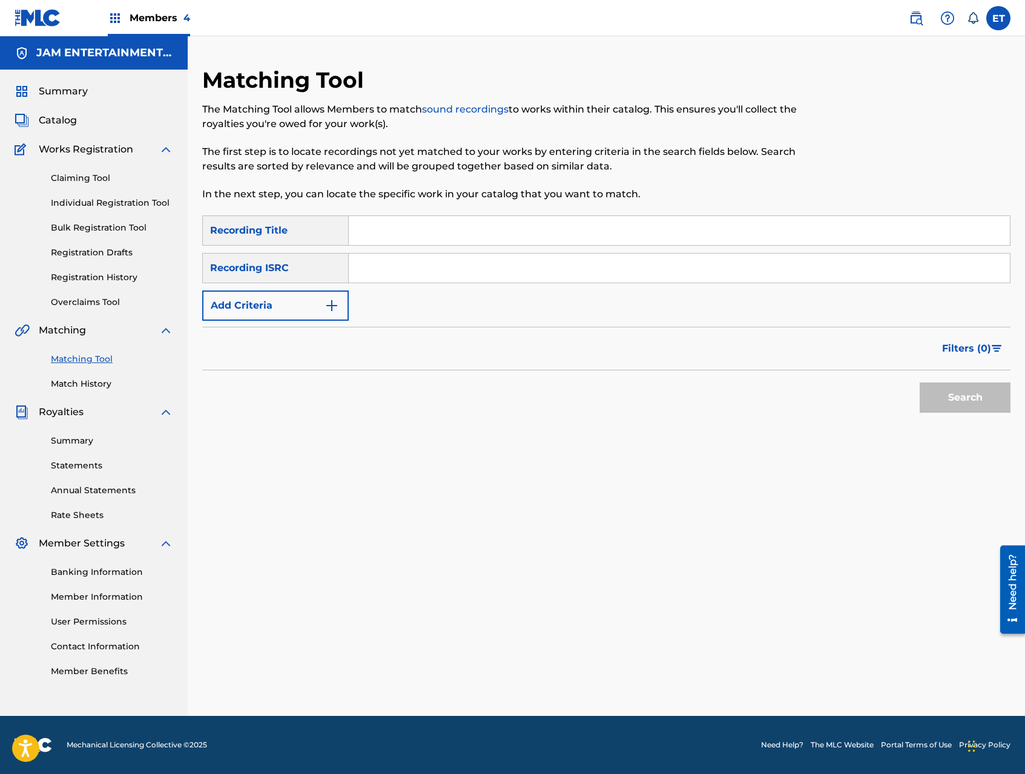
click at [387, 239] on input "Search Form" at bounding box center [679, 230] width 661 height 29
click at [409, 225] on input "Search Form" at bounding box center [679, 230] width 661 height 29
click at [419, 228] on input "Search Form" at bounding box center [679, 230] width 661 height 29
type input "AL LLEGAR A MICHOACAN"
click at [919, 382] on button "Search" at bounding box center [964, 397] width 91 height 30
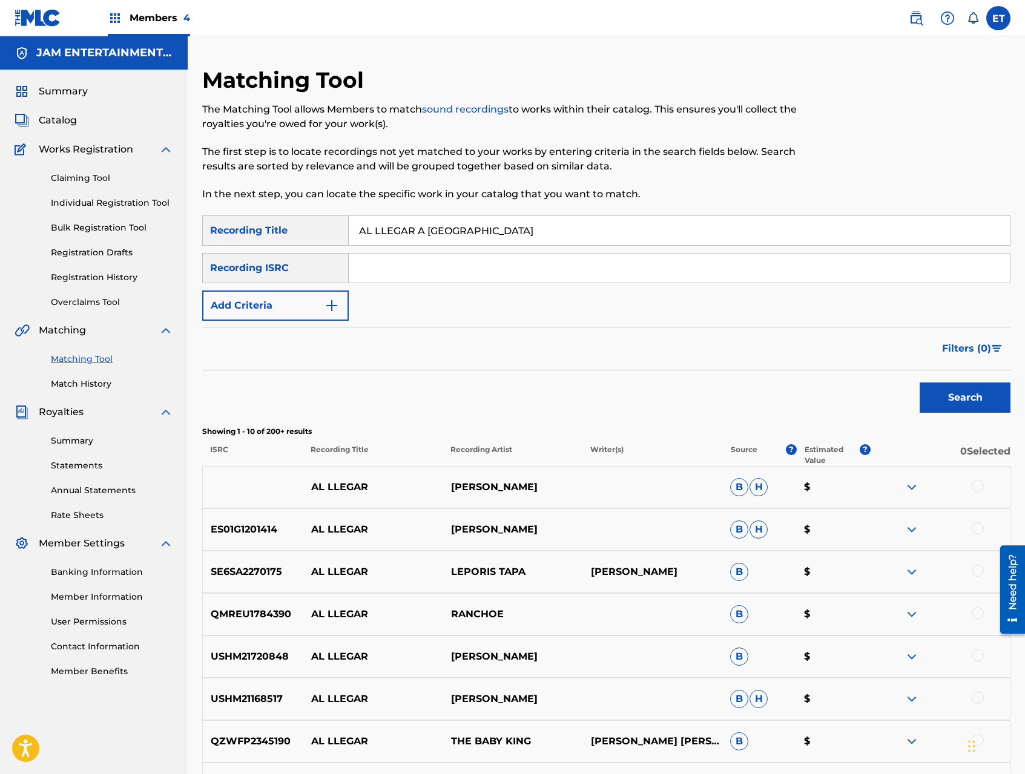
click at [919, 382] on button "Search" at bounding box center [964, 397] width 91 height 30
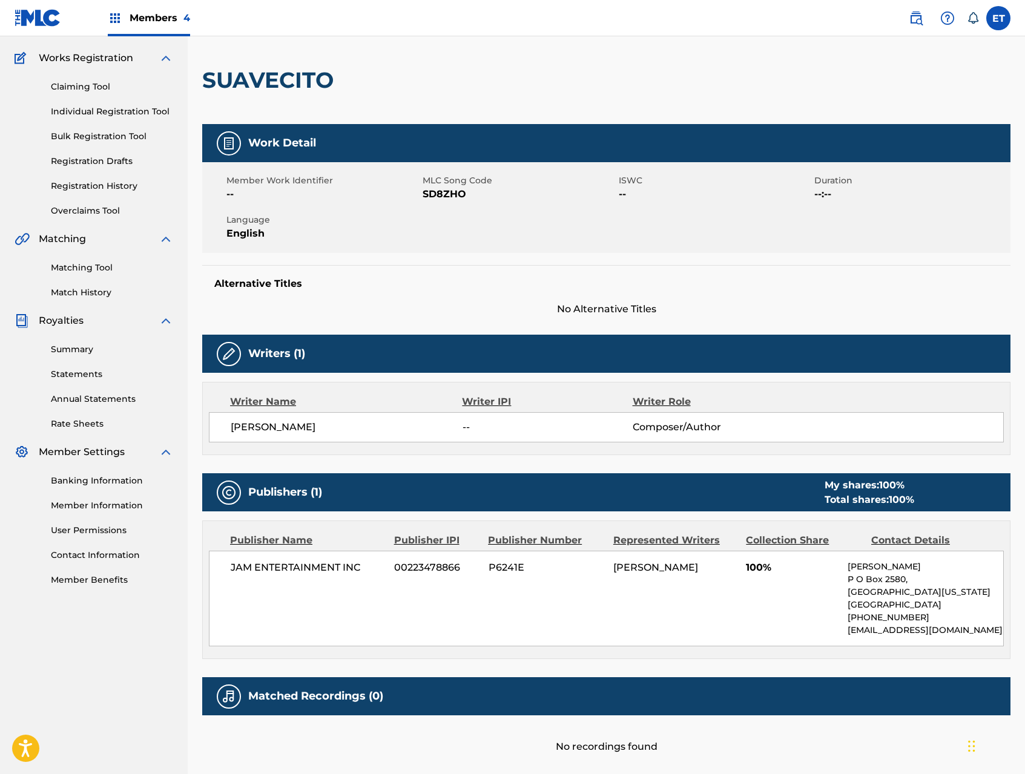
scroll to position [178, 0]
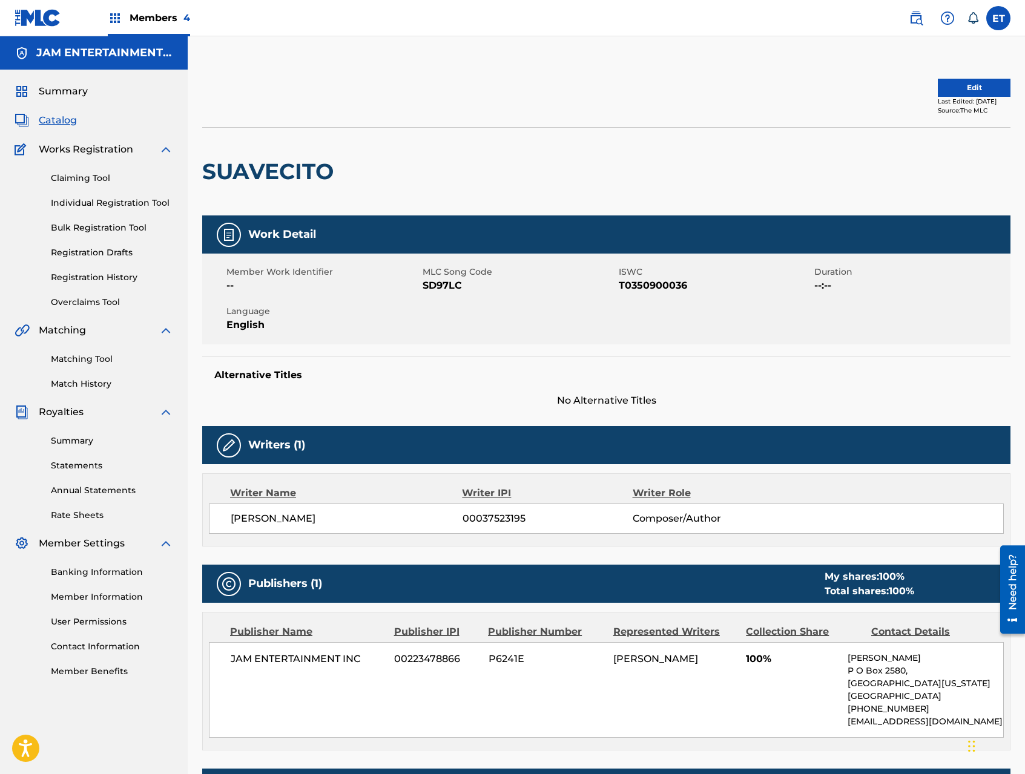
click at [84, 355] on link "Matching Tool" at bounding box center [112, 359] width 122 height 13
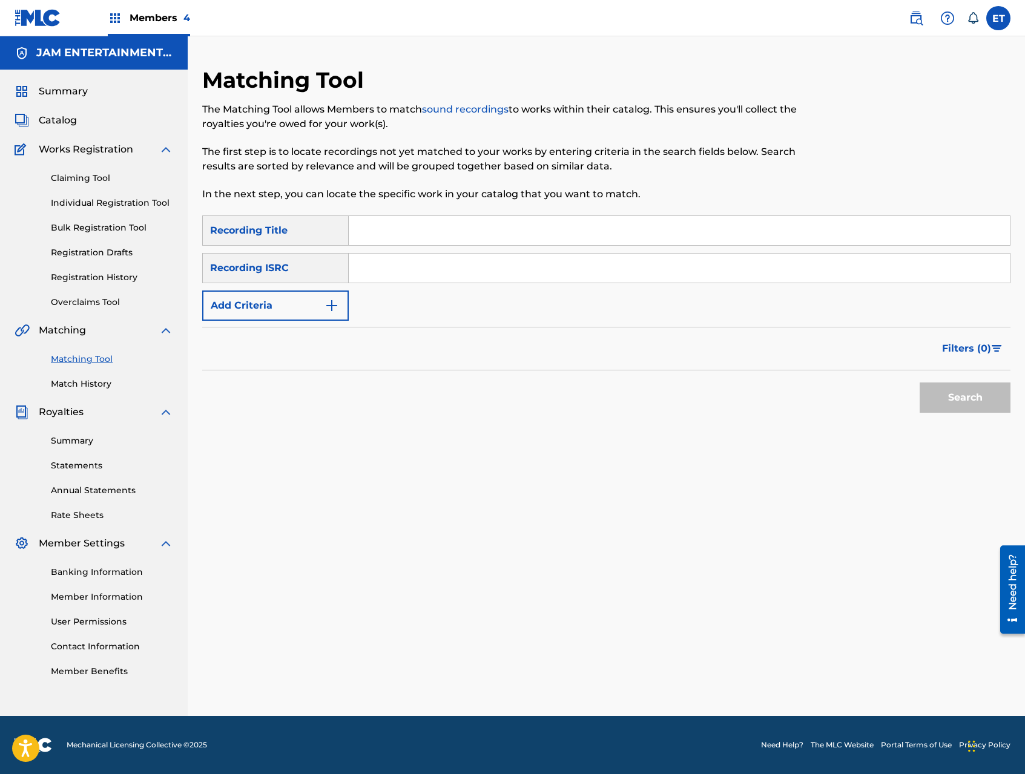
click at [429, 234] on input "Search Form" at bounding box center [679, 230] width 661 height 29
paste input "SUAVECITO"
type input "SUAVECITO"
click at [919, 382] on button "Search" at bounding box center [964, 397] width 91 height 30
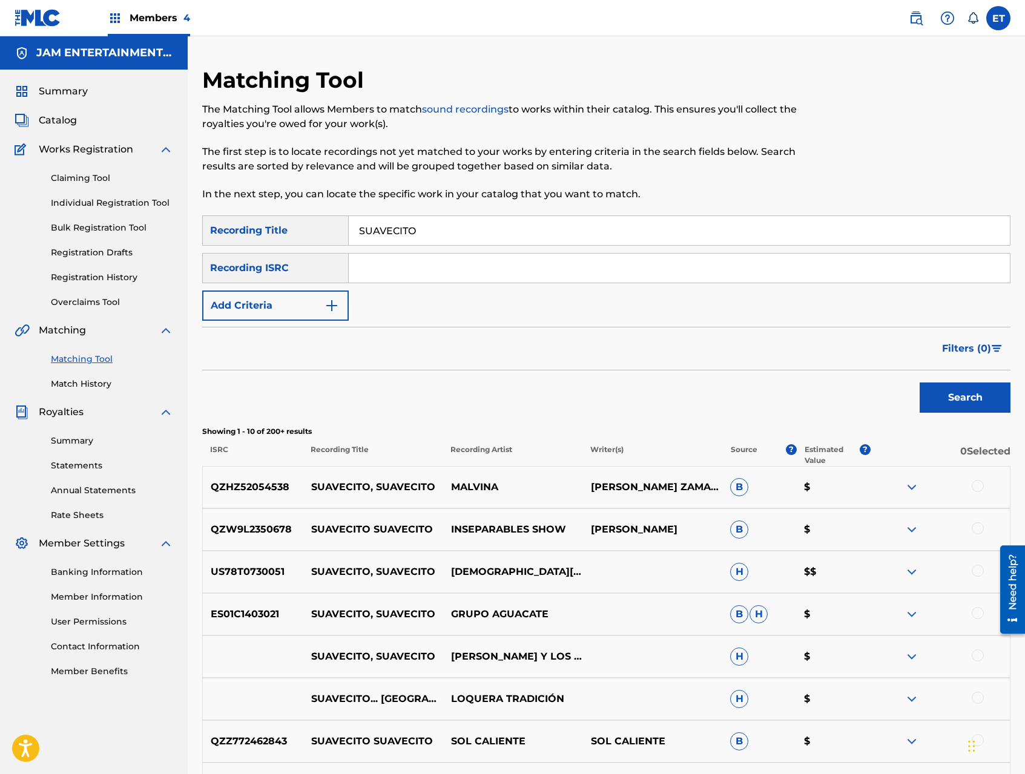
click at [301, 304] on button "Add Criteria" at bounding box center [275, 305] width 146 height 30
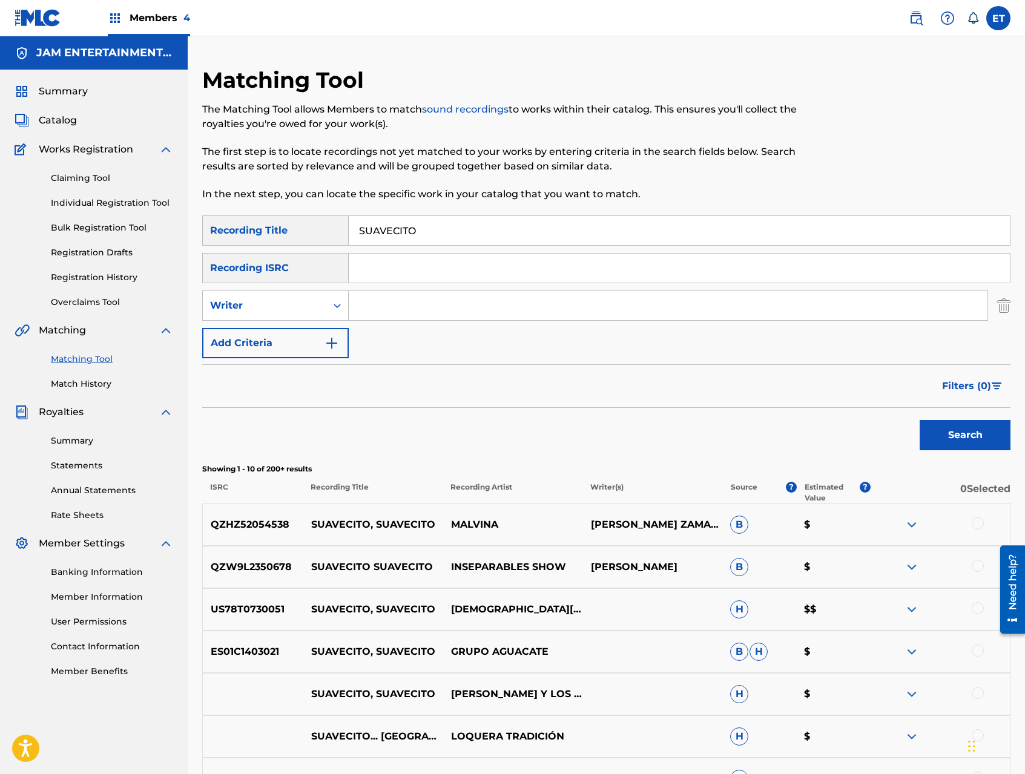
click at [301, 304] on div "Writer" at bounding box center [264, 305] width 109 height 15
click at [303, 339] on div "Recording Artist" at bounding box center [275, 336] width 145 height 30
click at [404, 289] on div "SearchWithCriteria501b3991-e7e8-4cdd-8bd3-d548c0e65eff Recording Title SUAVECIT…" at bounding box center [606, 286] width 808 height 143
click at [404, 307] on input "Search Form" at bounding box center [668, 305] width 638 height 29
type input "MANDINGO"
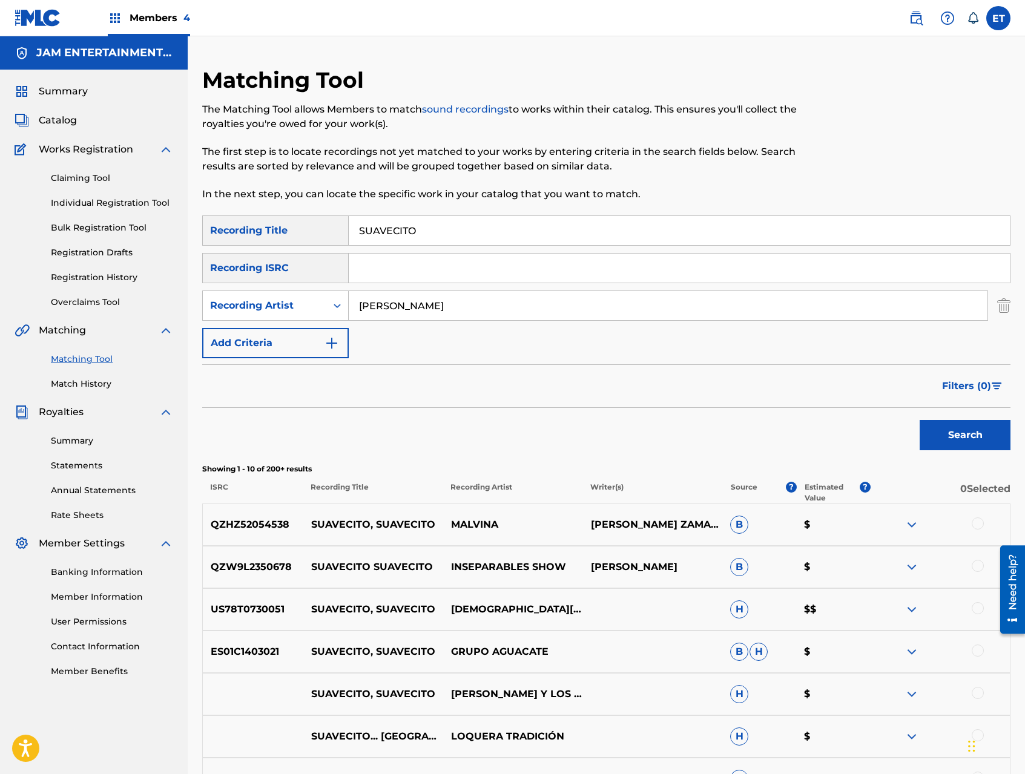
click at [919, 420] on button "Search" at bounding box center [964, 435] width 91 height 30
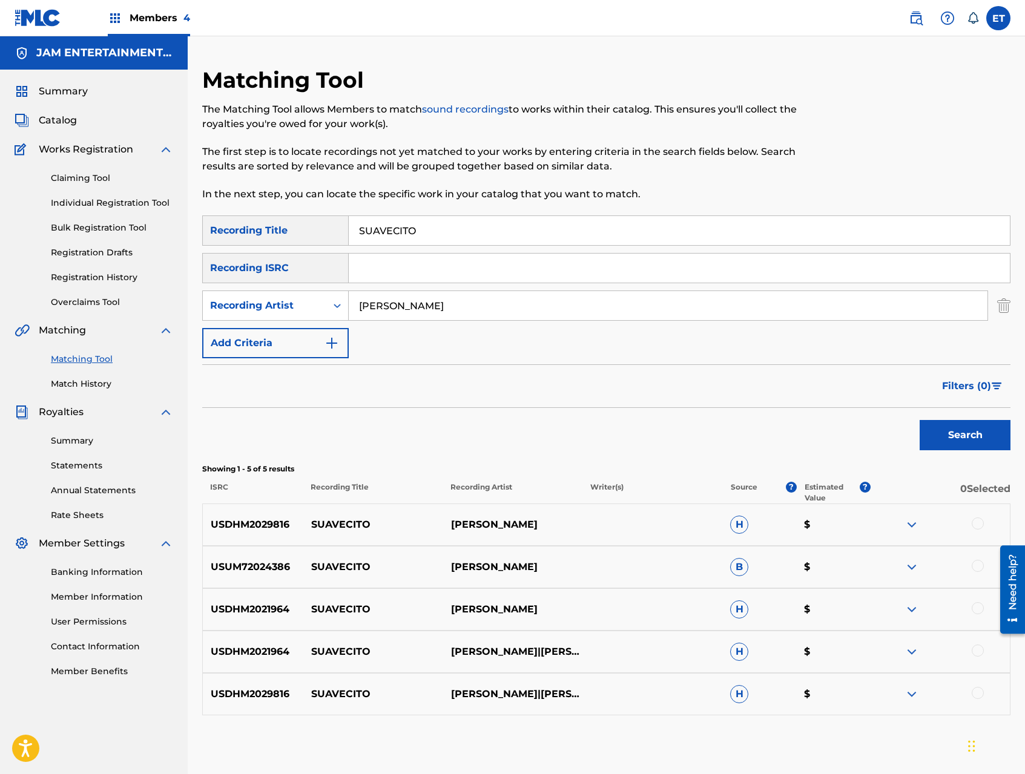
drag, startPoint x: 978, startPoint y: 694, endPoint x: 977, endPoint y: 688, distance: 6.7
click at [978, 694] on div at bounding box center [977, 693] width 12 height 12
click at [979, 650] on div at bounding box center [977, 651] width 12 height 12
click at [980, 612] on div at bounding box center [977, 608] width 12 height 12
click at [978, 566] on div at bounding box center [977, 566] width 12 height 12
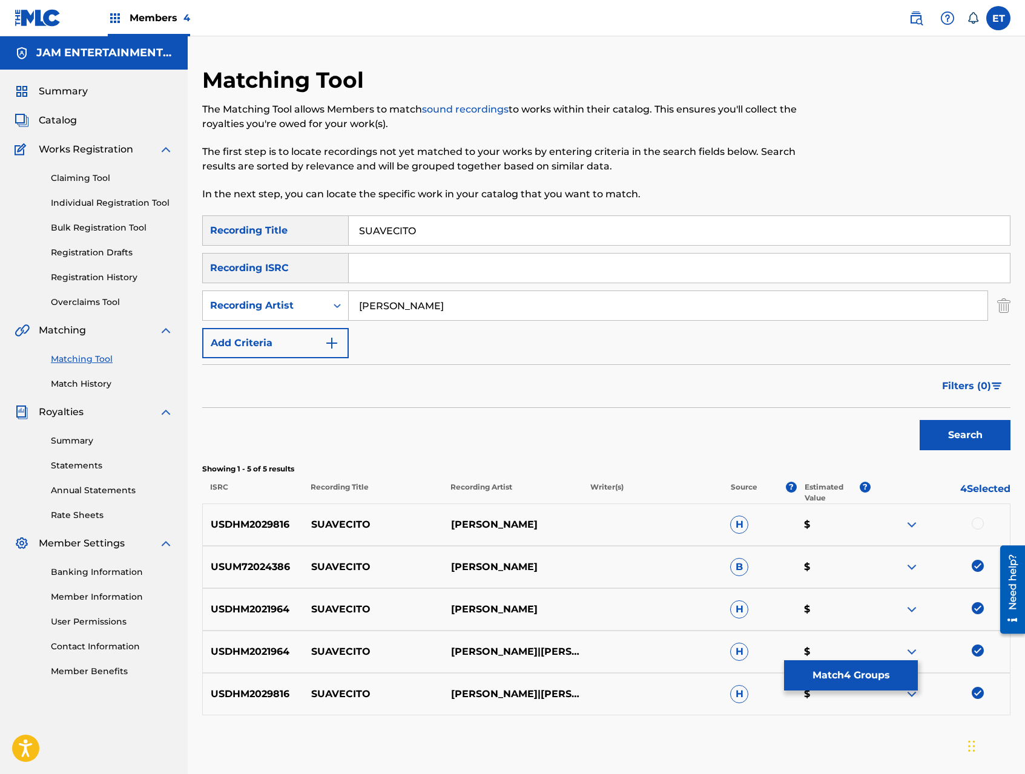
click at [979, 519] on div at bounding box center [977, 523] width 12 height 12
click at [845, 674] on button "Match 5 Groups" at bounding box center [851, 675] width 134 height 30
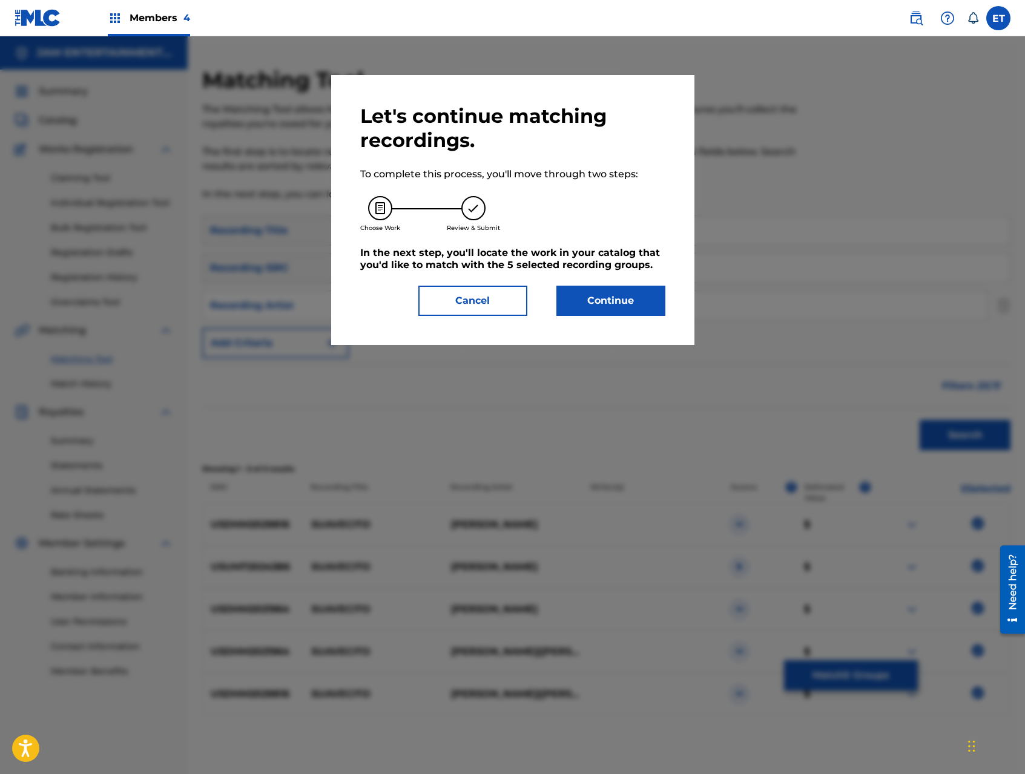
click at [620, 309] on button "Continue" at bounding box center [610, 301] width 109 height 30
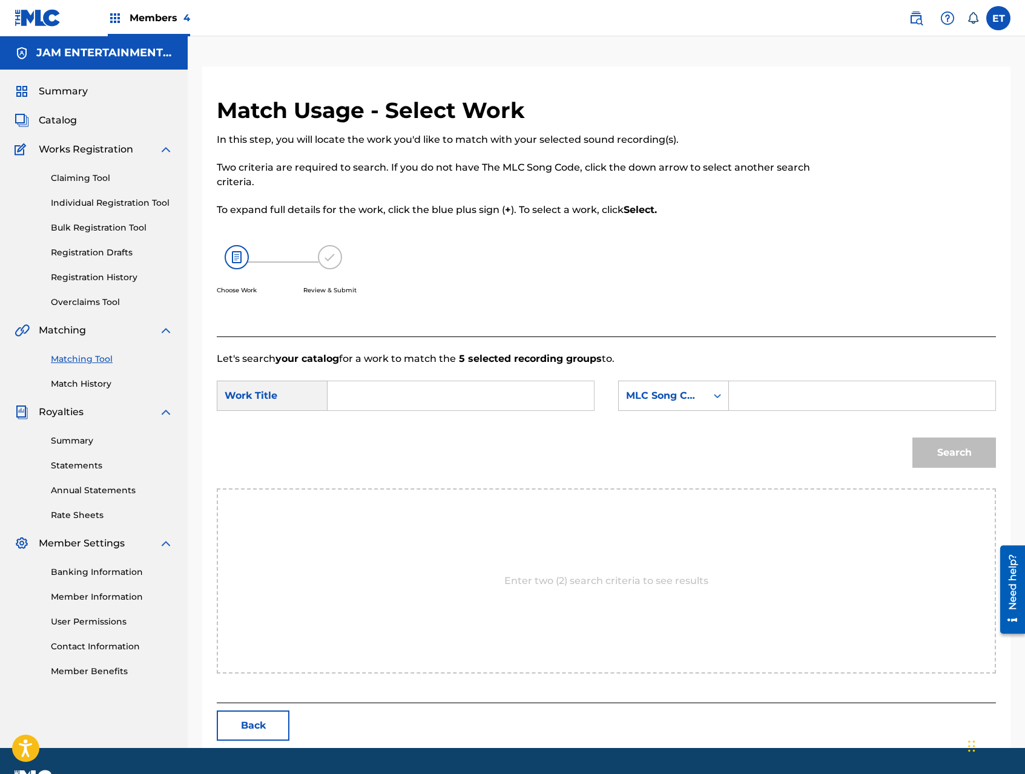
click at [465, 396] on input "Search Form" at bounding box center [461, 395] width 246 height 29
paste input "SUAVECITO"
type input "SUAVECITO"
click at [676, 395] on div "MLC Song Code" at bounding box center [662, 396] width 73 height 15
click at [681, 434] on div "Writer Name" at bounding box center [674, 426] width 110 height 30
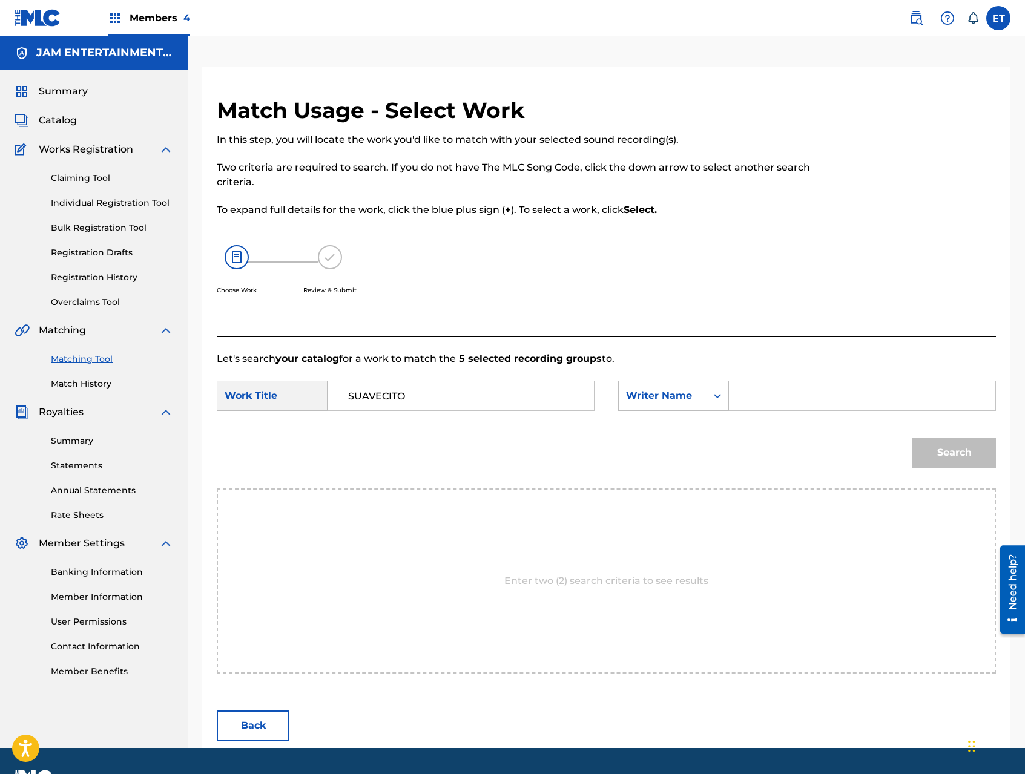
click at [756, 408] on input "Search Form" at bounding box center [862, 395] width 246 height 29
click at [912, 438] on button "Search" at bounding box center [954, 453] width 84 height 30
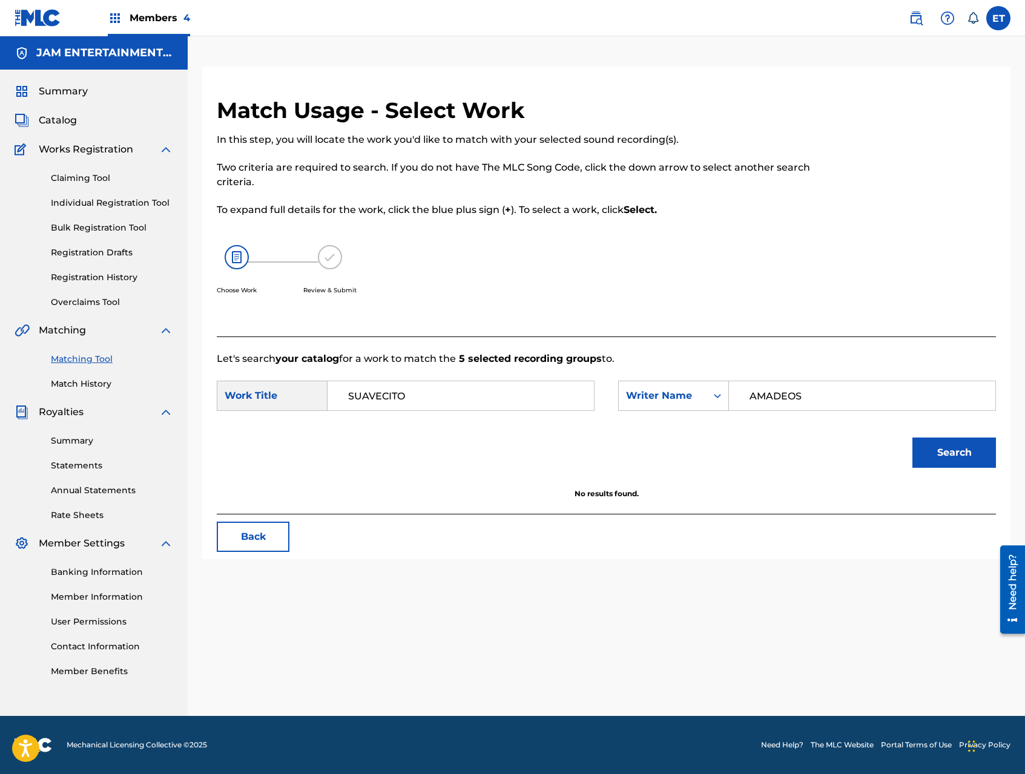
click at [816, 402] on input "AMADEOS" at bounding box center [862, 395] width 246 height 29
type input "BUSTOS"
click at [912, 438] on button "Search" at bounding box center [954, 453] width 84 height 30
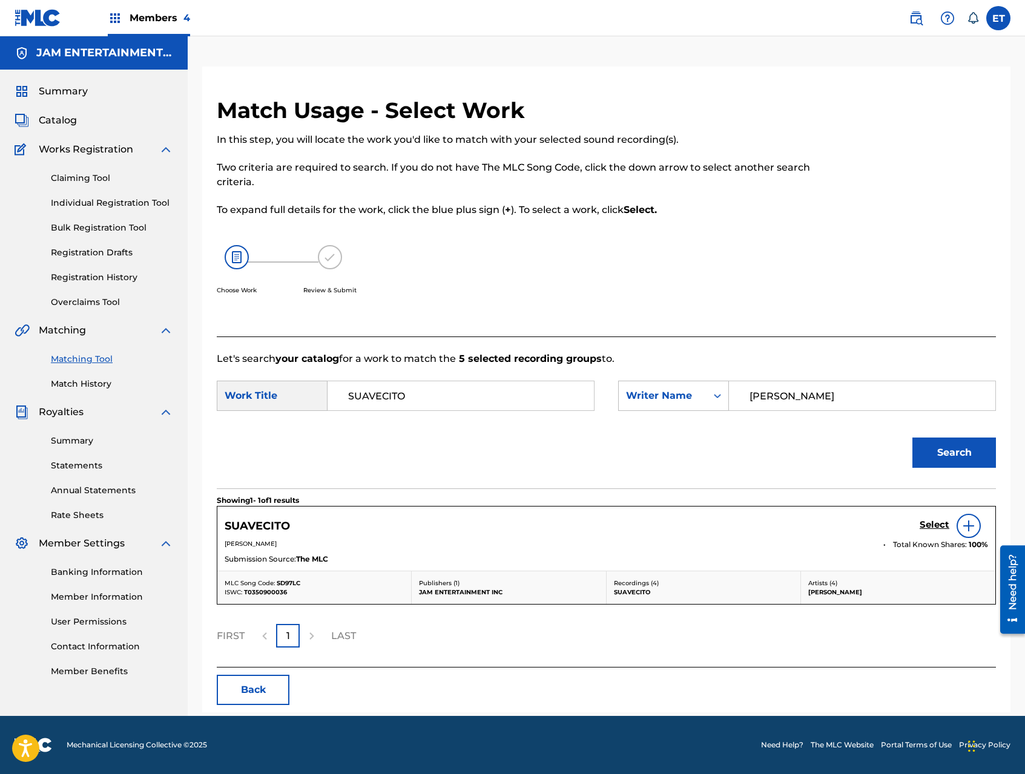
click at [939, 523] on h5 "Select" at bounding box center [934, 524] width 30 height 11
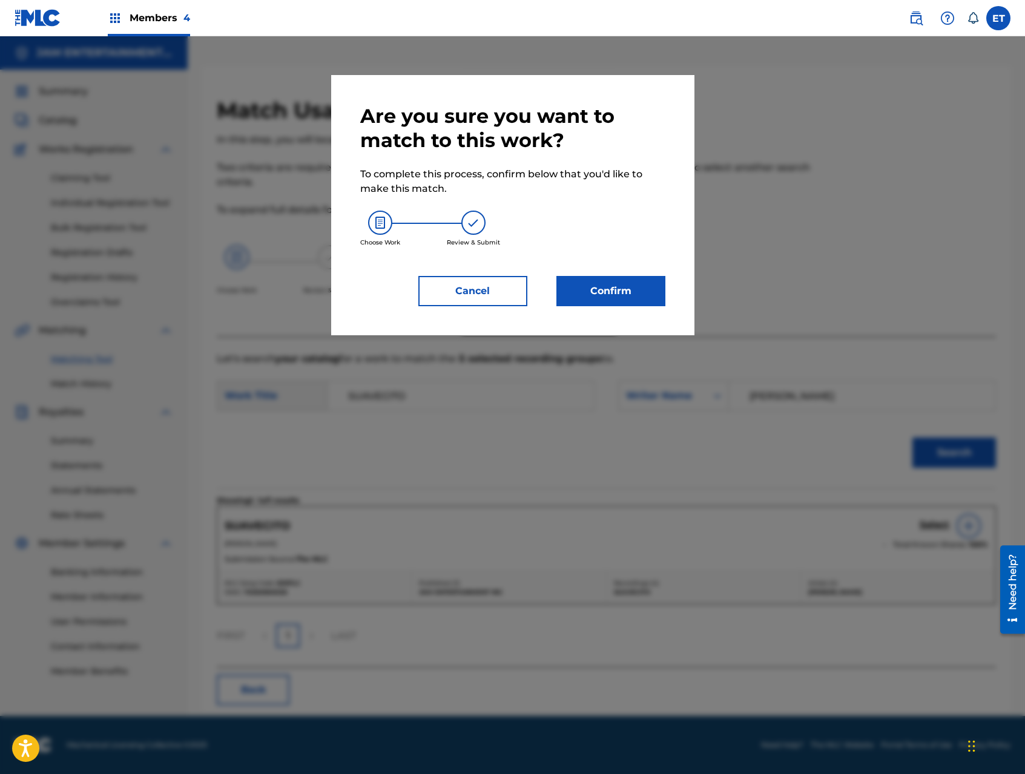
click at [606, 289] on button "Confirm" at bounding box center [610, 291] width 109 height 30
